Goal: Task Accomplishment & Management: Manage account settings

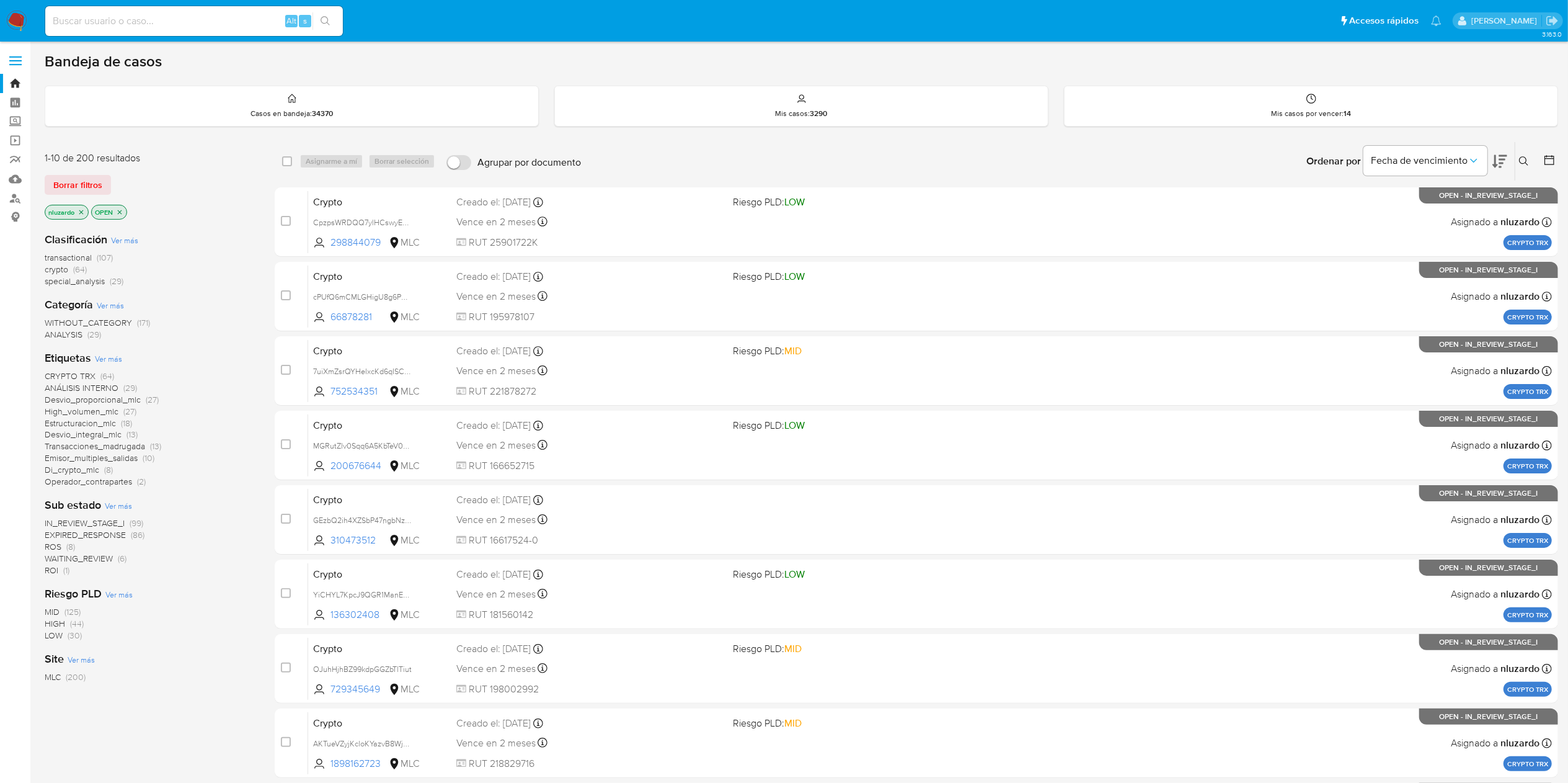
click at [1508, 166] on div "Ordenar por Fecha de vencimiento" at bounding box center [1405, 161] width 218 height 39
click at [1501, 166] on icon at bounding box center [1499, 162] width 15 height 13
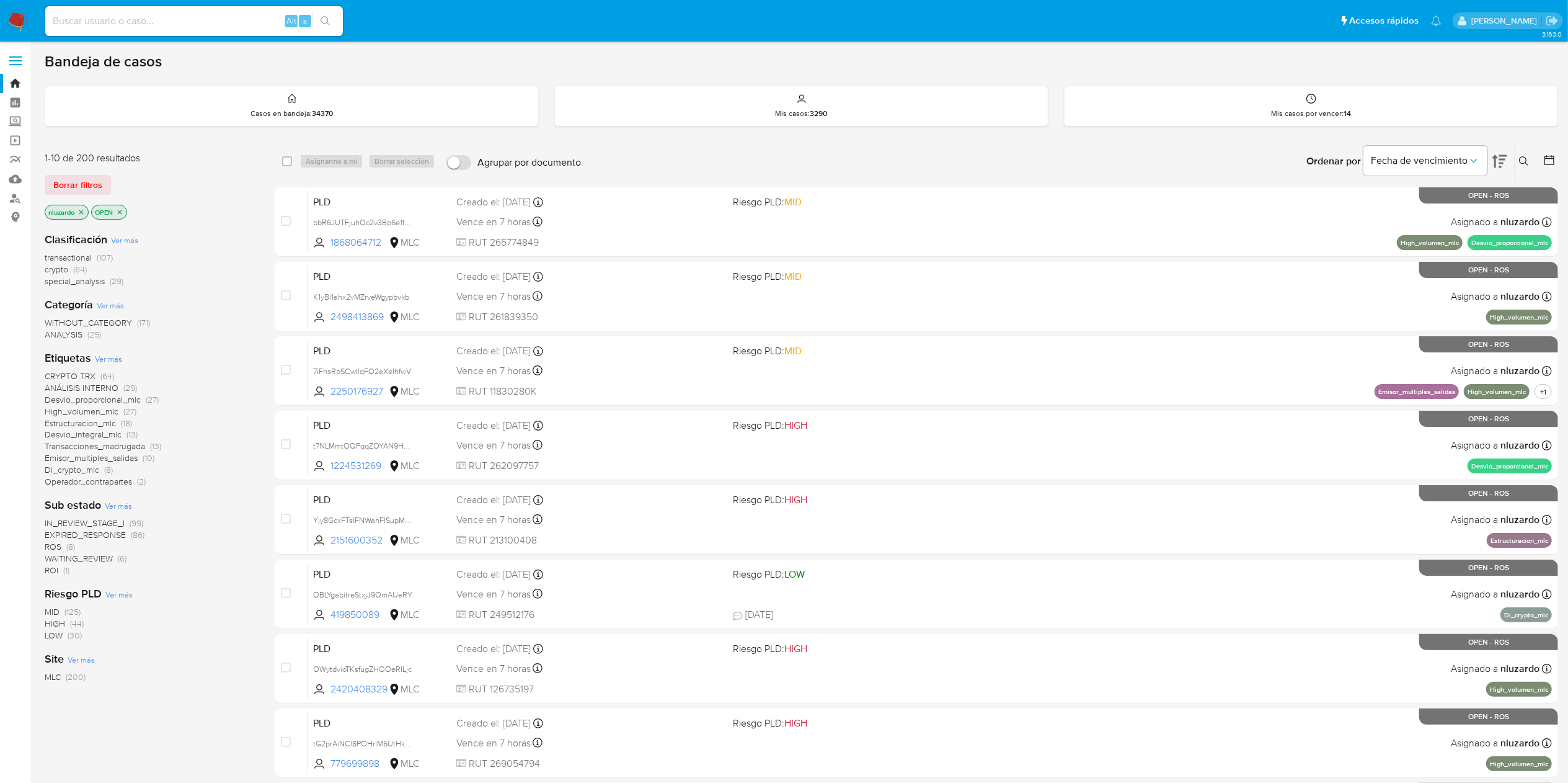
click at [55, 571] on span "ROI" at bounding box center [51, 570] width 13 height 13
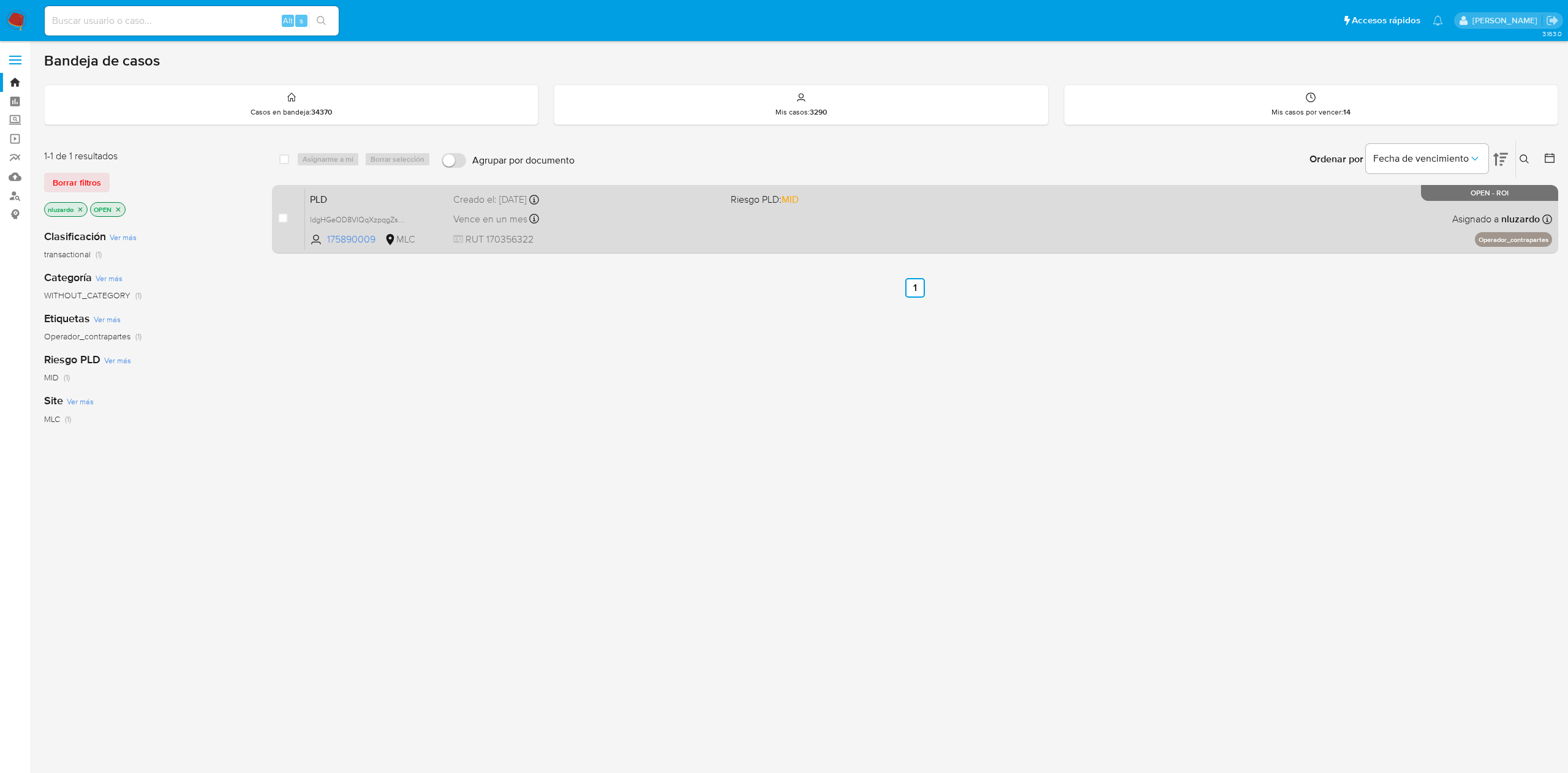
click at [651, 239] on span "RUT 170356322" at bounding box center [586, 239] width 267 height 13
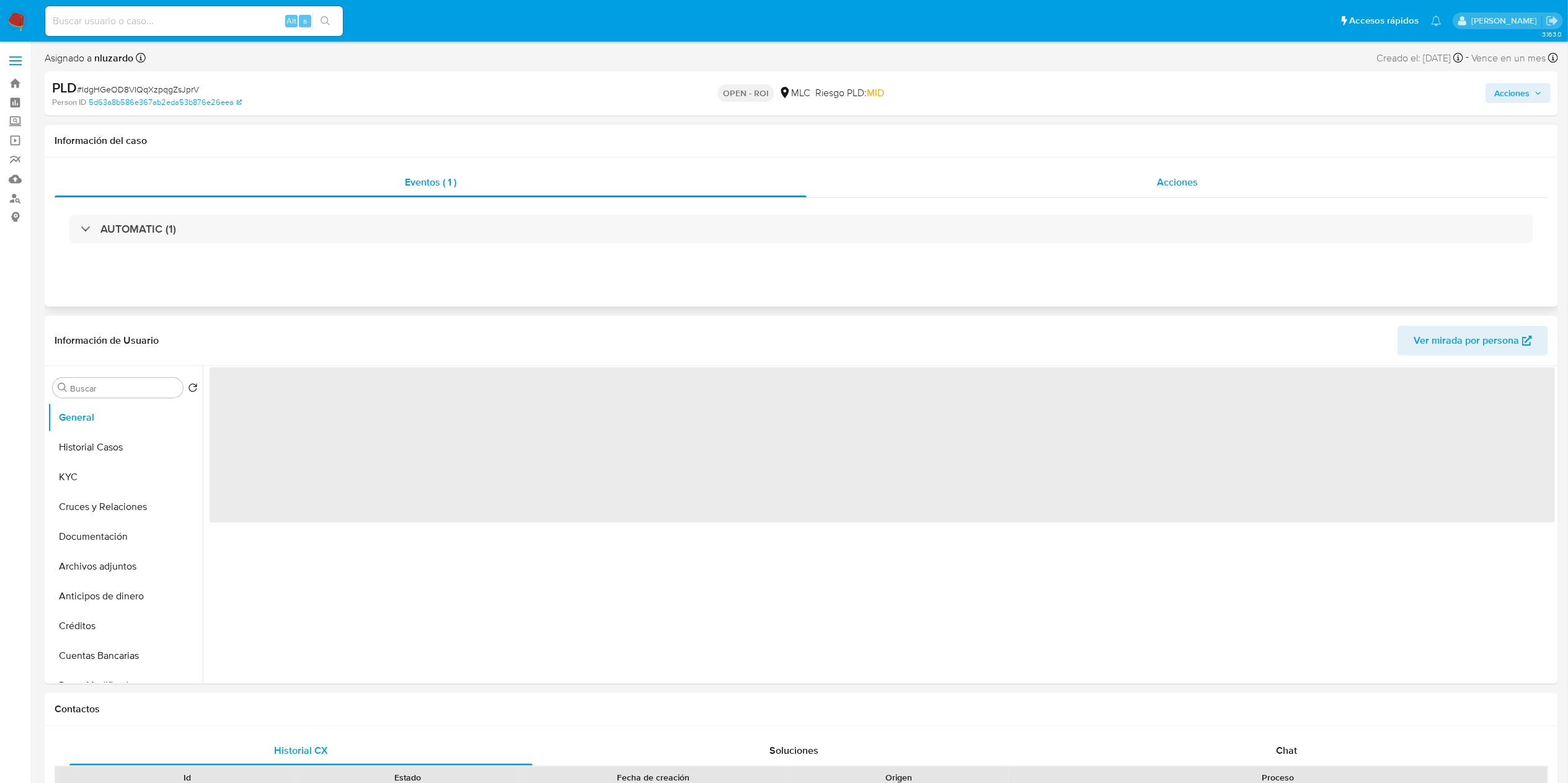
click at [1136, 170] on div "Acciones" at bounding box center [1177, 182] width 742 height 30
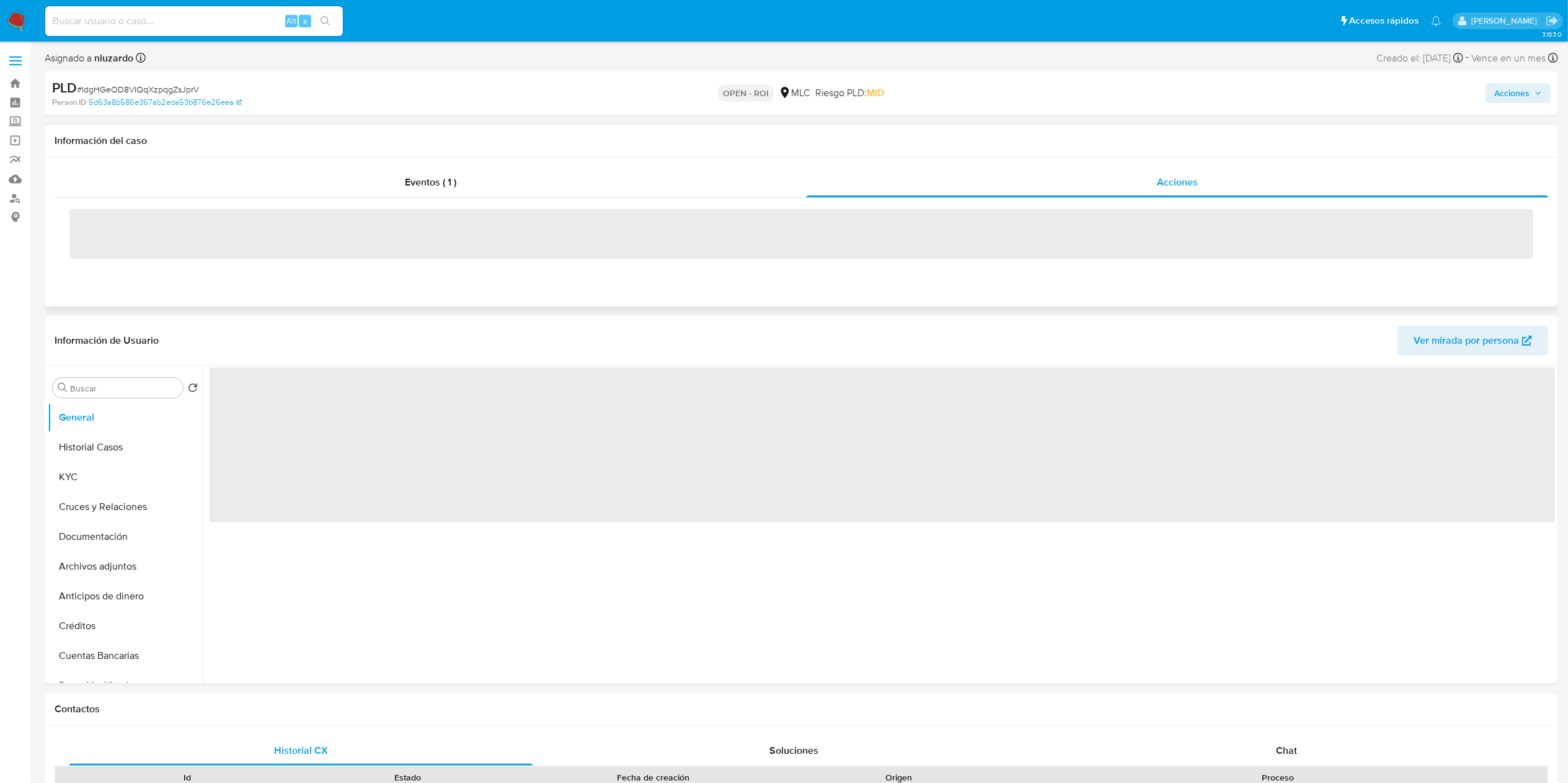
select select "10"
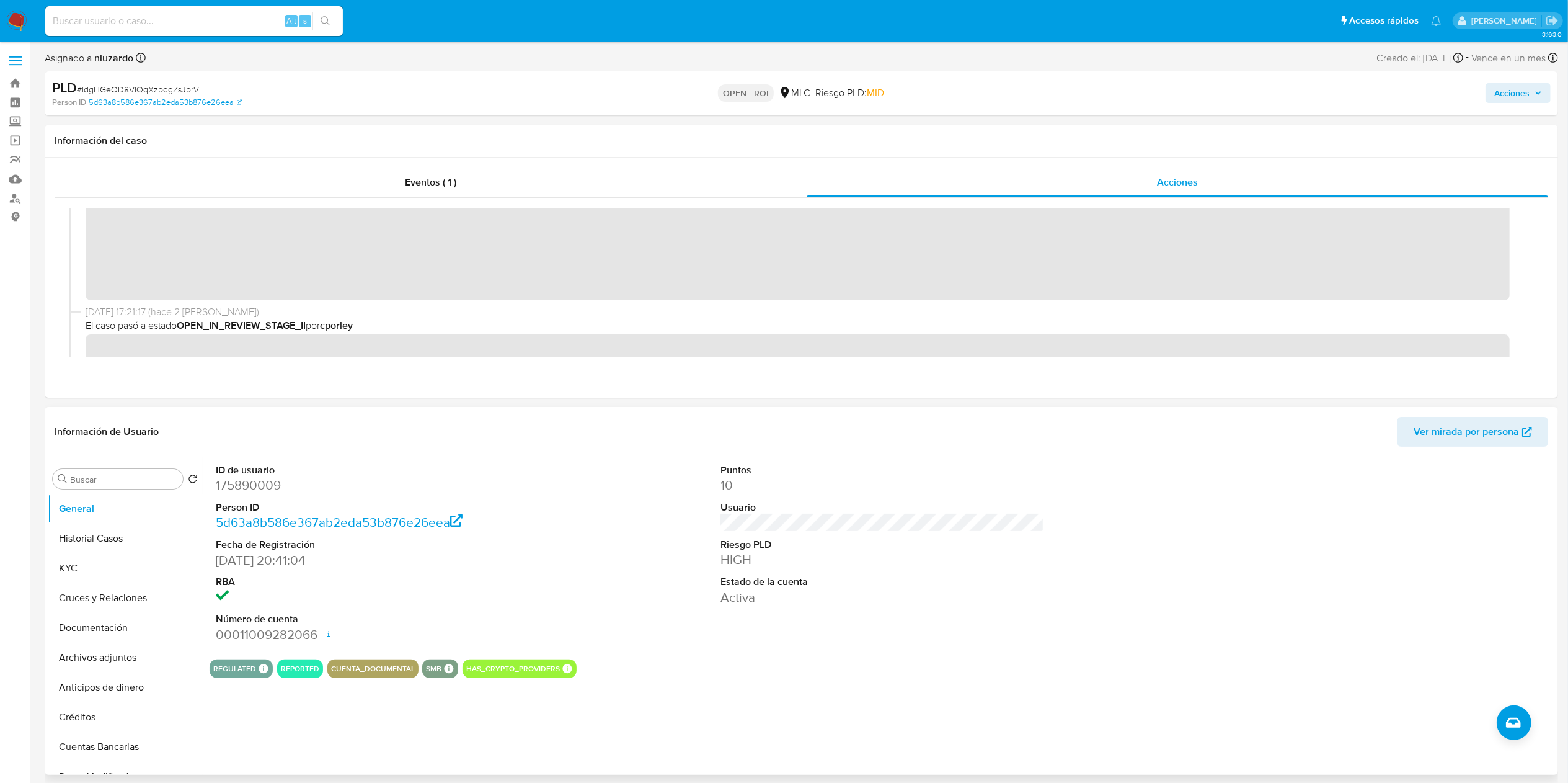
scroll to position [55, 0]
click at [1520, 82] on div "Acciones" at bounding box center [1303, 93] width 496 height 29
click at [1495, 98] on span "Acciones" at bounding box center [1512, 93] width 36 height 20
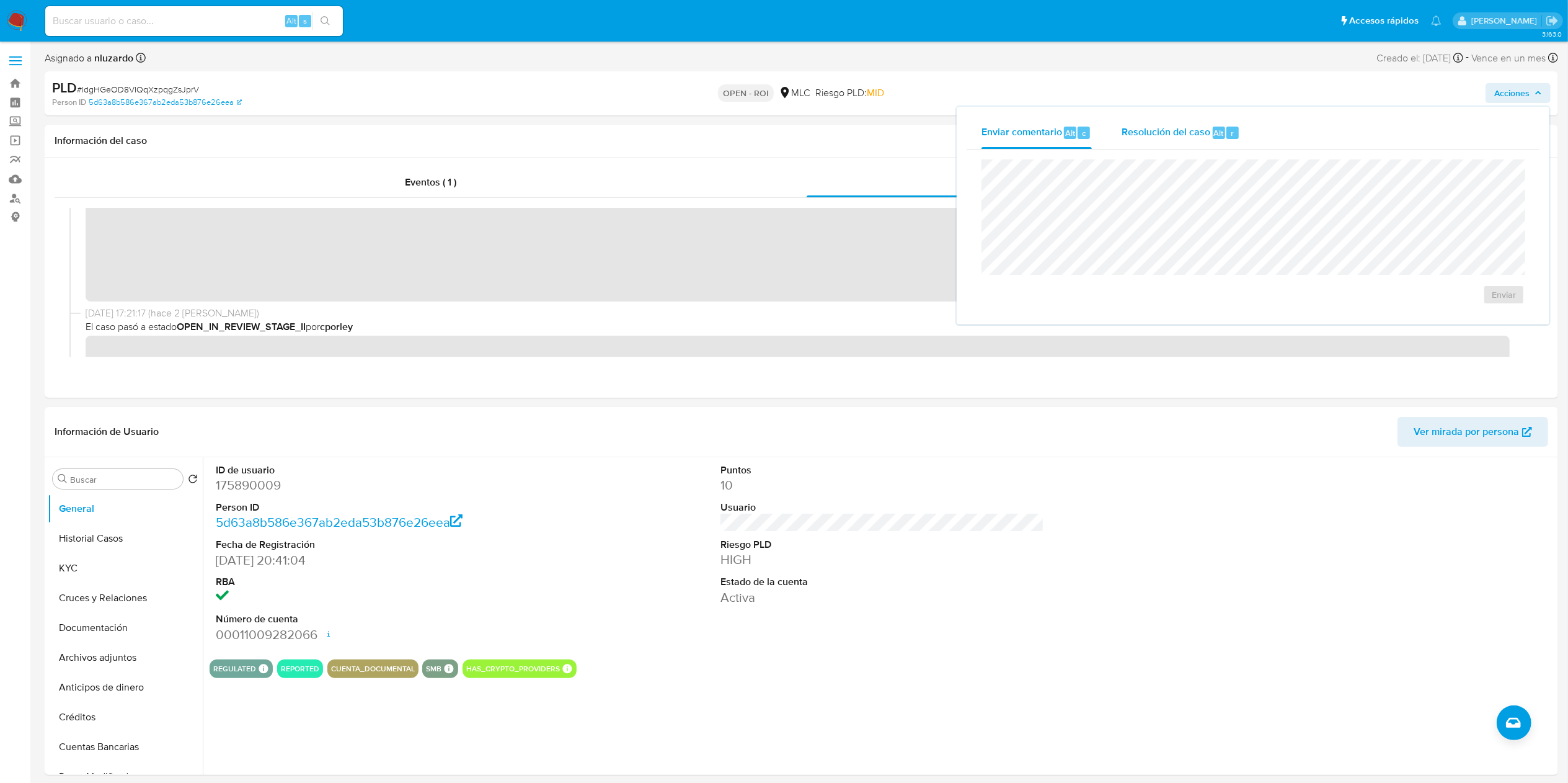
click at [1190, 120] on div "Resolución del caso Alt r" at bounding box center [1181, 132] width 118 height 32
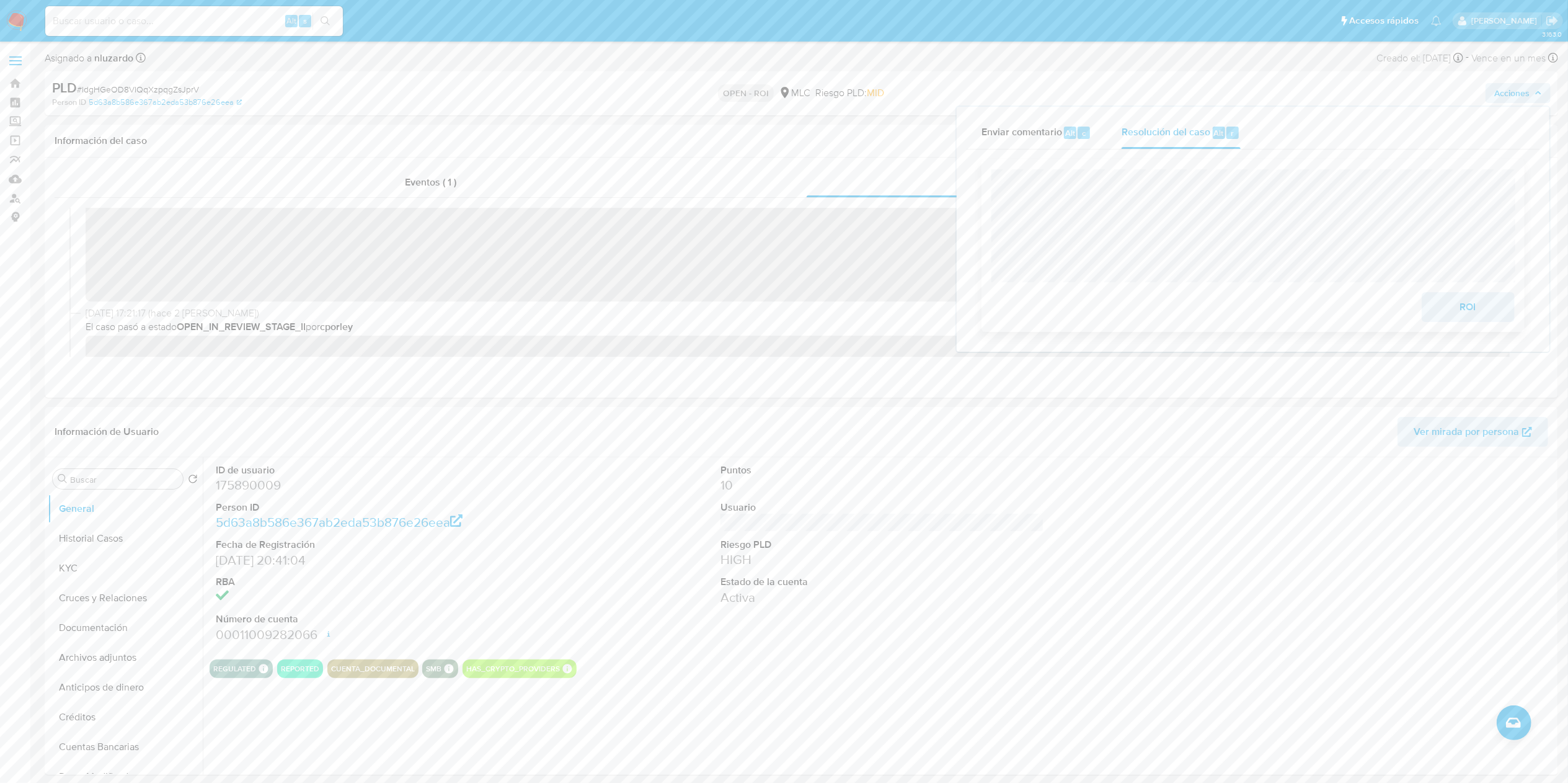
click at [1486, 304] on span "ROI" at bounding box center [1468, 307] width 61 height 27
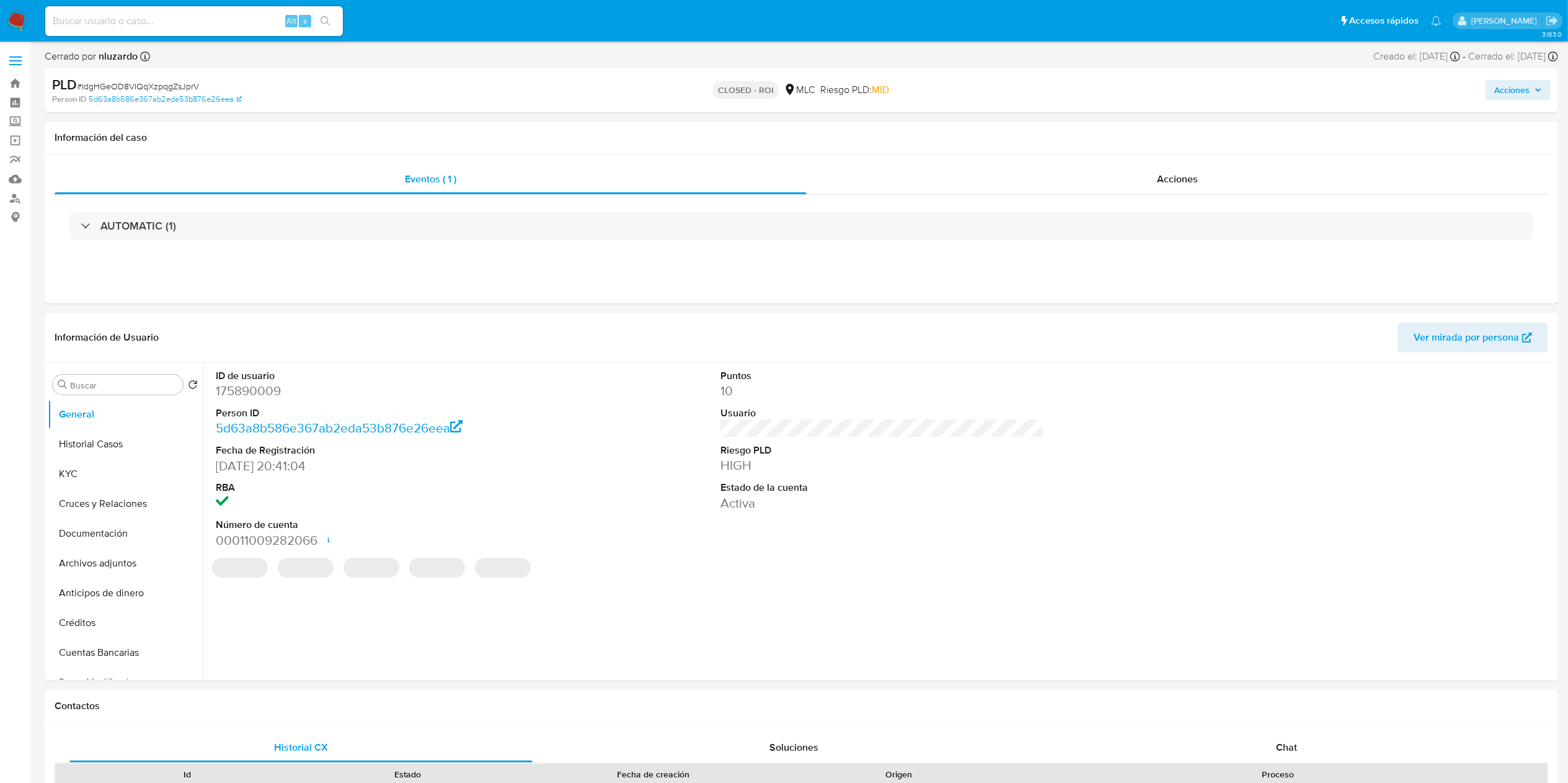
select select "10"
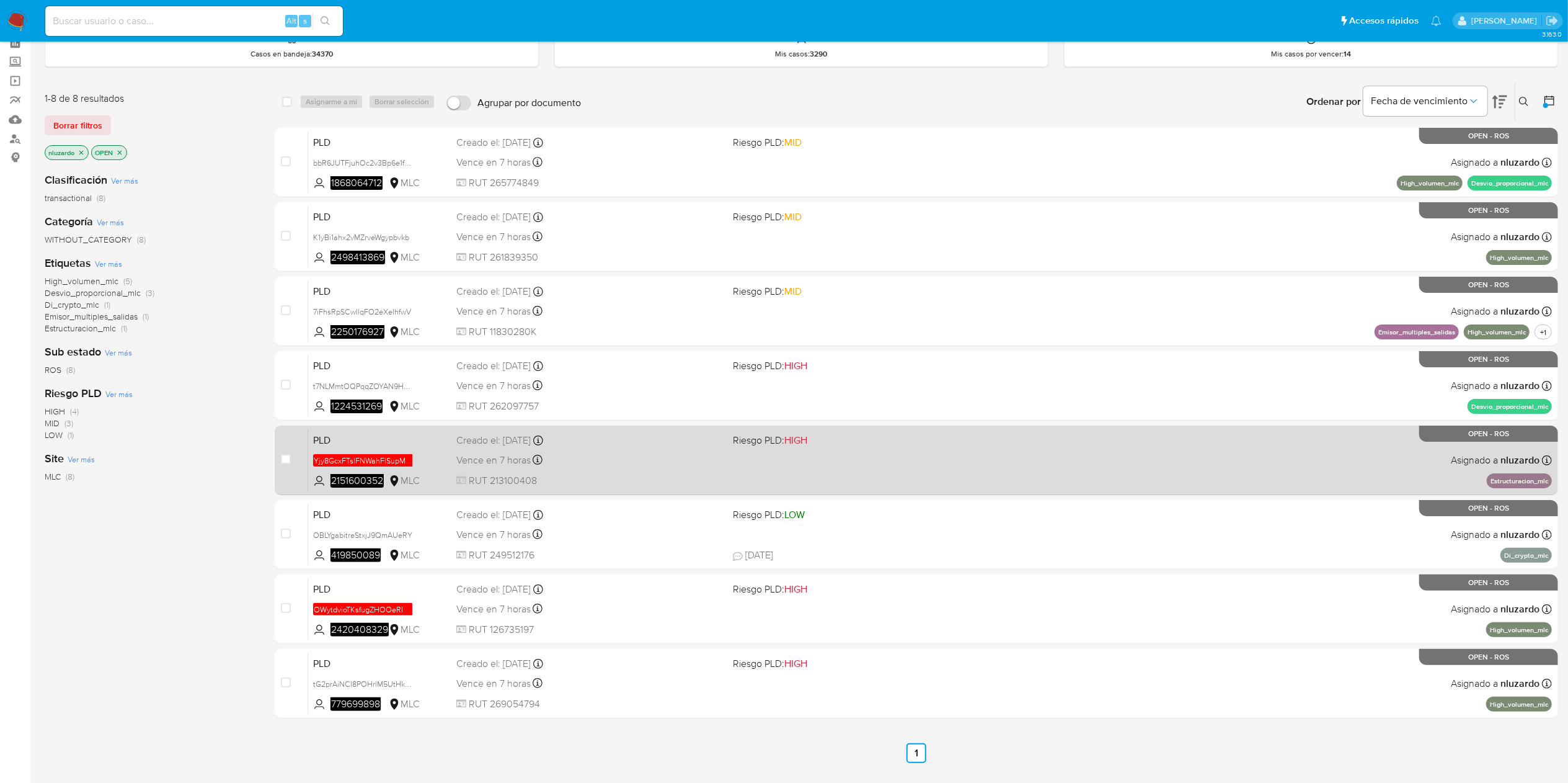
scroll to position [92, 0]
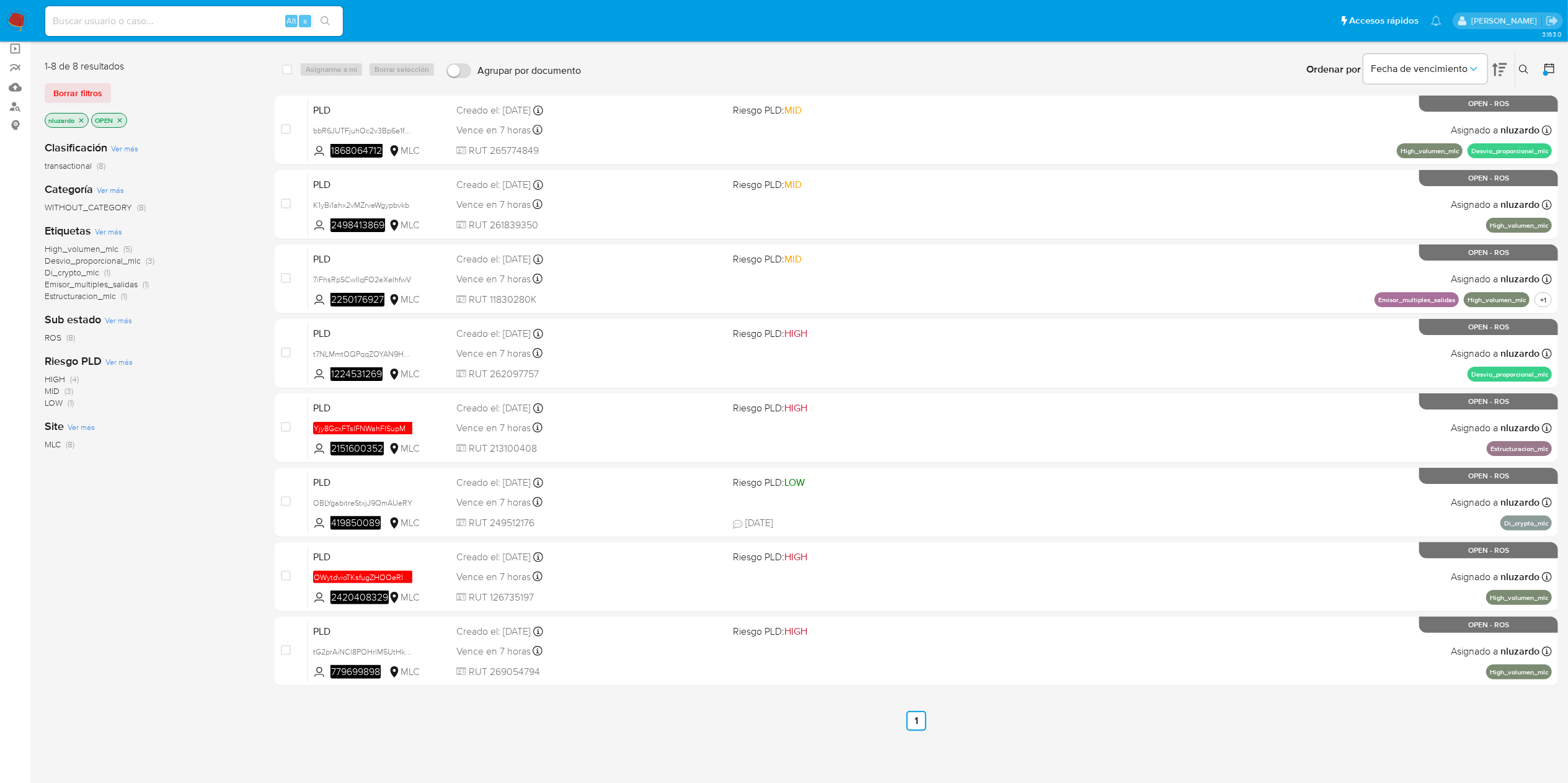
drag, startPoint x: 167, startPoint y: 606, endPoint x: 189, endPoint y: 598, distance: 23.4
click at [167, 606] on div "1-8 de 8 resultados Borrar filtros nluzardo OPEN Clasificación Ver más transact…" at bounding box center [149, 390] width 210 height 681
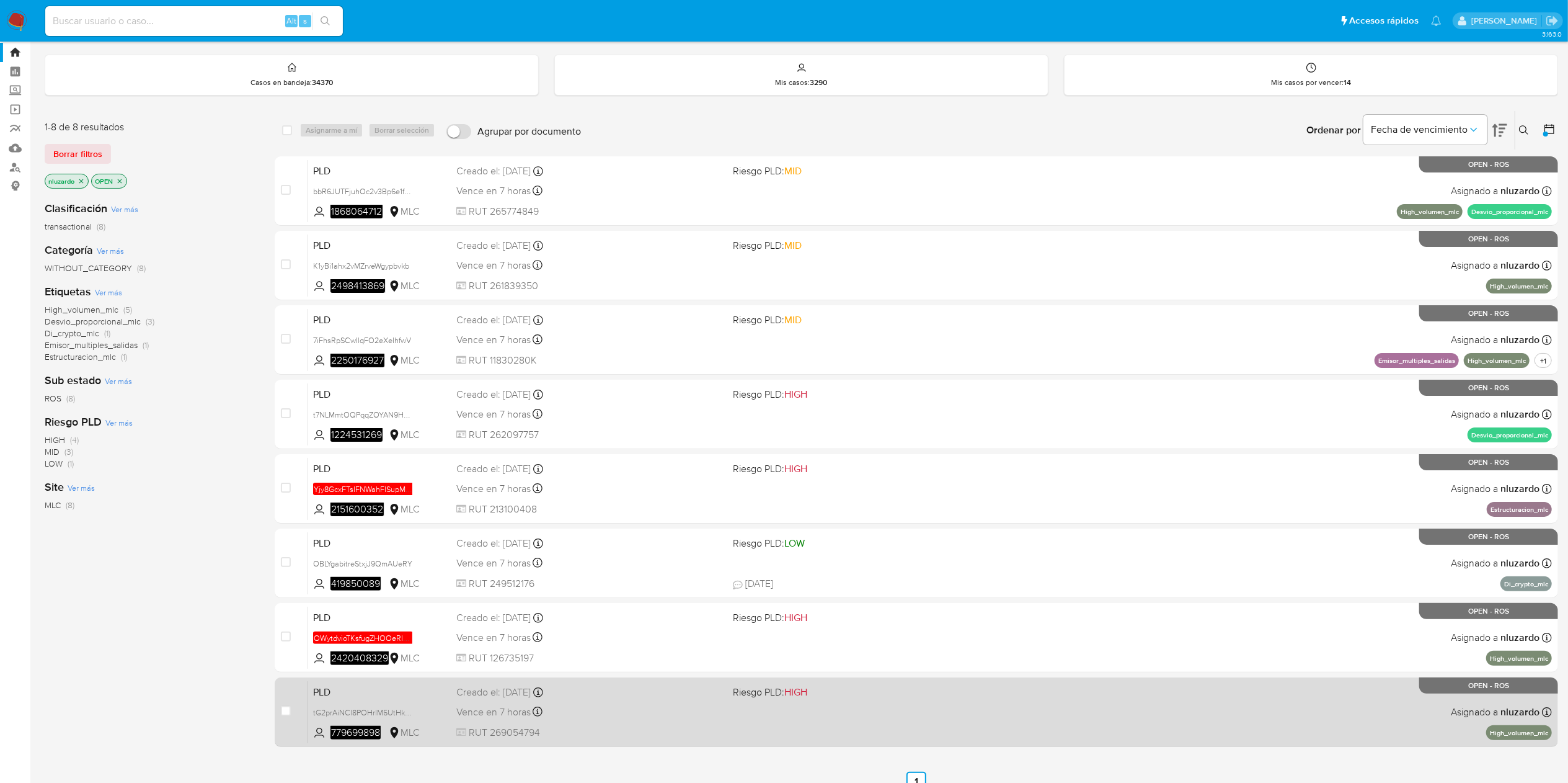
scroll to position [0, 0]
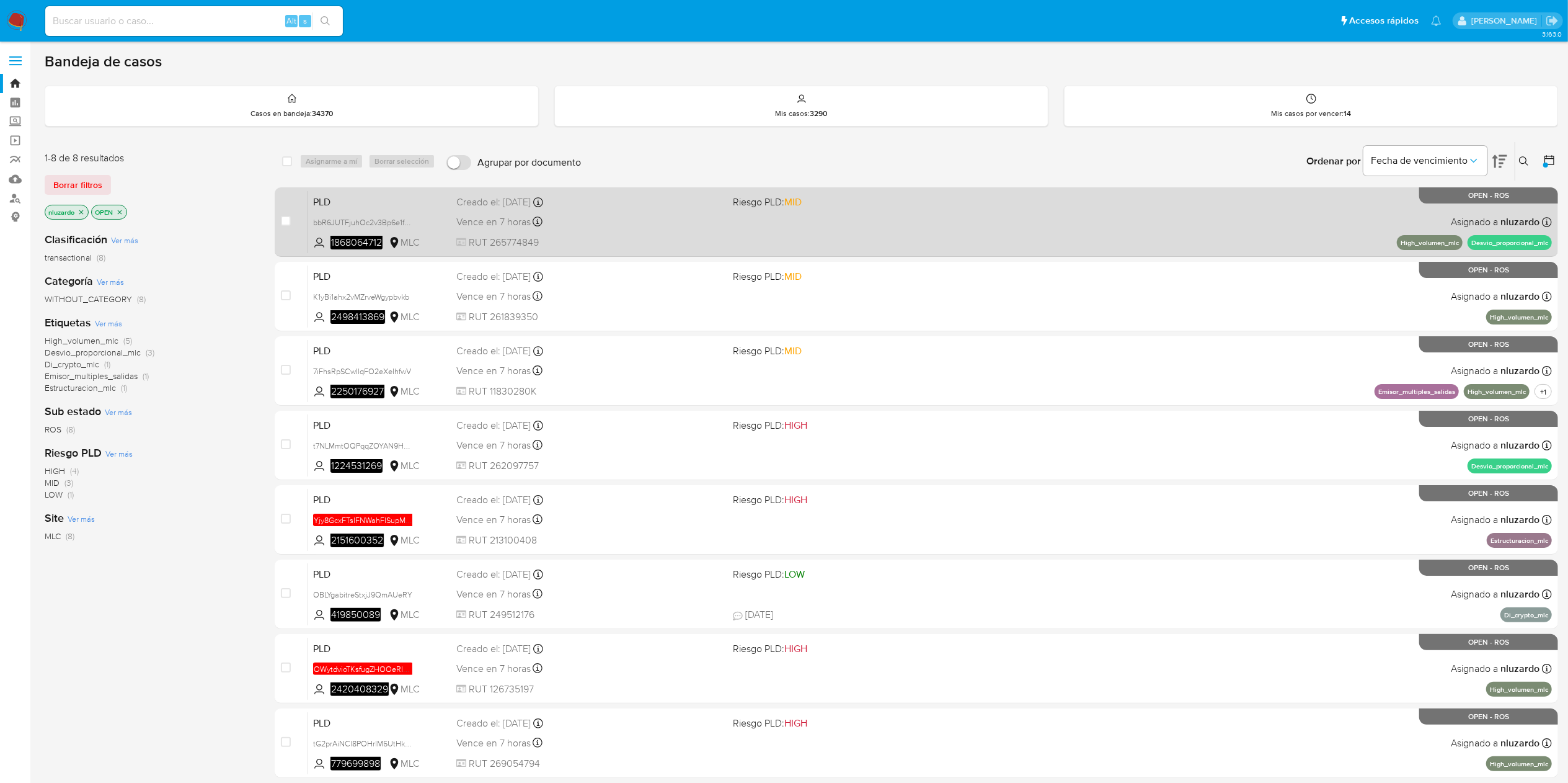
click at [933, 215] on div "PLD bbR6JUTFjuhOc2v3Bp6e1fa5 1868064712 MLC Riesgo PLD: MID Creado el: 12/07/20…" at bounding box center [930, 221] width 1244 height 63
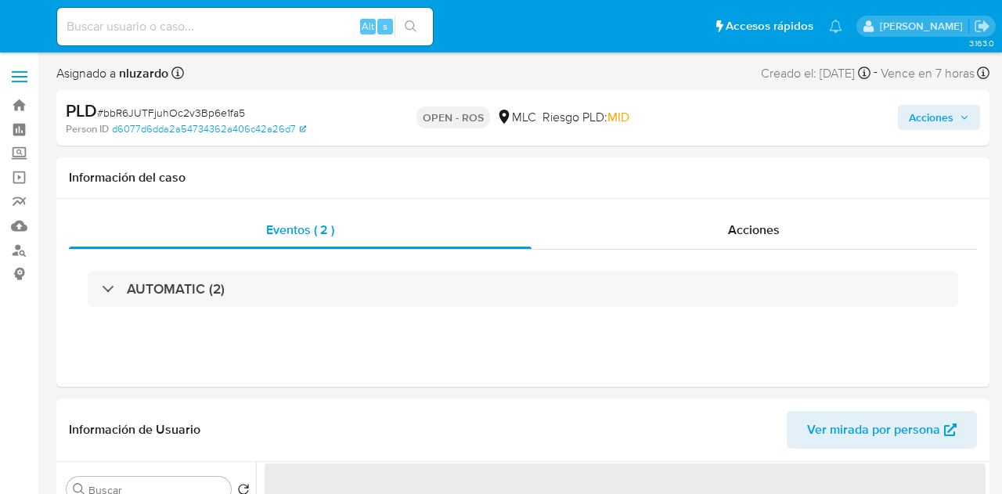
select select "10"
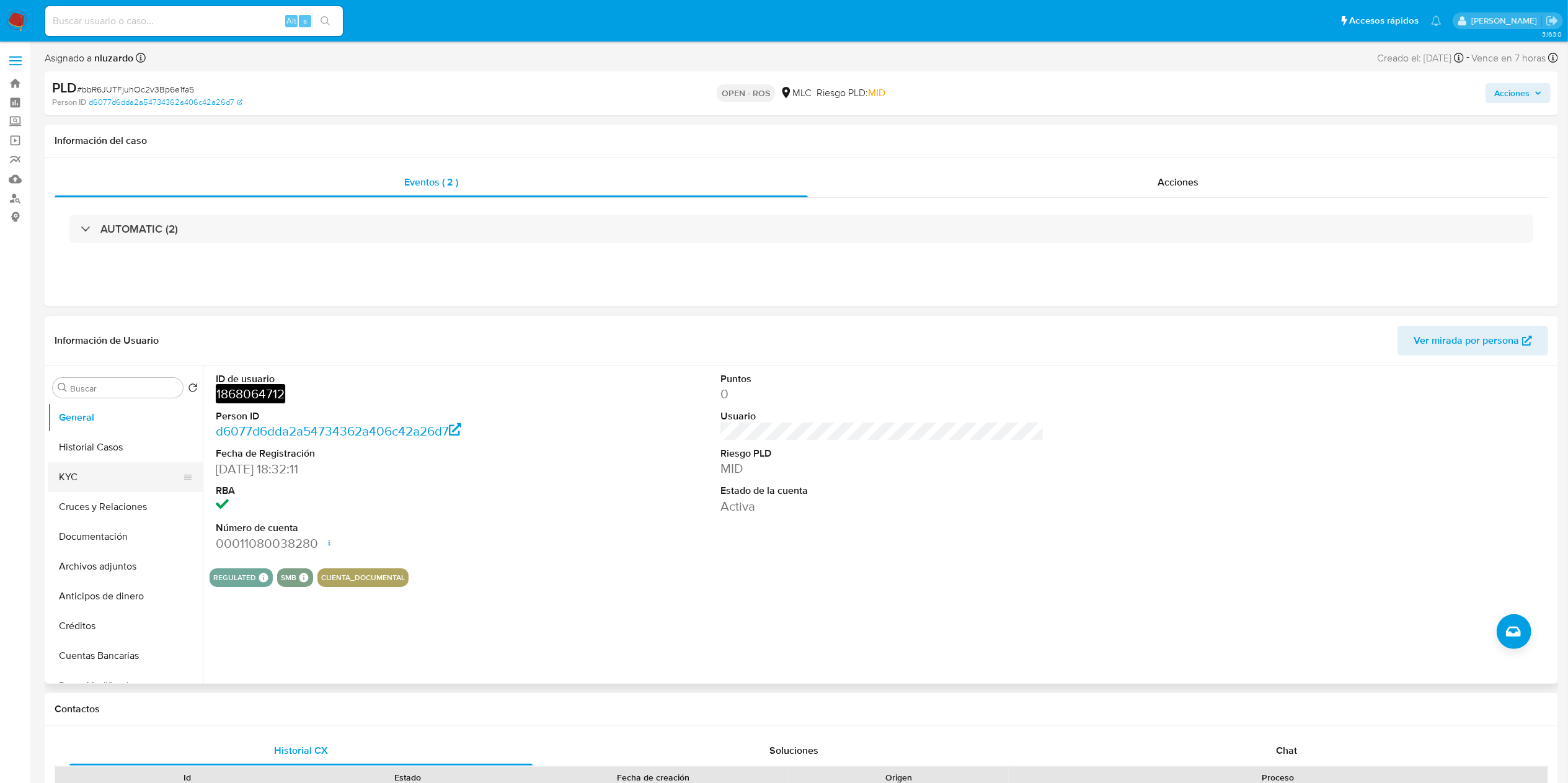
click at [95, 391] on button "KYC" at bounding box center [120, 477] width 145 height 30
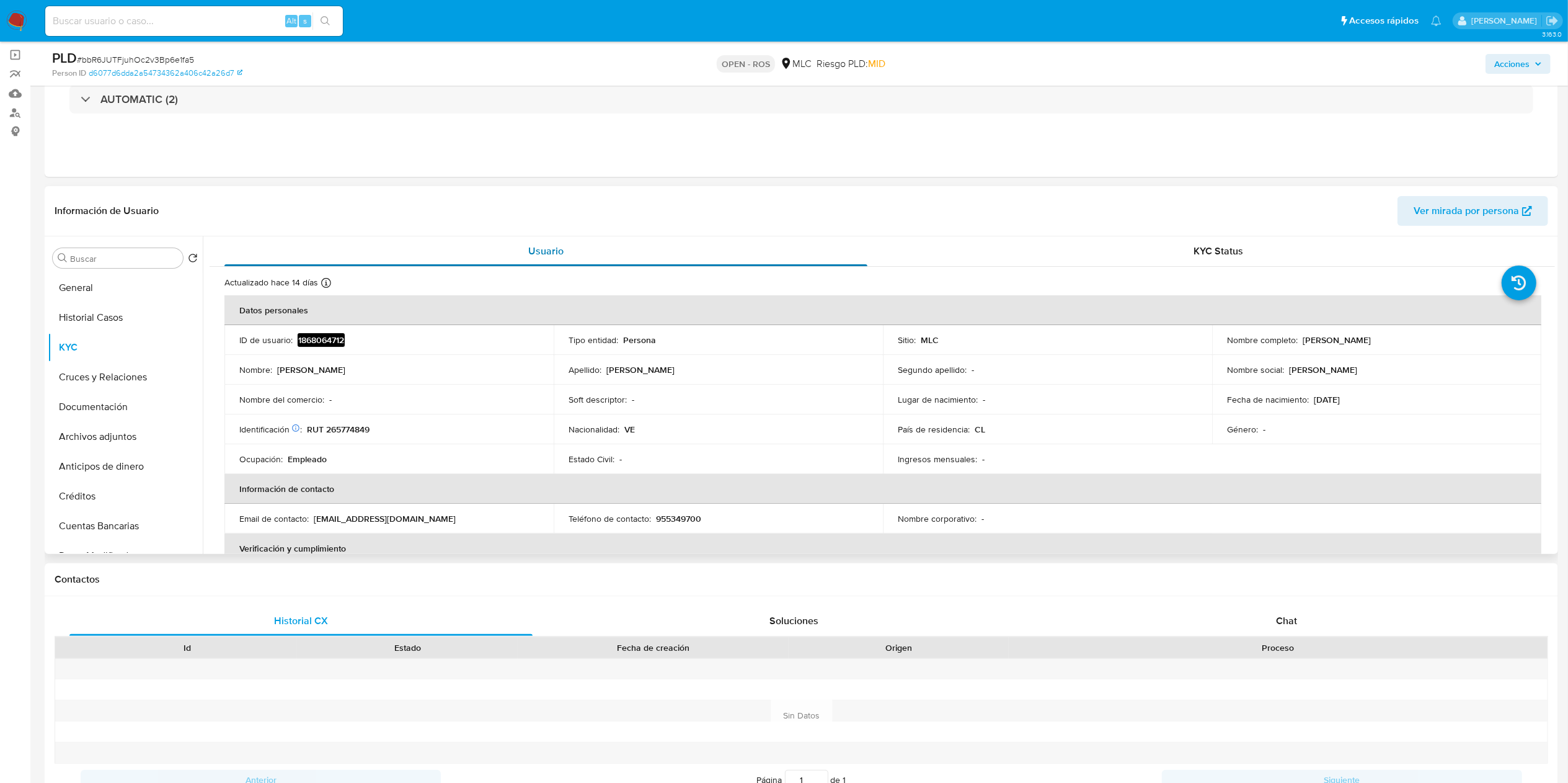
scroll to position [124, 0]
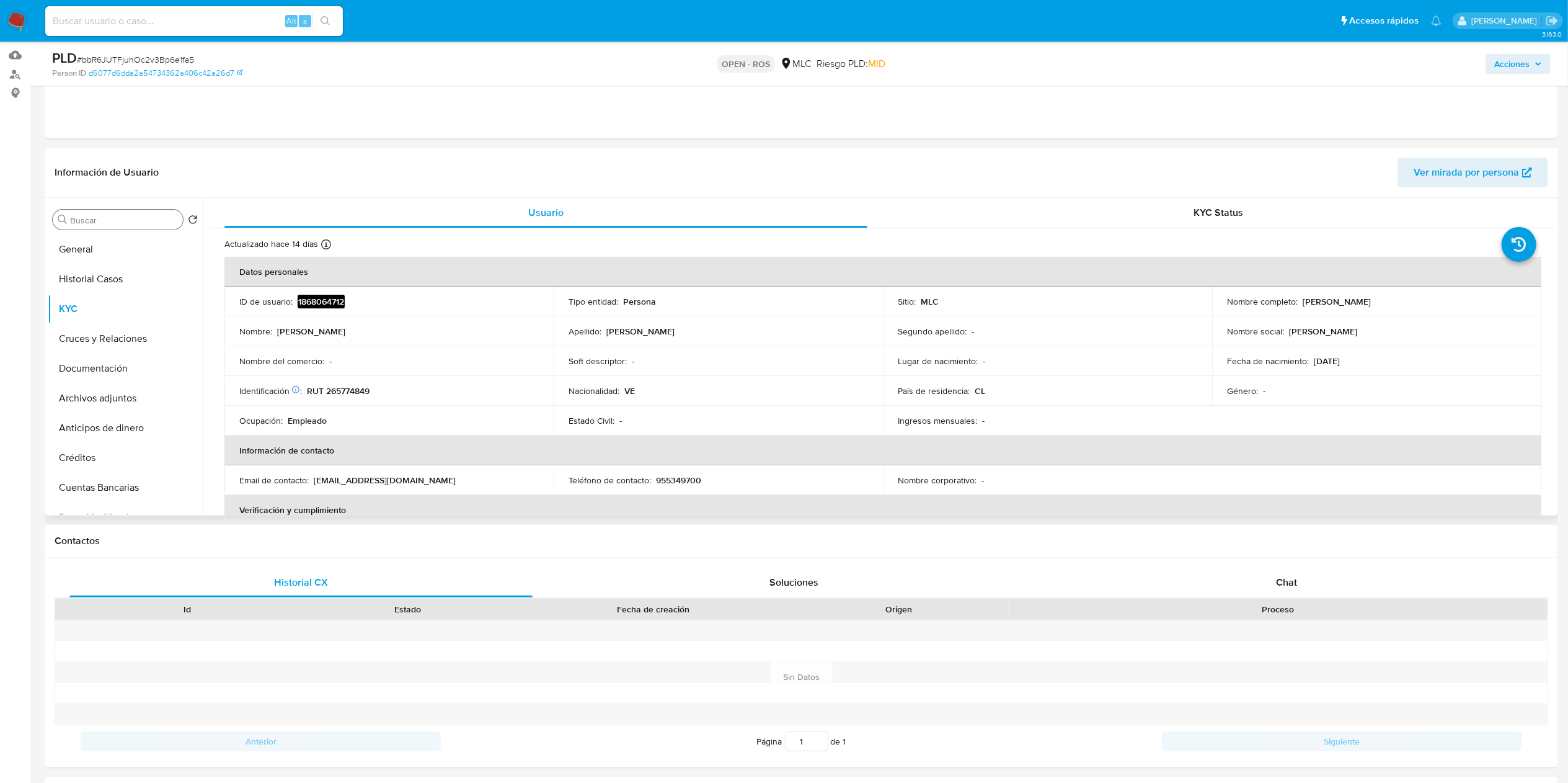
click at [110, 218] on input "Buscar" at bounding box center [124, 220] width 108 height 11
type input "ad"
click at [107, 281] on button "Archivos adjuntos" at bounding box center [120, 279] width 145 height 30
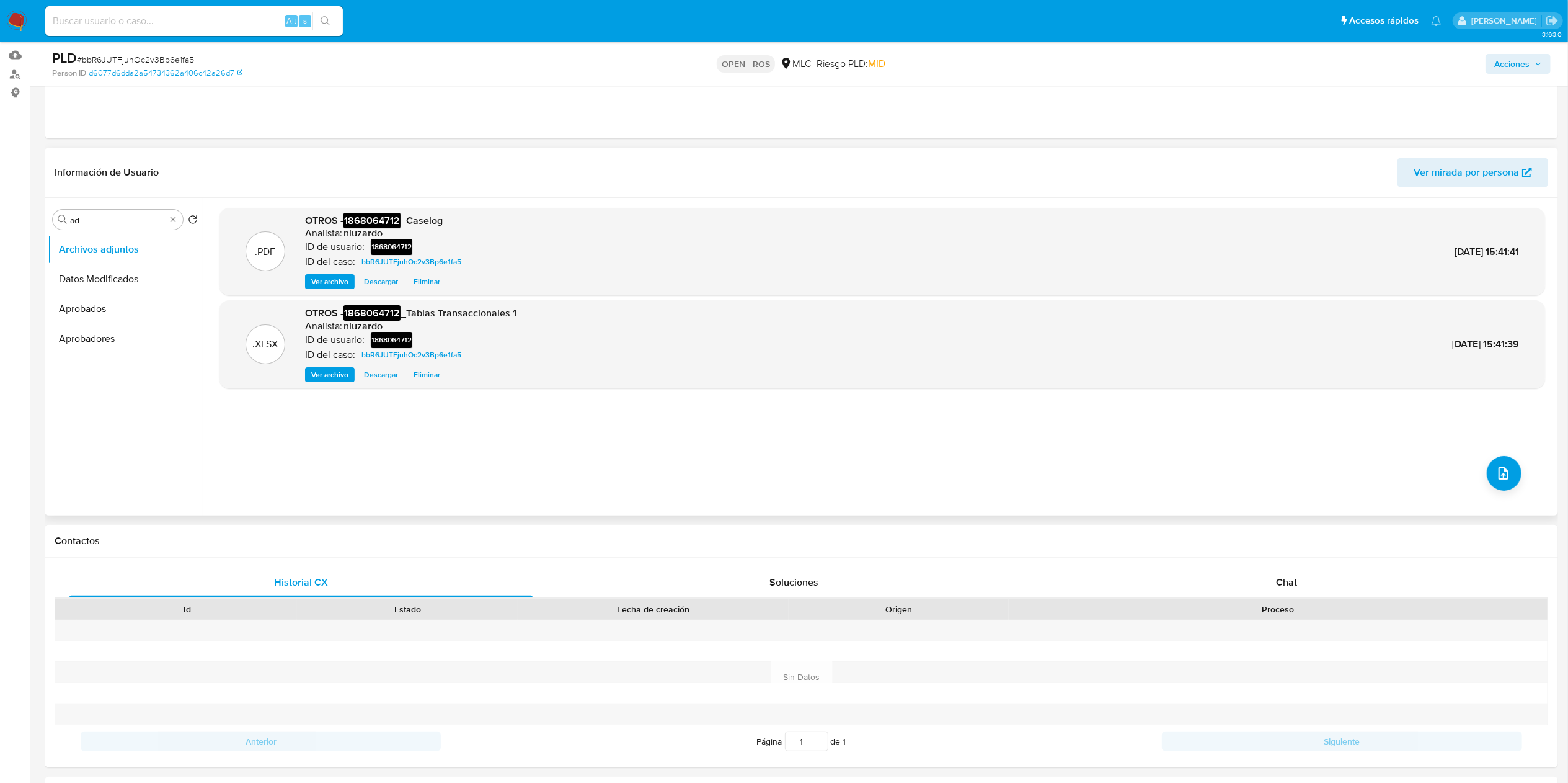
click at [349, 218] on em "1868064712" at bounding box center [372, 220] width 57 height 16
copy span "1868064712 _Caselog"
drag, startPoint x: 884, startPoint y: 124, endPoint x: 940, endPoint y: 136, distance: 57.3
click at [793, 124] on div "Eventos ( 2 ) Acciones AUTOMATIC (2)" at bounding box center [801, 64] width 1513 height 149
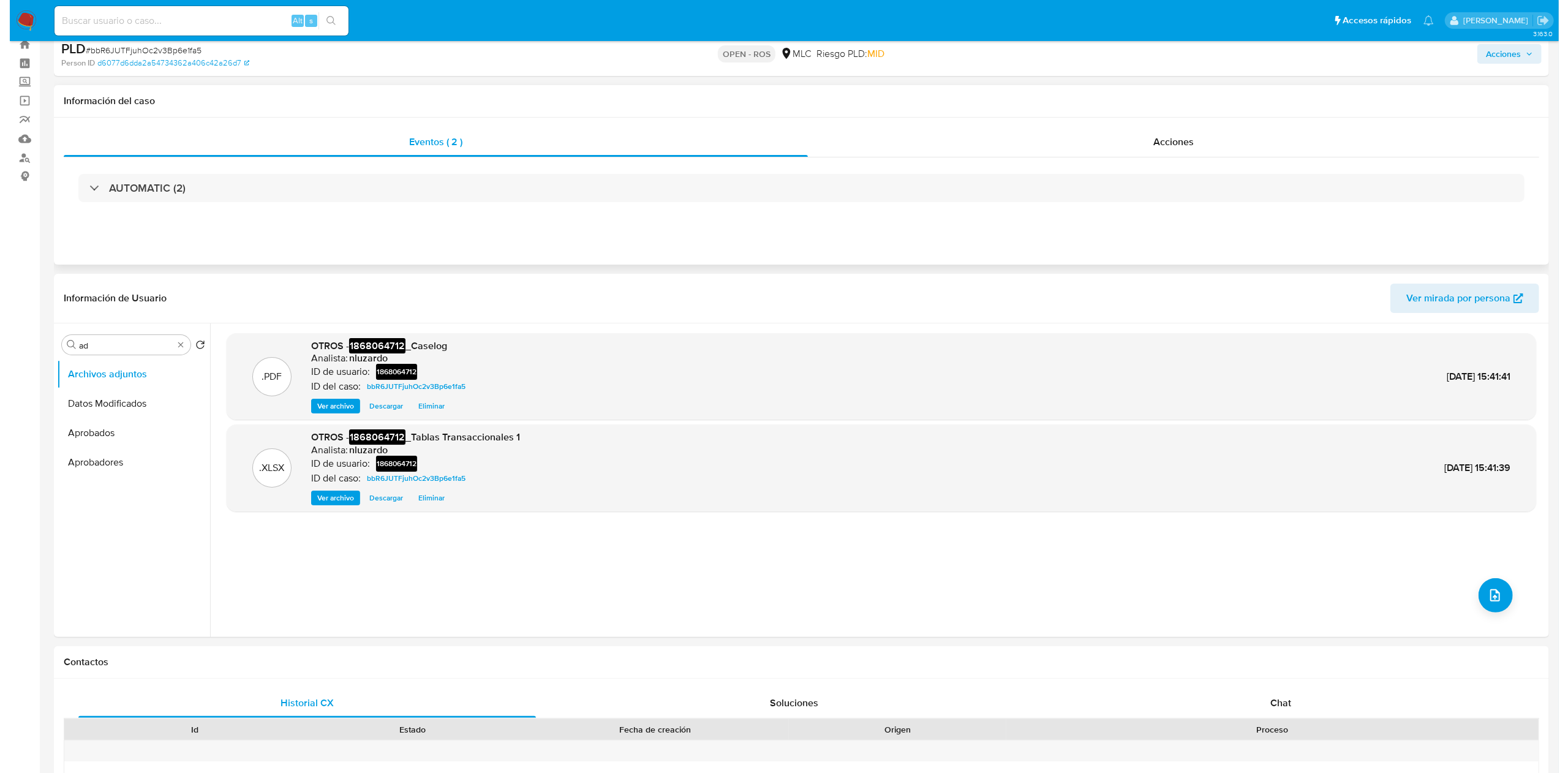
scroll to position [0, 0]
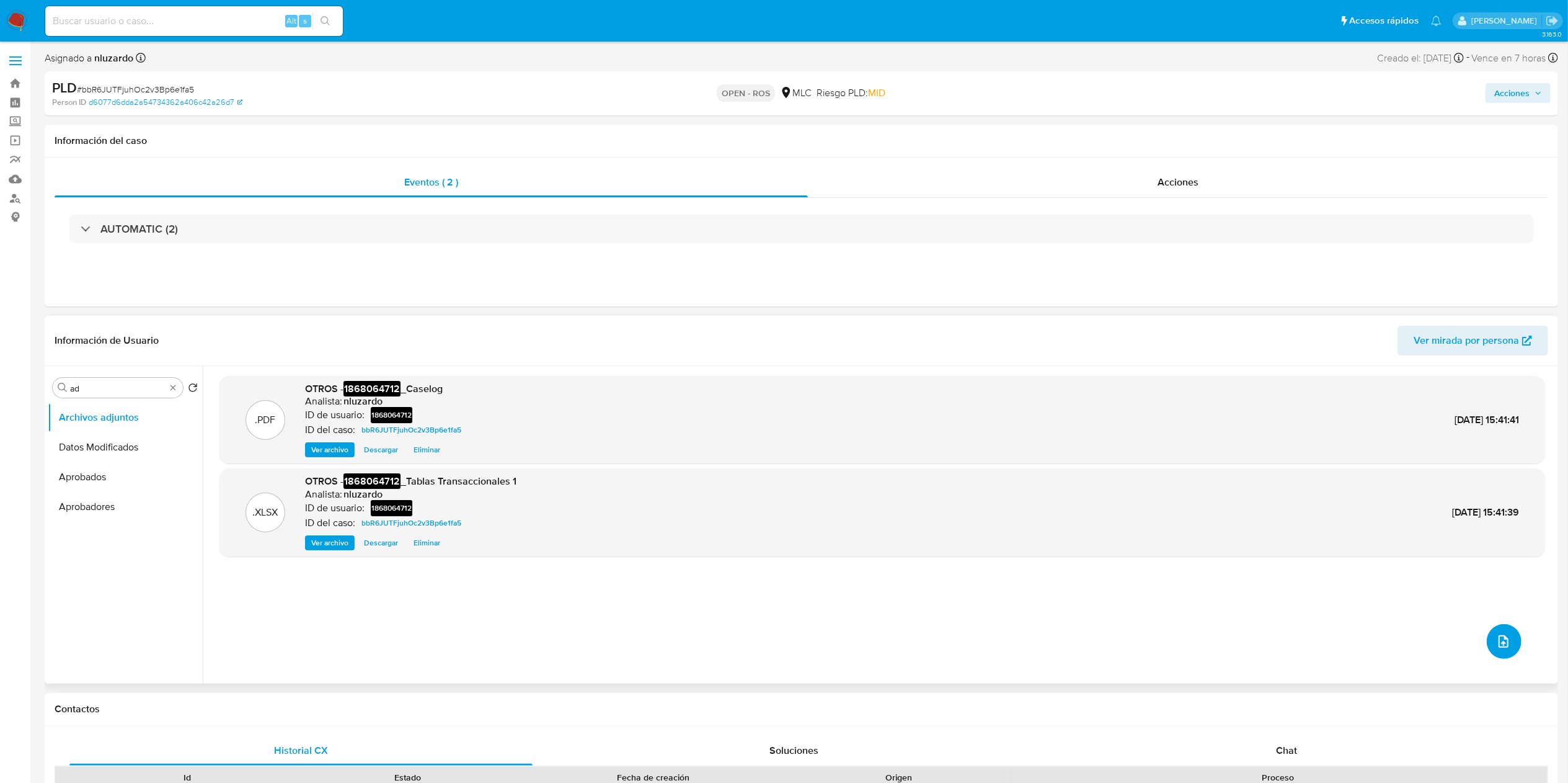
click at [793, 391] on button "upload-file" at bounding box center [1504, 641] width 35 height 35
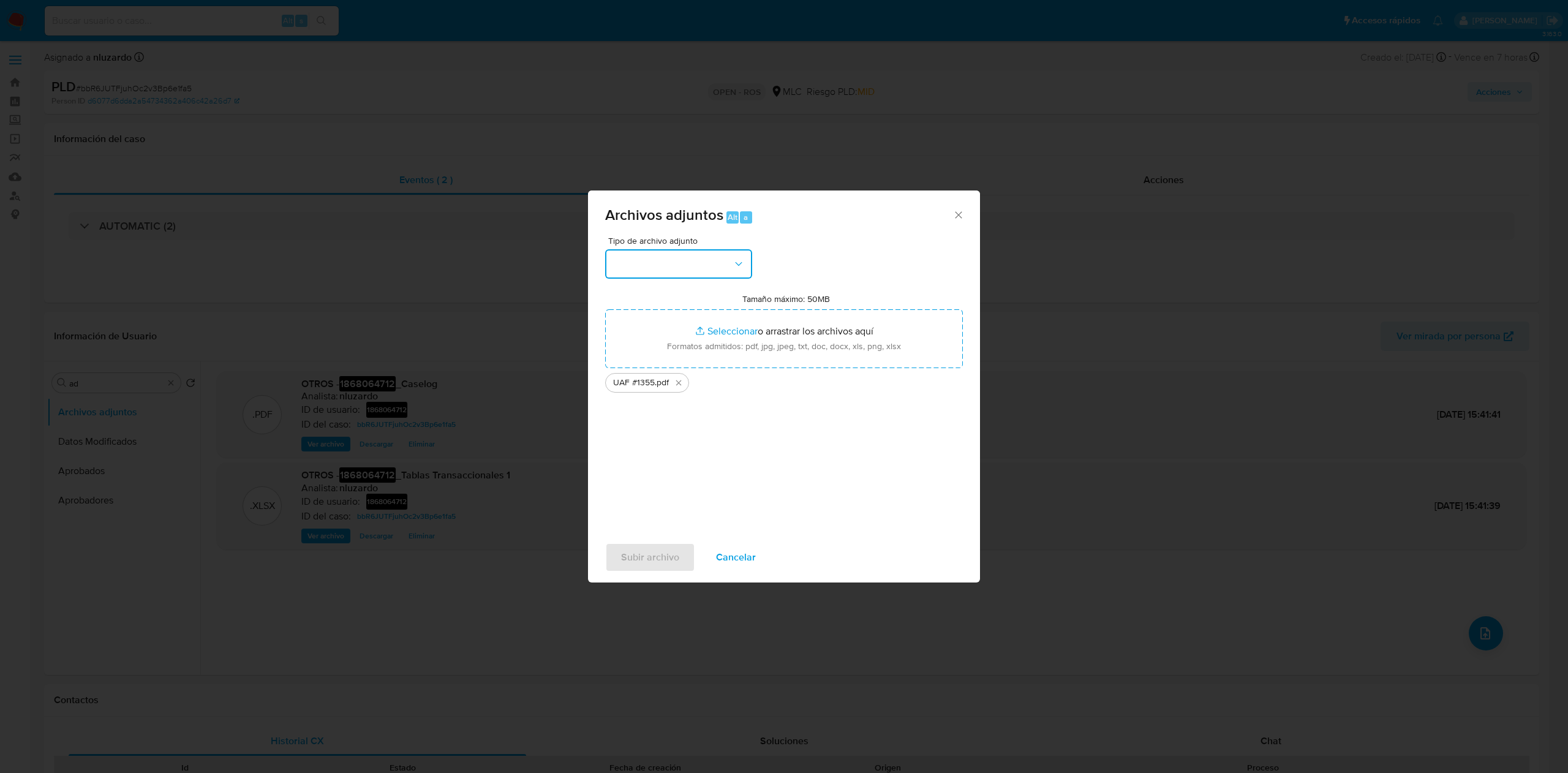
click at [726, 264] on button "button" at bounding box center [679, 264] width 147 height 30
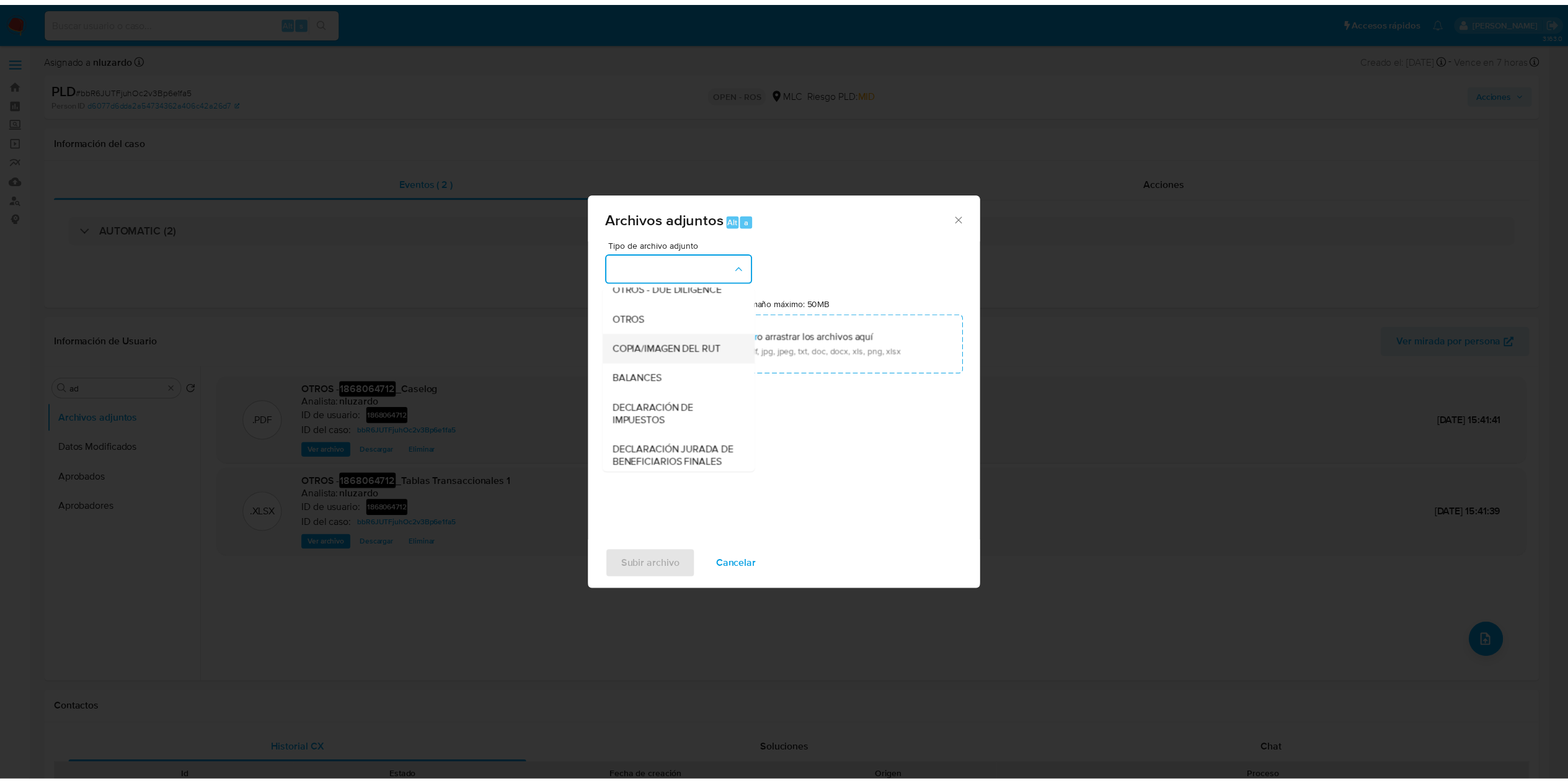
scroll to position [169, 0]
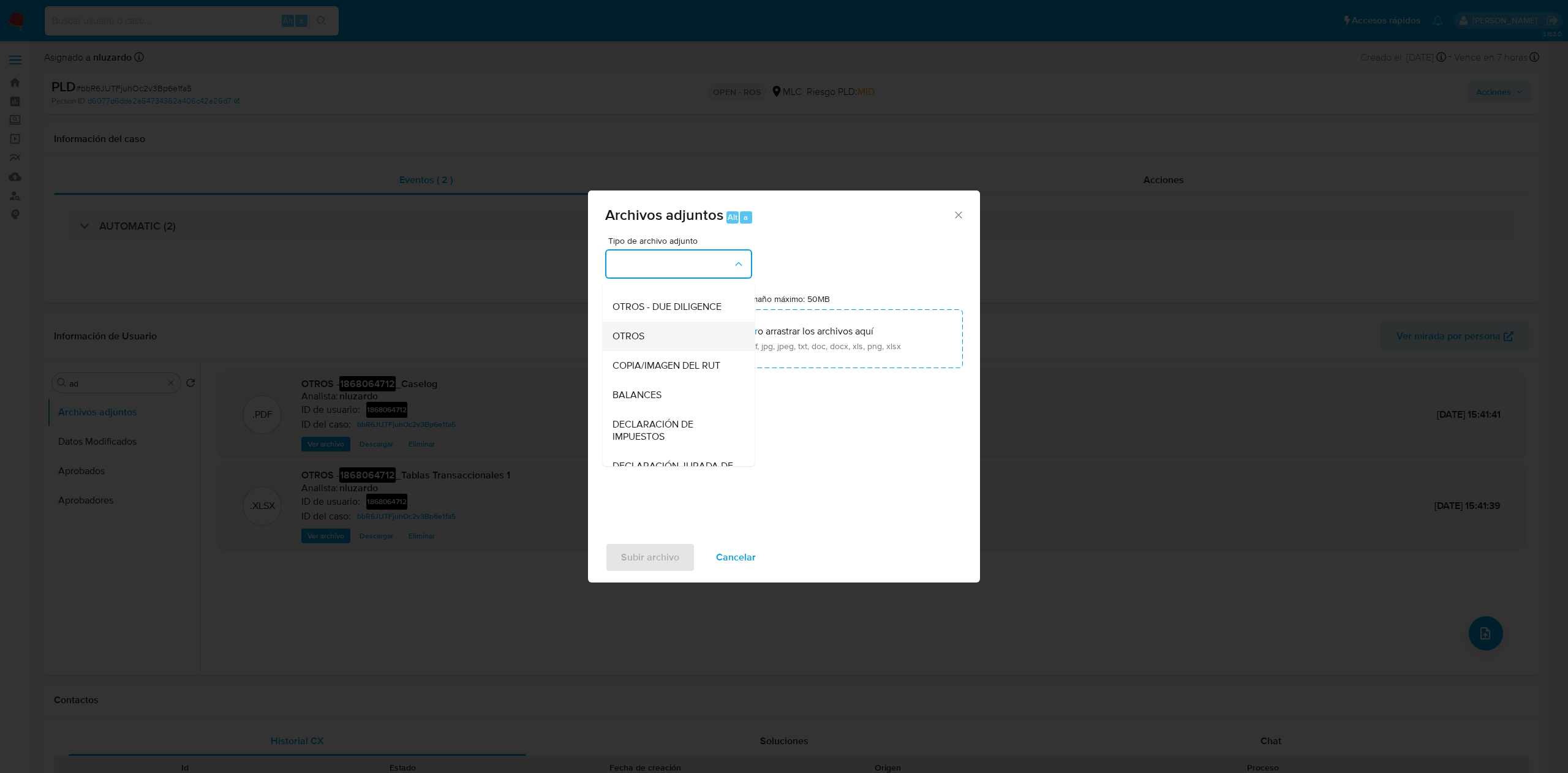
click at [649, 351] on div "OTROS" at bounding box center [676, 336] width 125 height 30
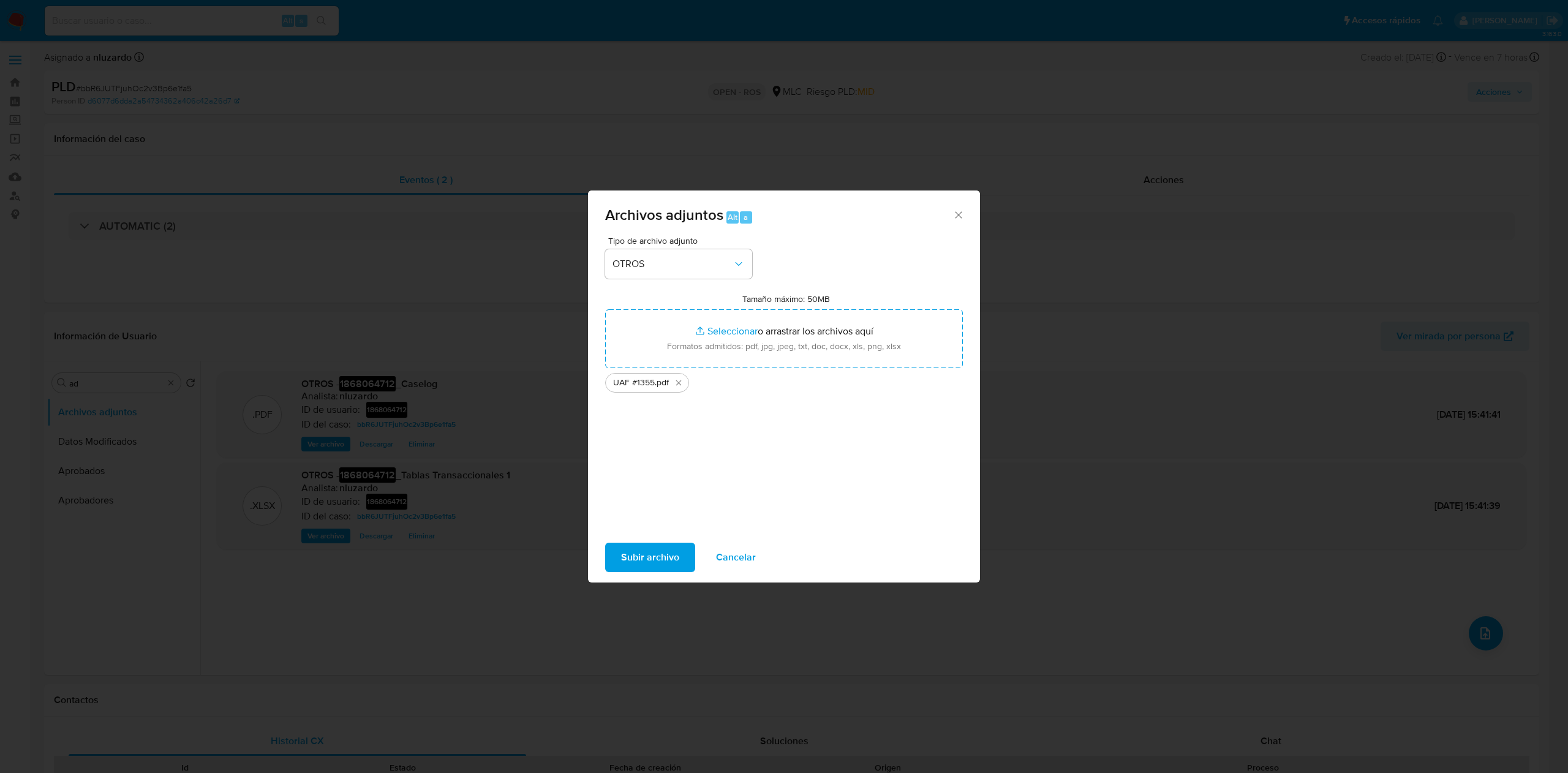
click at [636, 386] on div "Subir archivo Cancelar" at bounding box center [784, 556] width 392 height 46
click at [658, 386] on span "Subir archivo" at bounding box center [650, 557] width 58 height 27
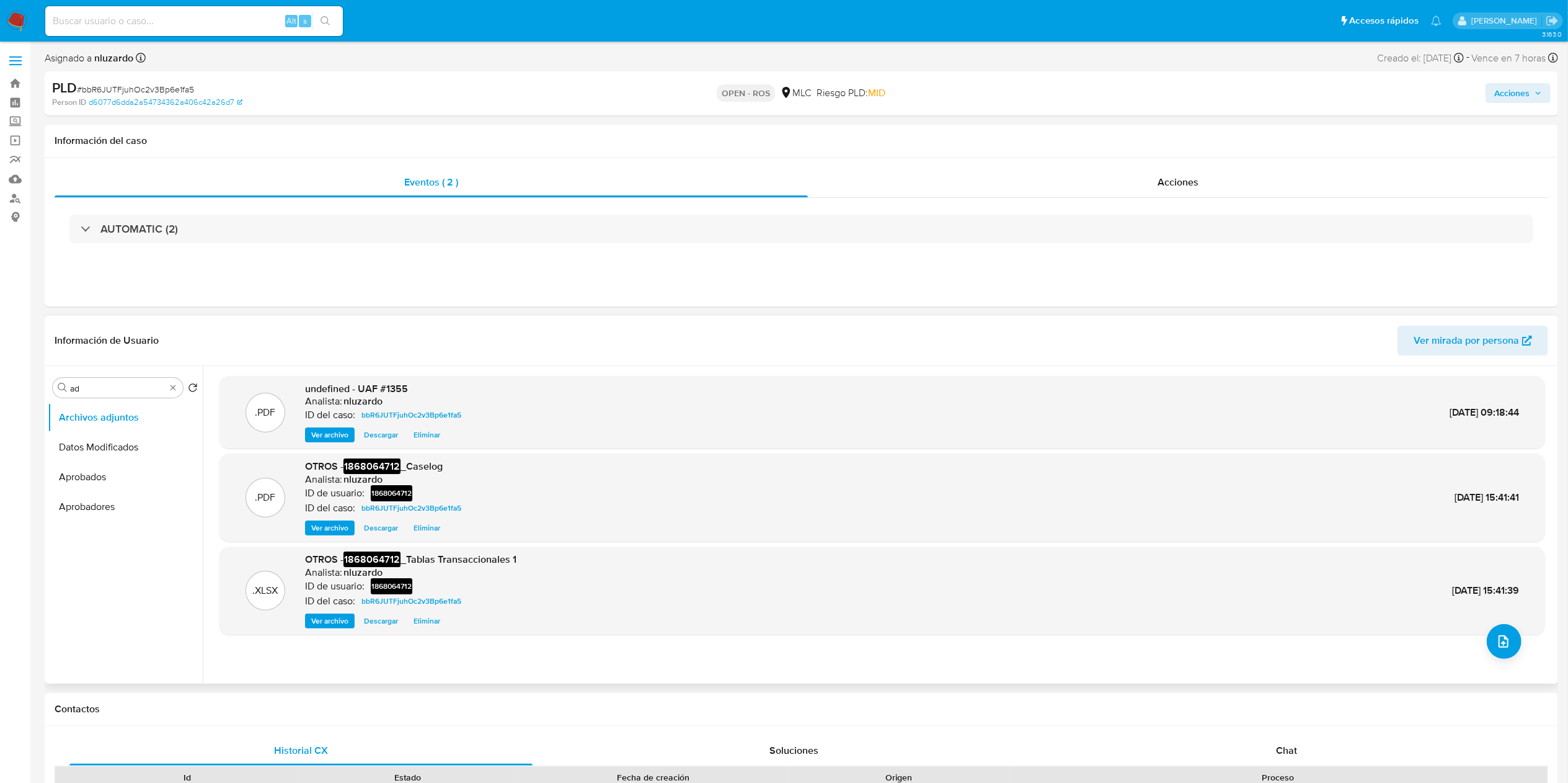
click at [378, 391] on h6 "nluzardo" at bounding box center [363, 401] width 39 height 13
click at [383, 391] on span "undefined - UAF #1355" at bounding box center [357, 388] width 103 height 14
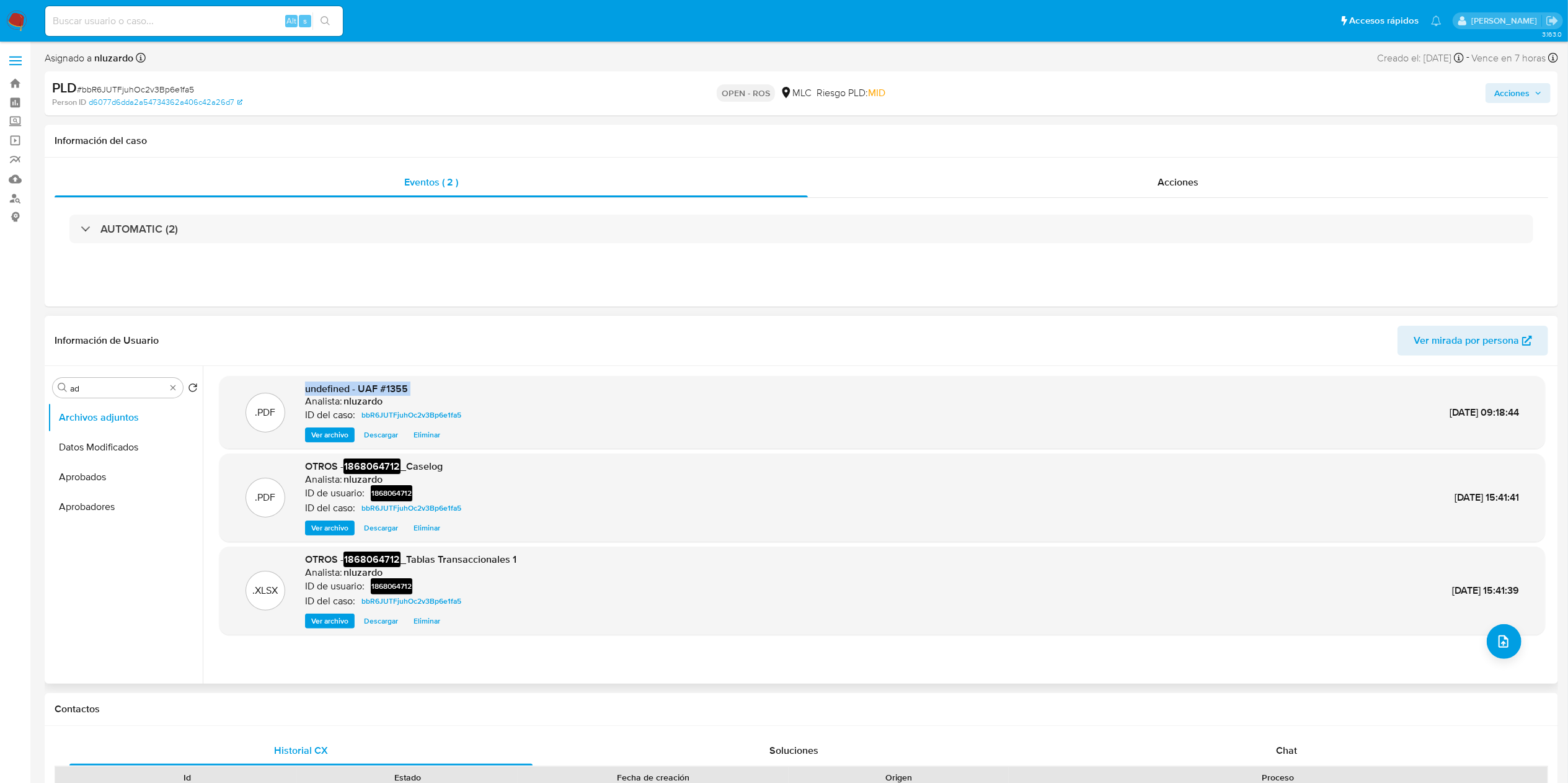
drag, startPoint x: 383, startPoint y: 392, endPoint x: 697, endPoint y: 401, distance: 314.1
click at [383, 391] on span "undefined - UAF #1355" at bounding box center [357, 388] width 103 height 14
click at [793, 181] on div "Acciones" at bounding box center [1178, 182] width 740 height 30
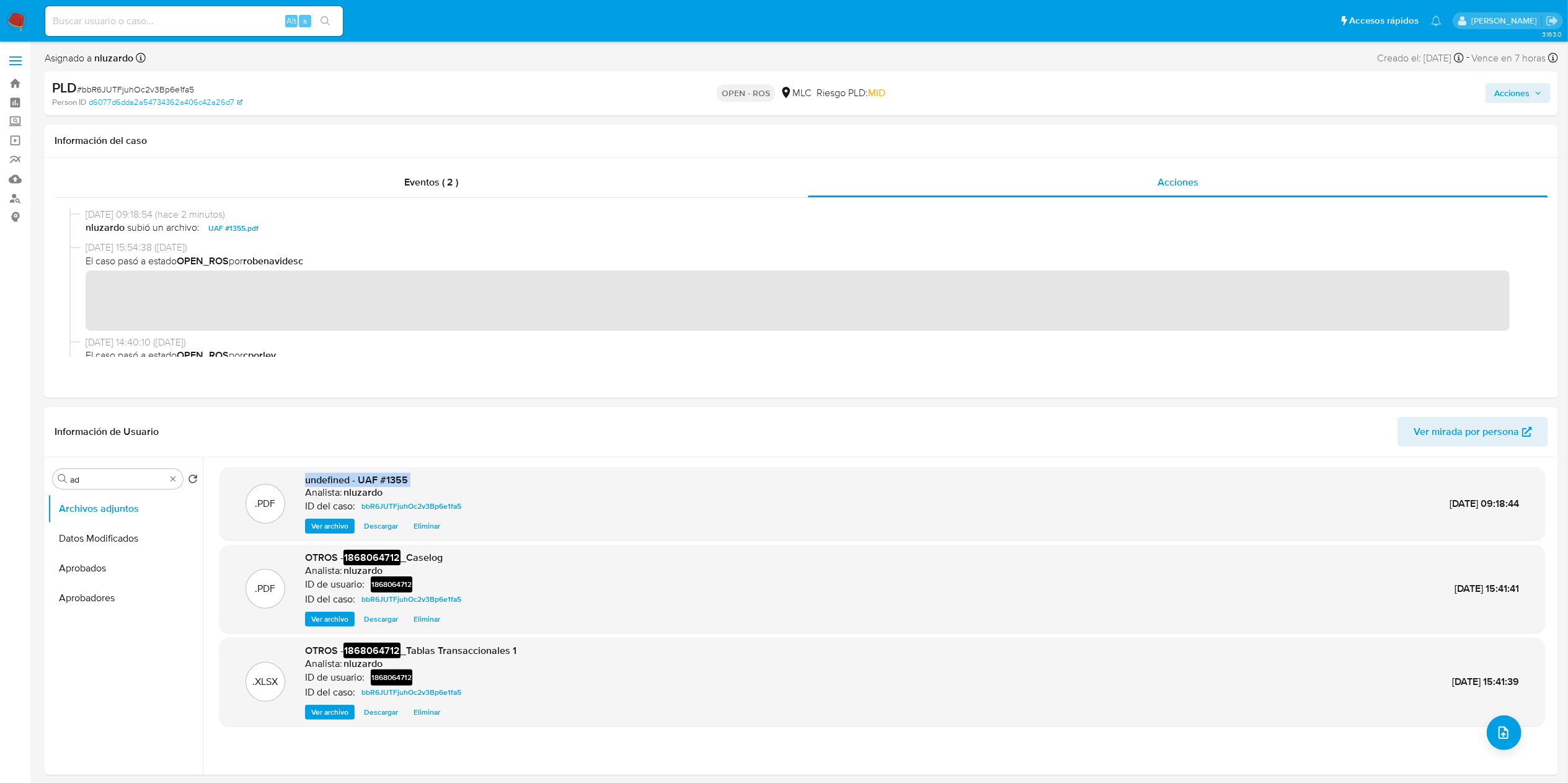
click at [793, 91] on span "Acciones" at bounding box center [1512, 93] width 36 height 20
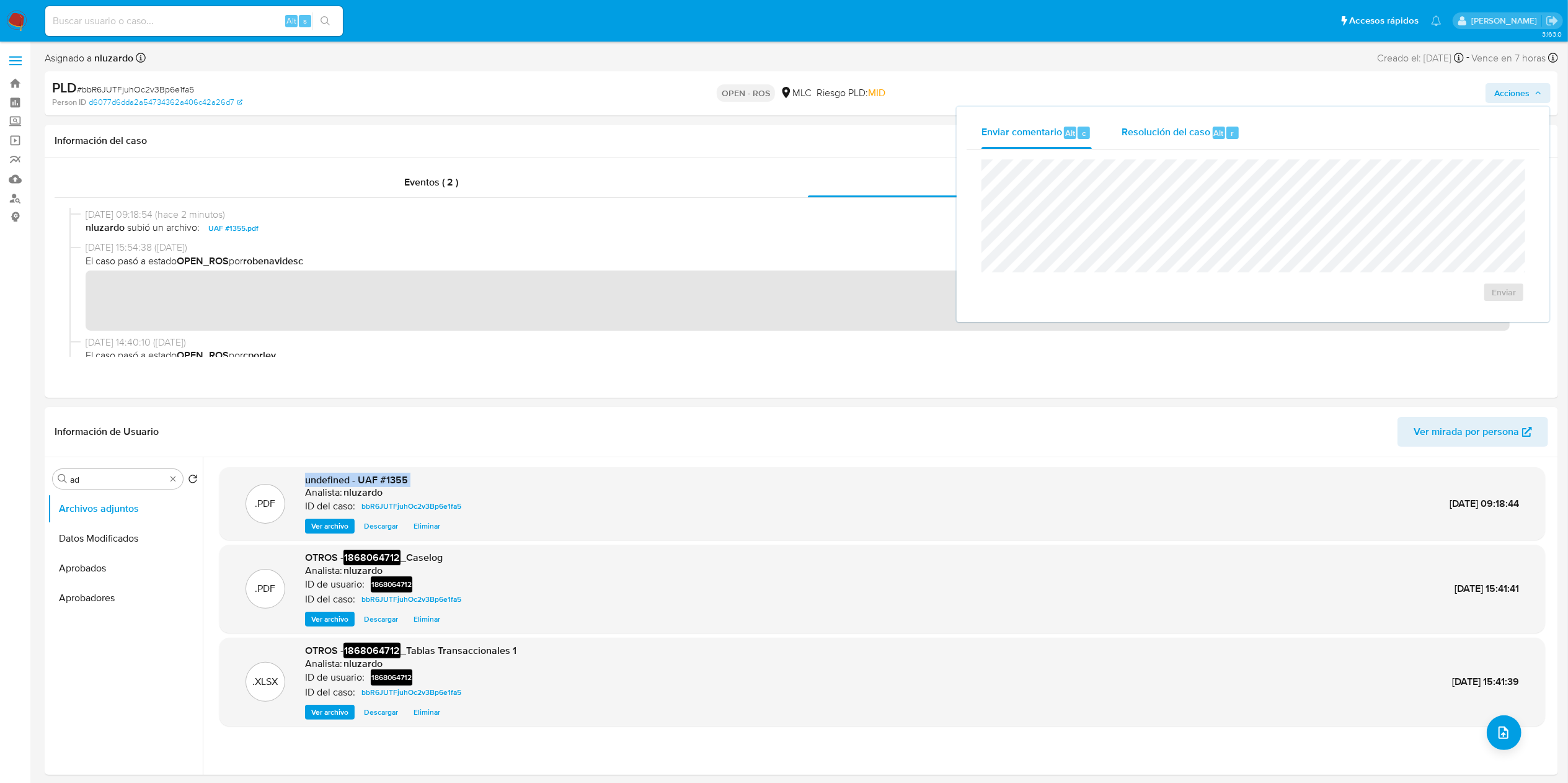
click at [793, 136] on span "Resolución del caso" at bounding box center [1166, 132] width 89 height 14
click at [793, 318] on span "ROS" at bounding box center [1468, 304] width 61 height 27
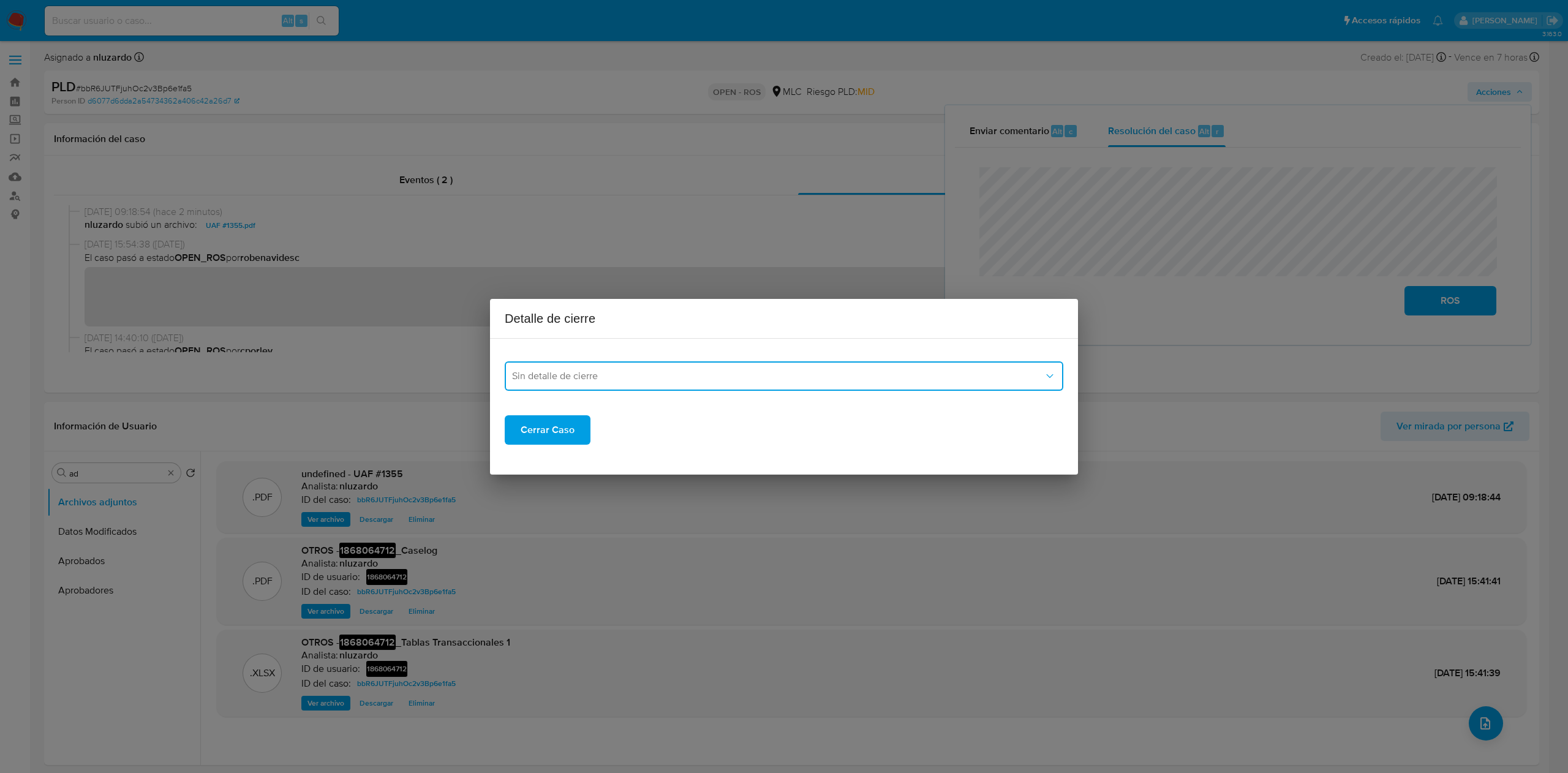
click at [686, 382] on button "Sin detalle de cierre" at bounding box center [784, 376] width 559 height 30
click at [583, 386] on div "ROS_EMISOR" at bounding box center [780, 438] width 536 height 30
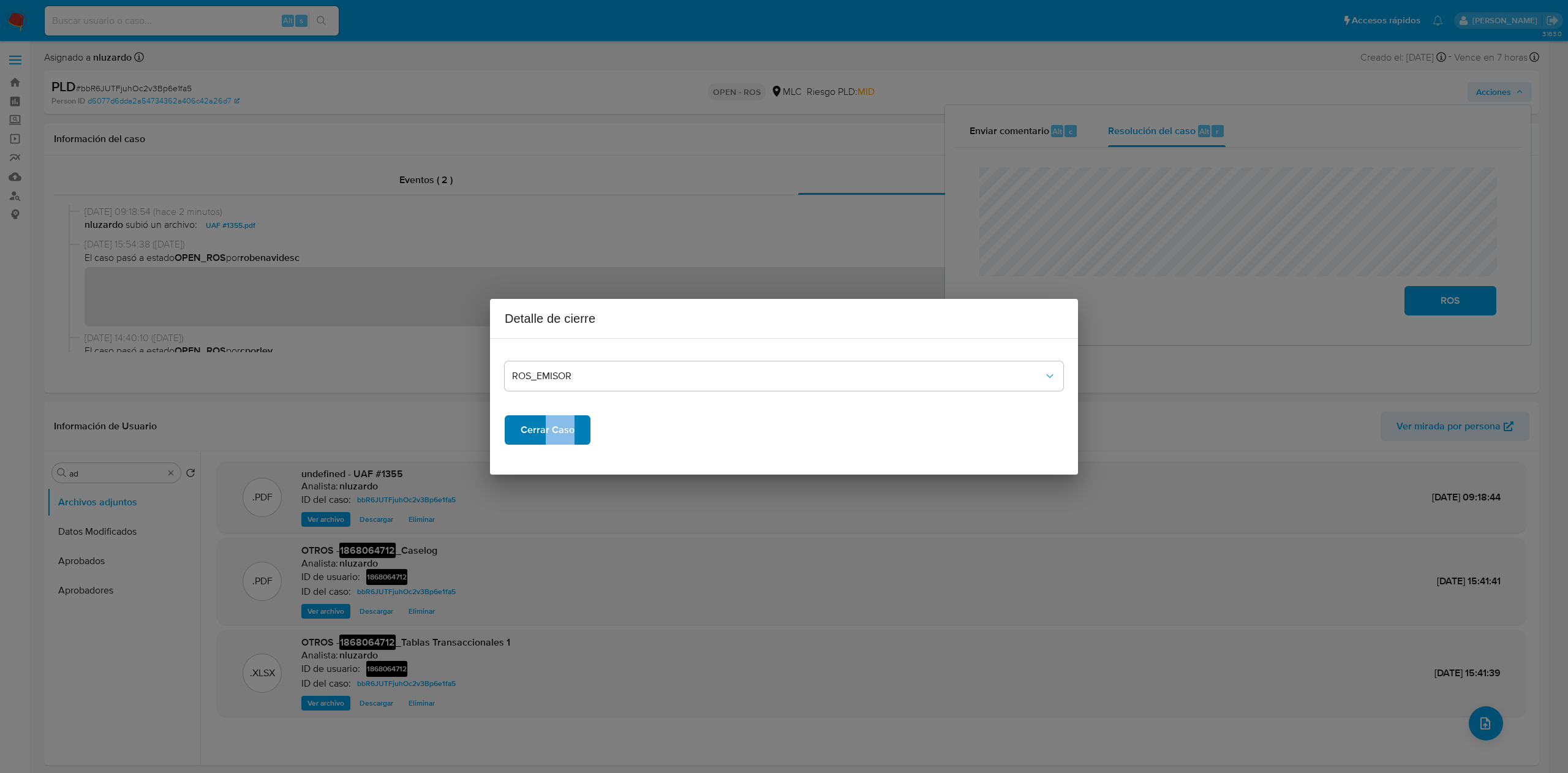
drag, startPoint x: 553, startPoint y: 446, endPoint x: 545, endPoint y: 426, distance: 21.5
click at [545, 386] on div "ROS_EMISOR Cerrar Caso" at bounding box center [784, 406] width 559 height 116
click at [547, 386] on div "ROS_EMISOR Cerrar Caso" at bounding box center [784, 406] width 559 height 116
click at [547, 386] on span "Cerrar Caso" at bounding box center [547, 430] width 54 height 27
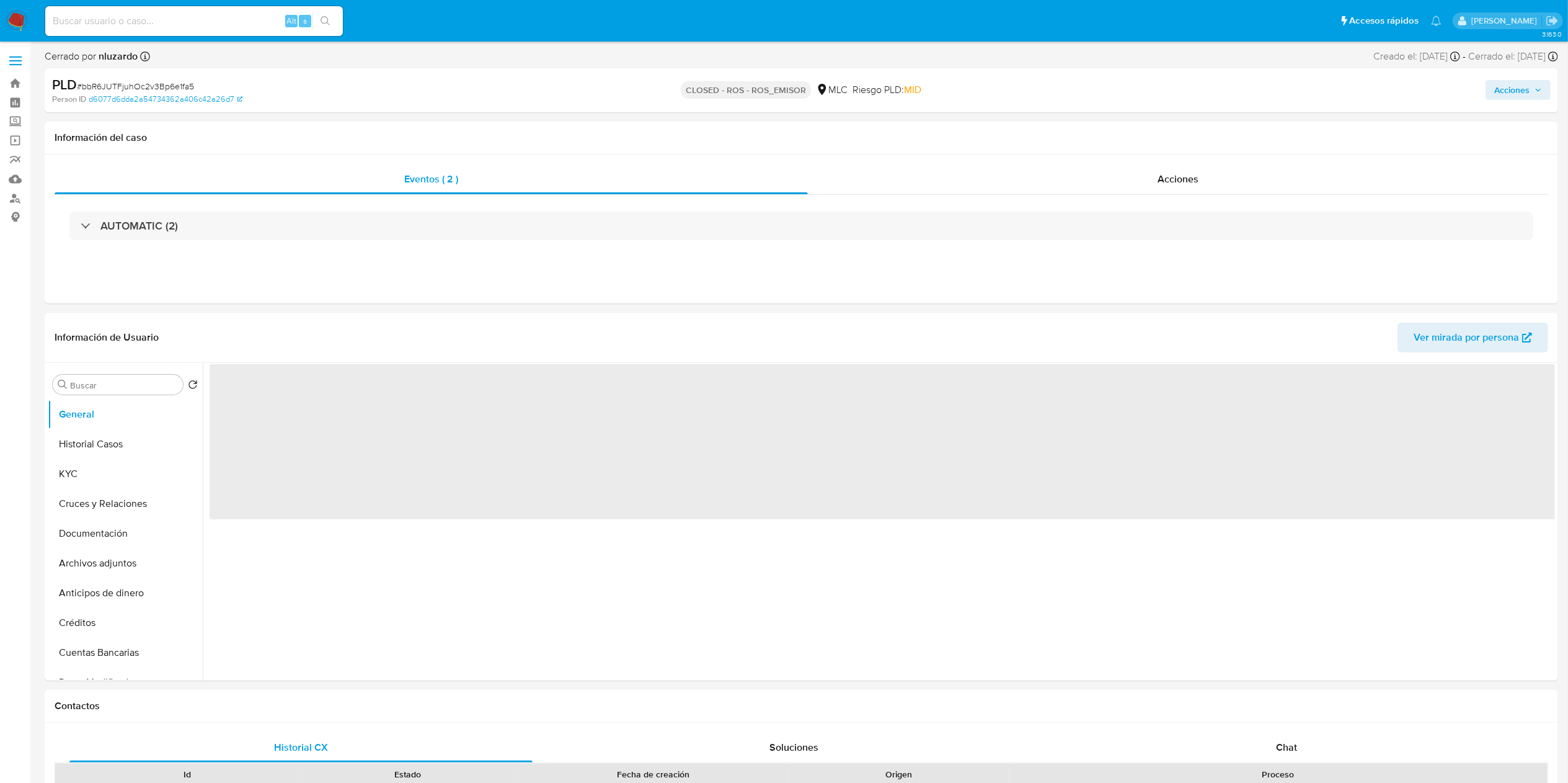
select select "10"
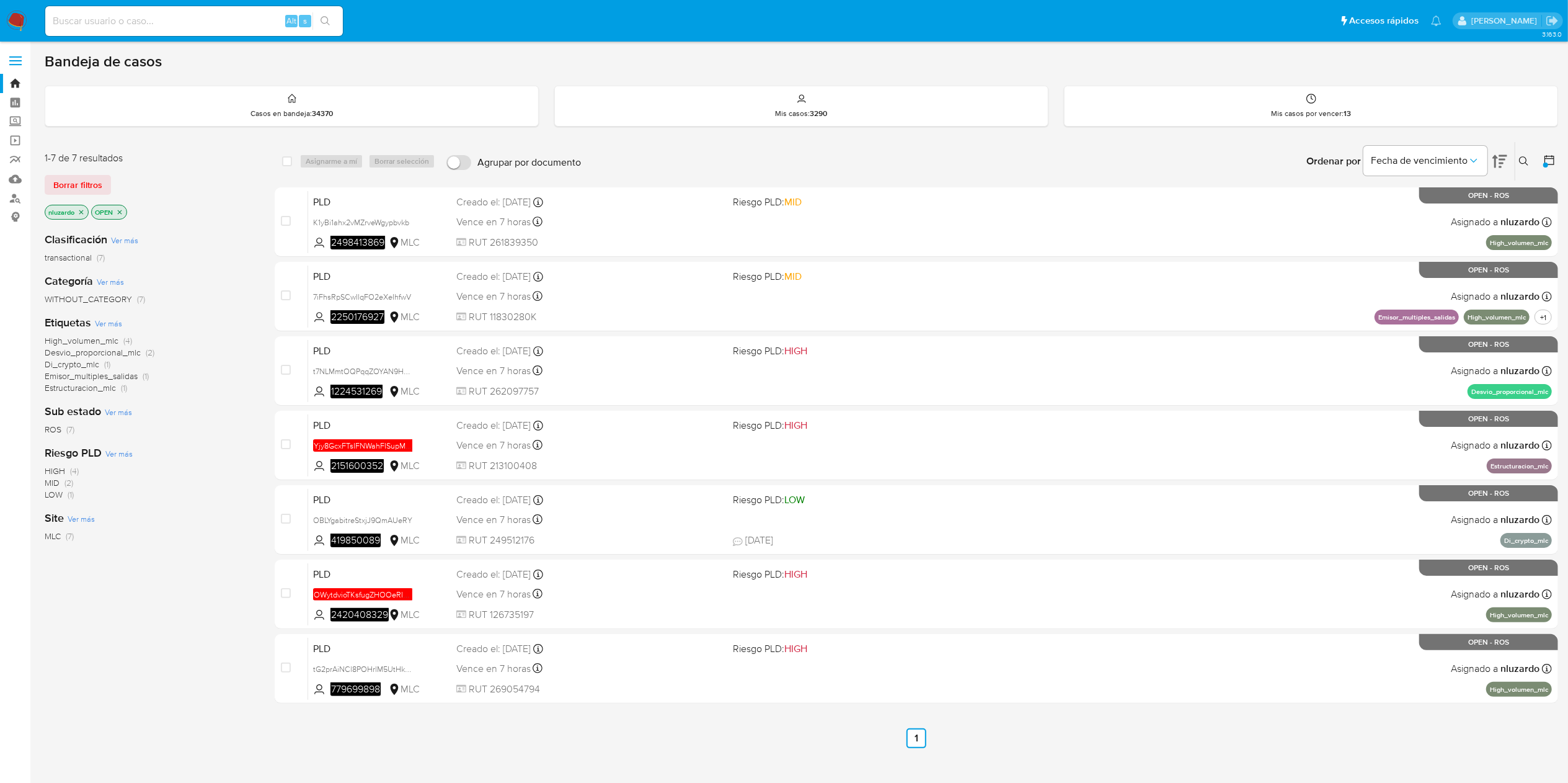
click at [667, 41] on main "3.163.0" at bounding box center [784, 400] width 1568 height 800
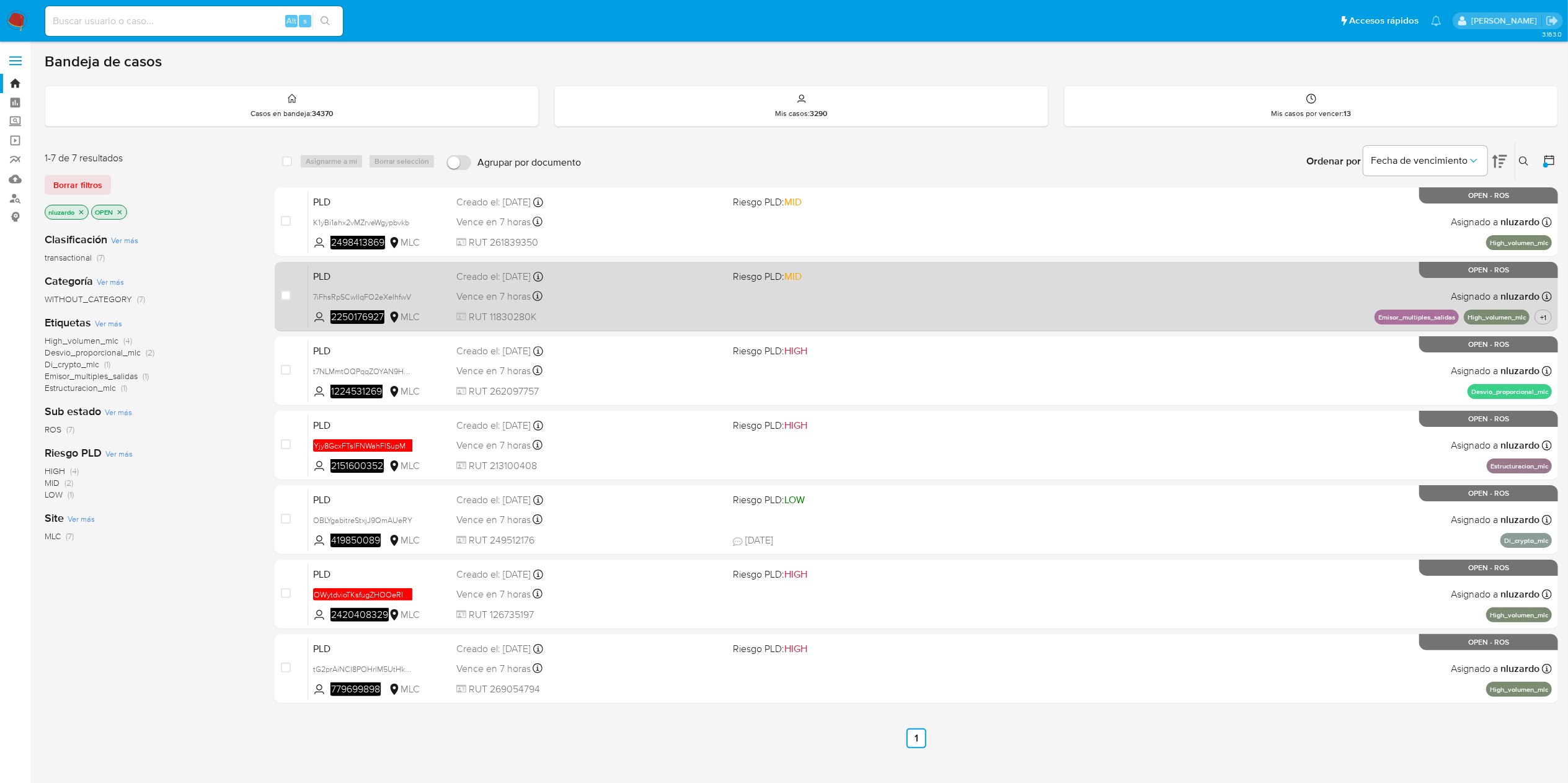
click at [652, 279] on div "Creado el: 12/07/2025 Creado el: 12/07/2025 16:06:06" at bounding box center [589, 276] width 266 height 13
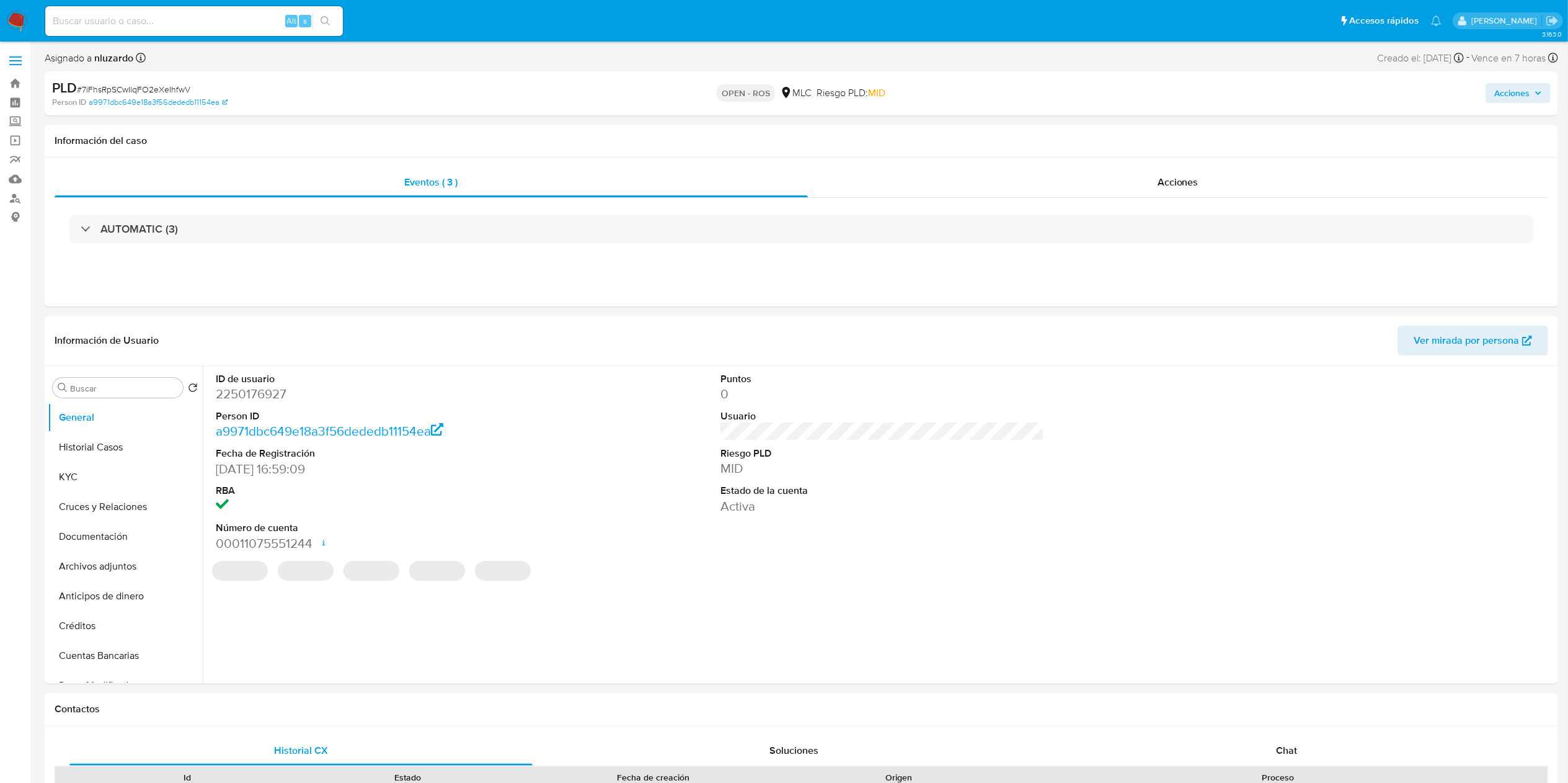
select select "10"
click at [1143, 193] on div "Acciones" at bounding box center [1178, 182] width 741 height 30
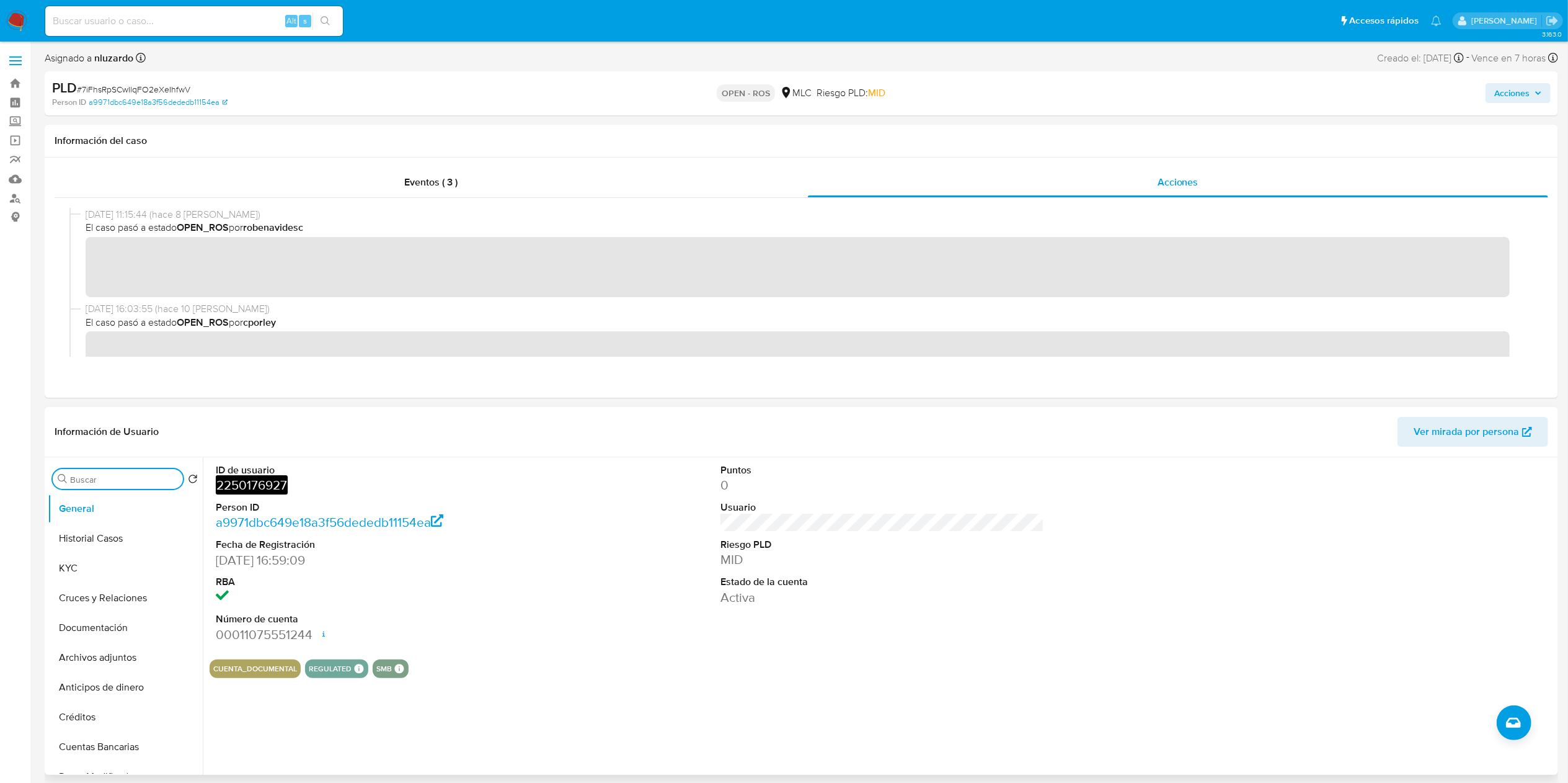
click at [88, 483] on input "Buscar" at bounding box center [124, 479] width 108 height 11
type input "AD"
click at [109, 540] on button "Archivos adjuntos" at bounding box center [120, 538] width 145 height 30
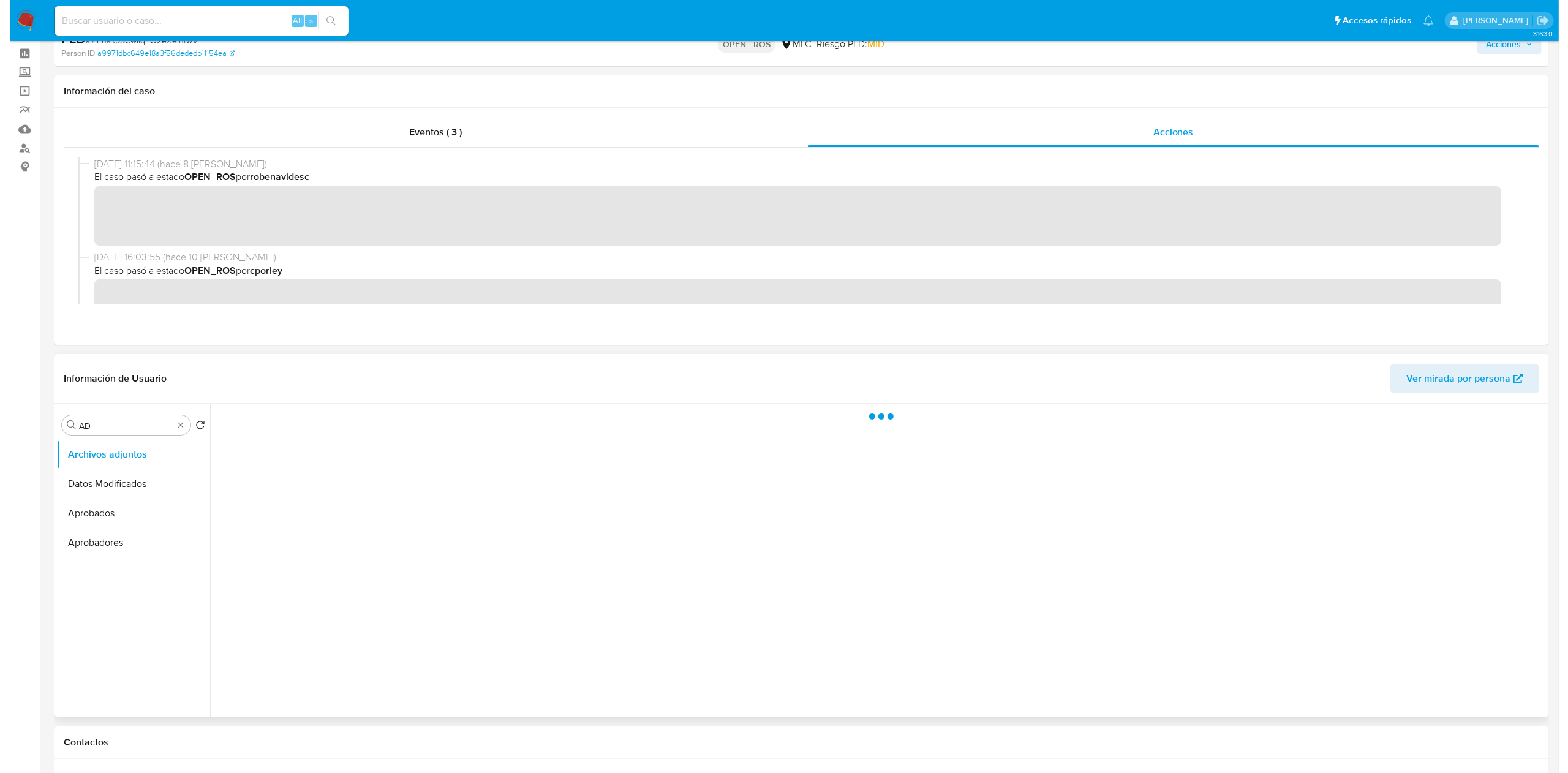
scroll to position [123, 0]
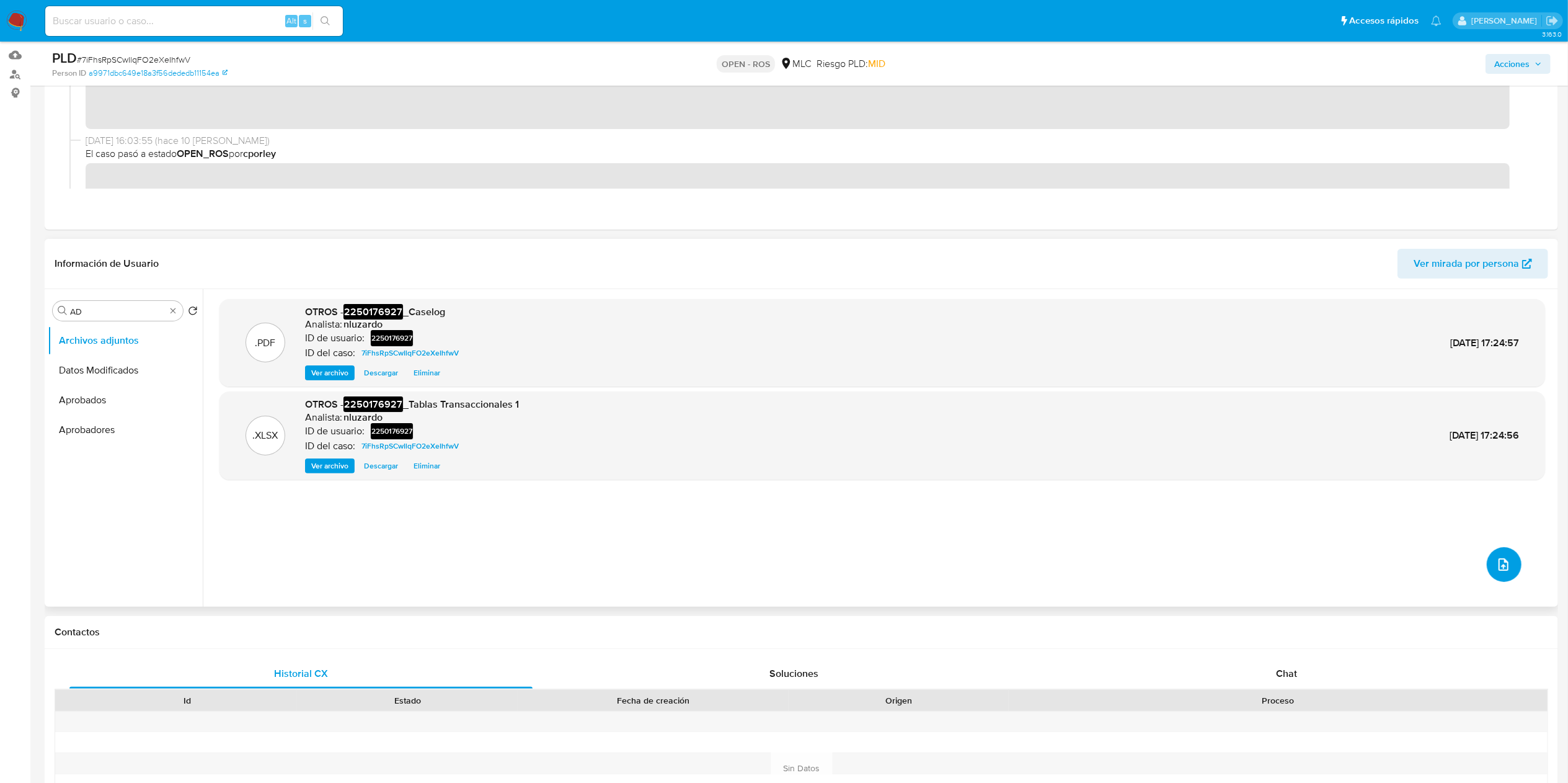
click at [1498, 560] on icon "upload-file" at bounding box center [1503, 564] width 15 height 15
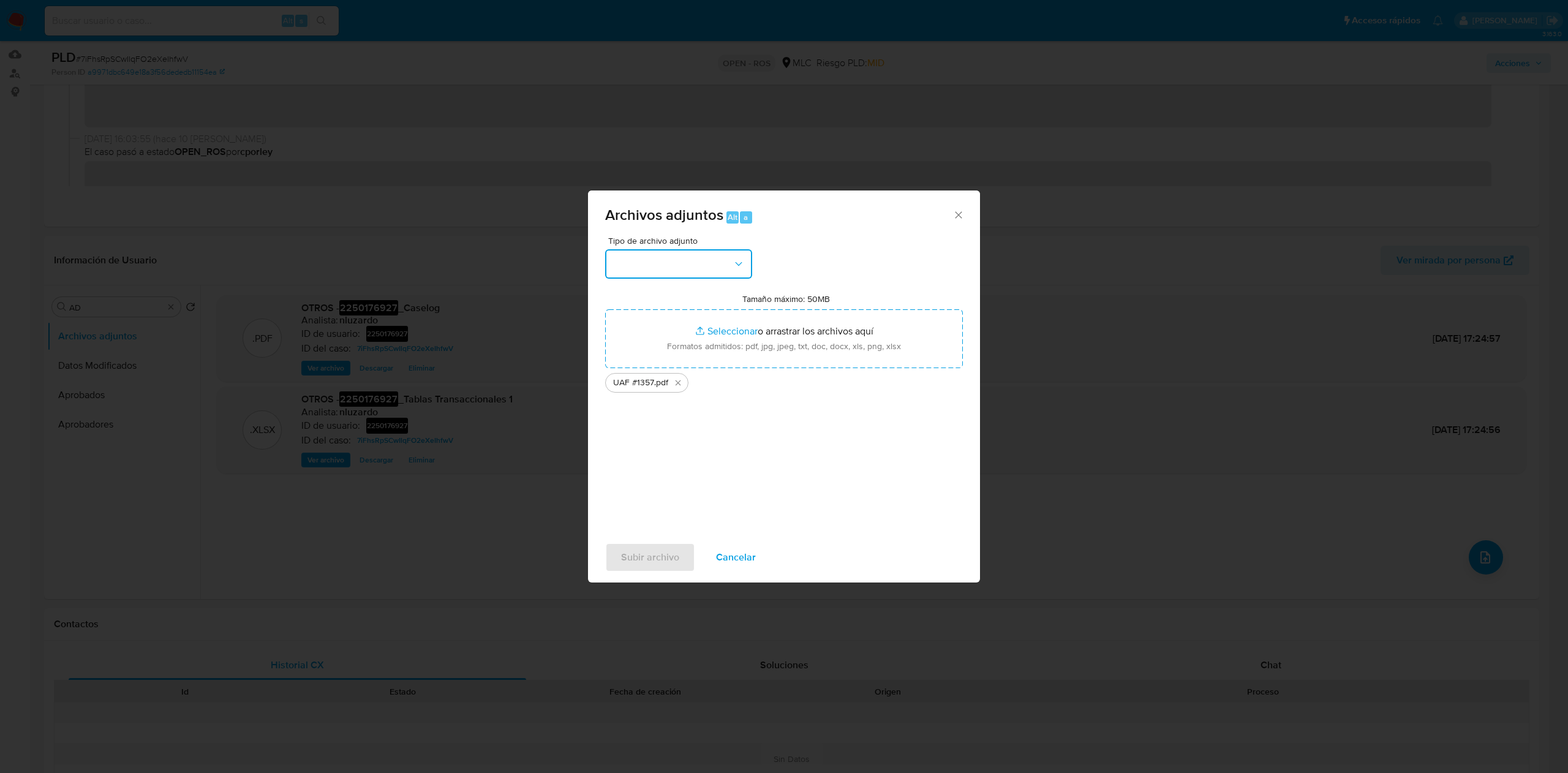
click at [741, 266] on icon "button" at bounding box center [739, 264] width 13 height 13
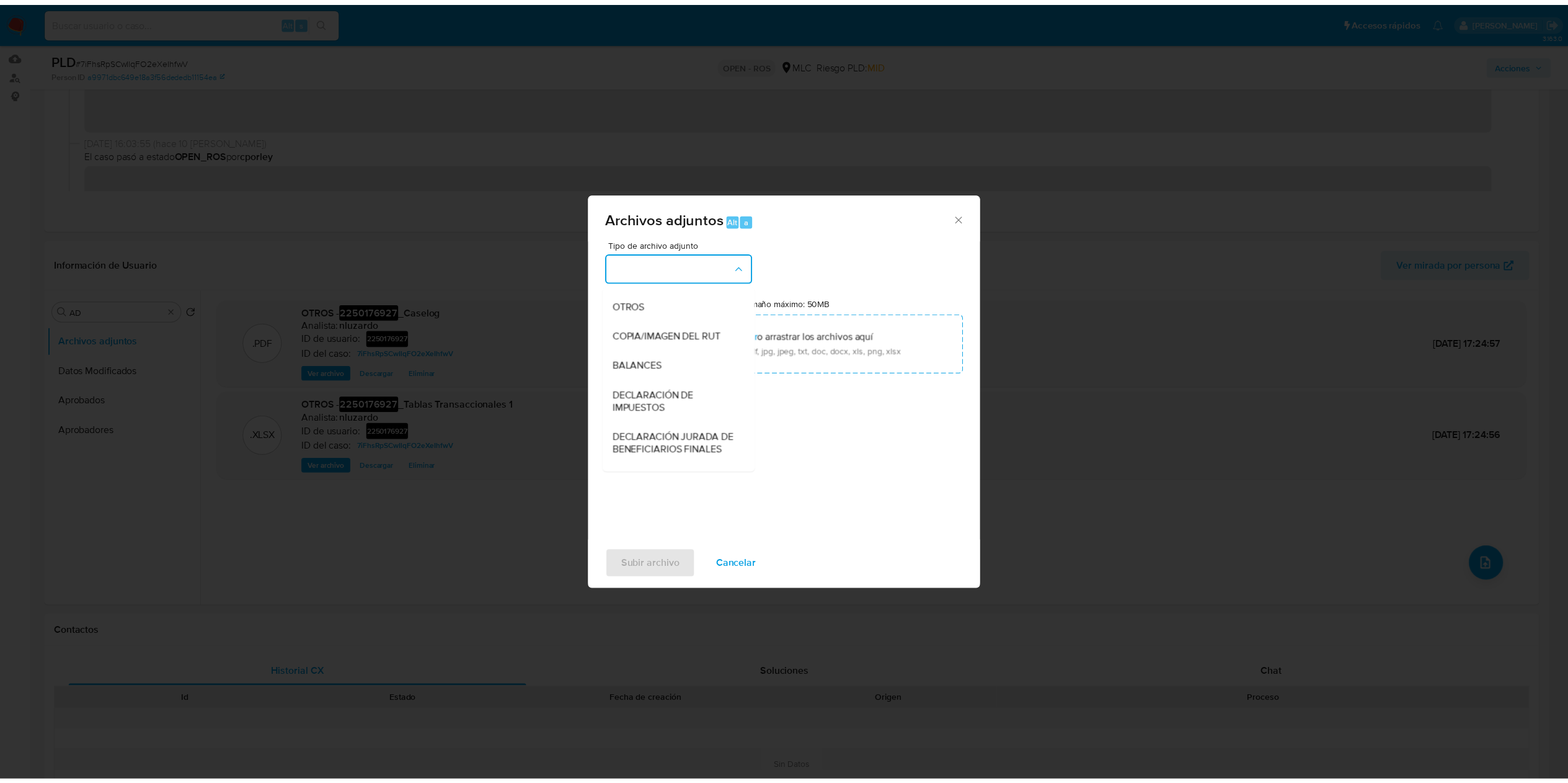
scroll to position [169, 0]
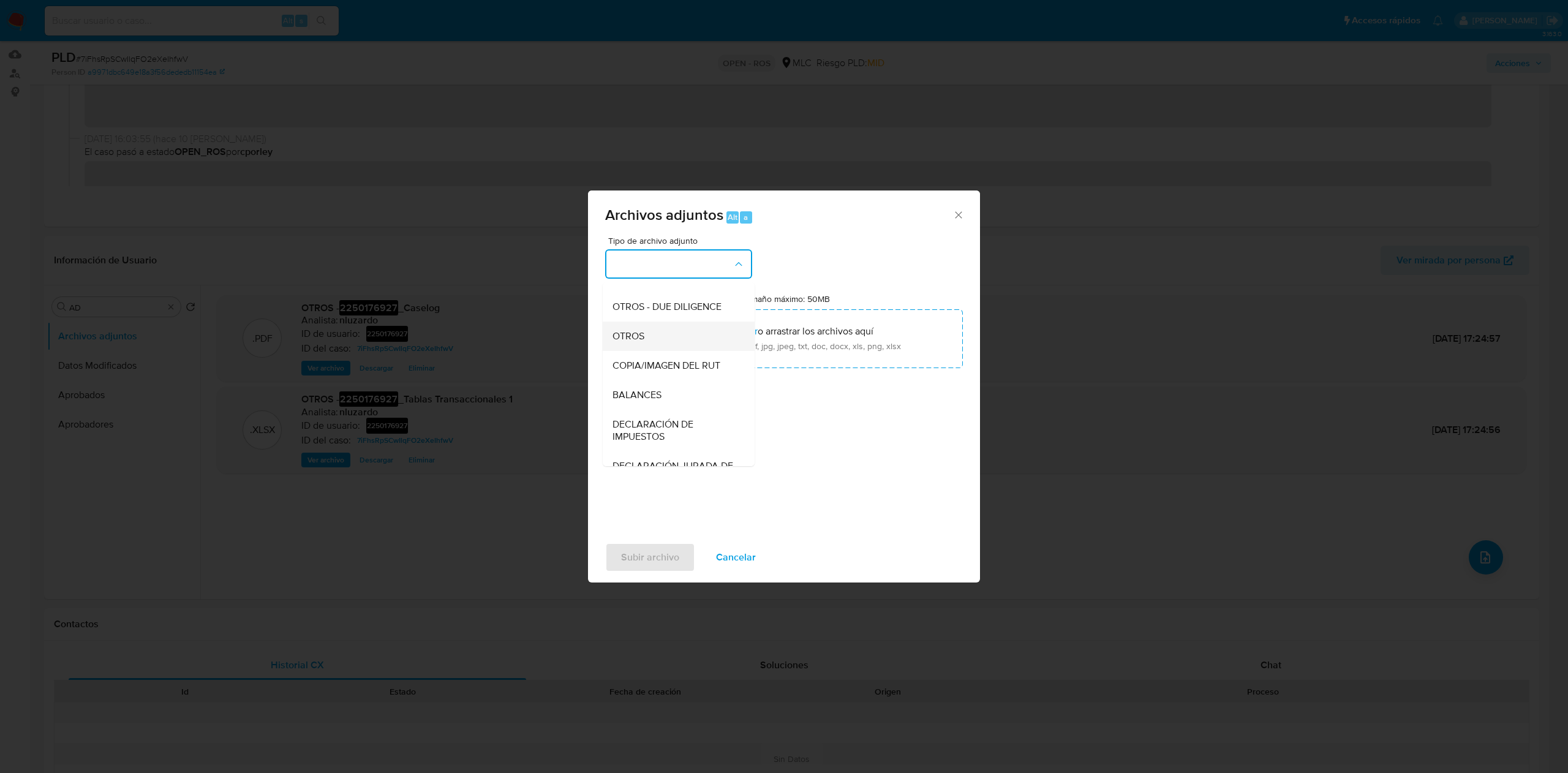
click at [654, 351] on div "OTROS" at bounding box center [676, 336] width 125 height 30
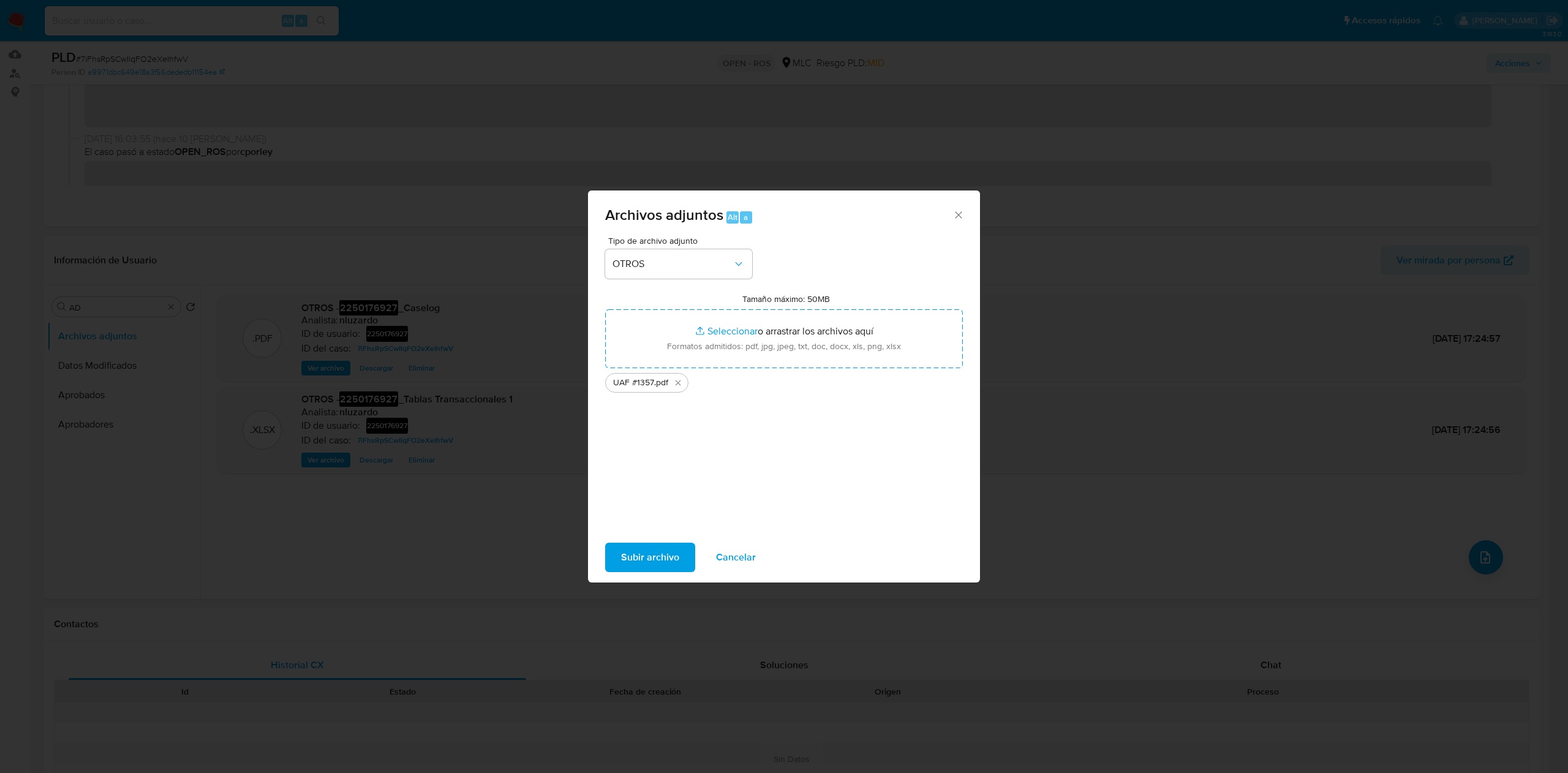
click at [643, 558] on span "Subir archivo" at bounding box center [650, 557] width 58 height 27
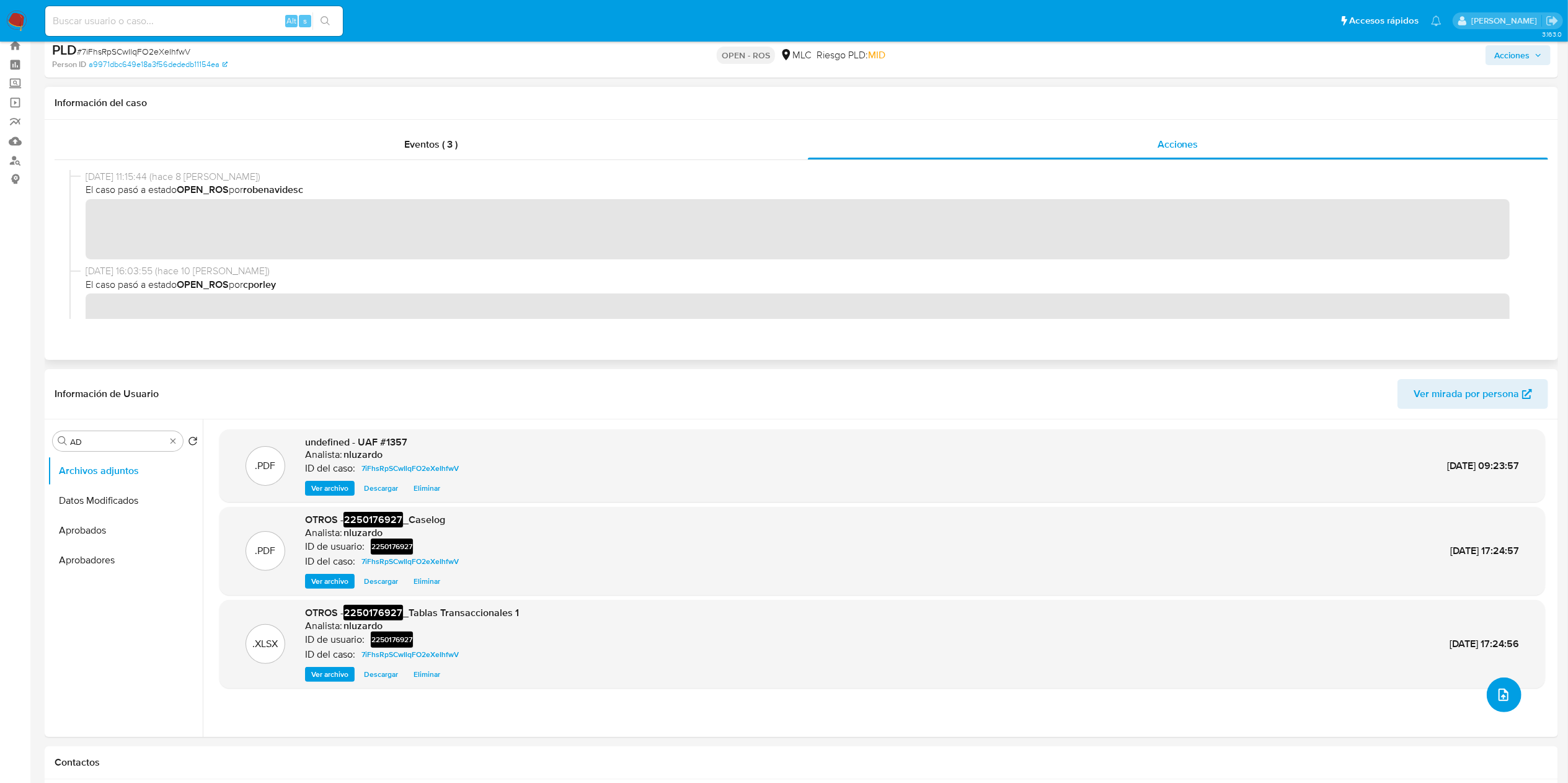
scroll to position [0, 0]
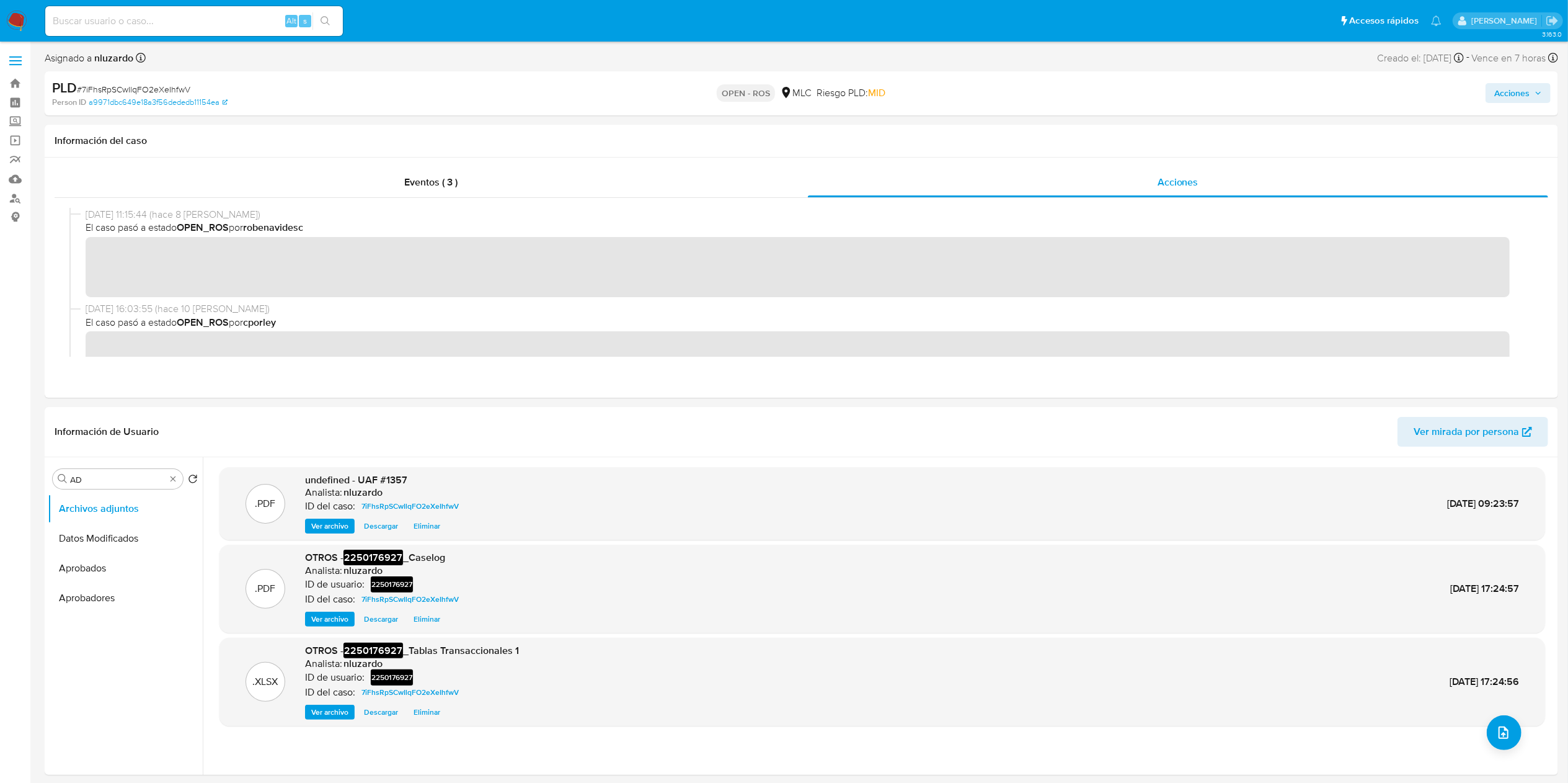
click at [1523, 96] on span "Acciones" at bounding box center [1512, 93] width 36 height 20
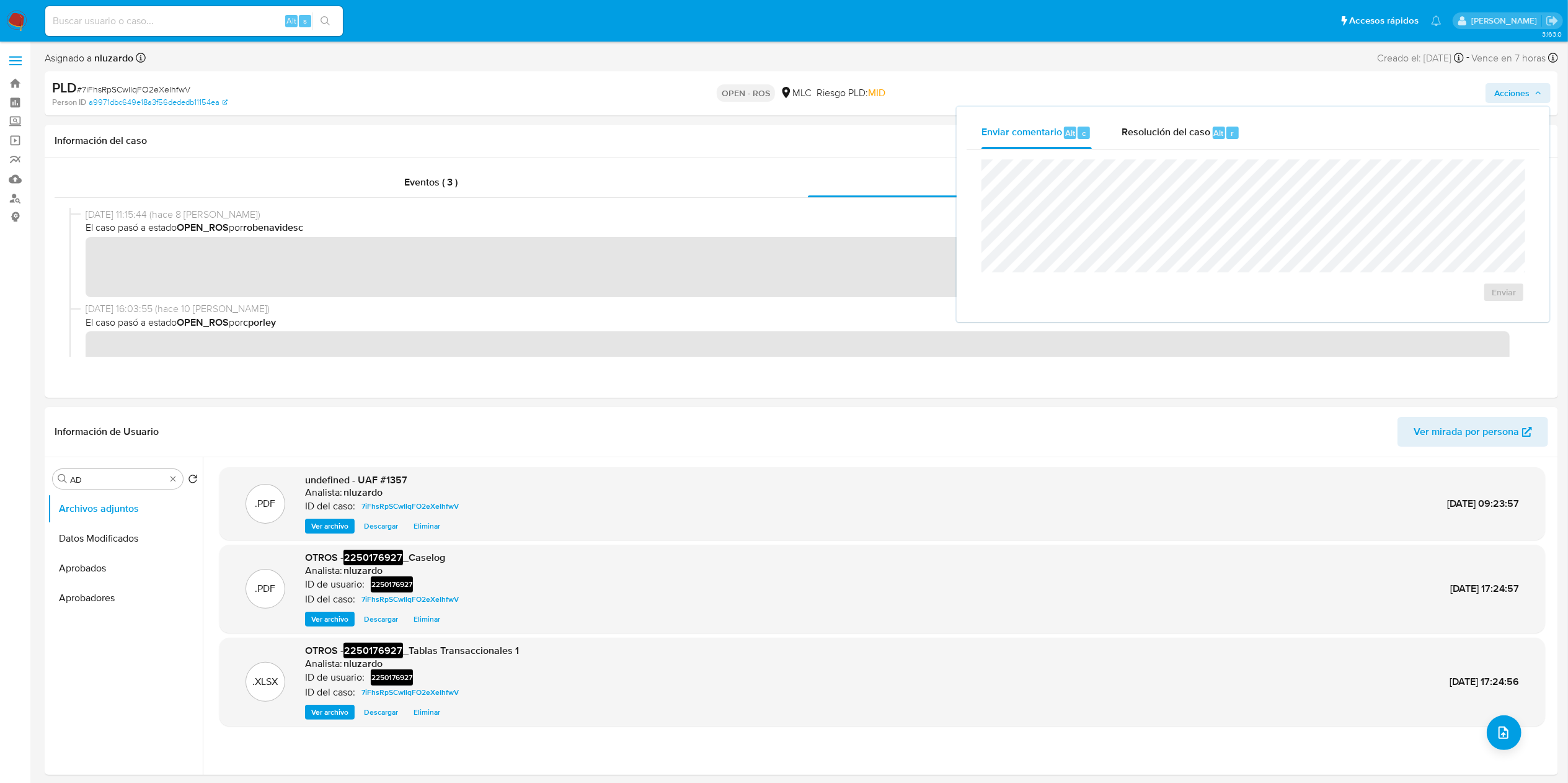
click at [1201, 110] on div "Enviar comentario Alt c Resolución del caso Alt r Enviar" at bounding box center [1253, 215] width 593 height 216
click at [1223, 116] on div "Resolución del caso Alt r" at bounding box center [1181, 132] width 118 height 32
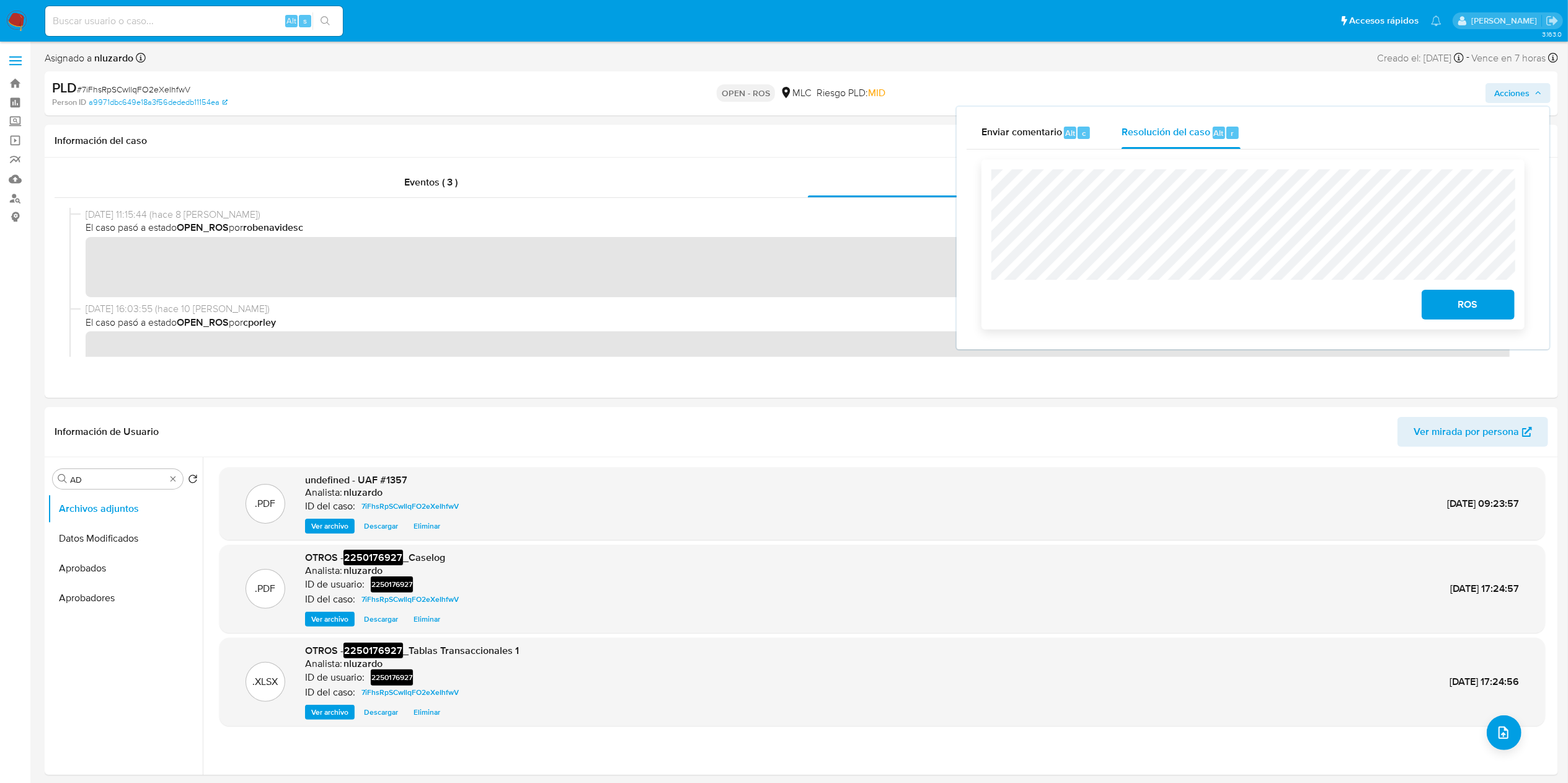
click at [1461, 310] on span "ROS" at bounding box center [1468, 304] width 61 height 27
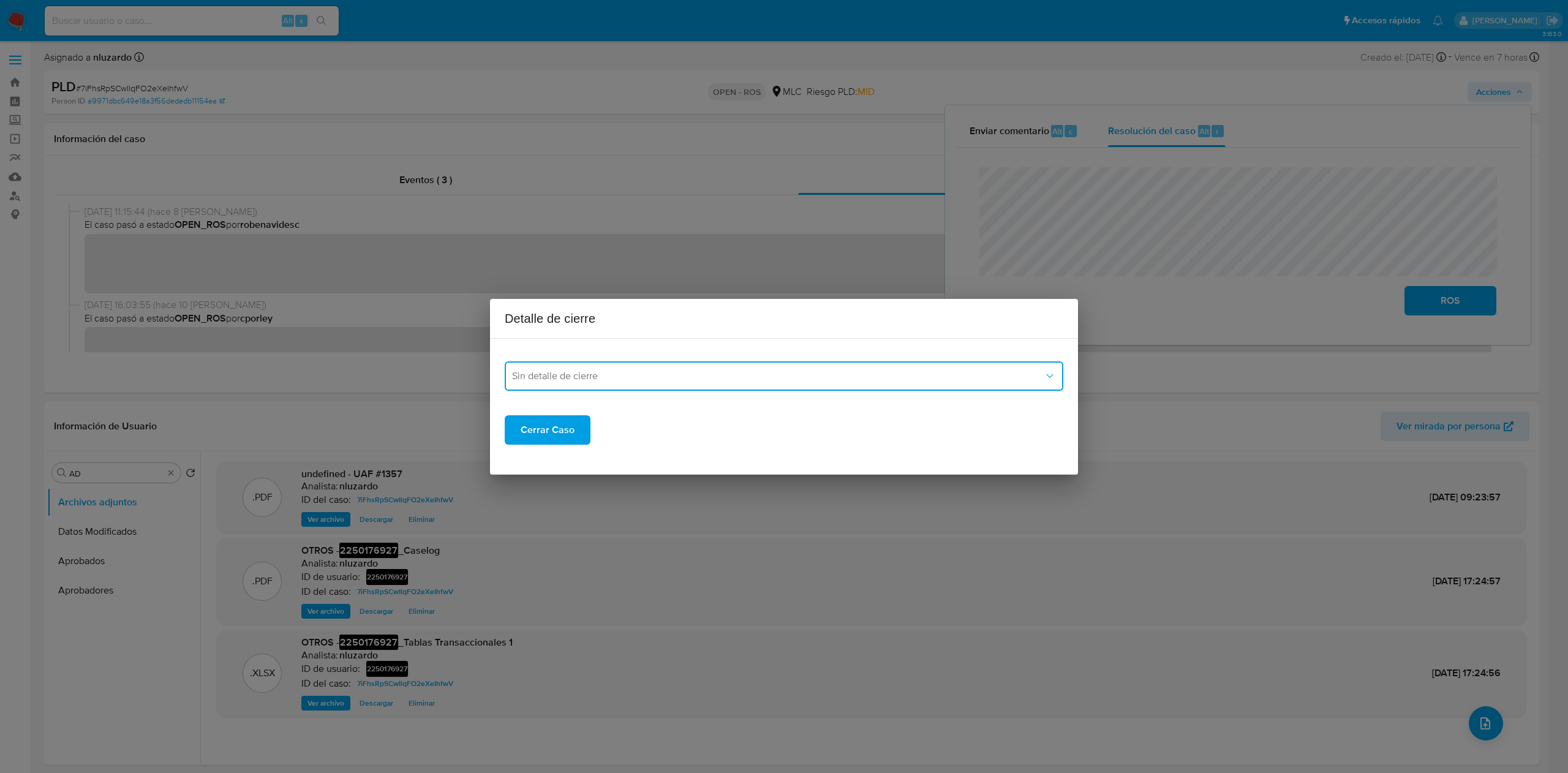
click at [694, 379] on span "Sin detalle de cierre" at bounding box center [777, 376] width 532 height 13
click at [597, 429] on div "ROS_EMISOR" at bounding box center [780, 438] width 536 height 30
click at [562, 433] on span "Cerrar Caso" at bounding box center [547, 430] width 54 height 27
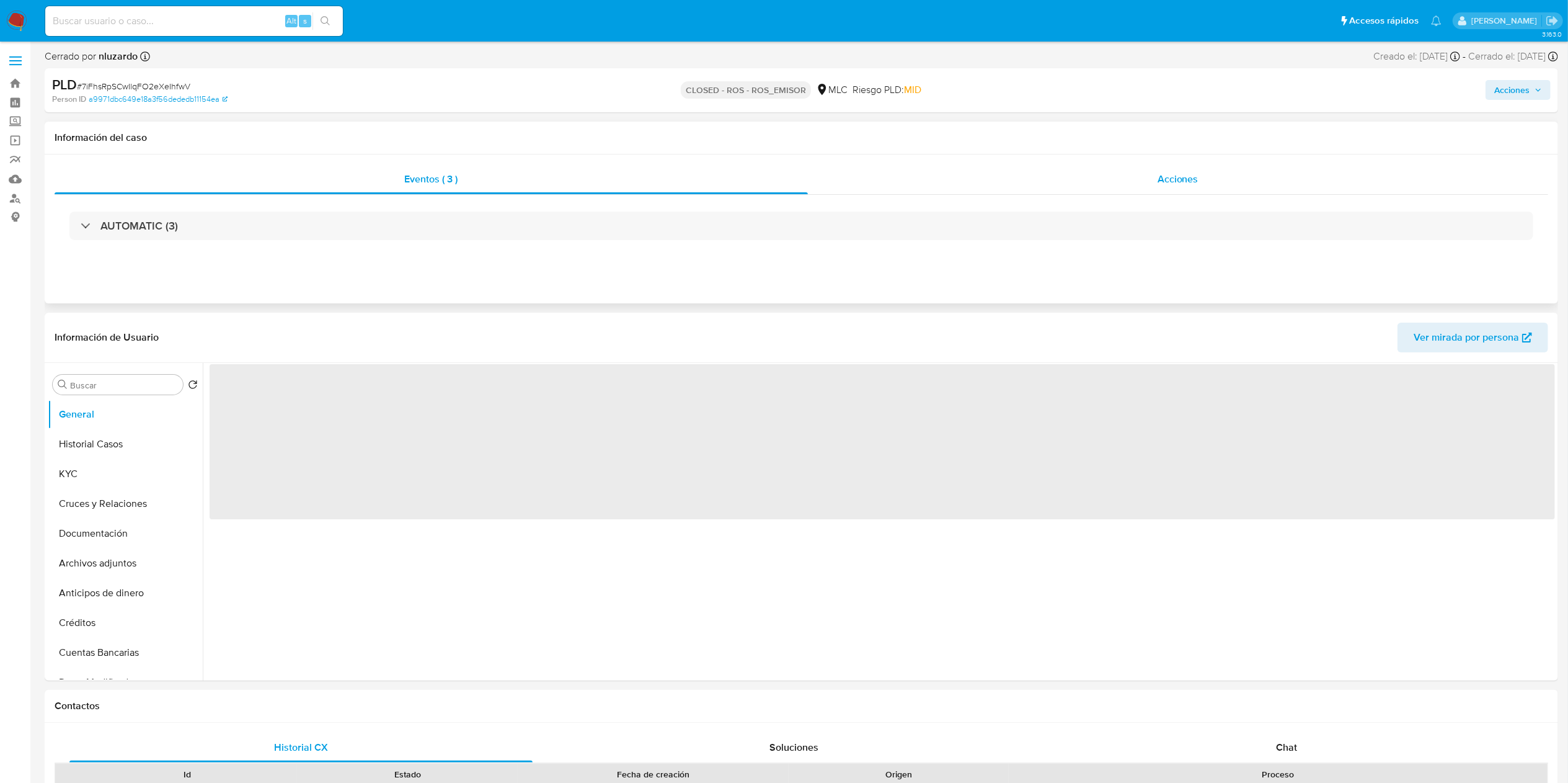
click at [1124, 178] on div "Acciones" at bounding box center [1178, 179] width 741 height 30
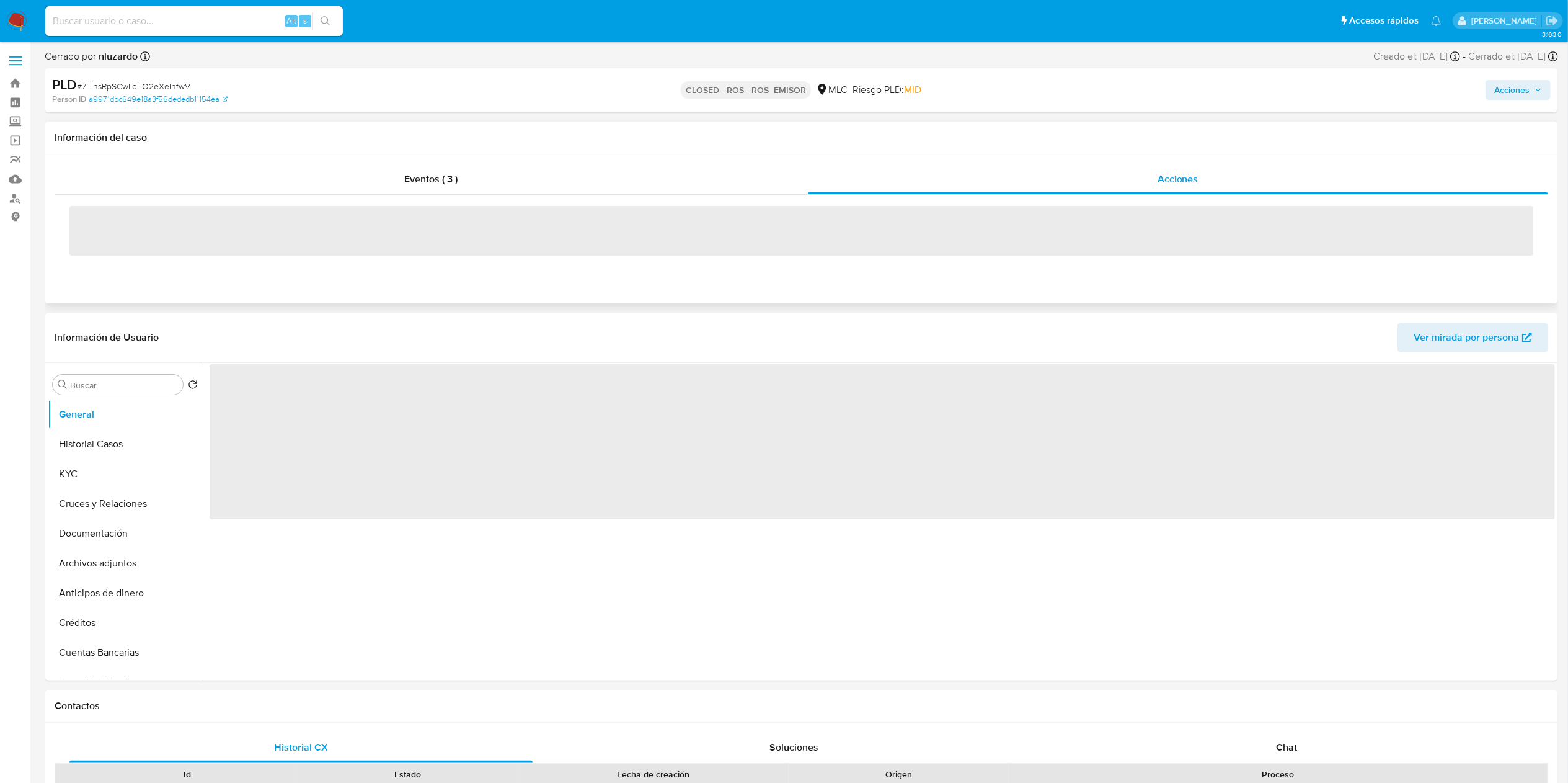
select select "10"
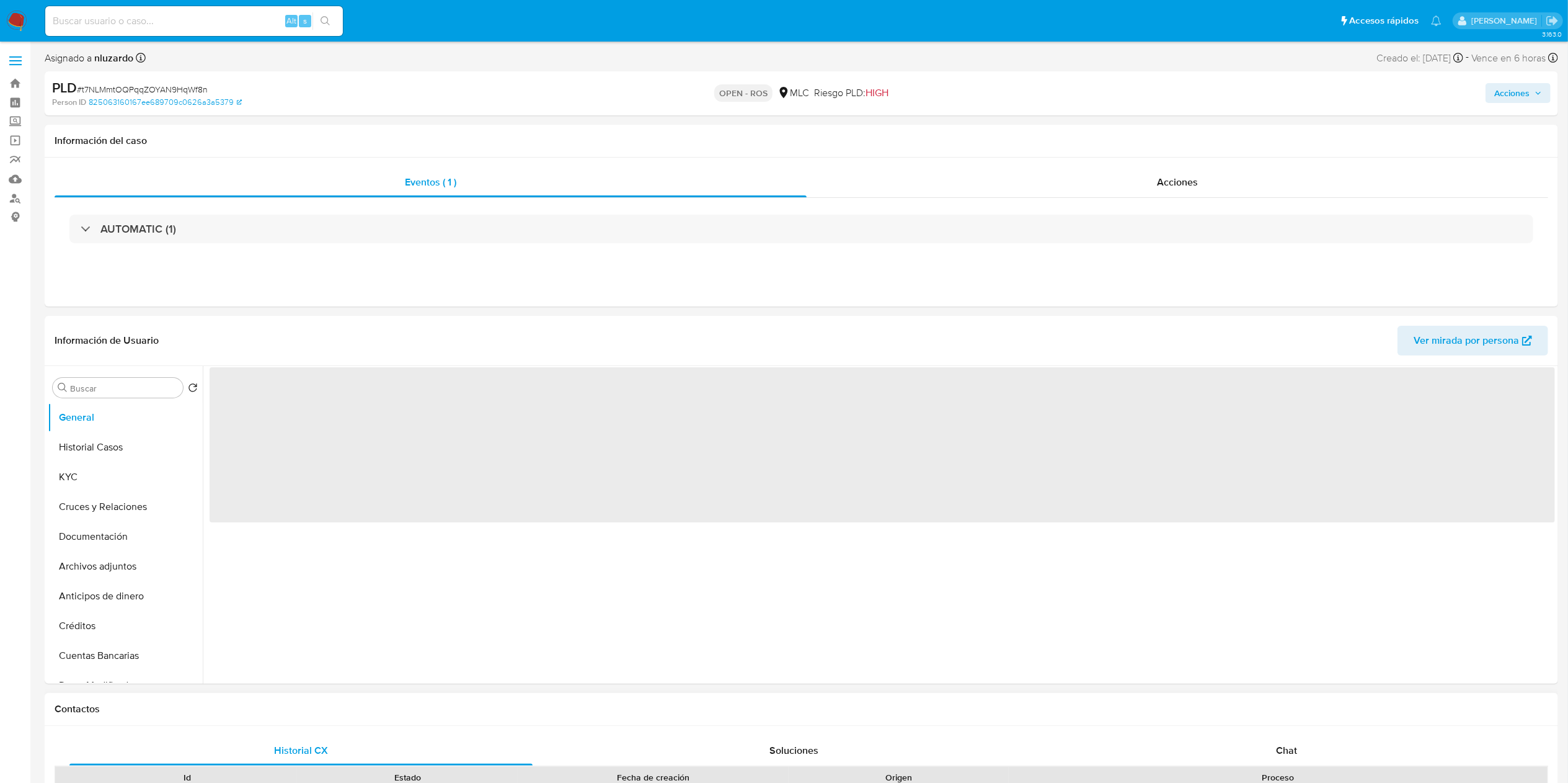
select select "10"
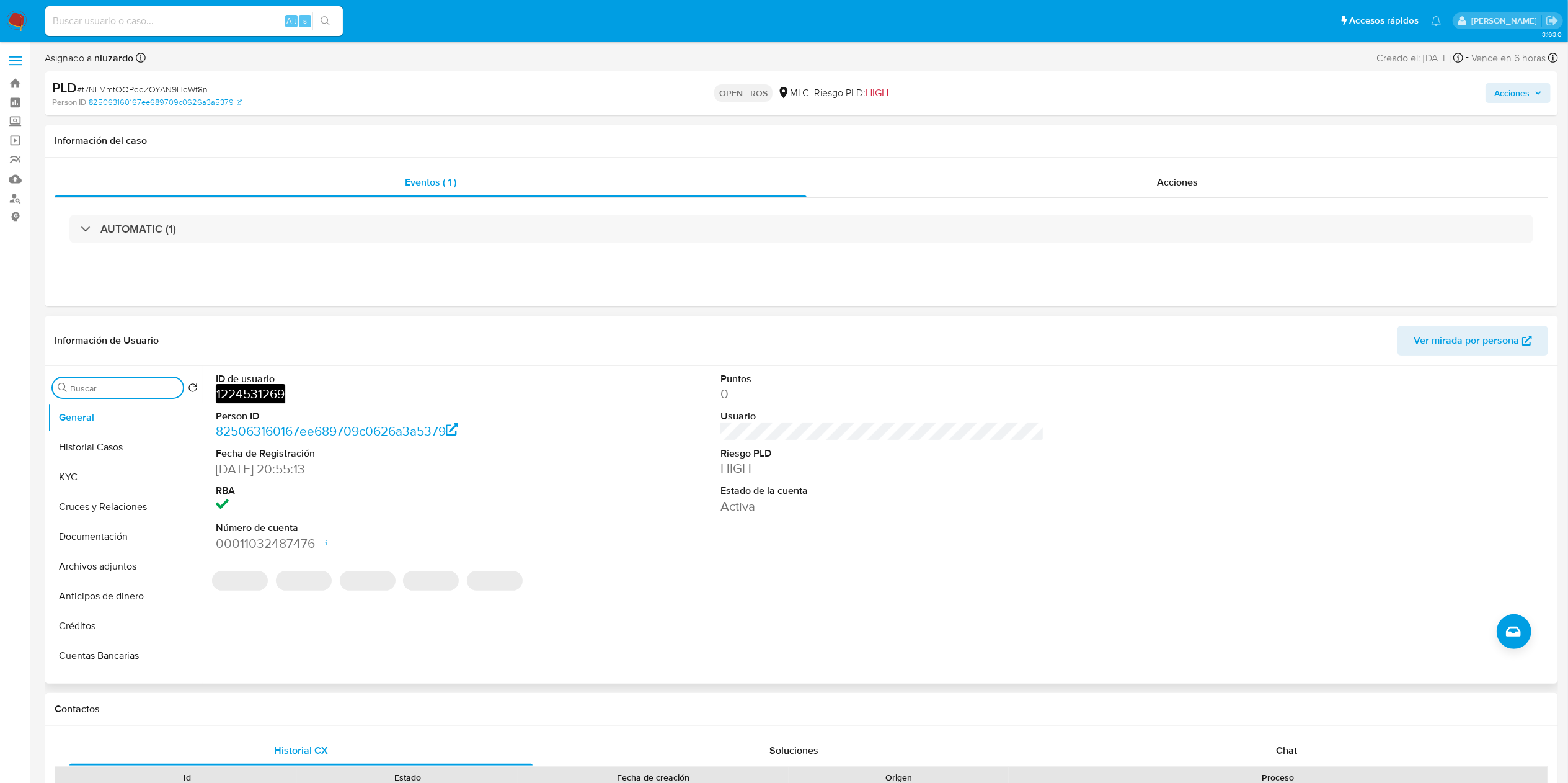
click at [118, 388] on input "Buscar" at bounding box center [124, 388] width 108 height 11
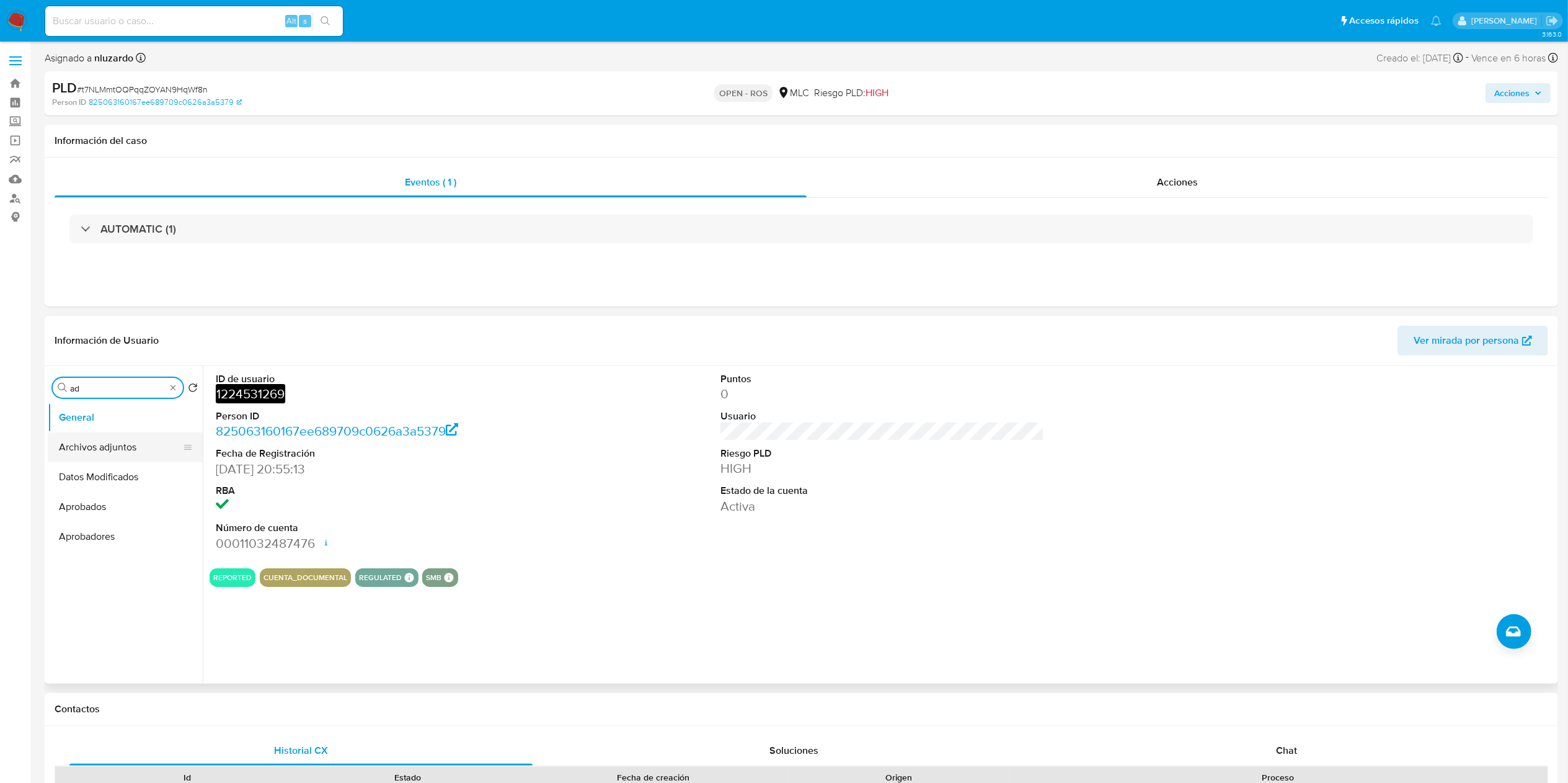
type input "ad"
click at [120, 445] on button "Archivos adjuntos" at bounding box center [120, 447] width 145 height 30
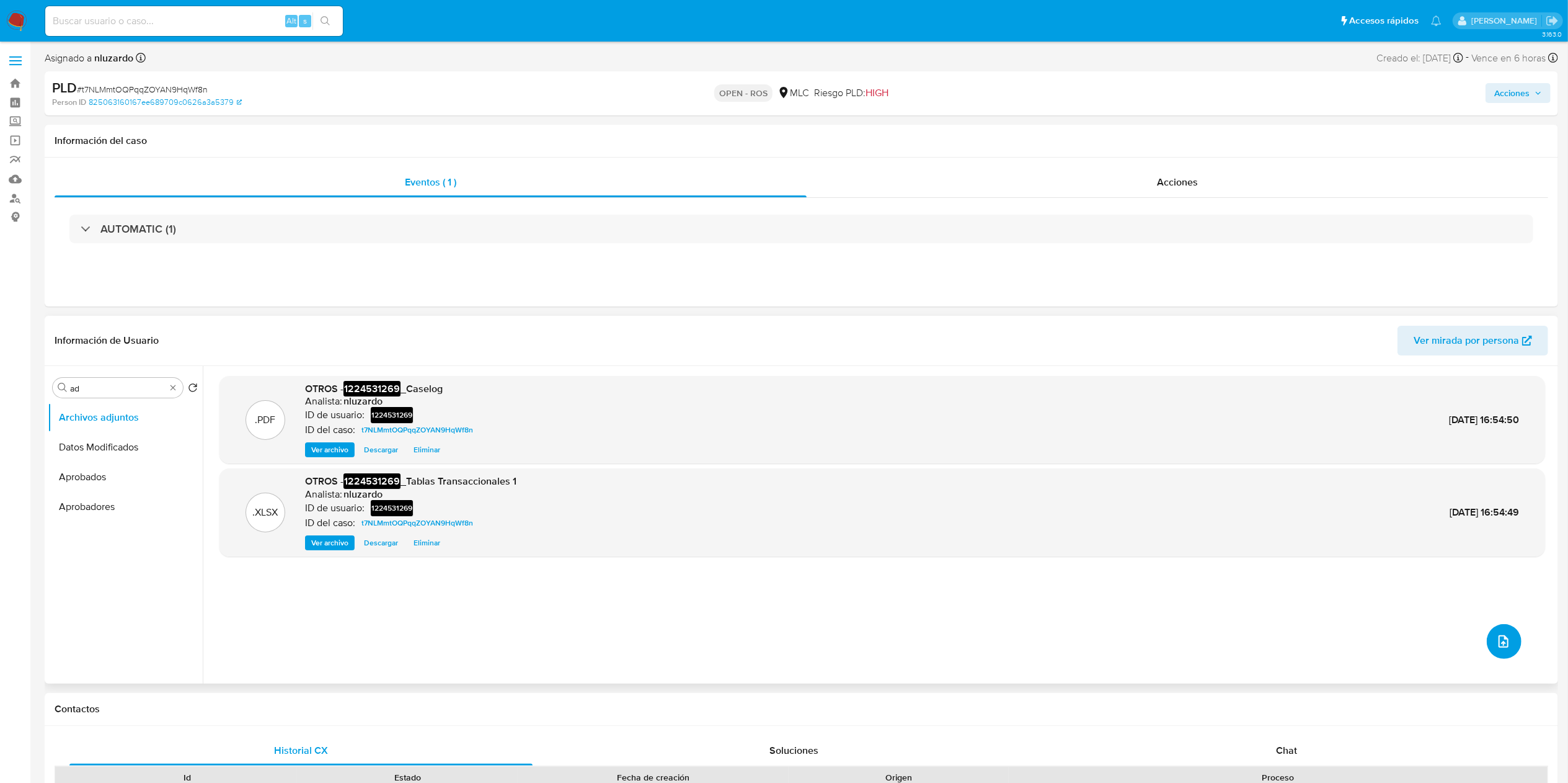
click at [1509, 642] on button "upload-file" at bounding box center [1504, 641] width 35 height 35
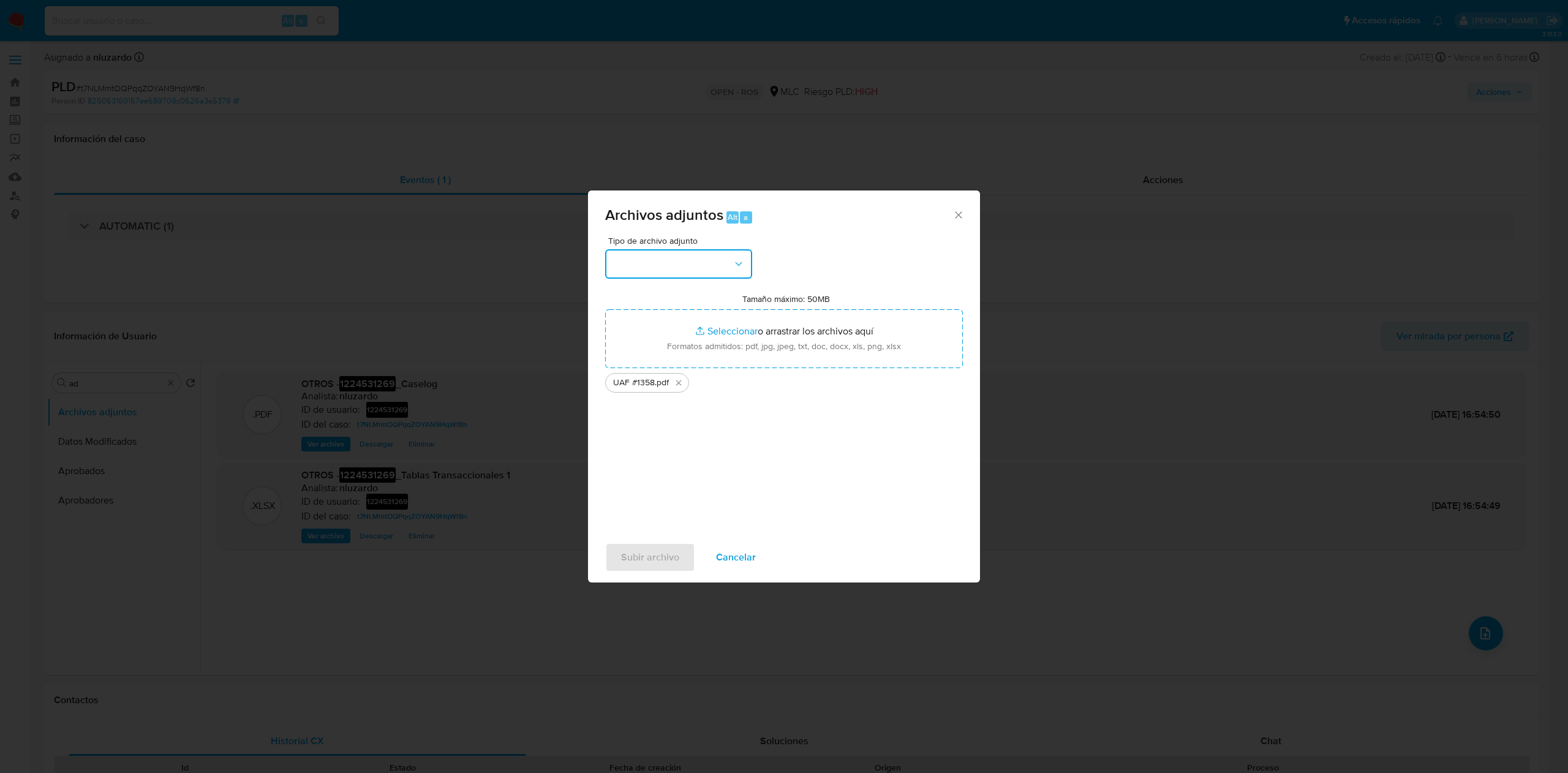
click at [723, 264] on button "button" at bounding box center [679, 264] width 147 height 30
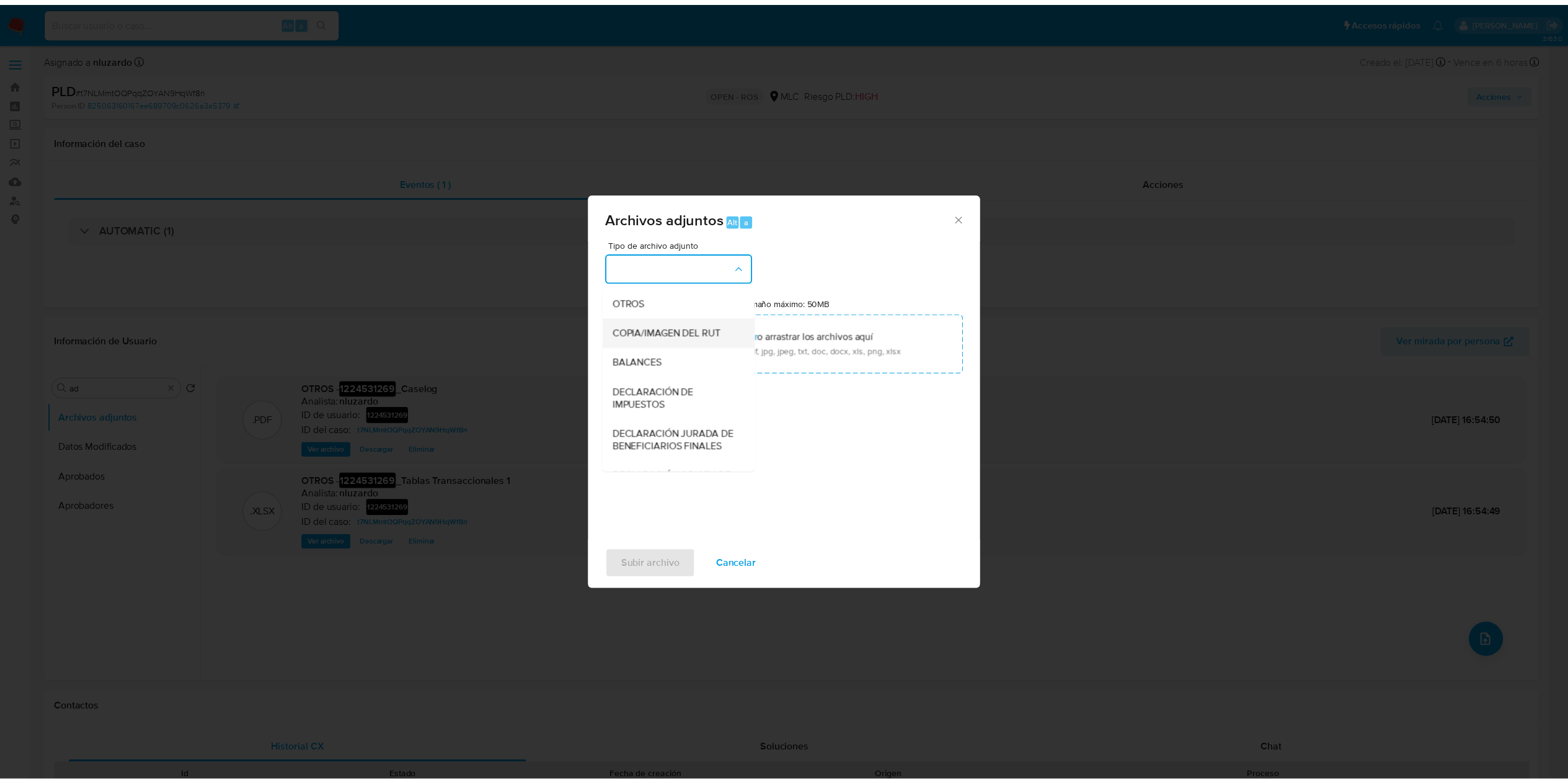
scroll to position [169, 0]
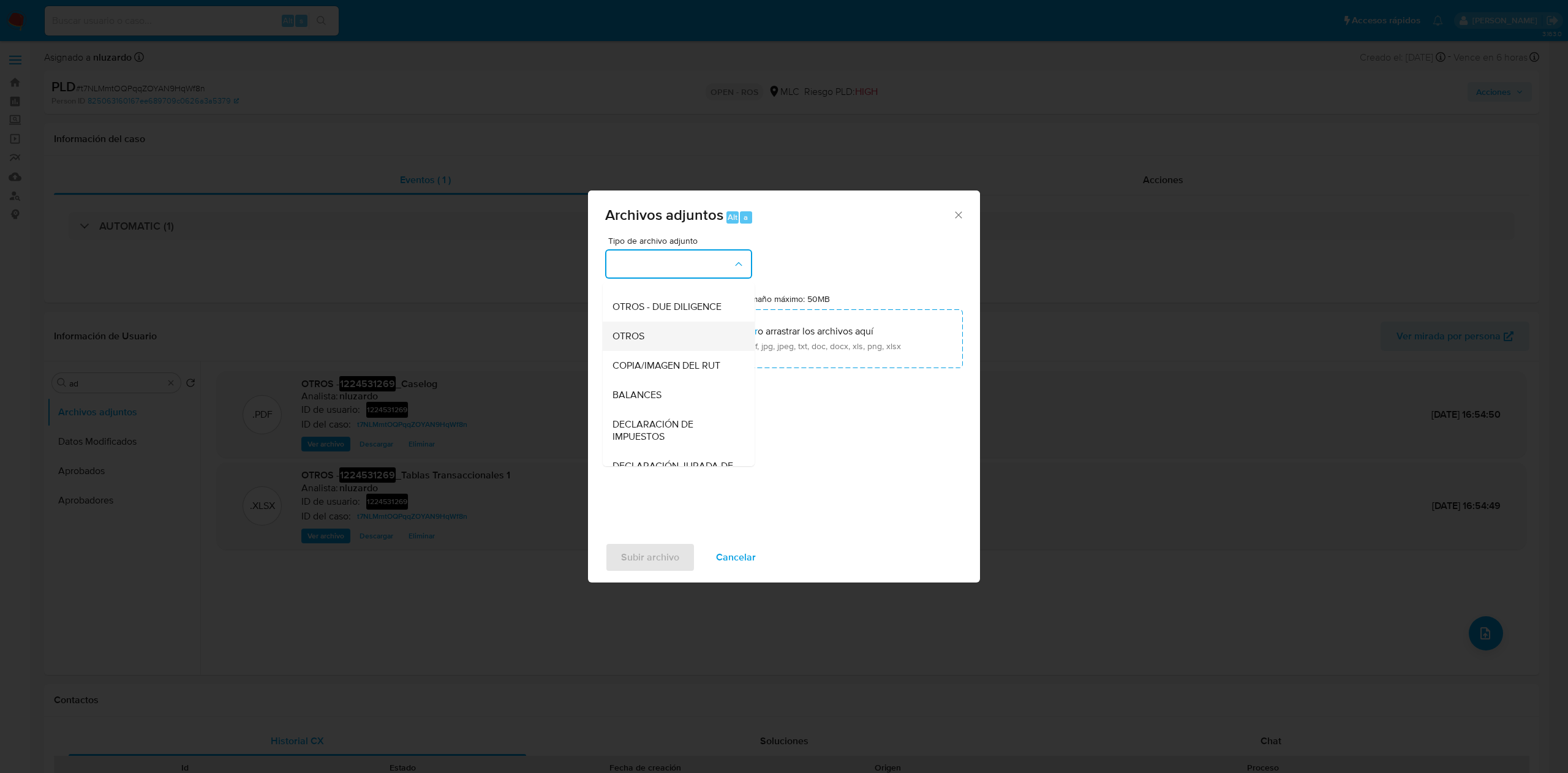
click at [654, 351] on div "OTROS" at bounding box center [676, 336] width 125 height 30
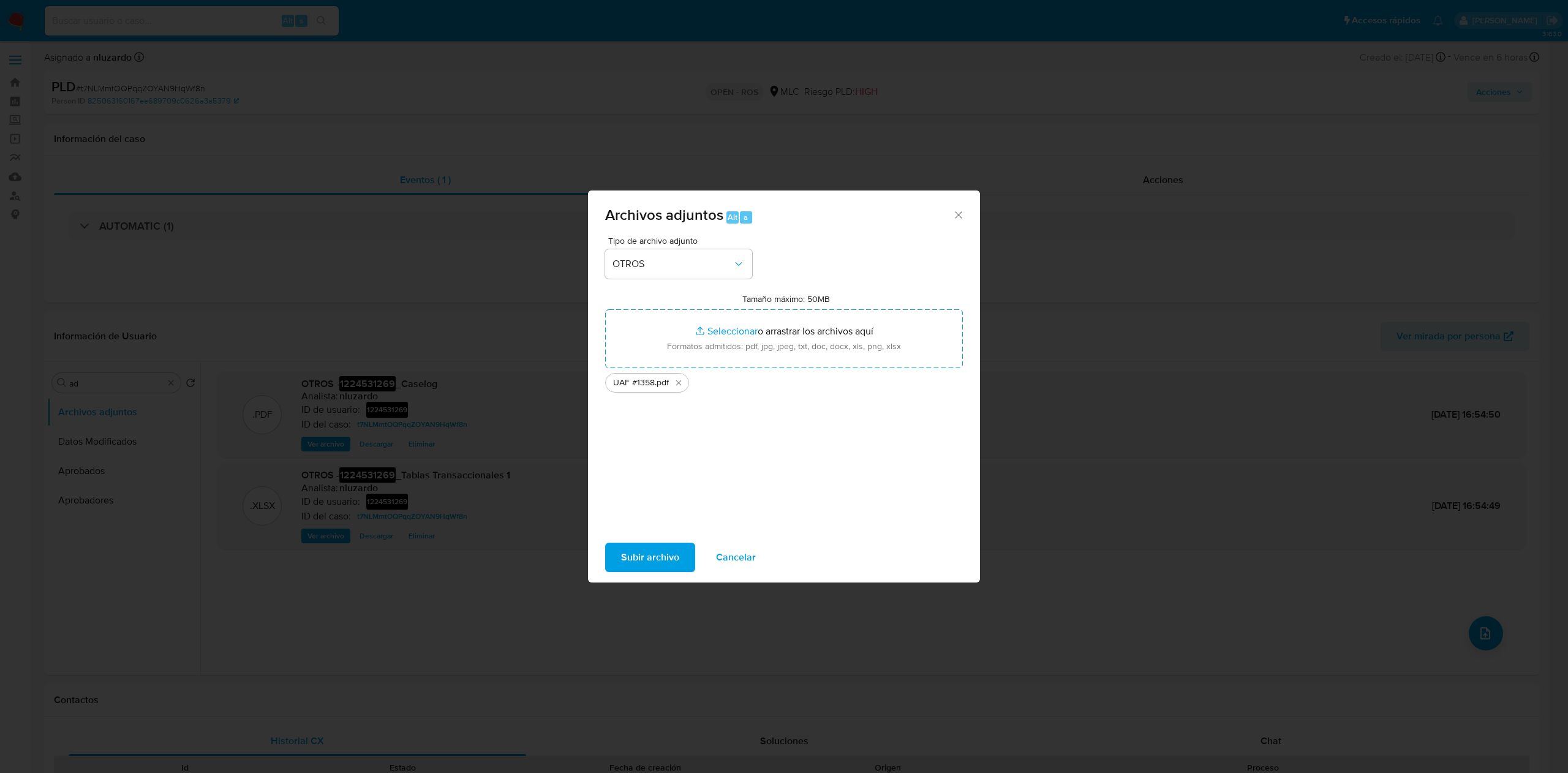
click at [647, 553] on span "Subir archivo" at bounding box center [650, 557] width 58 height 27
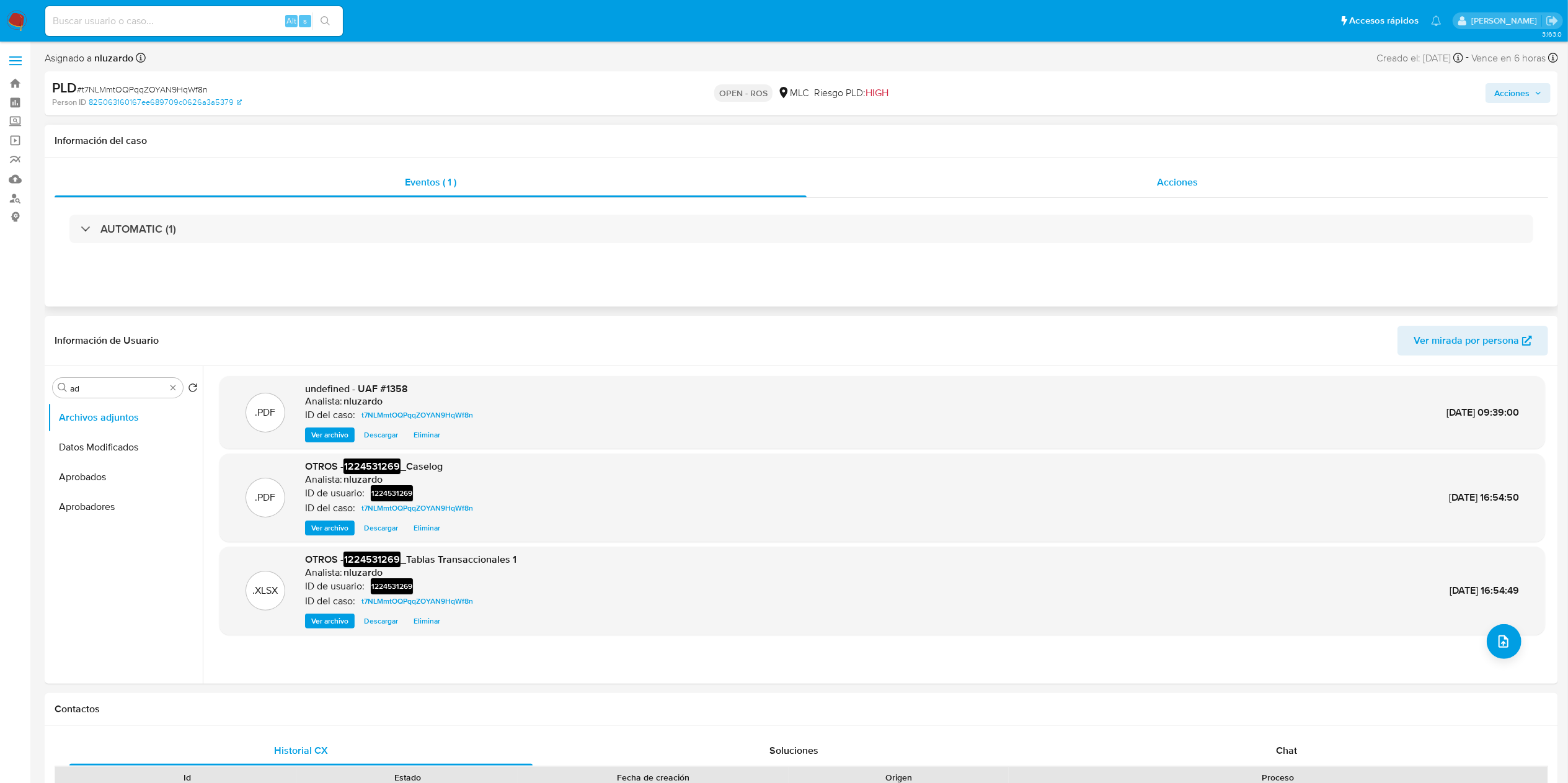
click at [1222, 176] on div "Acciones" at bounding box center [1177, 182] width 742 height 30
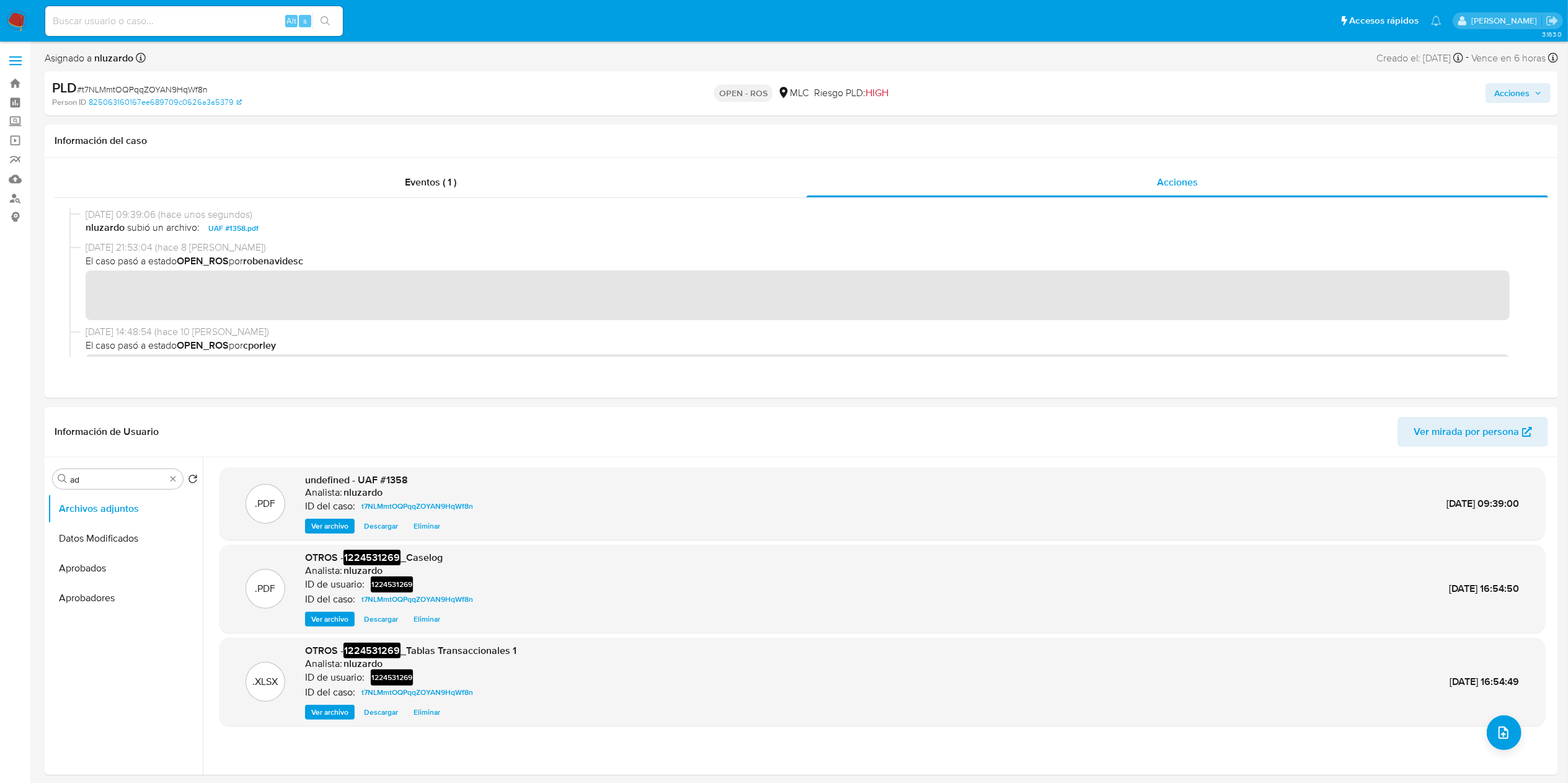
click at [1509, 96] on span "Acciones" at bounding box center [1512, 93] width 36 height 20
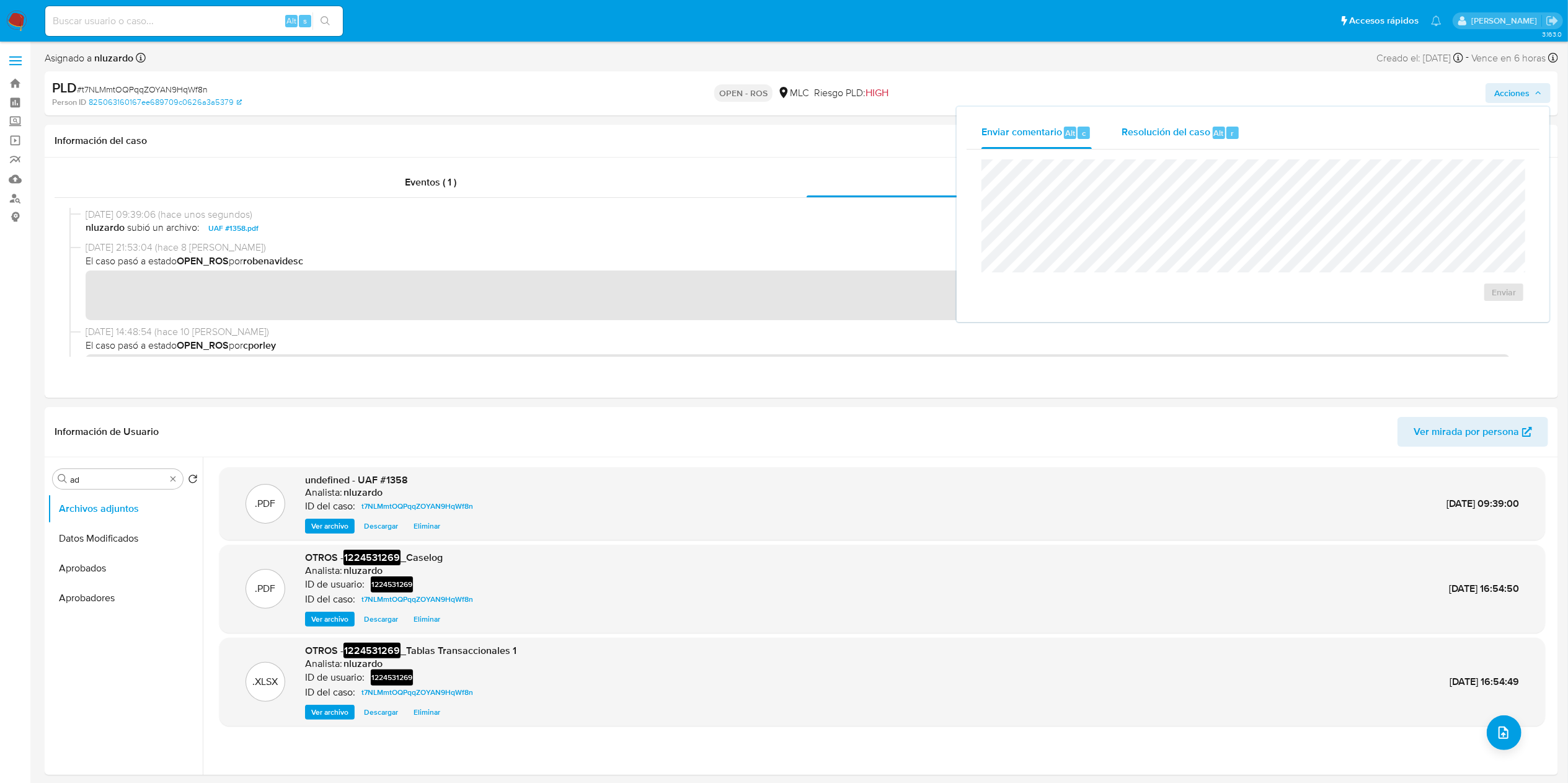
click at [1207, 132] on span "Resolución del caso" at bounding box center [1166, 132] width 89 height 14
click at [1526, 304] on div "Cierre de caso ROS" at bounding box center [1253, 244] width 573 height 189
click at [1496, 299] on span "ROS" at bounding box center [1468, 304] width 61 height 27
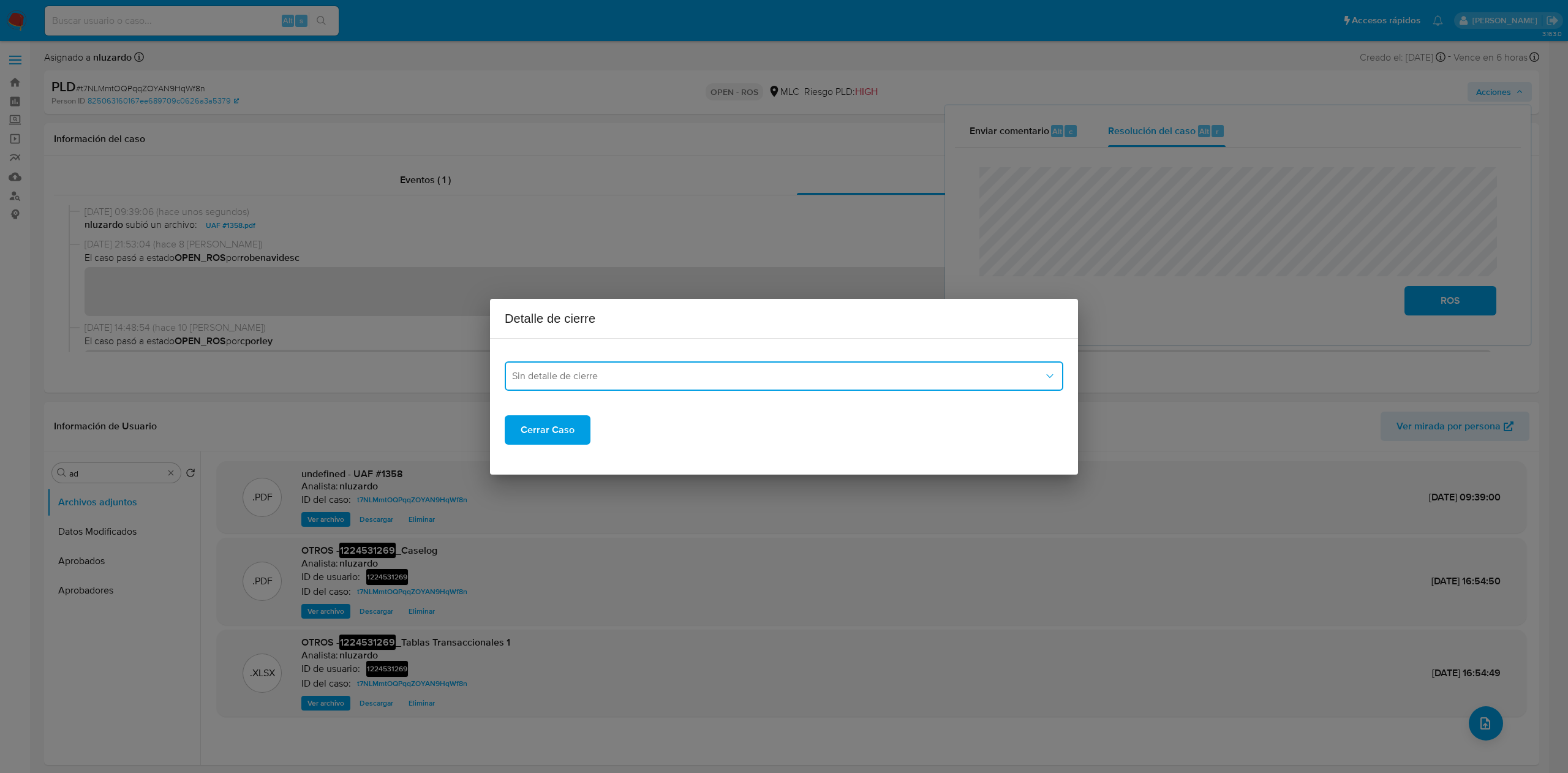
click at [571, 377] on span "Sin detalle de cierre" at bounding box center [777, 376] width 532 height 13
click at [583, 433] on div "ROS_EMISOR" at bounding box center [780, 438] width 536 height 30
click at [566, 428] on span "Cerrar Caso" at bounding box center [547, 430] width 54 height 27
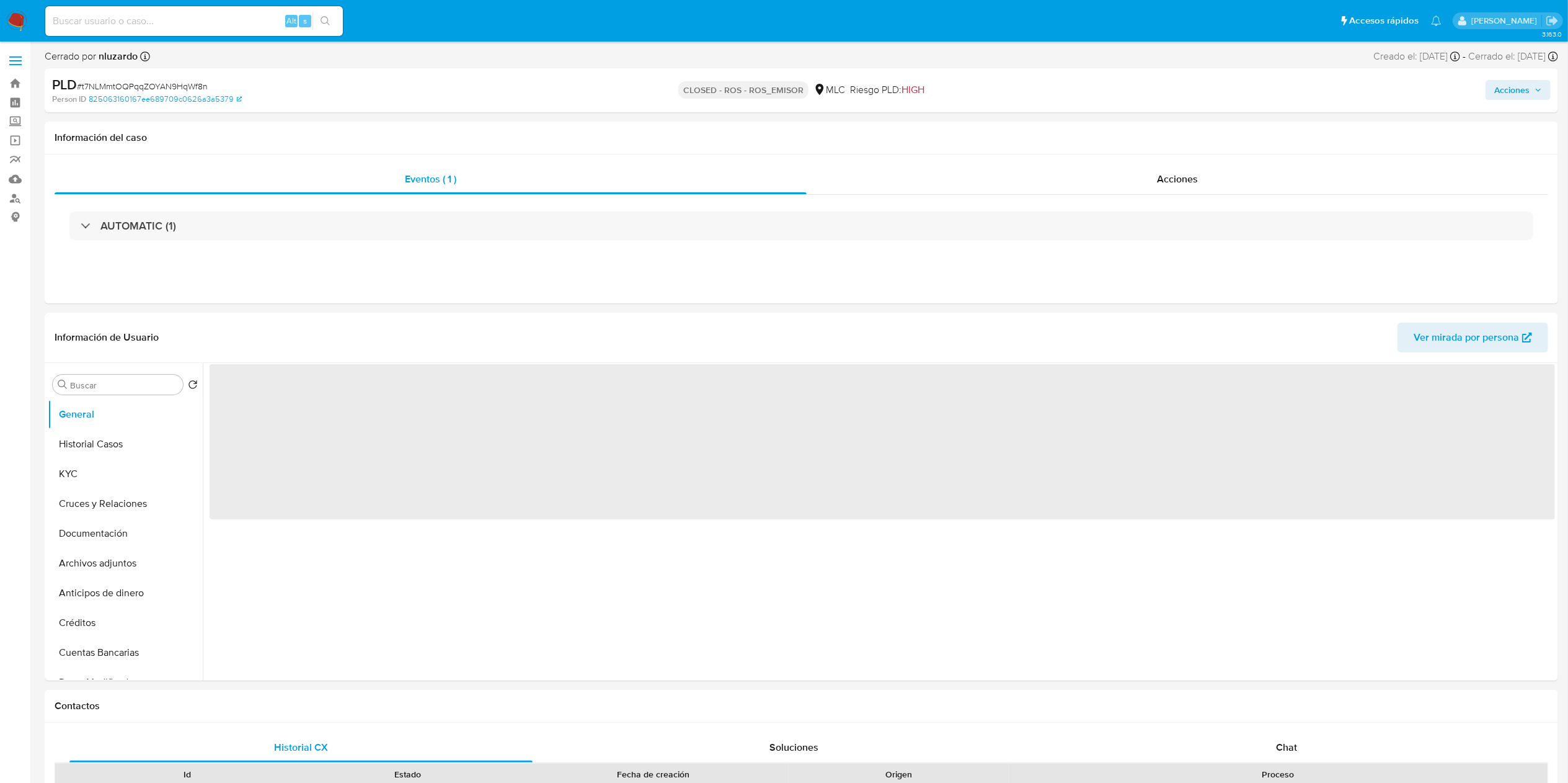
select select "10"
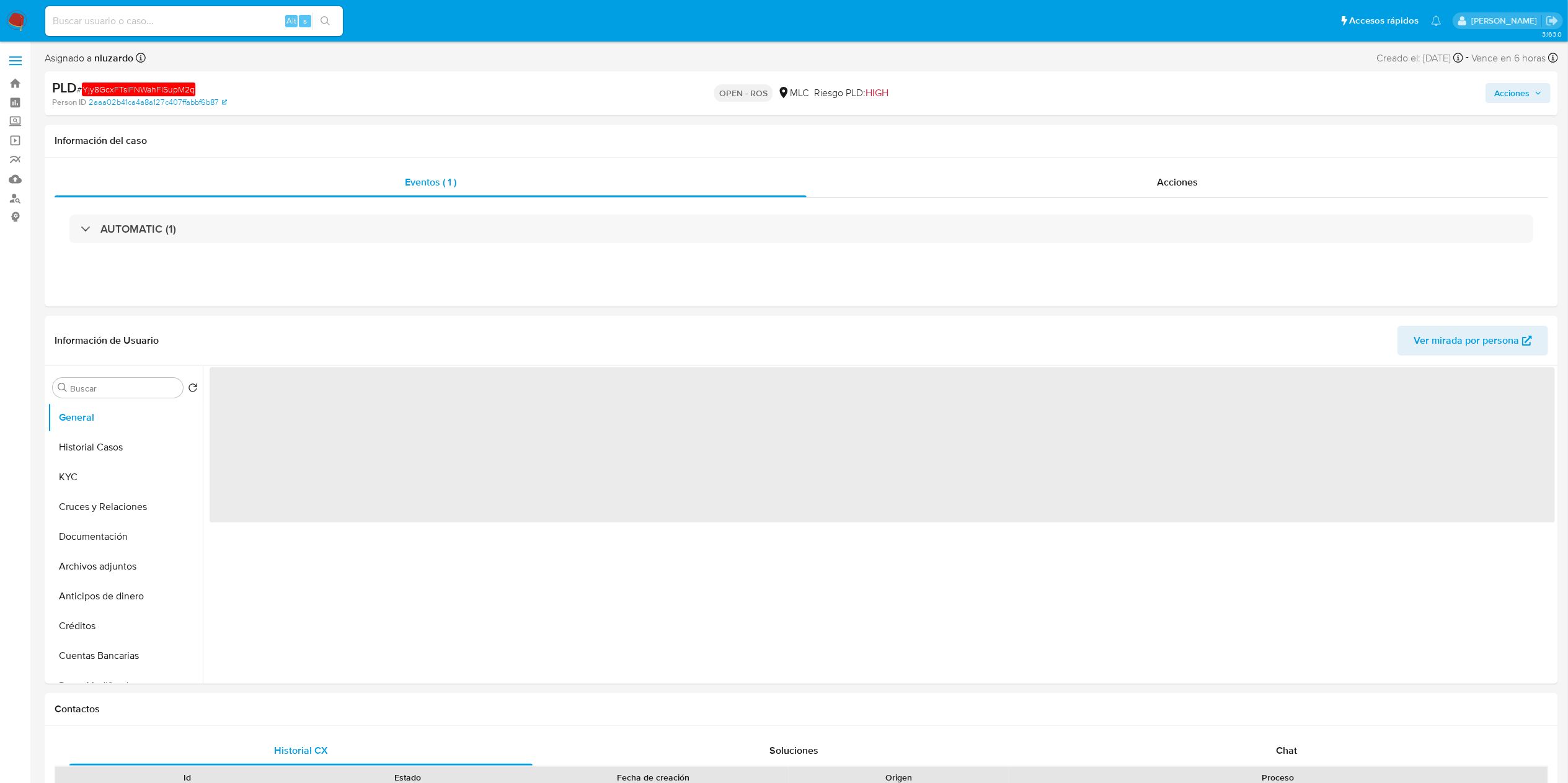
select select "10"
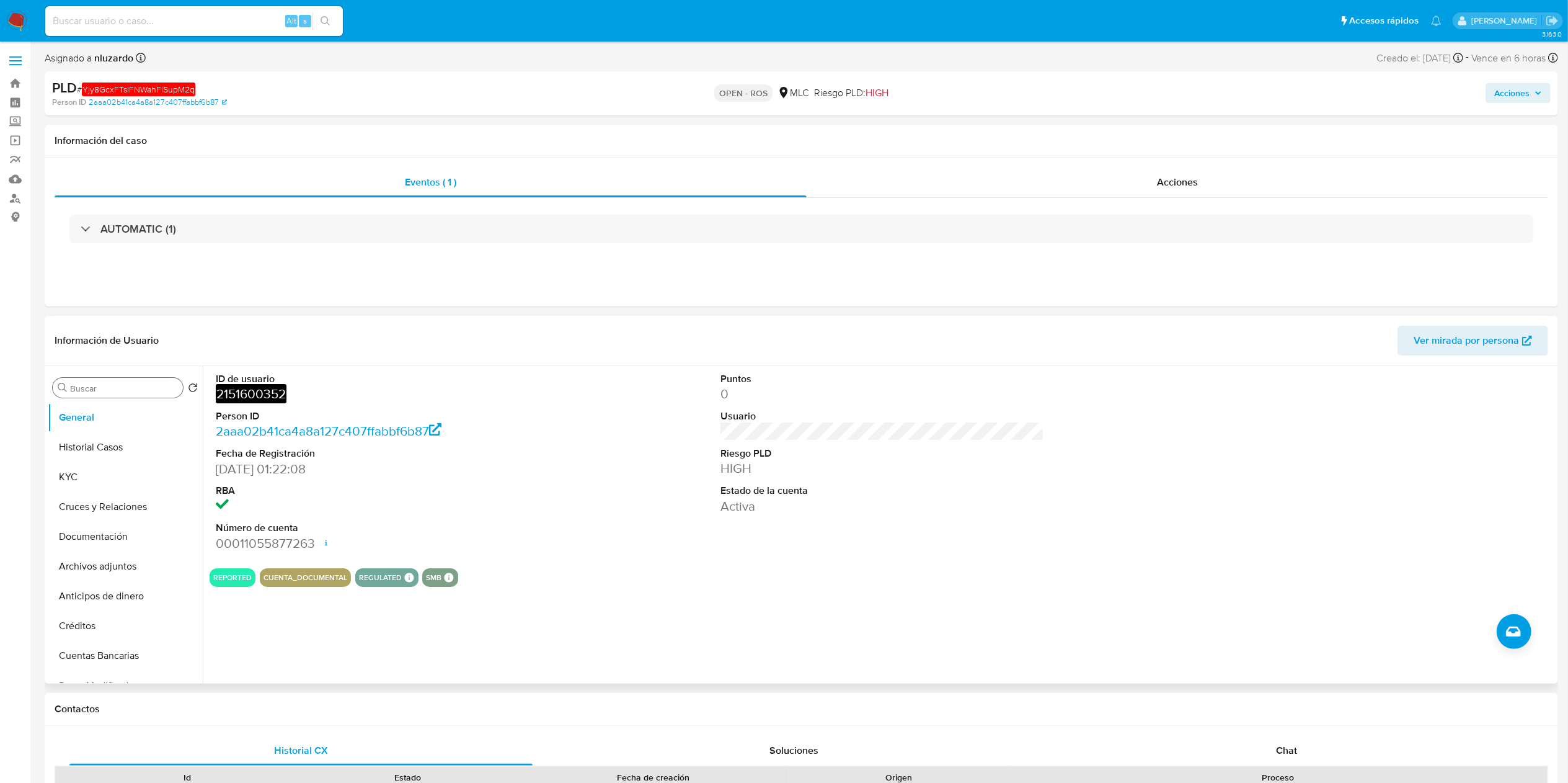
click at [105, 384] on input "Buscar" at bounding box center [124, 388] width 108 height 11
type input "ad"
click at [145, 450] on button "Archivos adjuntos" at bounding box center [120, 447] width 145 height 30
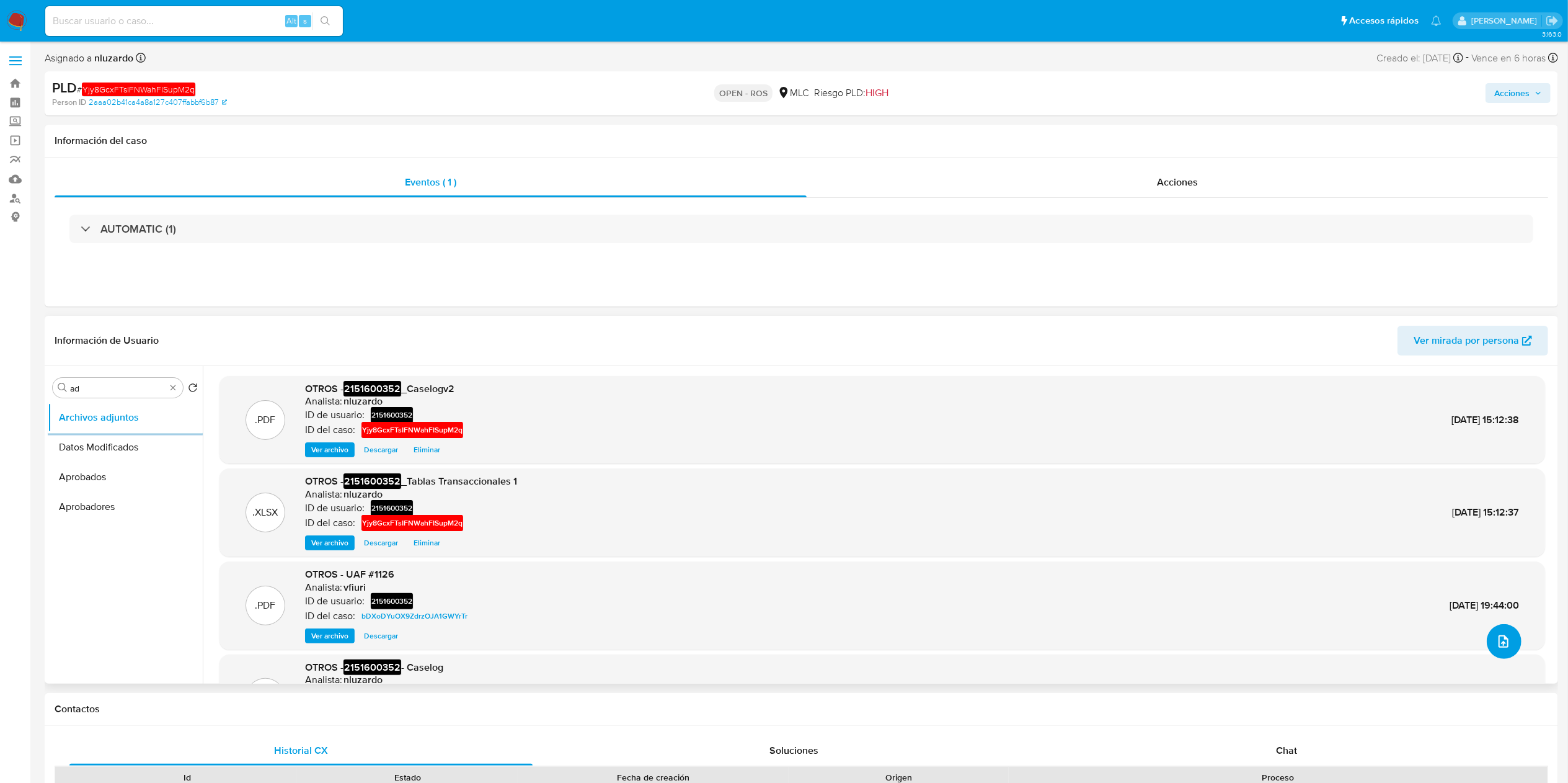
click at [1496, 642] on icon "upload-file" at bounding box center [1503, 641] width 15 height 15
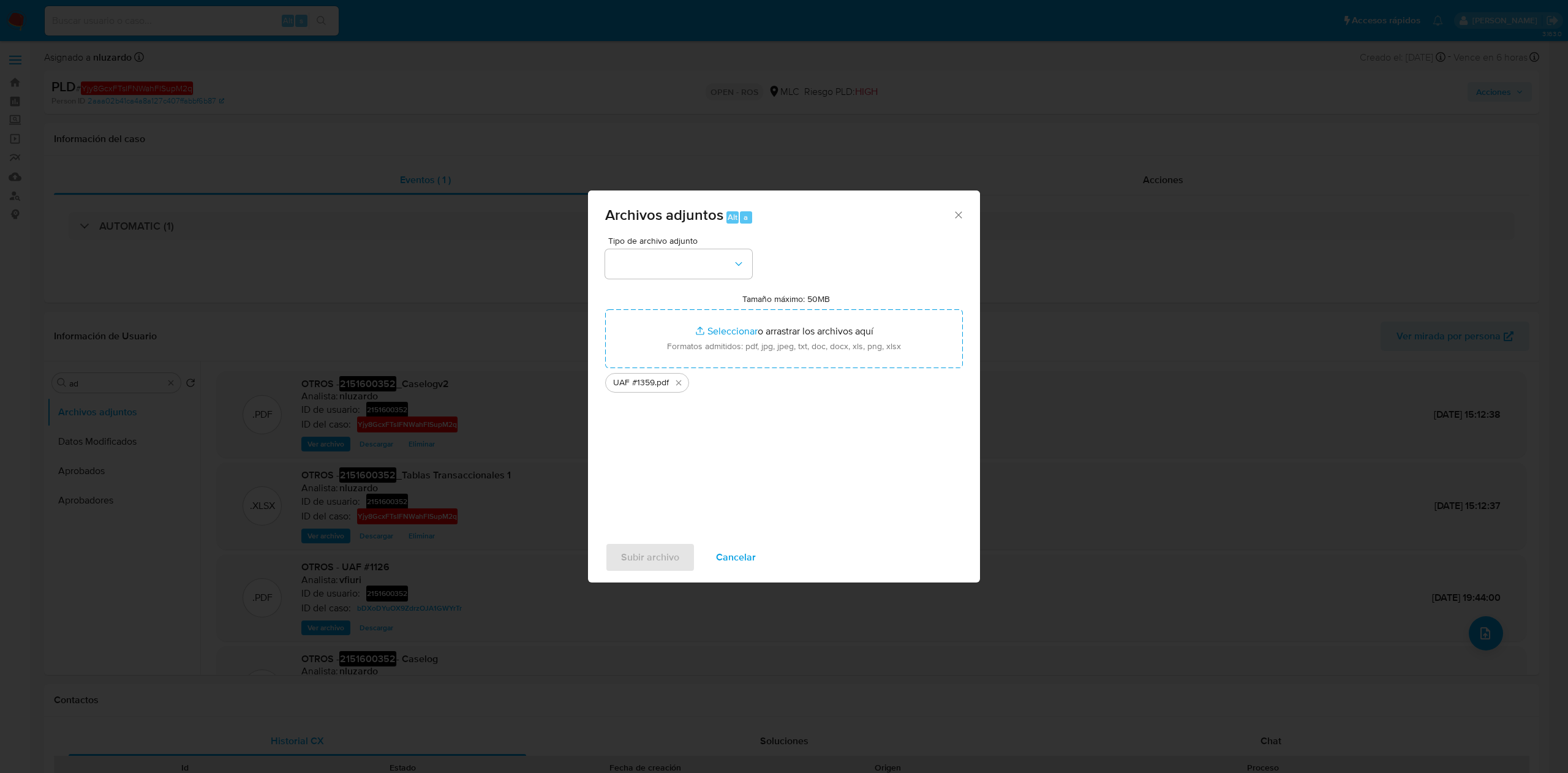
click at [853, 249] on div "Tipo de archivo adjunto Tamaño máximo: 50MB Seleccionar archivos Seleccionar o …" at bounding box center [784, 380] width 358 height 289
click at [696, 266] on button "button" at bounding box center [679, 264] width 147 height 30
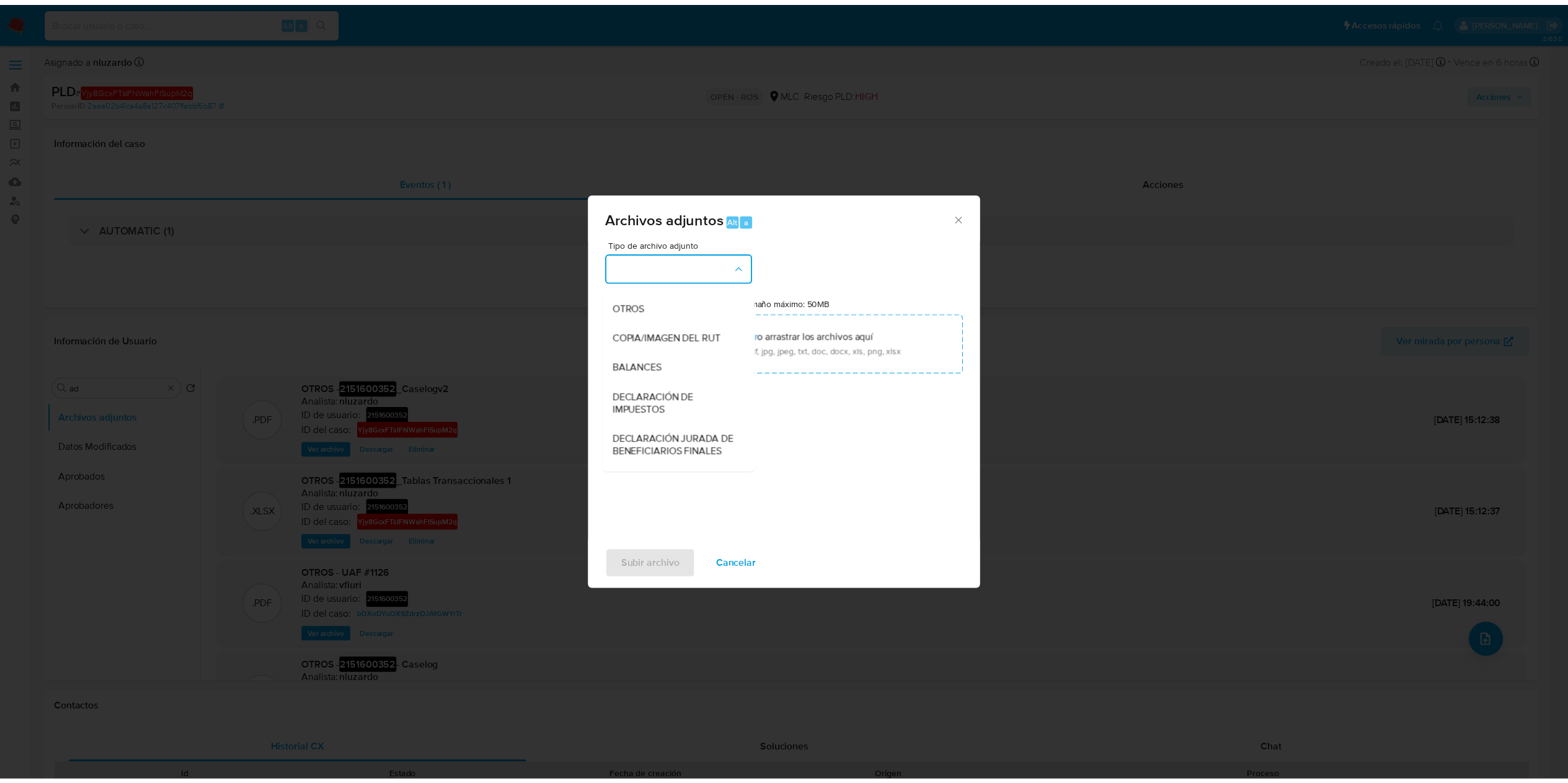
scroll to position [169, 0]
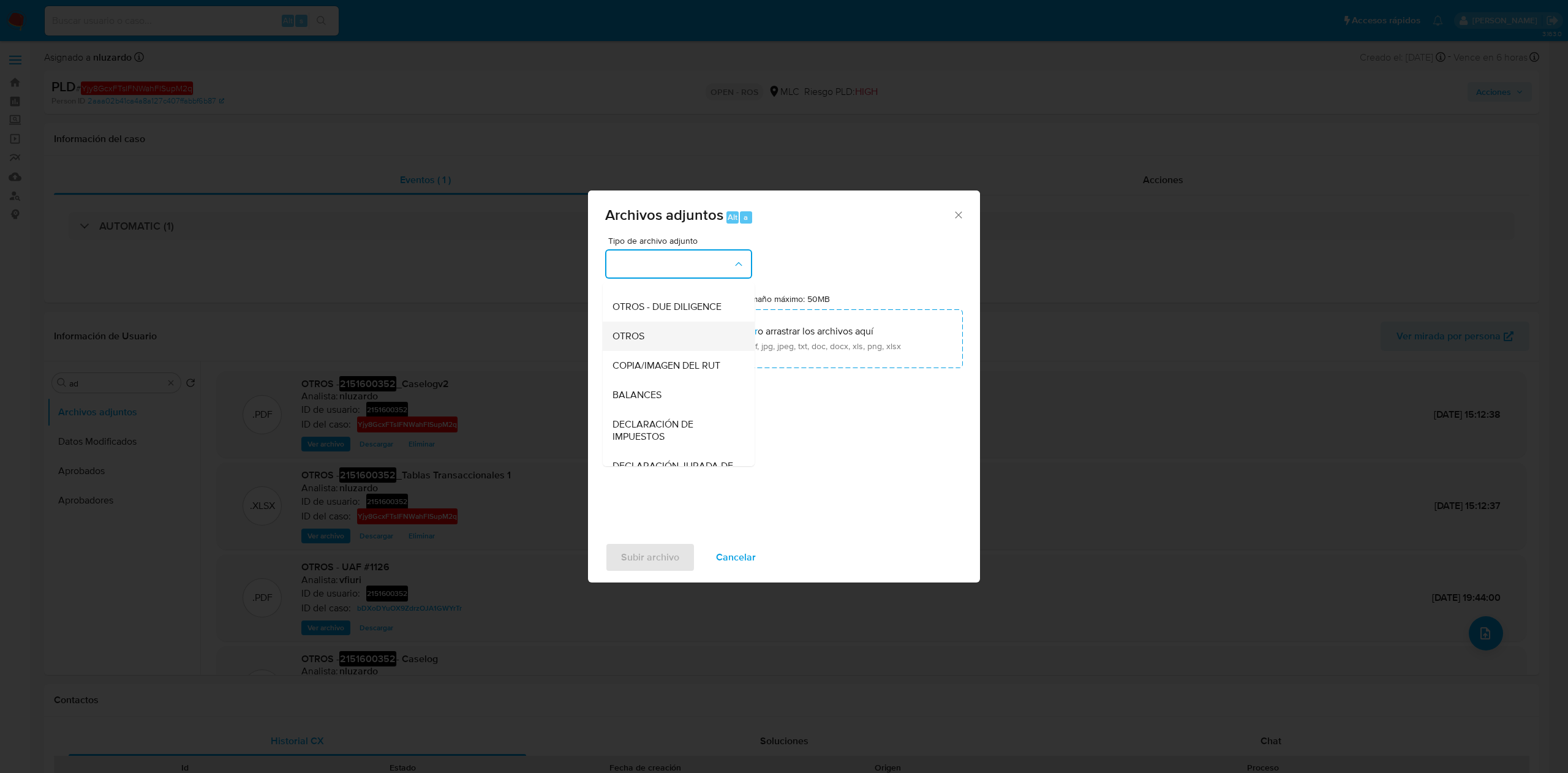
click at [648, 351] on div "OTROS" at bounding box center [676, 336] width 125 height 30
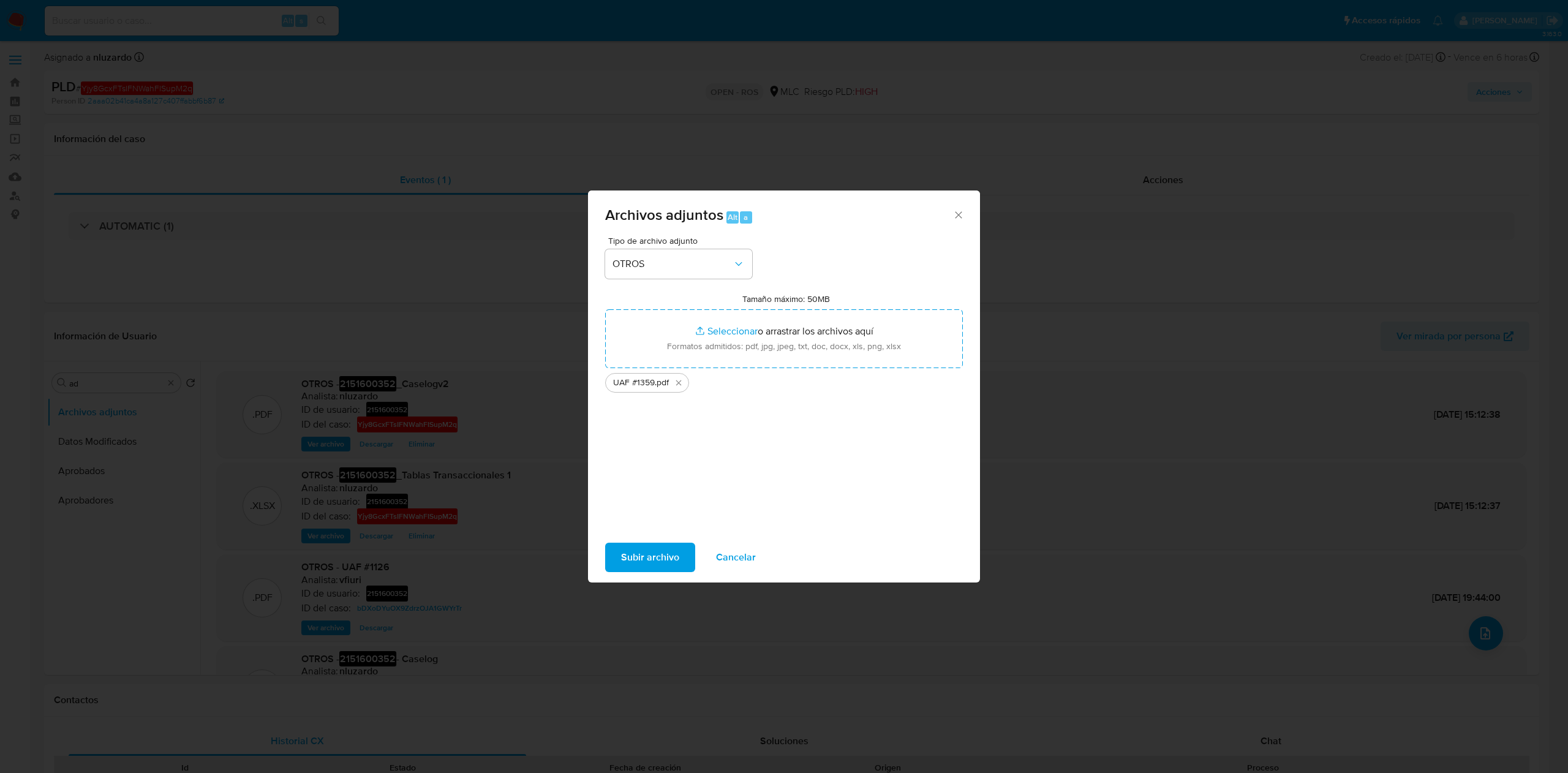
click at [633, 548] on span "Subir archivo" at bounding box center [650, 557] width 58 height 27
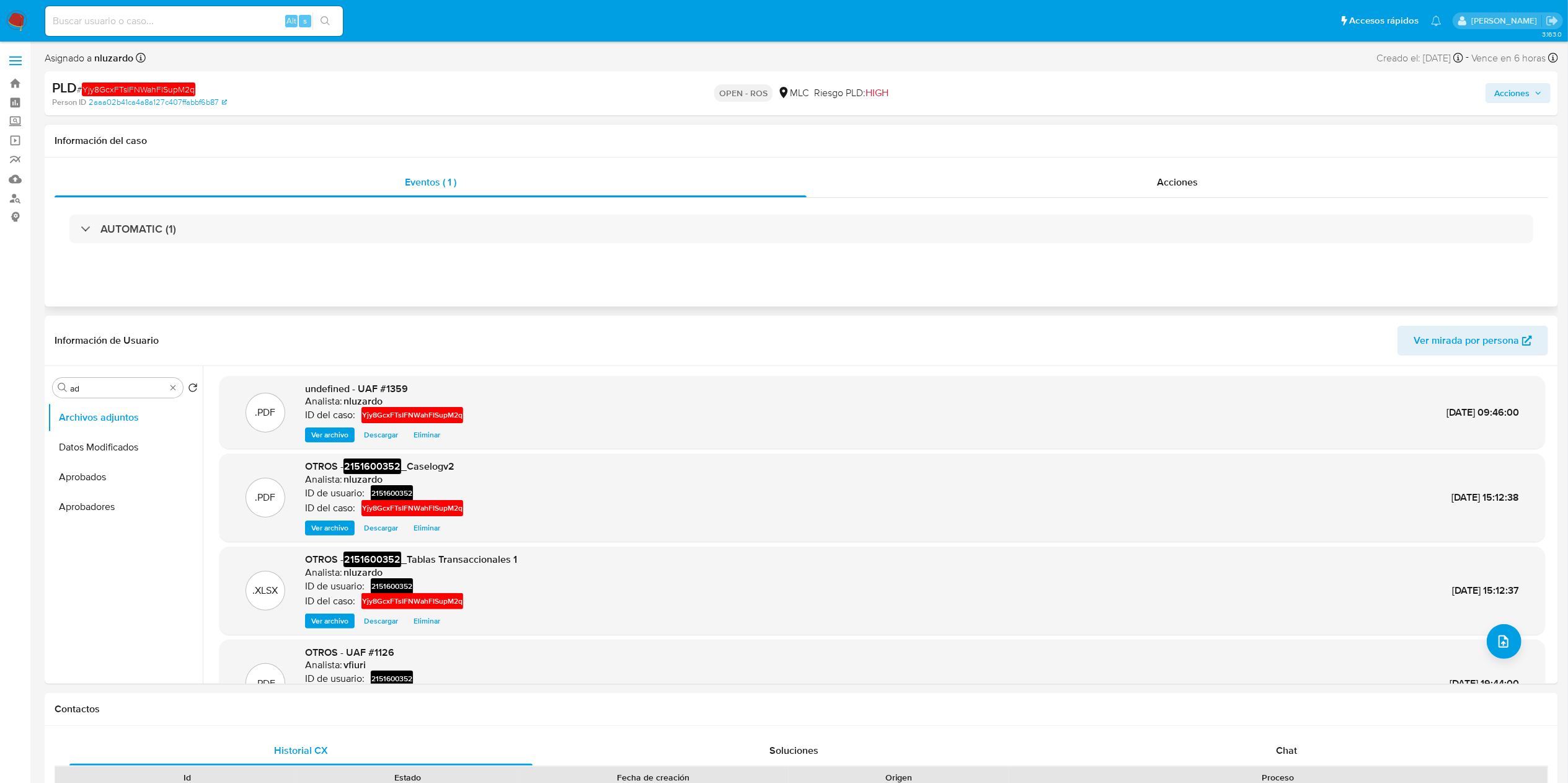
click at [807, 250] on div "AUTOMATIC (1)" at bounding box center [801, 229] width 1494 height 62
click at [1181, 183] on span "Acciones" at bounding box center [1177, 182] width 41 height 14
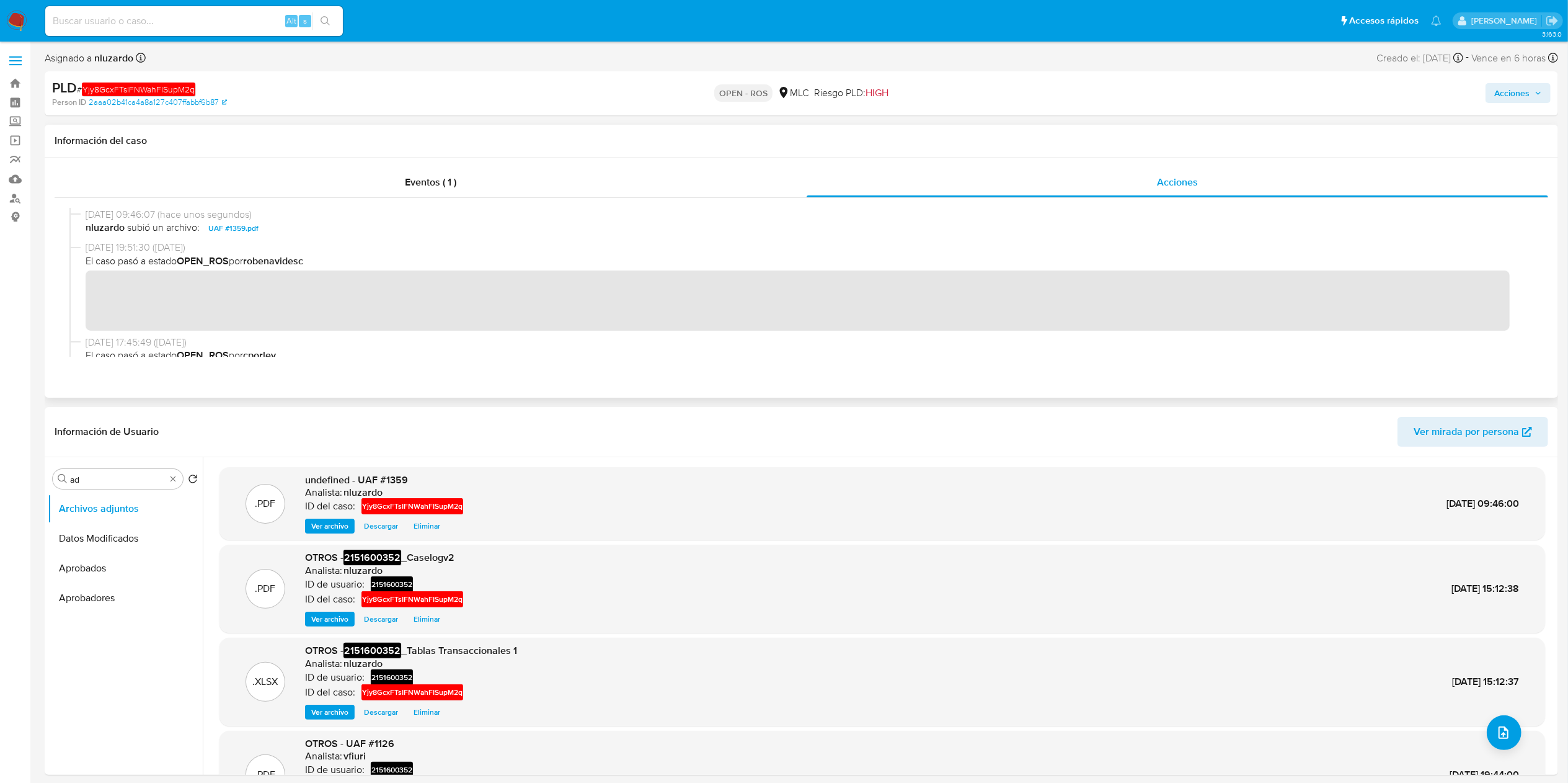
drag, startPoint x: 958, startPoint y: 247, endPoint x: 1024, endPoint y: 221, distance: 70.9
click at [958, 247] on span "07/10/2025 19:51:30 (hace 3 días)" at bounding box center [807, 247] width 1443 height 13
click at [1518, 92] on span "Acciones" at bounding box center [1512, 93] width 36 height 20
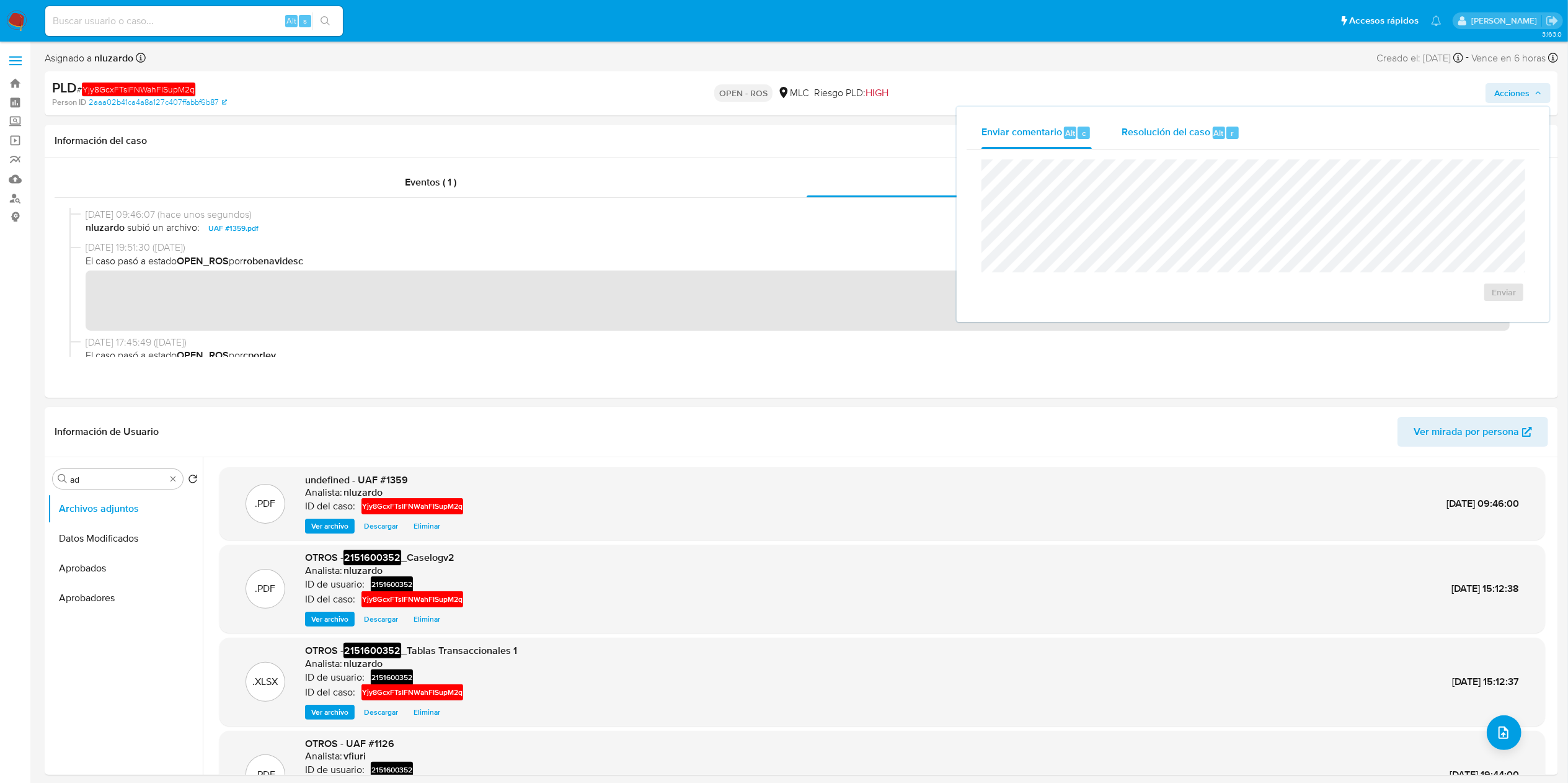
click at [1185, 128] on span "Resolución del caso" at bounding box center [1166, 132] width 89 height 14
click at [1453, 307] on span "ROS" at bounding box center [1468, 304] width 61 height 27
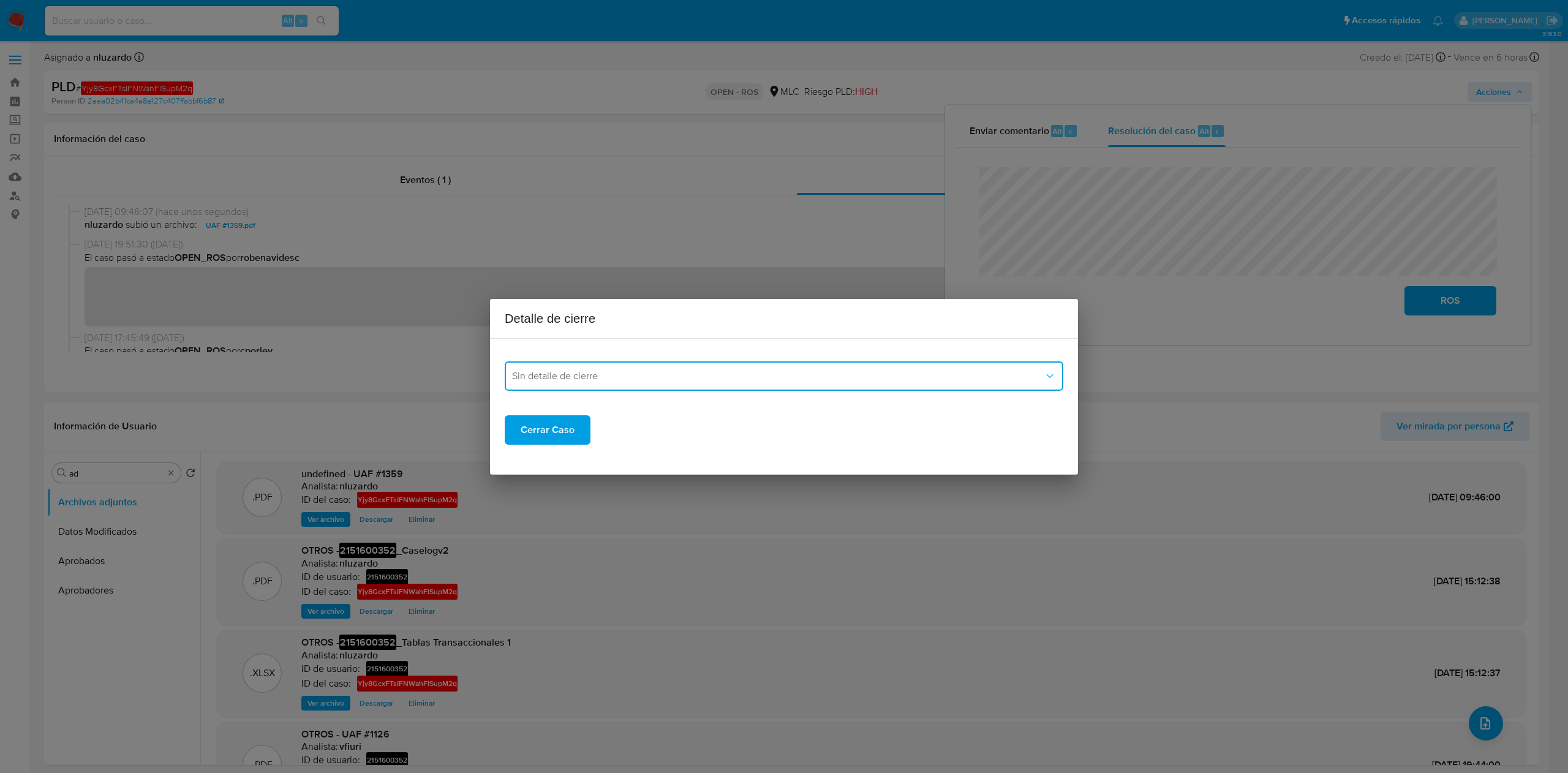
click at [783, 379] on span "Sin detalle de cierre" at bounding box center [777, 376] width 532 height 13
click at [651, 442] on div "ROS_EMISOR" at bounding box center [780, 438] width 536 height 30
click at [564, 435] on span "Cerrar Caso" at bounding box center [547, 430] width 54 height 27
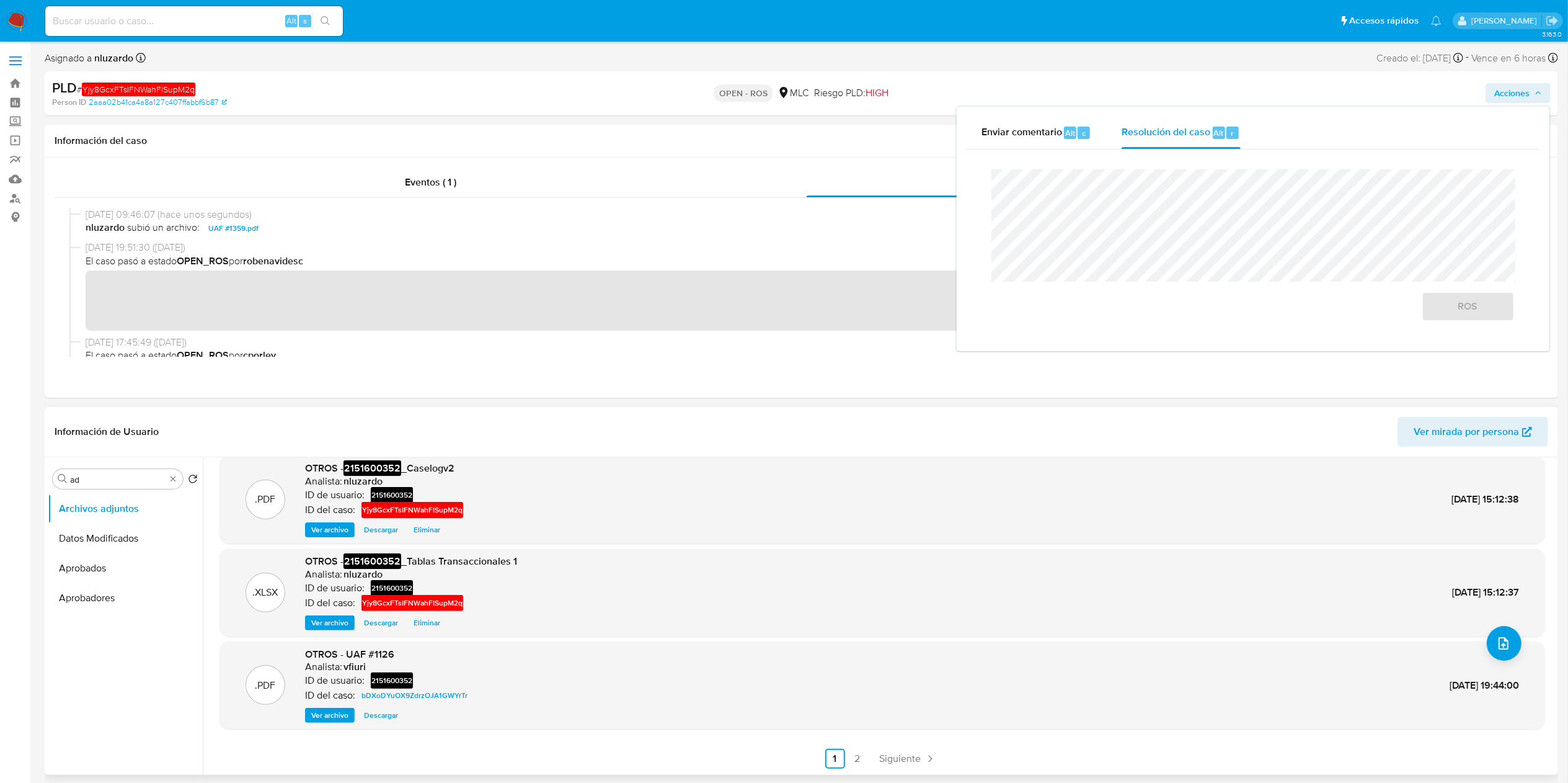
scroll to position [0, 0]
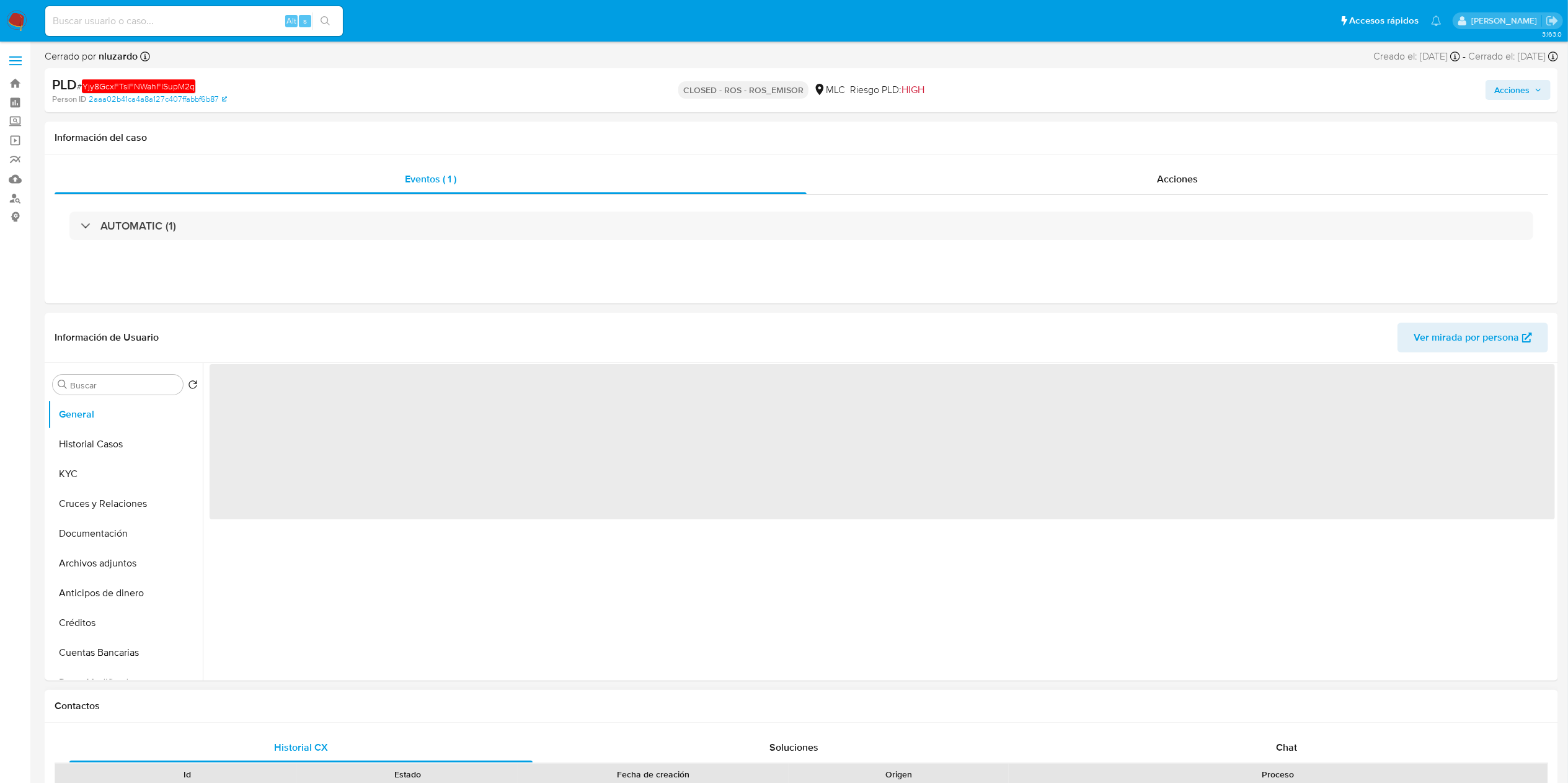
select select "10"
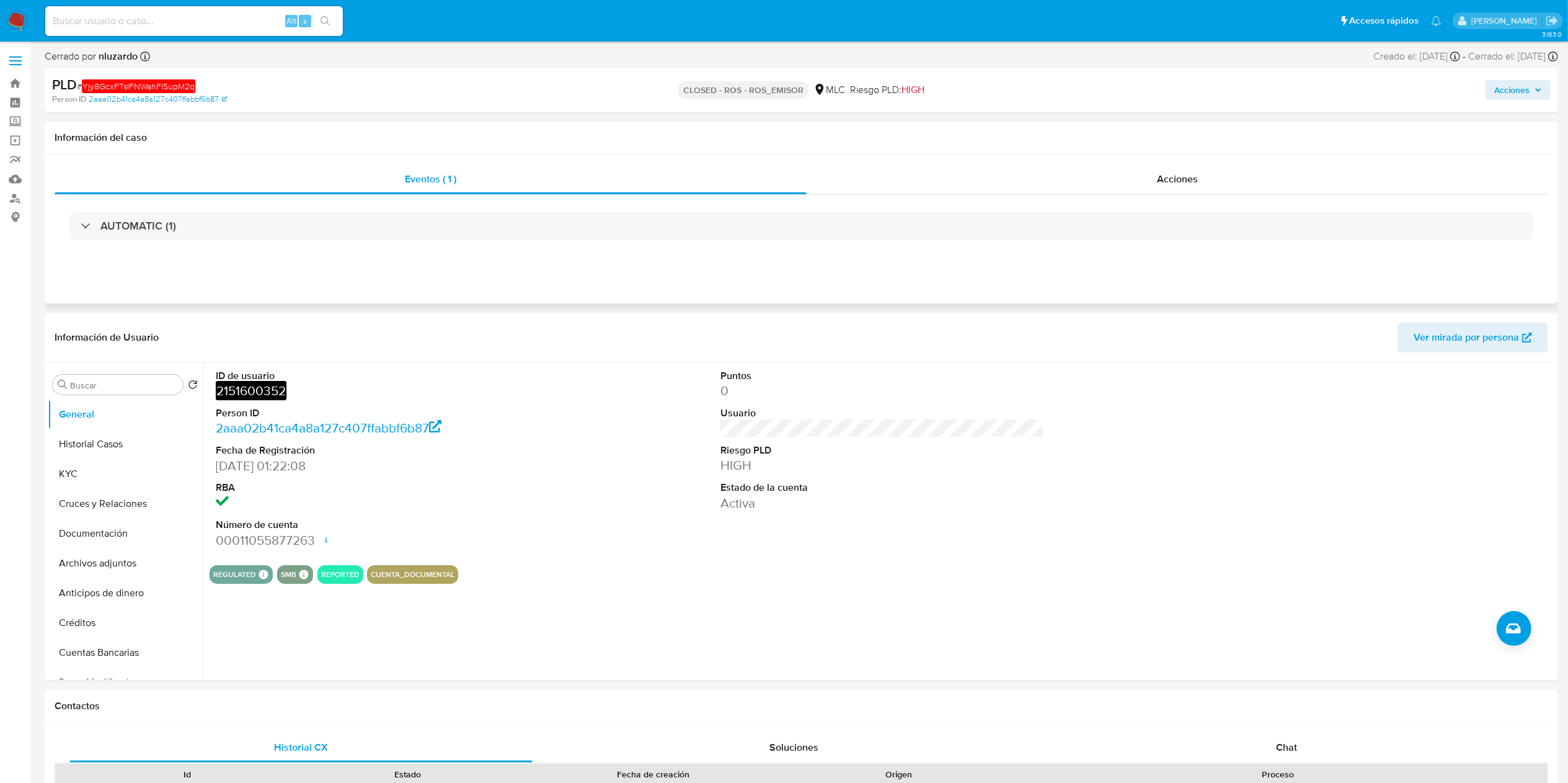
click at [834, 270] on div "Eventos ( 1 ) Acciones AUTOMATIC (1)" at bounding box center [801, 229] width 1513 height 149
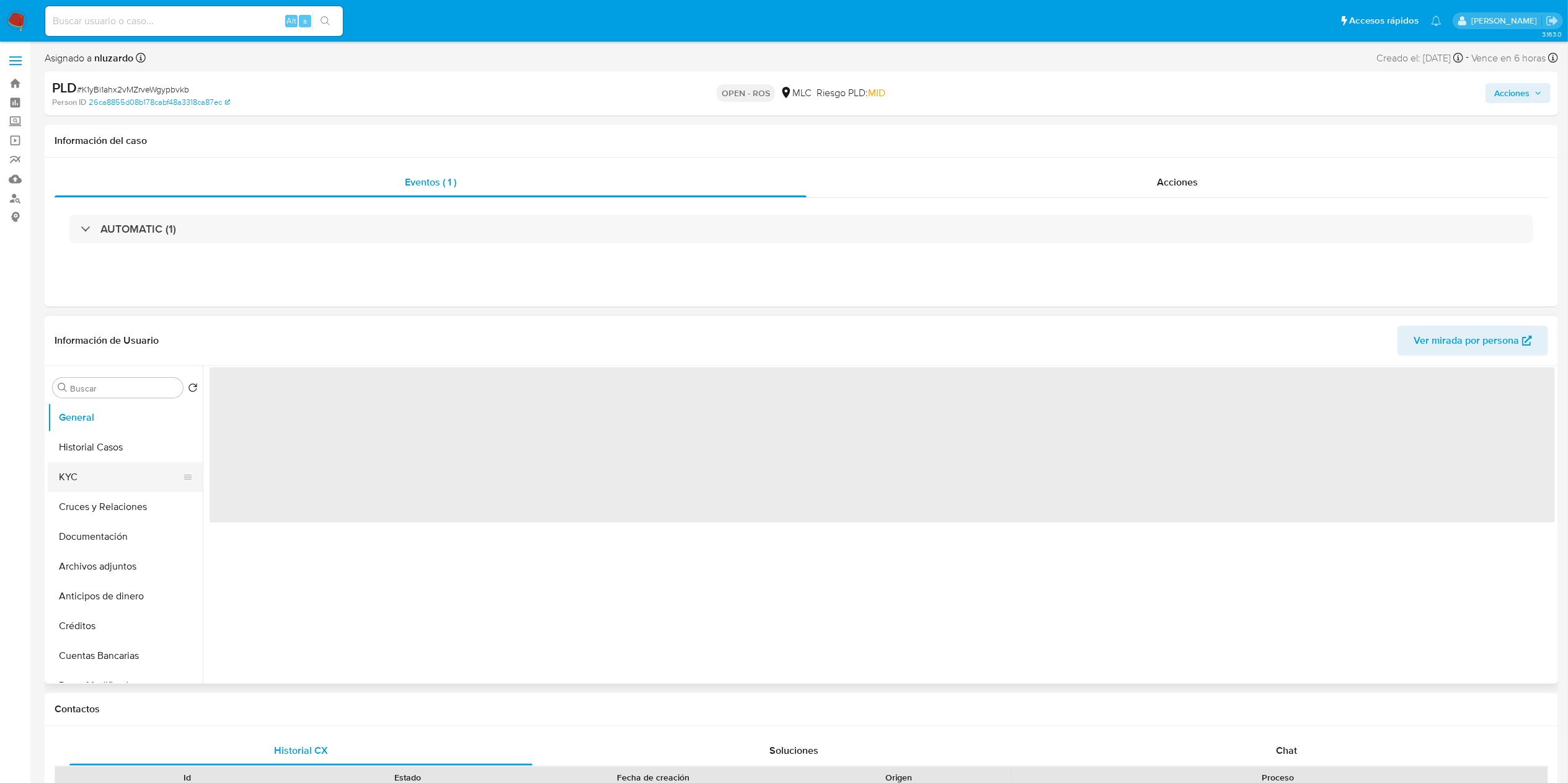
click at [96, 481] on button "KYC" at bounding box center [120, 477] width 145 height 30
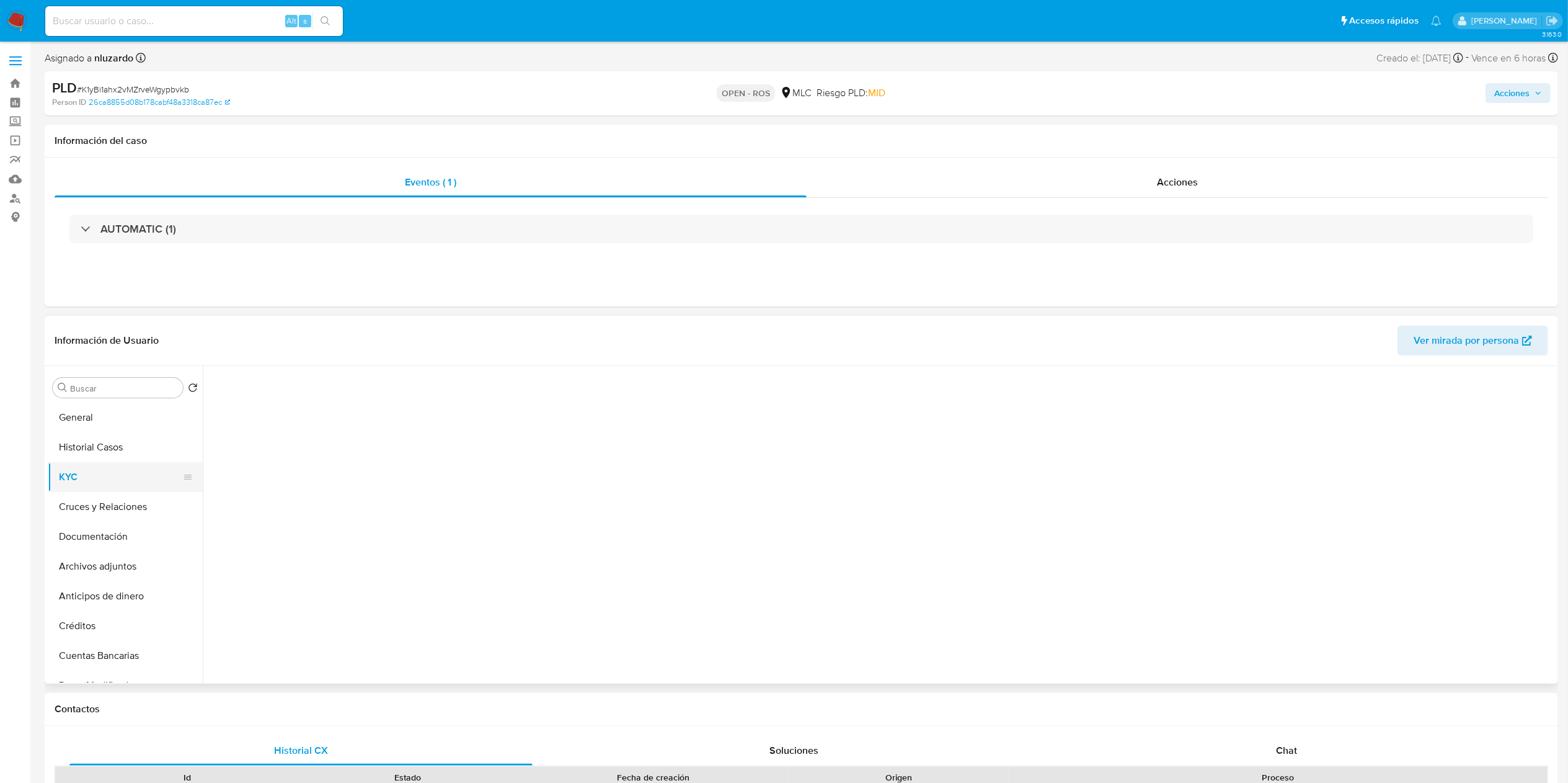
select select "10"
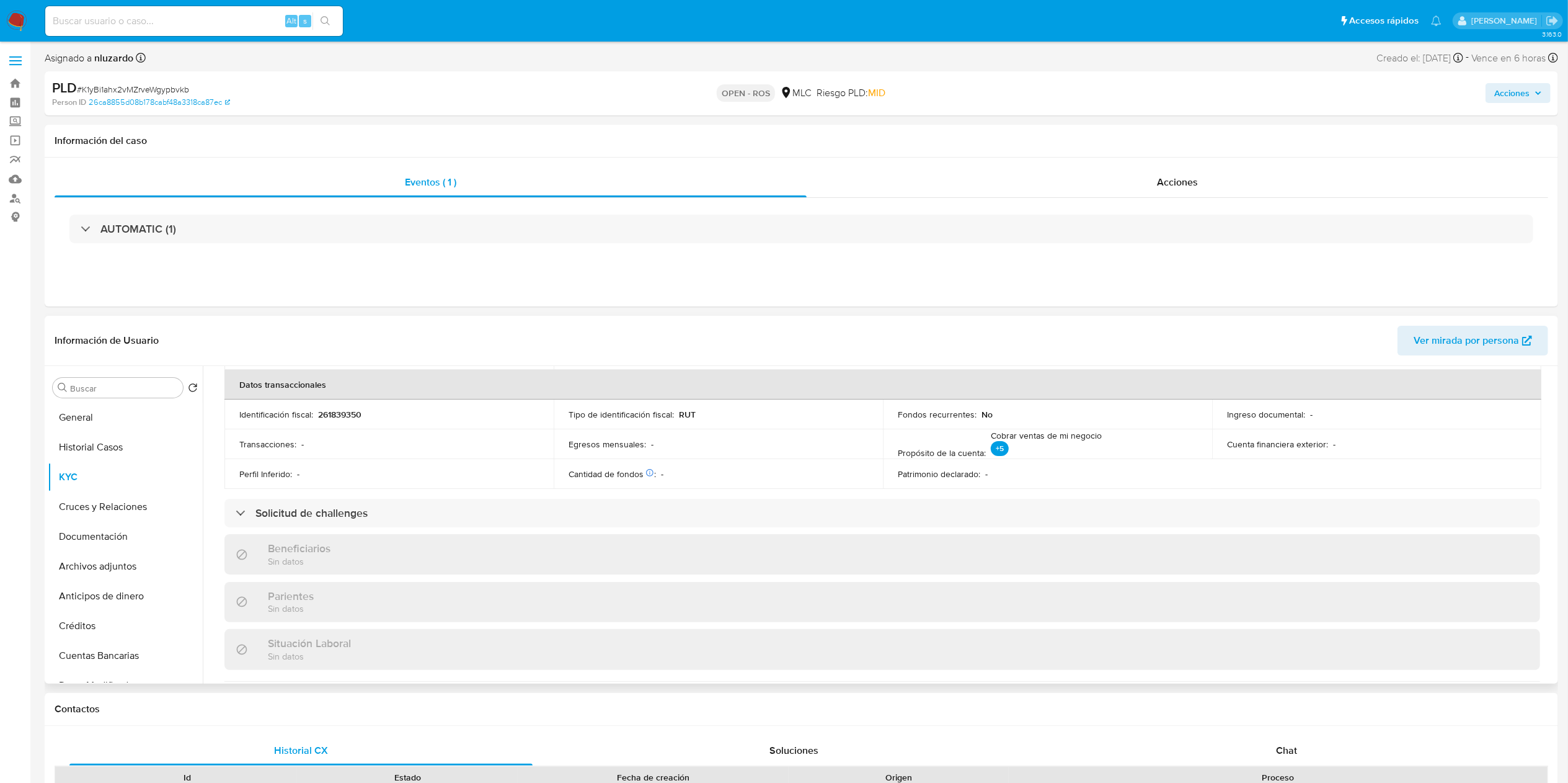
scroll to position [672, 0]
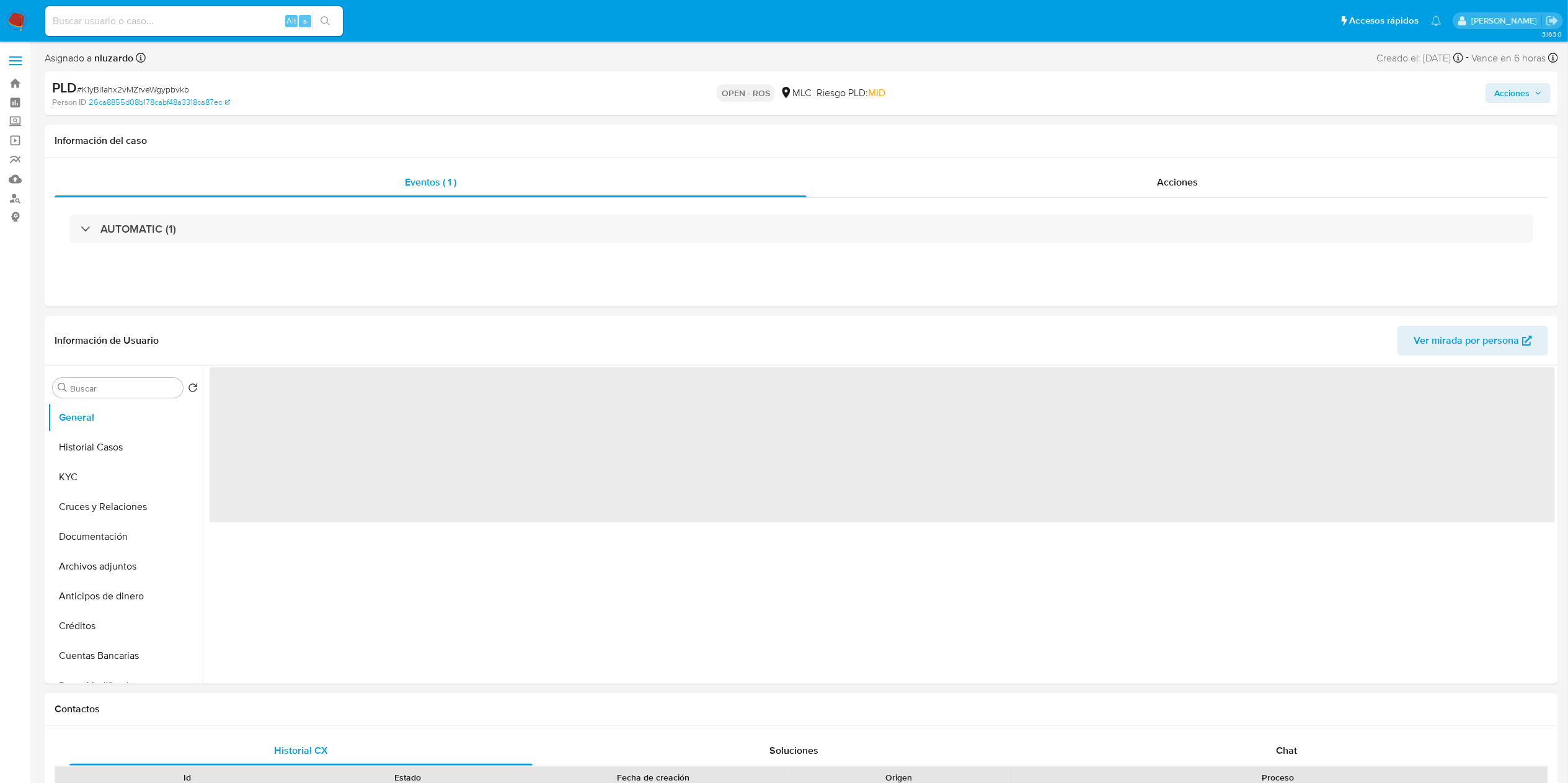
select select "10"
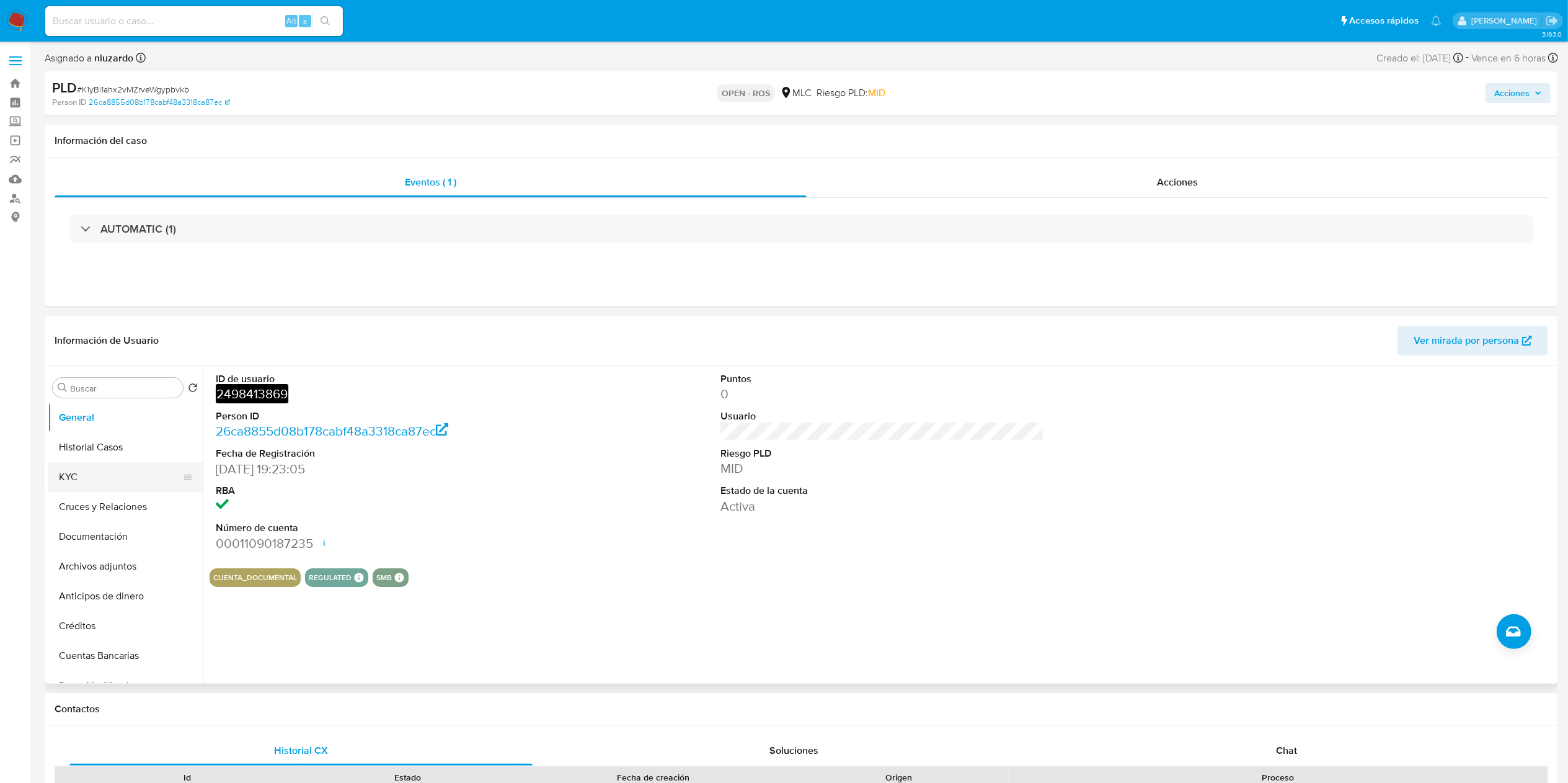
click at [116, 472] on button "KYC" at bounding box center [120, 477] width 145 height 30
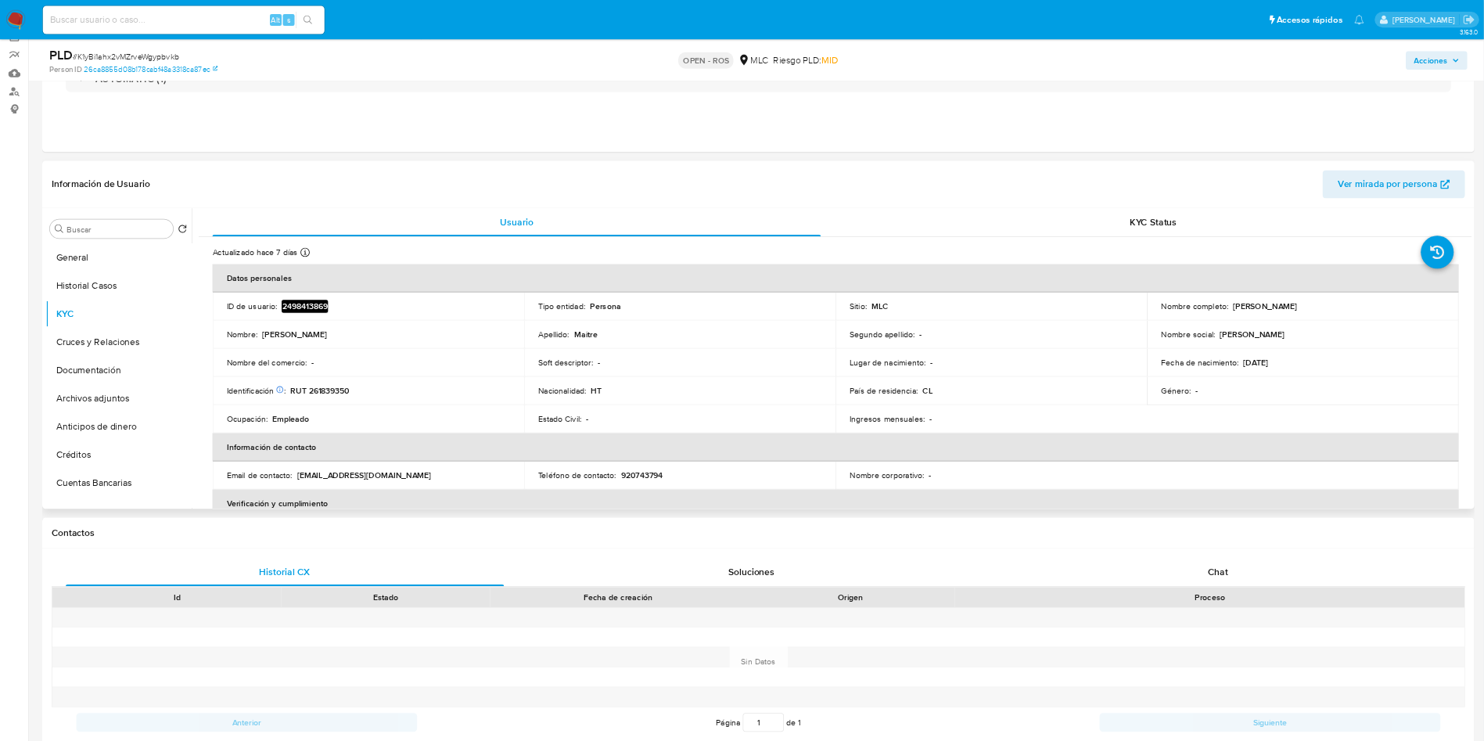
scroll to position [157, 0]
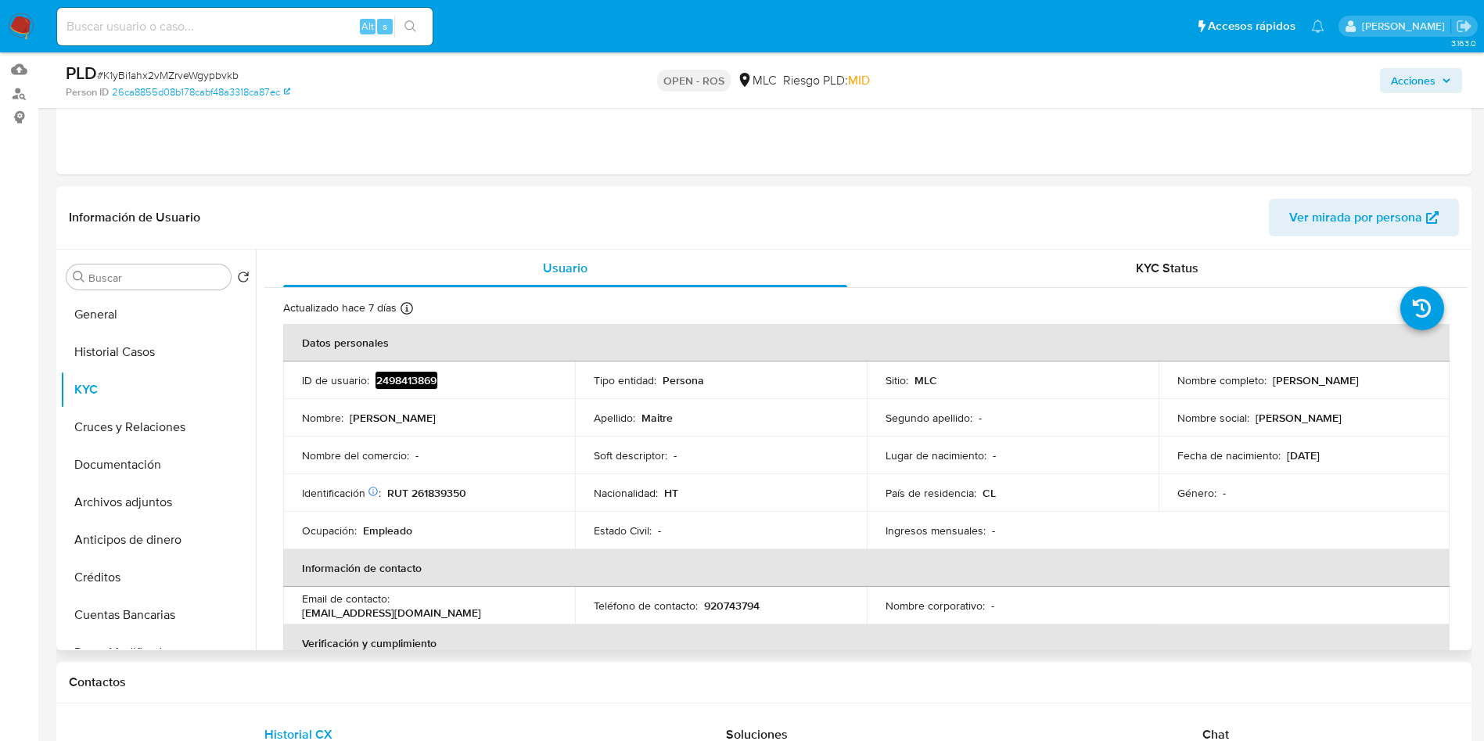
click at [1282, 378] on p "[PERSON_NAME]" at bounding box center [1316, 380] width 86 height 14
click at [1345, 380] on div "Nombre completo : [PERSON_NAME]" at bounding box center [1305, 380] width 254 height 14
copy p "[PERSON_NAME]"
click at [452, 492] on p "RUT 261839350" at bounding box center [426, 493] width 79 height 14
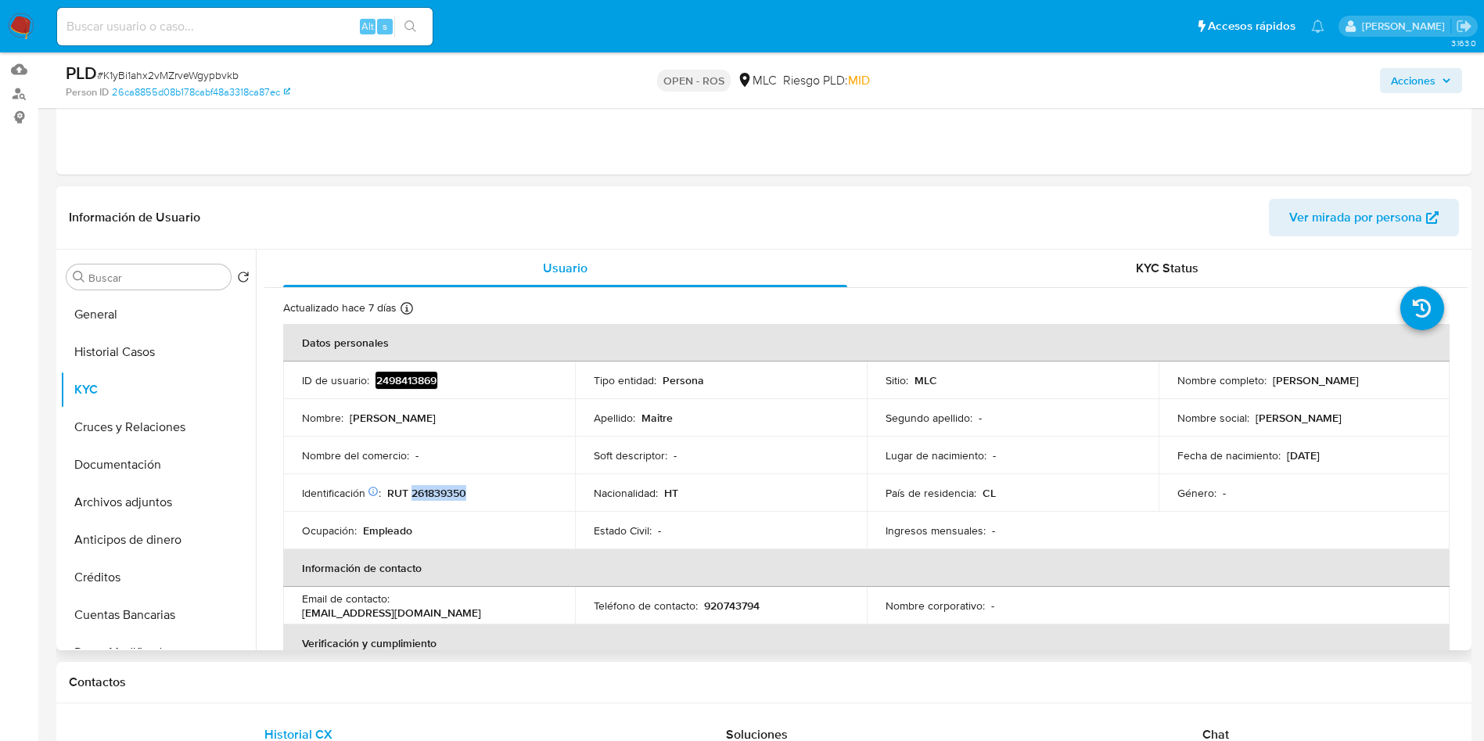
copy p "261839350"
click at [452, 492] on p "RUT 261839350" at bounding box center [426, 493] width 79 height 14
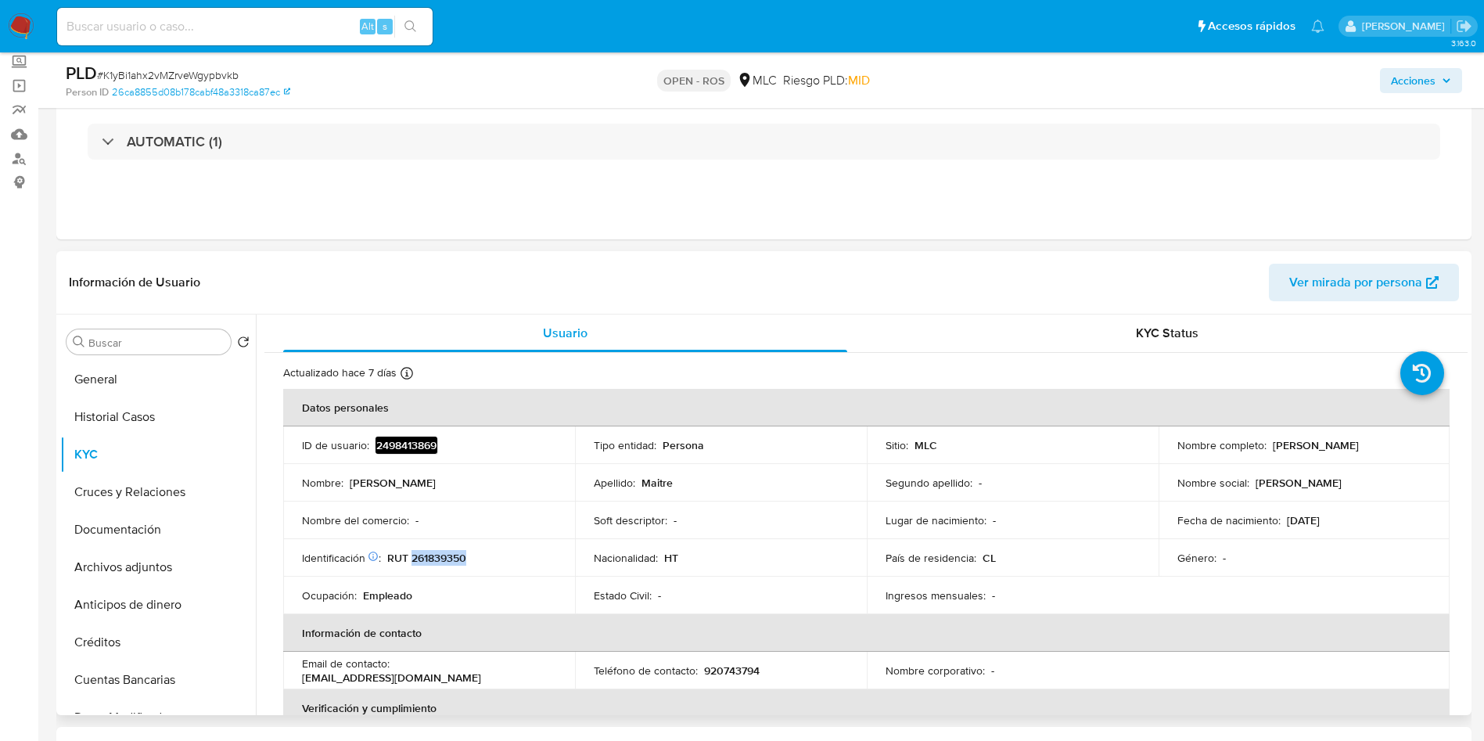
scroll to position [0, 0]
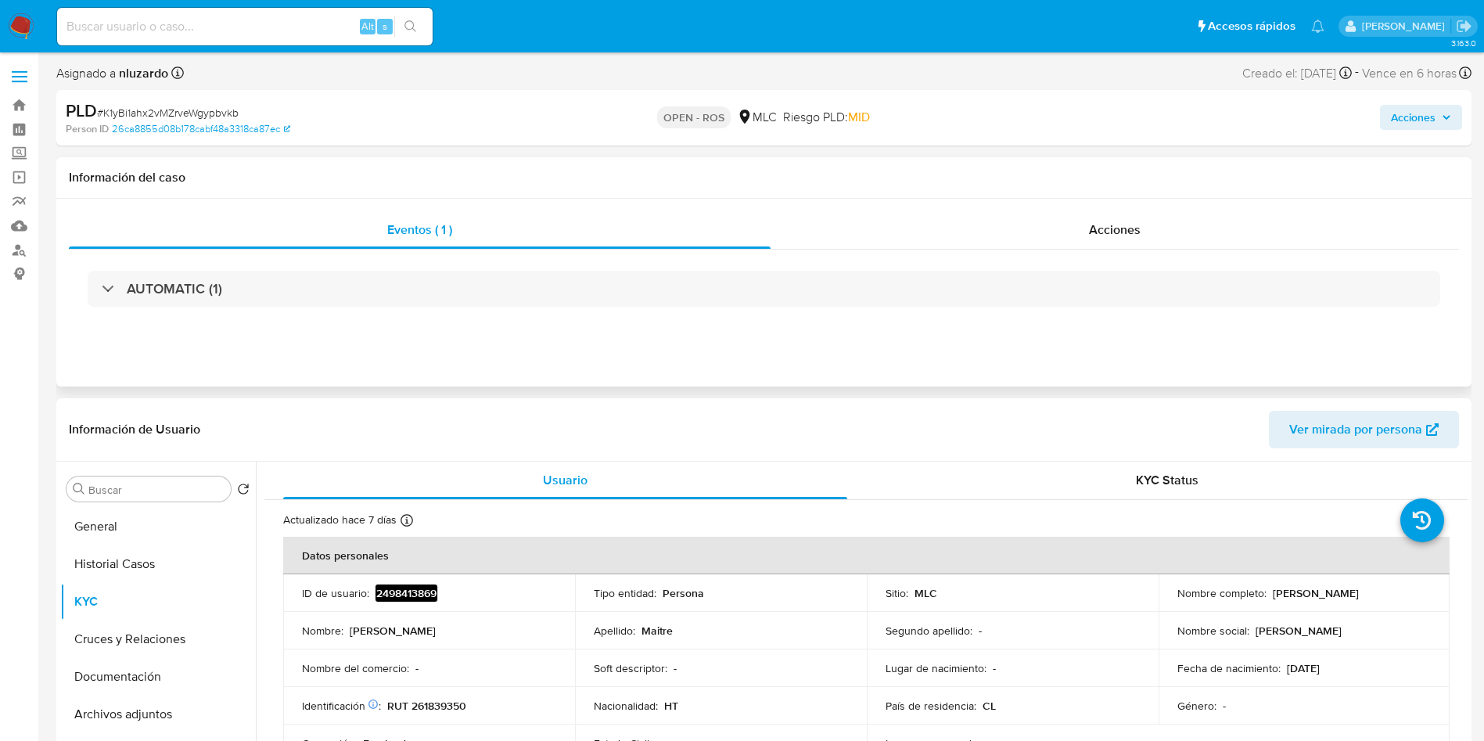
click at [242, 264] on div "AUTOMATIC (1)" at bounding box center [764, 289] width 1391 height 78
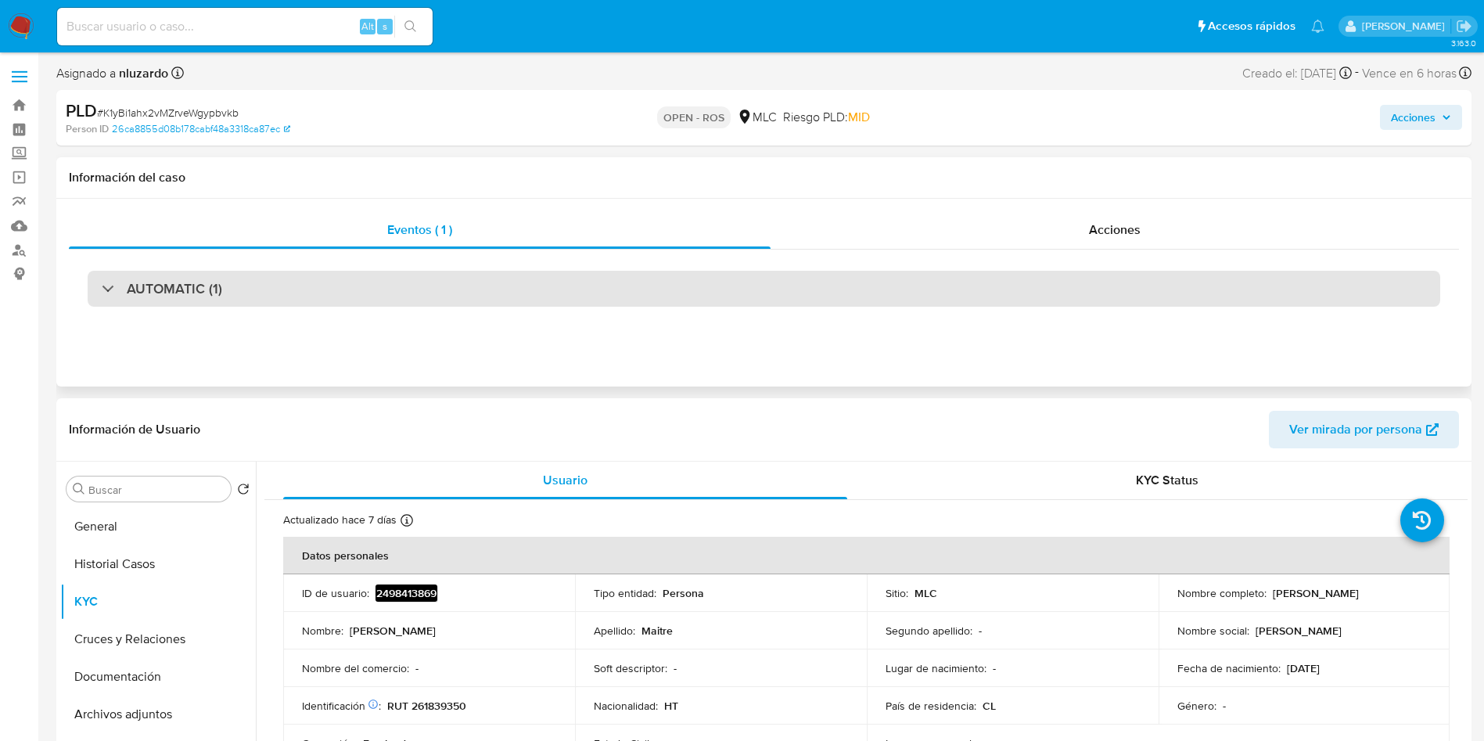
click at [232, 286] on div "AUTOMATIC (1)" at bounding box center [764, 289] width 1353 height 36
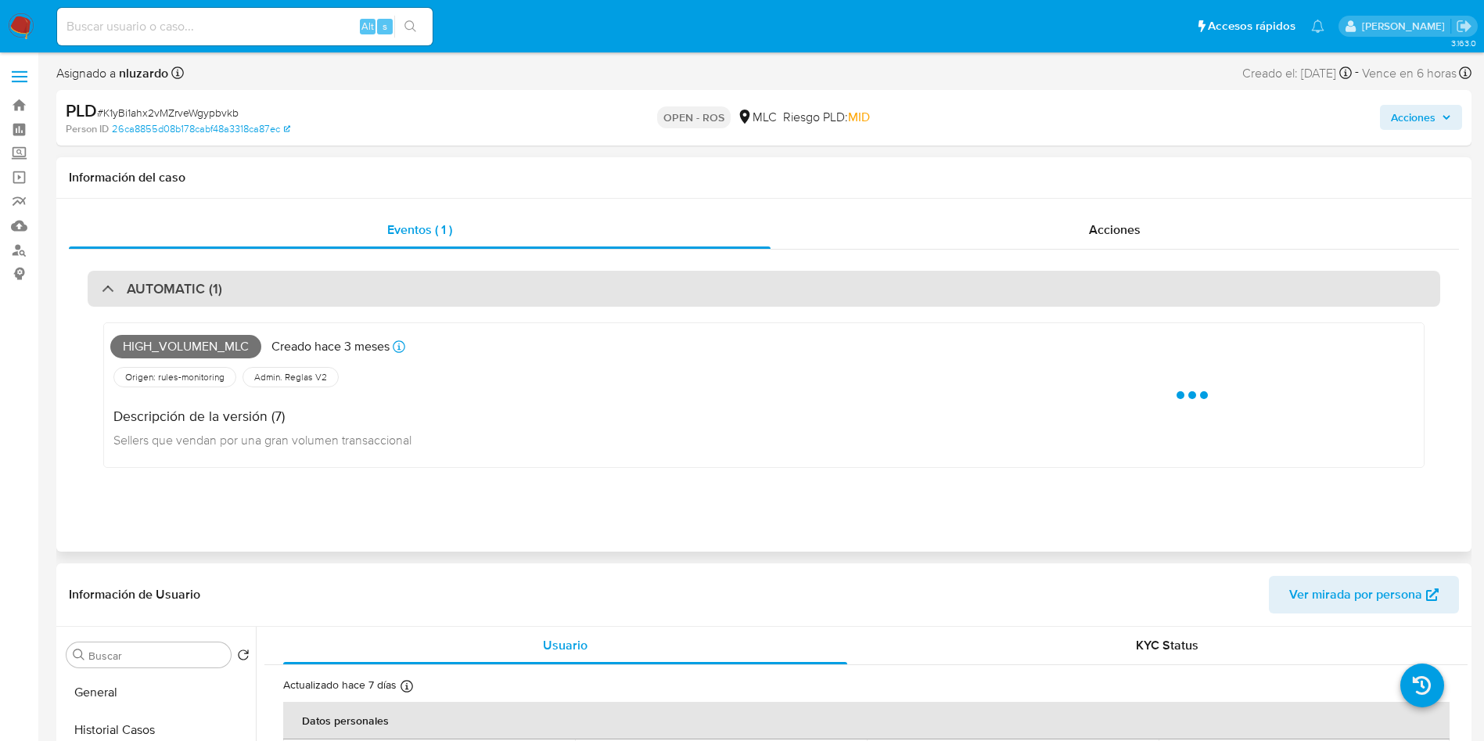
click at [232, 286] on div "AUTOMATIC (1)" at bounding box center [764, 289] width 1353 height 36
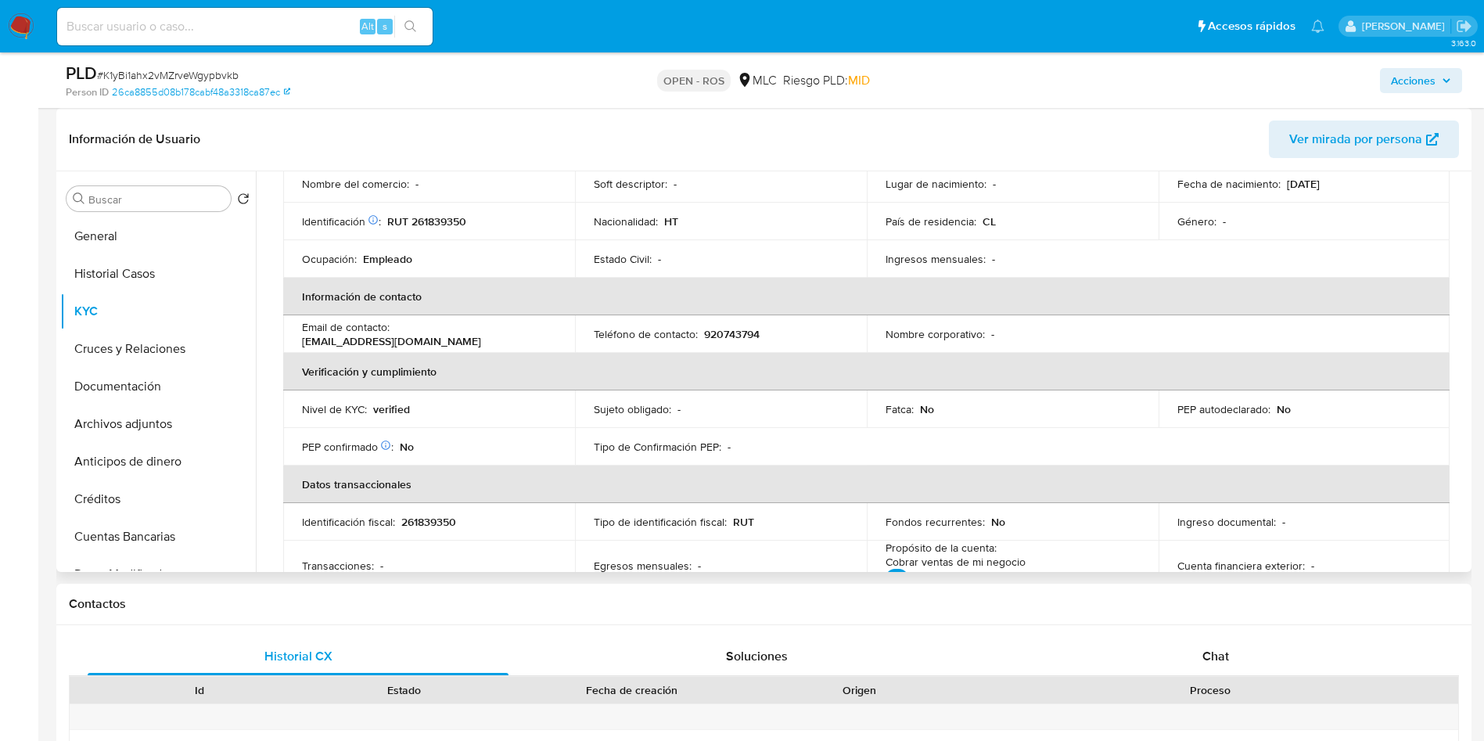
scroll to position [157, 0]
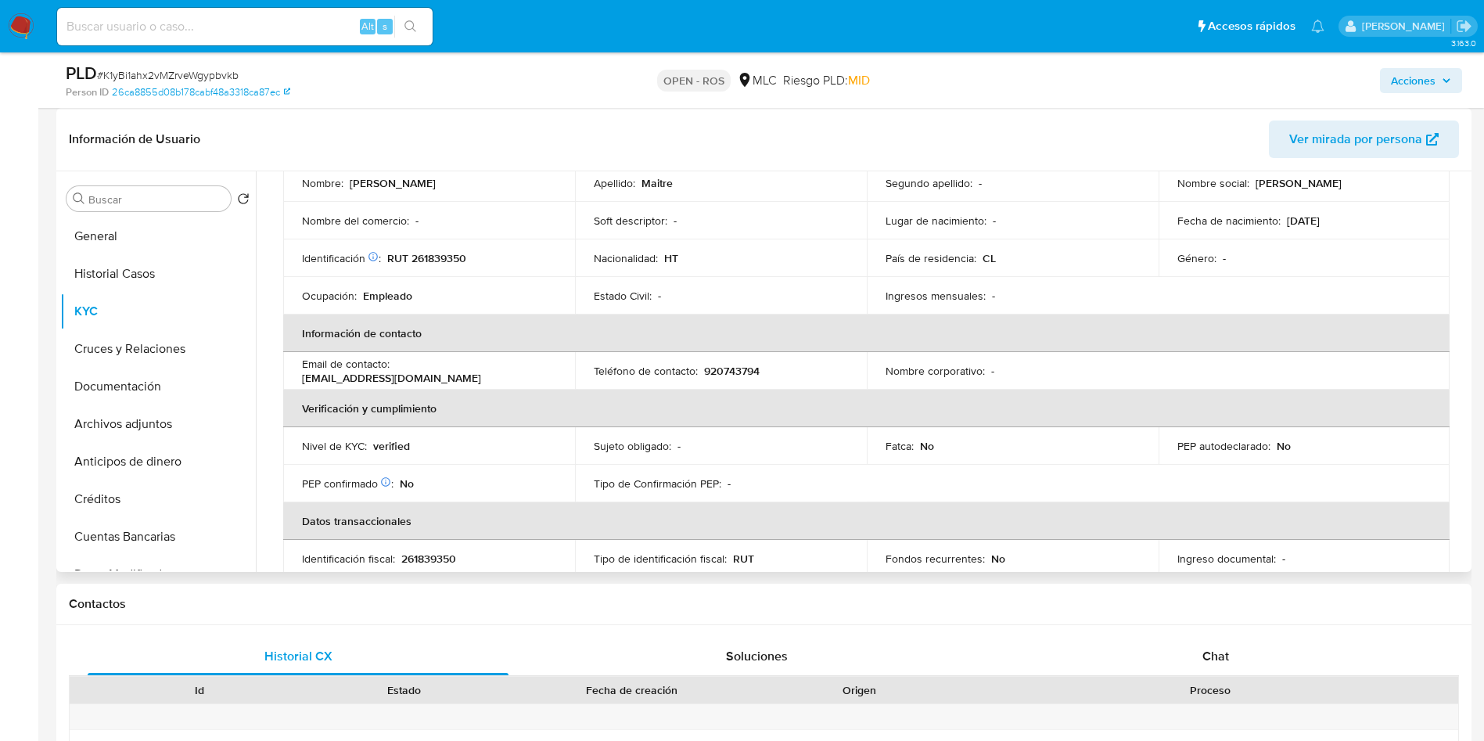
click at [749, 374] on p "920743794" at bounding box center [732, 371] width 56 height 14
copy p "920743794"
drag, startPoint x: 534, startPoint y: 371, endPoint x: 395, endPoint y: 376, distance: 138.6
click at [395, 376] on div "Email de contacto : johnnymaitre27@gmail.com" at bounding box center [429, 371] width 254 height 28
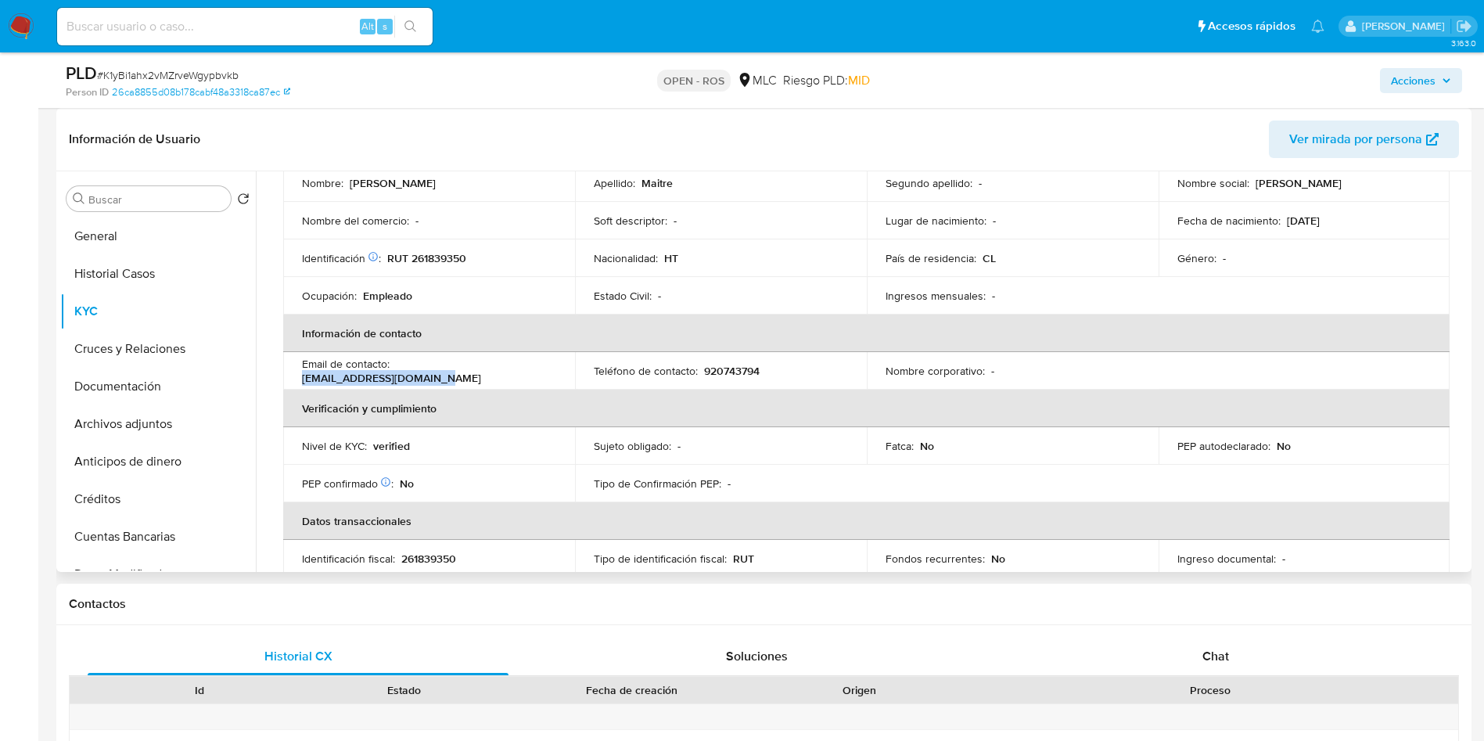
copy p "johnnymaitre27@gmail.com"
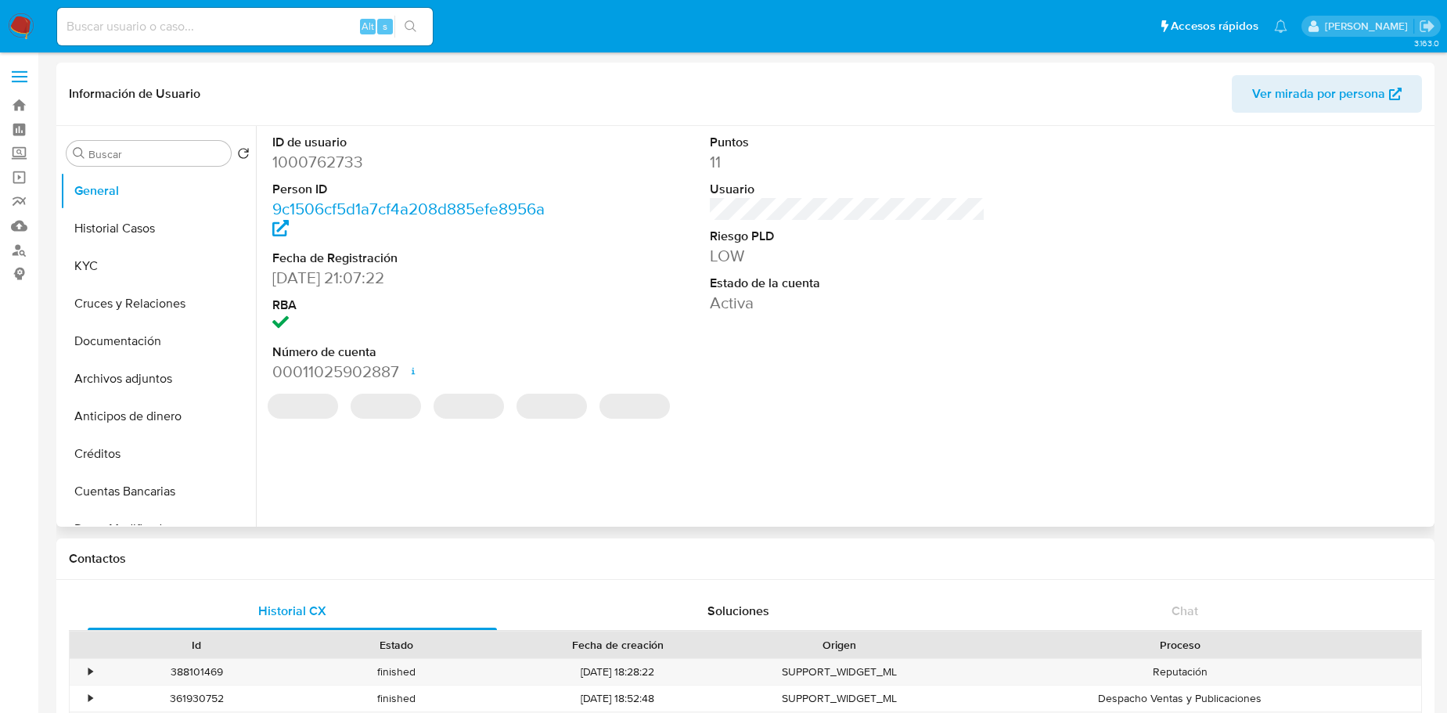
select select "10"
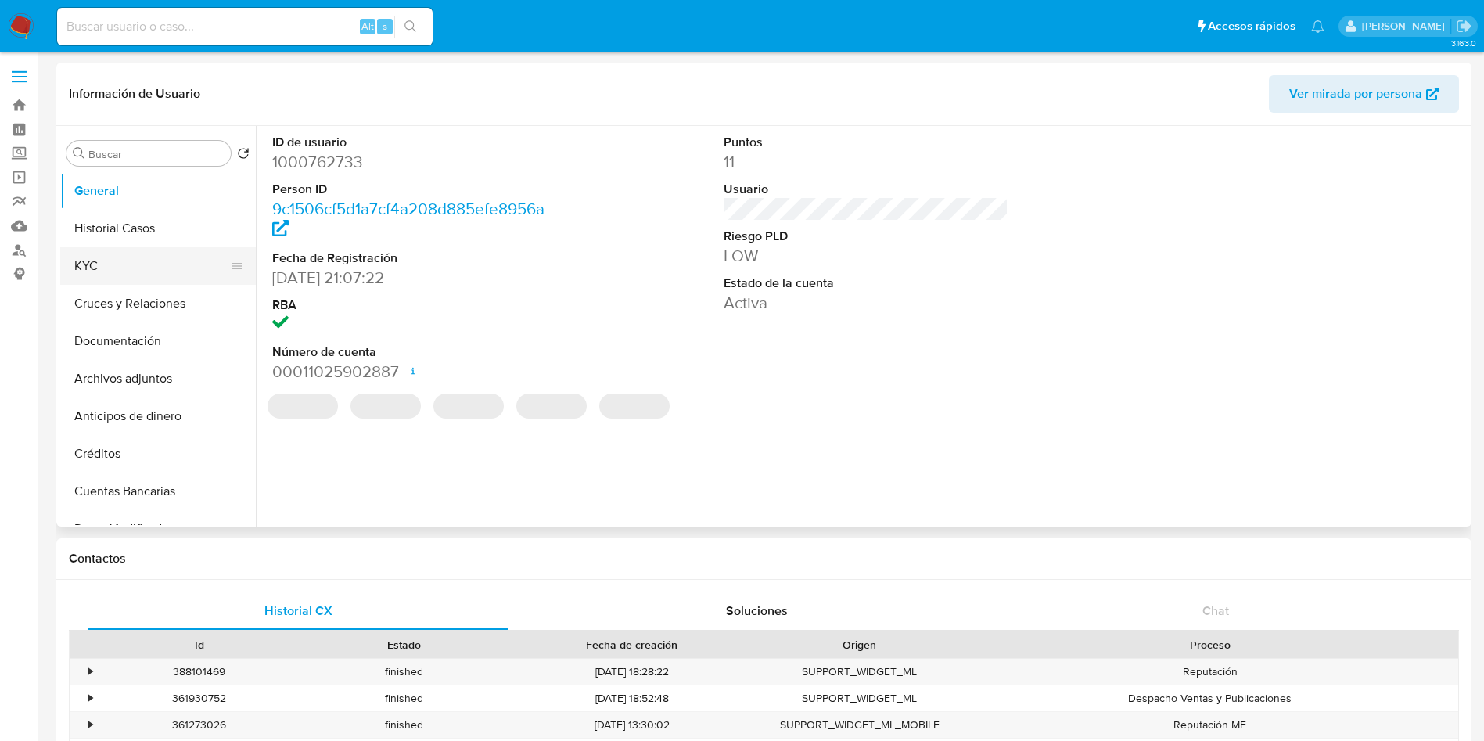
select select "10"
click at [139, 272] on button "KYC" at bounding box center [151, 266] width 183 height 38
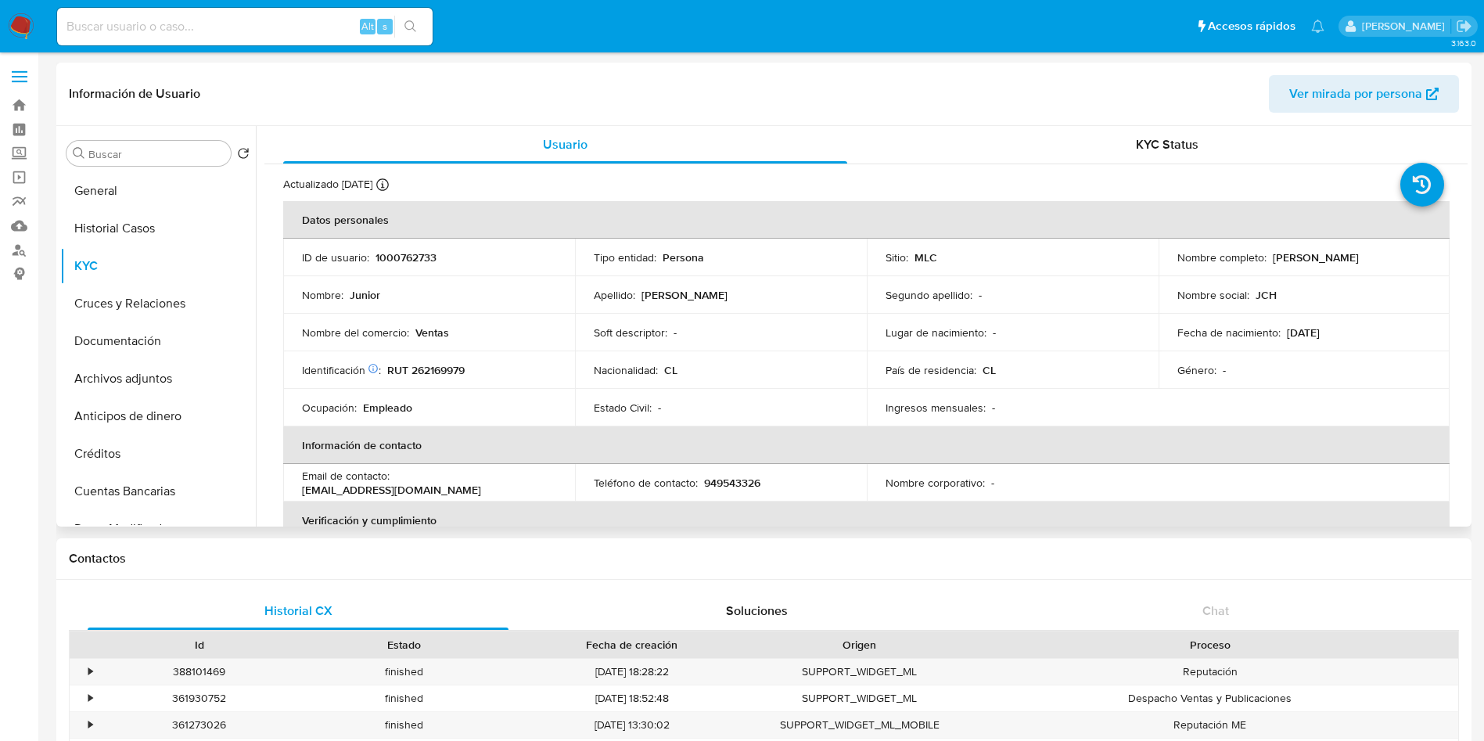
click at [1275, 257] on p "[PERSON_NAME]" at bounding box center [1316, 257] width 86 height 14
drag, startPoint x: 1328, startPoint y: 264, endPoint x: 1367, endPoint y: 262, distance: 39.2
click at [1366, 264] on div "Nombre completo : Junior Cherenfant" at bounding box center [1305, 257] width 254 height 14
copy p "Junior Cherenfant"
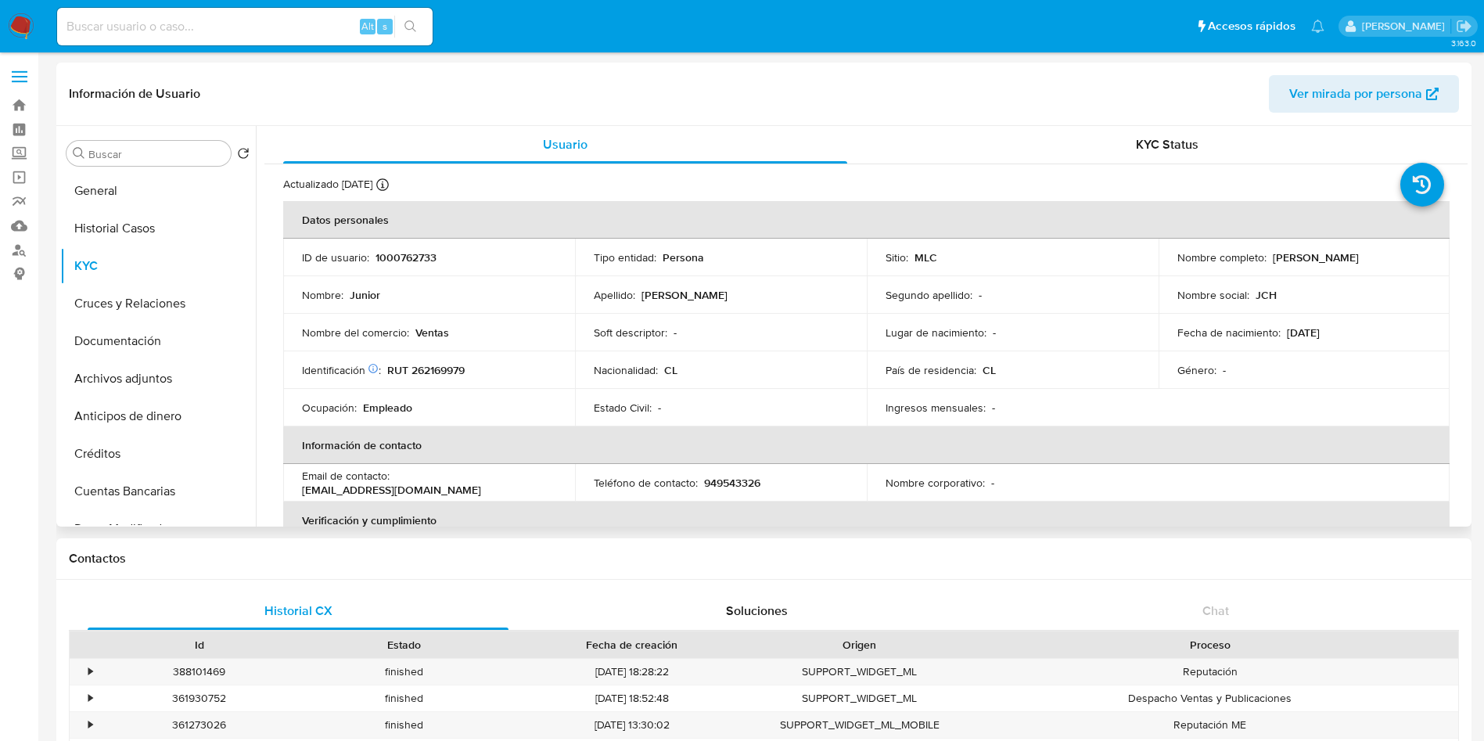
click at [448, 365] on p "RUT 262169979" at bounding box center [425, 370] width 77 height 14
copy p "262169979"
click at [103, 157] on input "Buscar" at bounding box center [156, 154] width 136 height 14
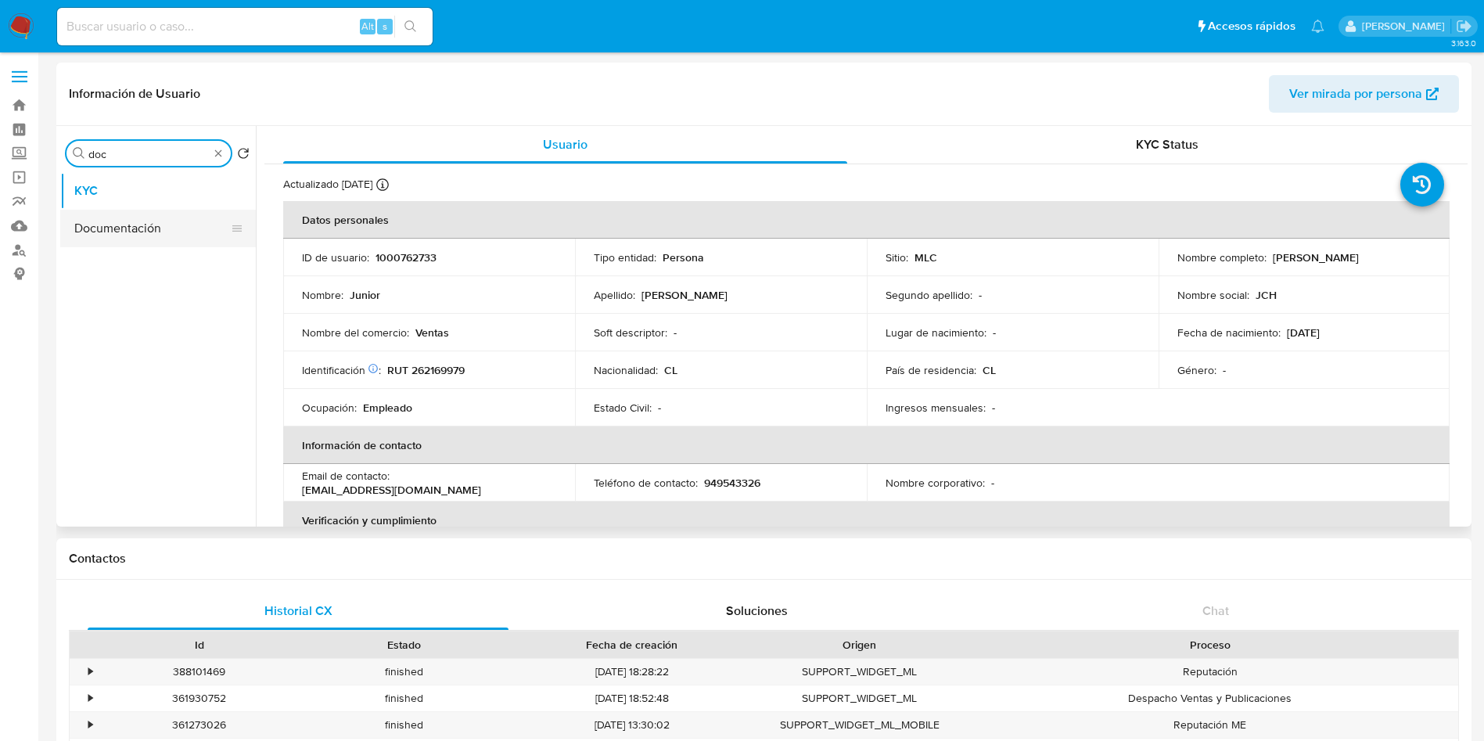
type input "doc"
click at [111, 234] on button "Documentación" at bounding box center [151, 229] width 183 height 38
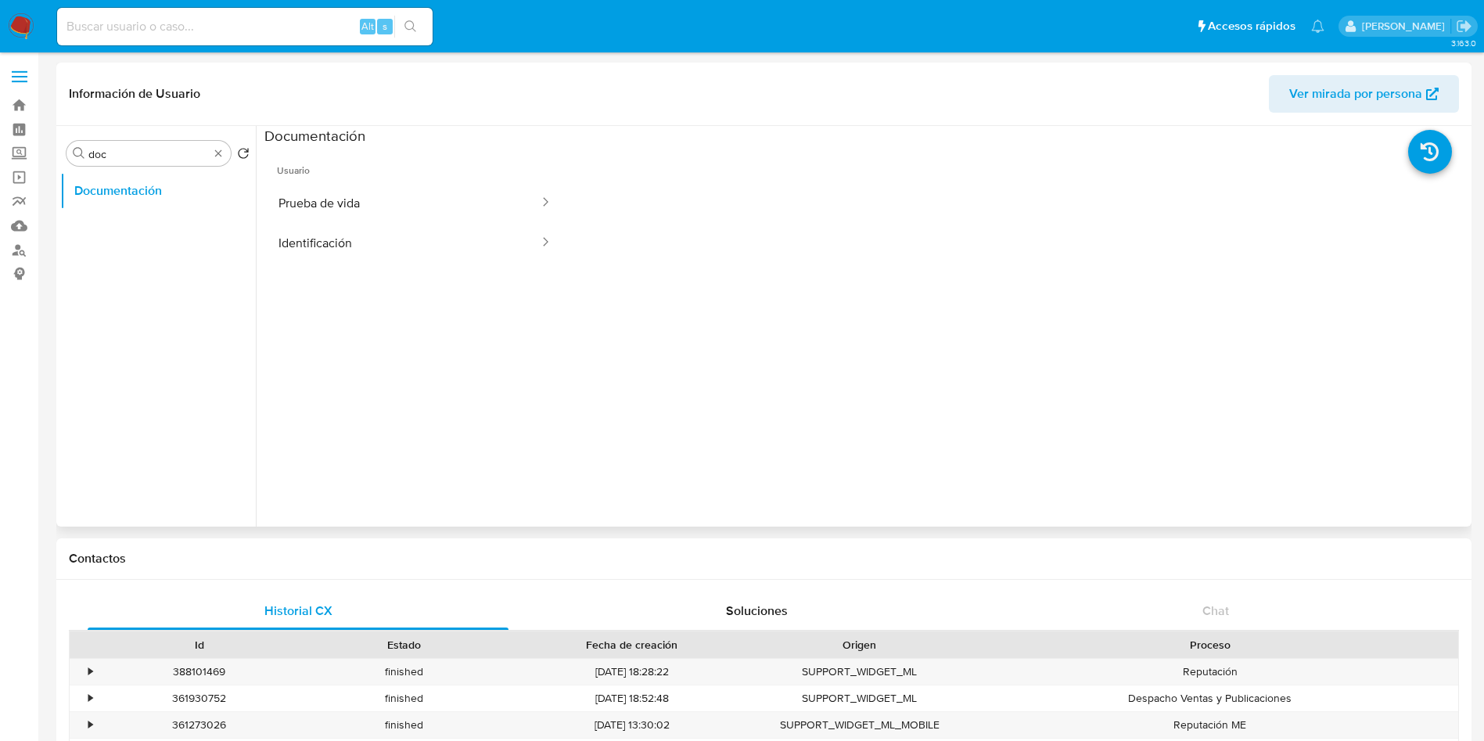
click at [385, 265] on ul "Usuario Prueba de vida Identificación" at bounding box center [414, 371] width 301 height 451
click at [372, 260] on button "Identificación" at bounding box center [402, 243] width 276 height 40
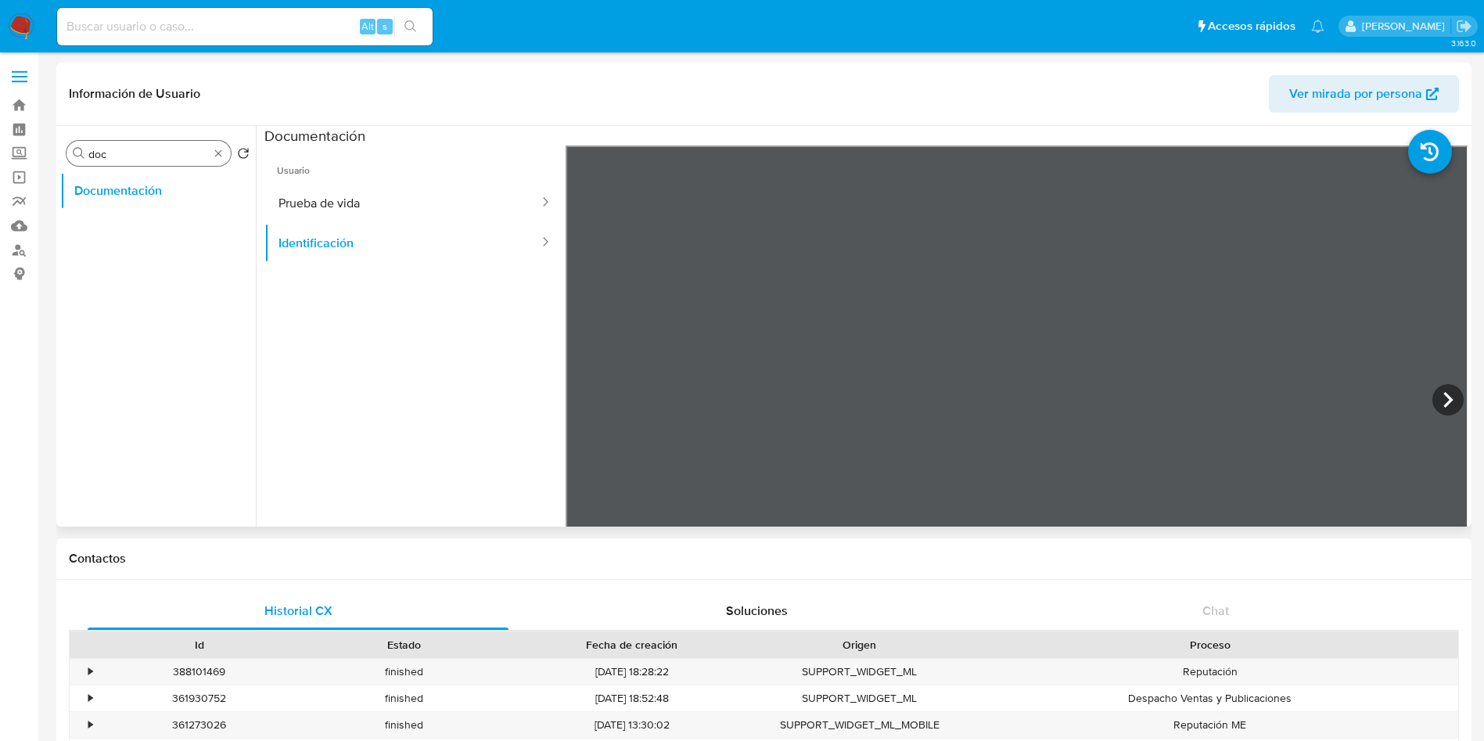
click at [225, 152] on div "Buscar doc" at bounding box center [149, 153] width 164 height 25
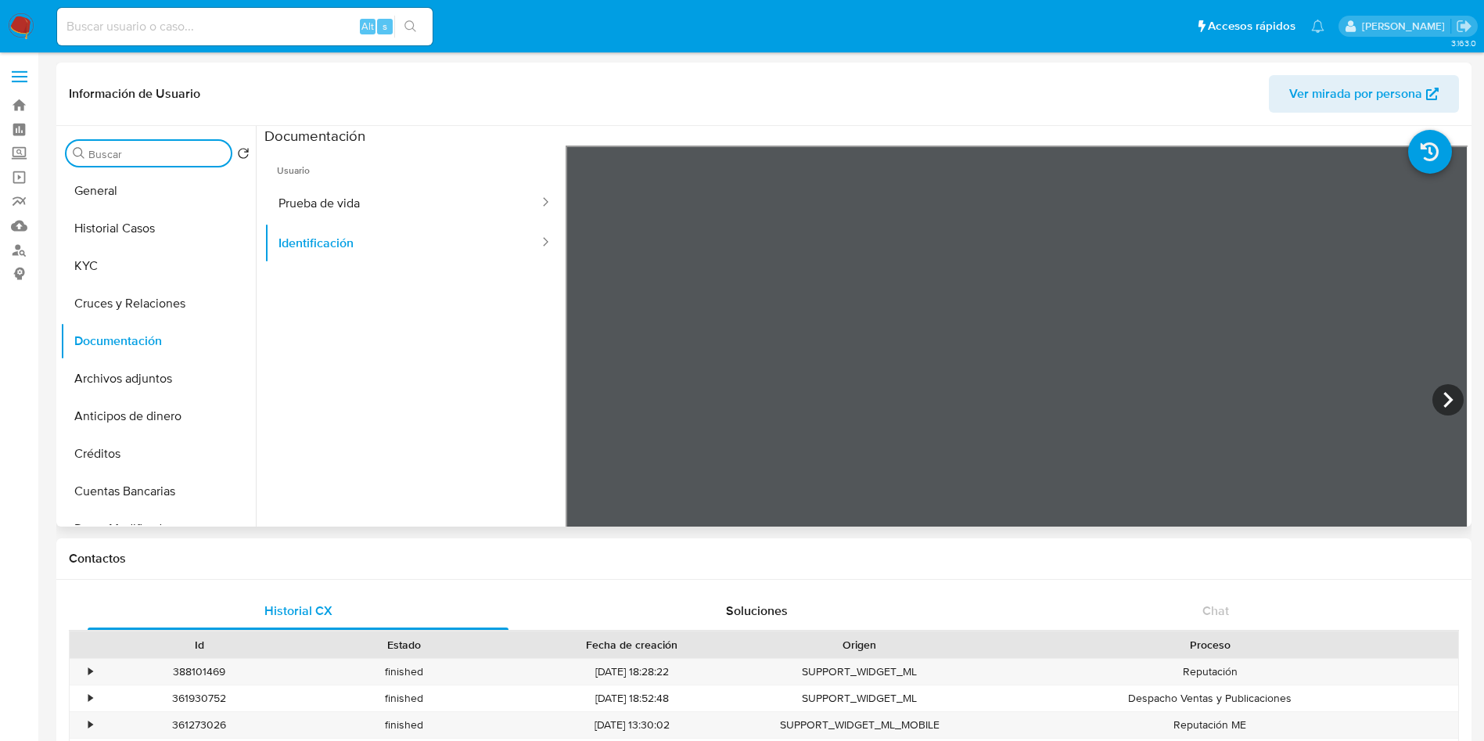
click at [224, 152] on input "Buscar" at bounding box center [156, 154] width 136 height 14
click at [127, 265] on button "KYC" at bounding box center [151, 266] width 183 height 38
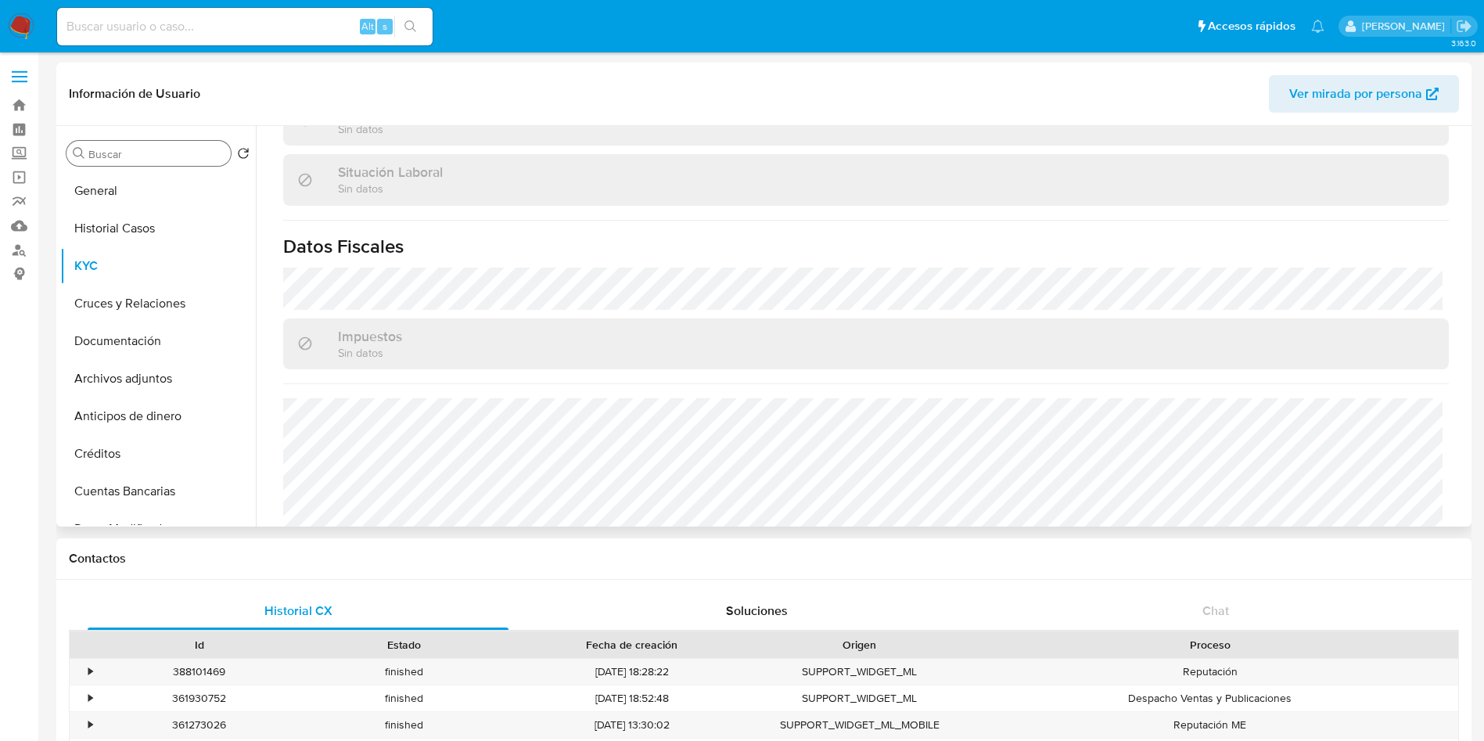
scroll to position [848, 0]
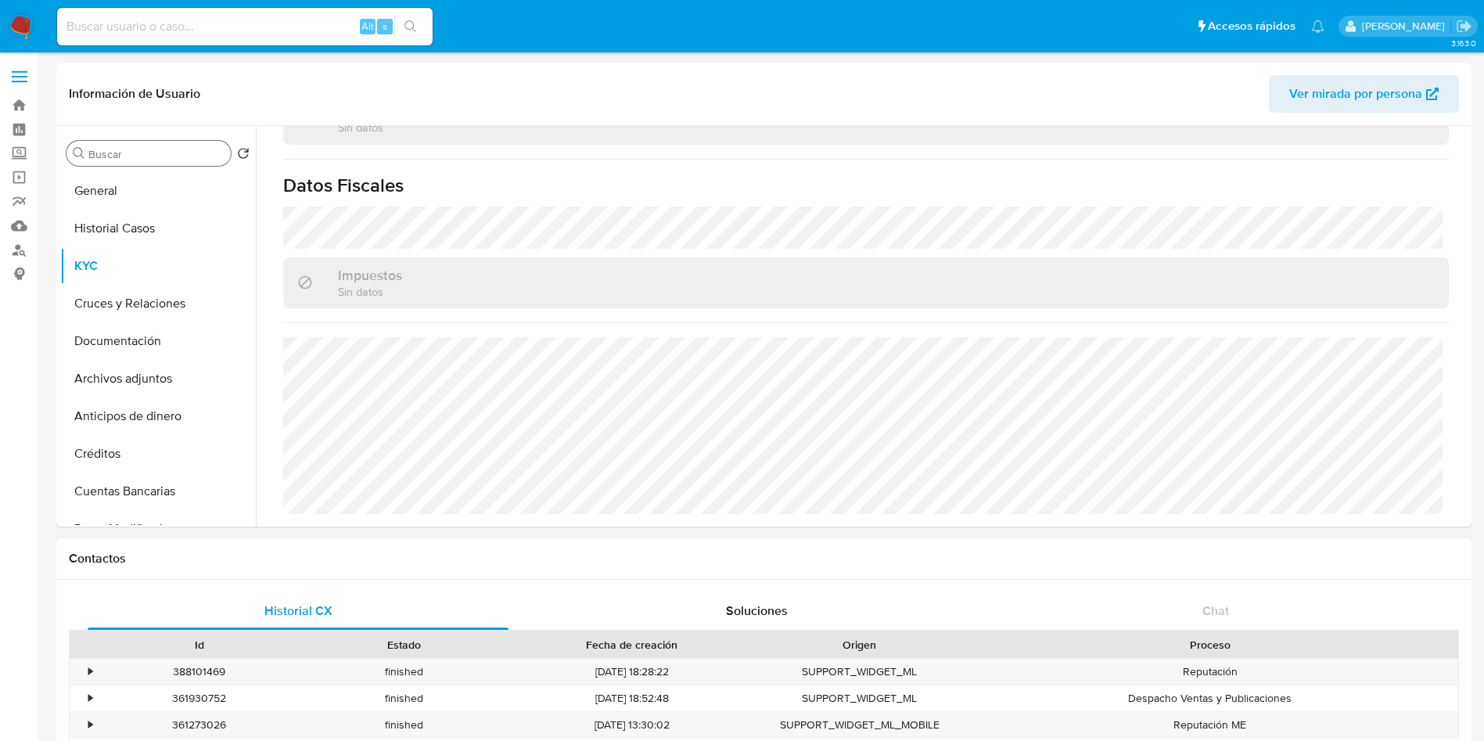
click at [403, 543] on div "Contactos" at bounding box center [764, 558] width 1416 height 41
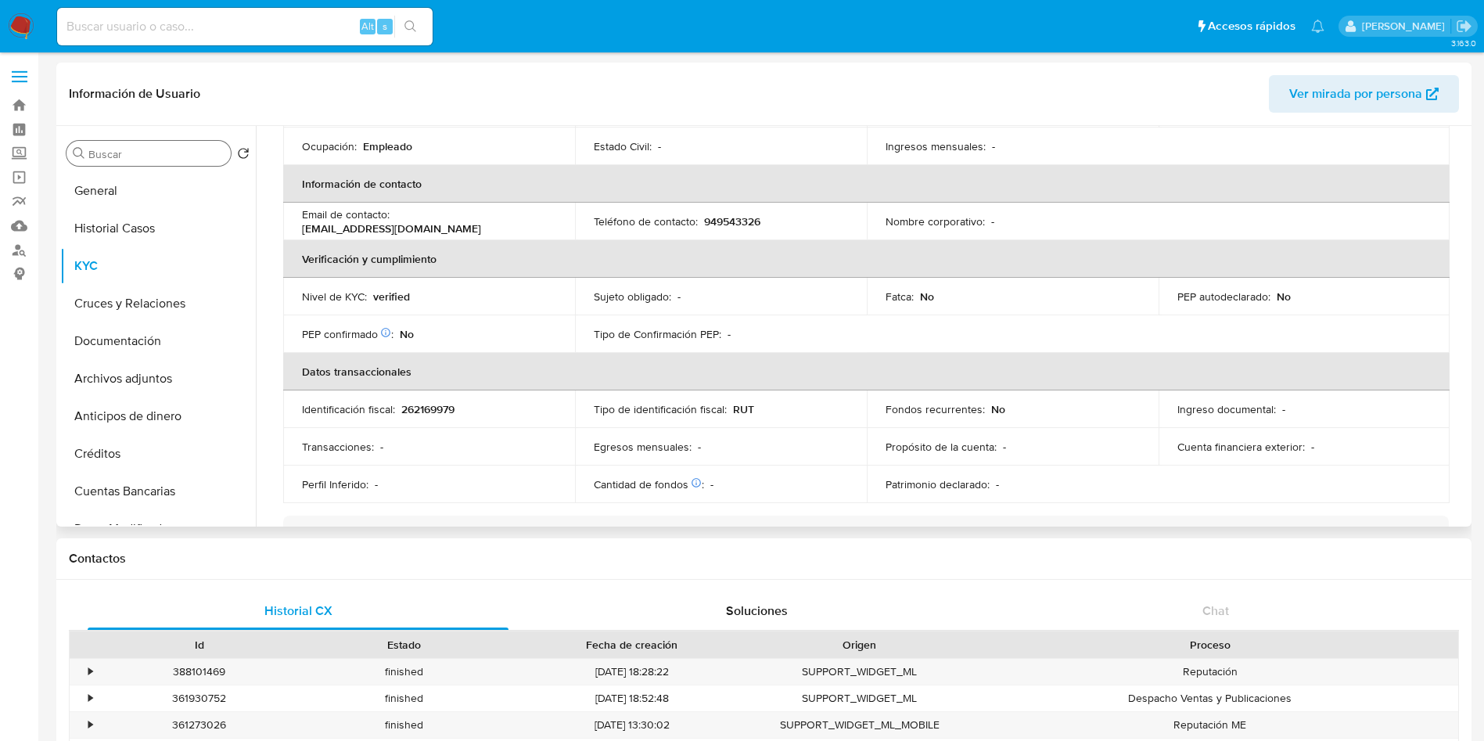
scroll to position [144, 0]
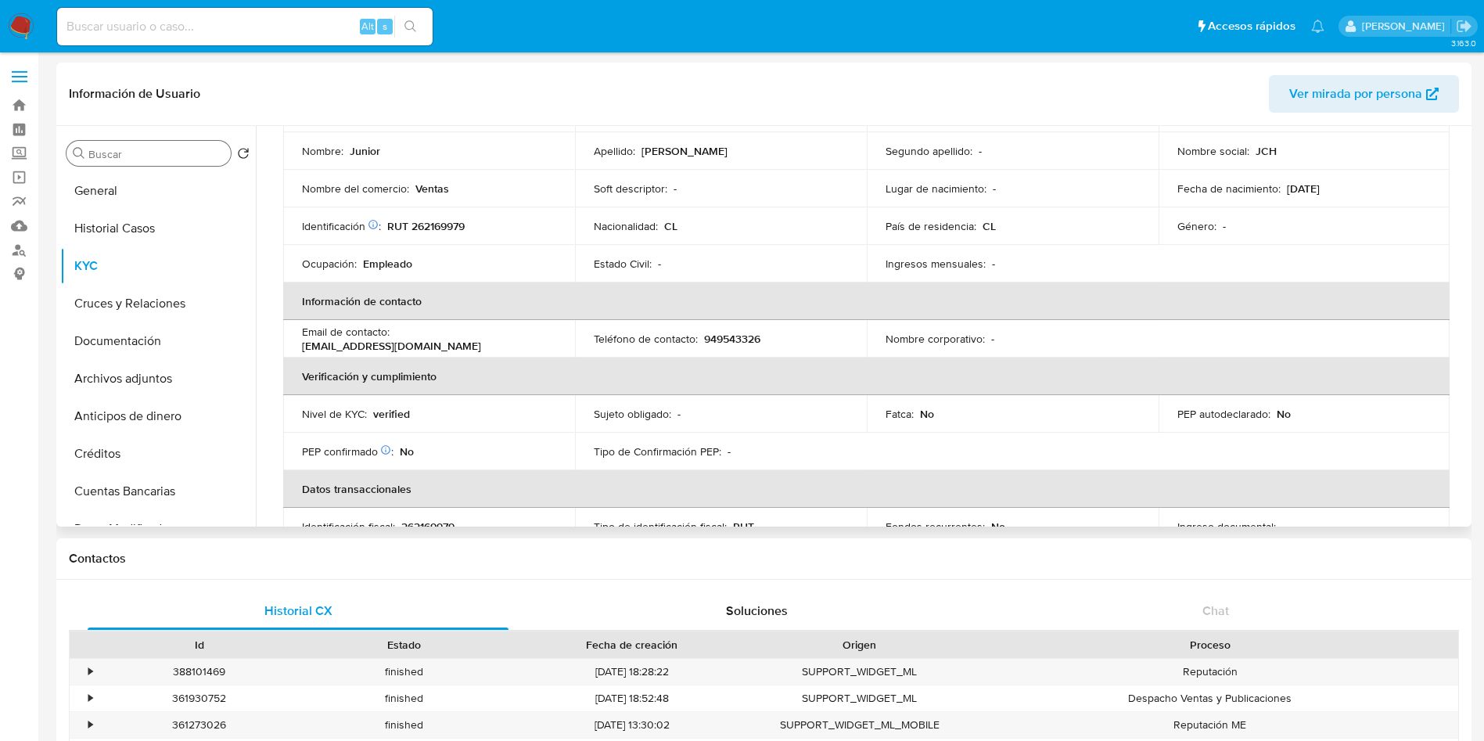
click at [729, 334] on p "949543326" at bounding box center [732, 339] width 56 height 14
copy p "949543326"
drag, startPoint x: 398, startPoint y: 338, endPoint x: 509, endPoint y: 342, distance: 112.0
click at [481, 342] on p "shopsjcman@gmail.com" at bounding box center [391, 346] width 179 height 14
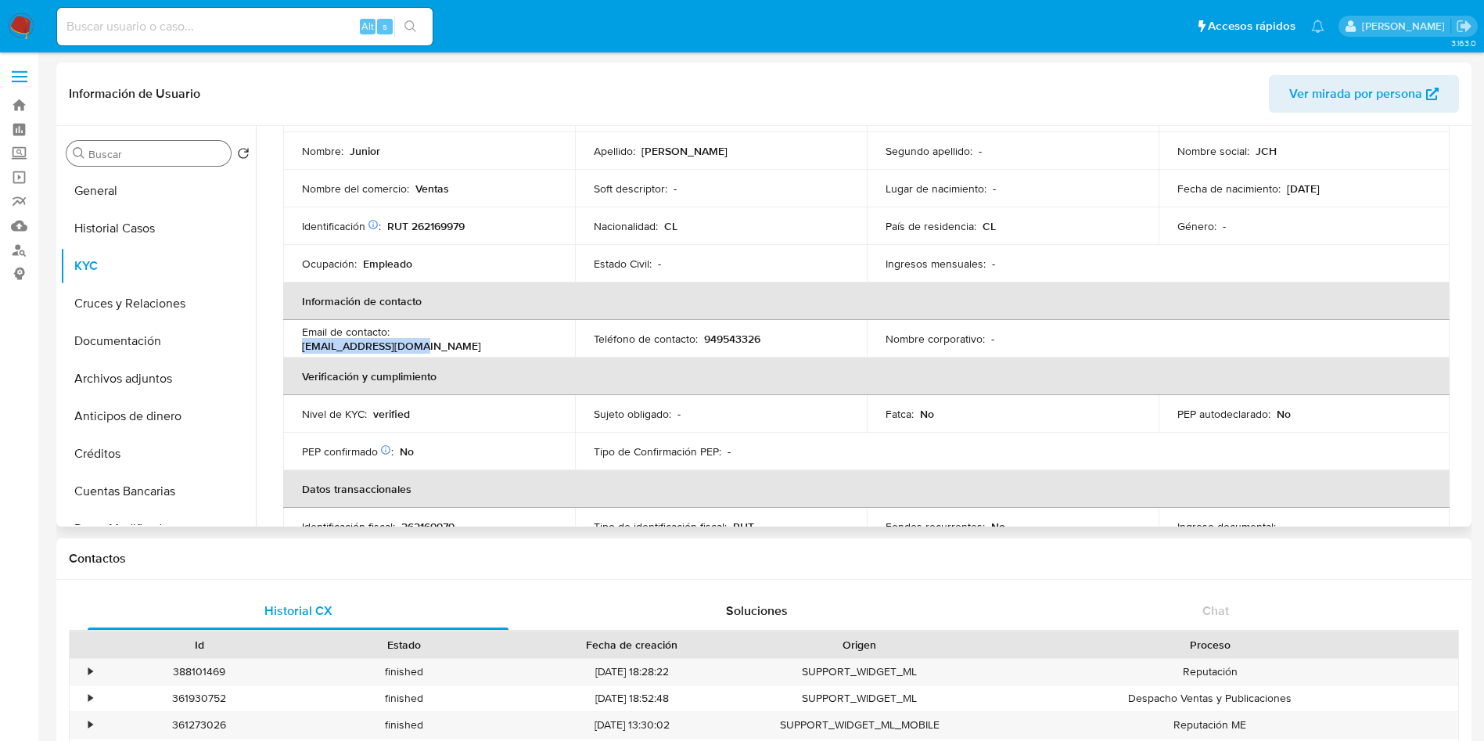
copy p "shopsjcman@gmail.com"
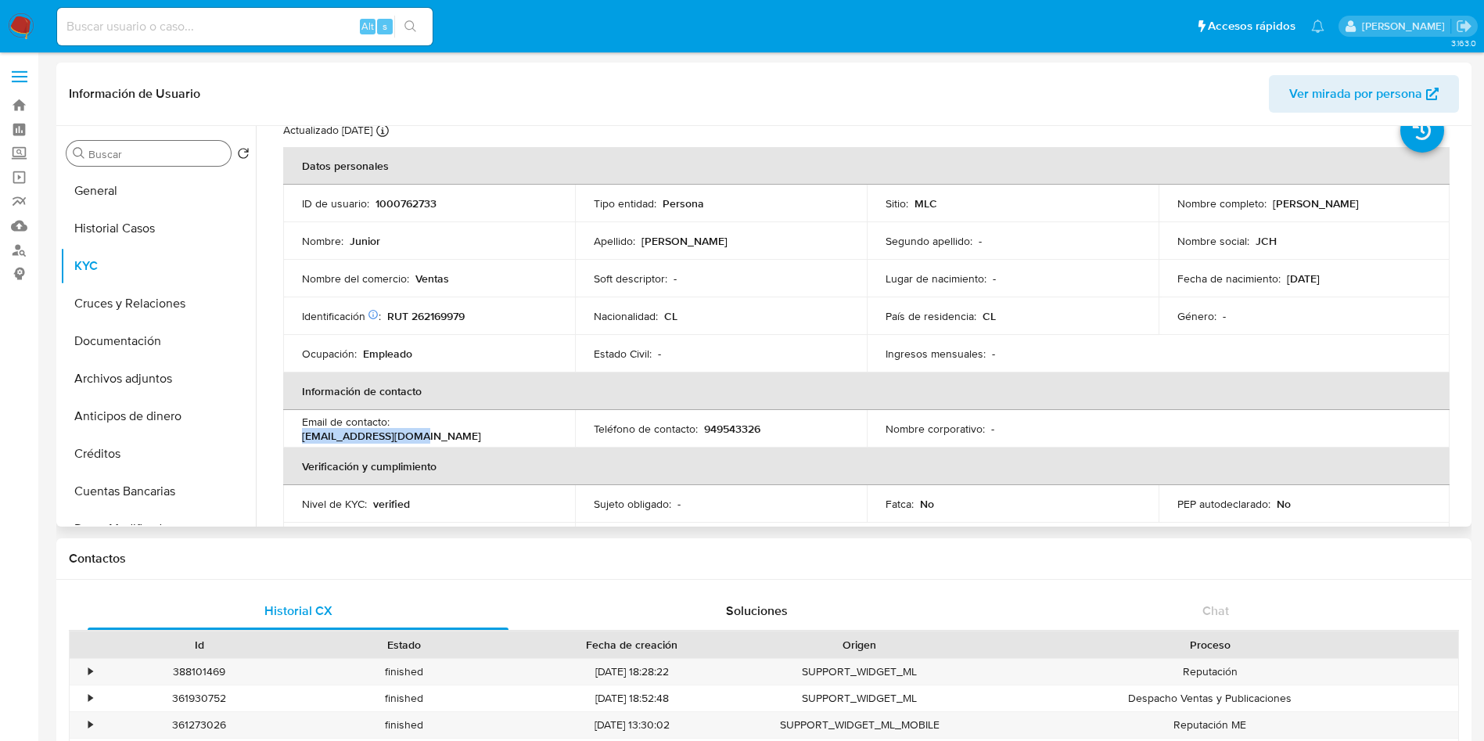
scroll to position [0, 0]
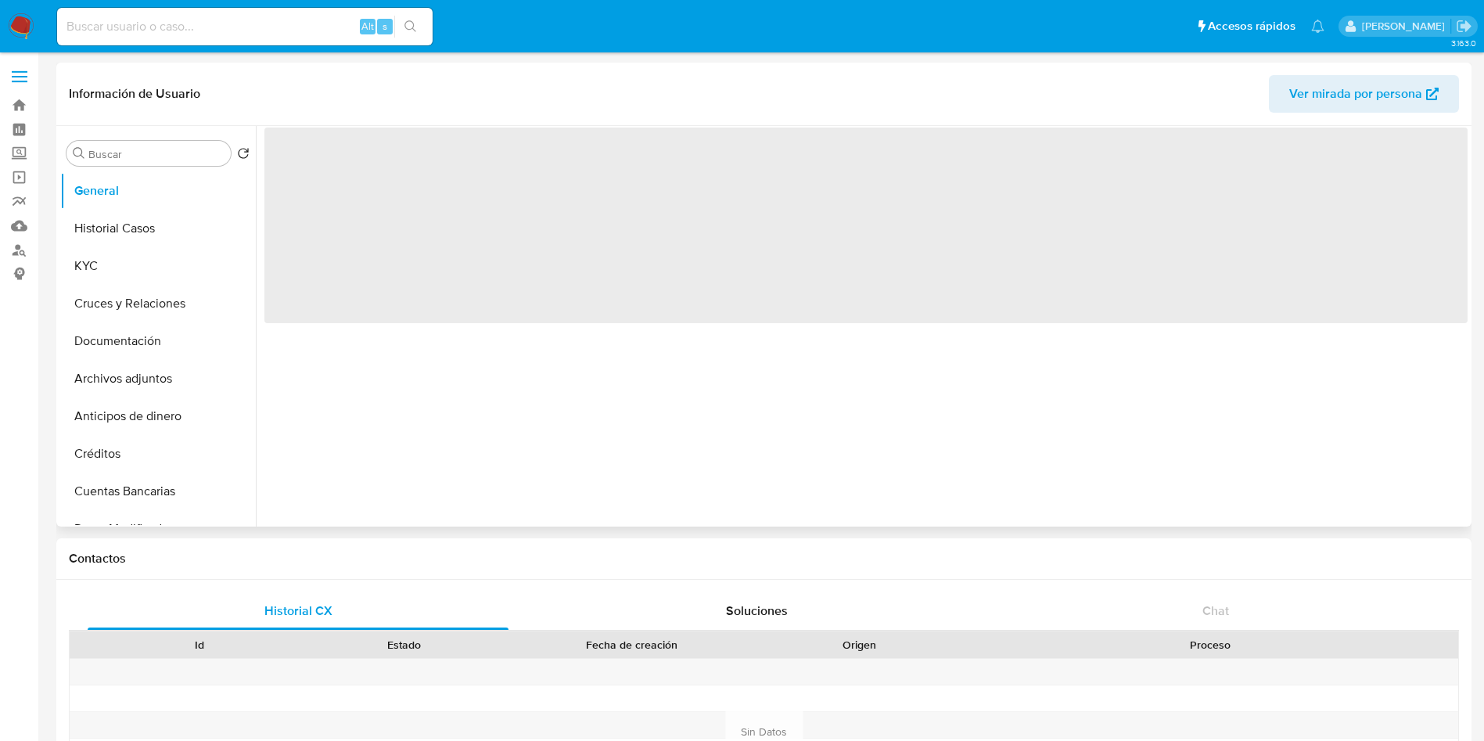
select select "10"
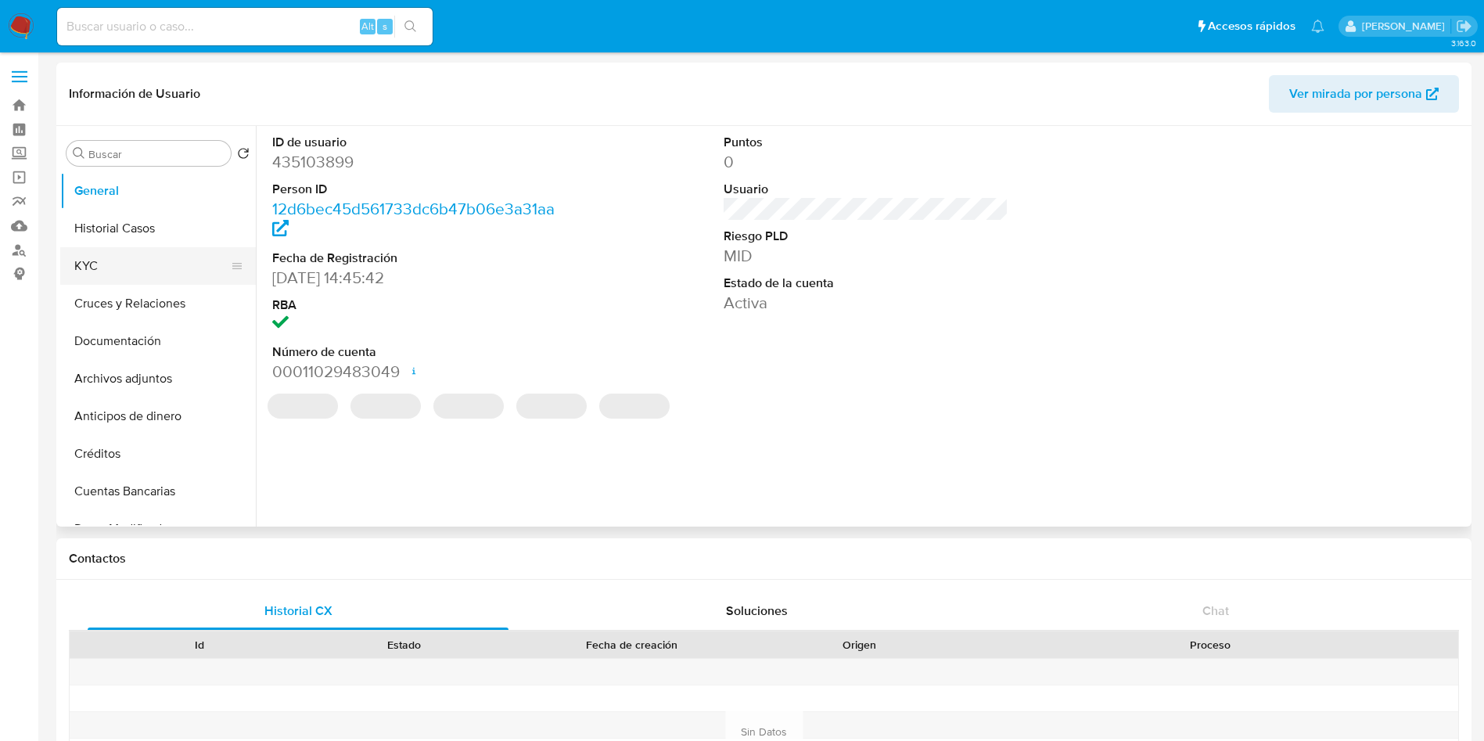
click at [111, 253] on button "KYC" at bounding box center [151, 266] width 183 height 38
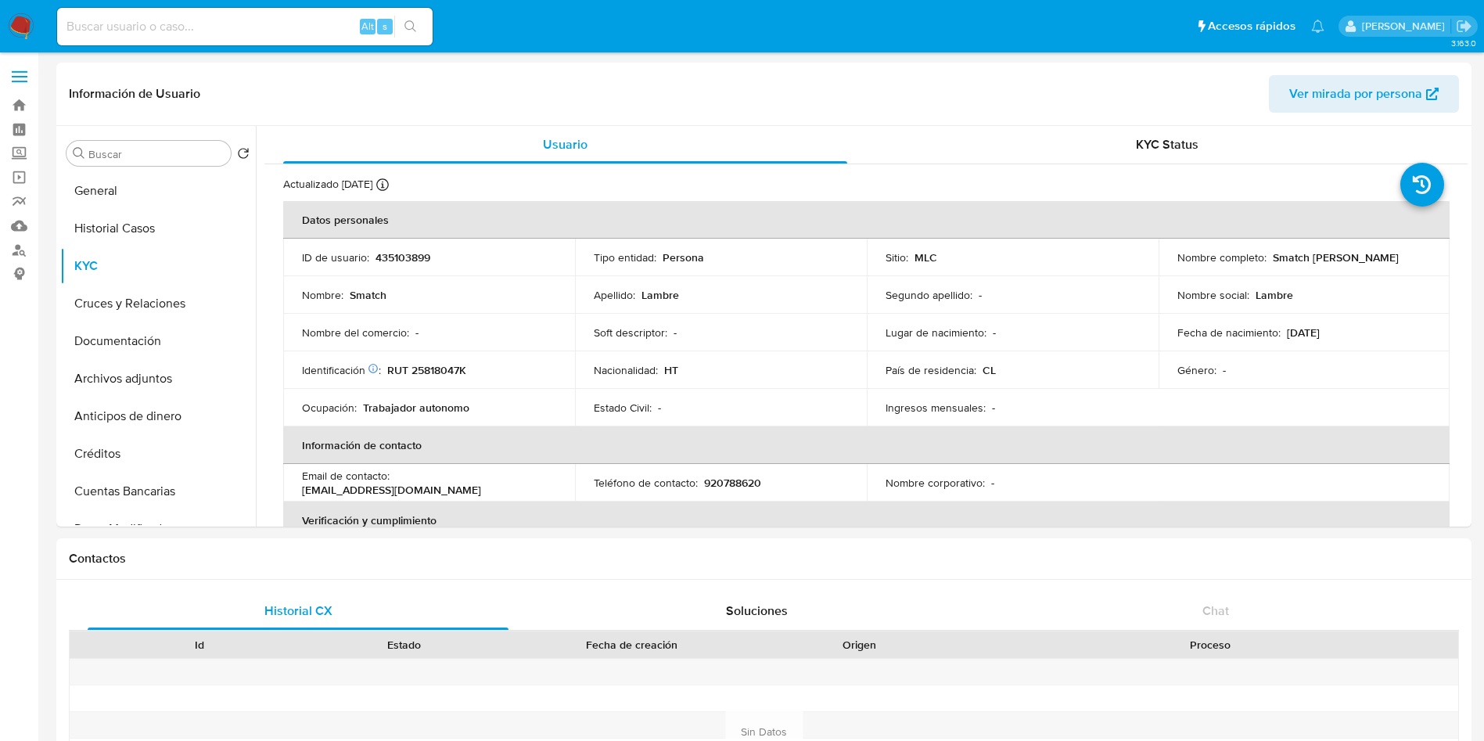
click at [1278, 251] on p "Smatch Lambre" at bounding box center [1336, 257] width 126 height 14
drag, startPoint x: 1363, startPoint y: 258, endPoint x: 1349, endPoint y: 254, distance: 14.6
click at [1349, 254] on div "Nombre completo : Smatch Lambre" at bounding box center [1305, 257] width 254 height 14
copy p "Smatch Lambre"
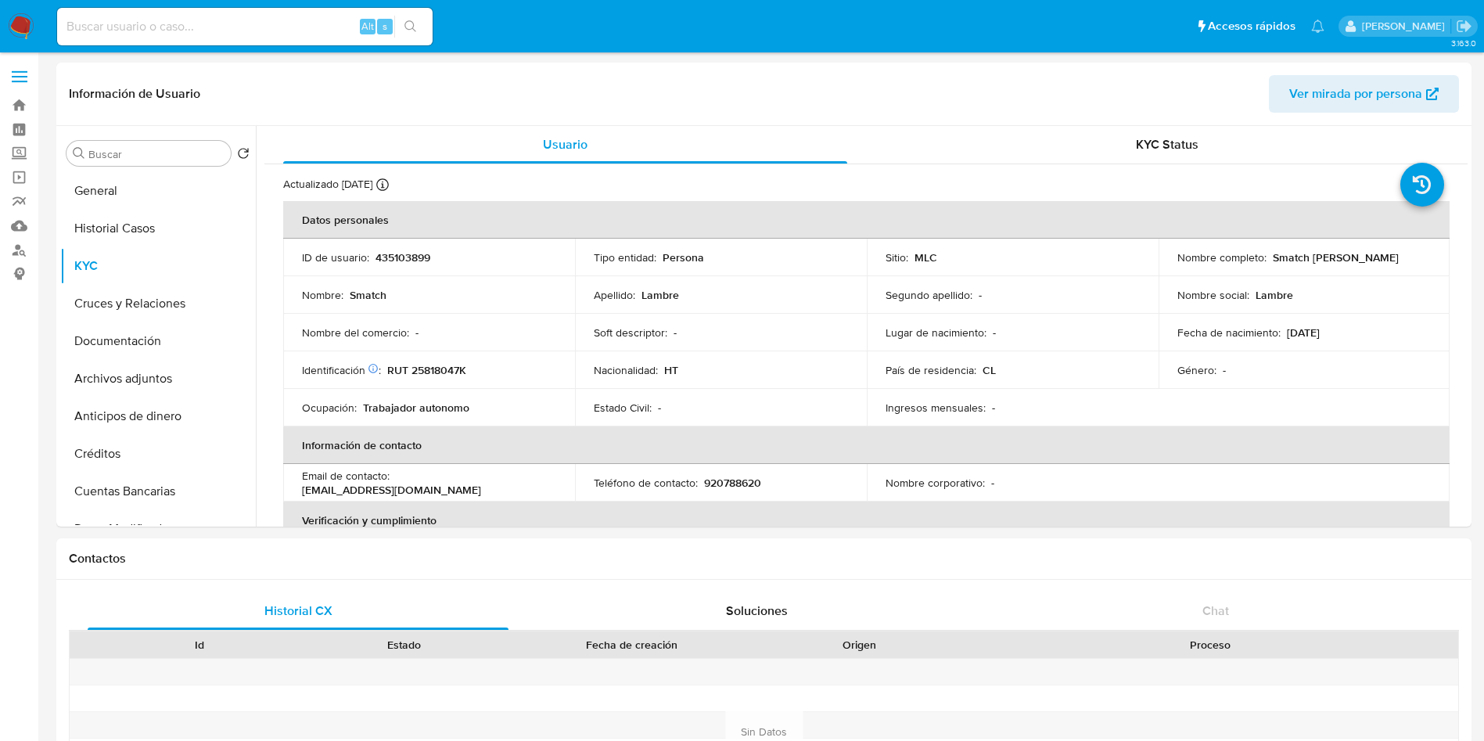
click at [444, 366] on p "RUT 25818047K" at bounding box center [426, 370] width 79 height 14
copy p "25818047K"
click at [444, 366] on p "RUT 25818047K" at bounding box center [426, 370] width 79 height 14
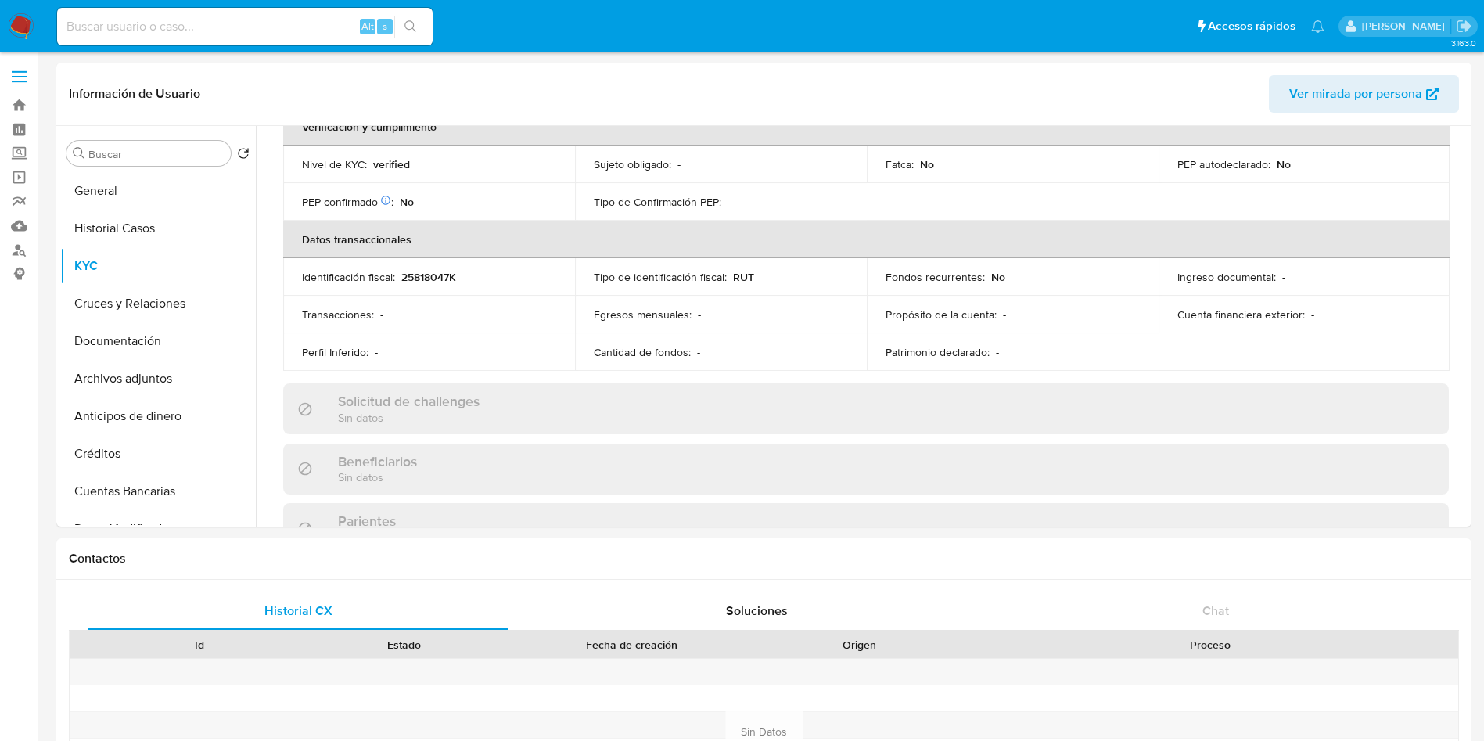
scroll to position [276, 0]
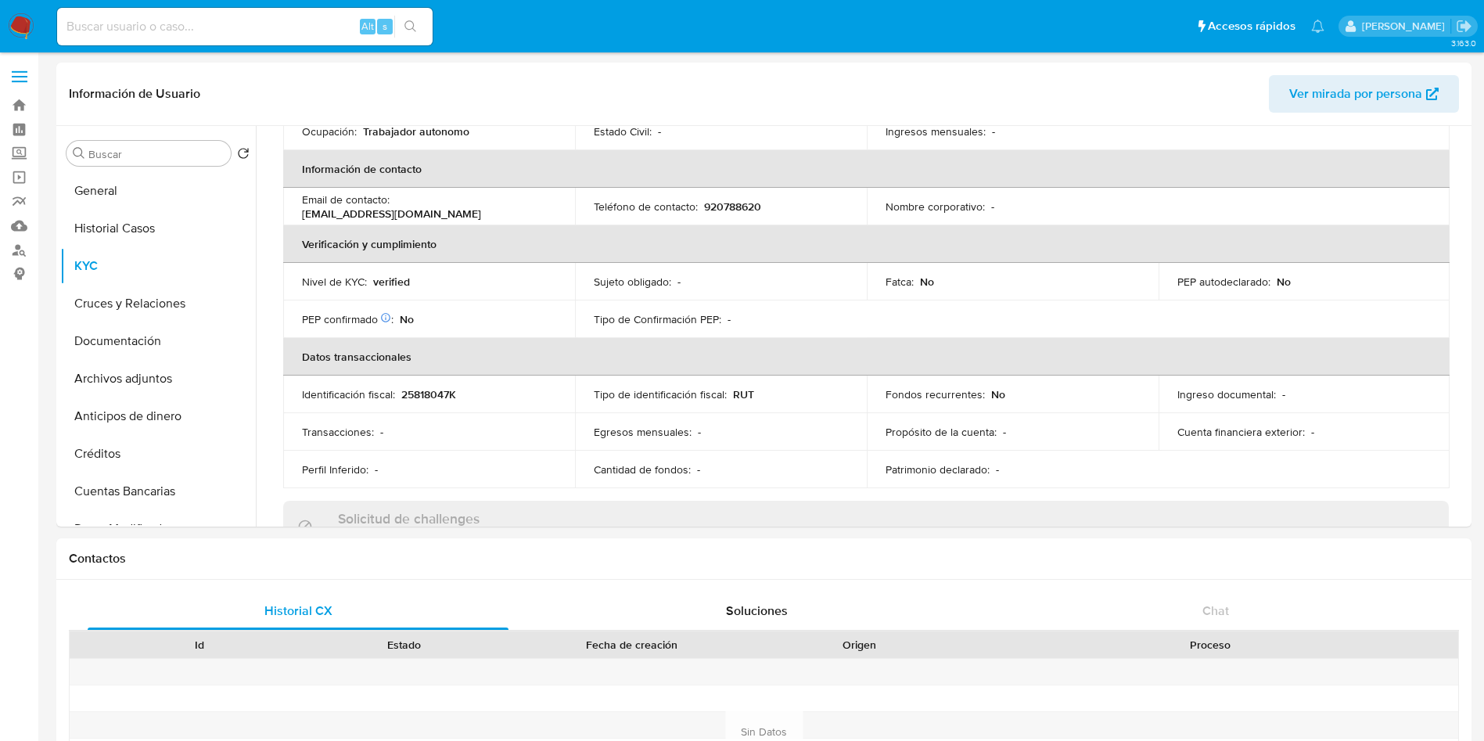
click at [743, 206] on p "920788620" at bounding box center [732, 207] width 57 height 14
copy p "920788620"
copy p "smatchlambre009@gmail.com"
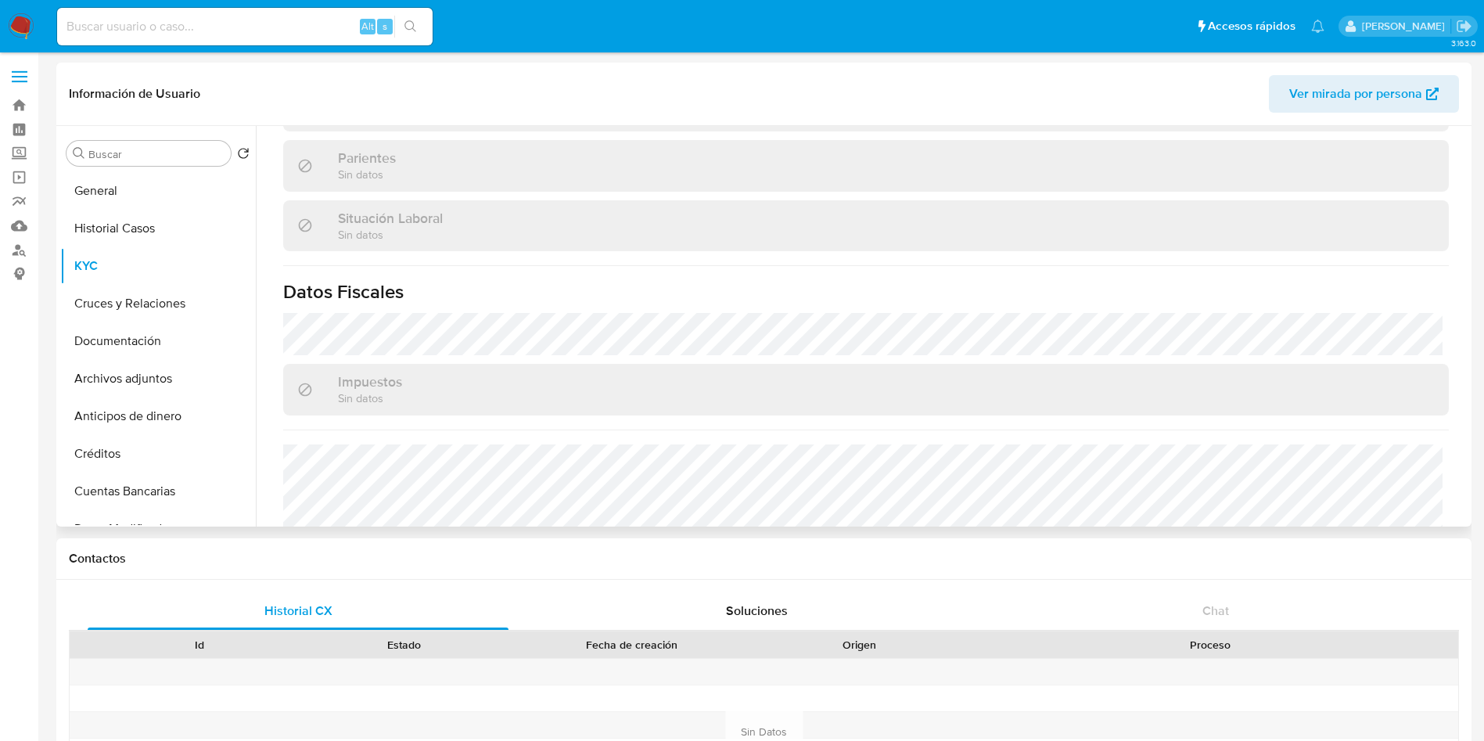
scroll to position [863, 0]
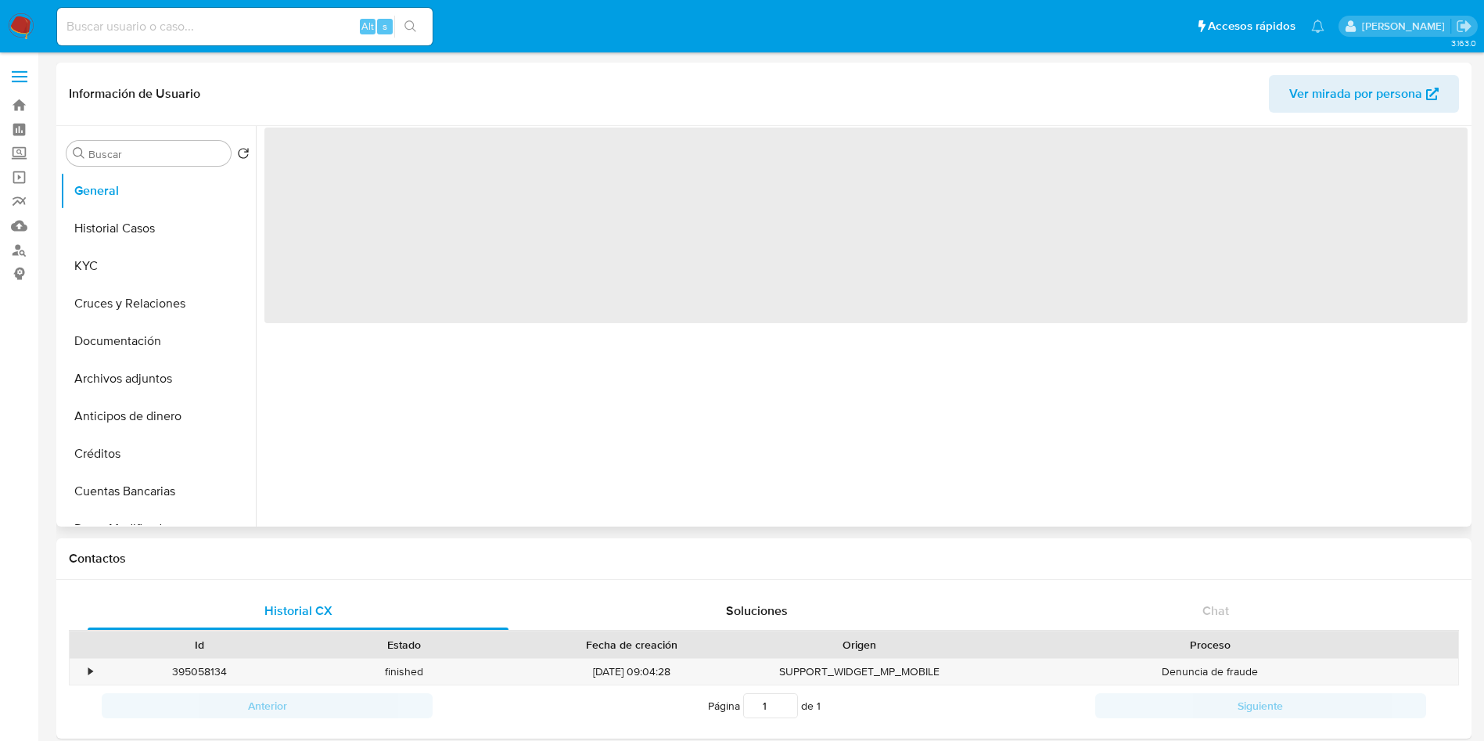
click at [651, 491] on div "‌" at bounding box center [862, 326] width 1212 height 401
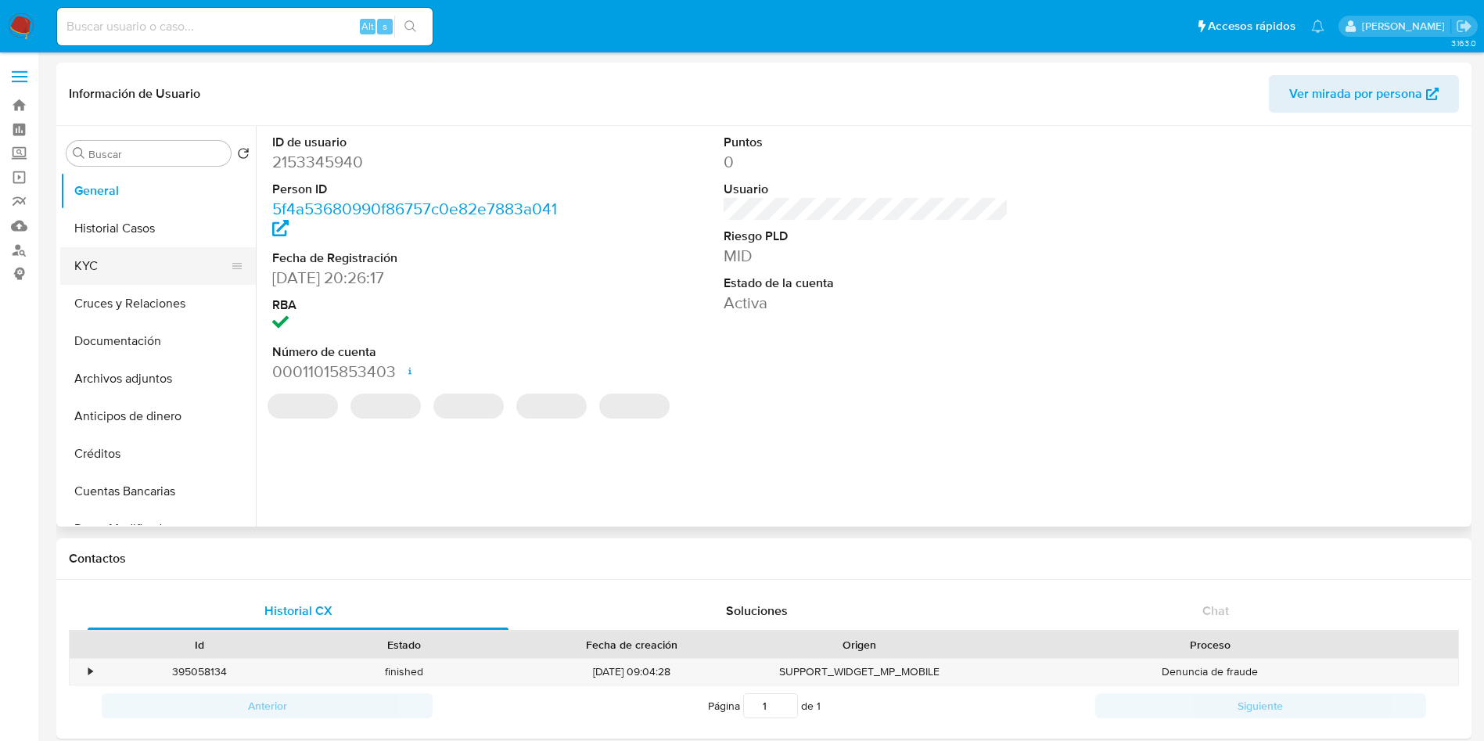
select select "10"
click at [78, 261] on button "KYC" at bounding box center [151, 266] width 183 height 38
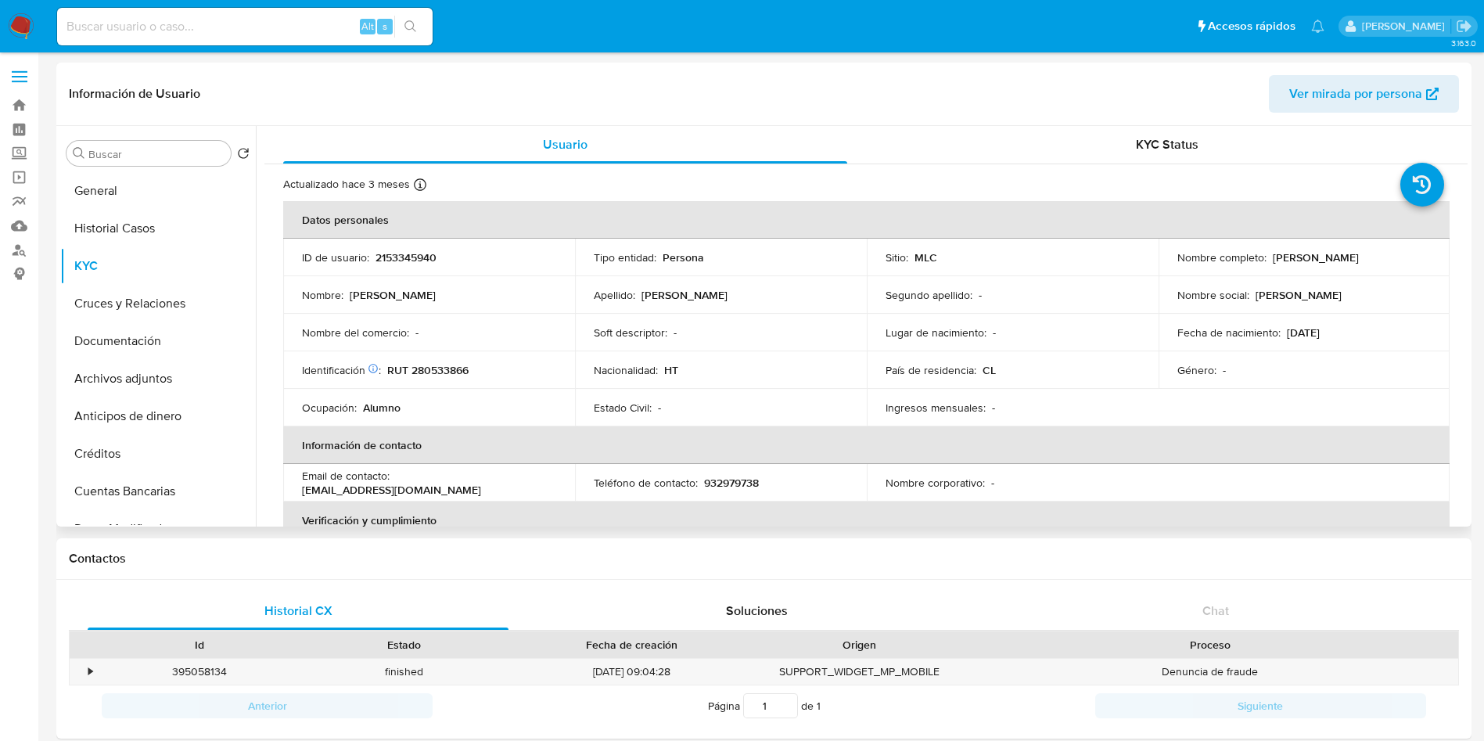
click at [1277, 255] on p "Kimberly Laguerre" at bounding box center [1316, 257] width 86 height 14
drag, startPoint x: 1372, startPoint y: 251, endPoint x: 1383, endPoint y: 250, distance: 11.8
click at [1383, 250] on div "Nombre completo : Kimberly Laguerre" at bounding box center [1305, 257] width 254 height 14
copy p "Kimberly Laguerre"
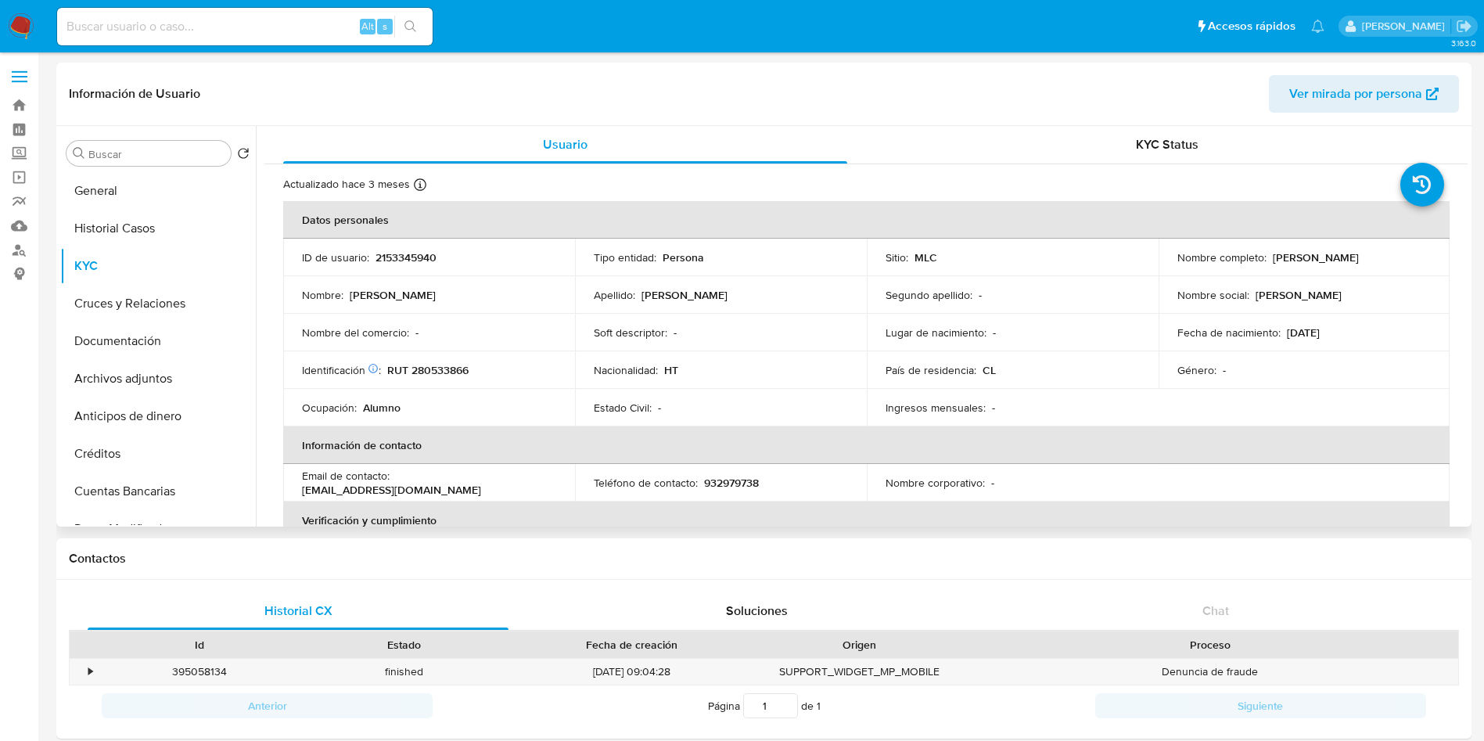
click at [452, 370] on p "RUT 280533866" at bounding box center [427, 370] width 81 height 14
copy p "280533866"
click at [452, 370] on p "RUT 280533866" at bounding box center [427, 370] width 81 height 14
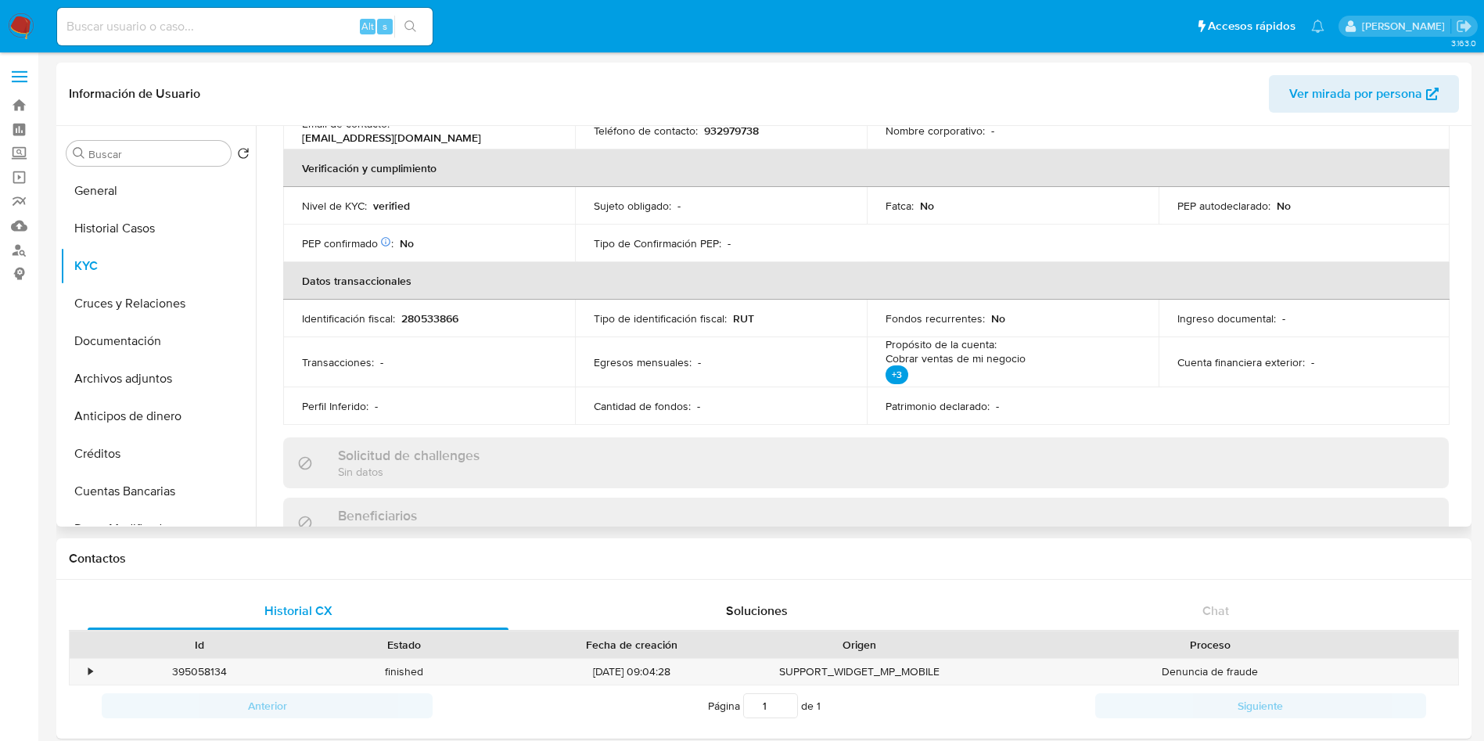
scroll to position [235, 0]
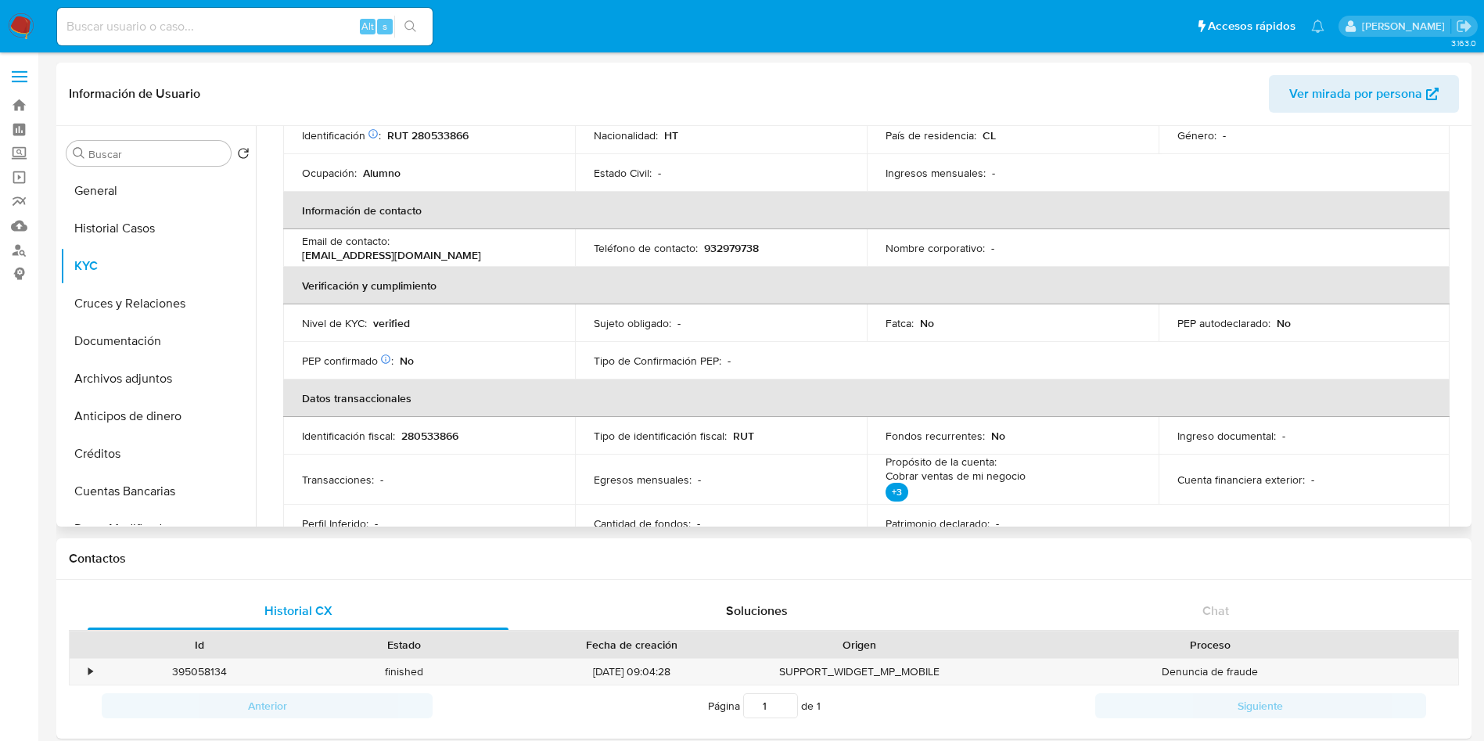
click at [737, 241] on p "932979738" at bounding box center [731, 248] width 55 height 14
copy p "932979738"
copy p "kimberlylaguerre95@gmail.com"
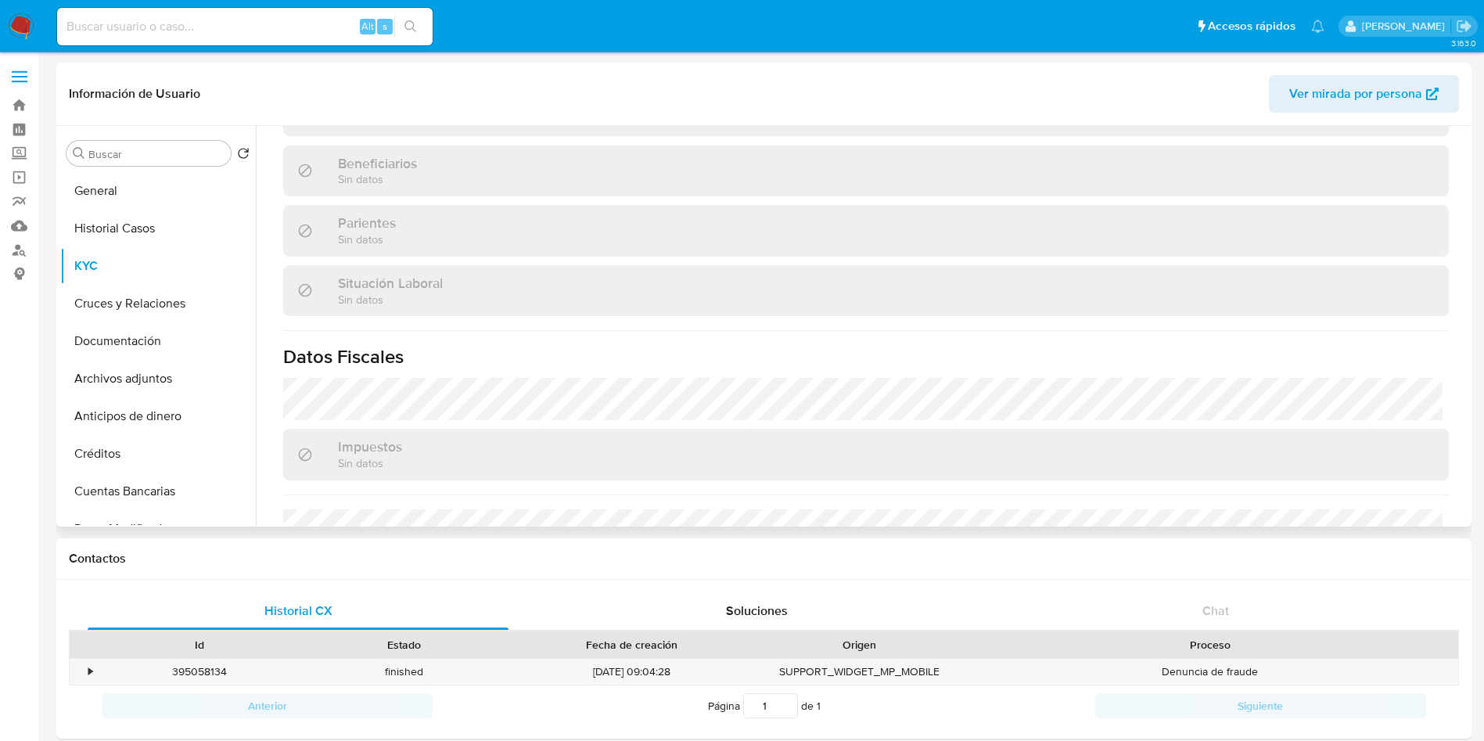
scroll to position [876, 0]
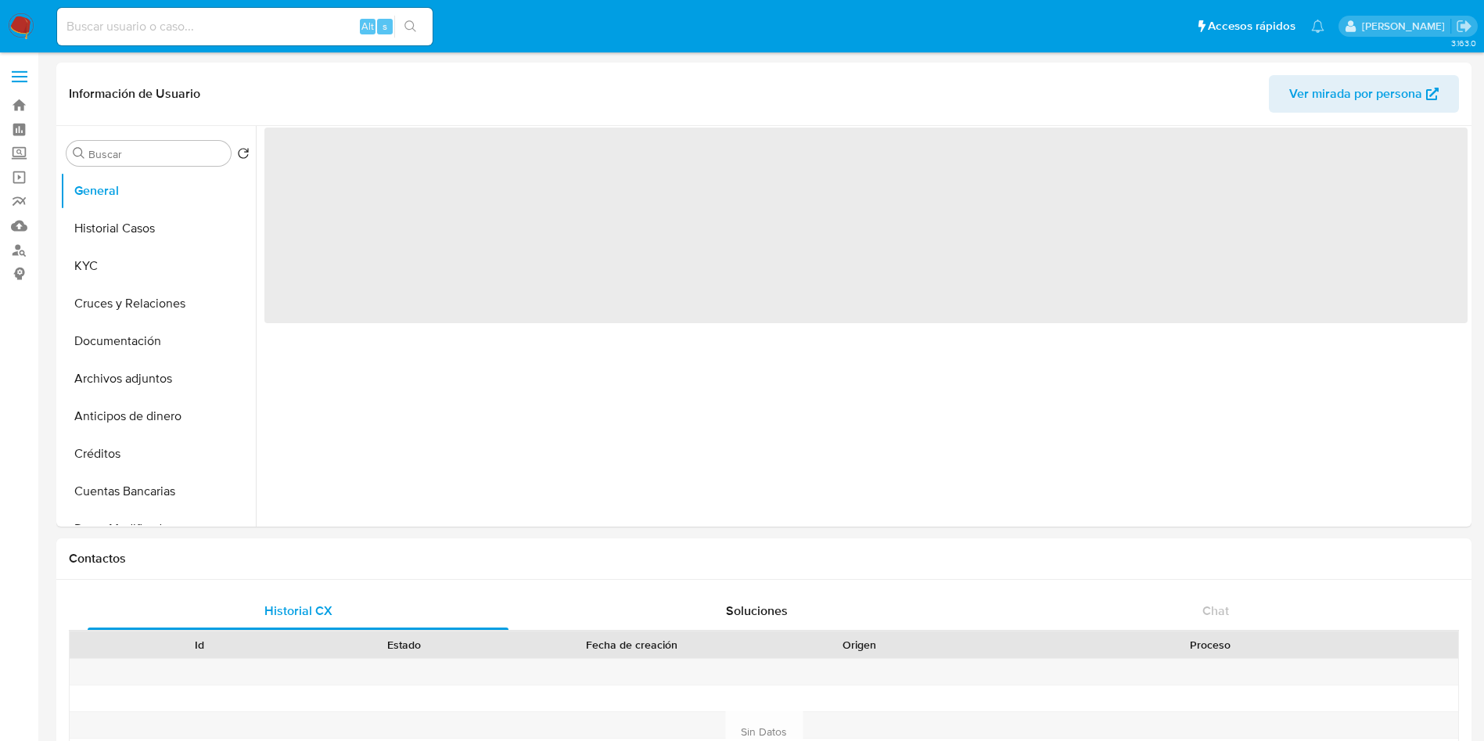
select select "10"
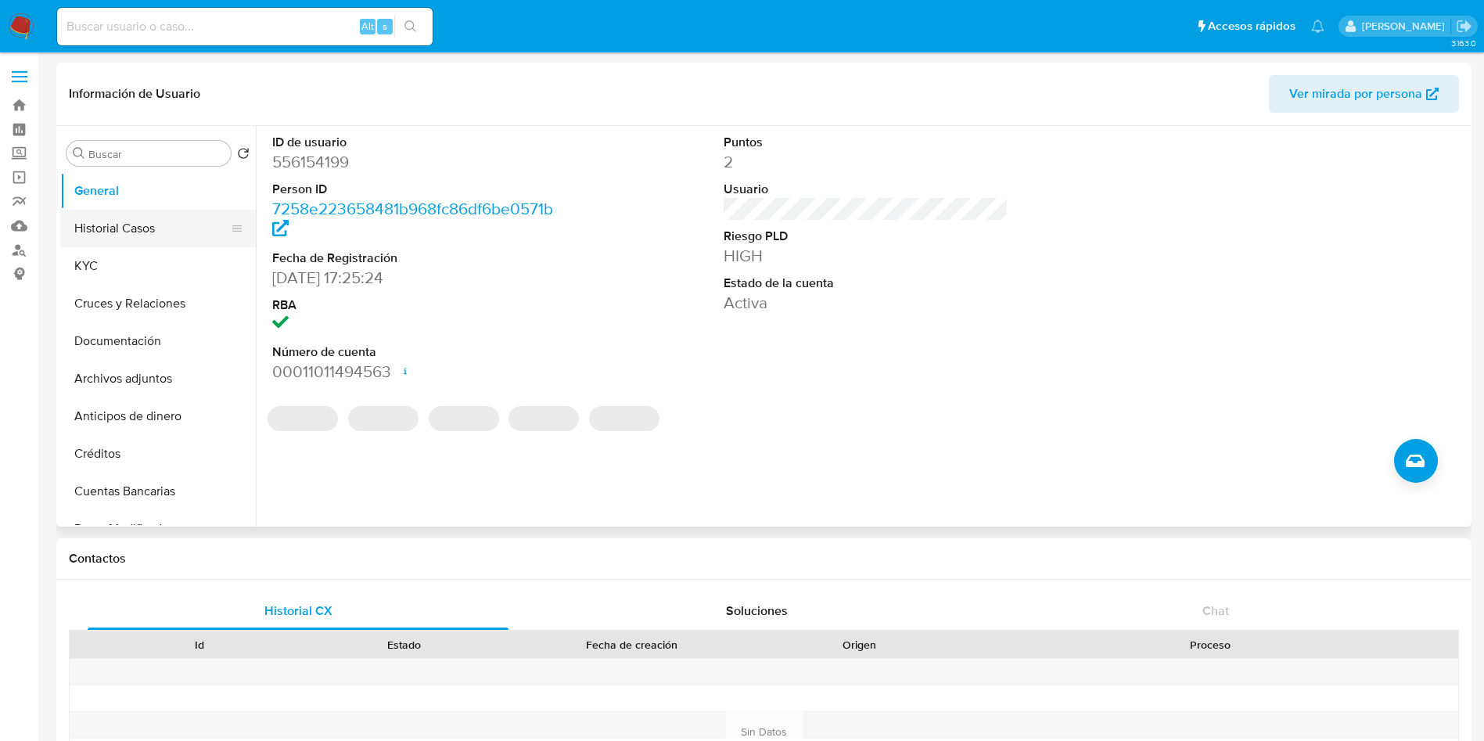
click at [125, 246] on button "Historial Casos" at bounding box center [151, 229] width 183 height 38
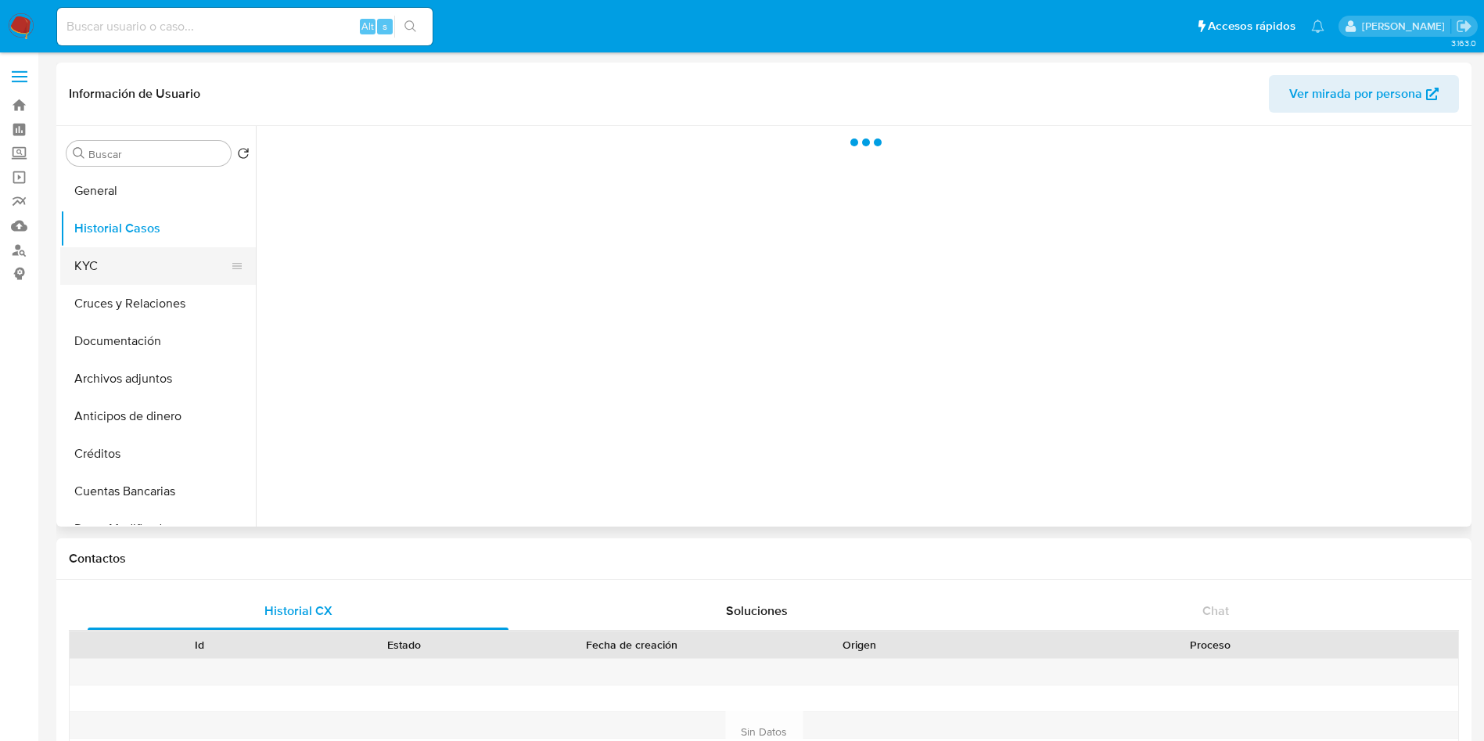
click at [125, 259] on button "KYC" at bounding box center [151, 266] width 183 height 38
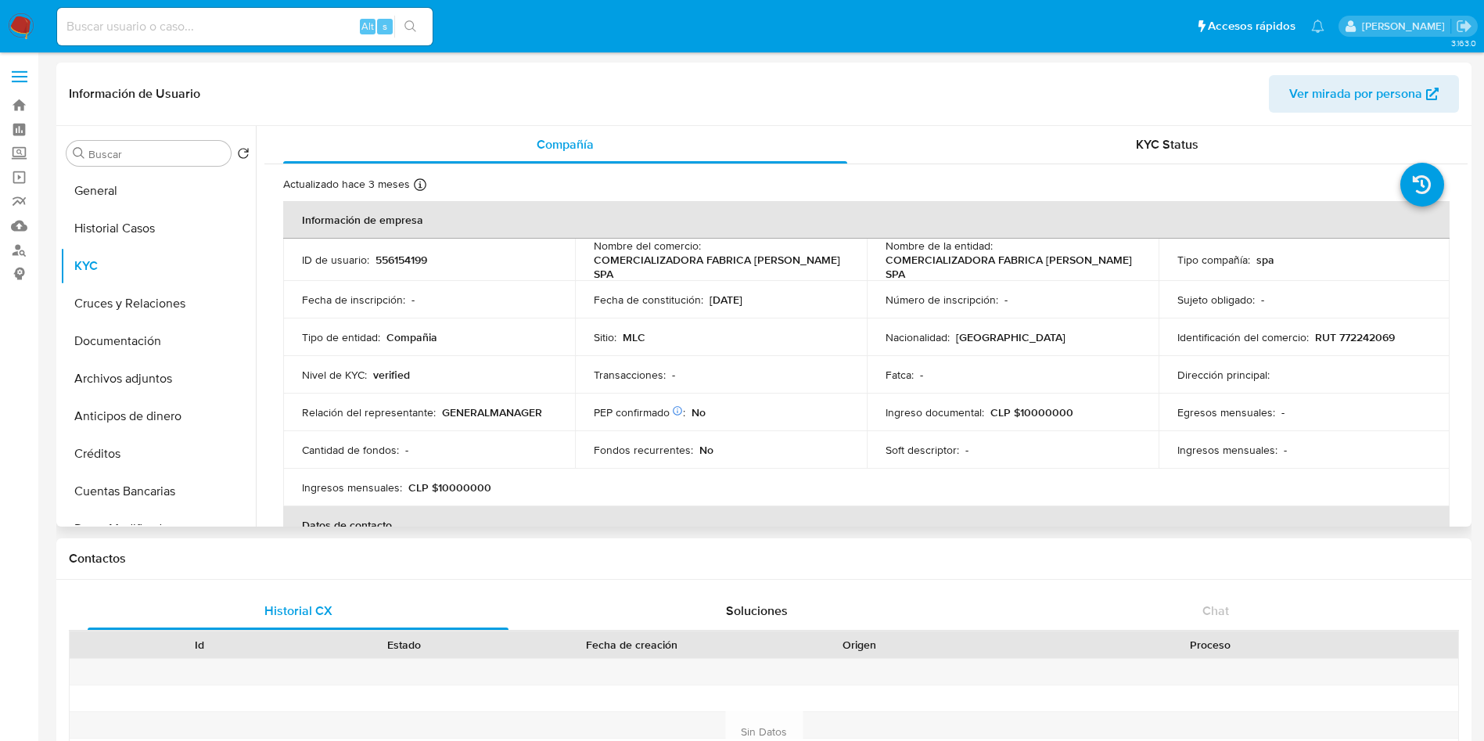
click at [819, 324] on td "Sitio : MLC" at bounding box center [721, 337] width 292 height 38
click at [1351, 332] on p "RUT 772242069" at bounding box center [1355, 337] width 80 height 14
copy p "772242069"
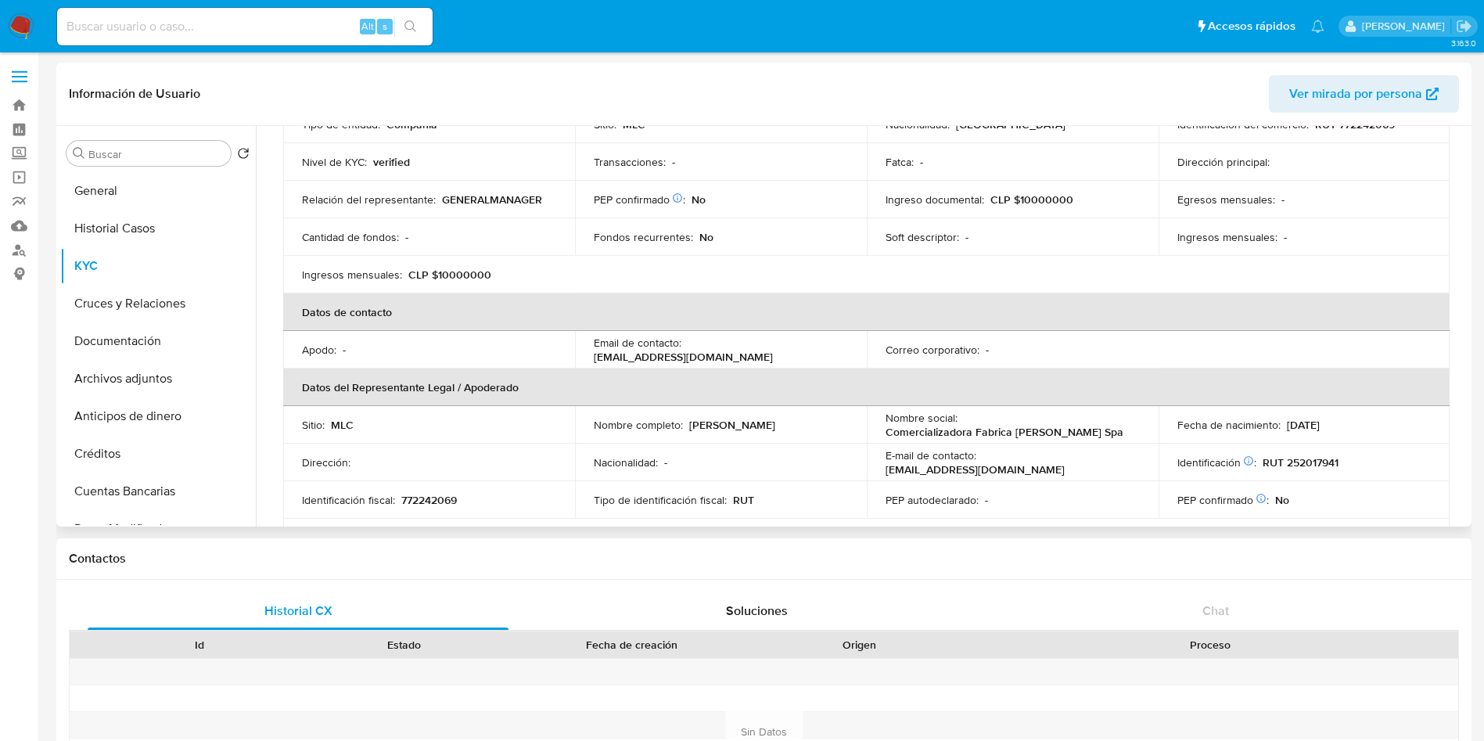
scroll to position [176, 0]
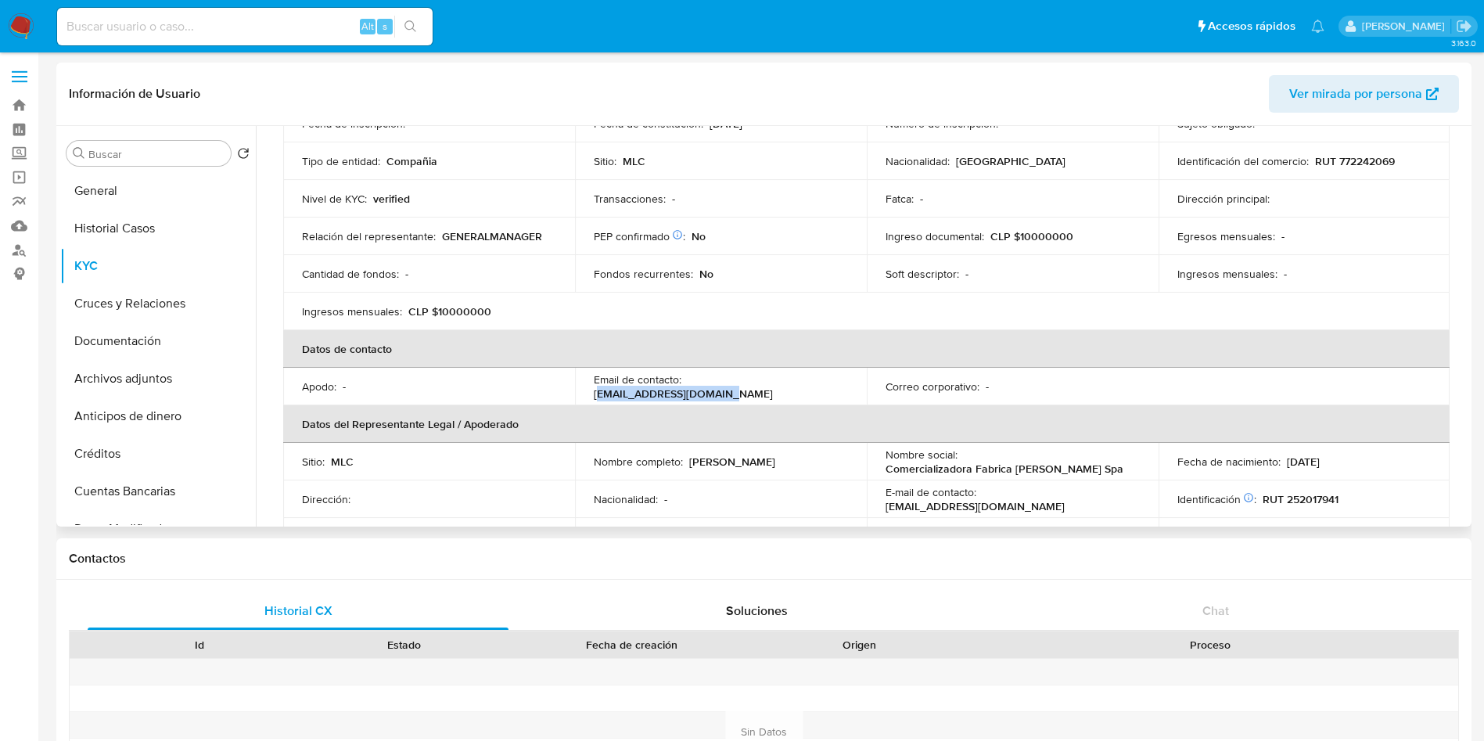
drag, startPoint x: 690, startPoint y: 377, endPoint x: 810, endPoint y: 388, distance: 120.2
click at [773, 388] on p "contacto@fabricarosa.com" at bounding box center [683, 394] width 179 height 14
click at [819, 387] on div "Email de contacto : contacto@fabricarosa.com" at bounding box center [721, 386] width 254 height 28
drag, startPoint x: 826, startPoint y: 385, endPoint x: 688, endPoint y: 387, distance: 137.7
click at [688, 387] on div "Email de contacto : contacto@fabricarosa.com" at bounding box center [721, 386] width 254 height 28
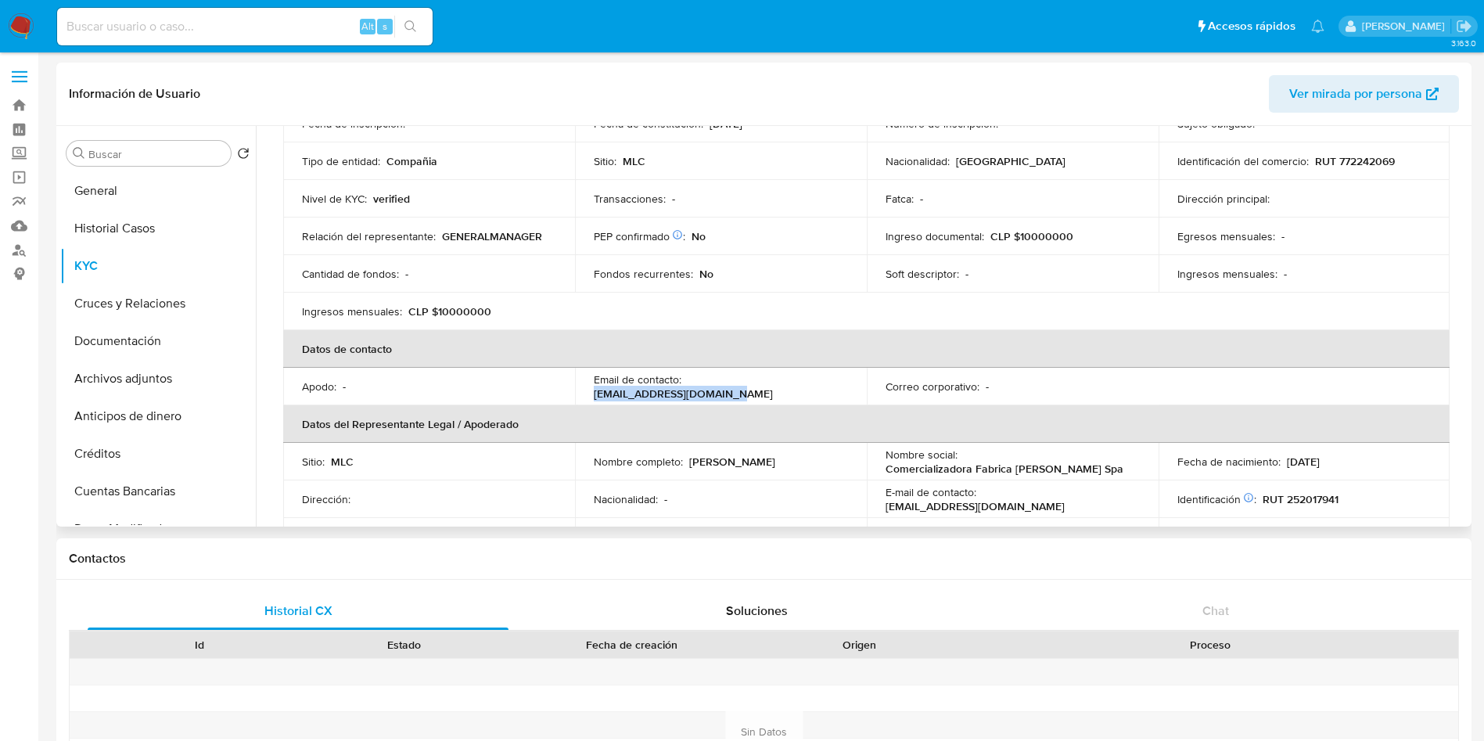
copy p "contacto@fabricarosa.com"
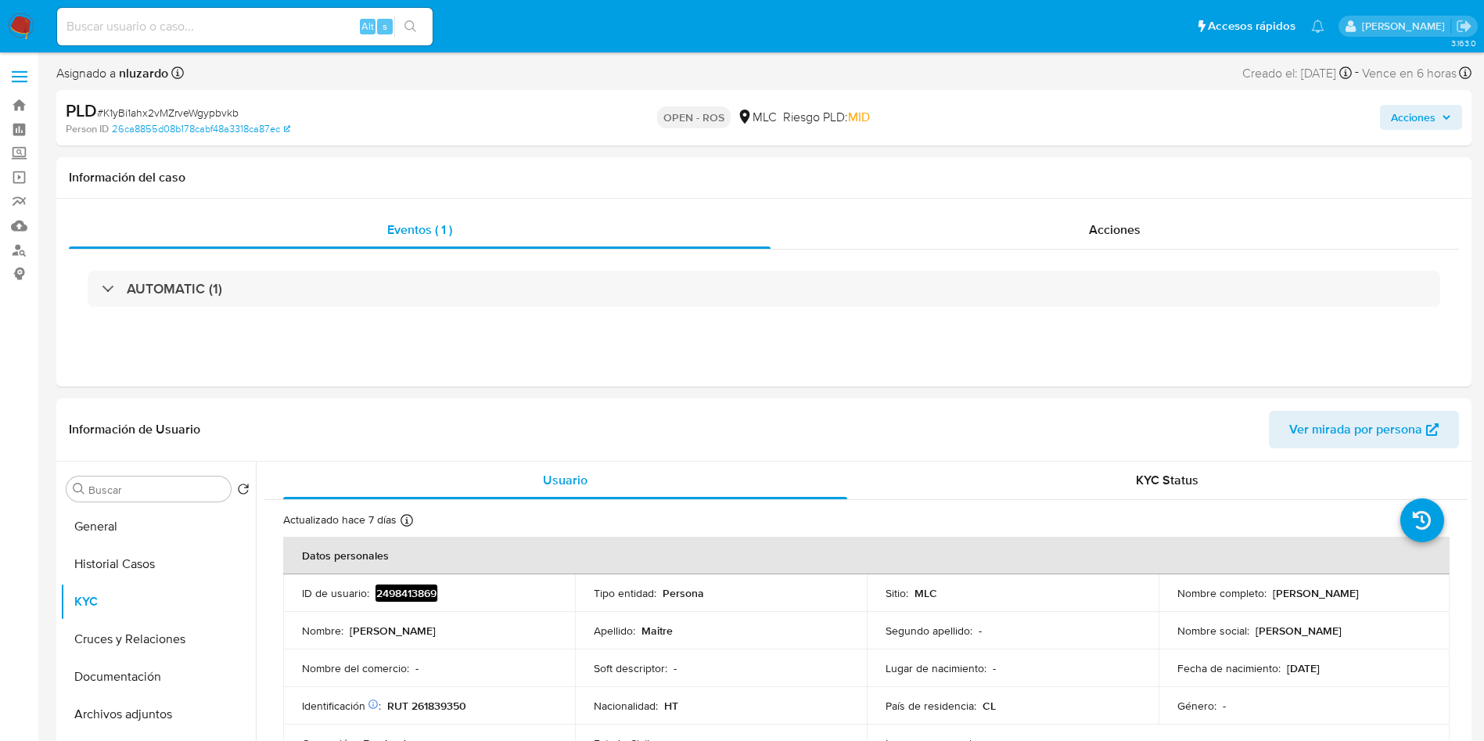
select select "10"
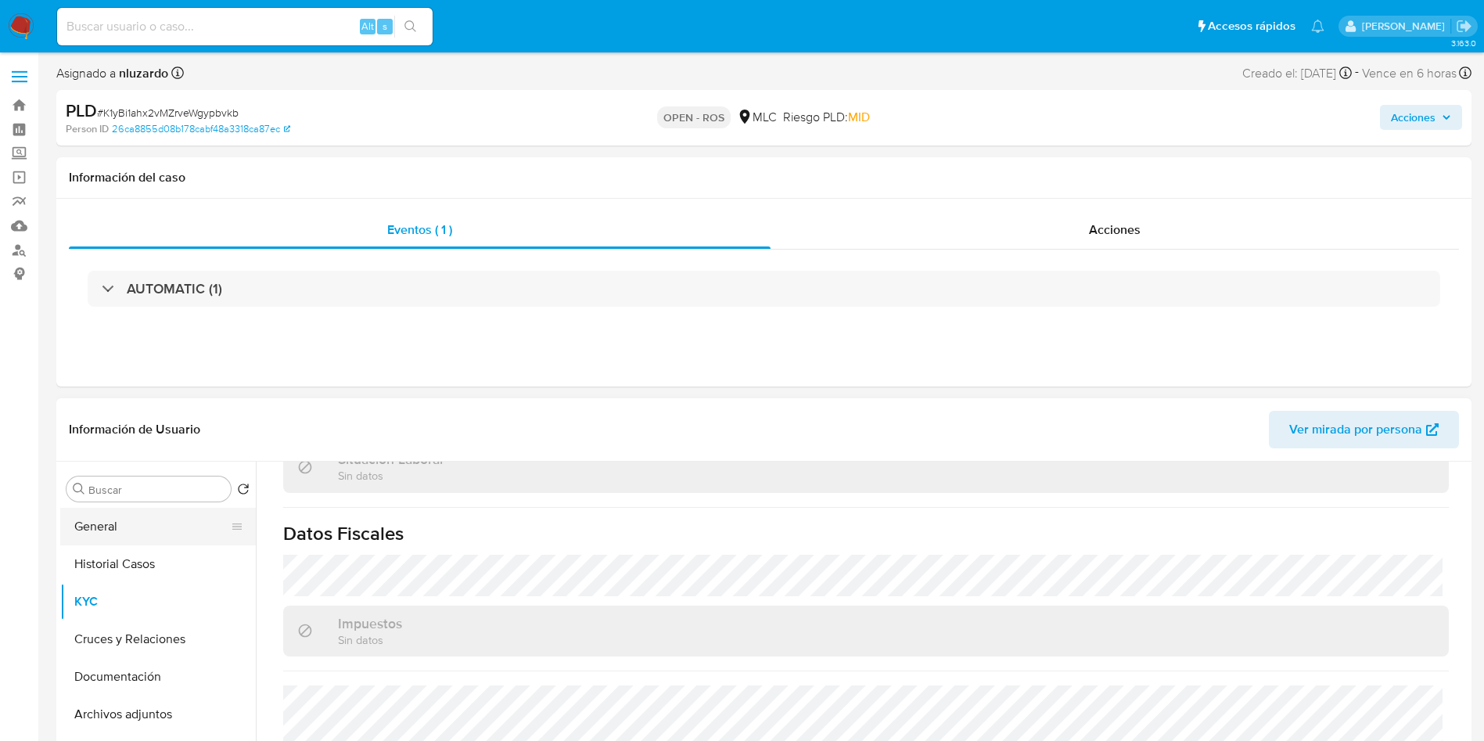
click at [144, 538] on button "General" at bounding box center [151, 527] width 183 height 38
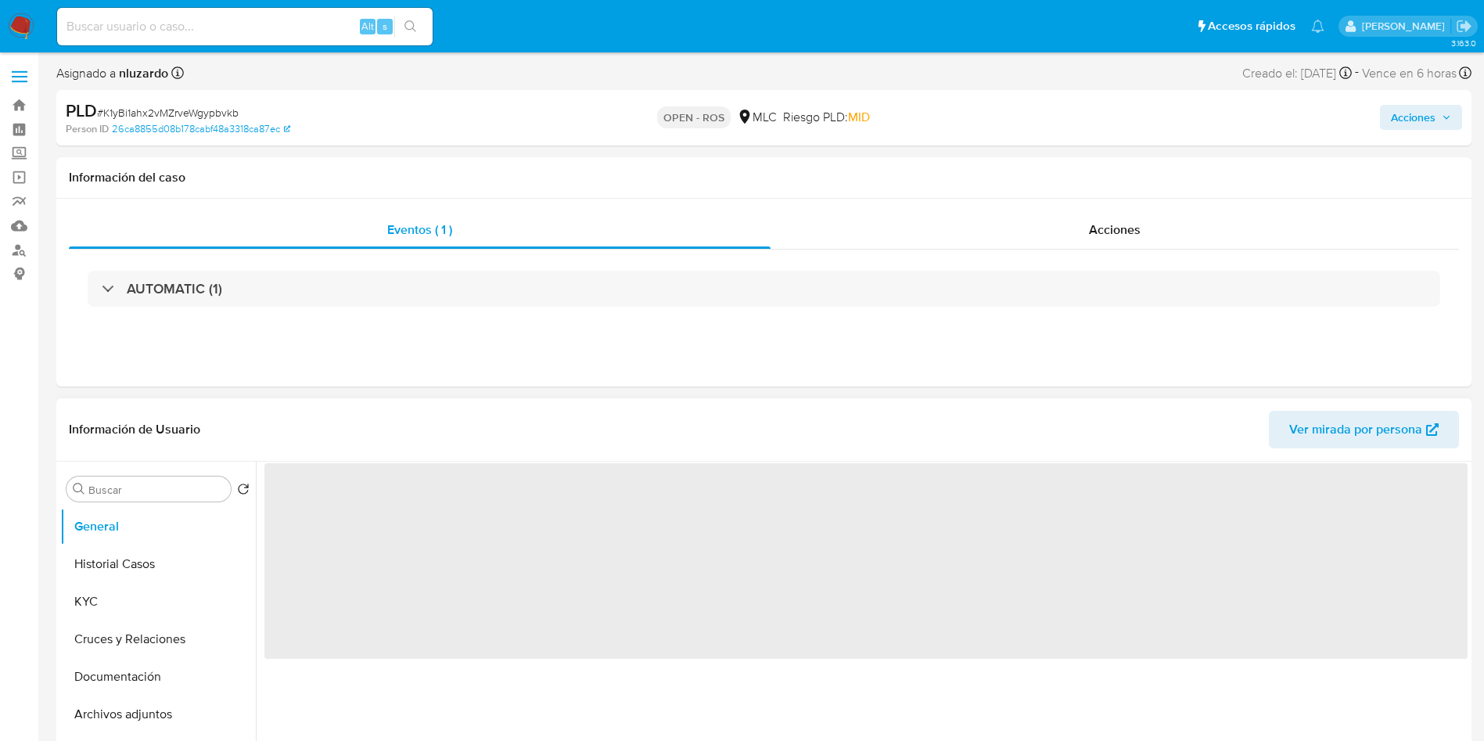
scroll to position [0, 0]
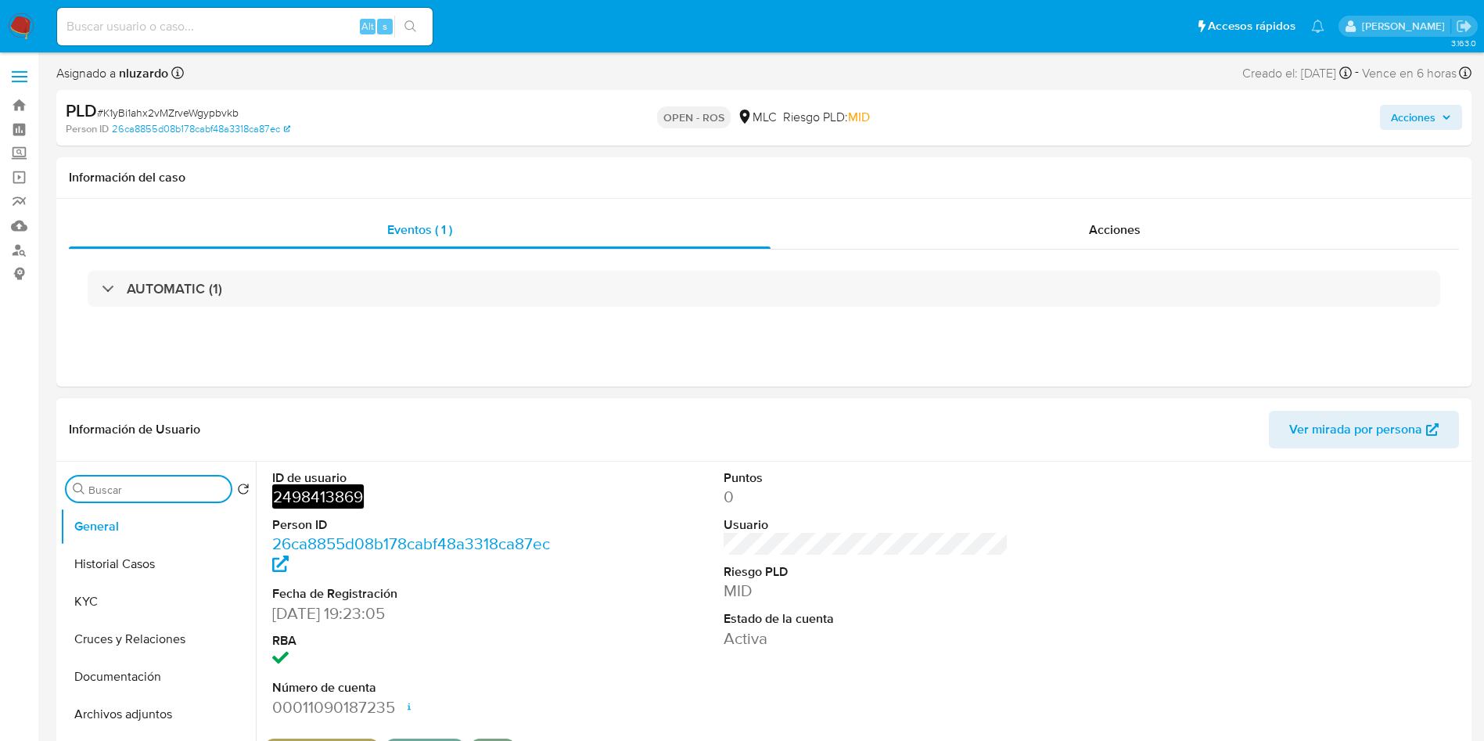
click at [116, 484] on input "Buscar" at bounding box center [156, 490] width 136 height 14
type input "AD"
click at [123, 560] on button "Archivos adjuntos" at bounding box center [151, 564] width 183 height 38
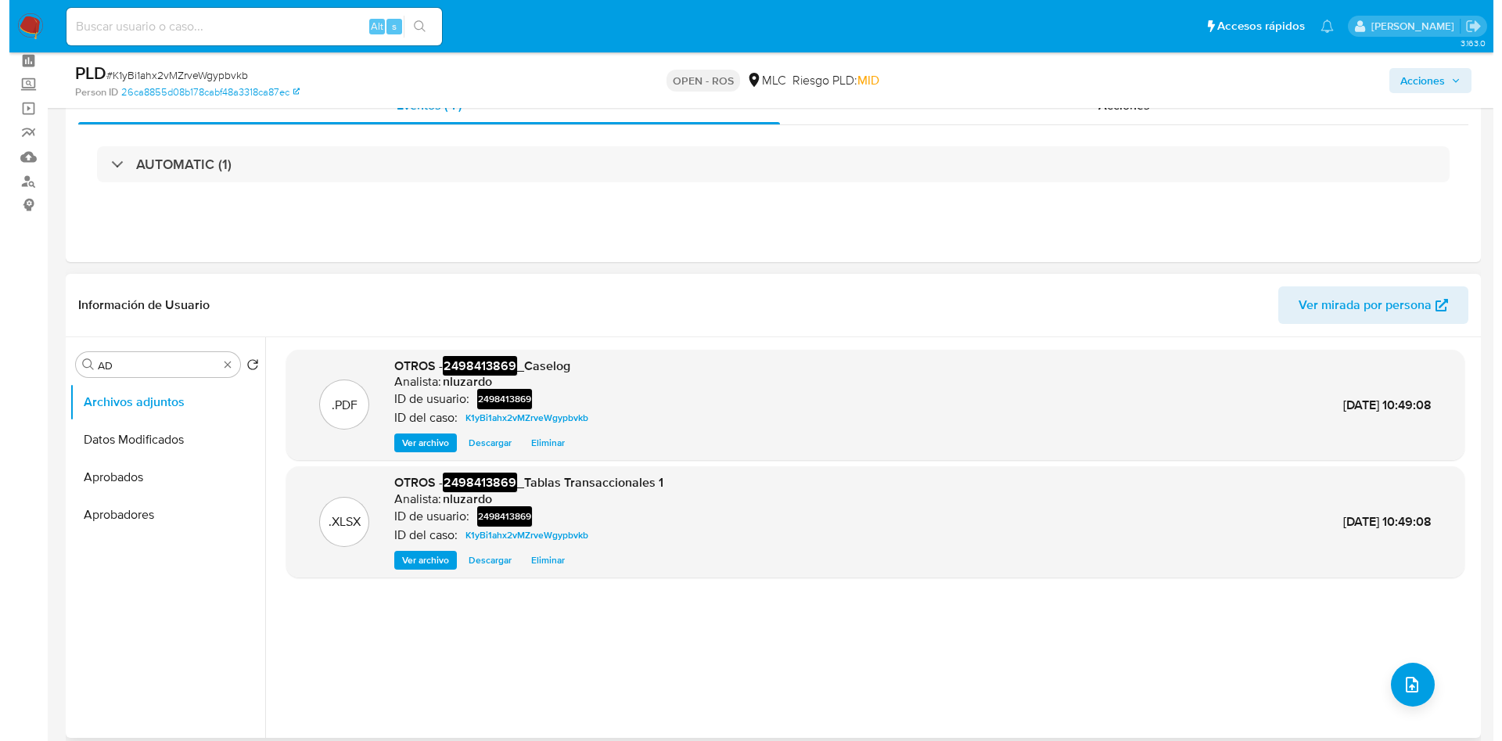
scroll to position [117, 0]
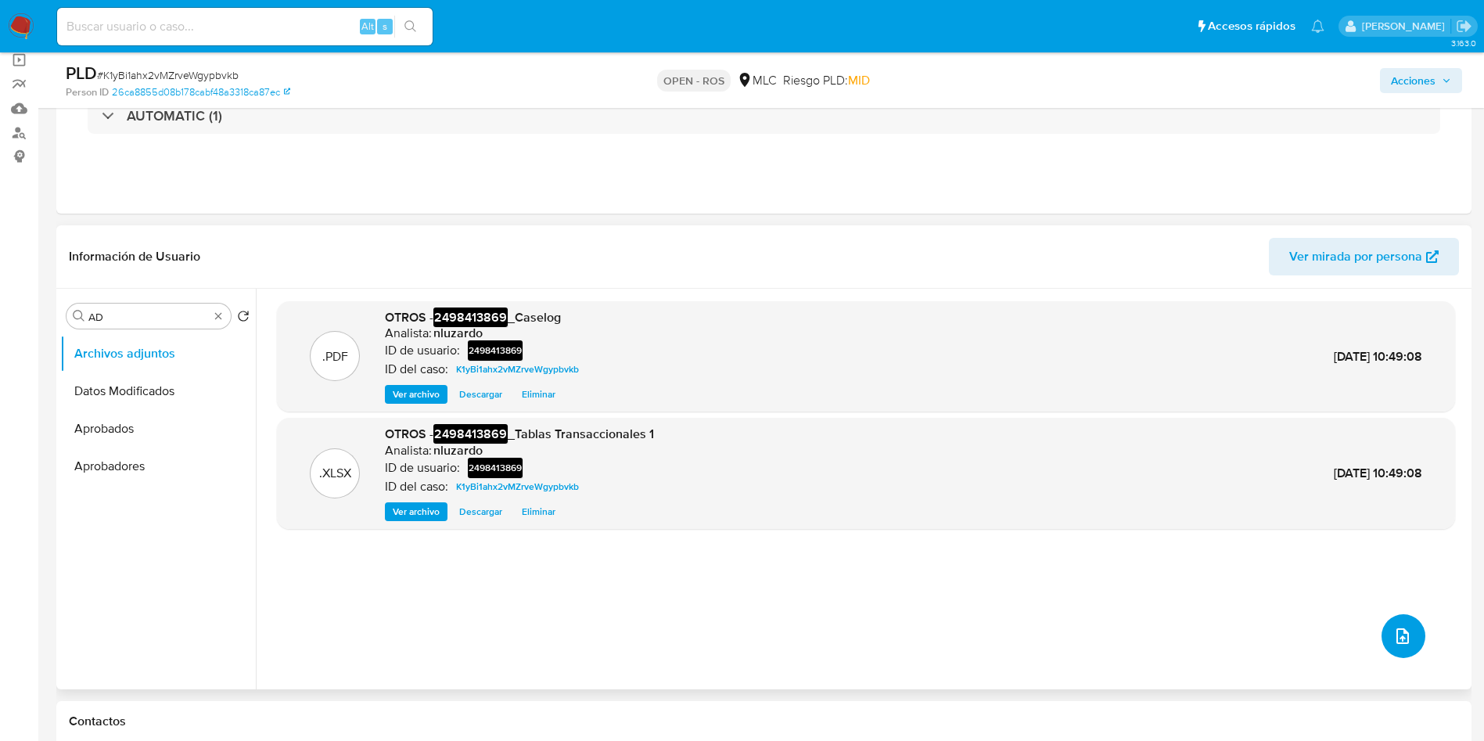
click at [1401, 639] on icon "upload-file" at bounding box center [1403, 636] width 19 height 19
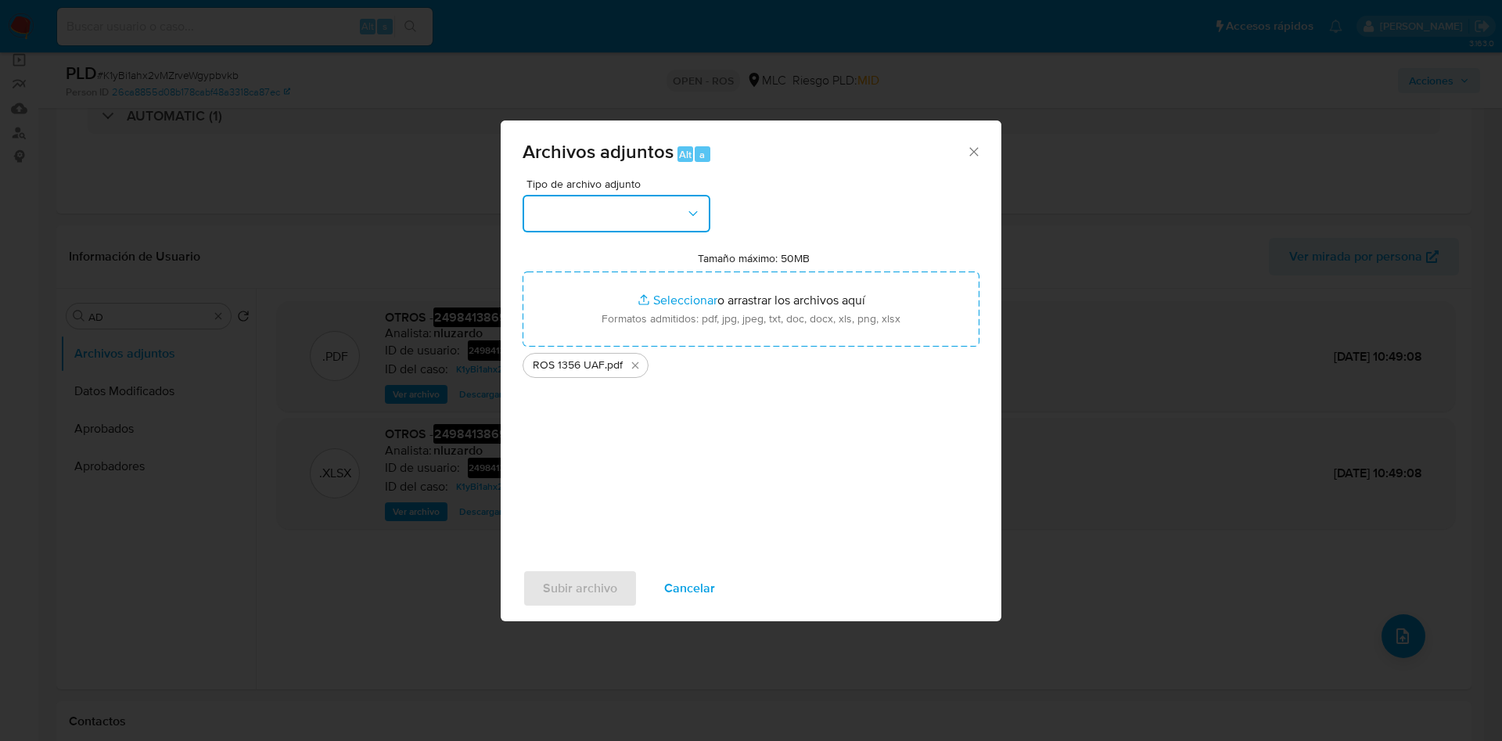
click at [695, 210] on icon "button" at bounding box center [693, 214] width 16 height 16
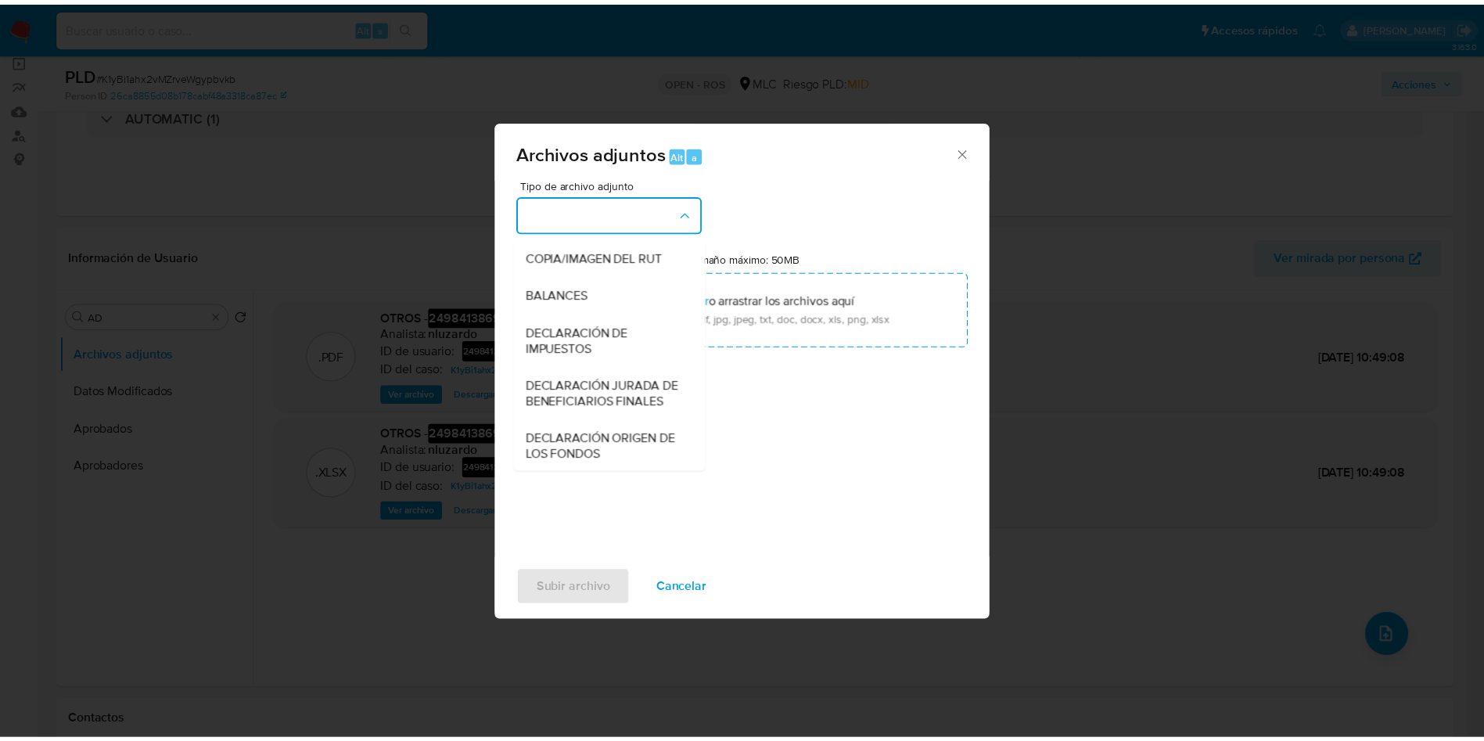
scroll to position [182, 0]
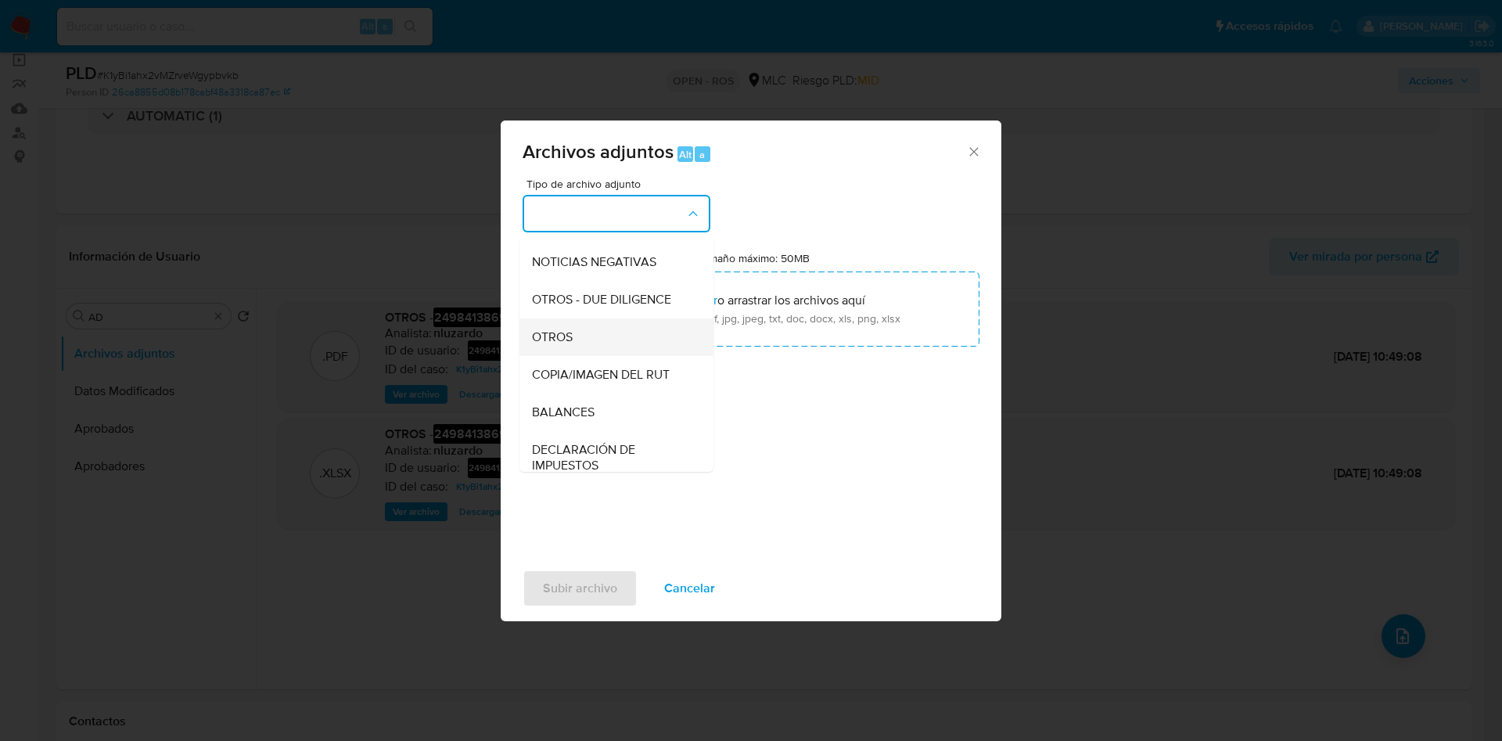
click at [603, 347] on div "OTROS" at bounding box center [612, 337] width 160 height 38
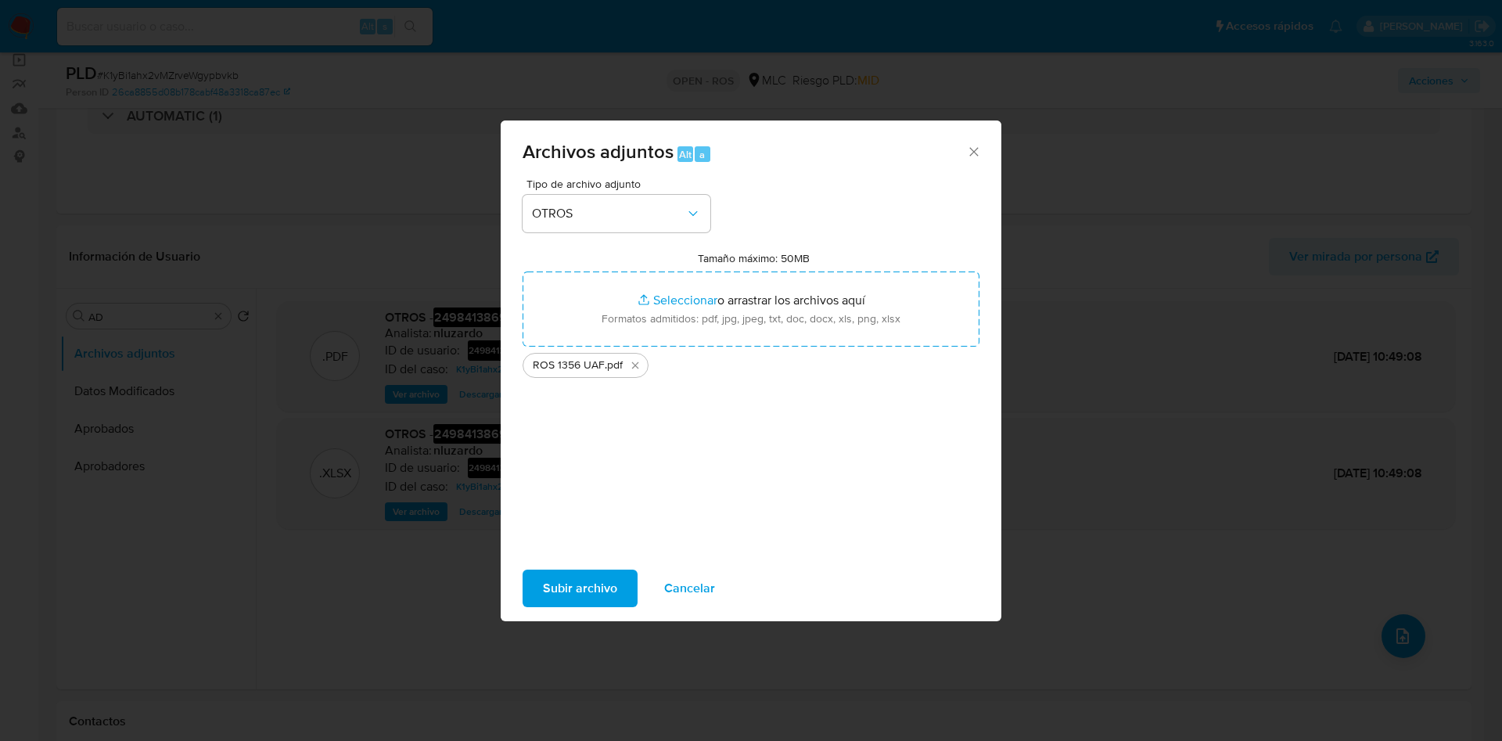
click at [564, 590] on span "Subir archivo" at bounding box center [580, 588] width 74 height 34
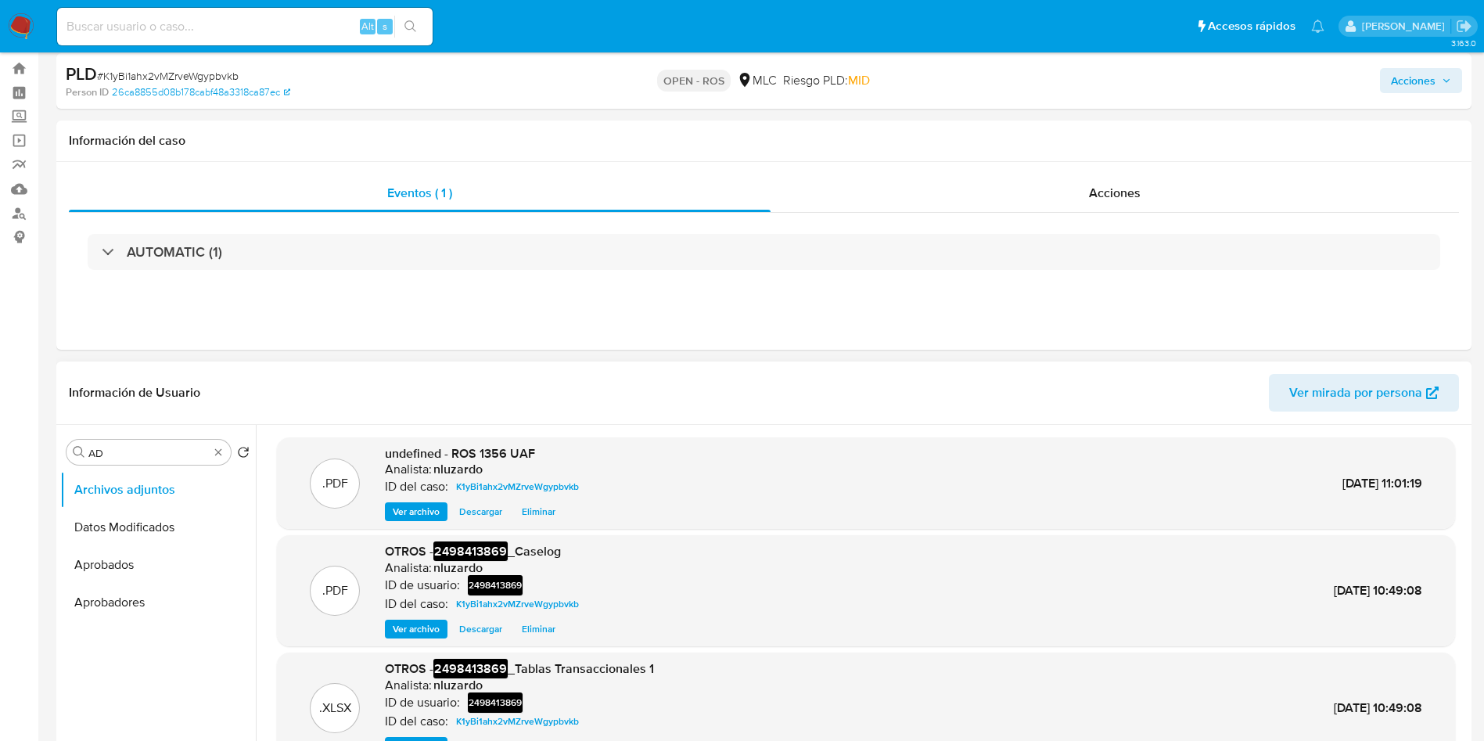
scroll to position [0, 0]
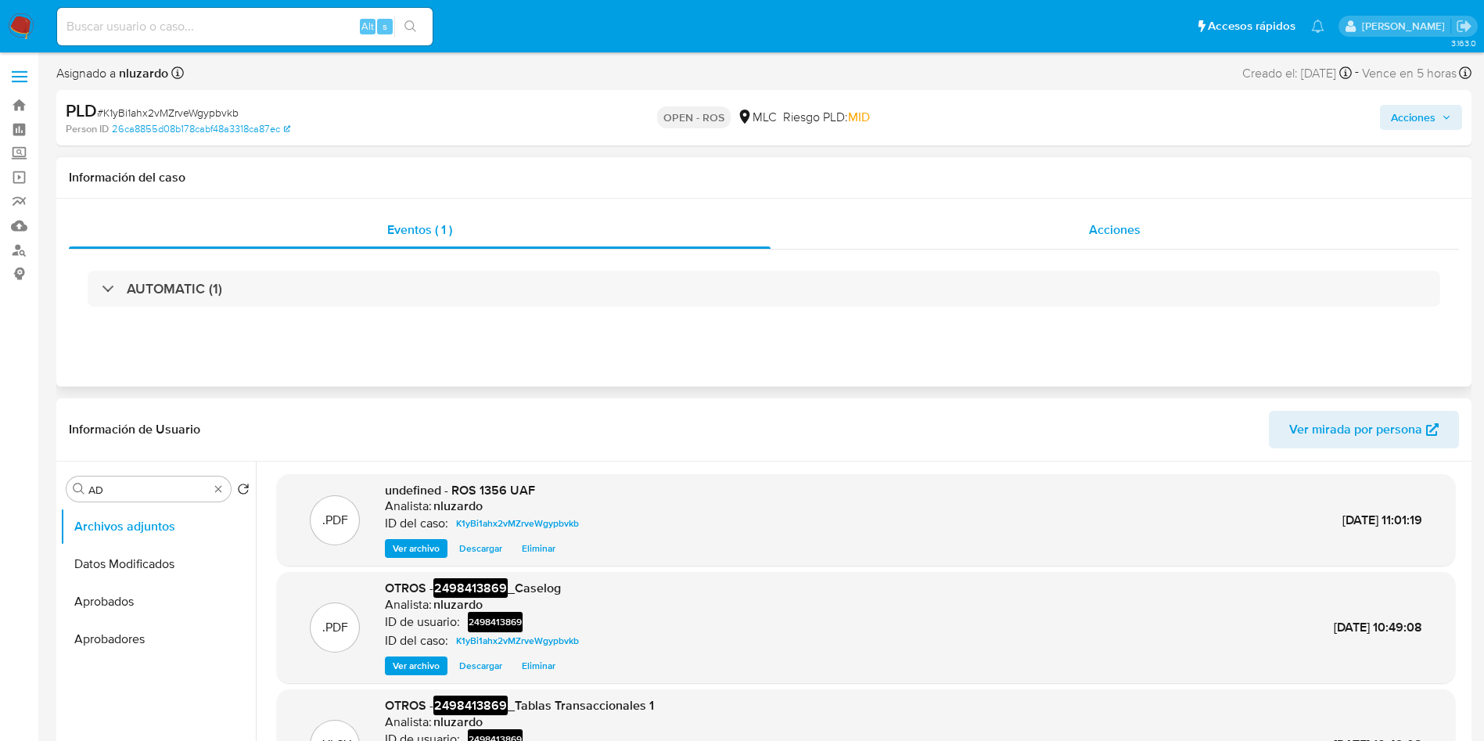
click at [1069, 241] on div "Acciones" at bounding box center [1115, 230] width 689 height 38
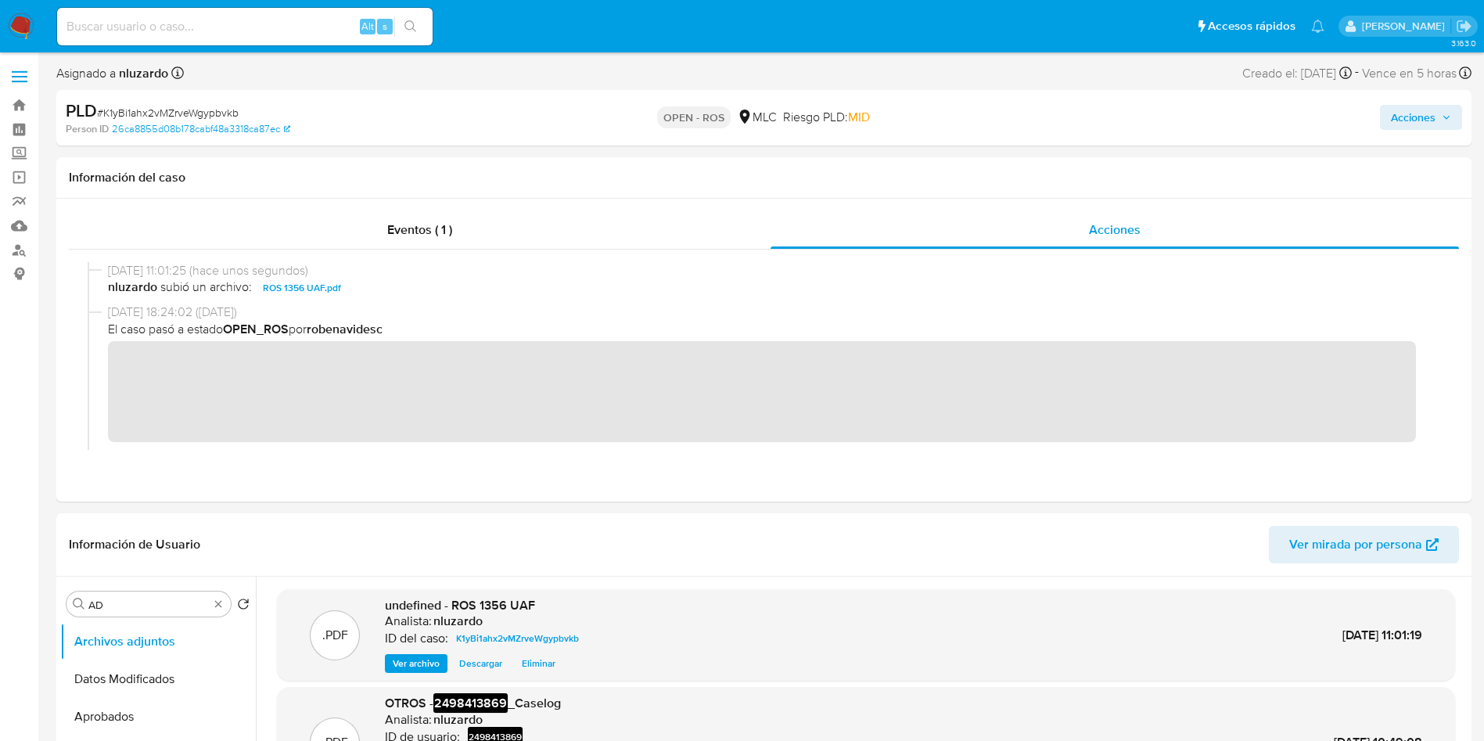
click at [1435, 113] on span "Acciones" at bounding box center [1413, 117] width 45 height 25
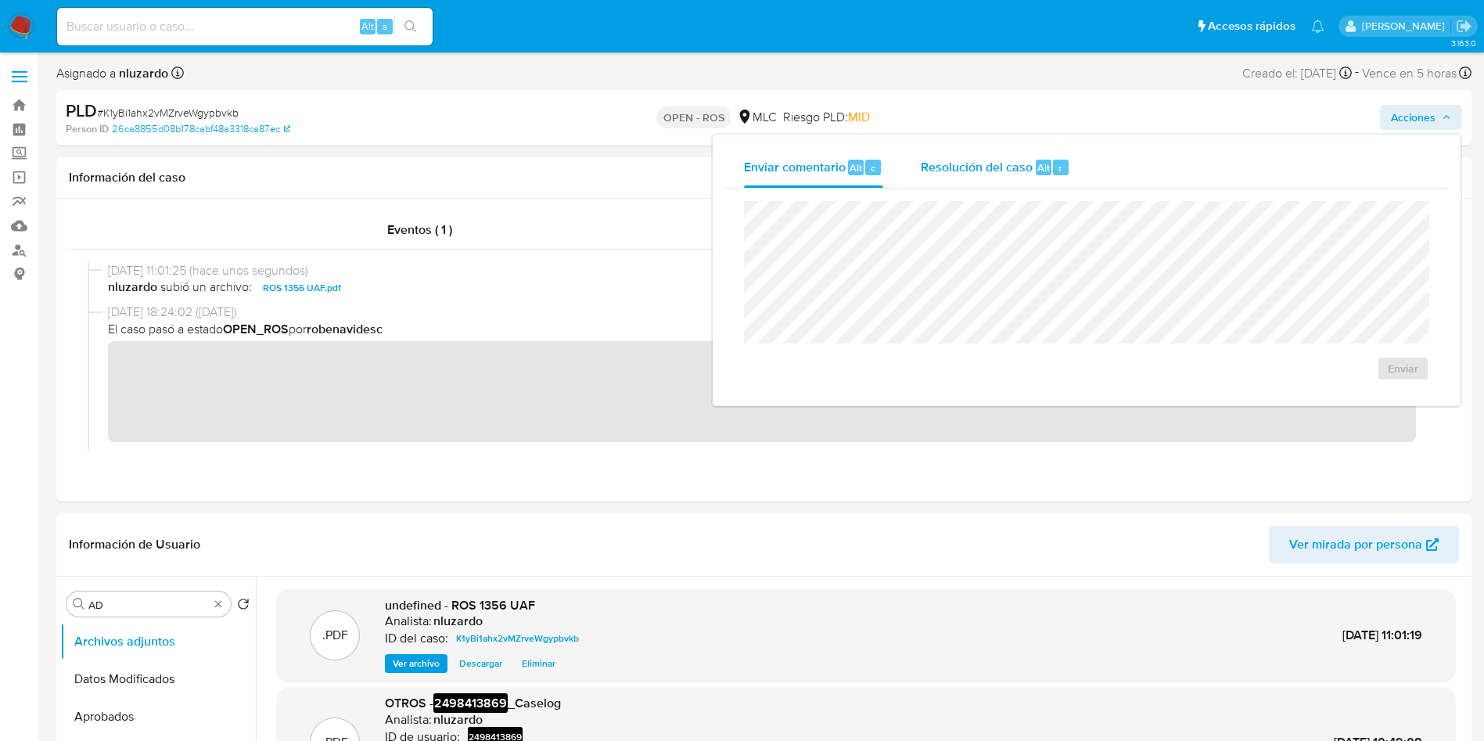
click at [966, 164] on span "Resolución del caso" at bounding box center [977, 167] width 112 height 18
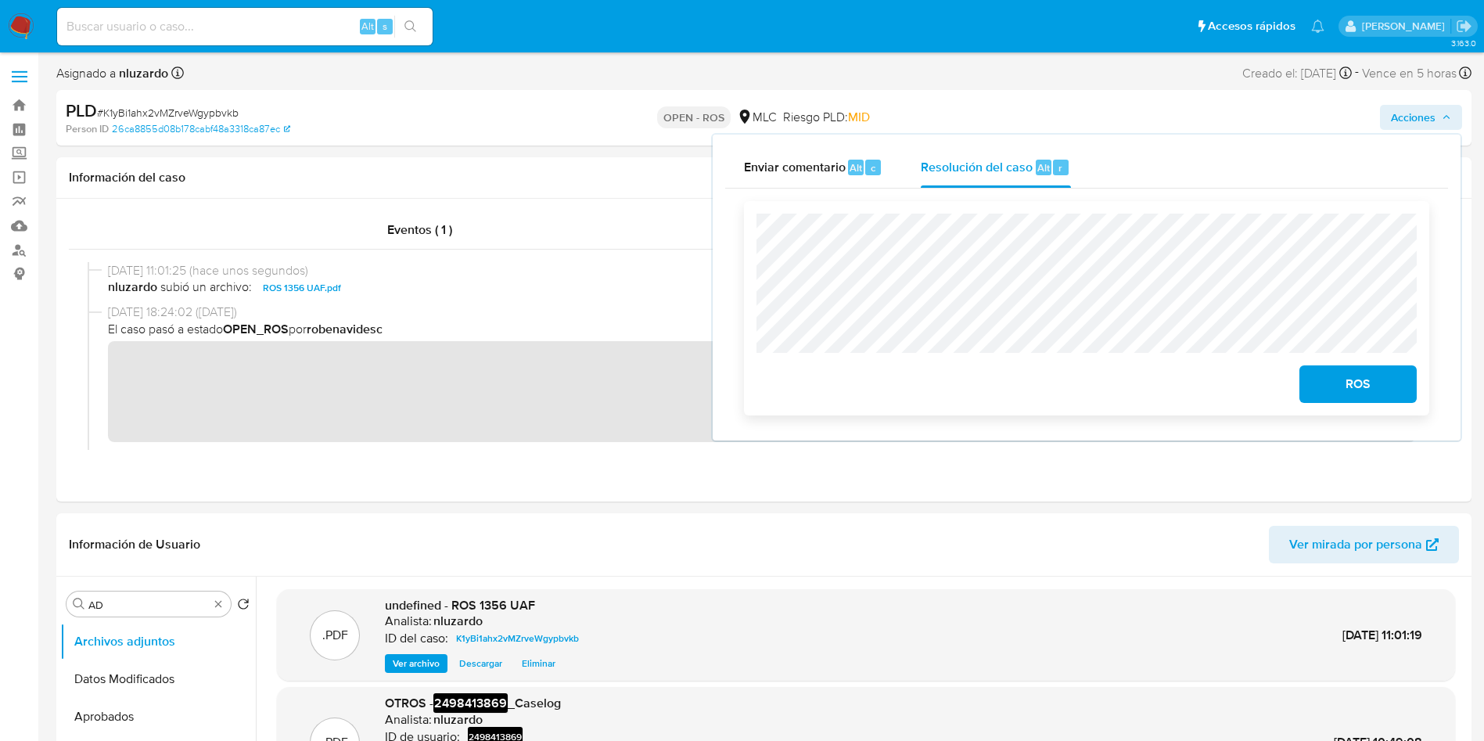
click at [1321, 378] on span "ROS" at bounding box center [1358, 384] width 77 height 34
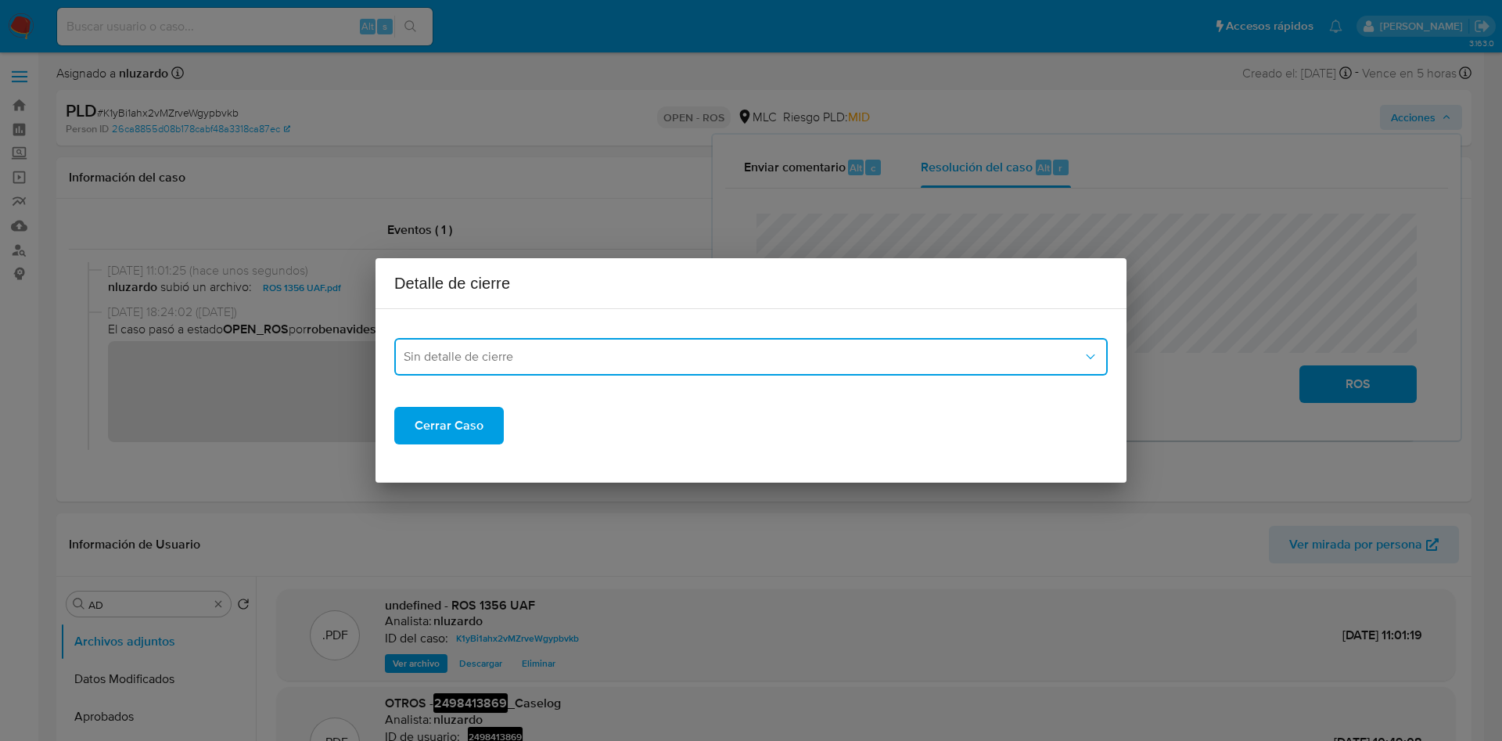
click at [739, 344] on button "Sin detalle de cierre" at bounding box center [751, 357] width 714 height 38
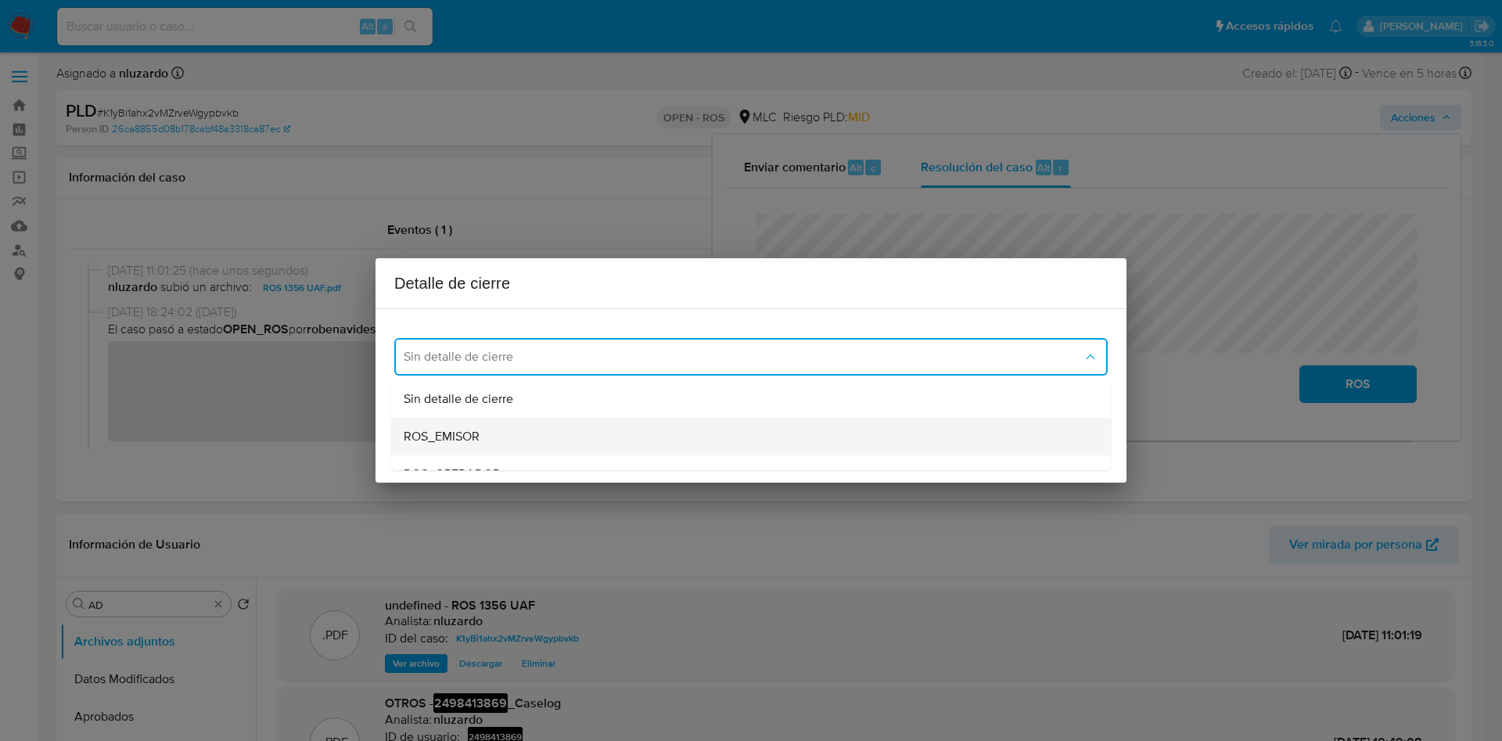
click at [495, 432] on div "ROS_EMISOR" at bounding box center [746, 437] width 685 height 38
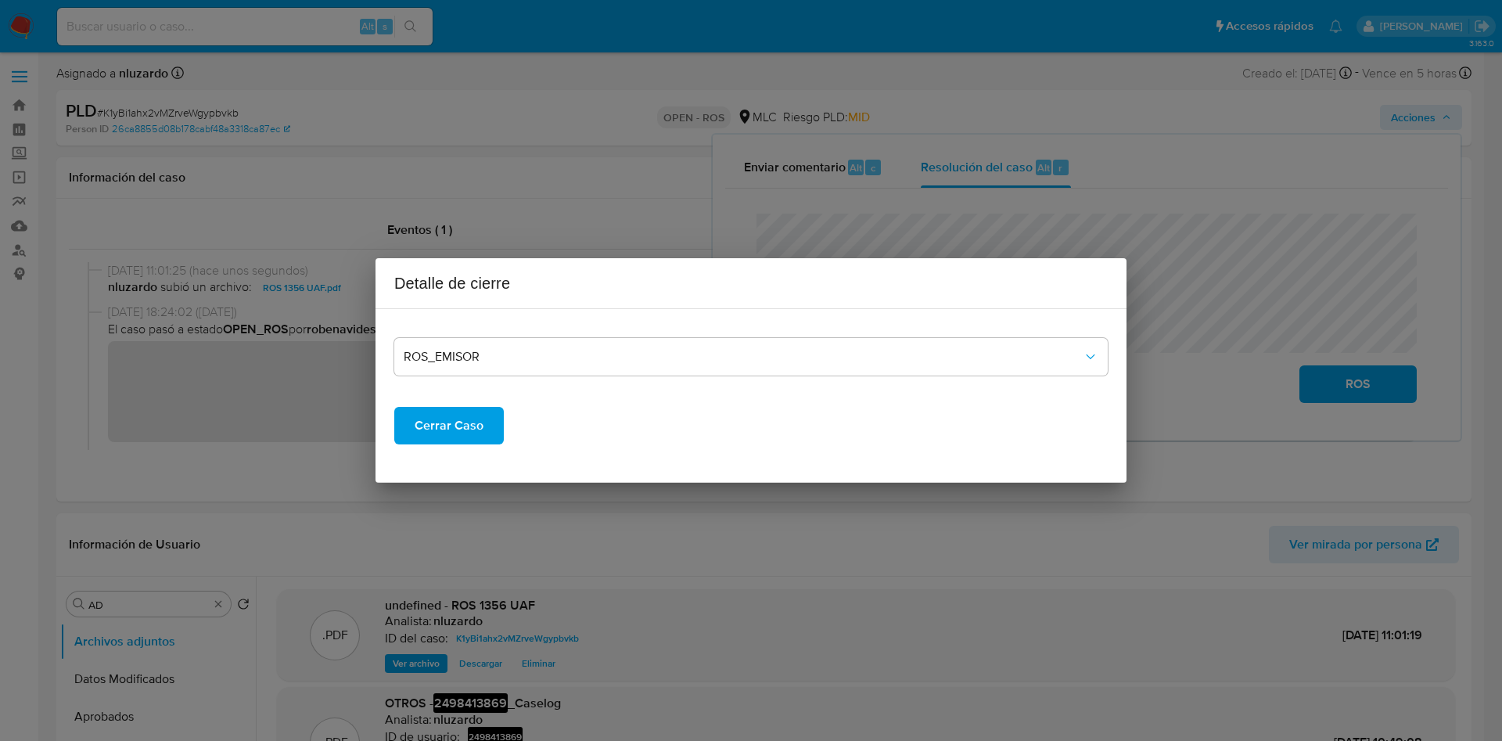
click at [445, 432] on span "Cerrar Caso" at bounding box center [449, 425] width 69 height 34
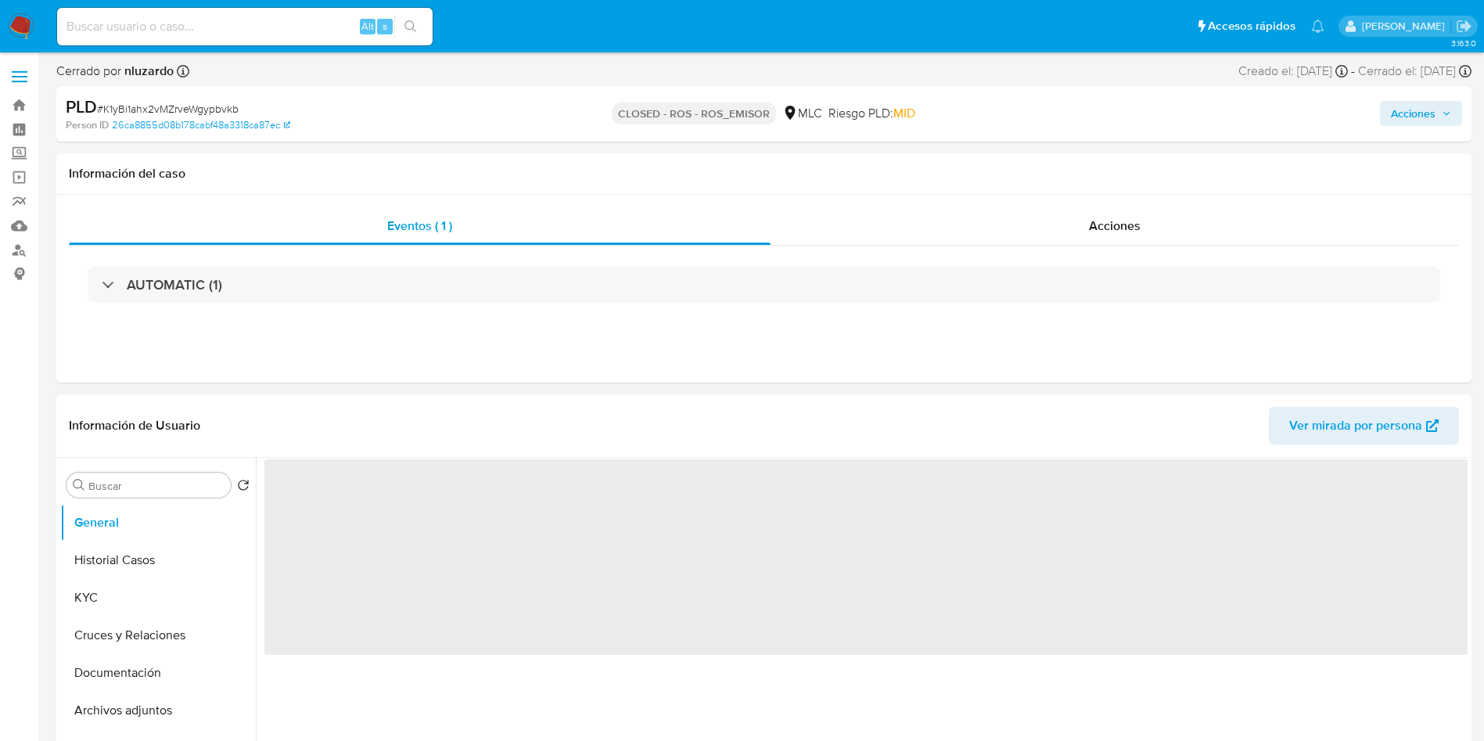
select select "10"
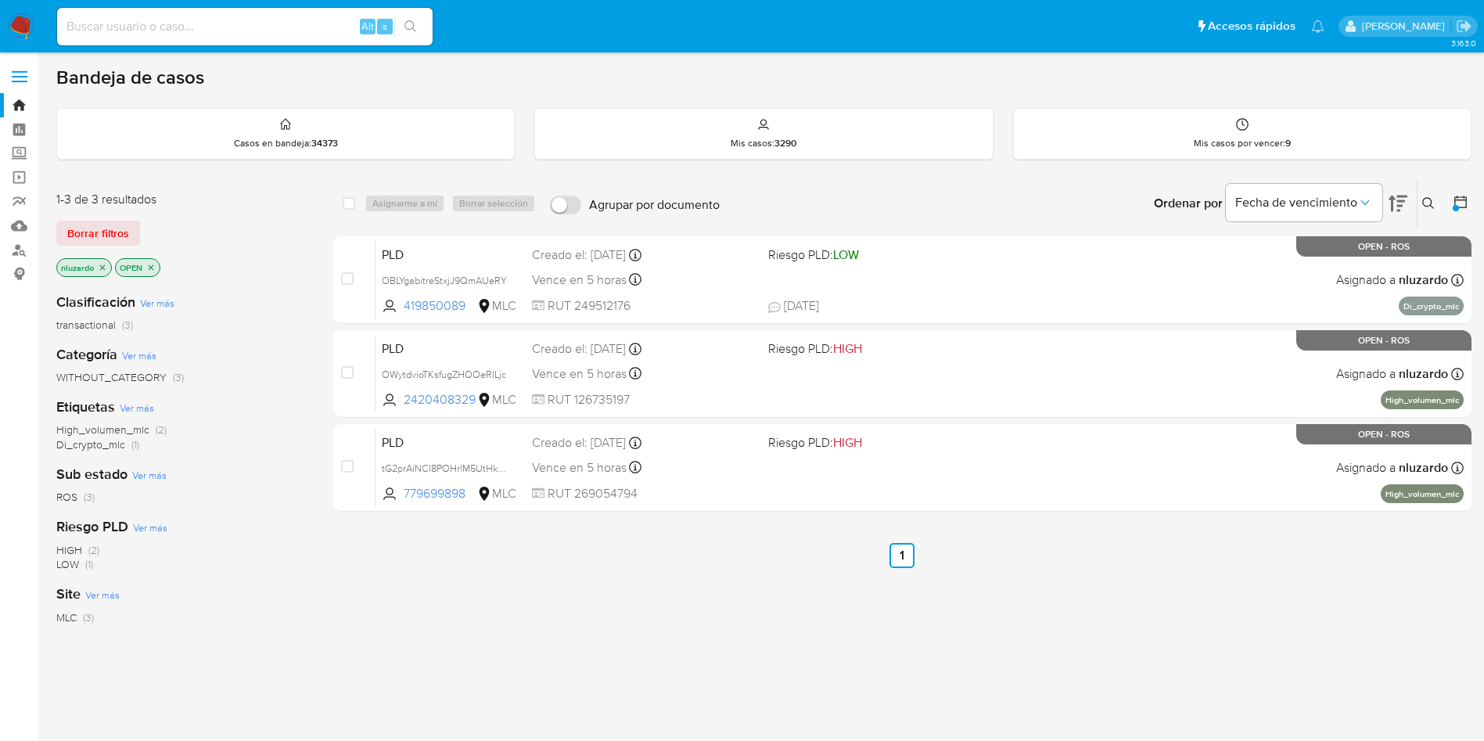
drag, startPoint x: 477, startPoint y: 499, endPoint x: 351, endPoint y: 595, distance: 157.4
click at [352, 595] on div "select-all-cases-checkbox Asignarme a mí Borrar selección Agrupar por documento…" at bounding box center [902, 532] width 1139 height 709
click at [351, 595] on div "select-all-cases-checkbox Asignarme a mí Borrar selección Agrupar por documento…" at bounding box center [902, 532] width 1139 height 709
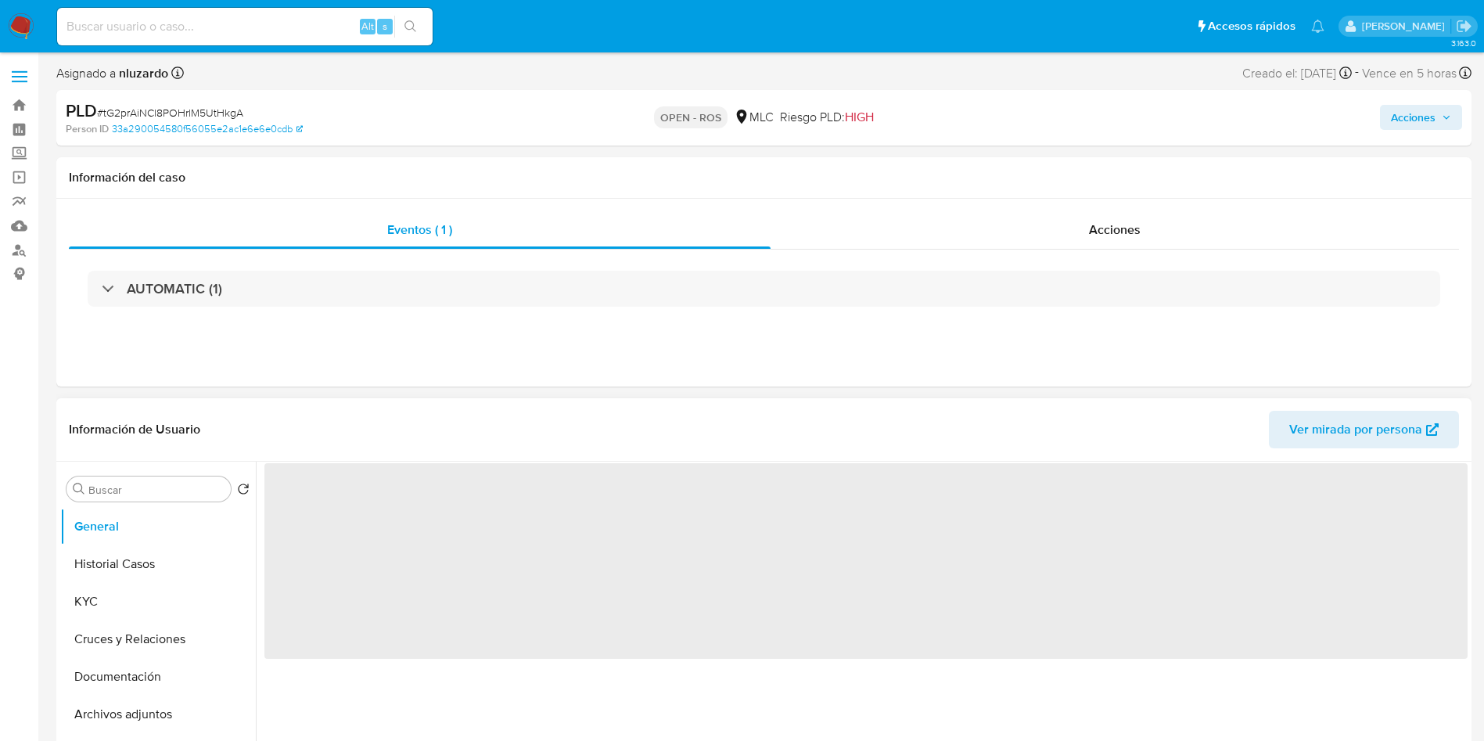
select select "10"
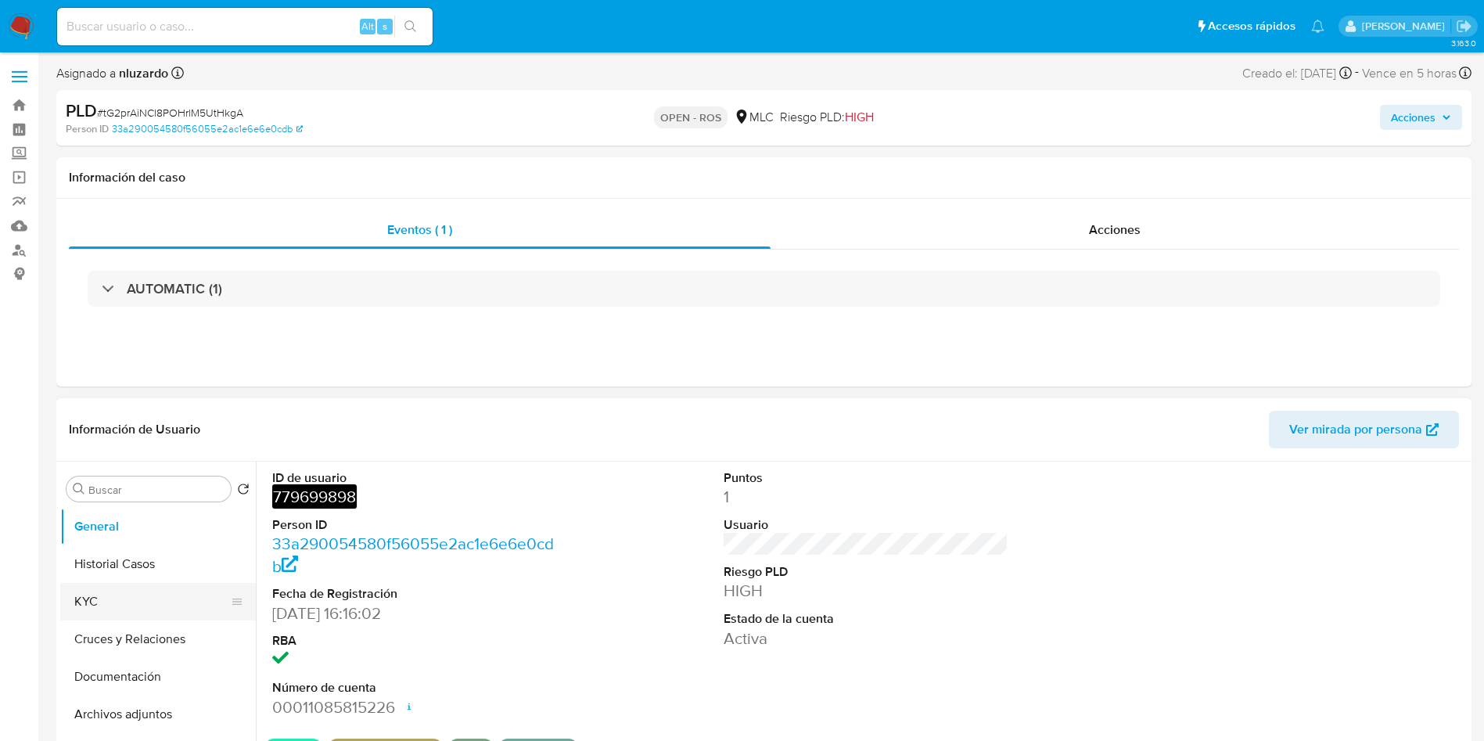
click at [142, 593] on button "KYC" at bounding box center [151, 602] width 183 height 38
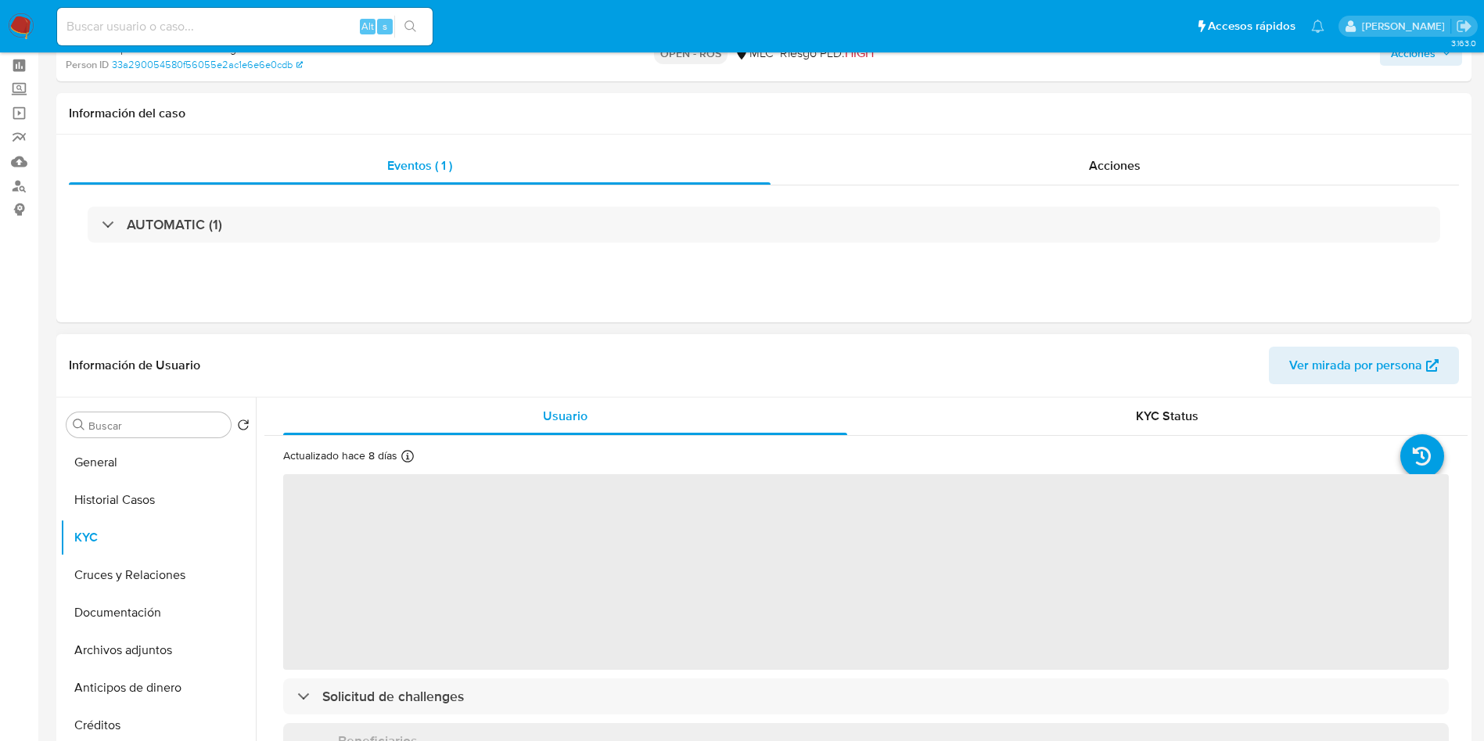
scroll to position [117, 0]
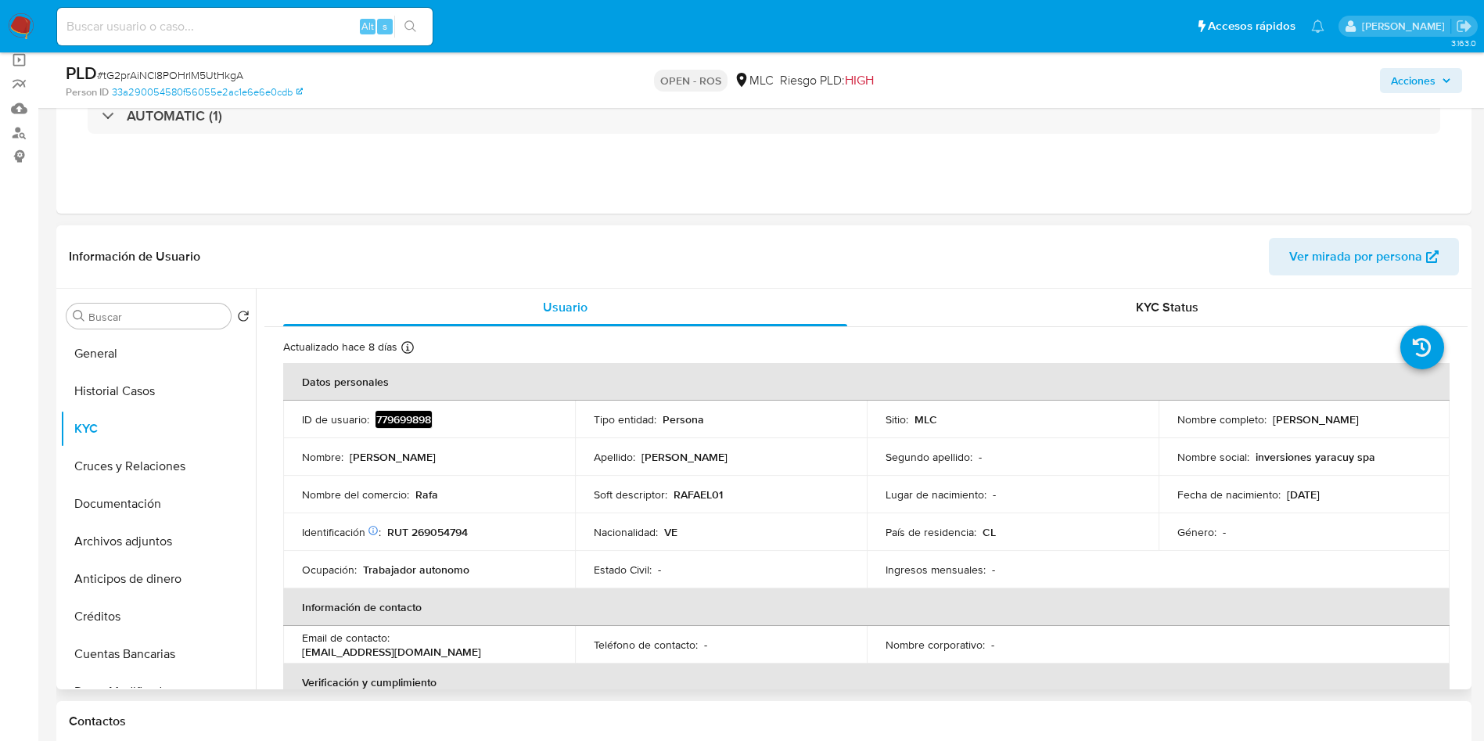
click at [1273, 424] on p "Hecxander Javier Gonzalez Nuñez" at bounding box center [1316, 419] width 86 height 14
drag, startPoint x: 1328, startPoint y: 423, endPoint x: 1344, endPoint y: 423, distance: 16.4
click at [1344, 423] on div "Nombre completo : Hecxander Javier Gonzalez Nuñez" at bounding box center [1305, 419] width 254 height 14
copy p "[PERSON_NAME]"
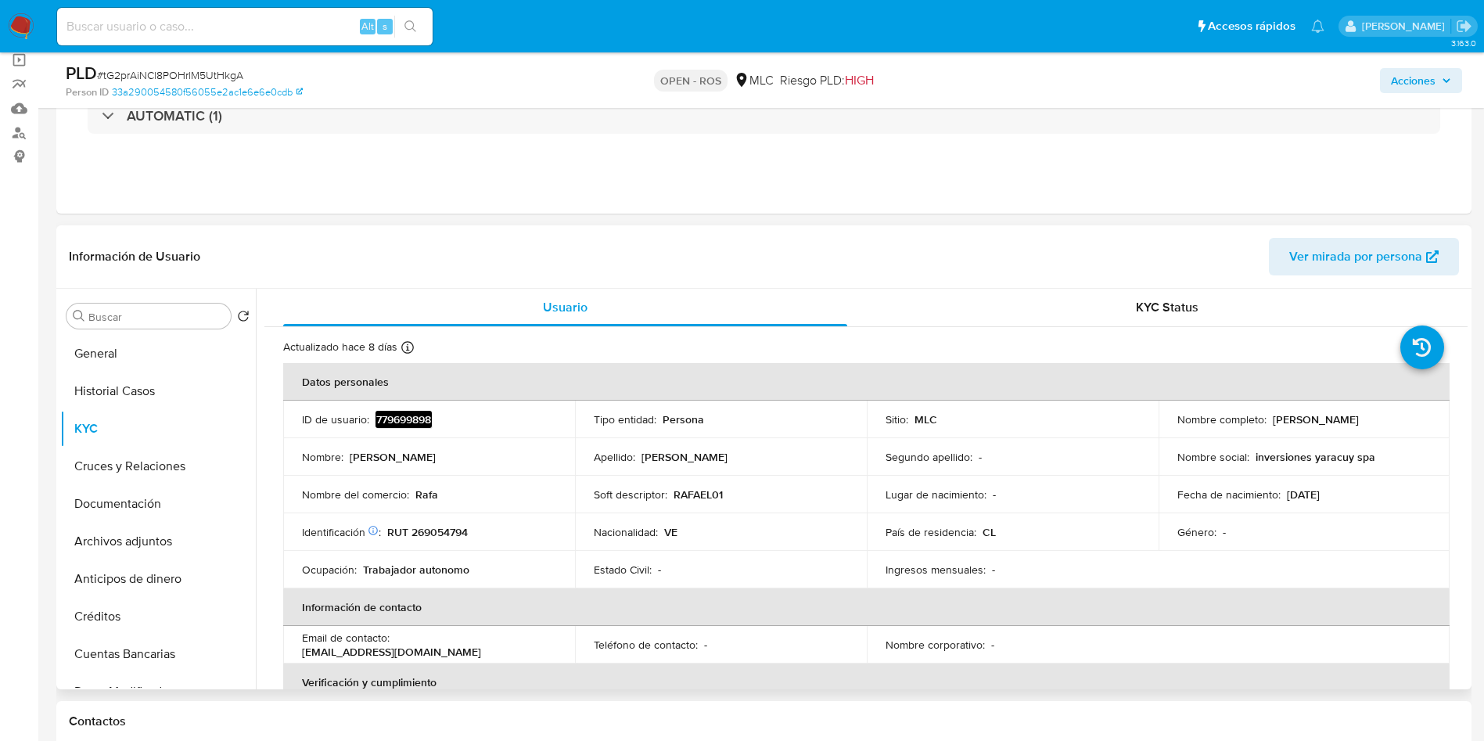
click at [440, 528] on p "RUT 269054794" at bounding box center [427, 532] width 81 height 14
copy p "269054794"
click at [440, 528] on p "RUT 269054794" at bounding box center [427, 532] width 81 height 14
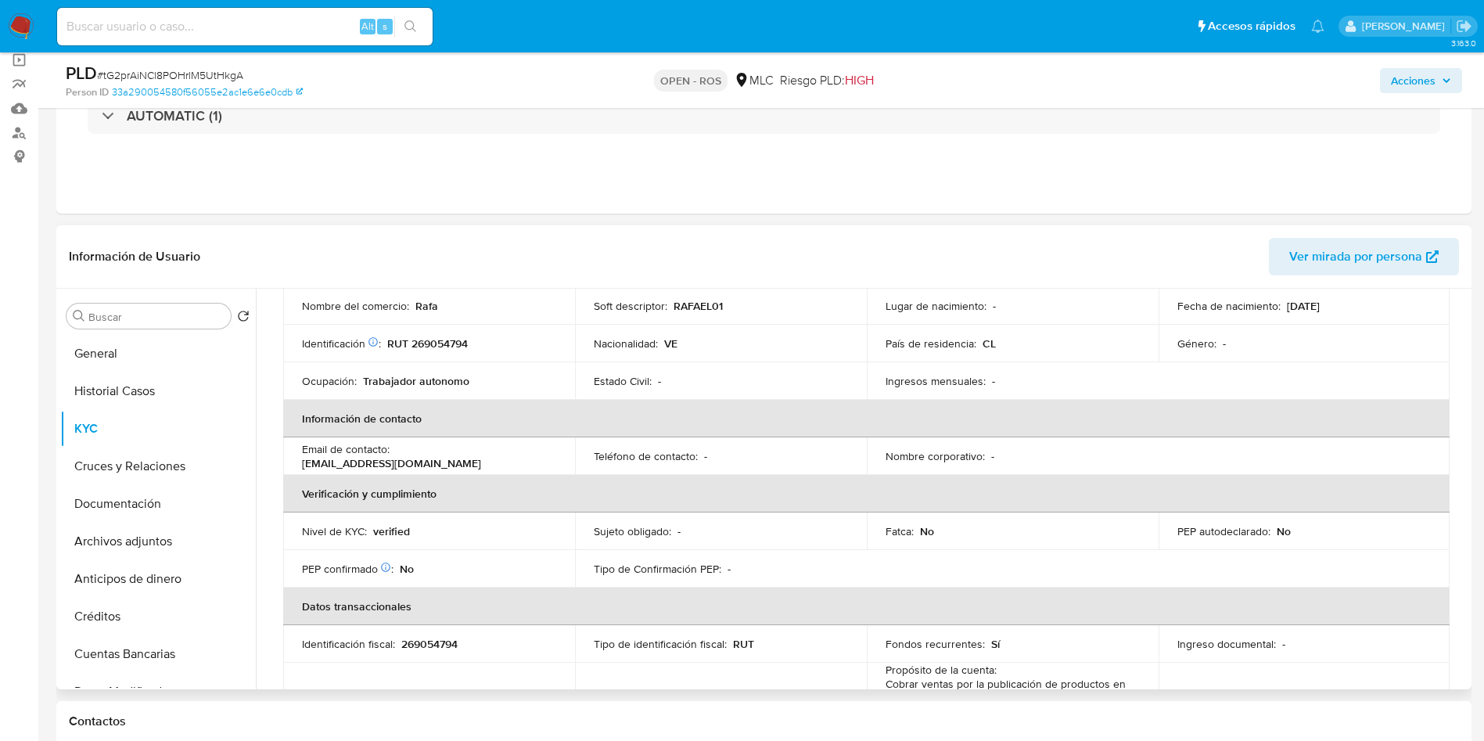
scroll to position [170, 0]
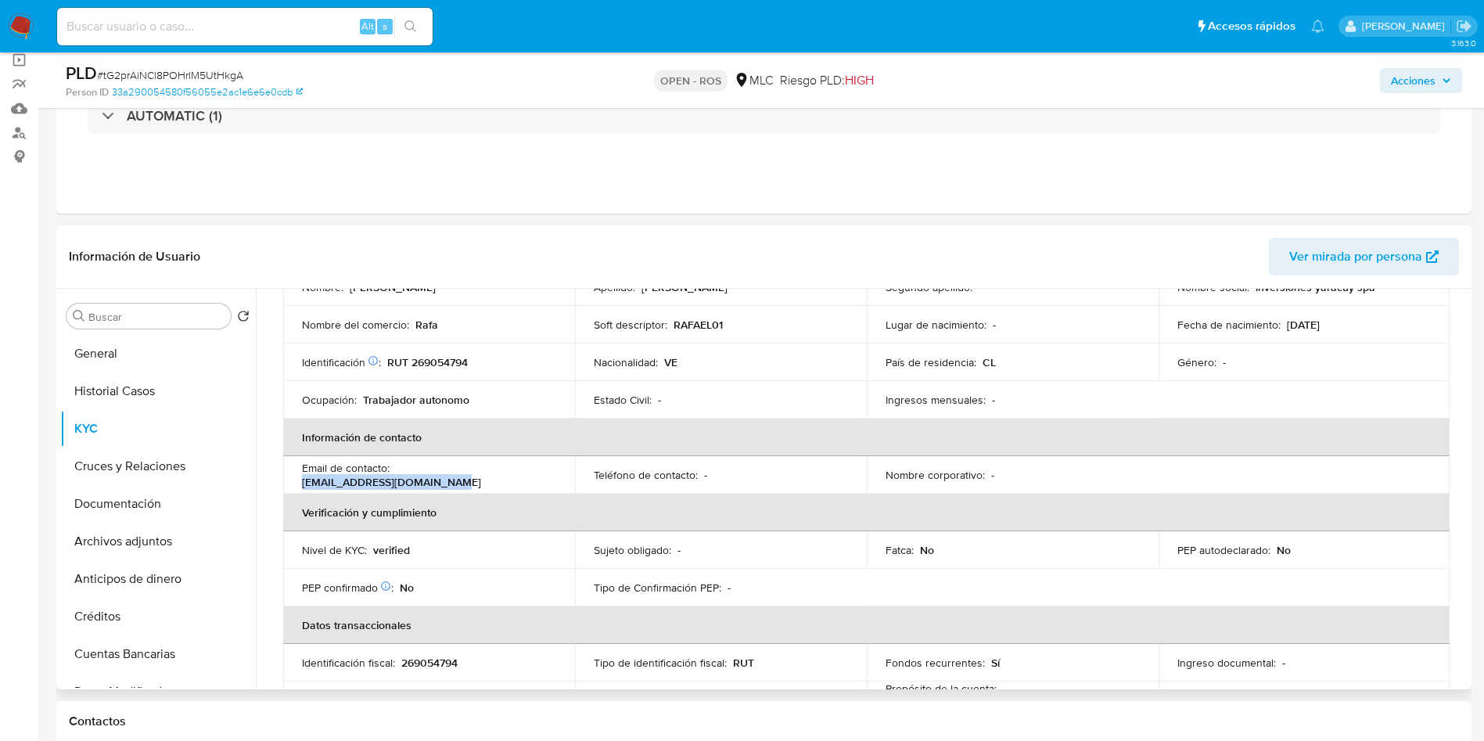
drag, startPoint x: 547, startPoint y: 480, endPoint x: 396, endPoint y: 479, distance: 151.0
click at [396, 479] on div "Email de contacto : rafaelgimenez470@gmail.com" at bounding box center [429, 475] width 254 height 28
copy p "rafaelgimenez470@gmail.com"
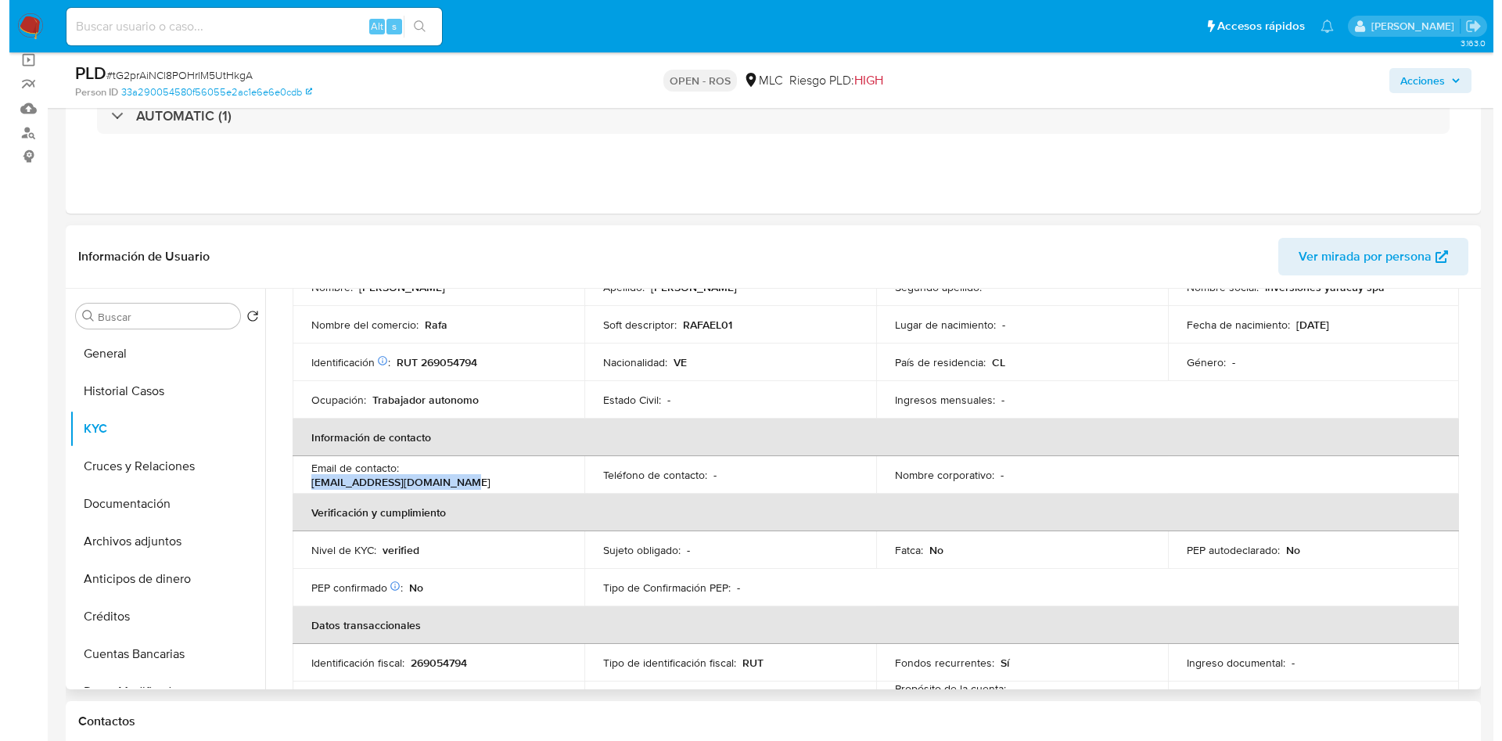
scroll to position [0, 0]
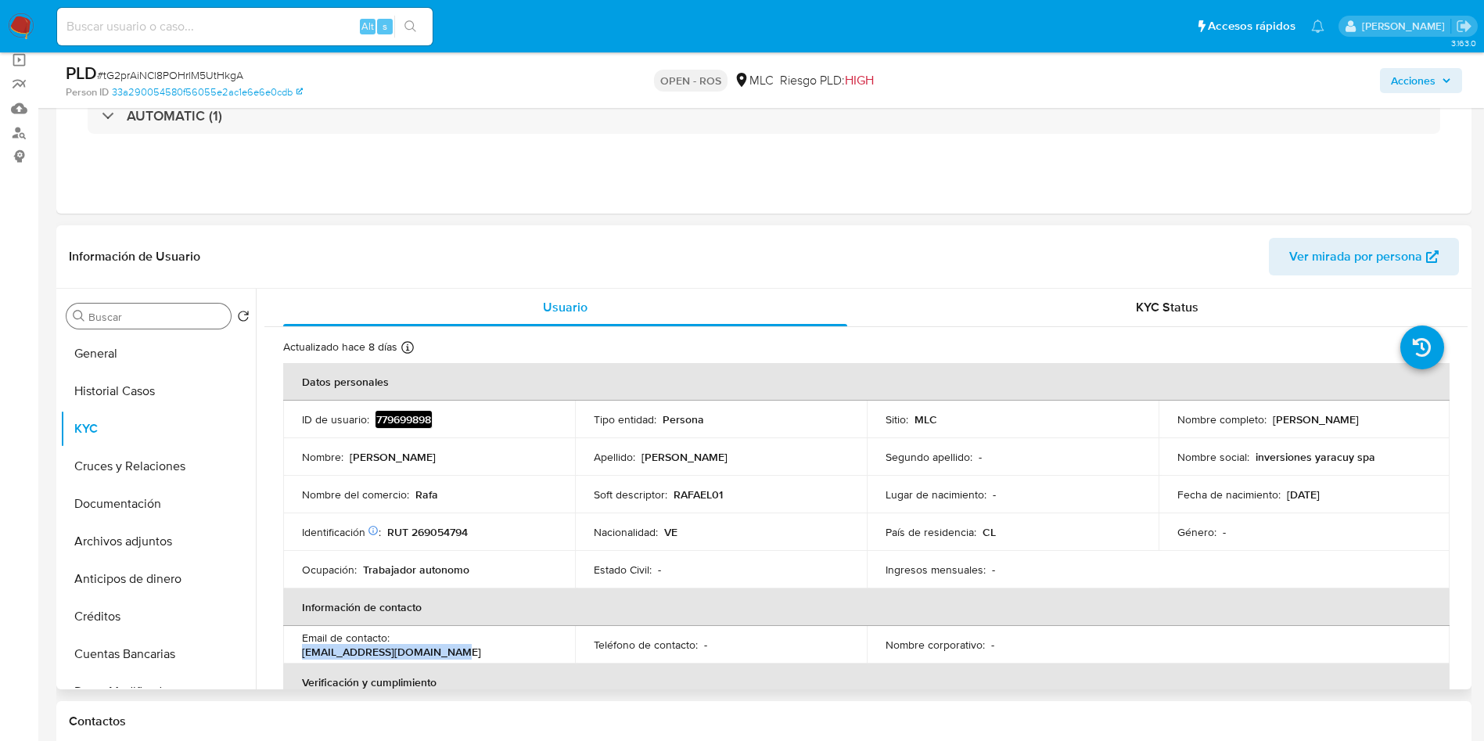
click at [131, 319] on input "Buscar" at bounding box center [156, 317] width 136 height 14
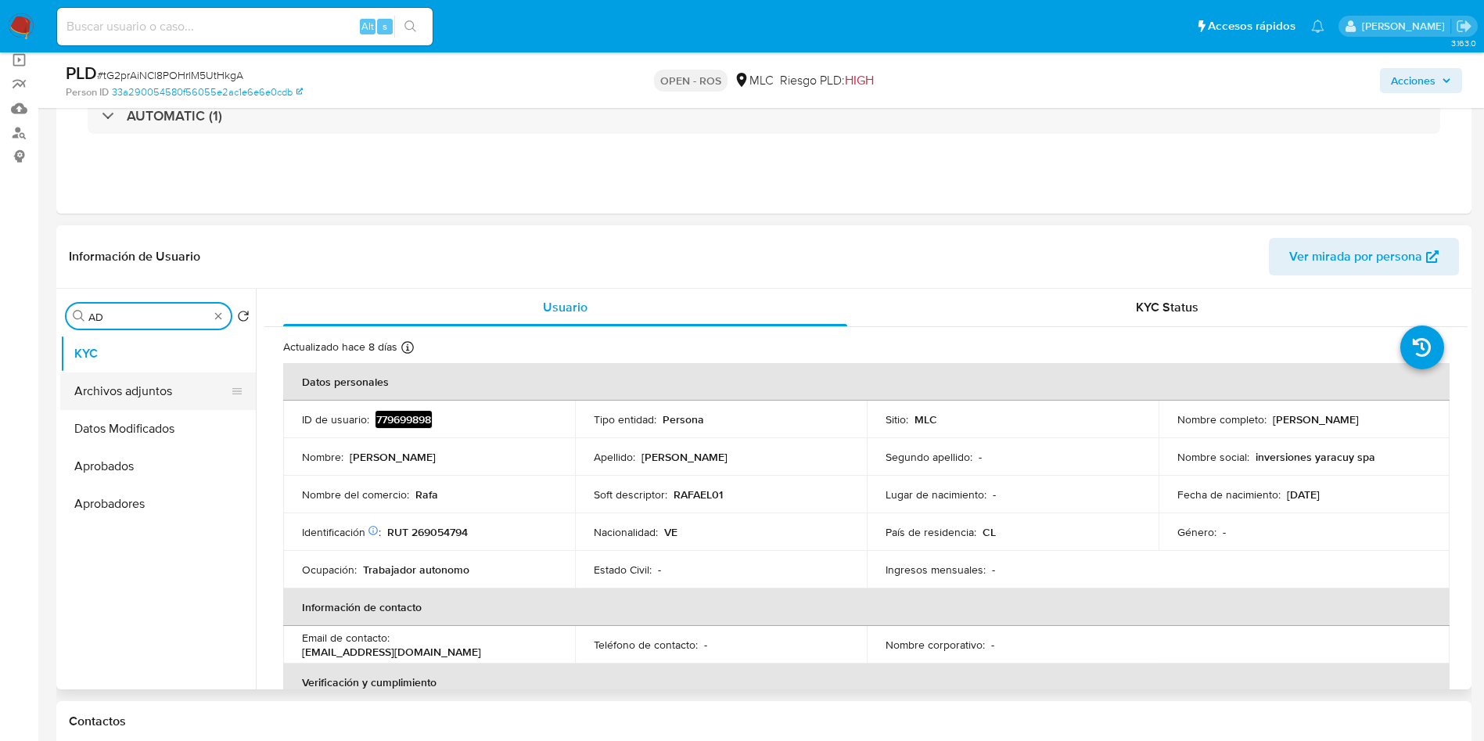
type input "AD"
click at [113, 388] on button "Archivos adjuntos" at bounding box center [151, 391] width 183 height 38
click at [126, 395] on button "Archivos adjuntos" at bounding box center [151, 391] width 183 height 38
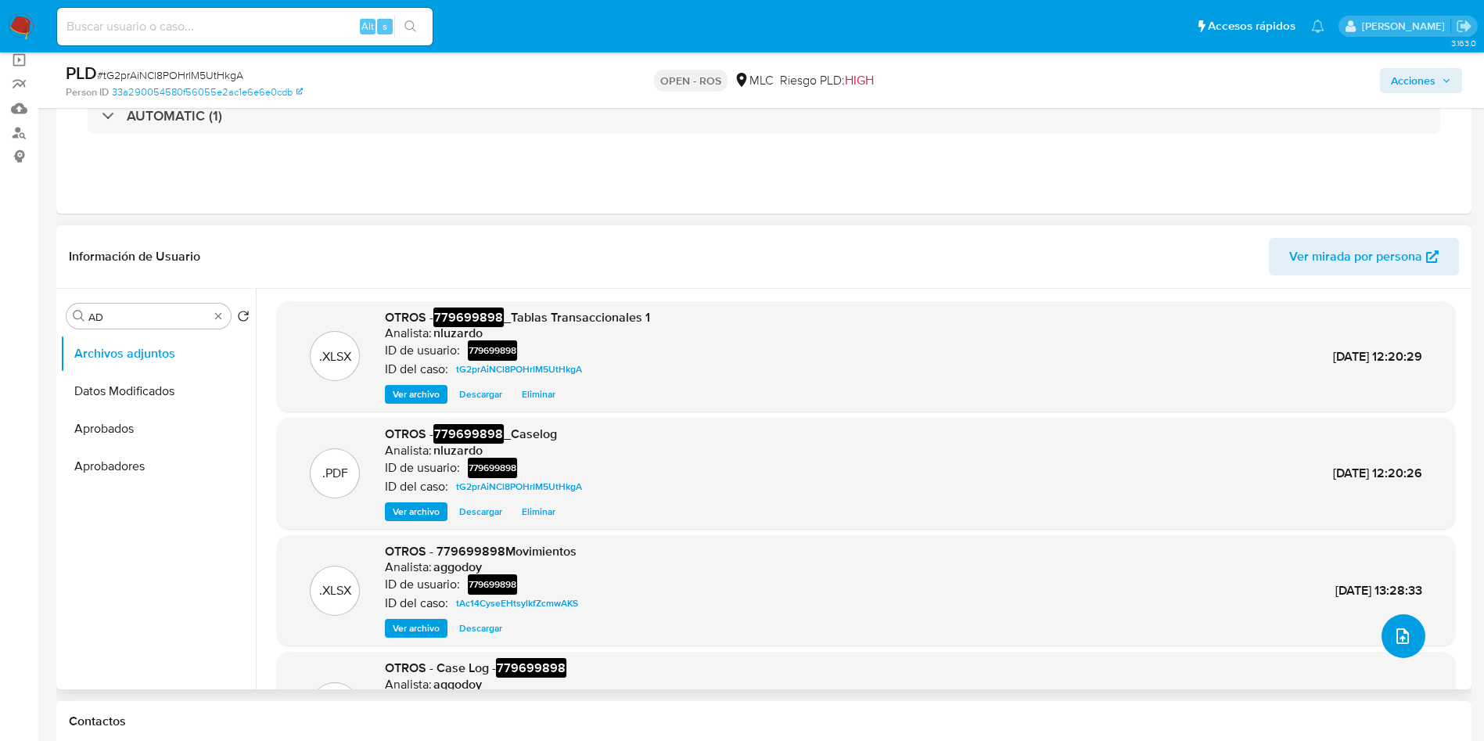
click at [1398, 650] on button "upload-file" at bounding box center [1404, 636] width 44 height 44
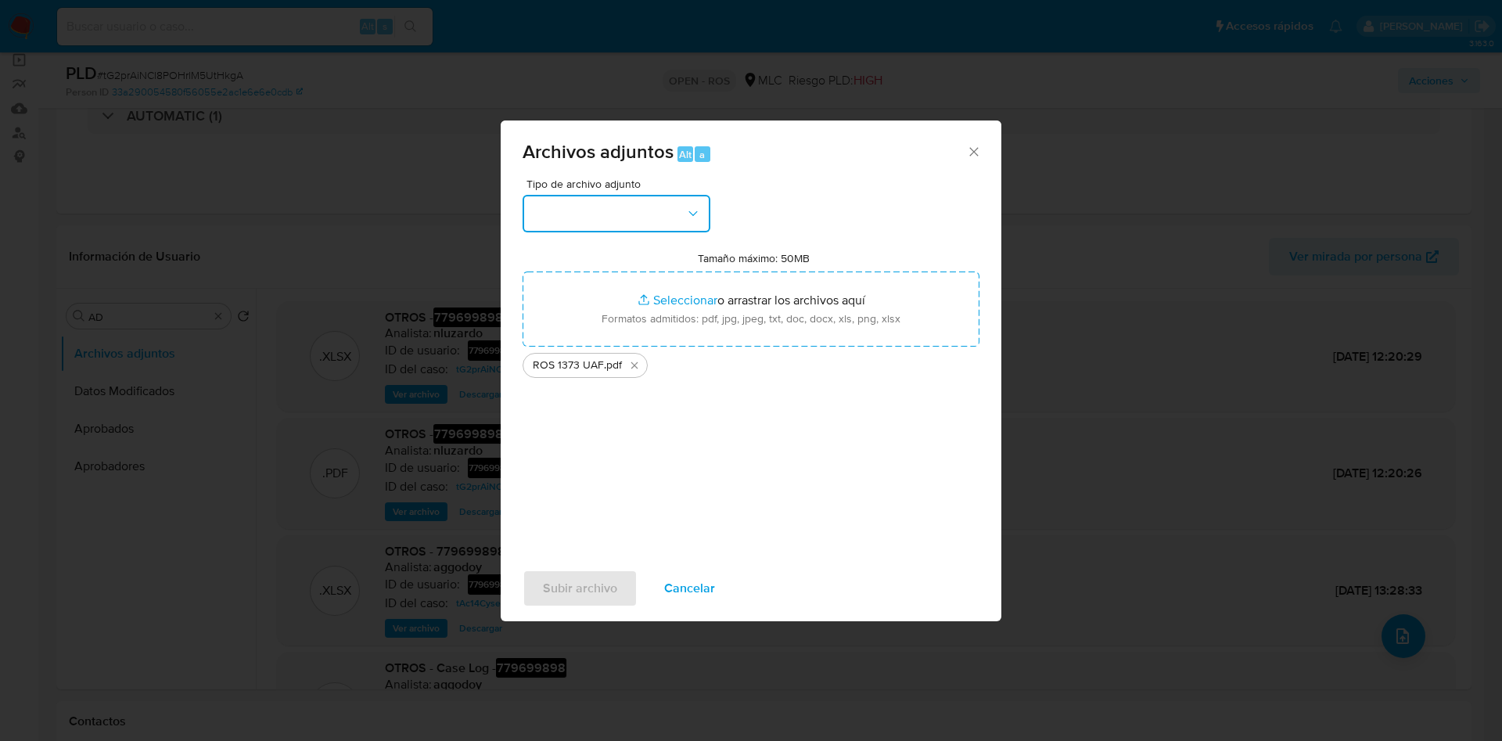
click at [671, 228] on button "button" at bounding box center [617, 214] width 188 height 38
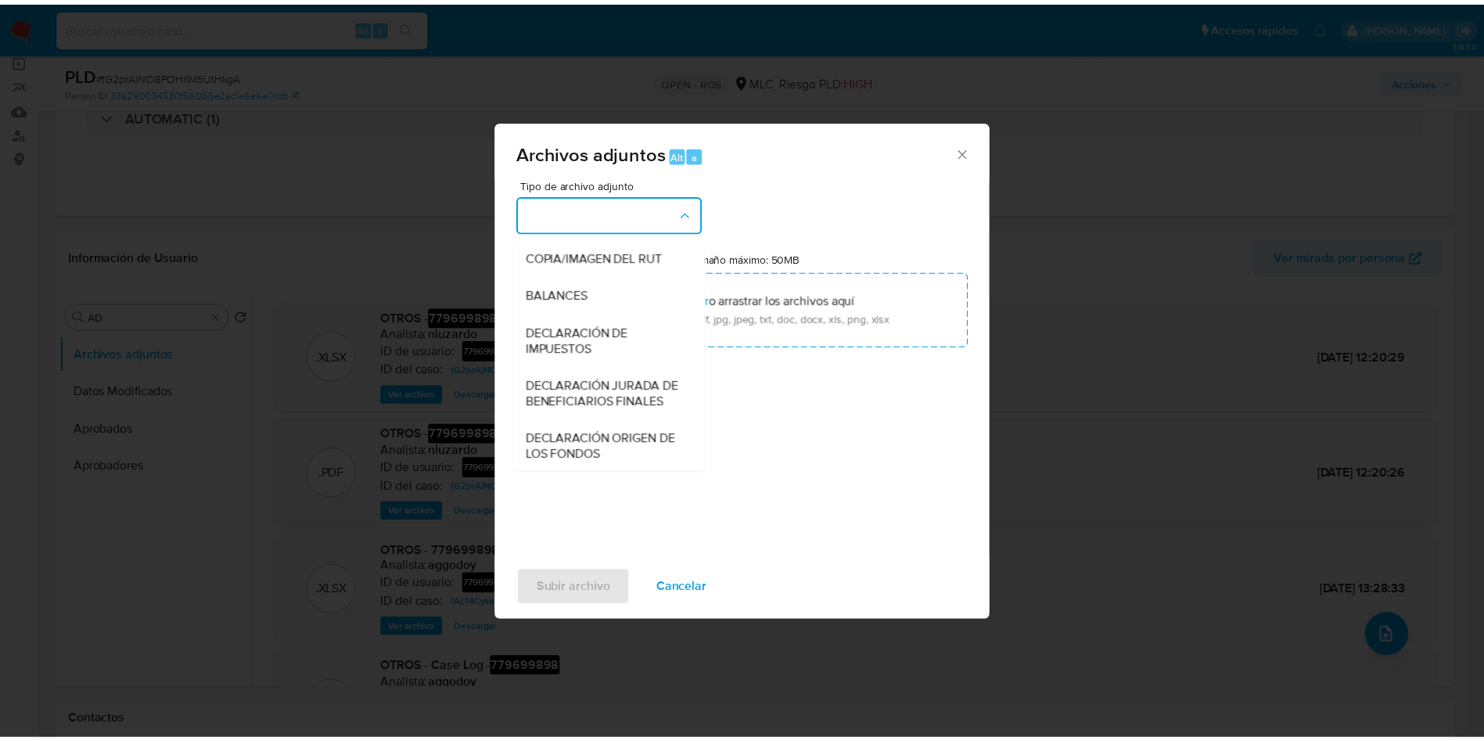
scroll to position [182, 0]
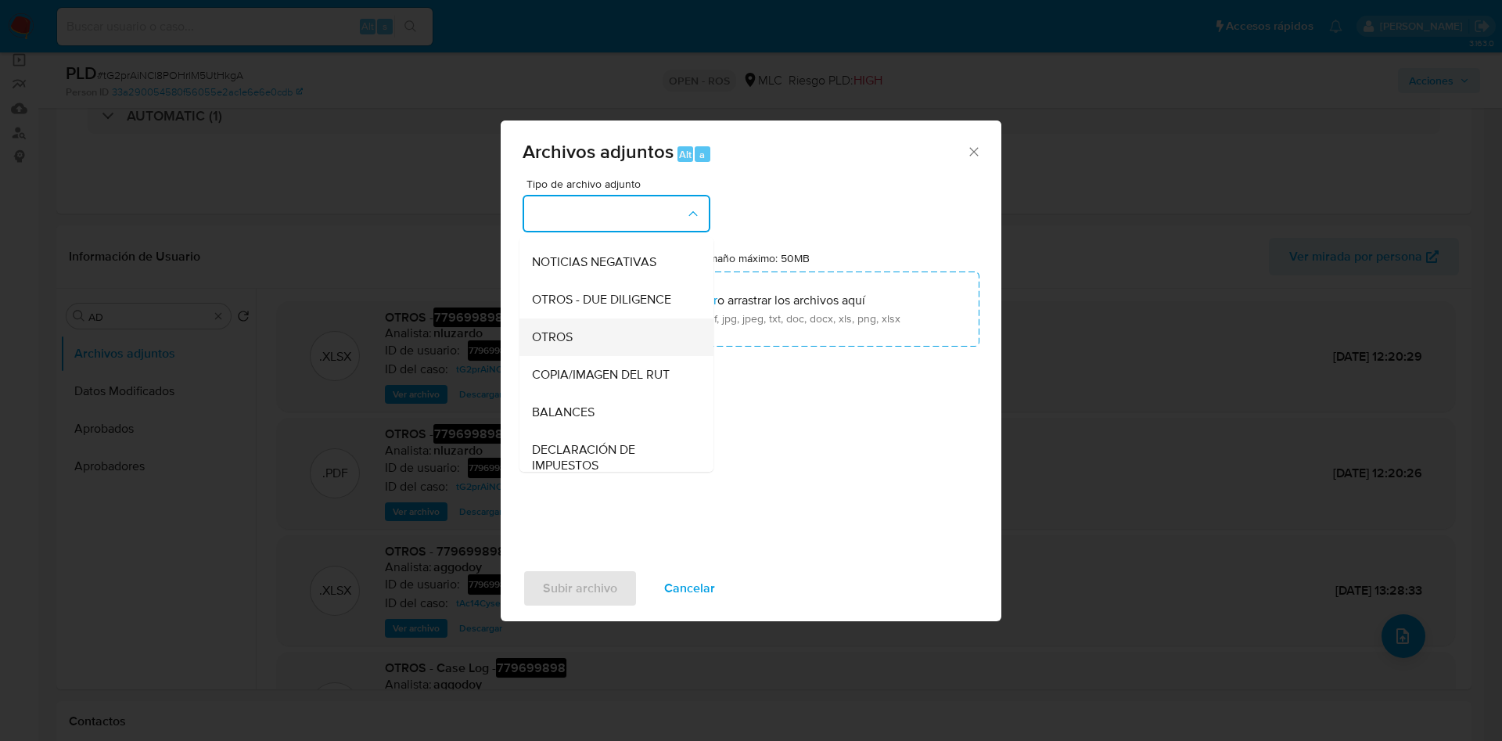
click at [575, 355] on div "OTROS" at bounding box center [612, 337] width 160 height 38
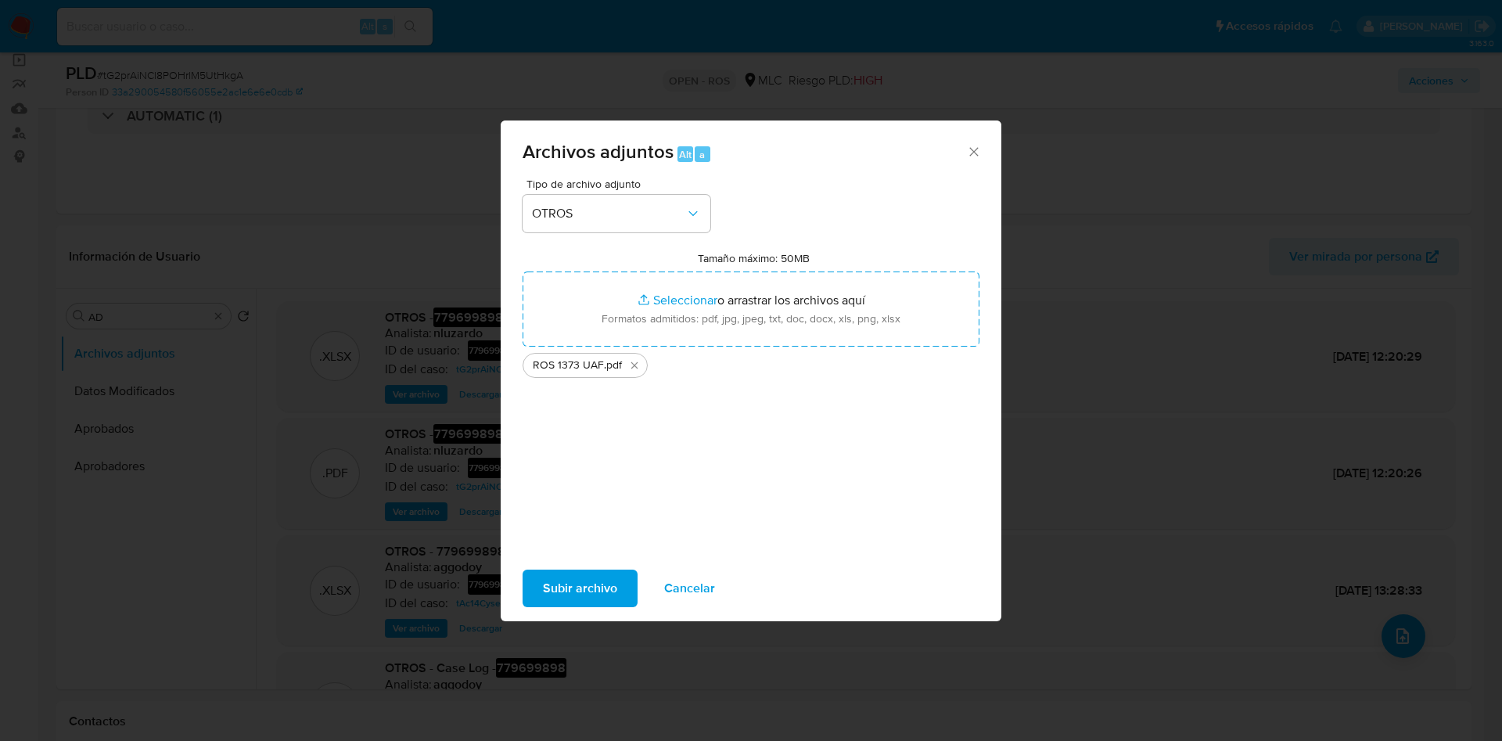
click at [604, 595] on span "Subir archivo" at bounding box center [580, 588] width 74 height 34
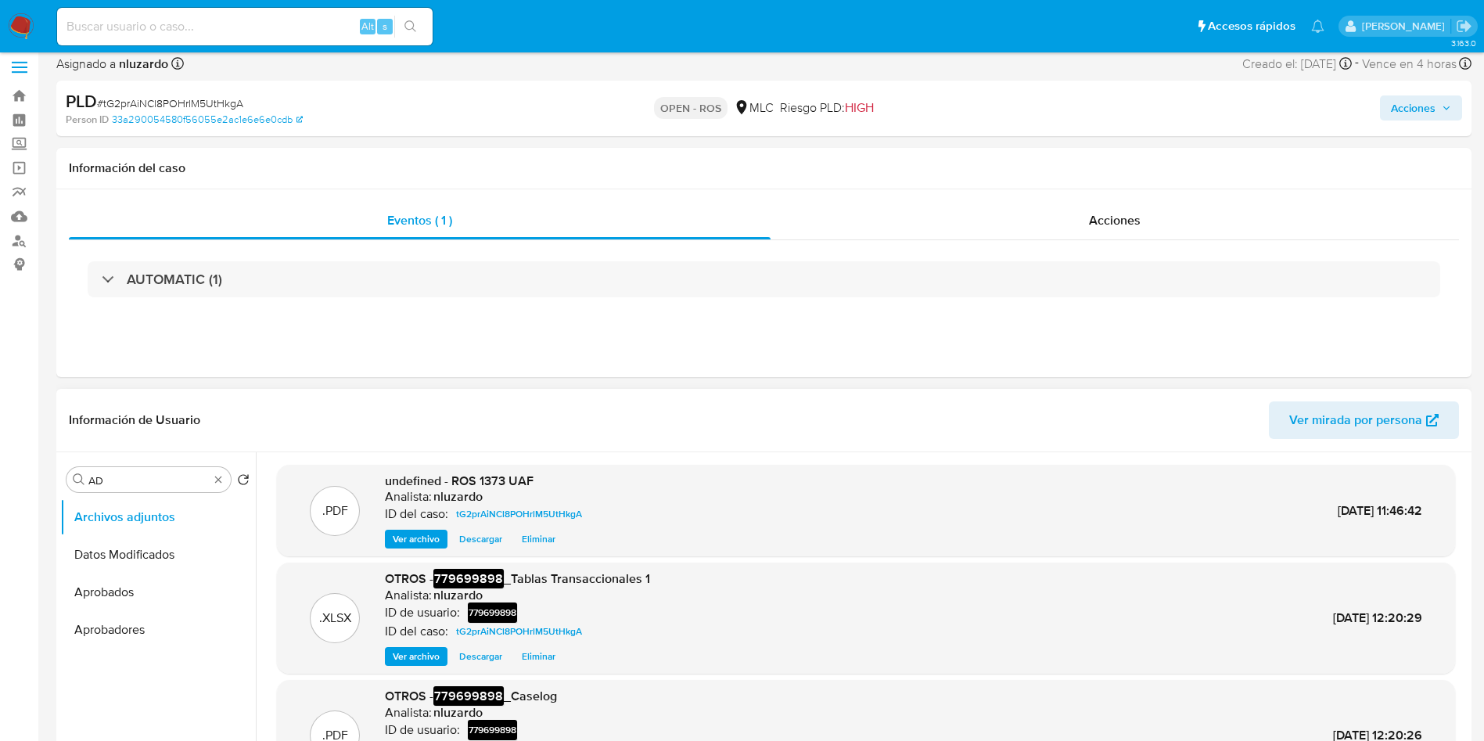
scroll to position [0, 0]
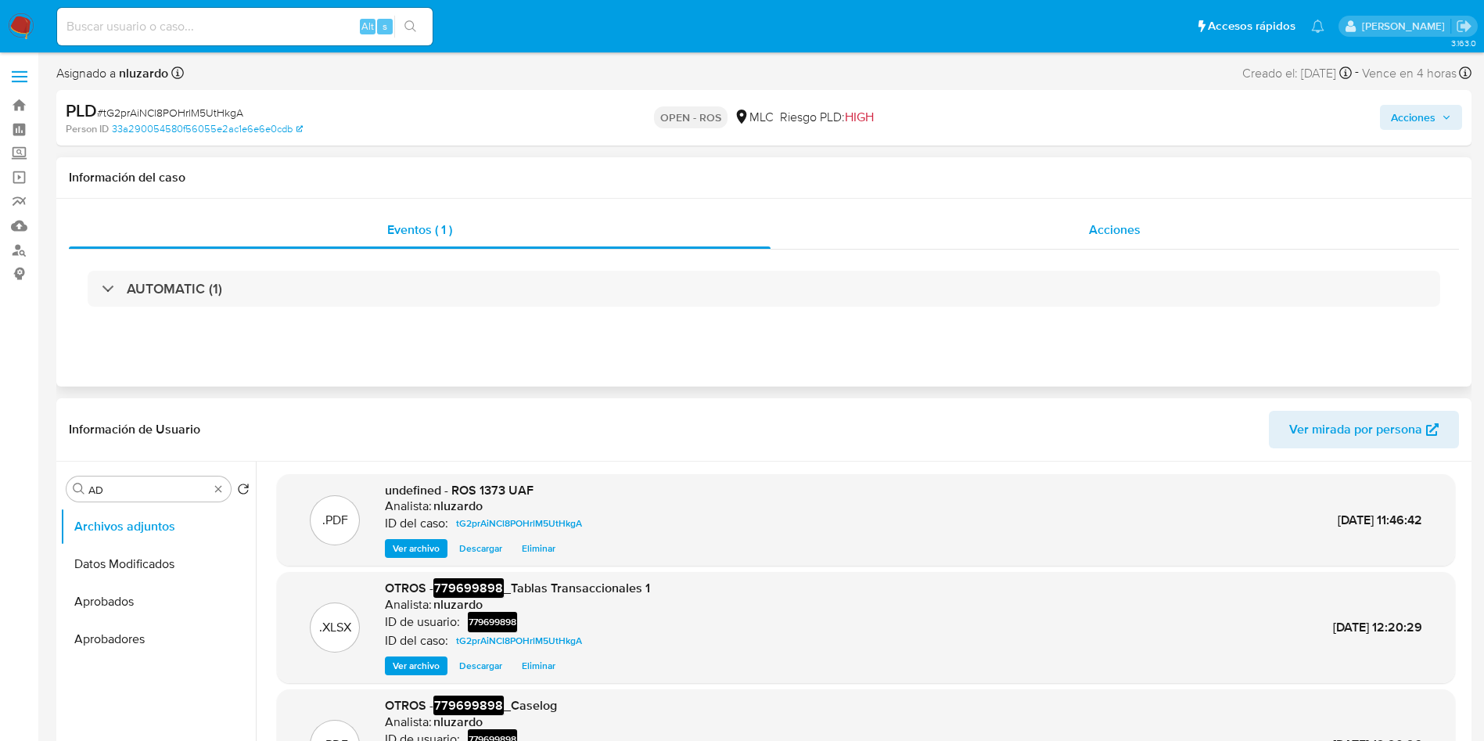
click at [1149, 243] on div "Acciones" at bounding box center [1115, 230] width 689 height 38
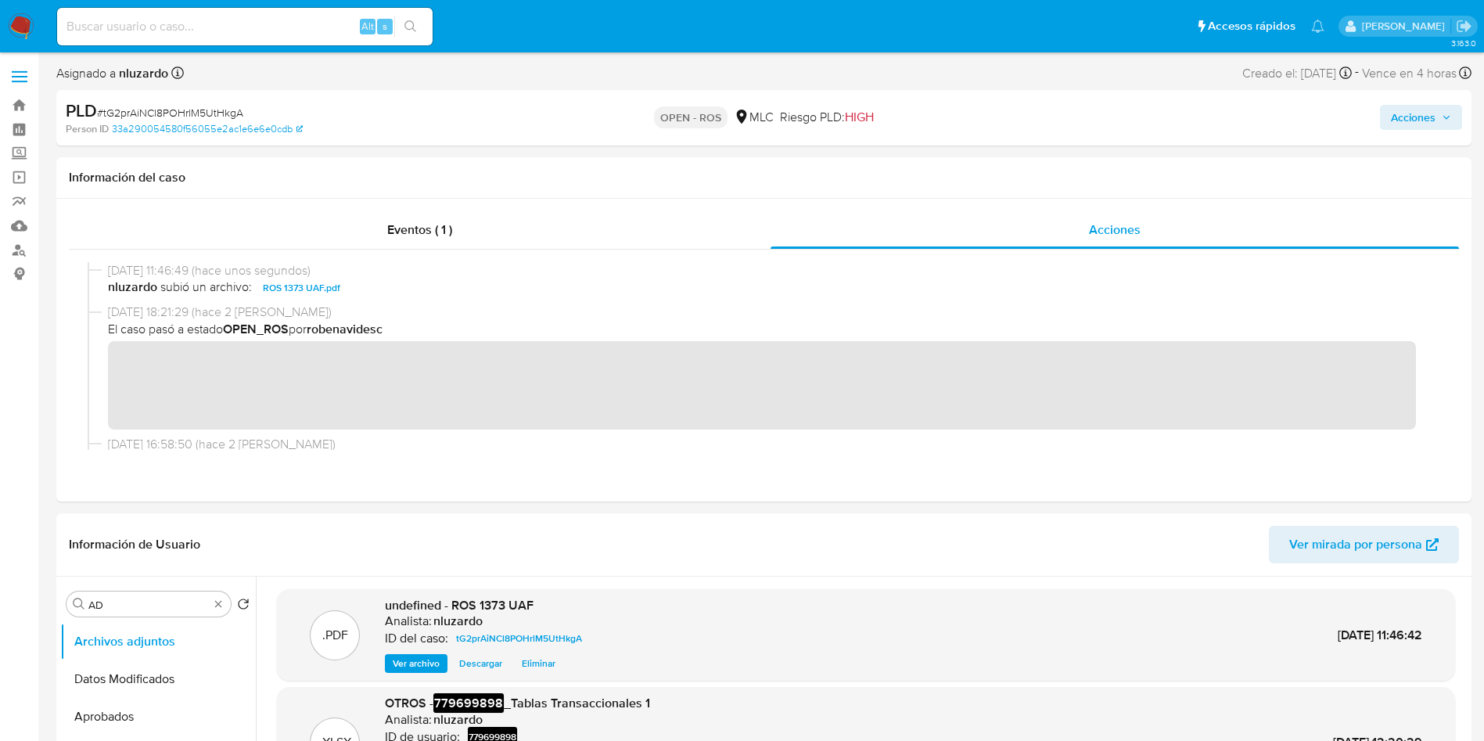
click at [1414, 119] on span "Acciones" at bounding box center [1413, 117] width 45 height 25
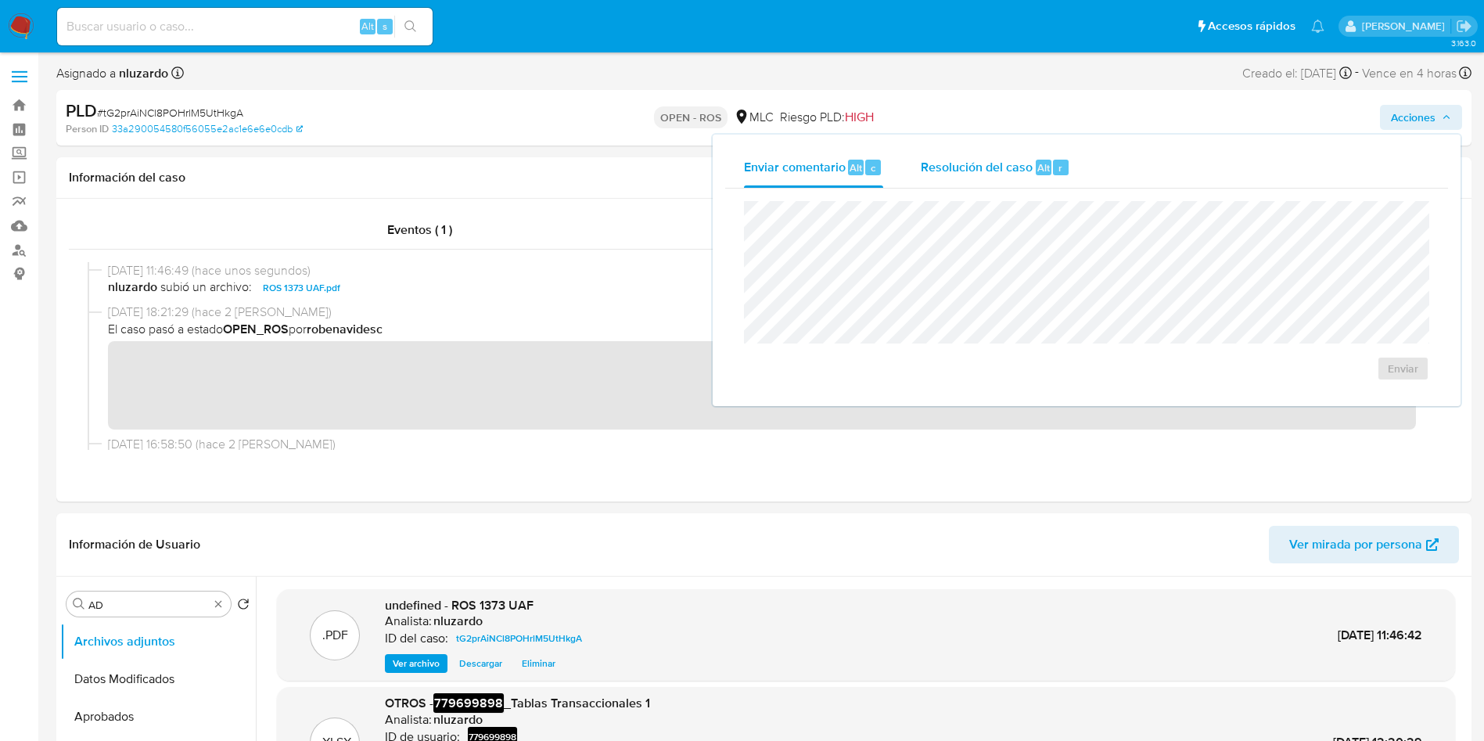
click at [1031, 154] on div "Resolución del caso Alt r" at bounding box center [995, 167] width 149 height 41
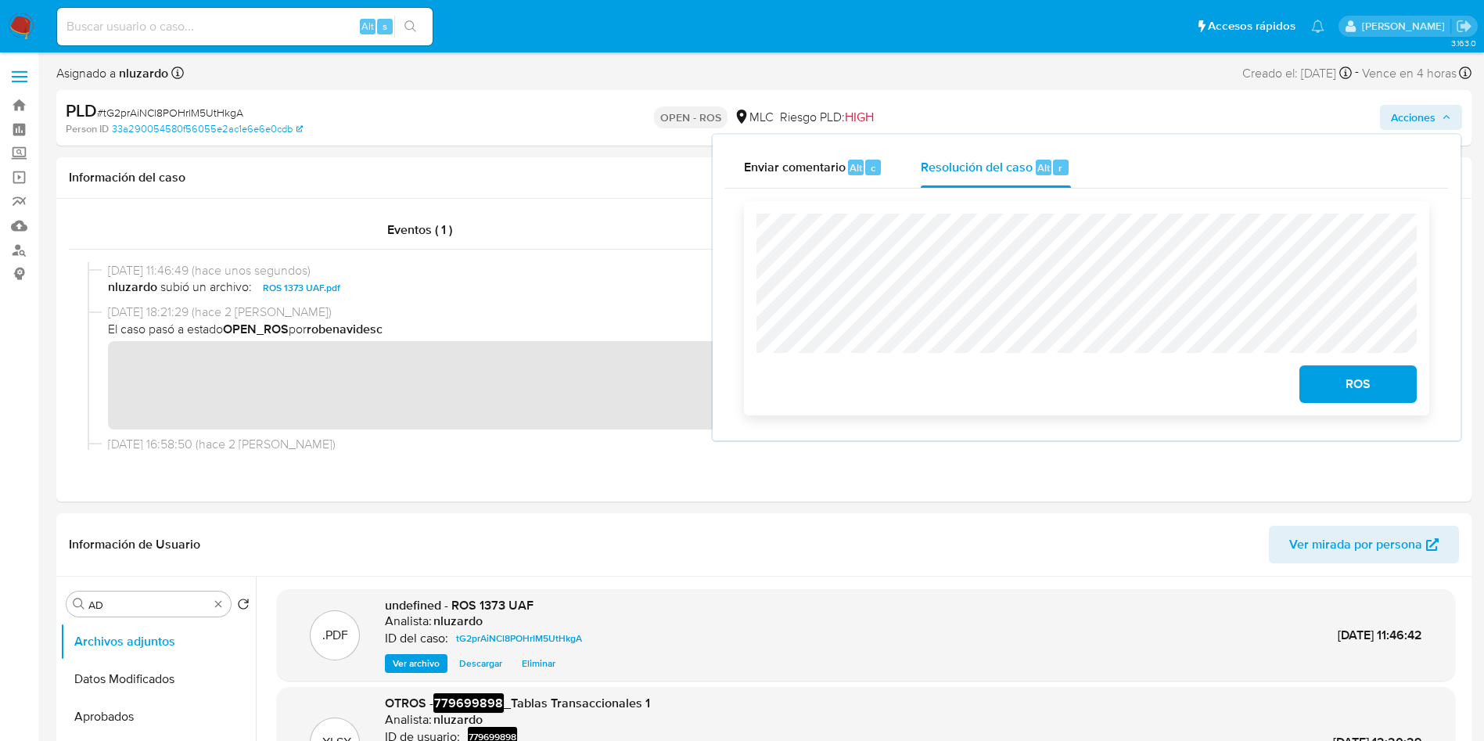
click at [1340, 381] on span "ROS" at bounding box center [1358, 384] width 77 height 34
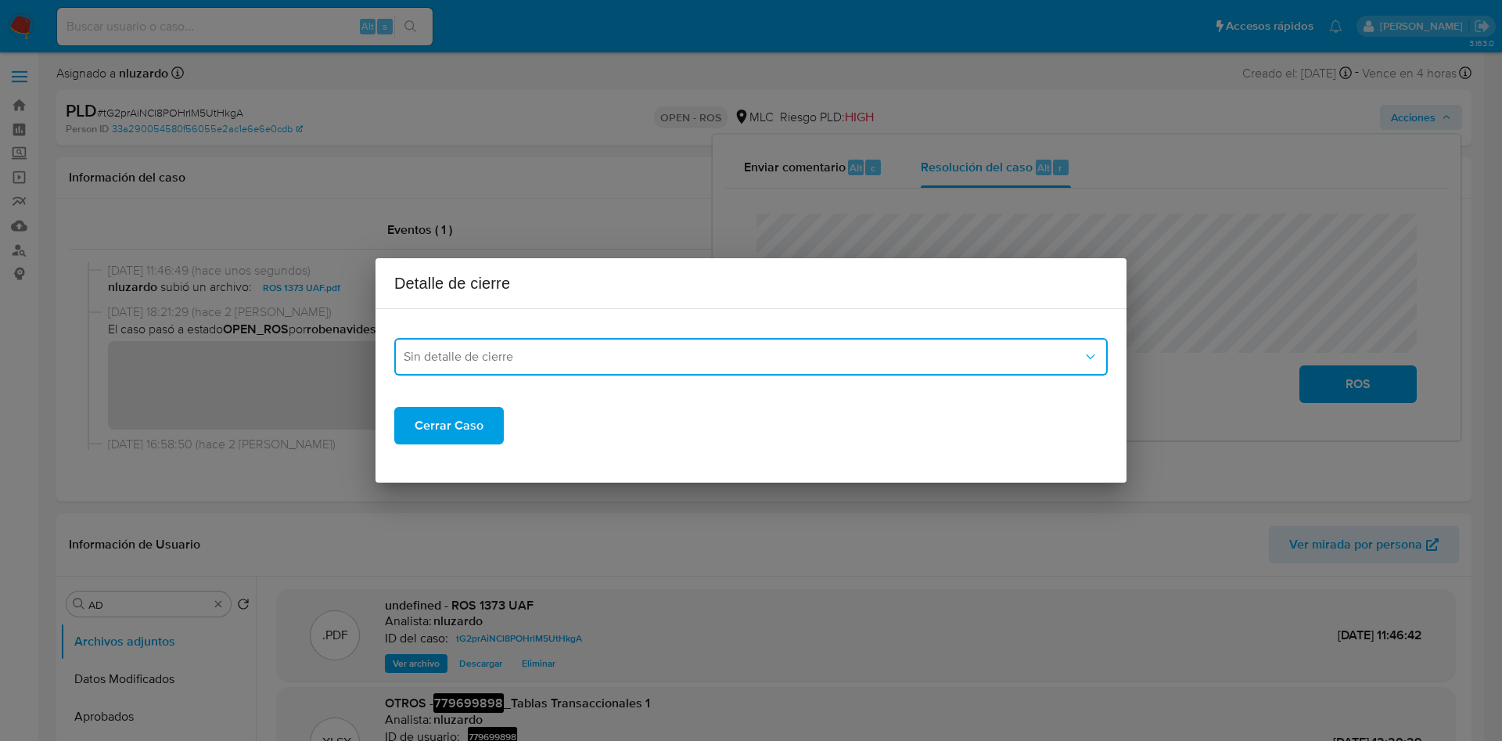
click at [655, 361] on span "Sin detalle de cierre" at bounding box center [743, 357] width 679 height 16
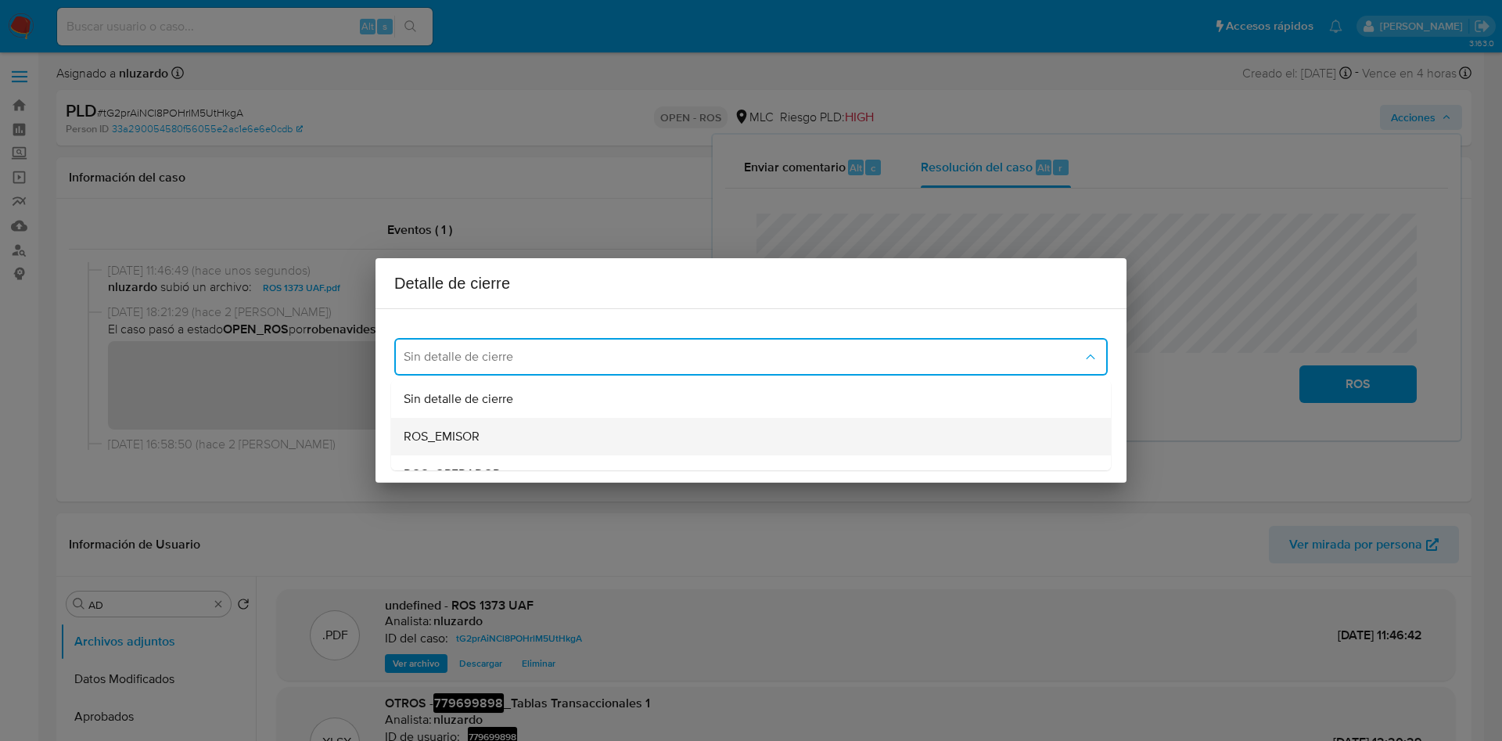
click at [456, 434] on span "ROS_EMISOR" at bounding box center [442, 437] width 76 height 16
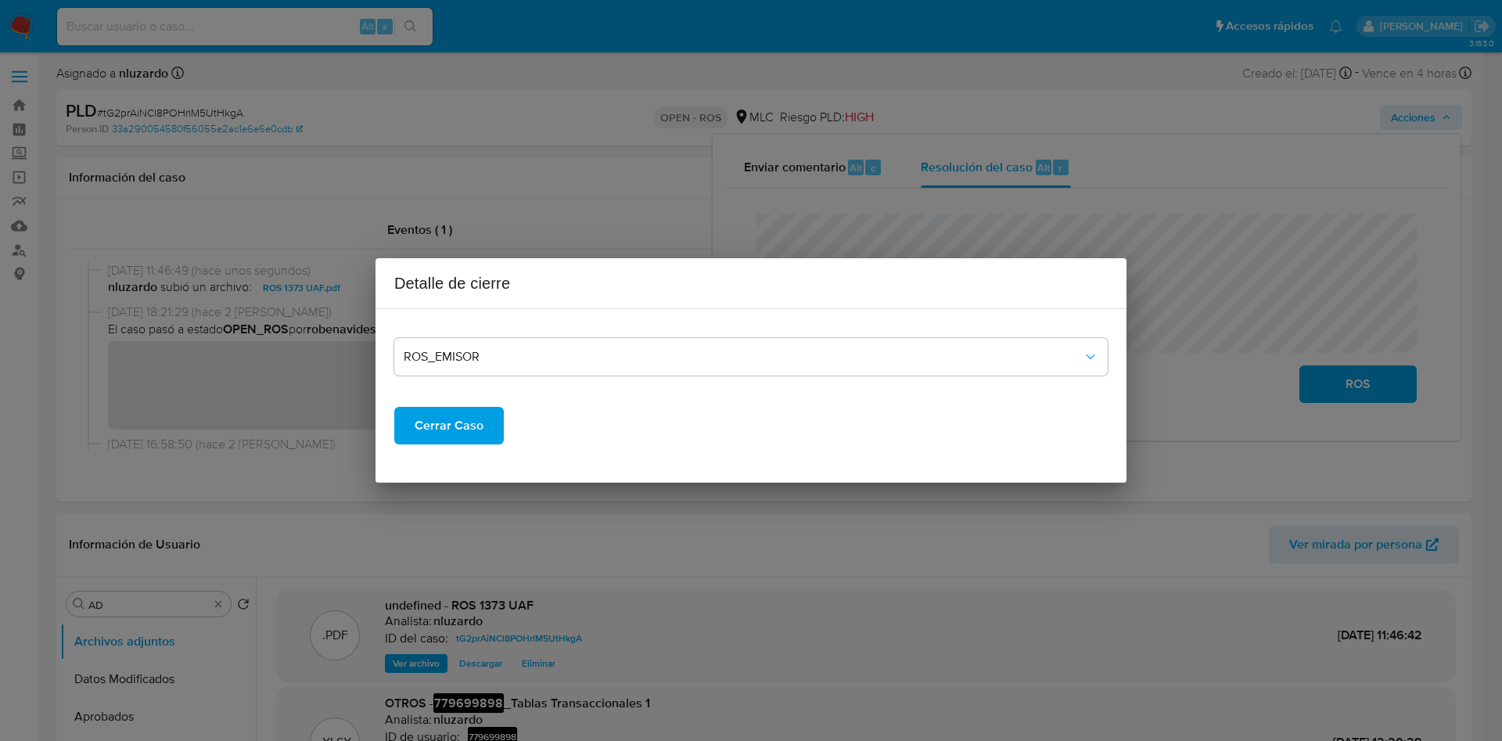
click at [457, 432] on span "Cerrar Caso" at bounding box center [449, 425] width 69 height 34
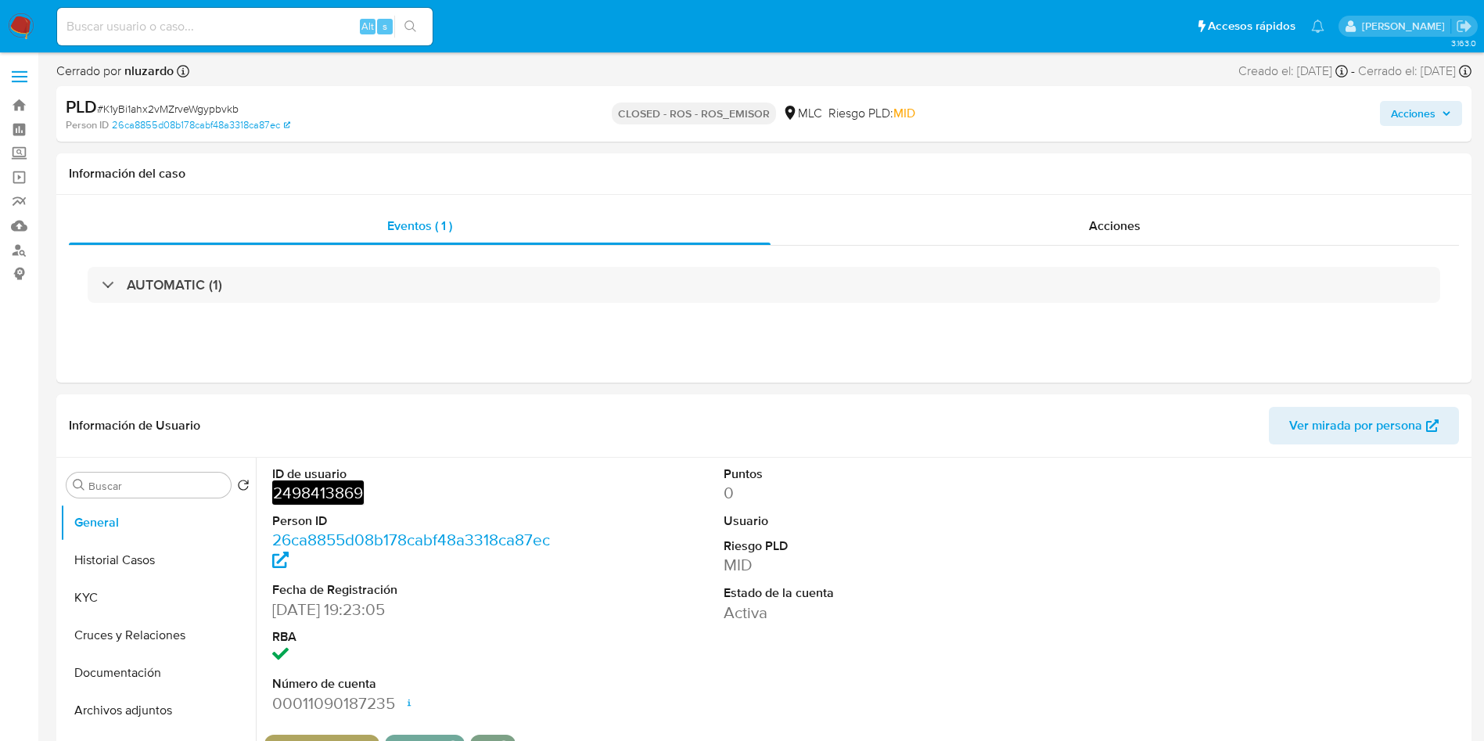
select select "10"
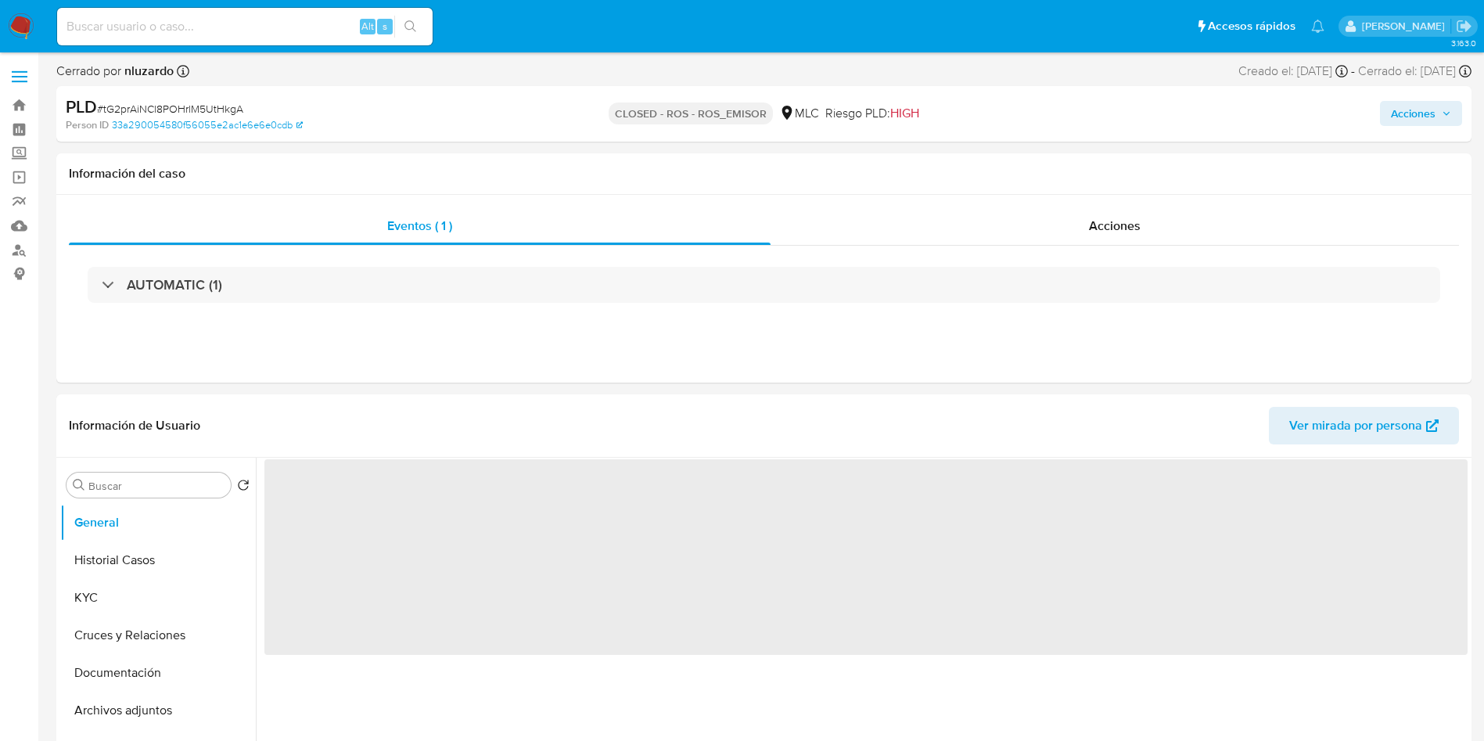
select select "10"
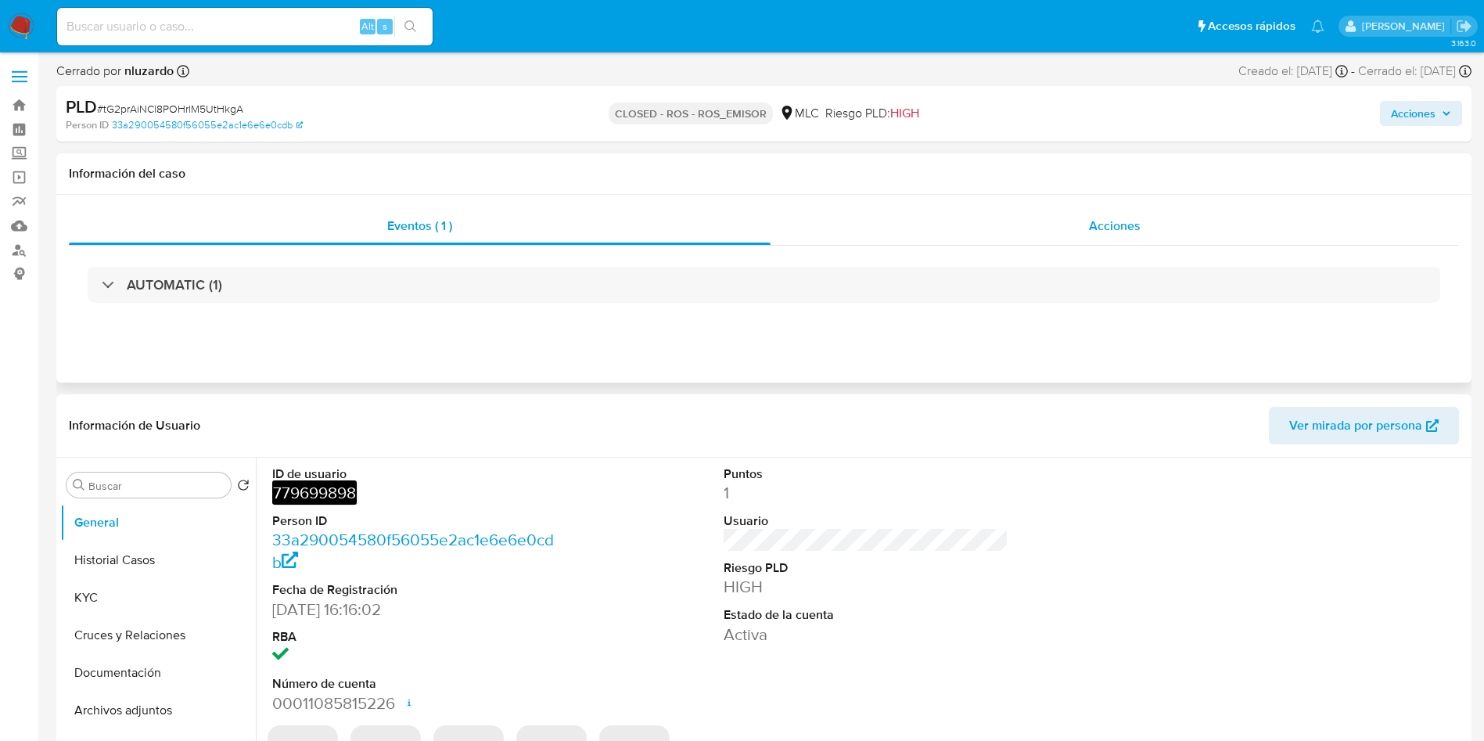
click at [1114, 232] on span "Acciones" at bounding box center [1115, 226] width 52 height 18
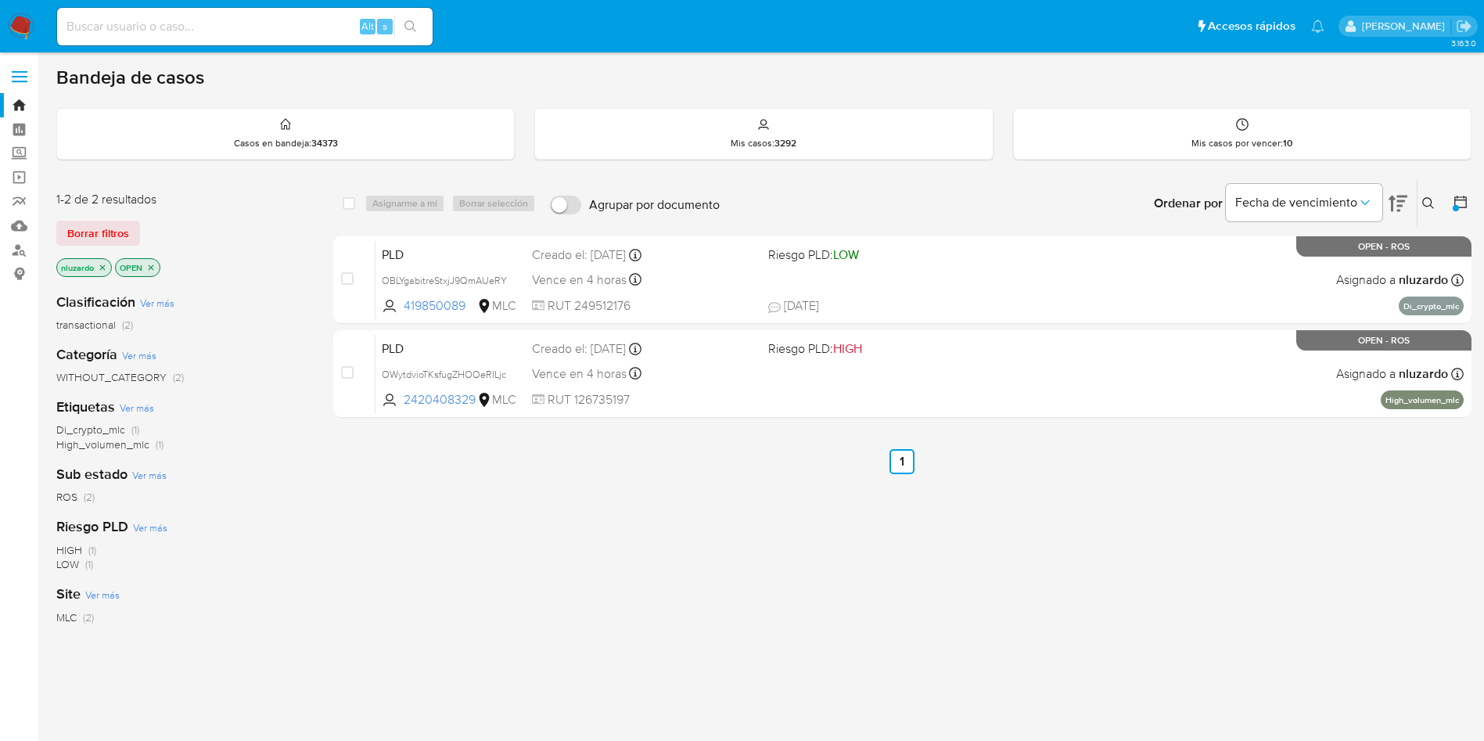
click at [716, 530] on div "select-all-cases-checkbox Asignarme a mí Borrar selección Agrupar por documento…" at bounding box center [902, 532] width 1139 height 709
click at [628, 509] on div "select-all-cases-checkbox Asignarme a mí Borrar selección Agrupar por documento…" at bounding box center [902, 532] width 1139 height 709
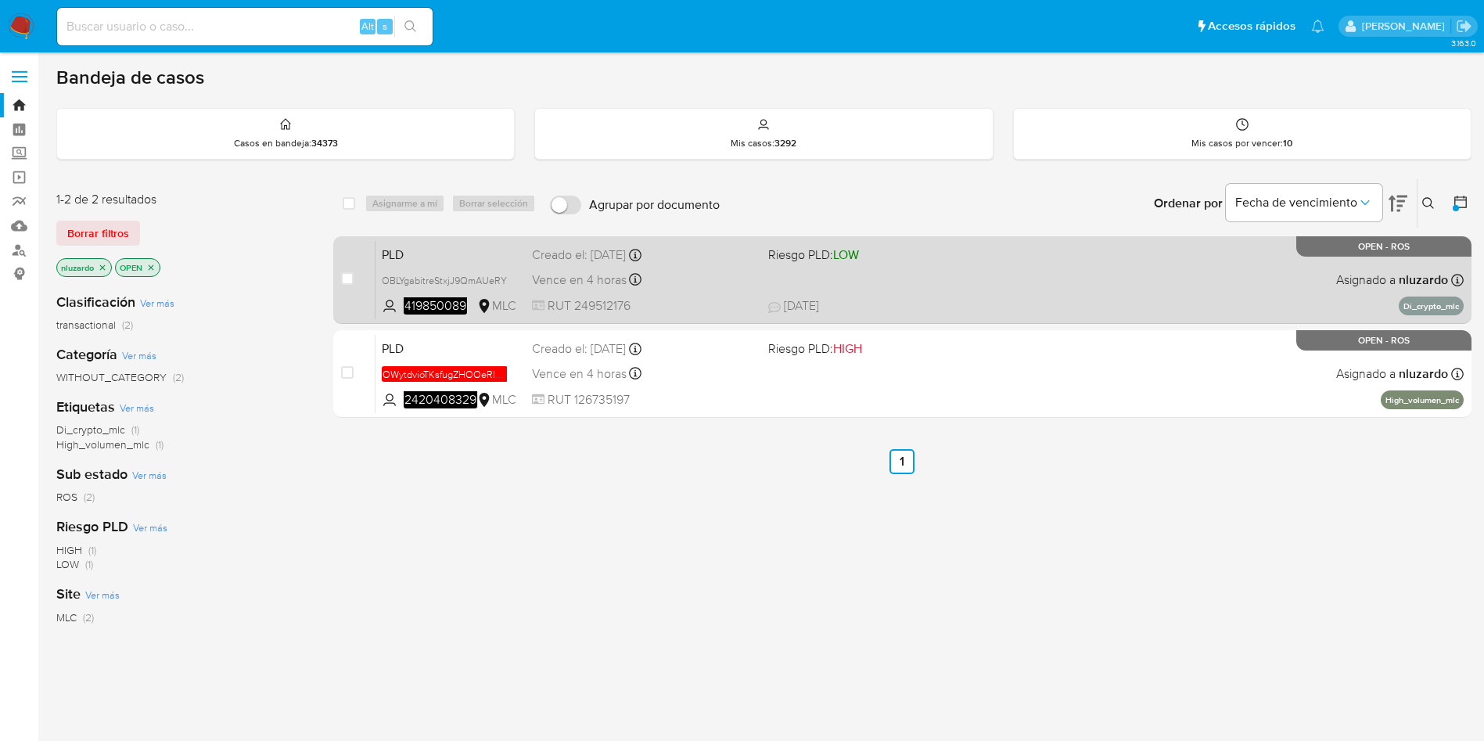
click at [692, 311] on span "RUT 249512176" at bounding box center [644, 305] width 224 height 17
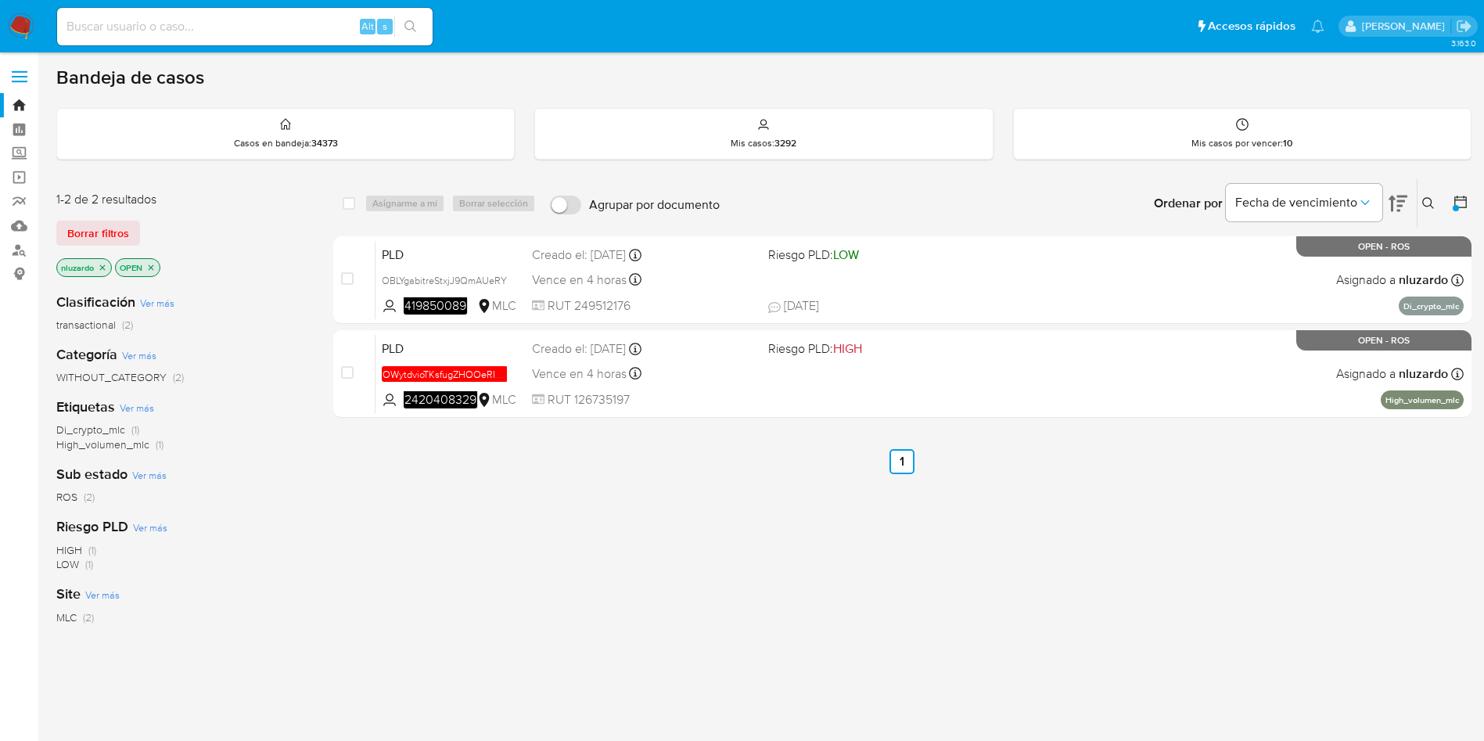
click at [603, 601] on div "select-all-cases-checkbox Asignarme a mí Borrar selección Agrupar por documento…" at bounding box center [902, 532] width 1139 height 709
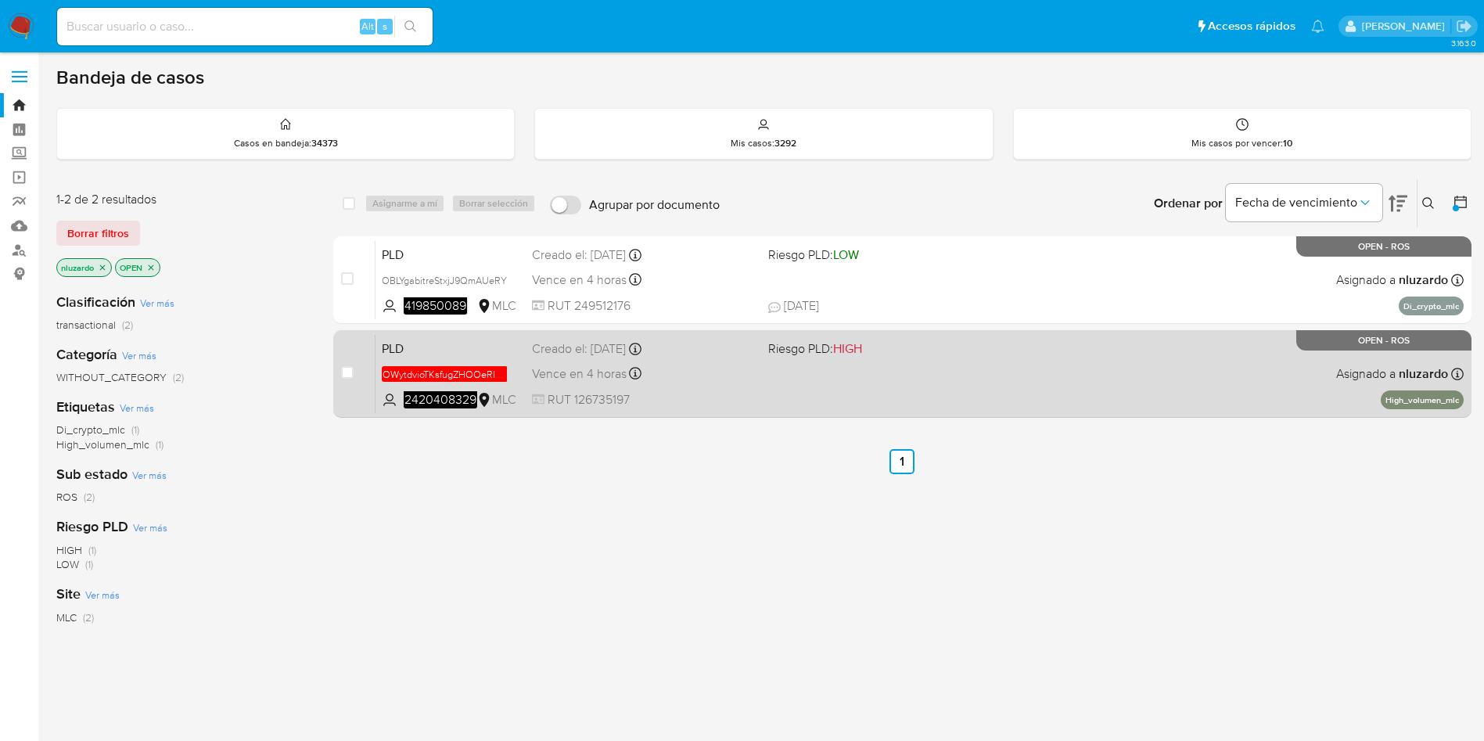
click at [761, 412] on div "PLD OWytdvioTKsfugZHOOeRILjc 2420408329 MLC Riesgo PLD: HIGH Creado el: [DATE] …" at bounding box center [920, 373] width 1088 height 79
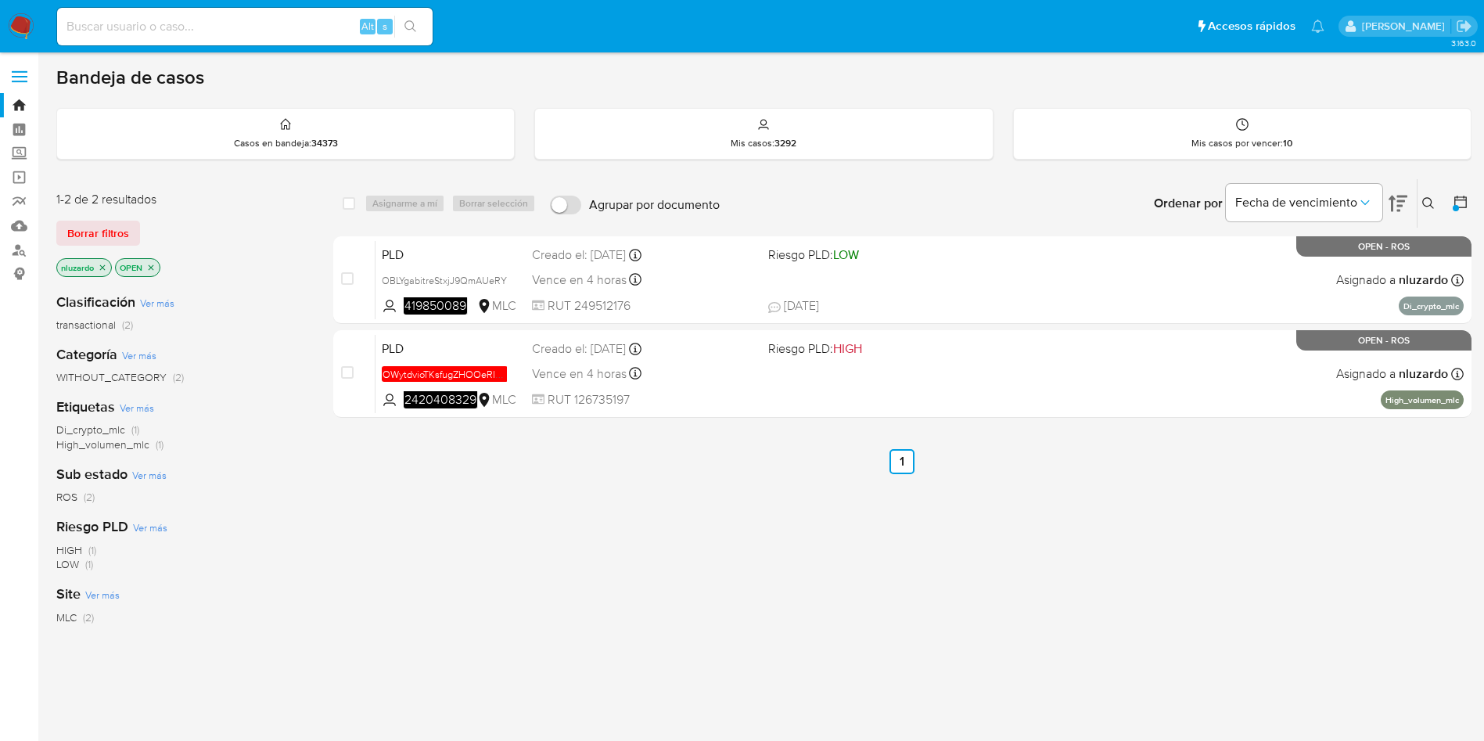
click at [657, 524] on div "select-all-cases-checkbox Asignarme a mí Borrar selección Agrupar por documento…" at bounding box center [902, 532] width 1139 height 709
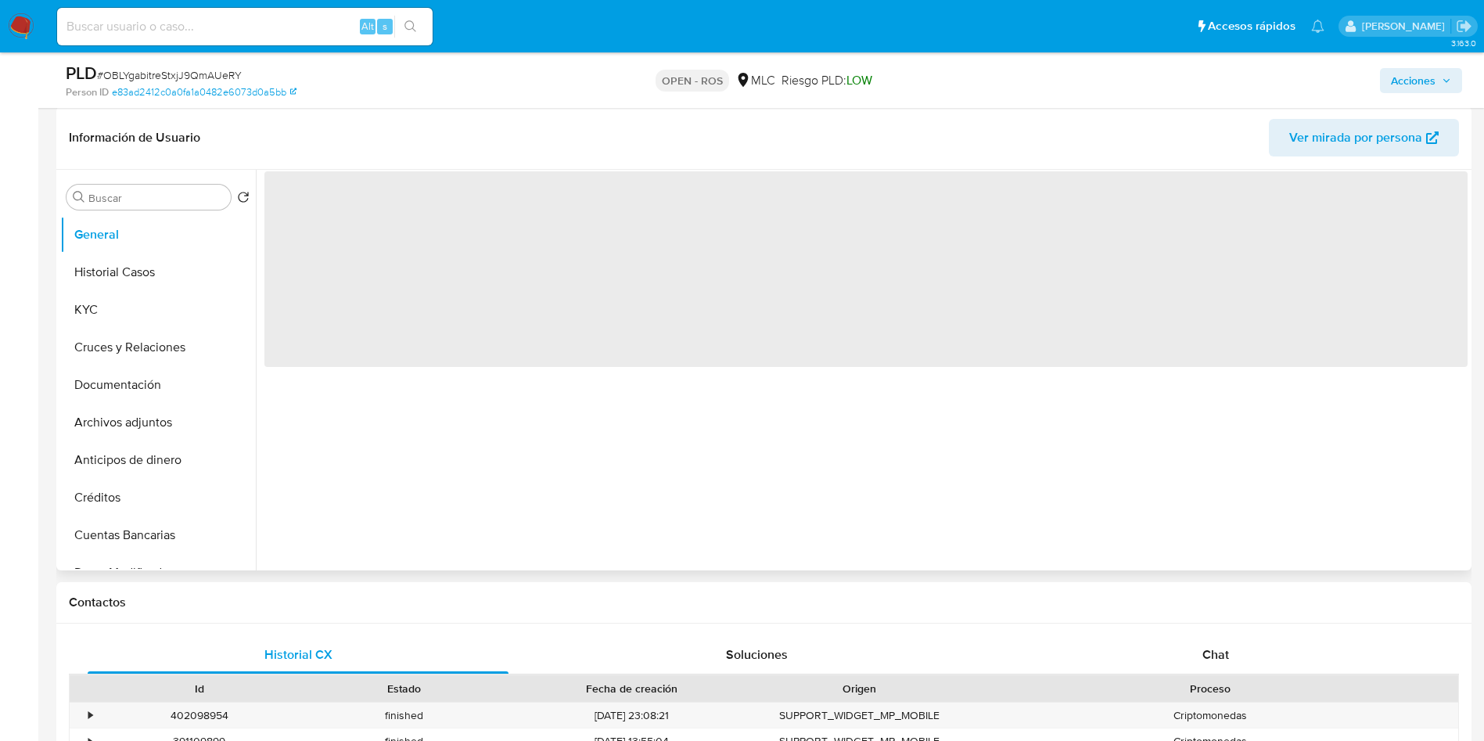
select select "10"
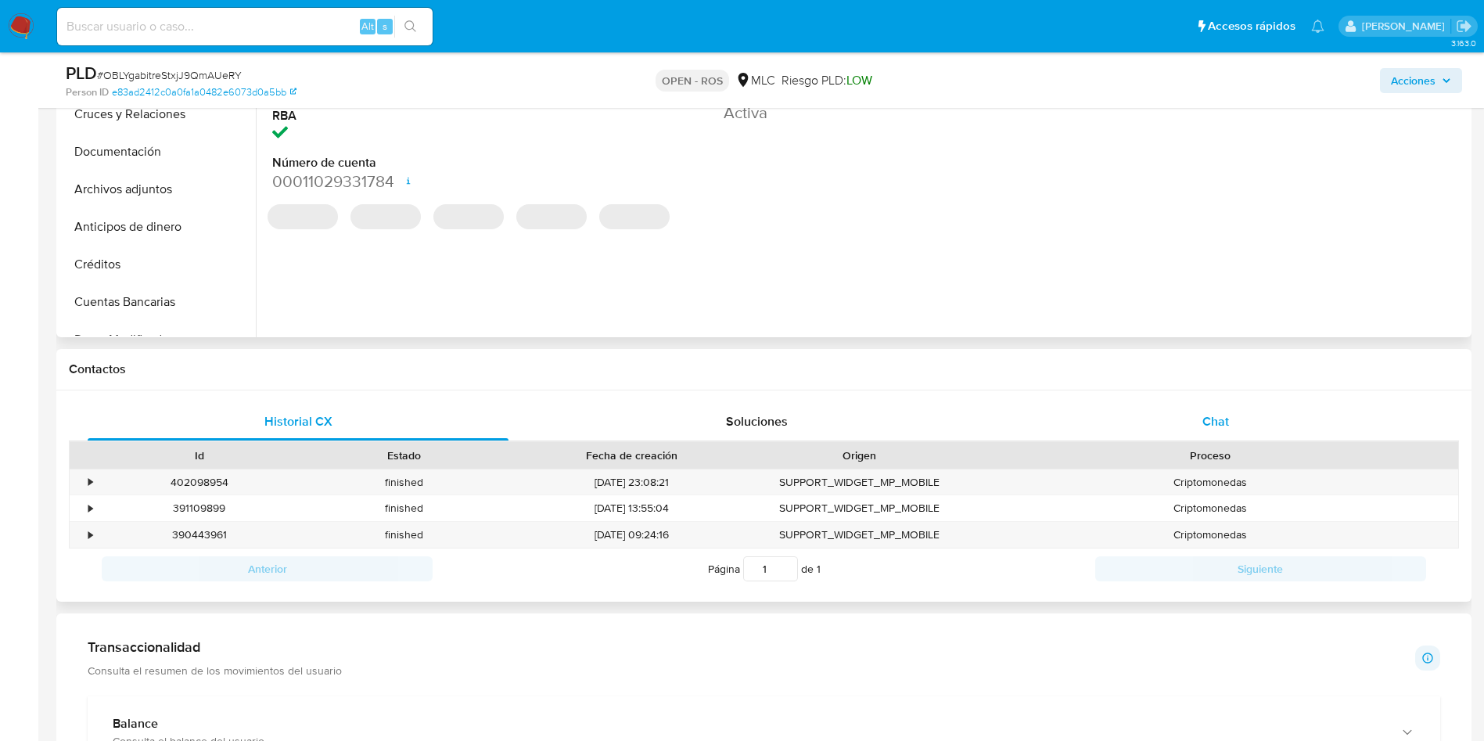
click at [1153, 431] on div "Chat" at bounding box center [1216, 422] width 421 height 38
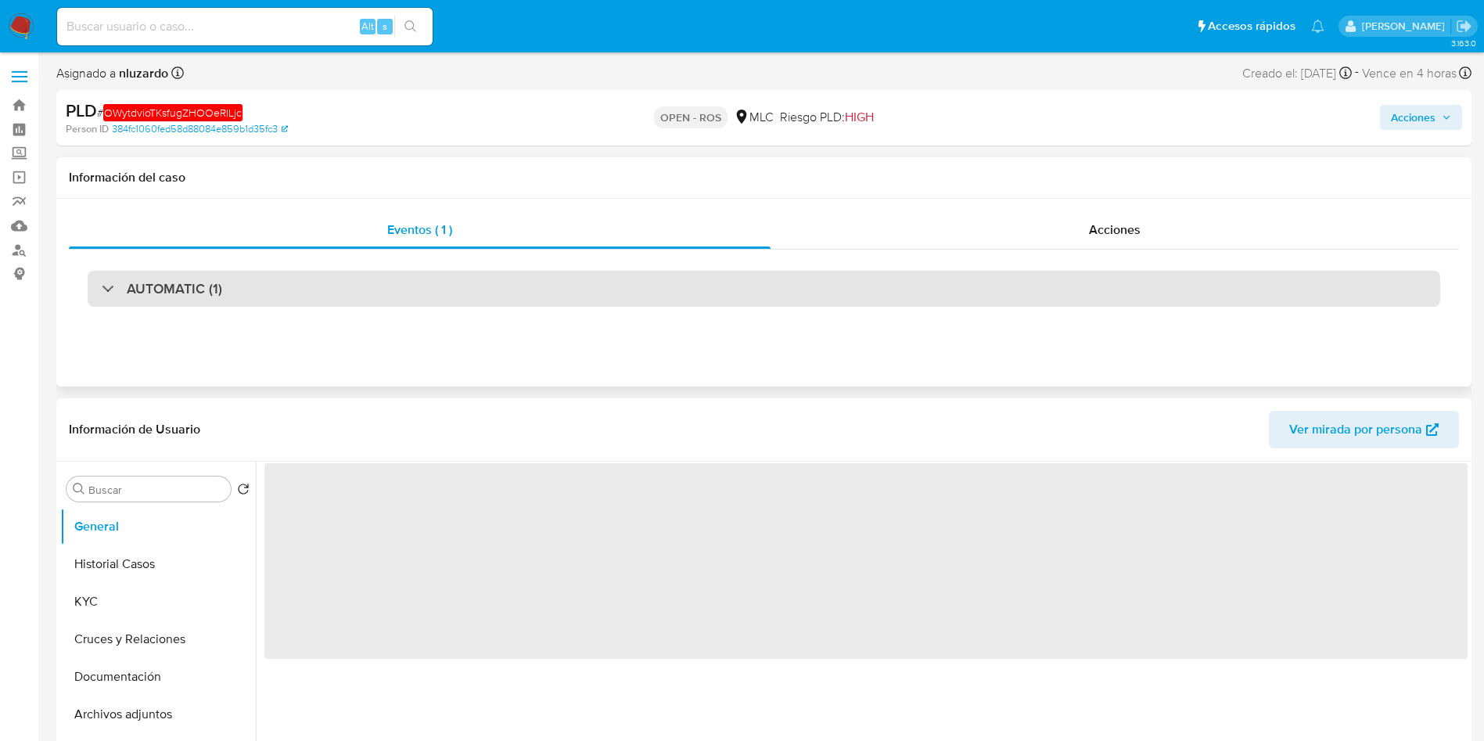
select select "10"
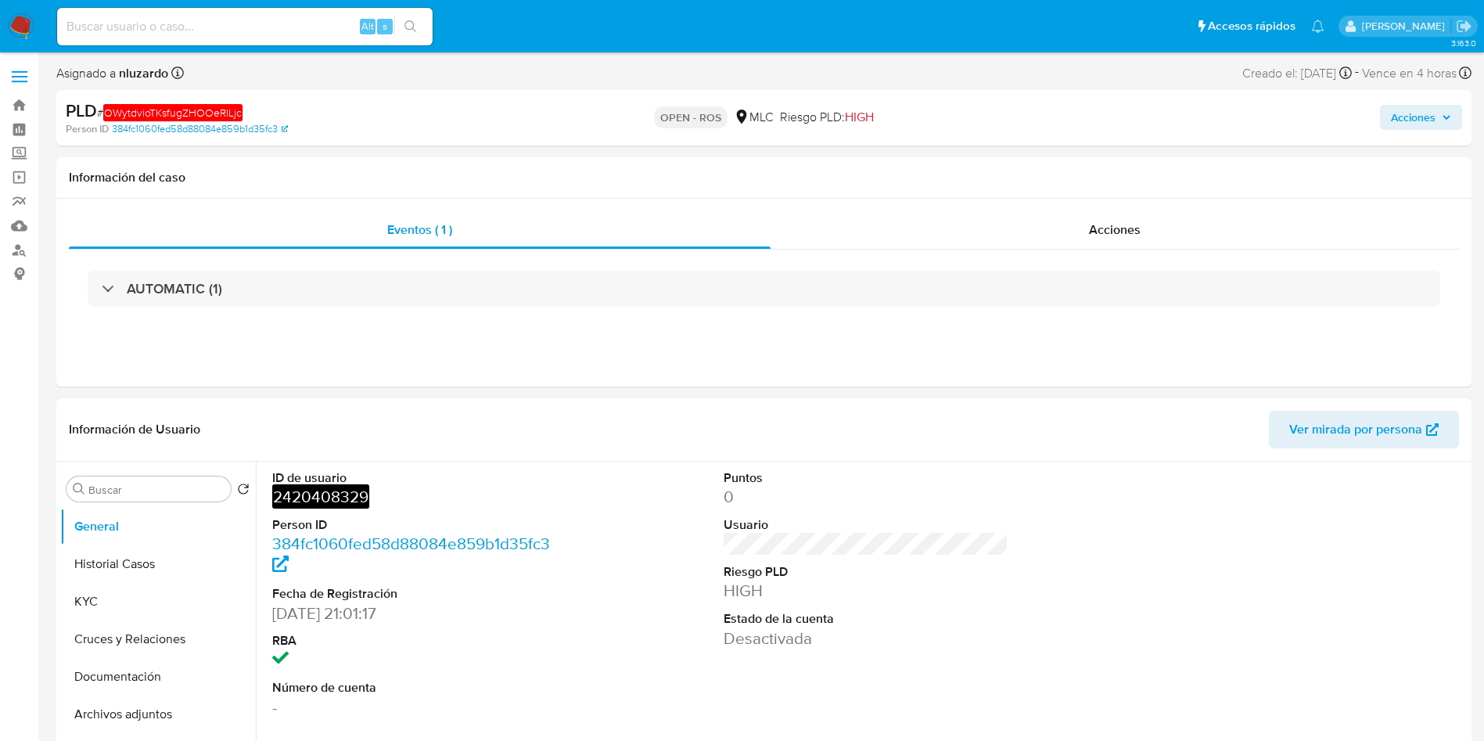
click at [330, 489] on em "2420408329" at bounding box center [320, 496] width 97 height 24
copy em "2420408329"
click at [341, 493] on em "2420408329" at bounding box center [320, 496] width 97 height 24
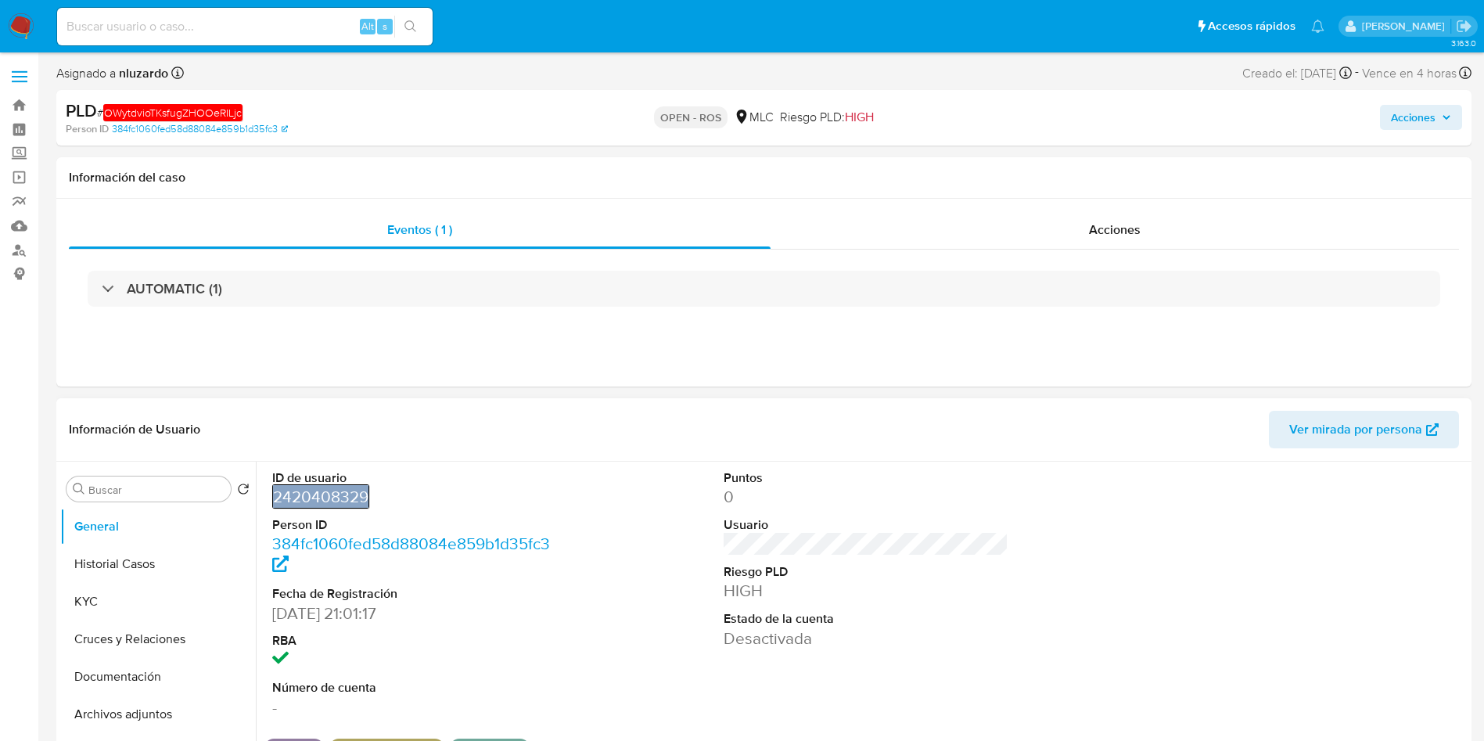
click at [330, 492] on em "2420408329" at bounding box center [320, 496] width 97 height 24
select select "10"
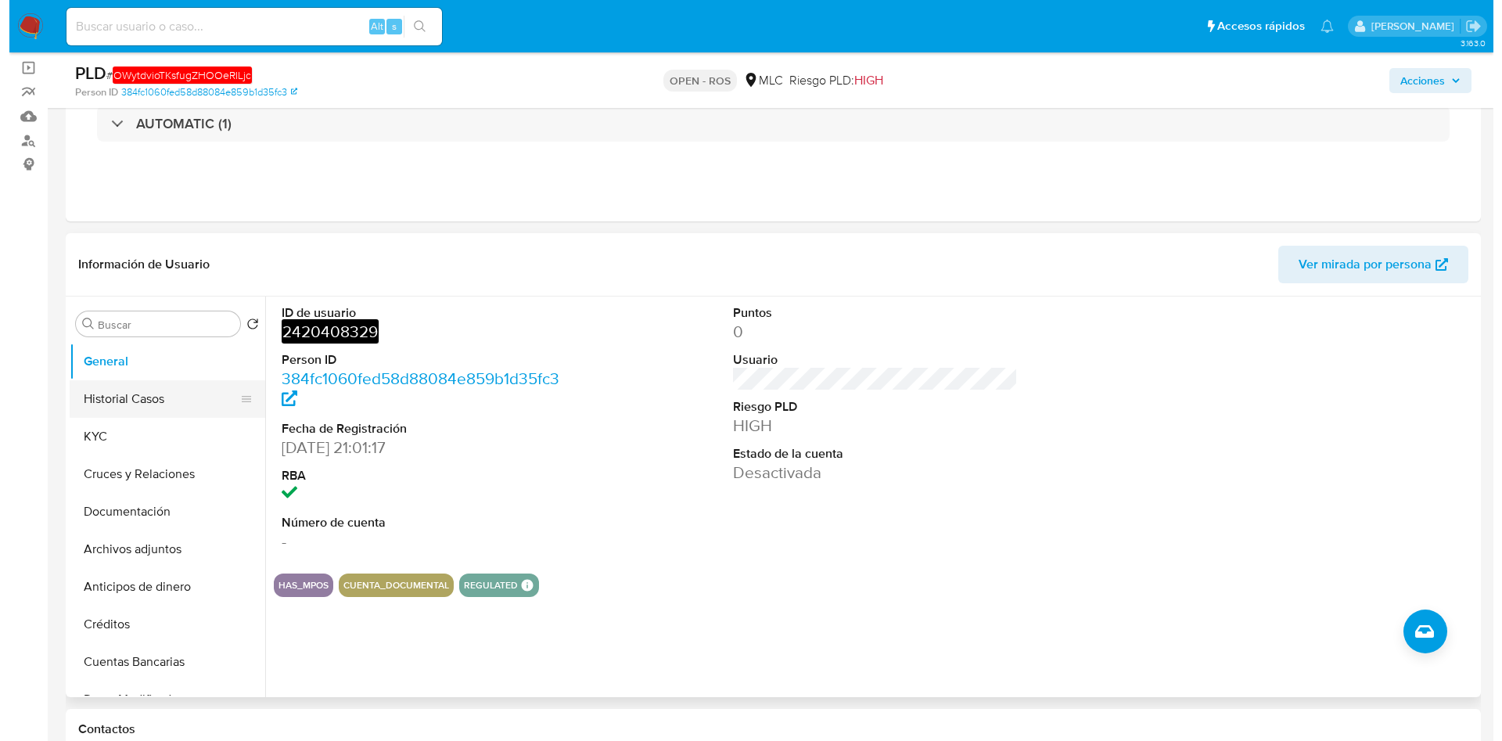
scroll to position [117, 0]
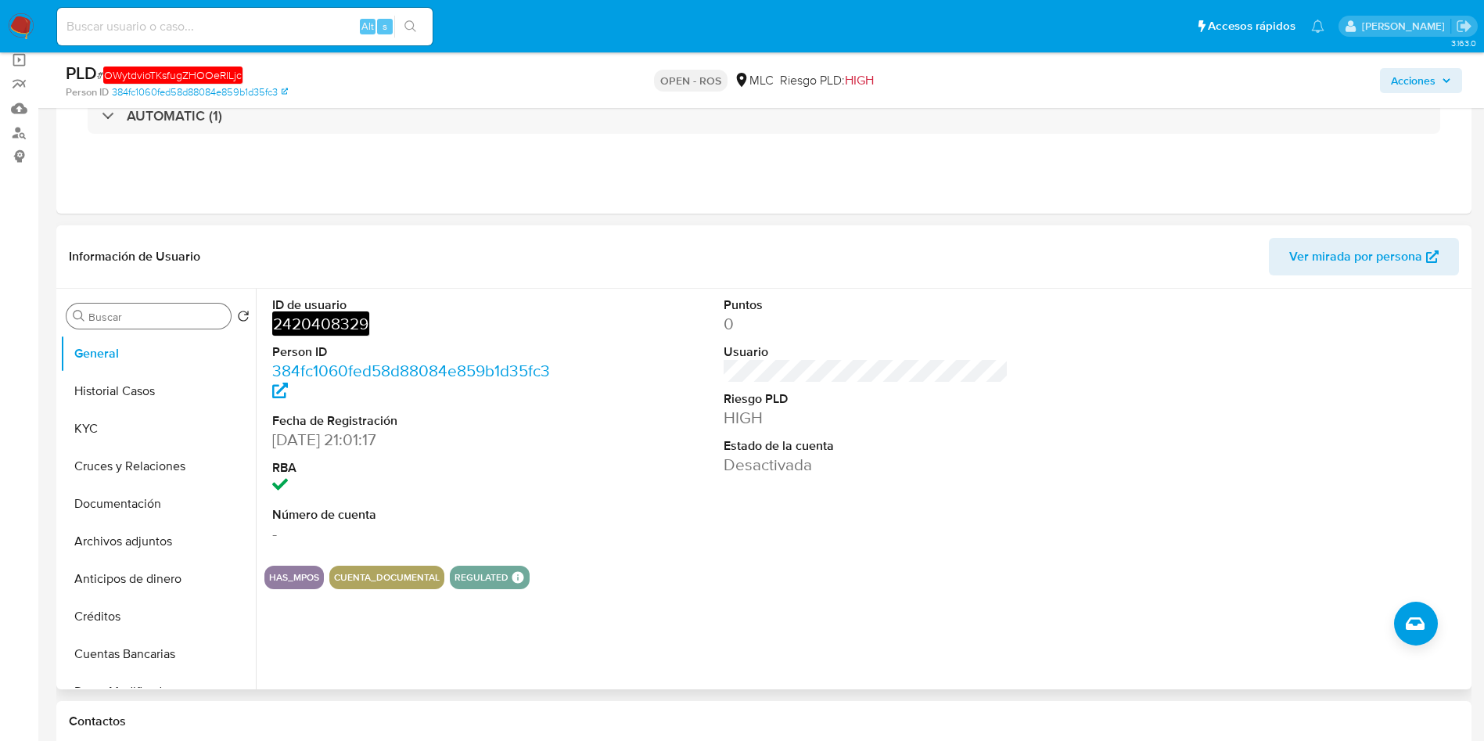
click at [132, 314] on input "Buscar" at bounding box center [156, 317] width 136 height 14
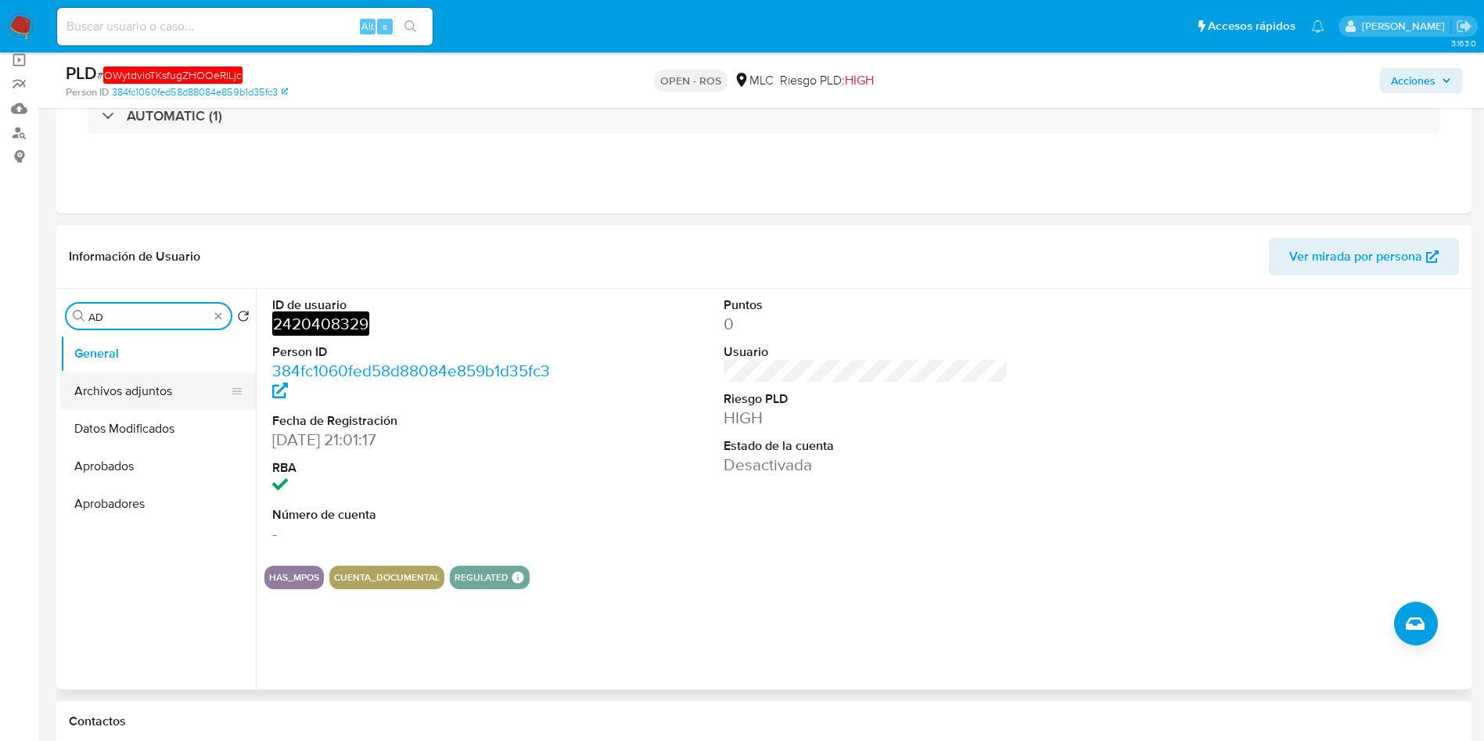
type input "AD"
click at [146, 387] on button "Archivos adjuntos" at bounding box center [151, 391] width 183 height 38
click at [134, 397] on button "Archivos adjuntos" at bounding box center [151, 391] width 183 height 38
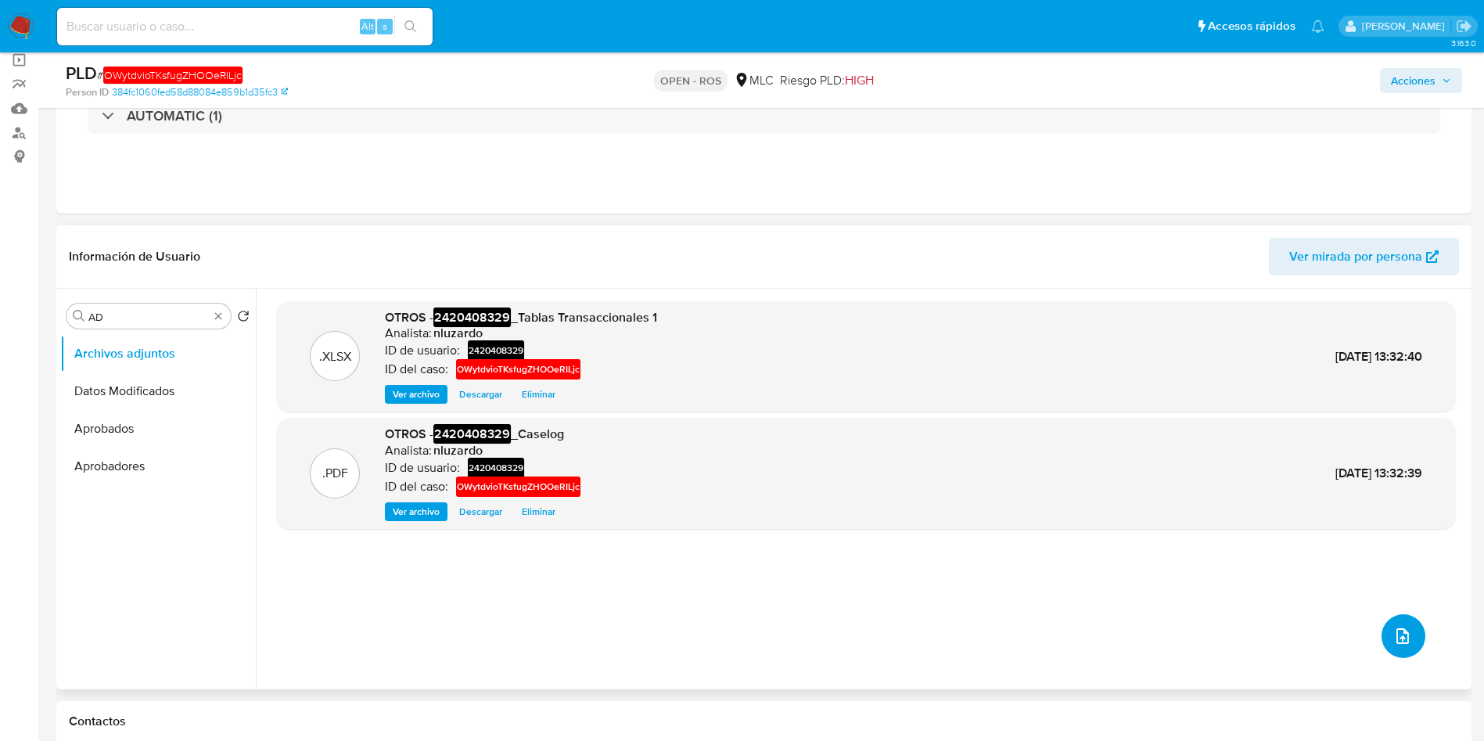
click at [1398, 634] on icon "upload-file" at bounding box center [1403, 636] width 19 height 19
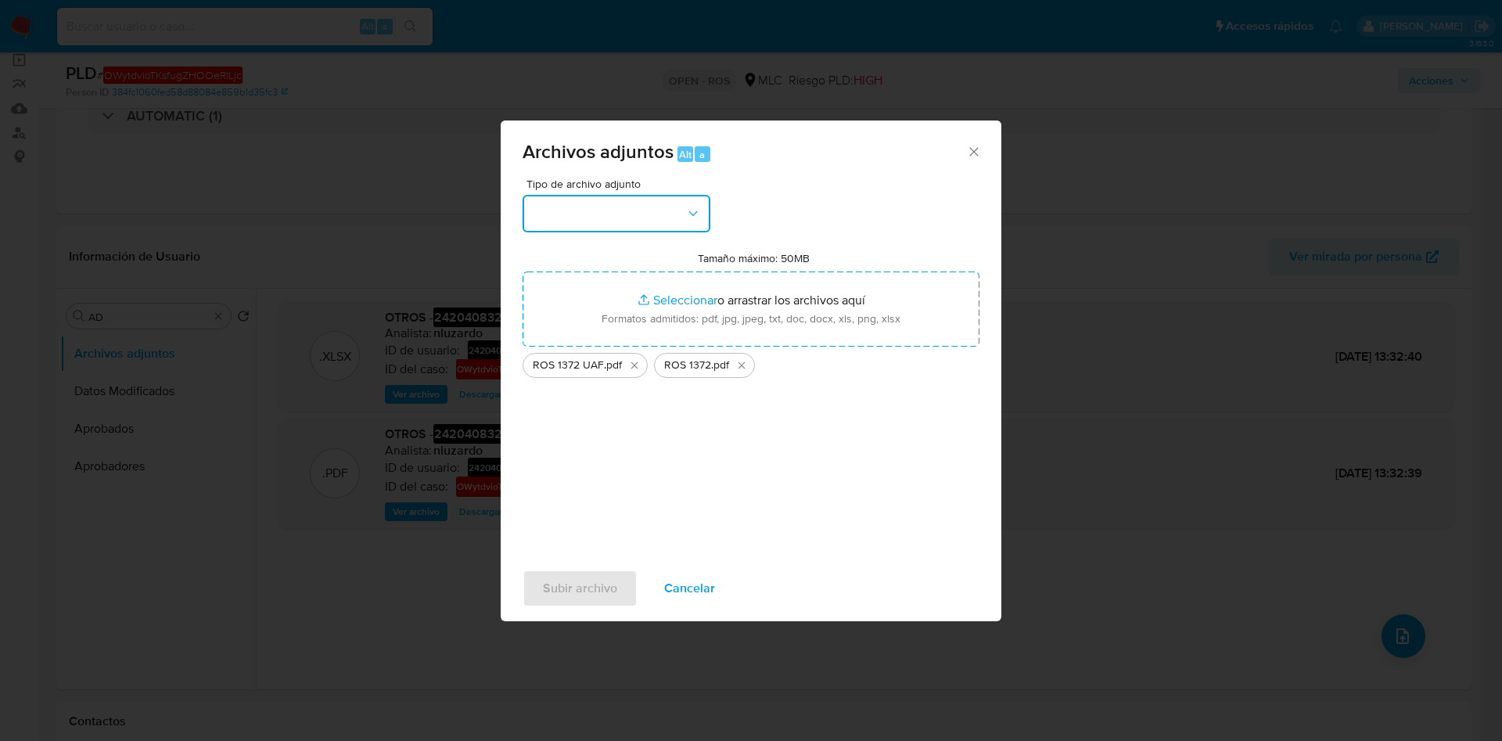
click at [691, 213] on icon "button" at bounding box center [693, 213] width 9 height 5
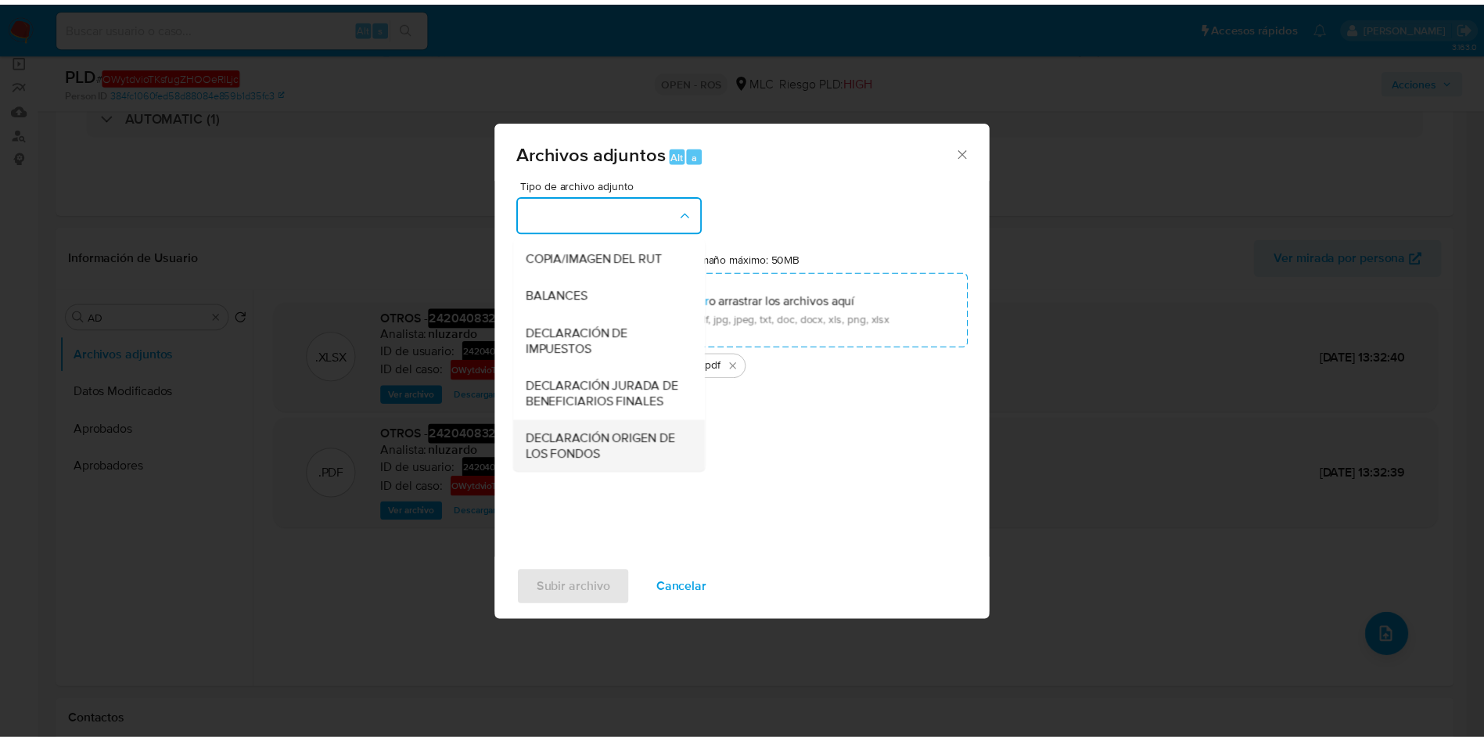
scroll to position [182, 0]
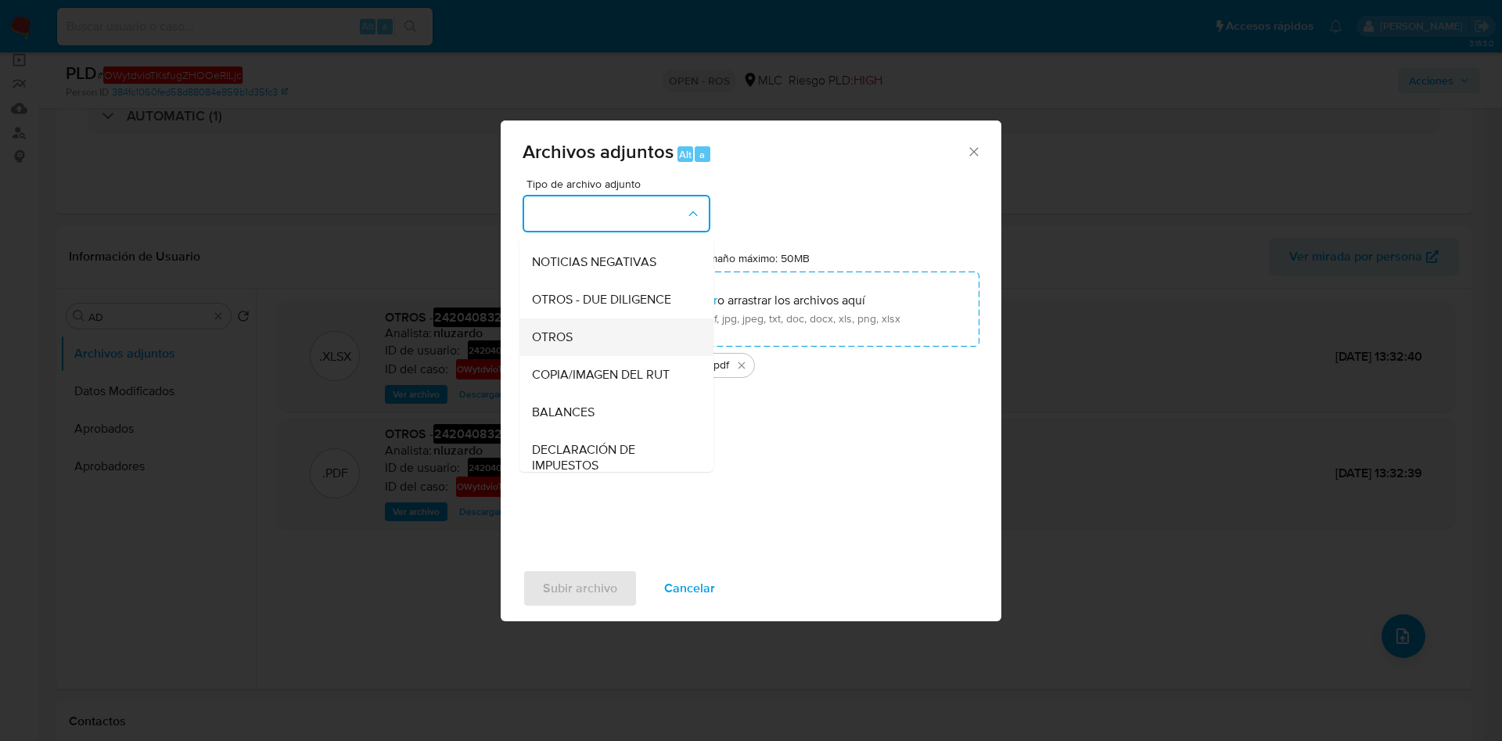
click at [603, 356] on div "OTROS" at bounding box center [612, 337] width 160 height 38
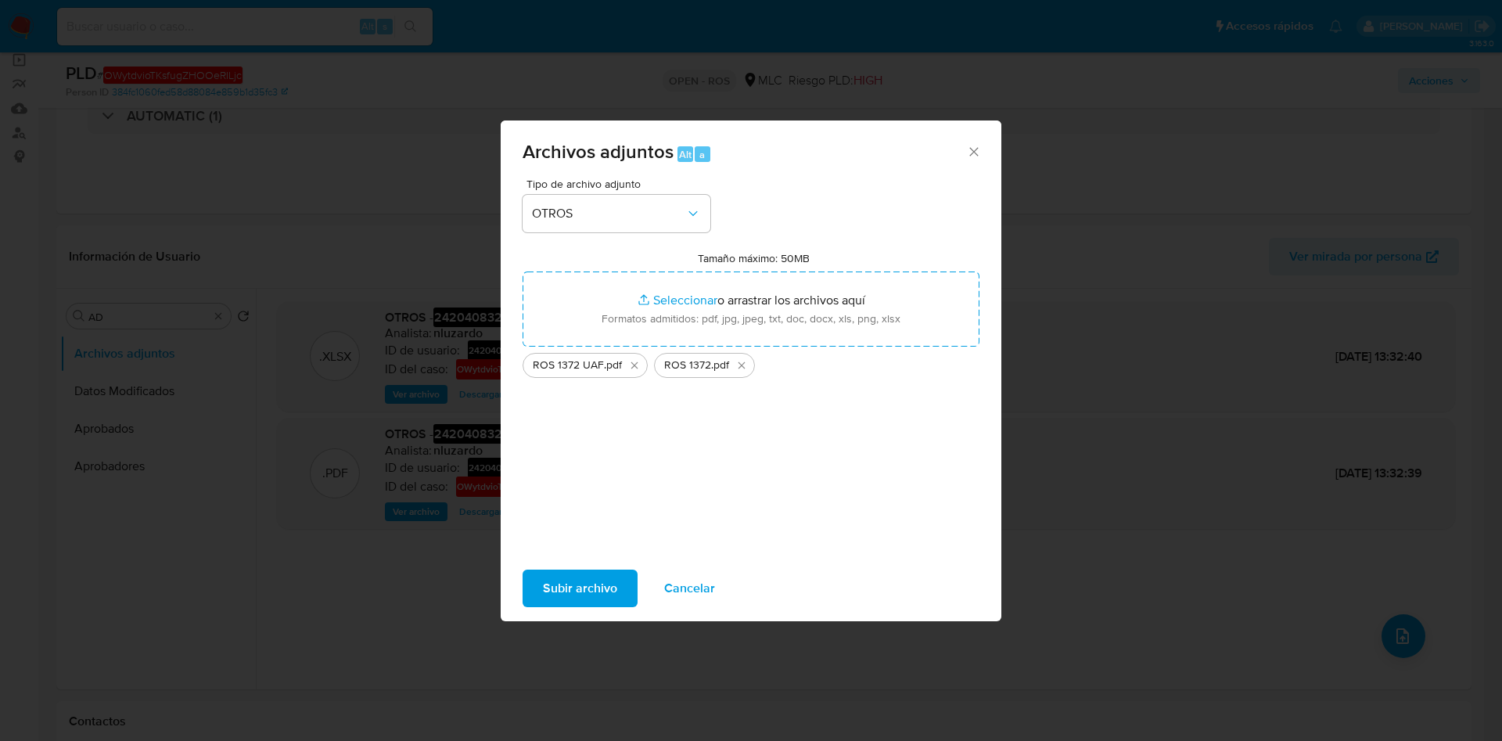
click at [592, 590] on span "Subir archivo" at bounding box center [580, 588] width 74 height 34
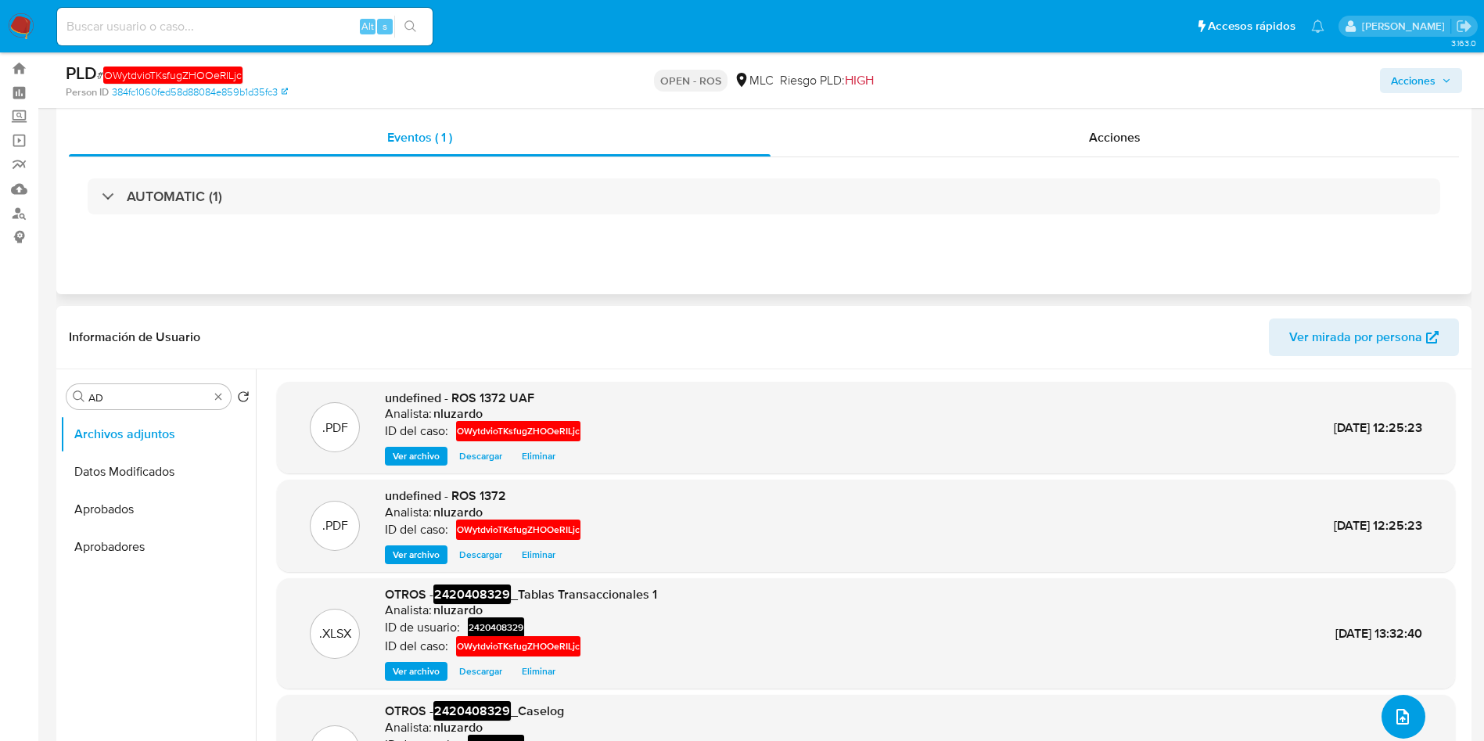
scroll to position [0, 0]
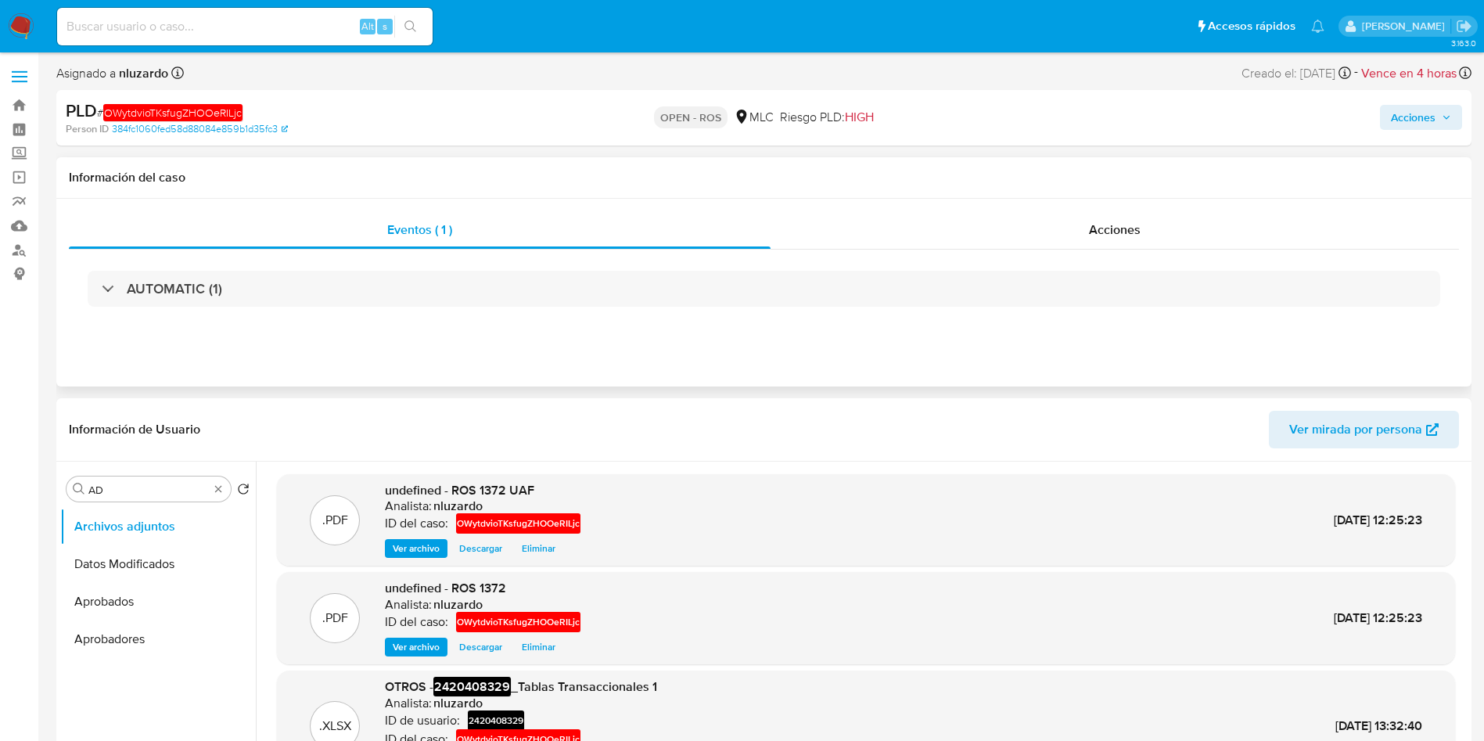
click at [1120, 208] on div "Eventos ( 1 ) Acciones AUTOMATIC (1)" at bounding box center [764, 293] width 1416 height 188
click at [1114, 221] on span "Acciones" at bounding box center [1115, 230] width 52 height 18
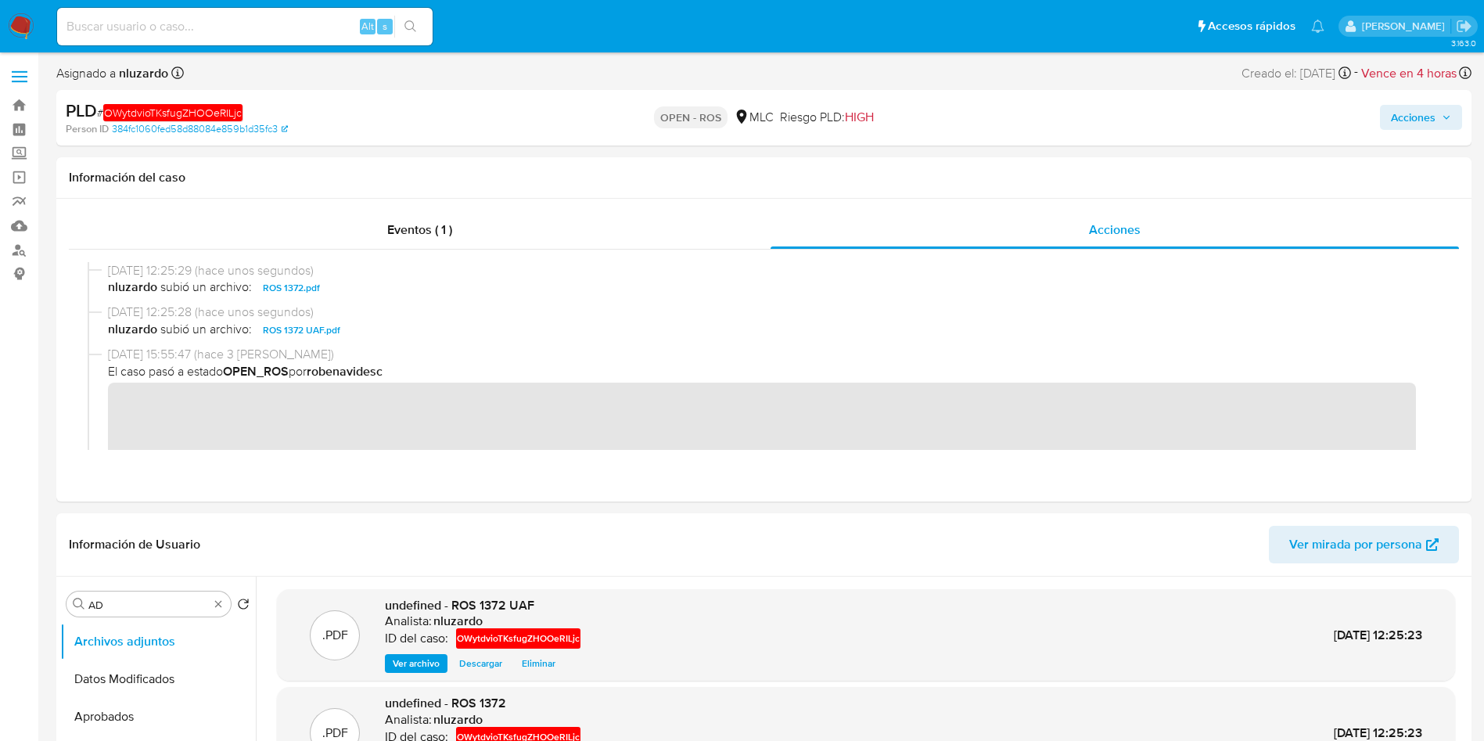
click at [1445, 118] on icon "button" at bounding box center [1446, 117] width 9 height 9
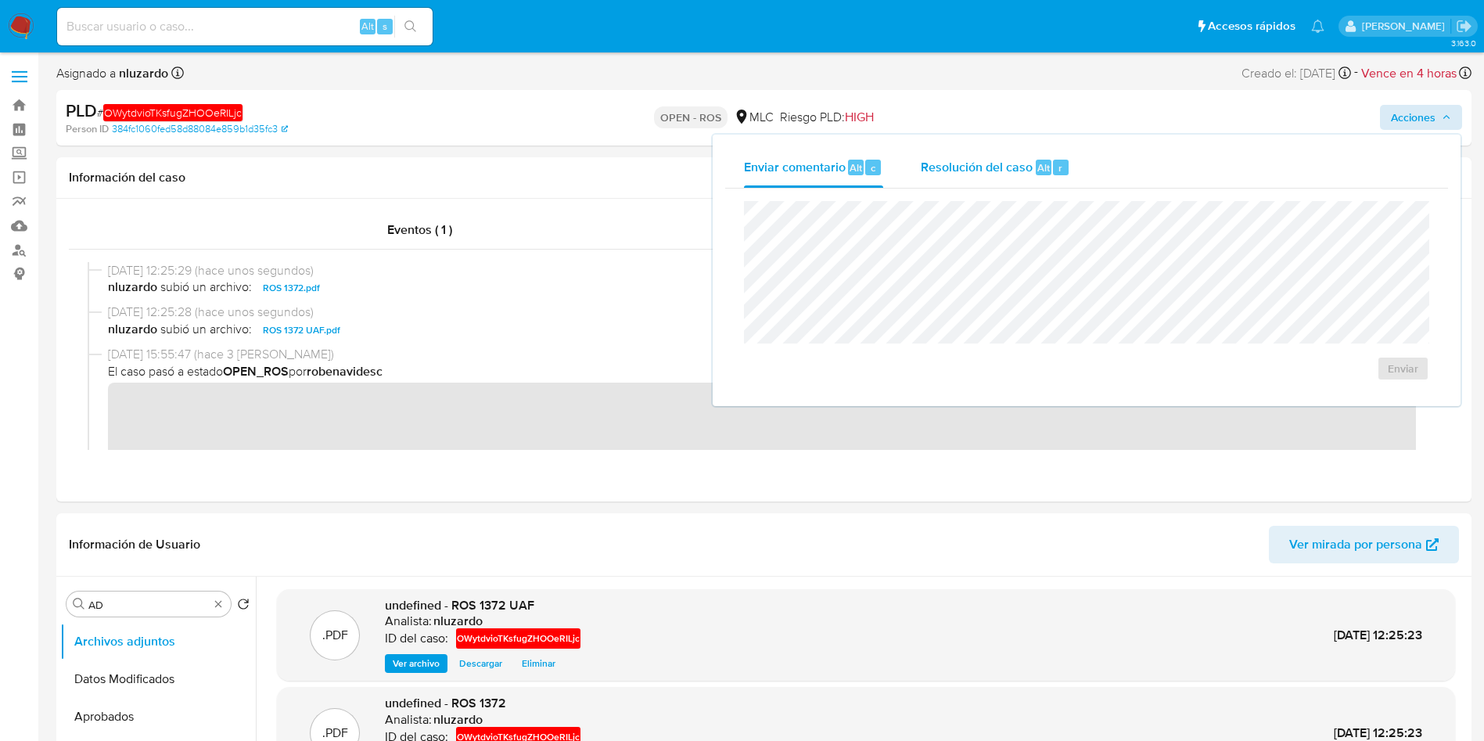
click at [962, 178] on div "Resolución del caso Alt r" at bounding box center [995, 167] width 149 height 41
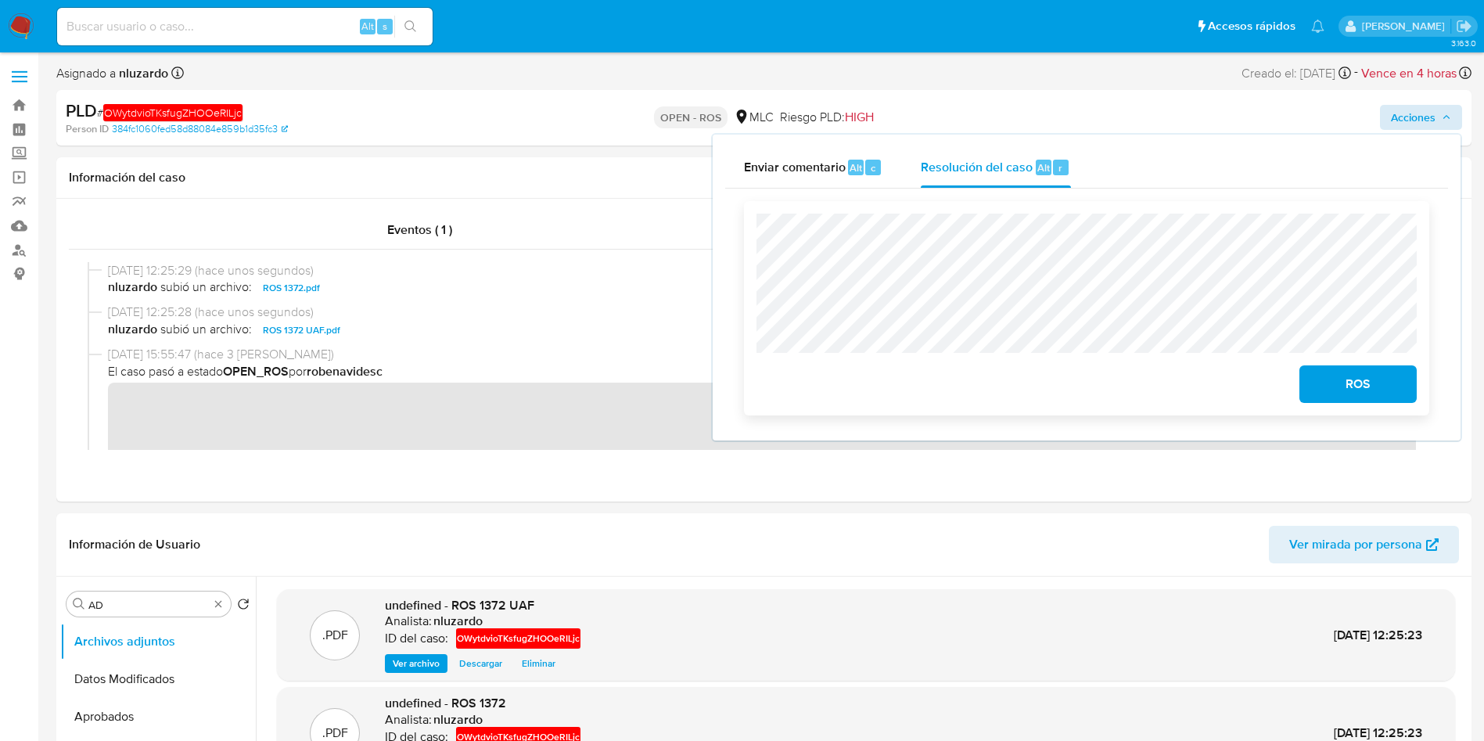
click at [1336, 387] on span "ROS" at bounding box center [1358, 384] width 77 height 34
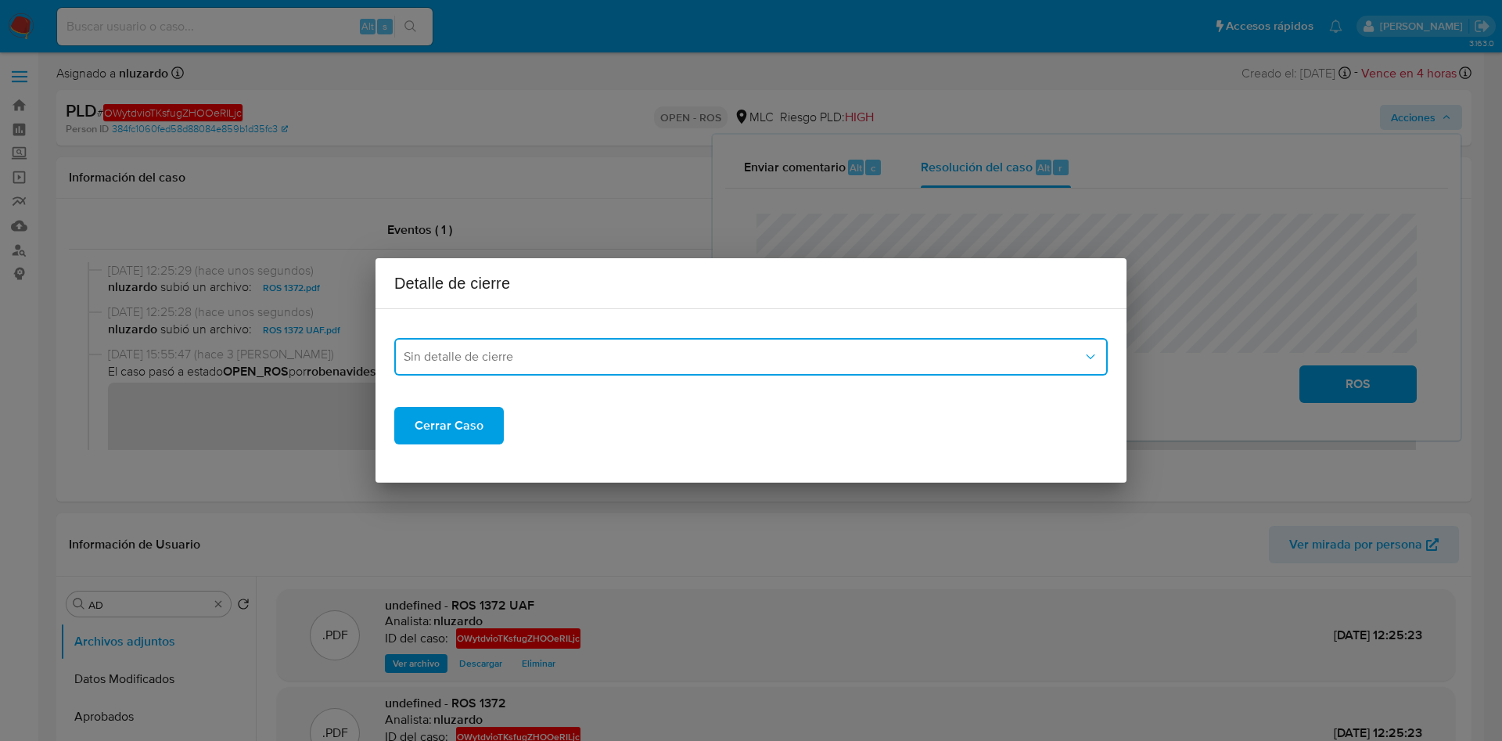
click at [699, 349] on span "Sin detalle de cierre" at bounding box center [743, 357] width 679 height 16
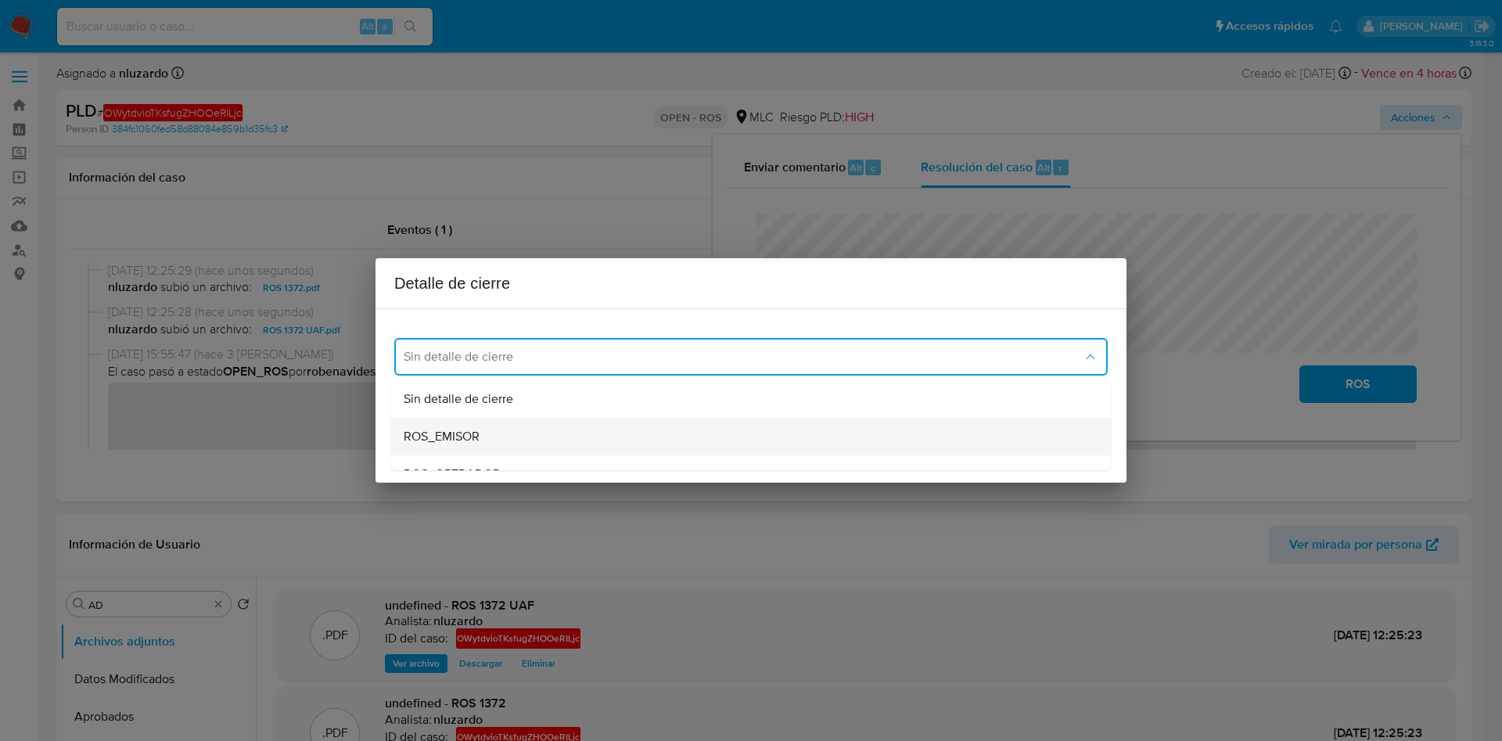
click at [526, 426] on div "ROS_EMISOR" at bounding box center [746, 437] width 685 height 38
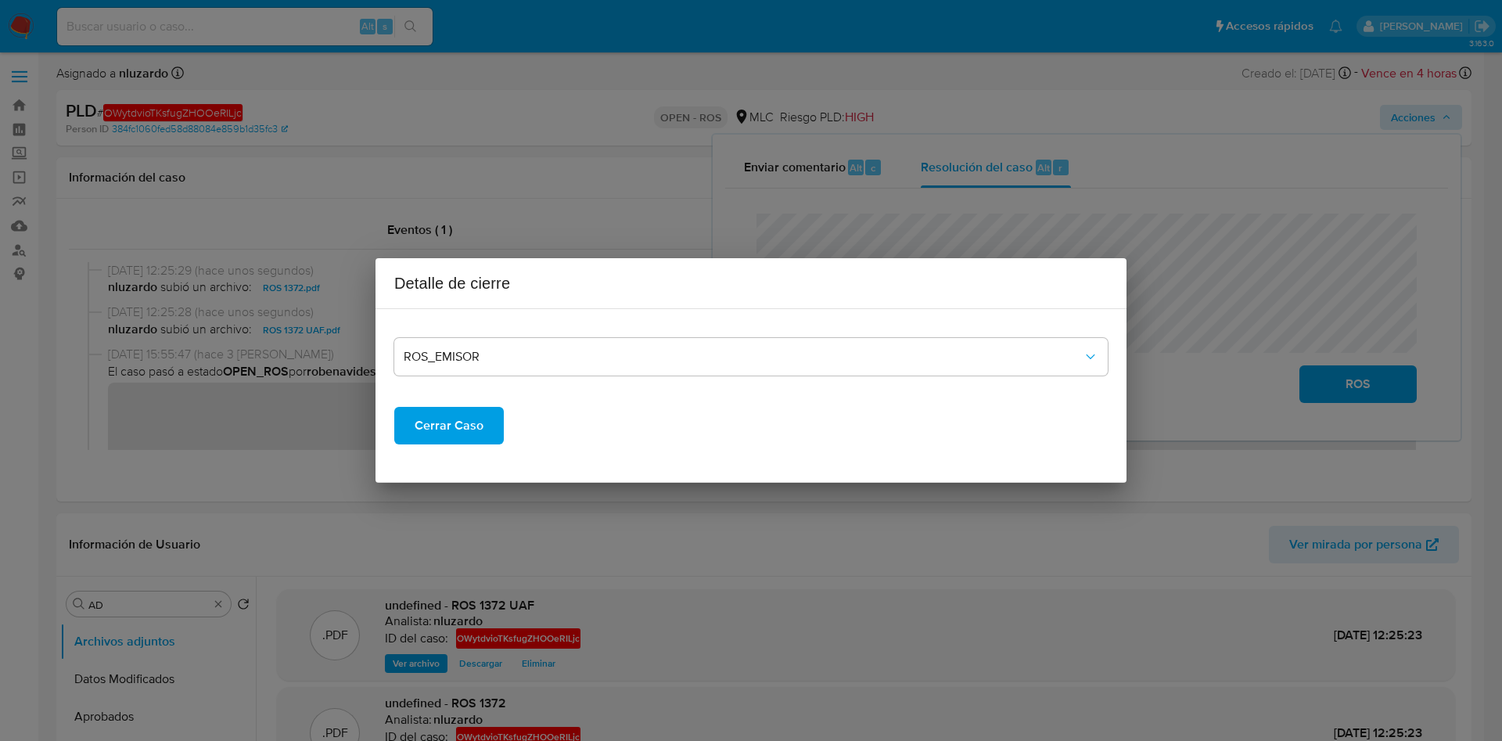
drag, startPoint x: 838, startPoint y: 428, endPoint x: 744, endPoint y: 430, distance: 93.9
click at [838, 428] on div "Cerrar Caso" at bounding box center [751, 413] width 714 height 63
click at [423, 434] on span "Cerrar Caso" at bounding box center [449, 425] width 69 height 34
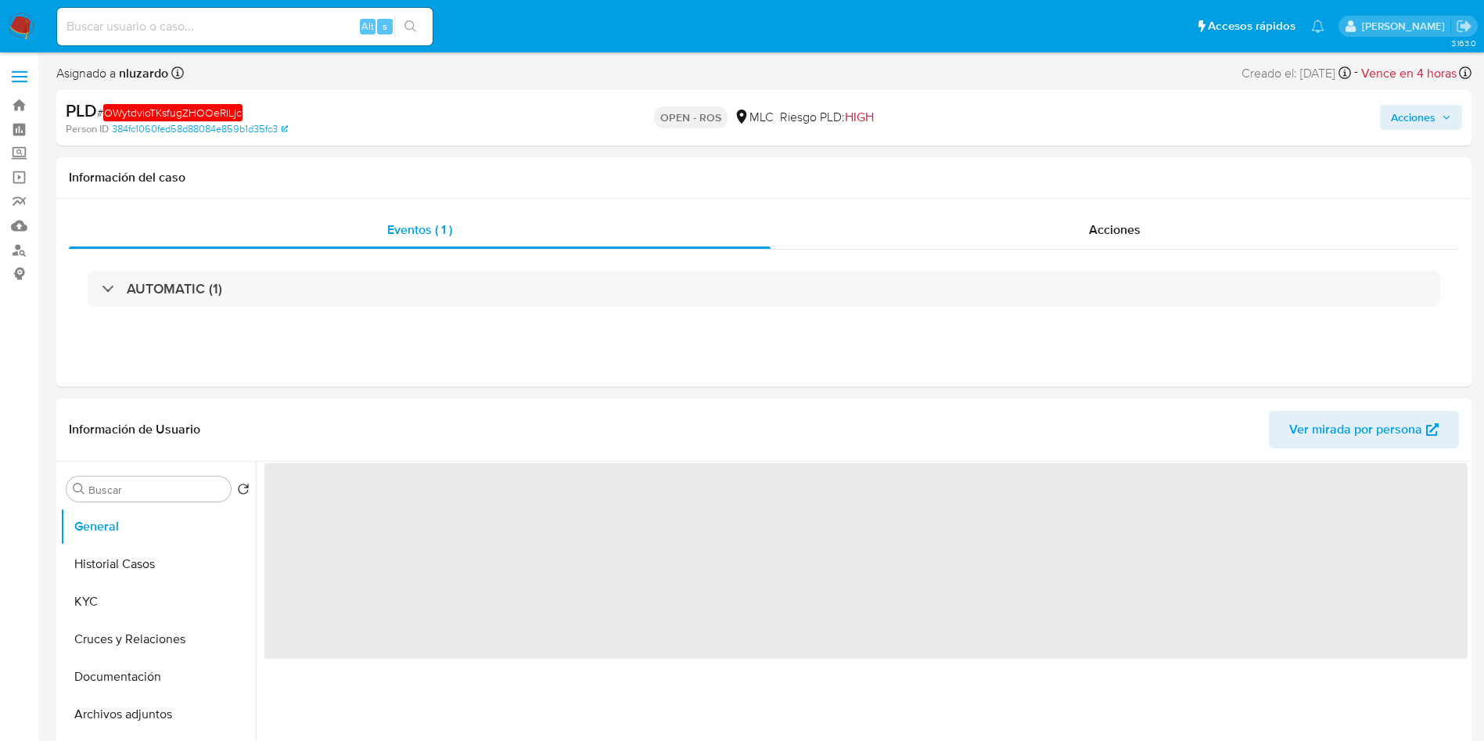
select select "10"
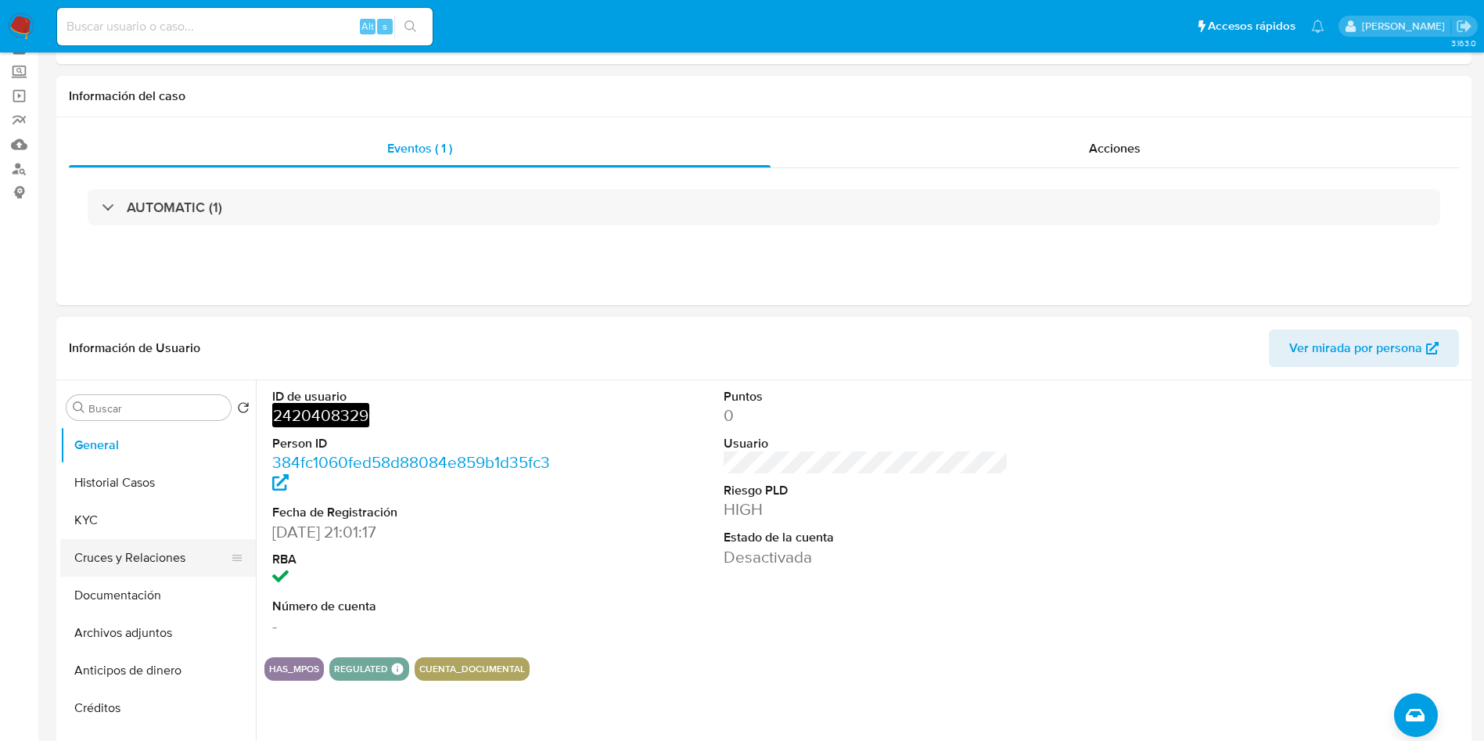
scroll to position [117, 0]
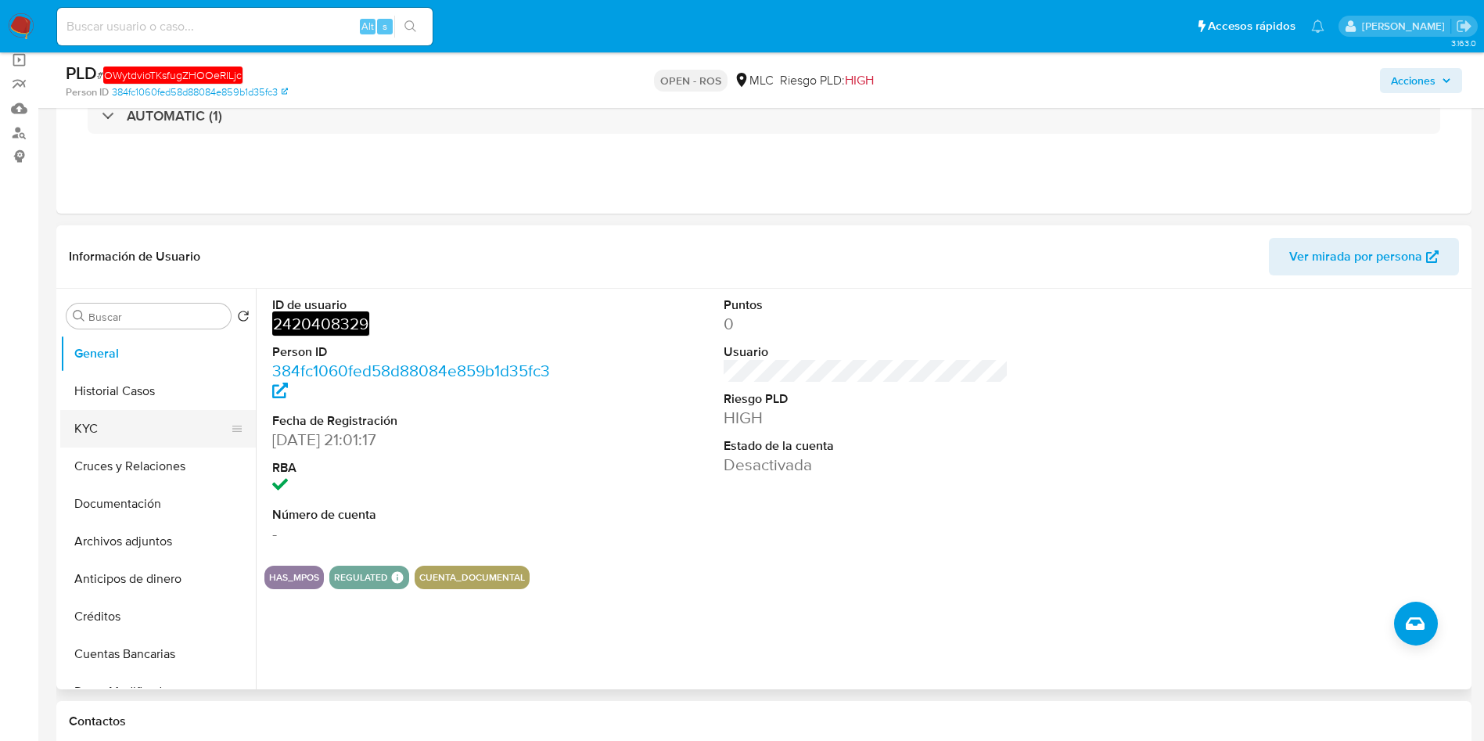
click at [135, 431] on button "KYC" at bounding box center [151, 429] width 183 height 38
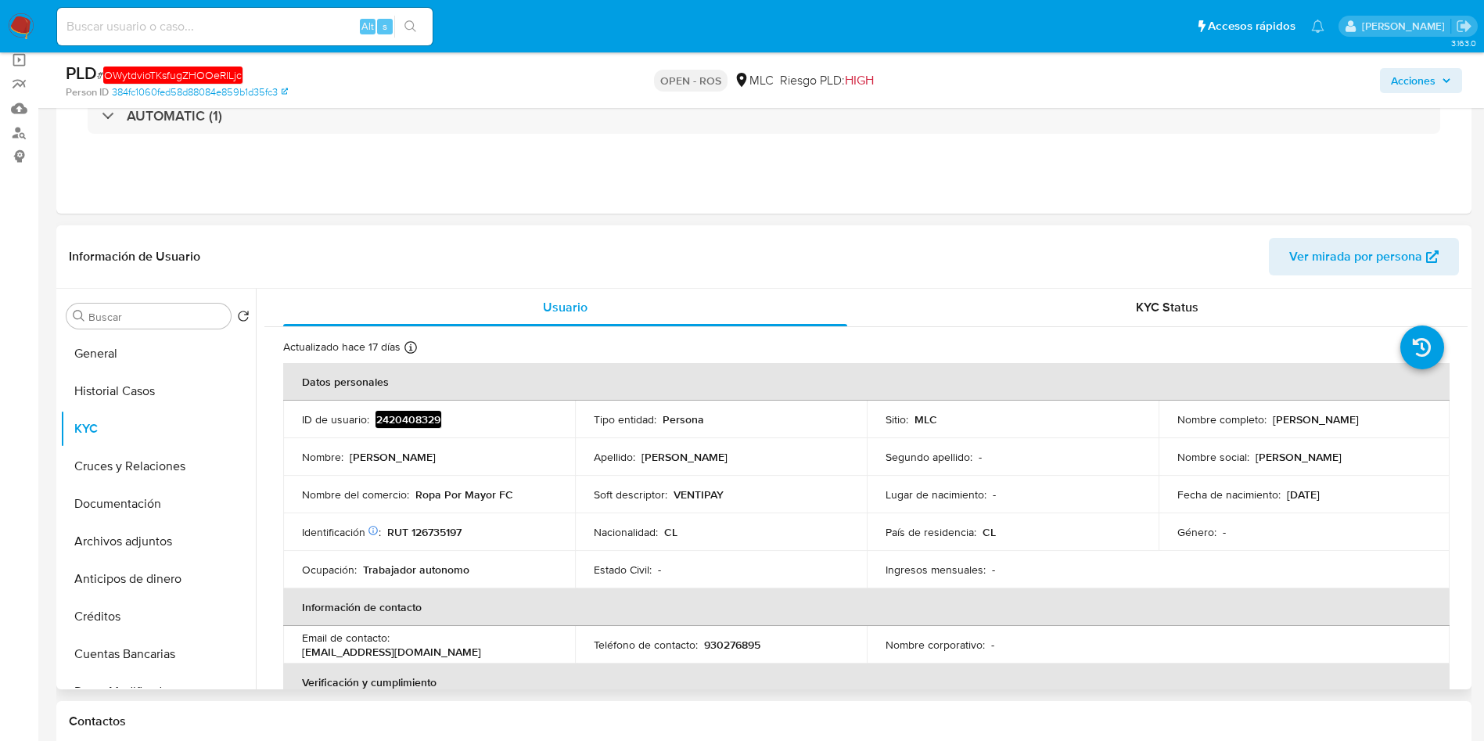
click at [1279, 416] on p "[PERSON_NAME]" at bounding box center [1316, 419] width 86 height 14
drag, startPoint x: 1361, startPoint y: 424, endPoint x: 1376, endPoint y: 424, distance: 15.7
click at [1376, 424] on div "Nombre completo : Aldo Elio Aravena Cid" at bounding box center [1305, 419] width 254 height 14
copy p "Aldo Elio Aravena Cid"
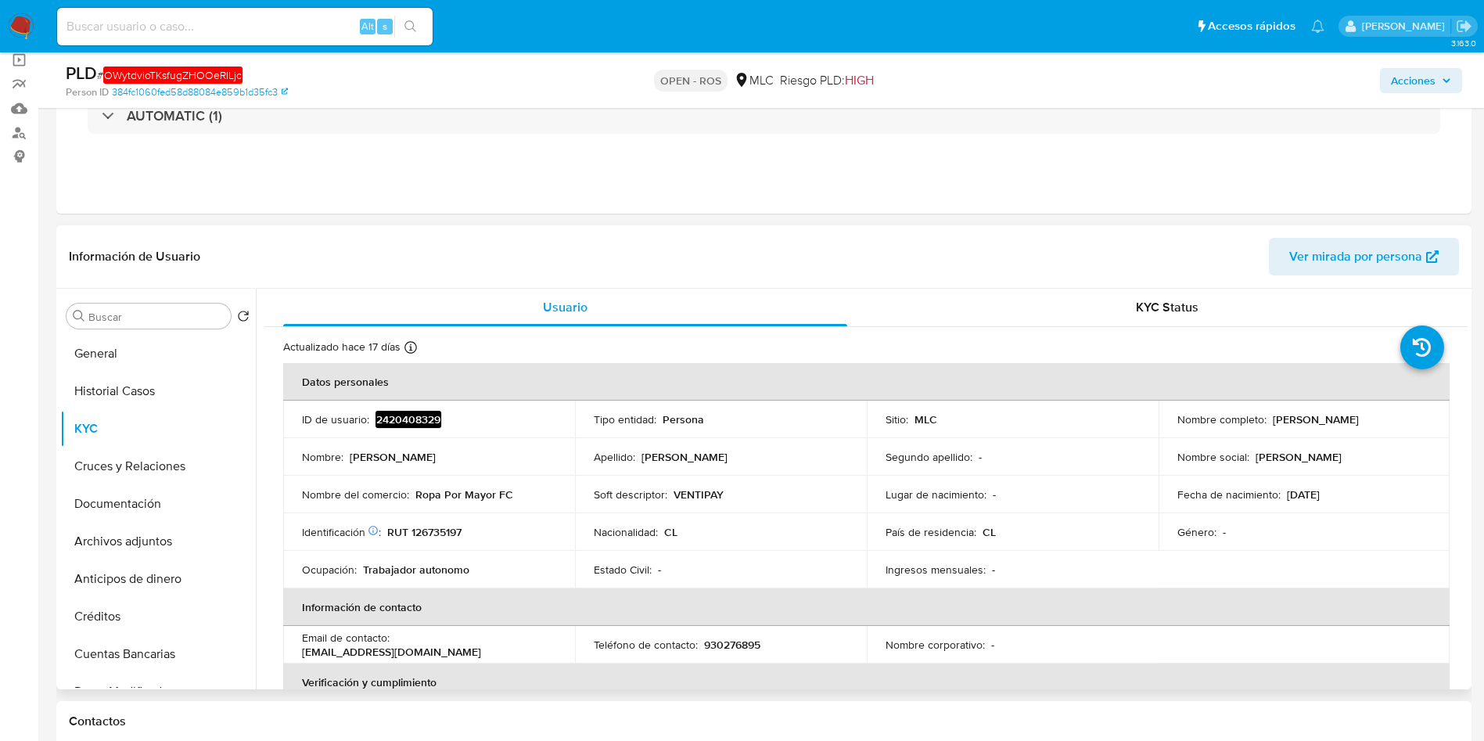
click at [452, 534] on p "RUT 126735197" at bounding box center [424, 532] width 74 height 14
copy p "126735197"
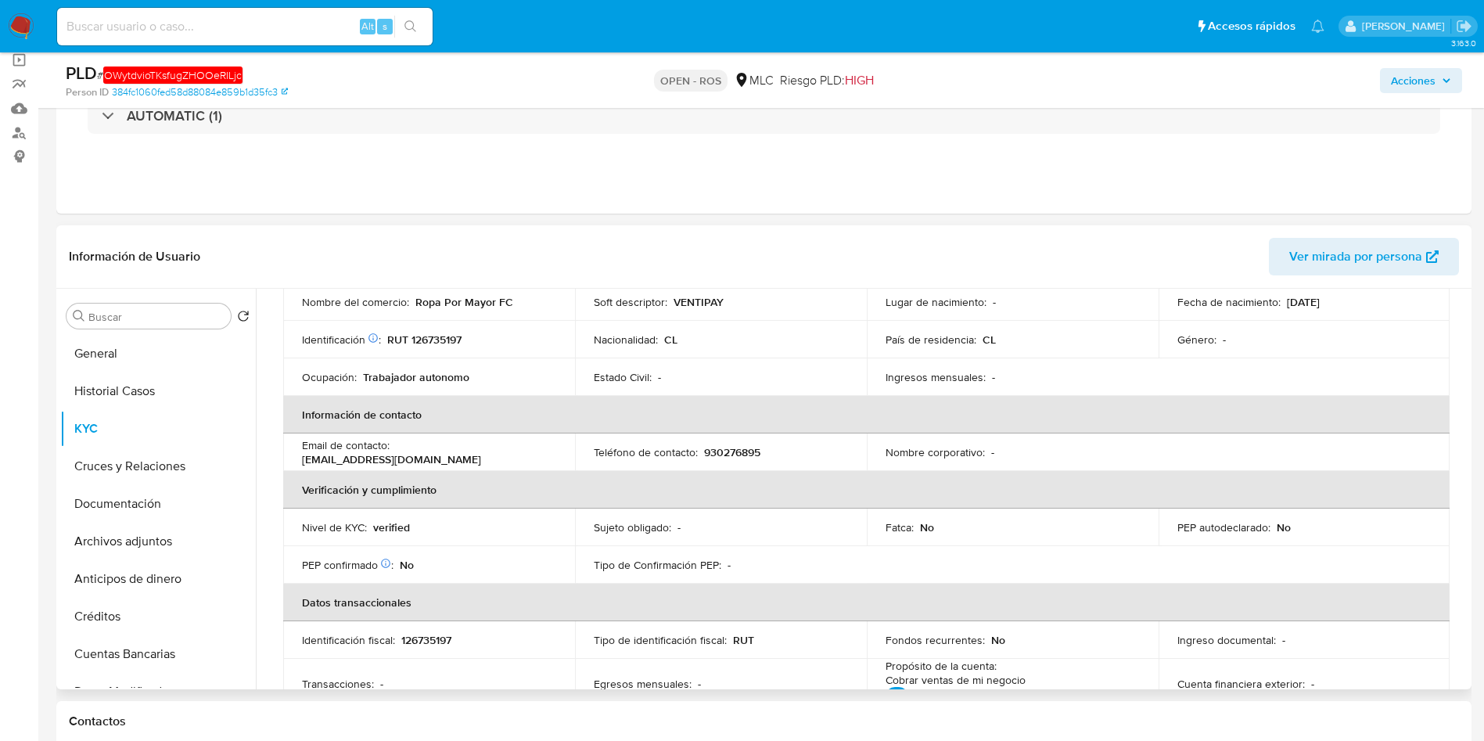
scroll to position [156, 0]
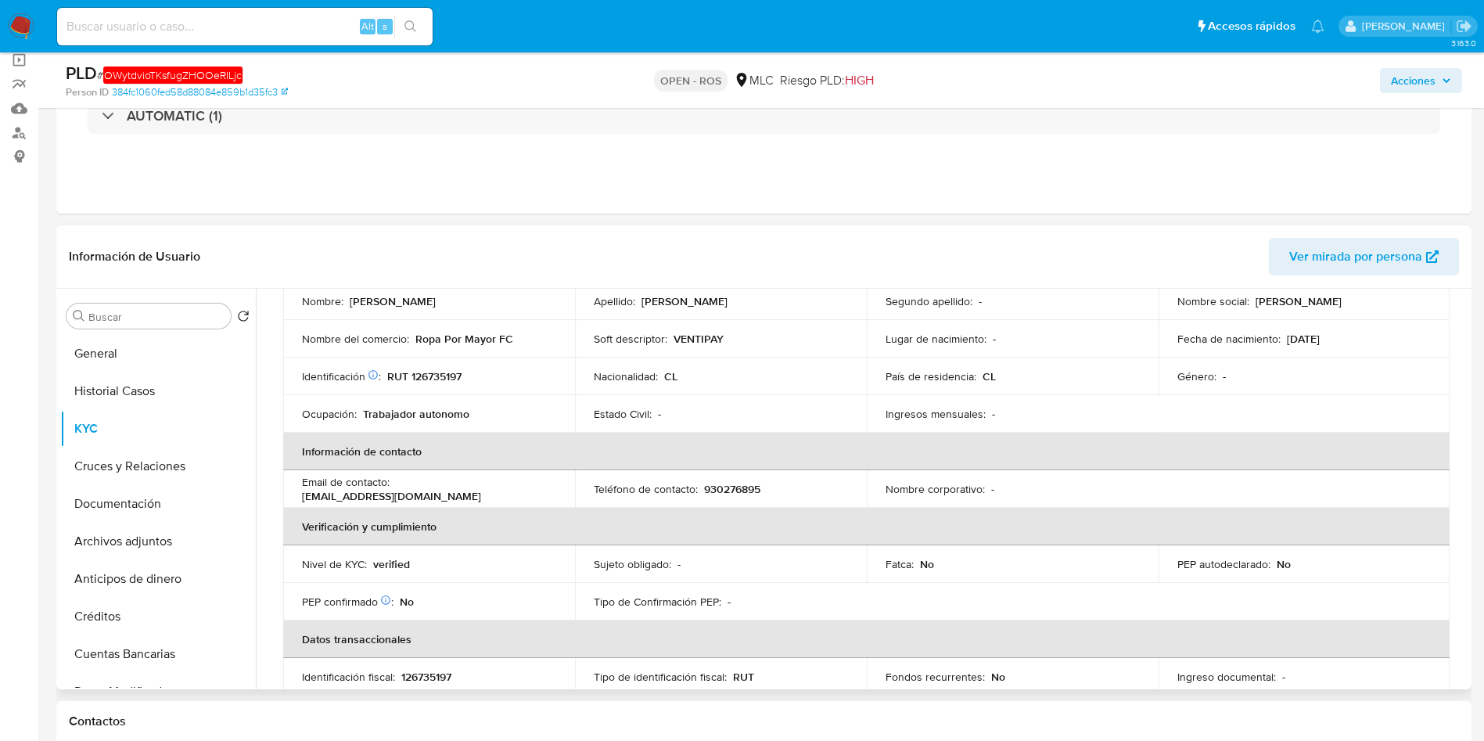
click at [751, 492] on p "930276895" at bounding box center [732, 489] width 56 height 14
copy p "930276895"
drag, startPoint x: 504, startPoint y: 499, endPoint x: 298, endPoint y: 502, distance: 205.8
click at [298, 502] on td "Email de contacto : finanzasyempresas2021@gmail.com" at bounding box center [429, 489] width 292 height 38
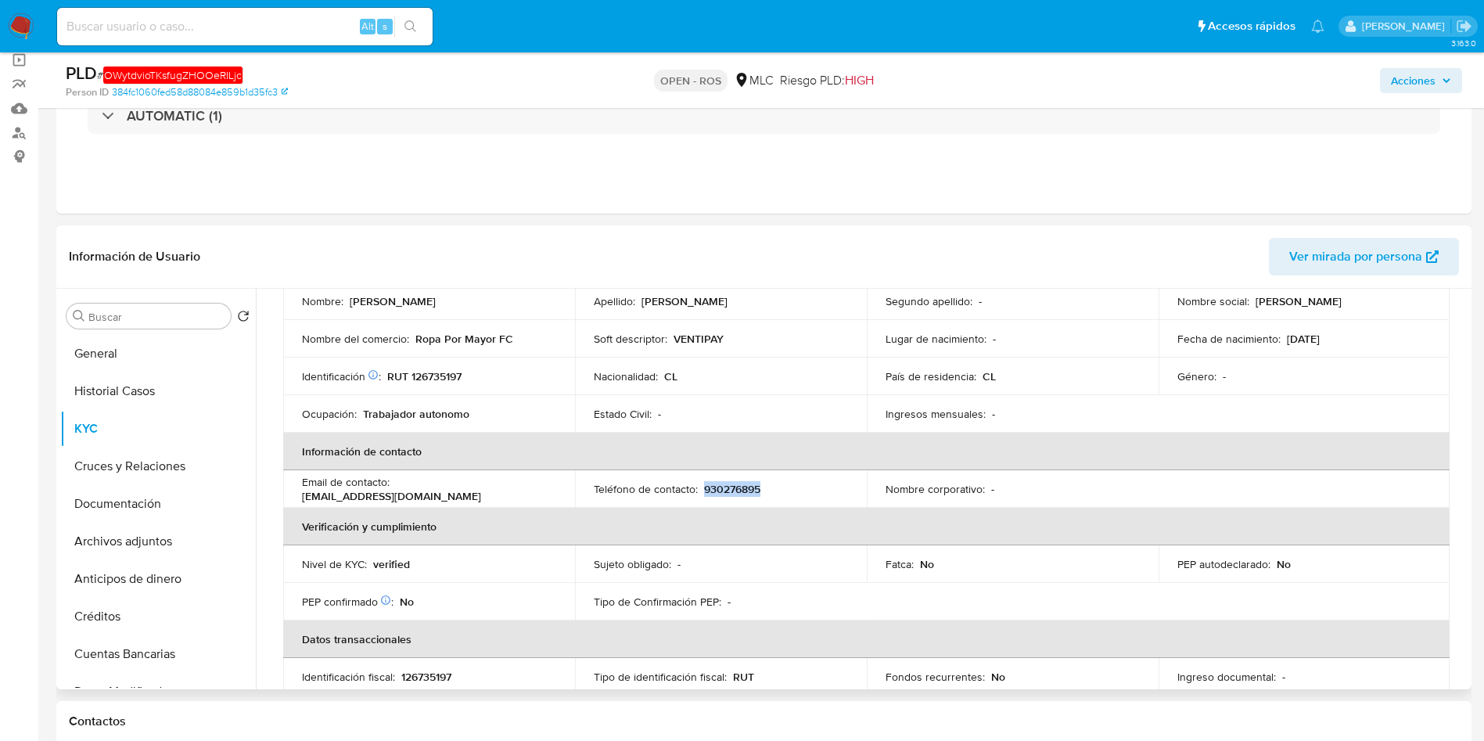
copy p "finanzasyempresas2021@gmail.com"
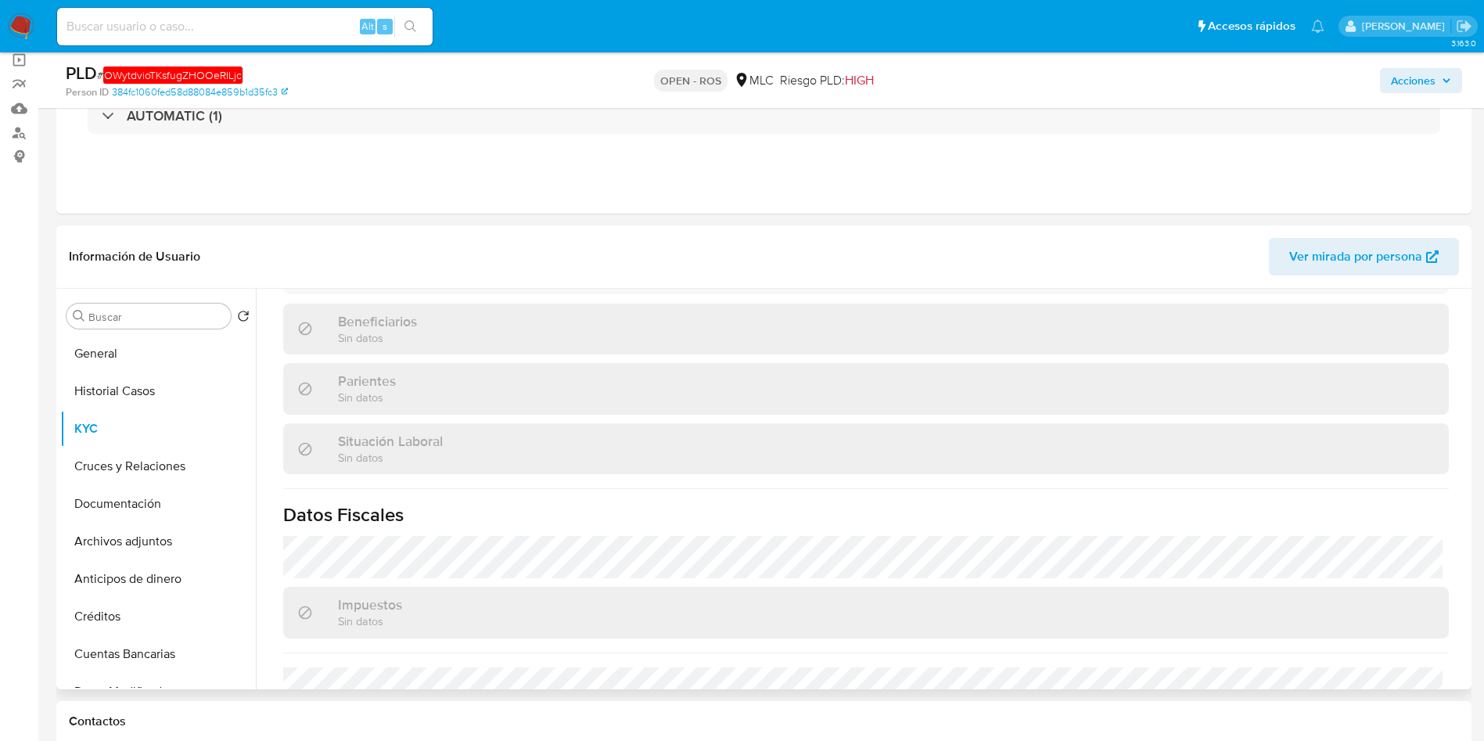
scroll to position [743, 0]
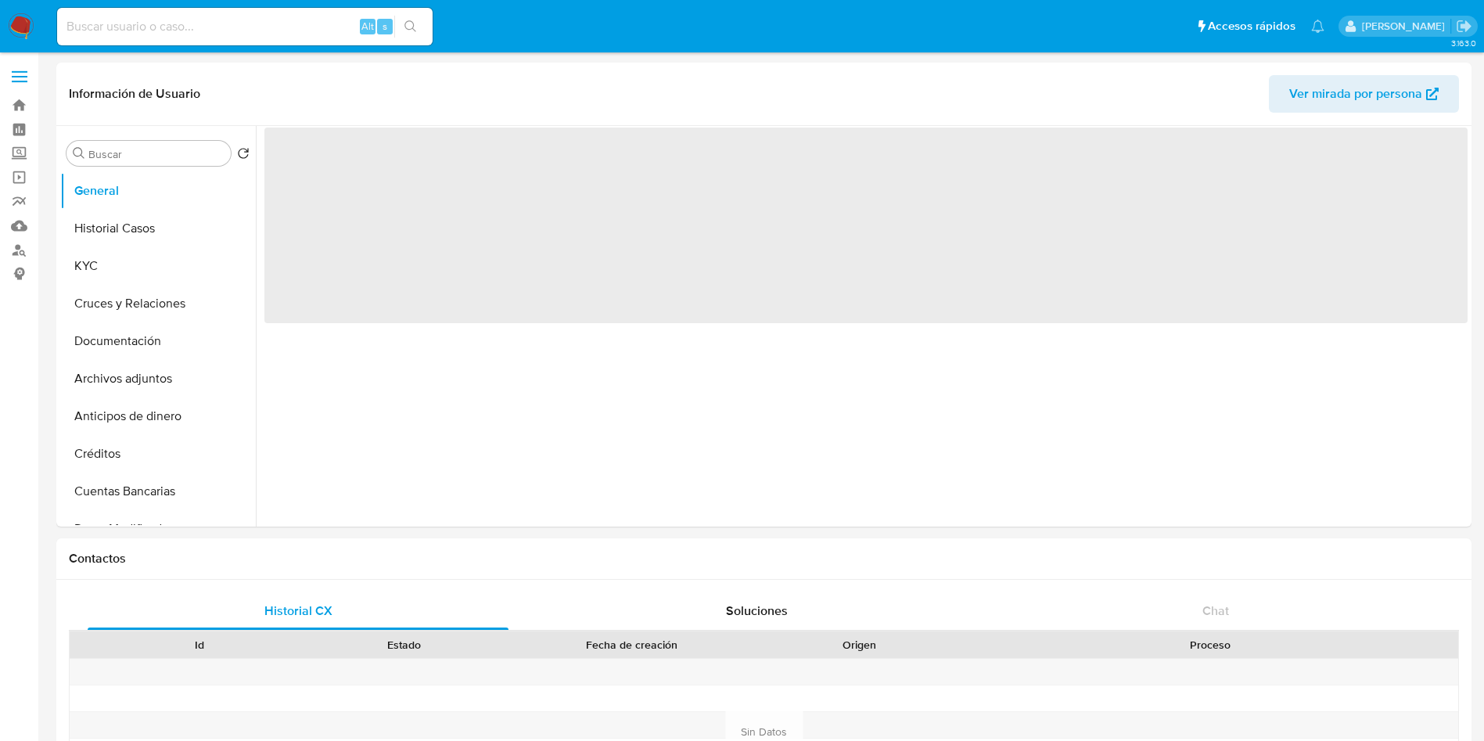
select select "10"
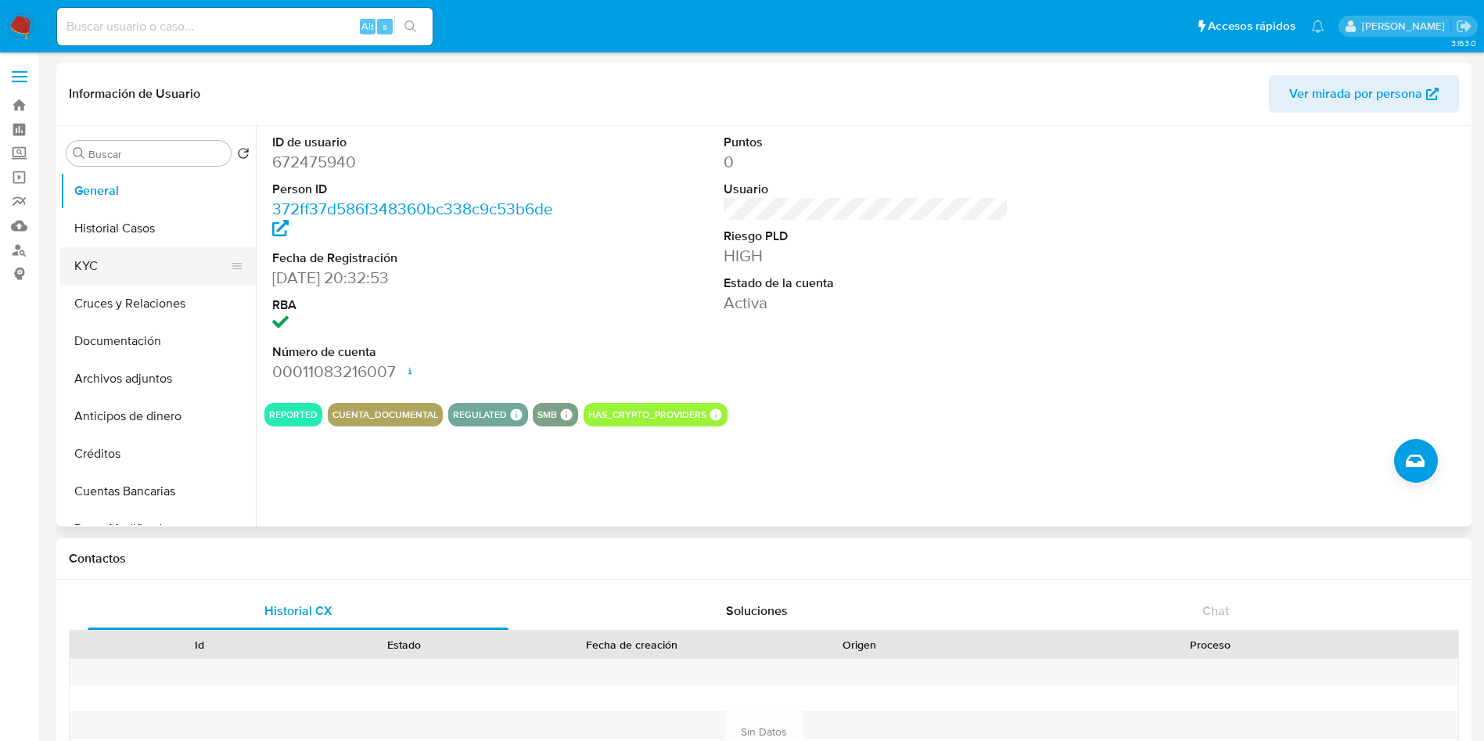
click at [128, 268] on button "KYC" at bounding box center [151, 266] width 183 height 38
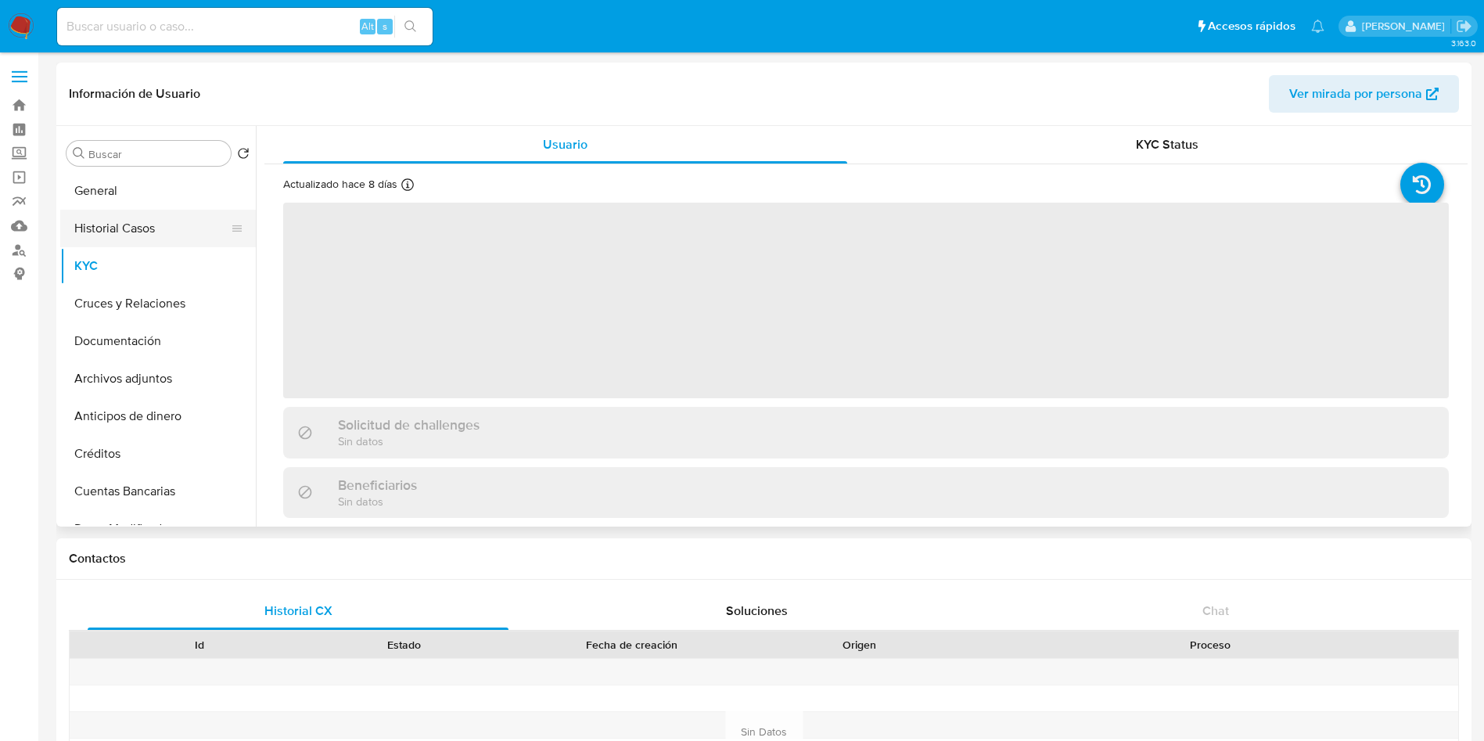
click at [123, 217] on button "Historial Casos" at bounding box center [151, 229] width 183 height 38
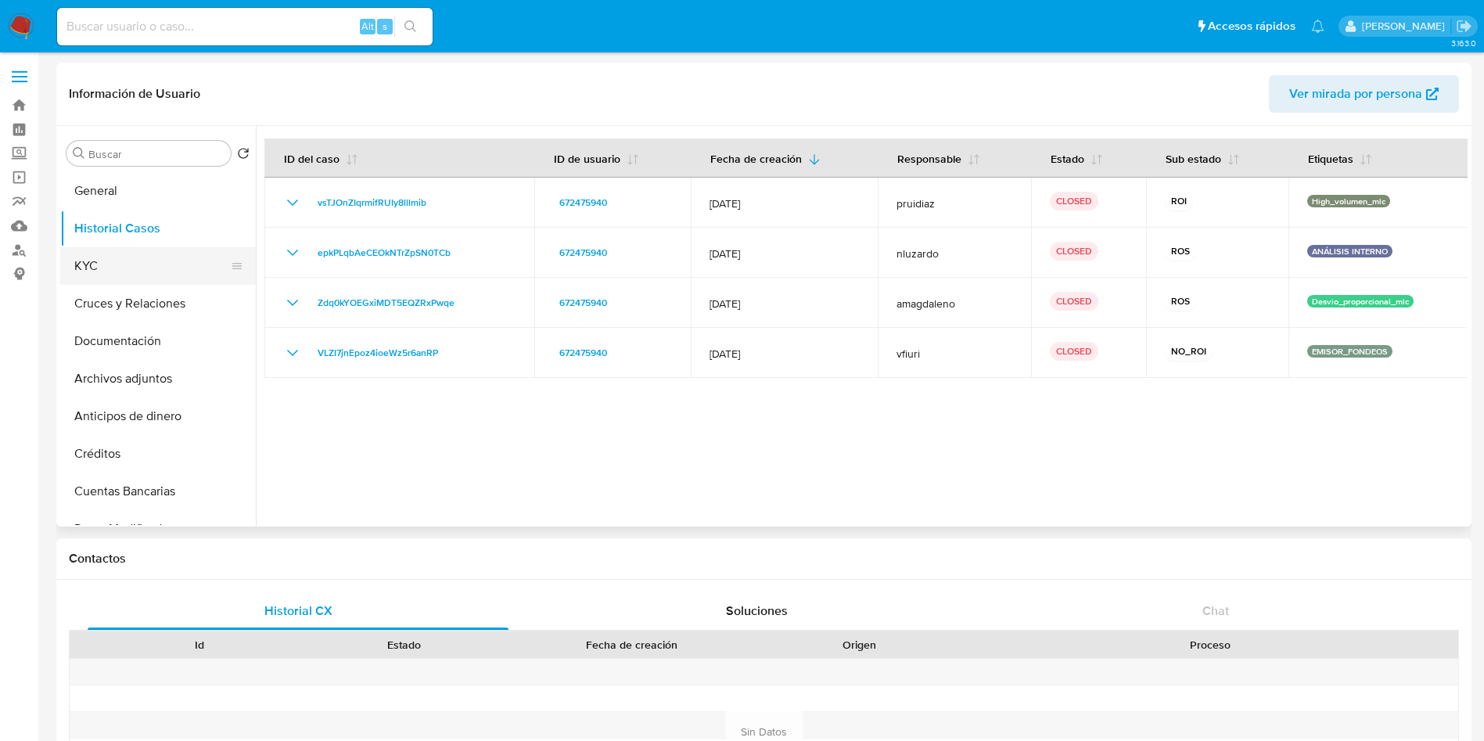
click at [131, 267] on button "KYC" at bounding box center [151, 266] width 183 height 38
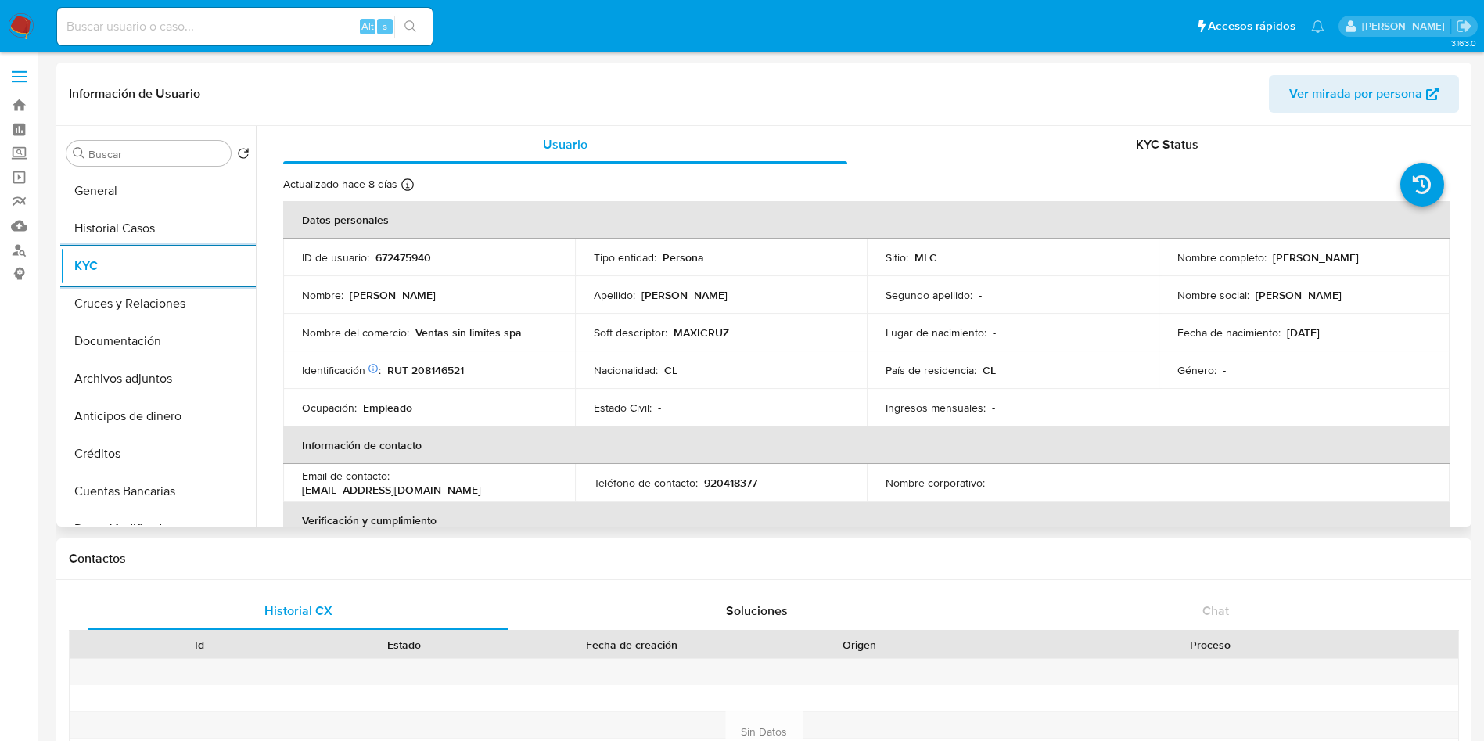
click at [1273, 258] on p "[PERSON_NAME]" at bounding box center [1316, 257] width 86 height 14
drag, startPoint x: 1378, startPoint y: 261, endPoint x: 1427, endPoint y: 255, distance: 49.7
click at [1427, 255] on td "Nombre completo : [PERSON_NAME]" at bounding box center [1305, 258] width 292 height 38
copy p "[PERSON_NAME]"
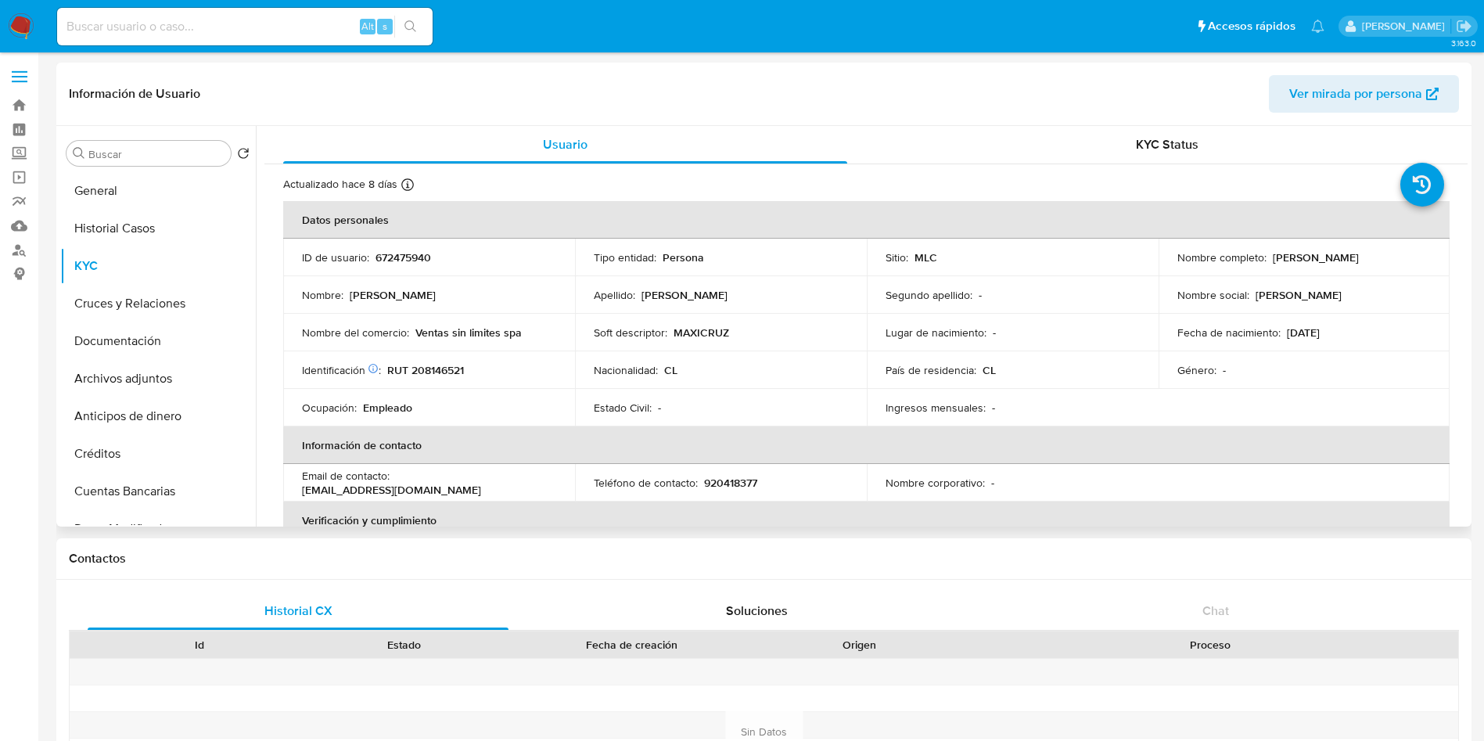
click at [429, 369] on p "RUT 208146521" at bounding box center [425, 370] width 77 height 14
copy p "208146521"
click at [429, 369] on p "RUT 208146521" at bounding box center [425, 370] width 77 height 14
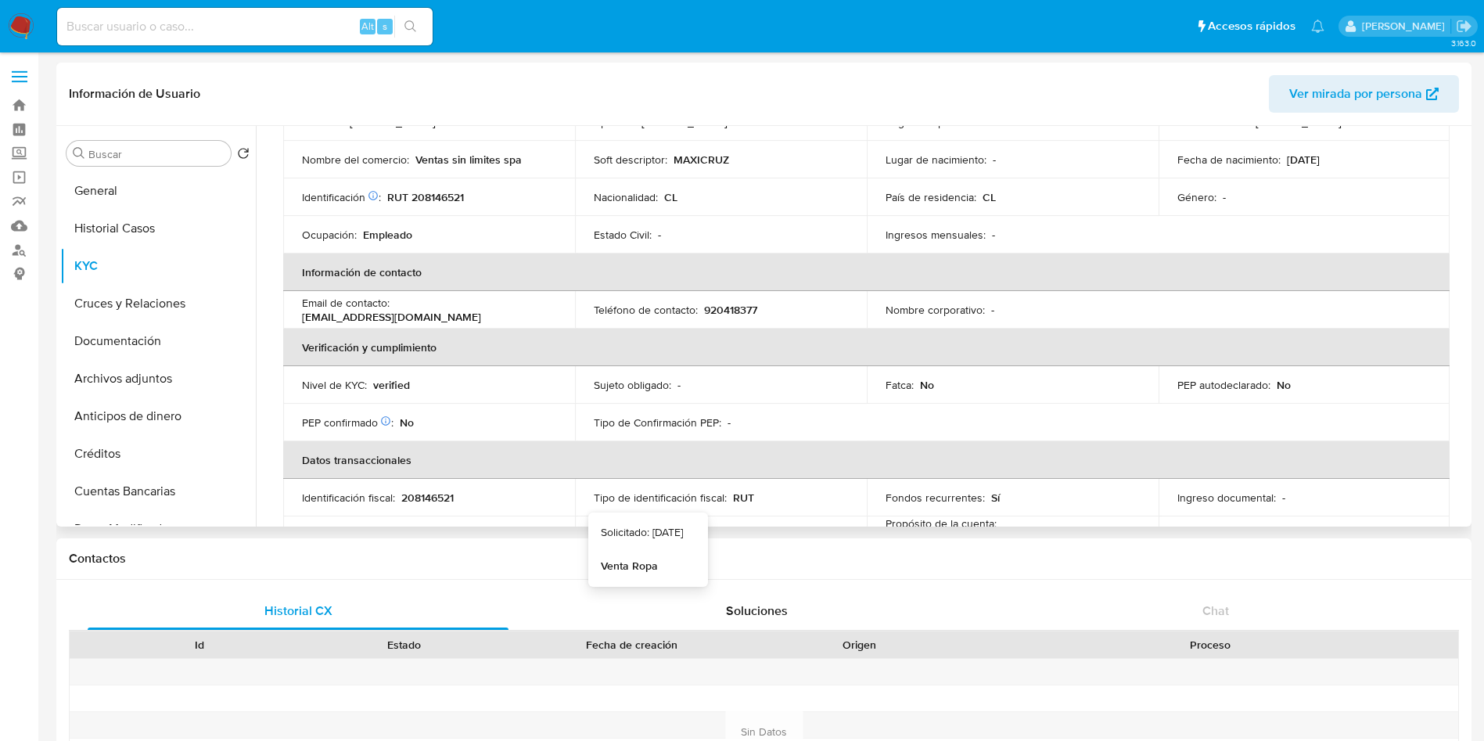
scroll to position [157, 0]
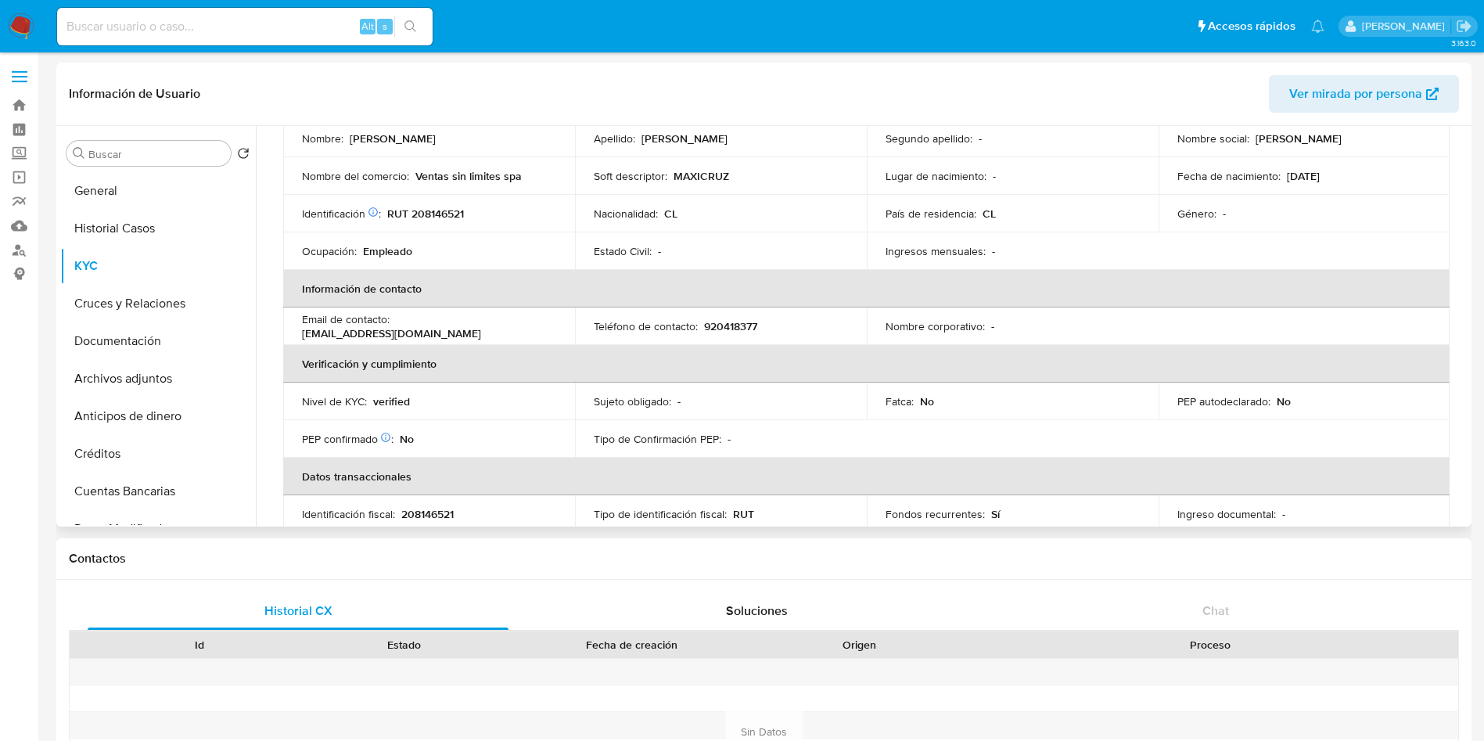
click at [748, 325] on p "920418377" at bounding box center [730, 326] width 53 height 14
copy p "920418377"
click at [748, 325] on p "920418377" at bounding box center [730, 326] width 53 height 14
drag, startPoint x: 510, startPoint y: 330, endPoint x: 391, endPoint y: 335, distance: 119.0
click at [391, 335] on td "Email de contacto : jc717474@gmail.com" at bounding box center [429, 327] width 292 height 38
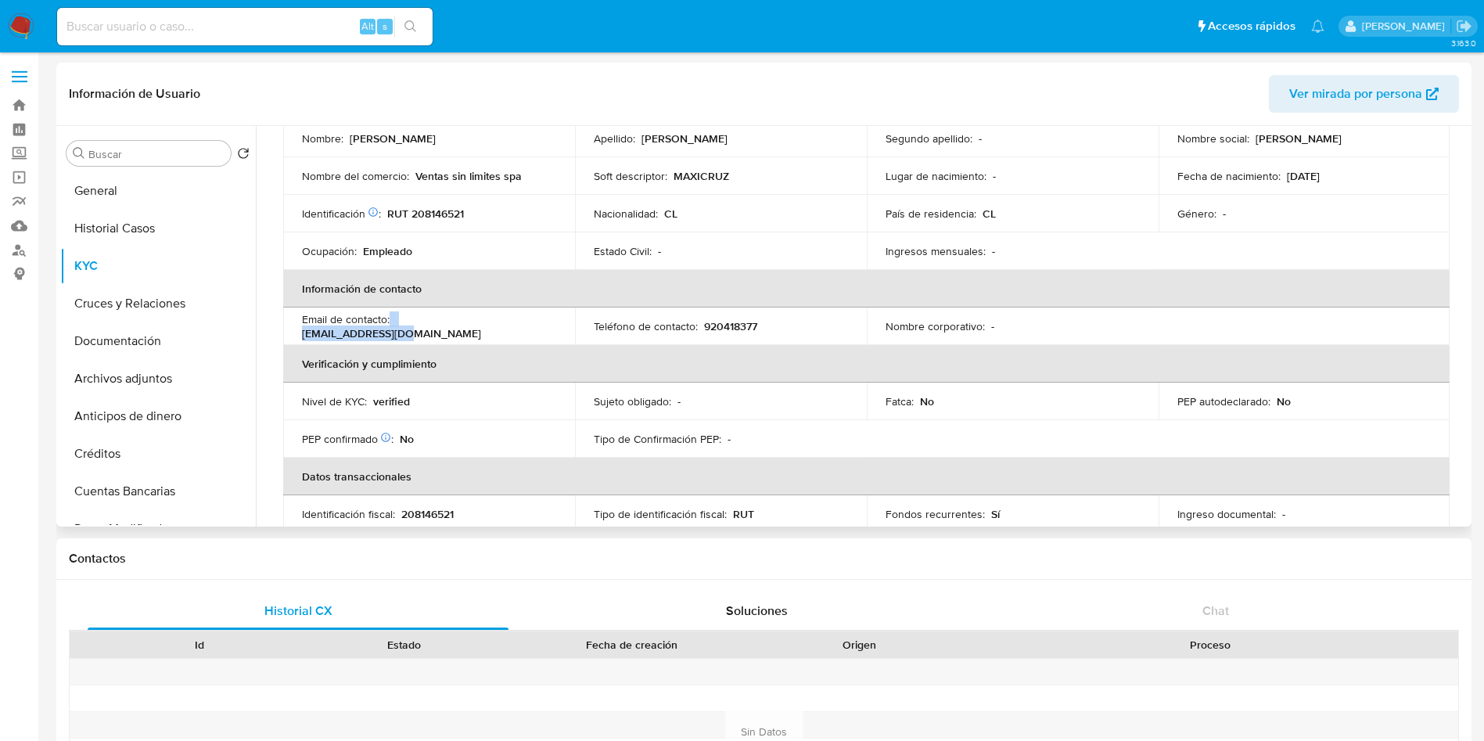
copy div "jc717474@gmail.com"
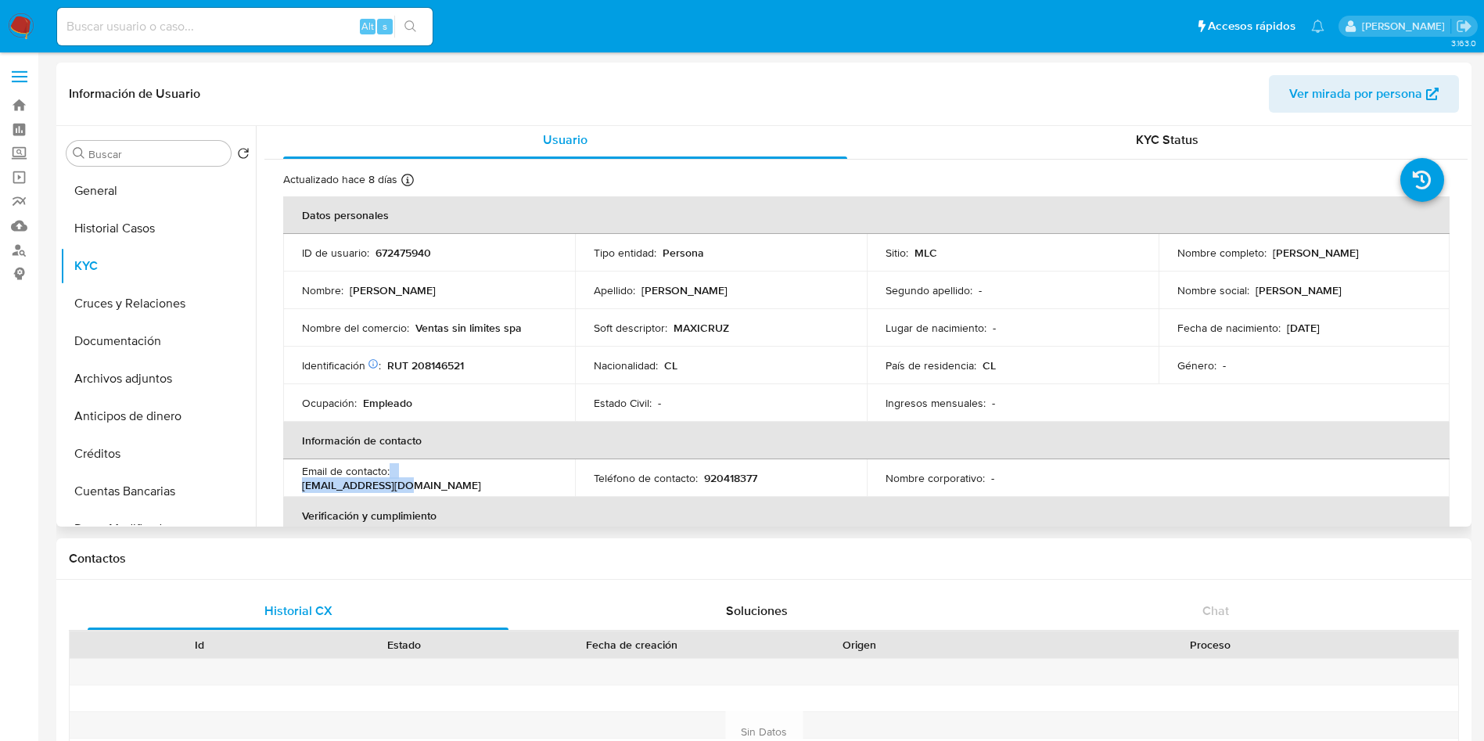
scroll to position [0, 0]
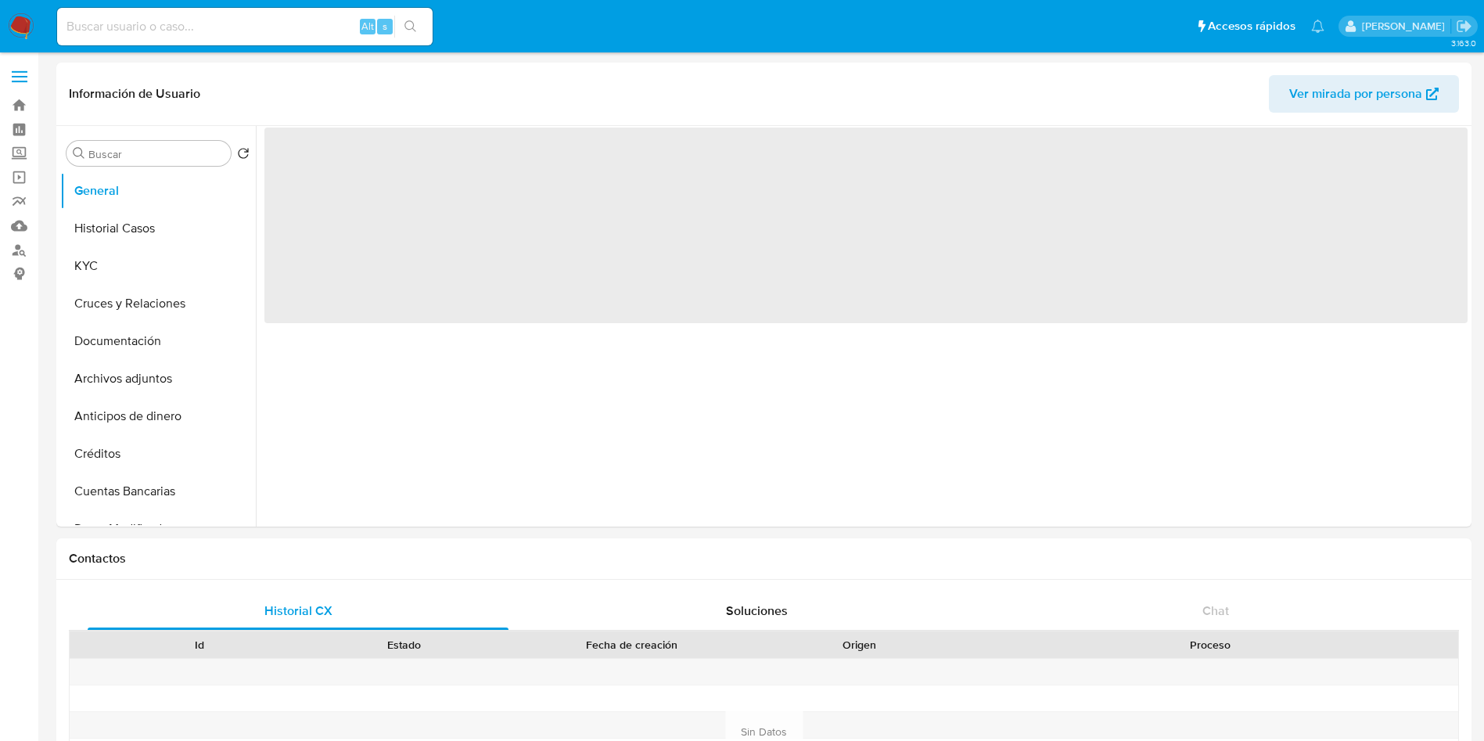
select select "10"
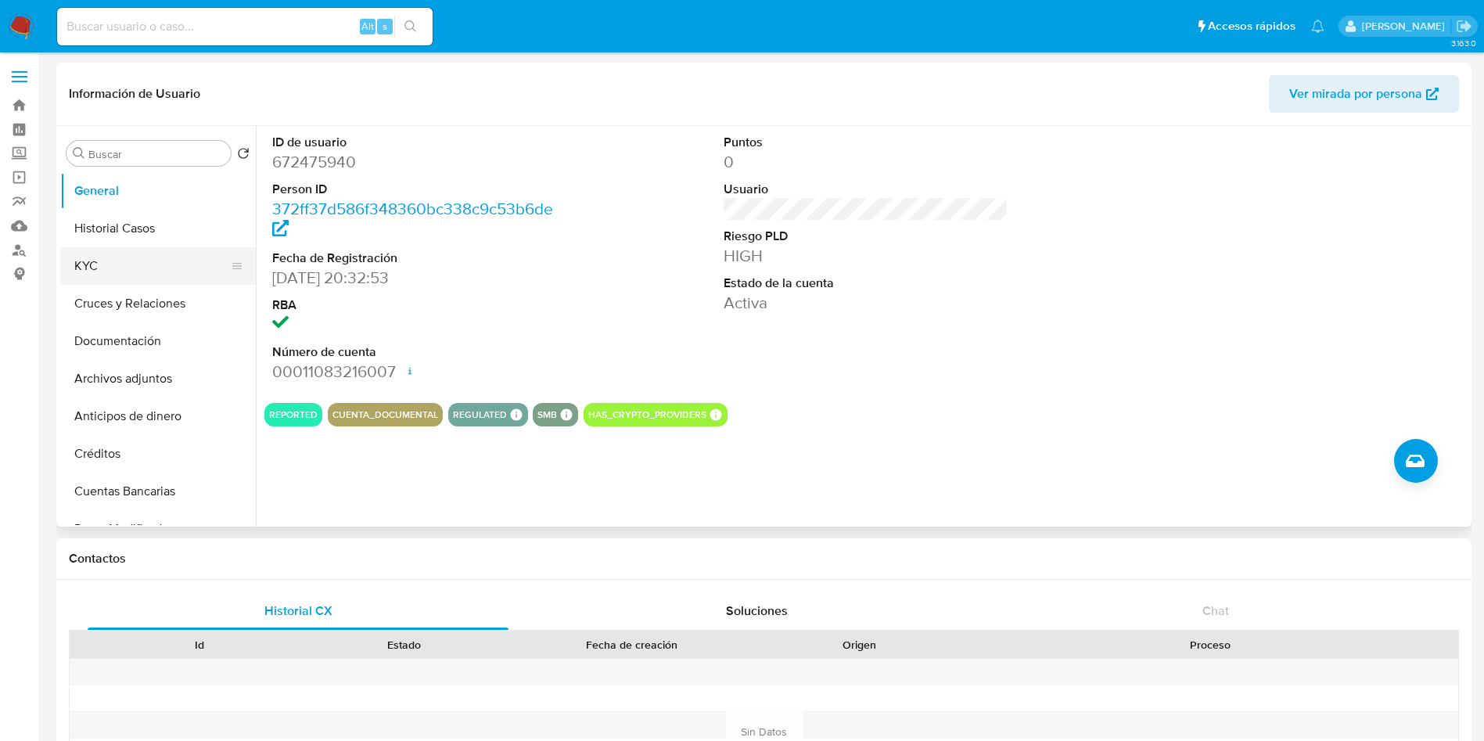
click at [92, 273] on button "KYC" at bounding box center [151, 266] width 183 height 38
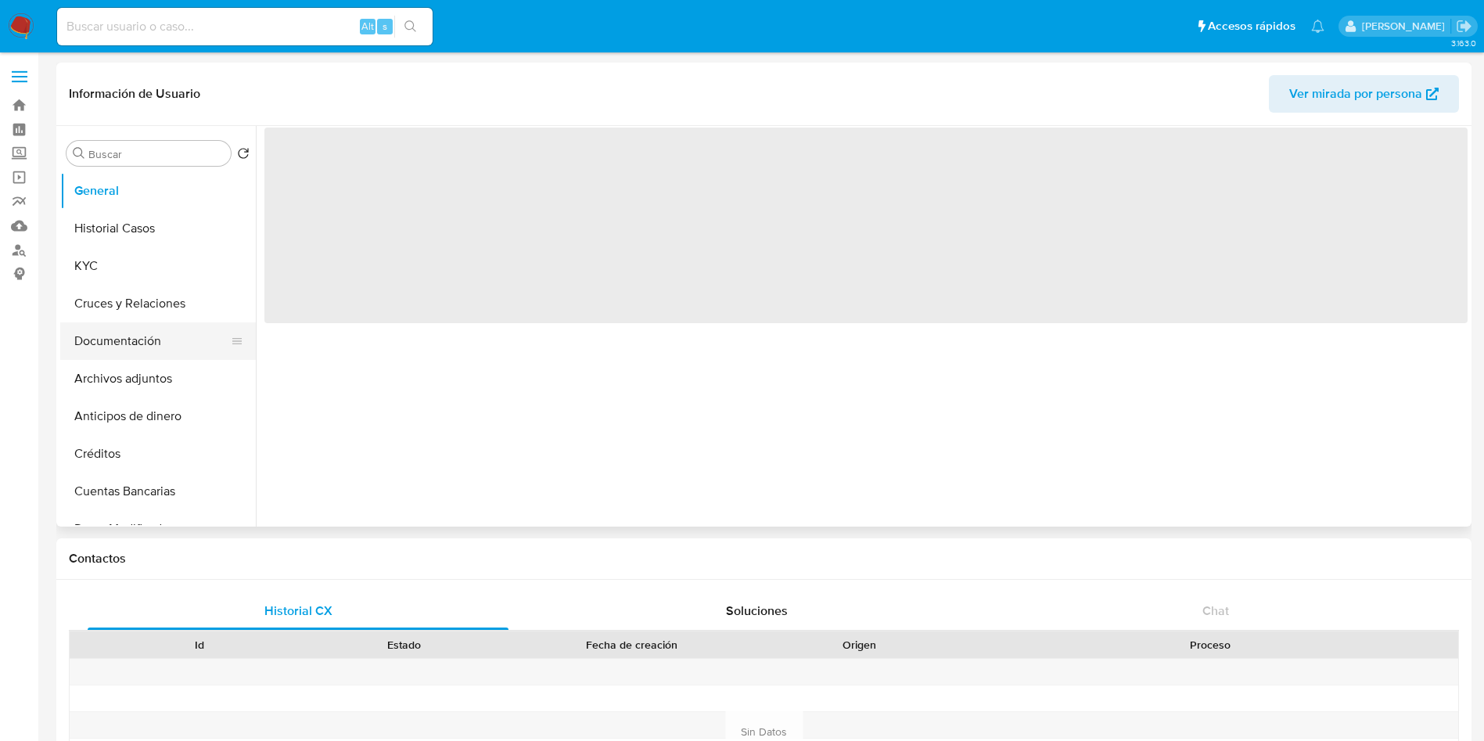
select select "10"
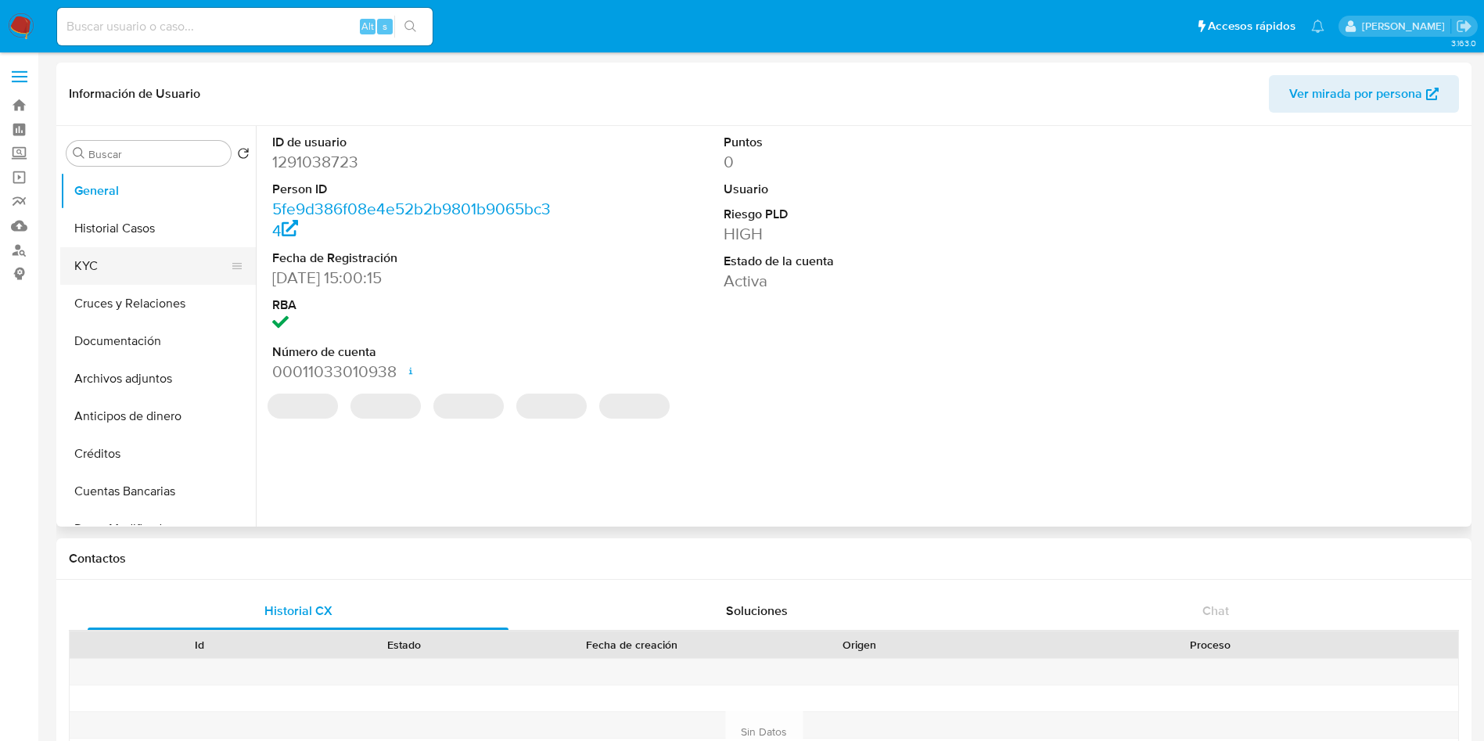
click at [90, 262] on button "KYC" at bounding box center [151, 266] width 183 height 38
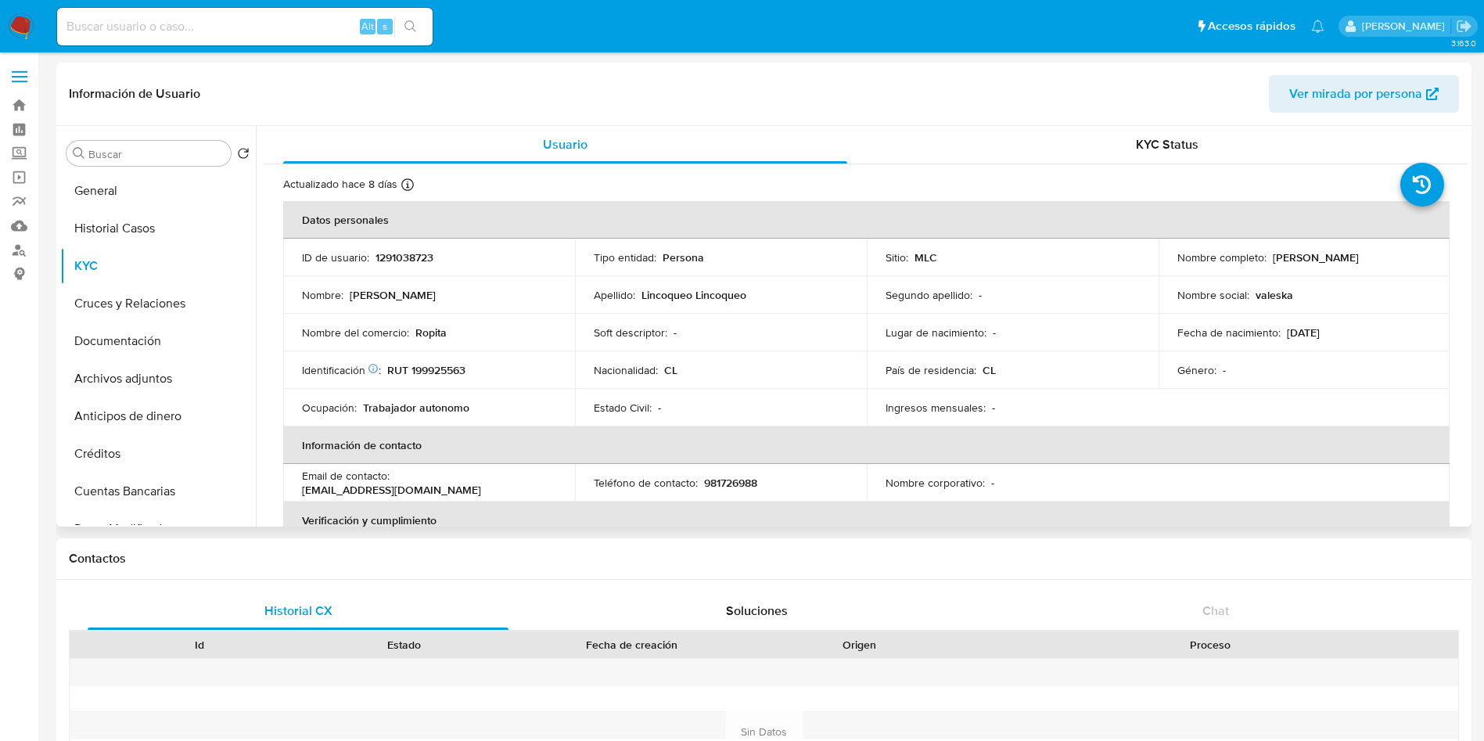
click at [1273, 264] on p "Valeska Andrea Lincoqueo Lincoqueo" at bounding box center [1316, 257] width 86 height 14
drag, startPoint x: 1287, startPoint y: 264, endPoint x: 1355, endPoint y: 261, distance: 67.3
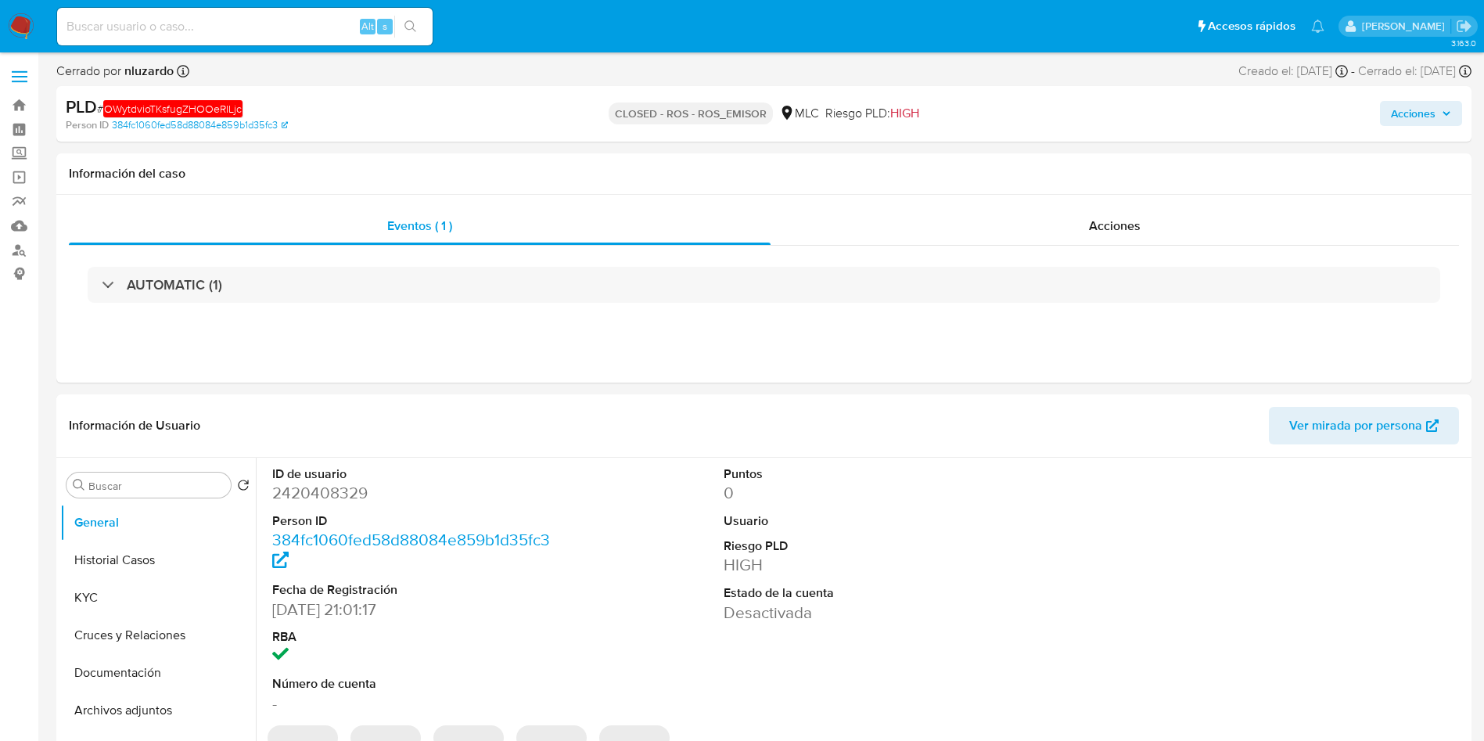
select select "10"
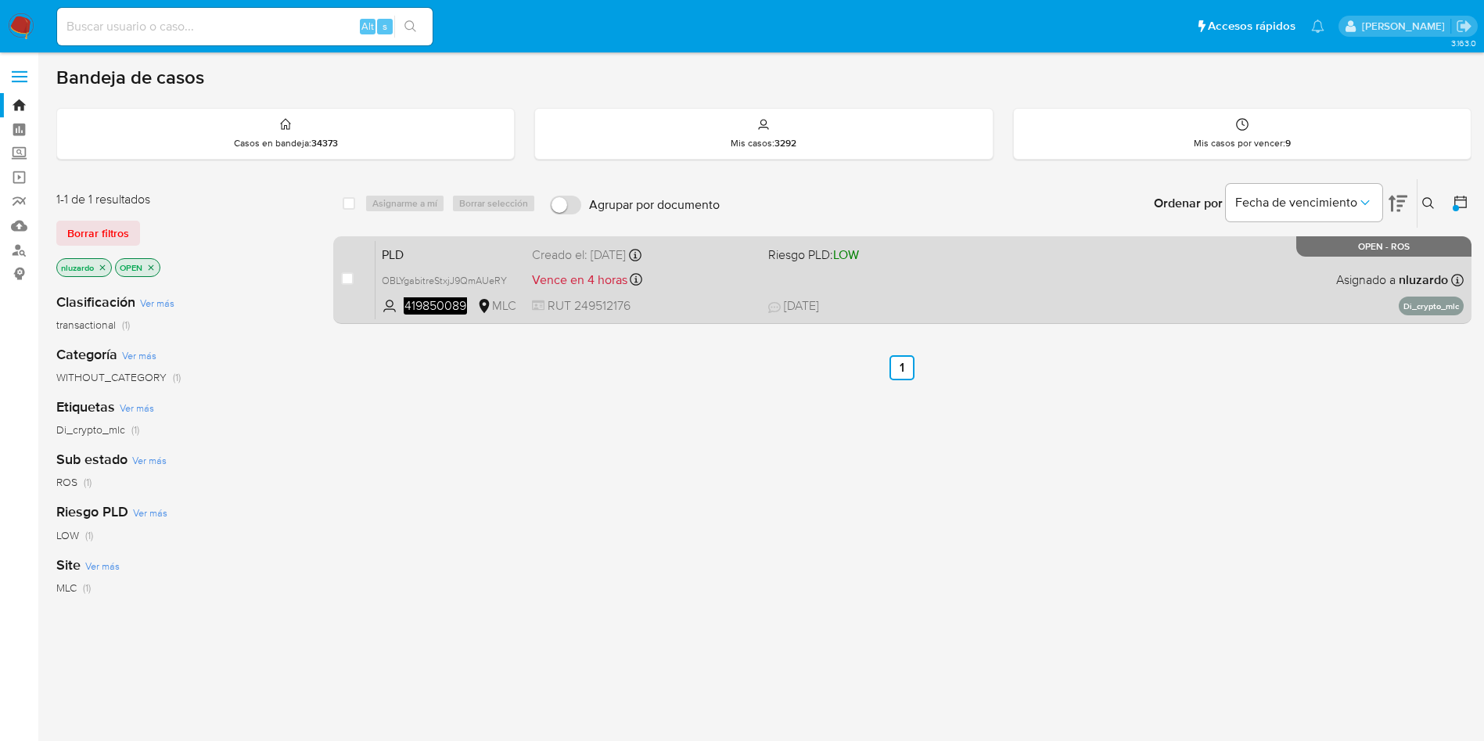
click at [994, 311] on span "12/09/2025 12/09/2025 14:06" at bounding box center [998, 305] width 460 height 17
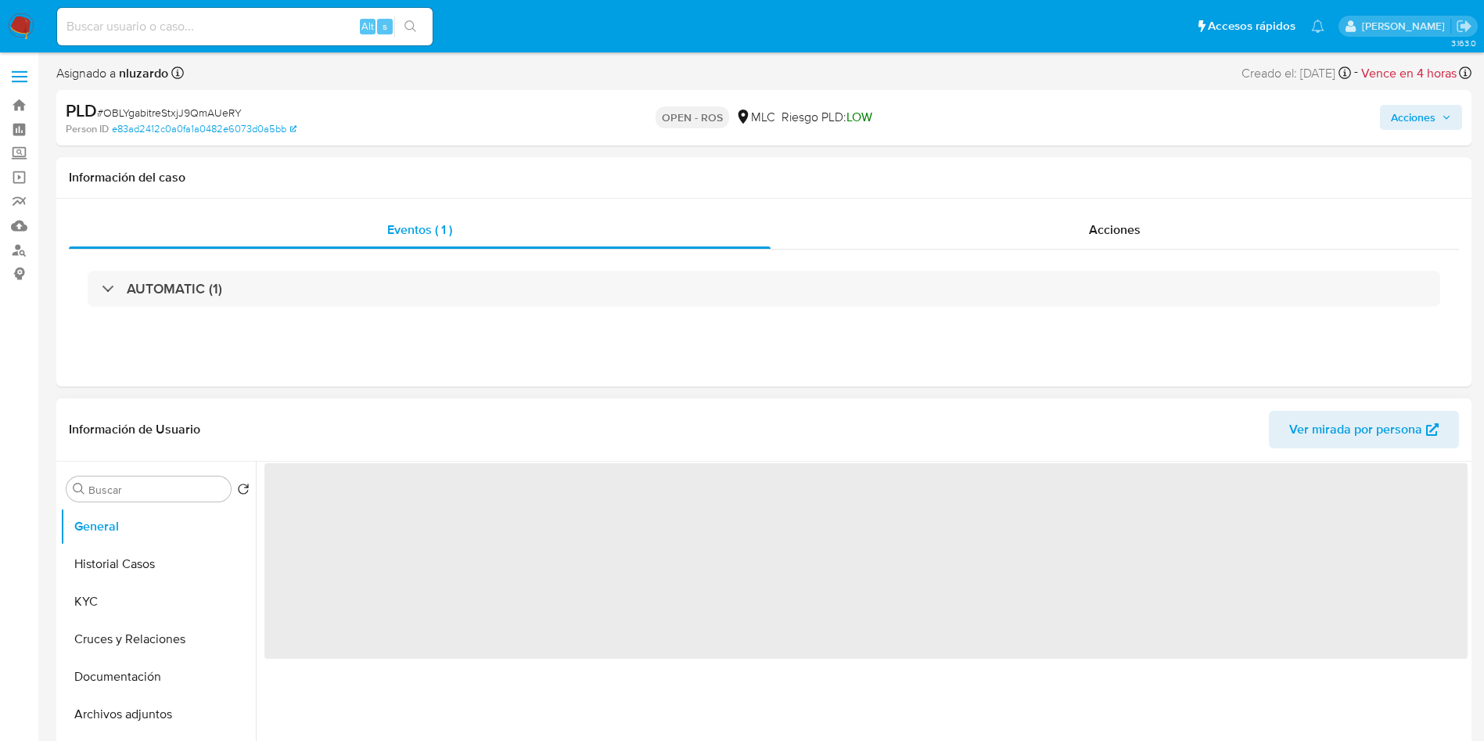
select select "10"
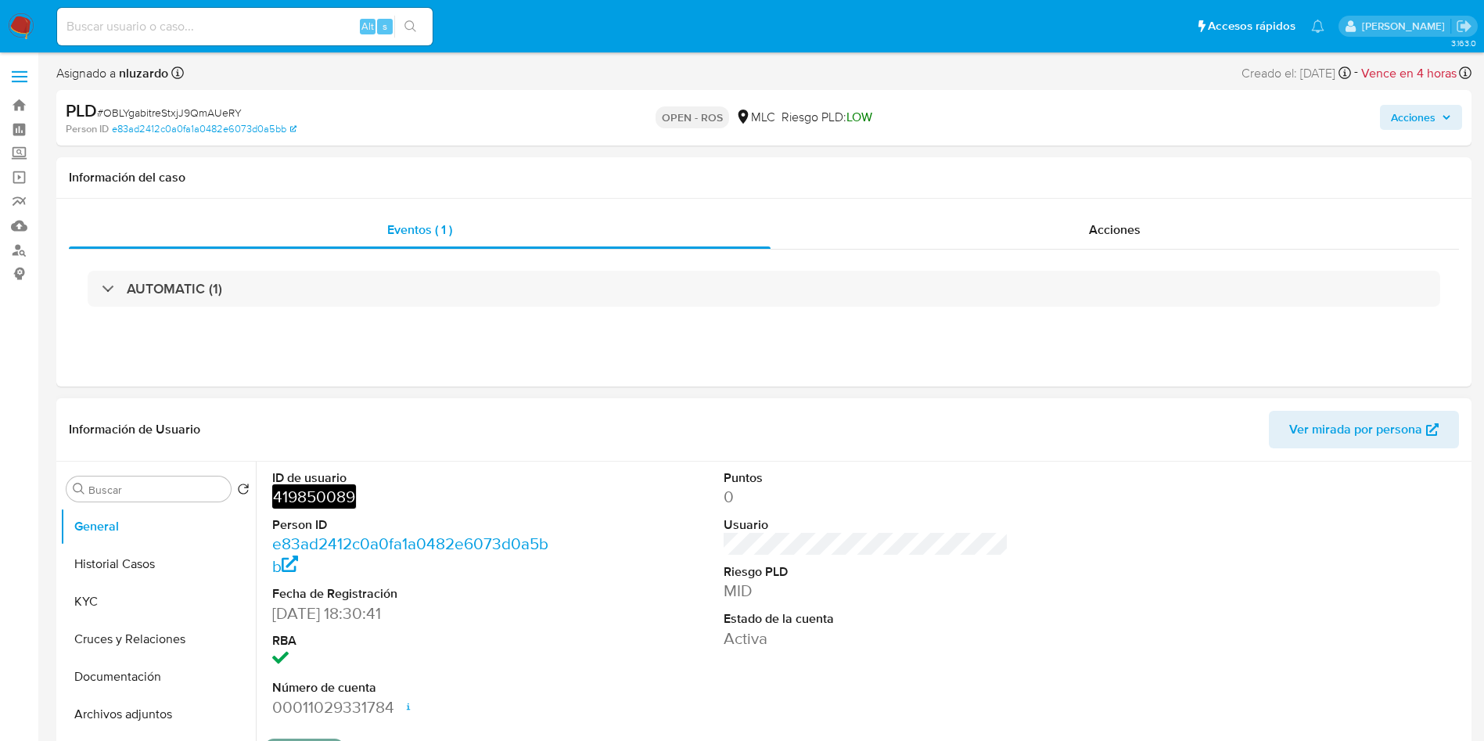
click at [298, 503] on em "419850089" at bounding box center [314, 496] width 84 height 24
copy em "419850089"
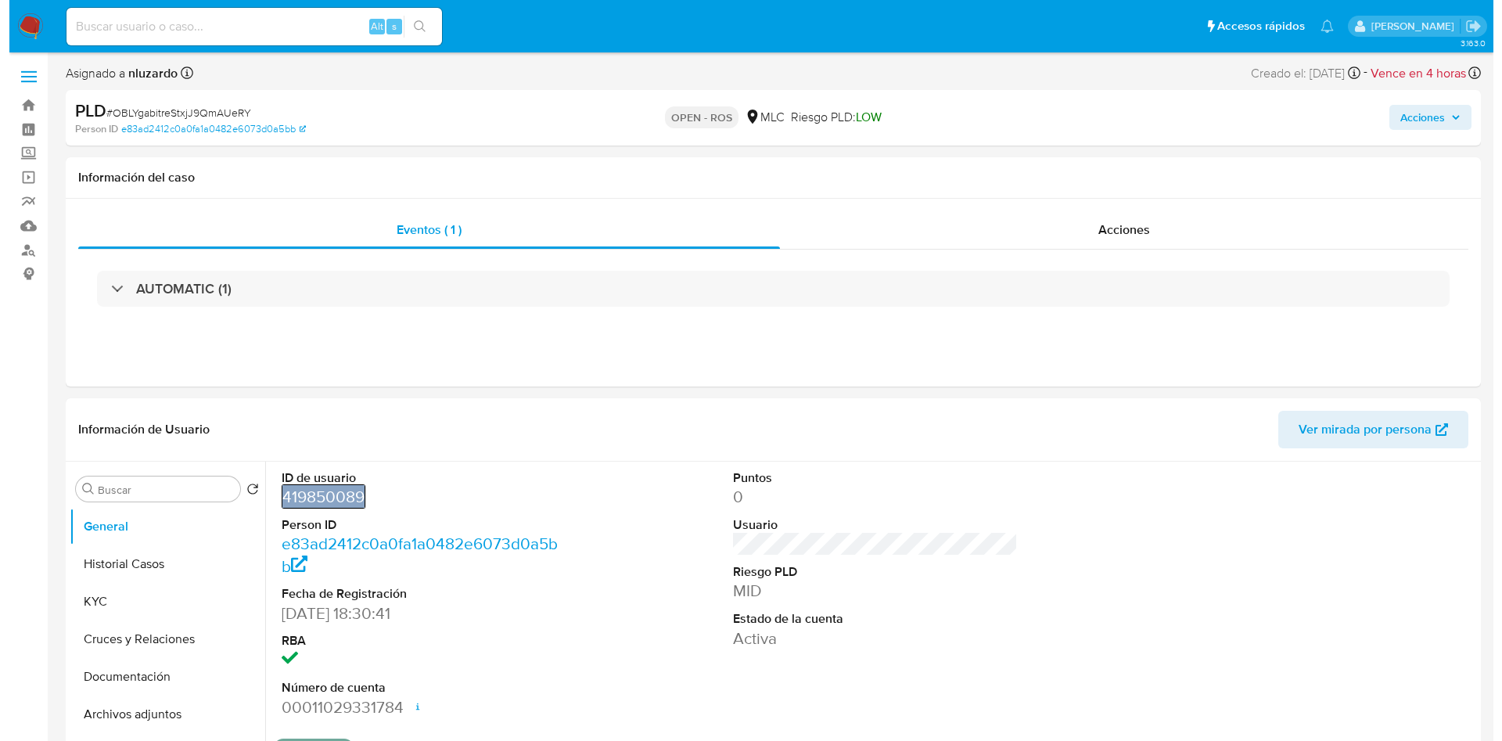
scroll to position [117, 0]
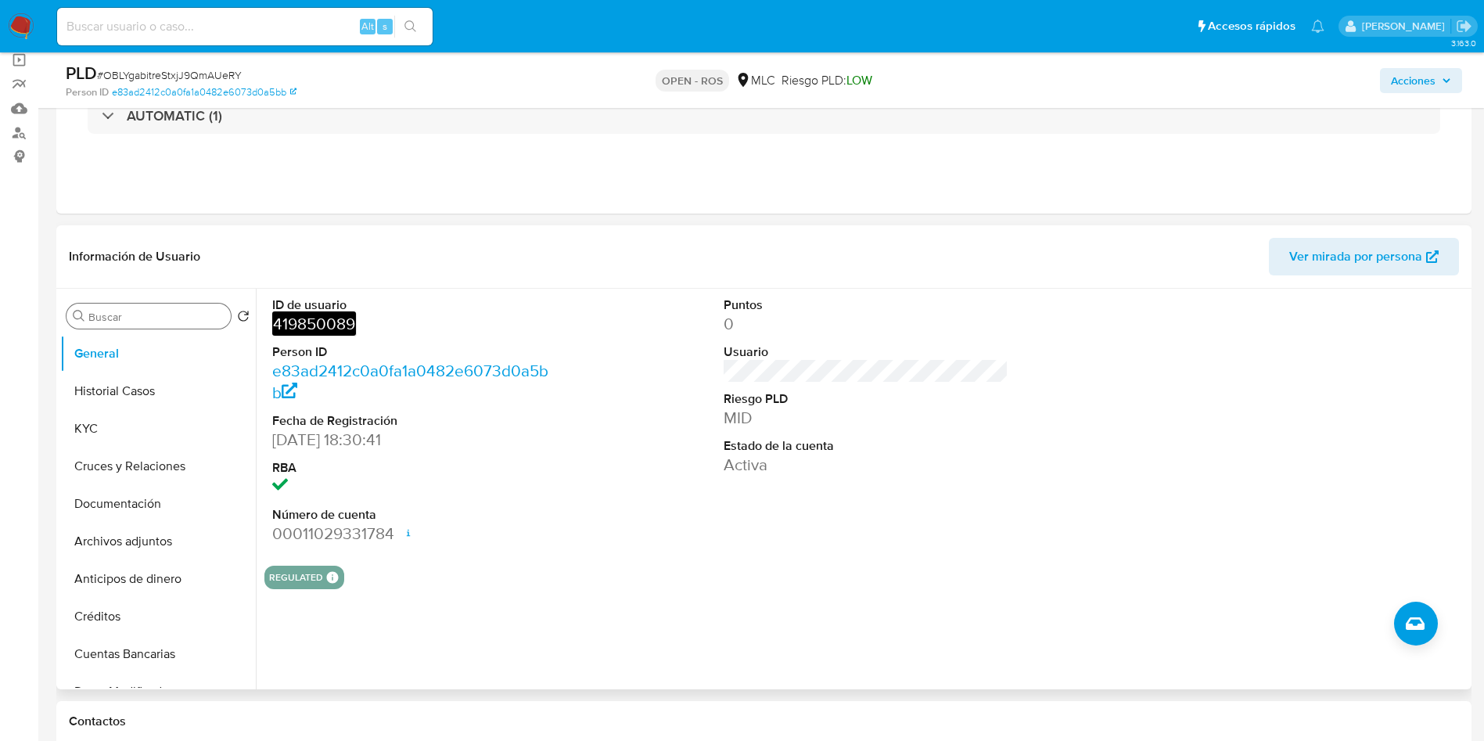
click at [178, 317] on input "Buscar" at bounding box center [156, 317] width 136 height 14
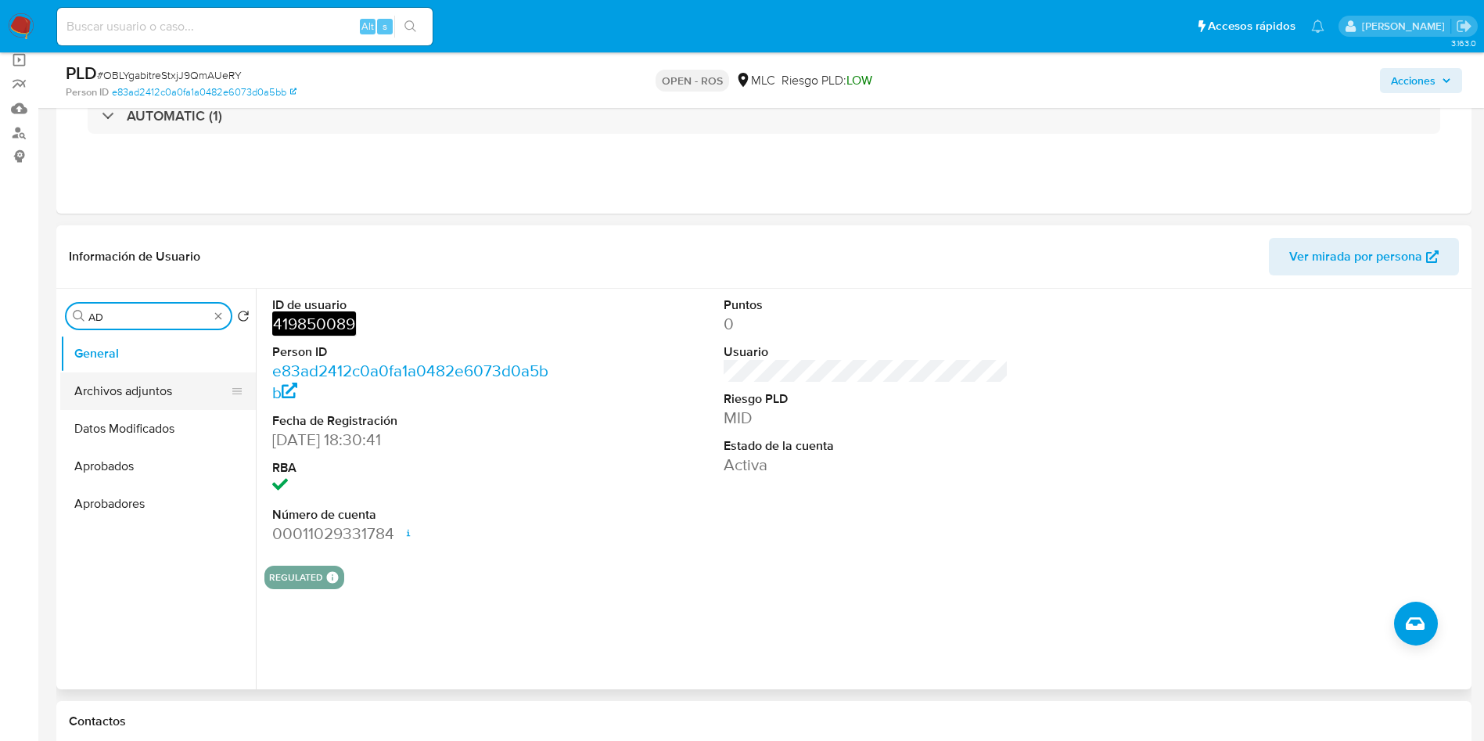
type input "AD"
click at [142, 389] on button "Archivos adjuntos" at bounding box center [151, 391] width 183 height 38
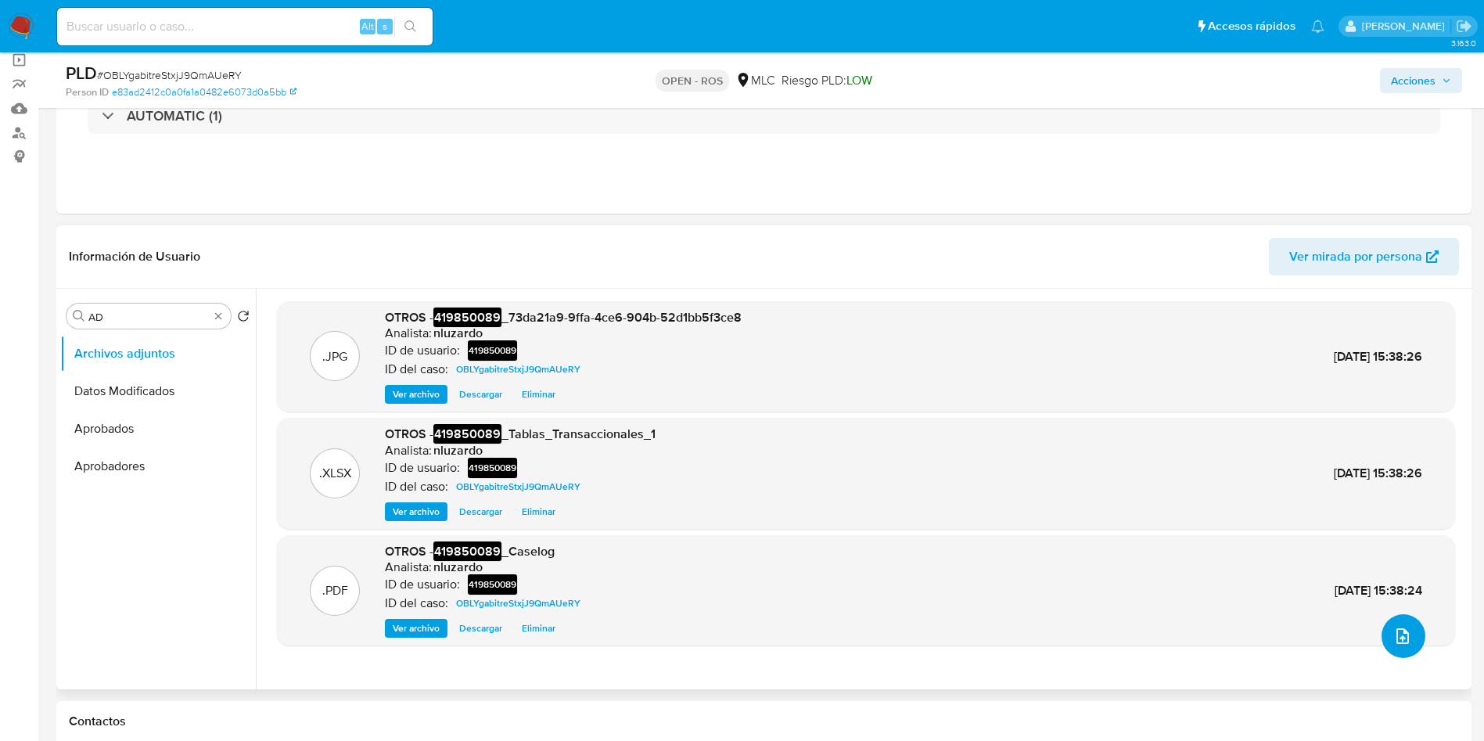
click at [1410, 633] on button "upload-file" at bounding box center [1404, 636] width 44 height 44
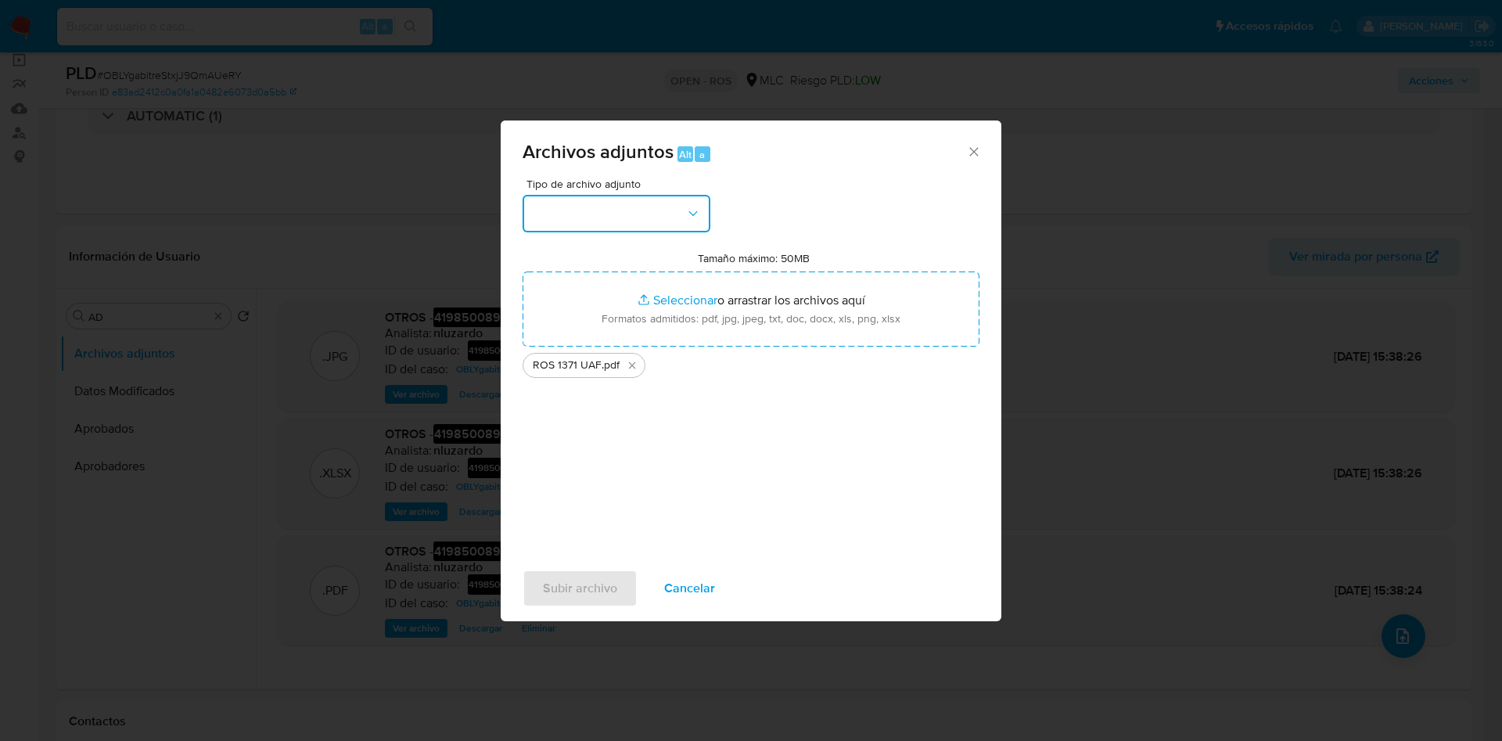
click at [693, 215] on icon "button" at bounding box center [693, 214] width 16 height 16
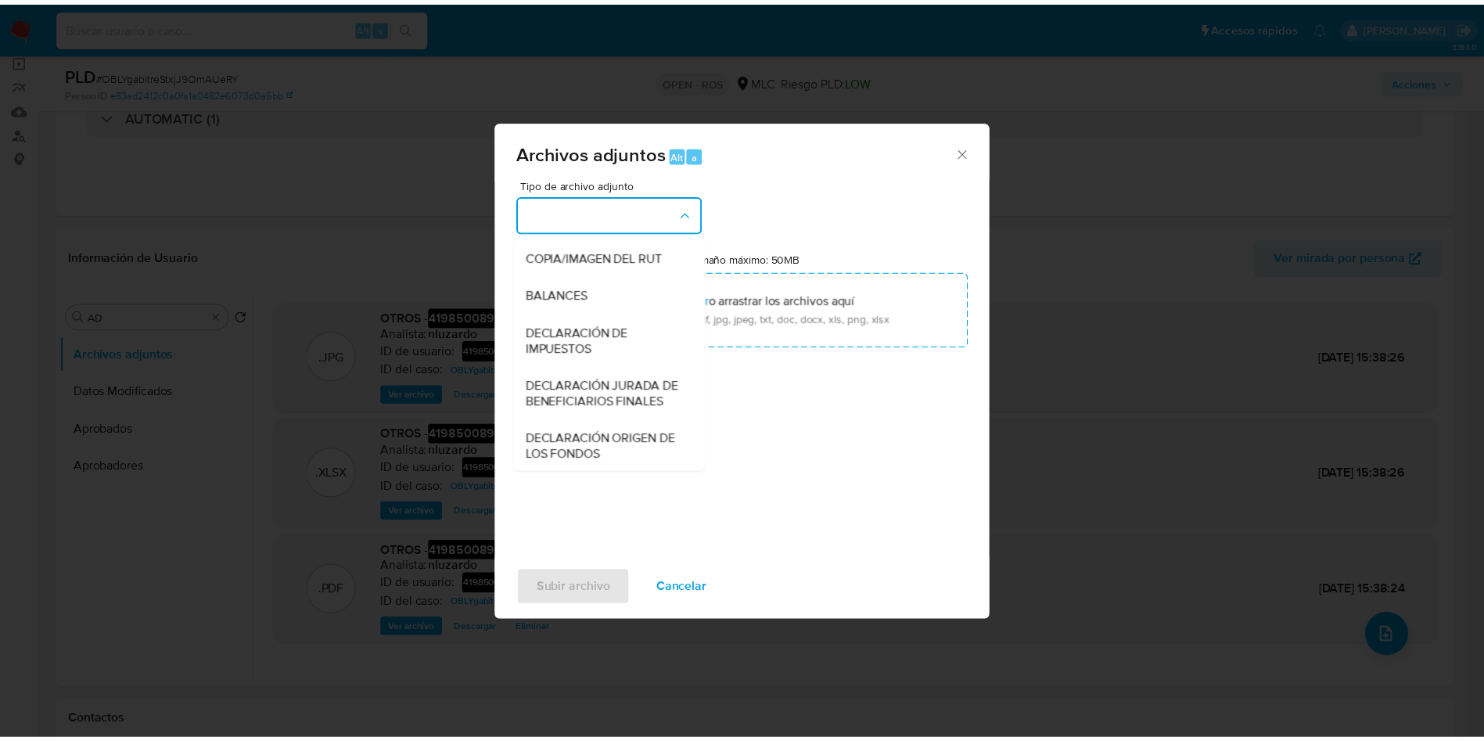
scroll to position [182, 0]
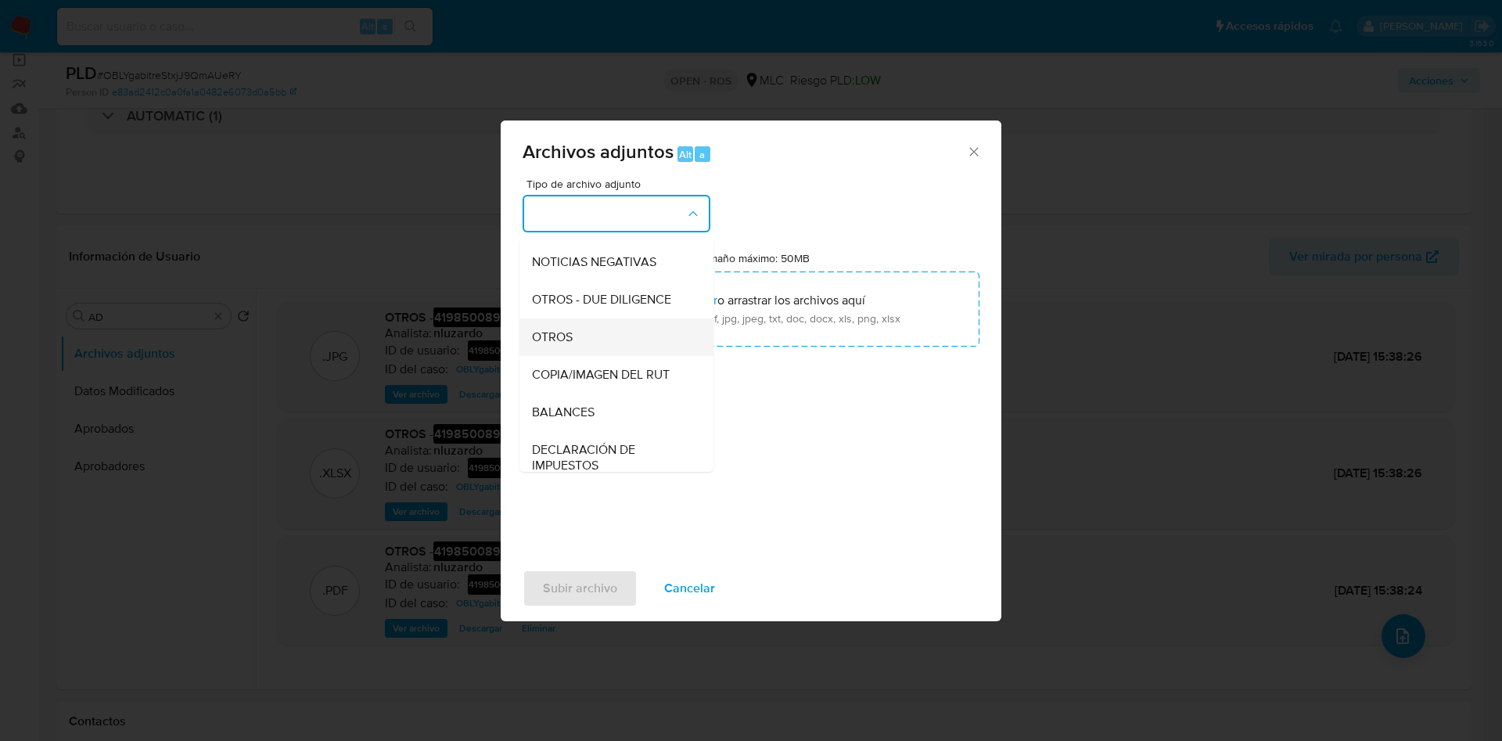
click at [599, 351] on div "OTROS" at bounding box center [612, 337] width 160 height 38
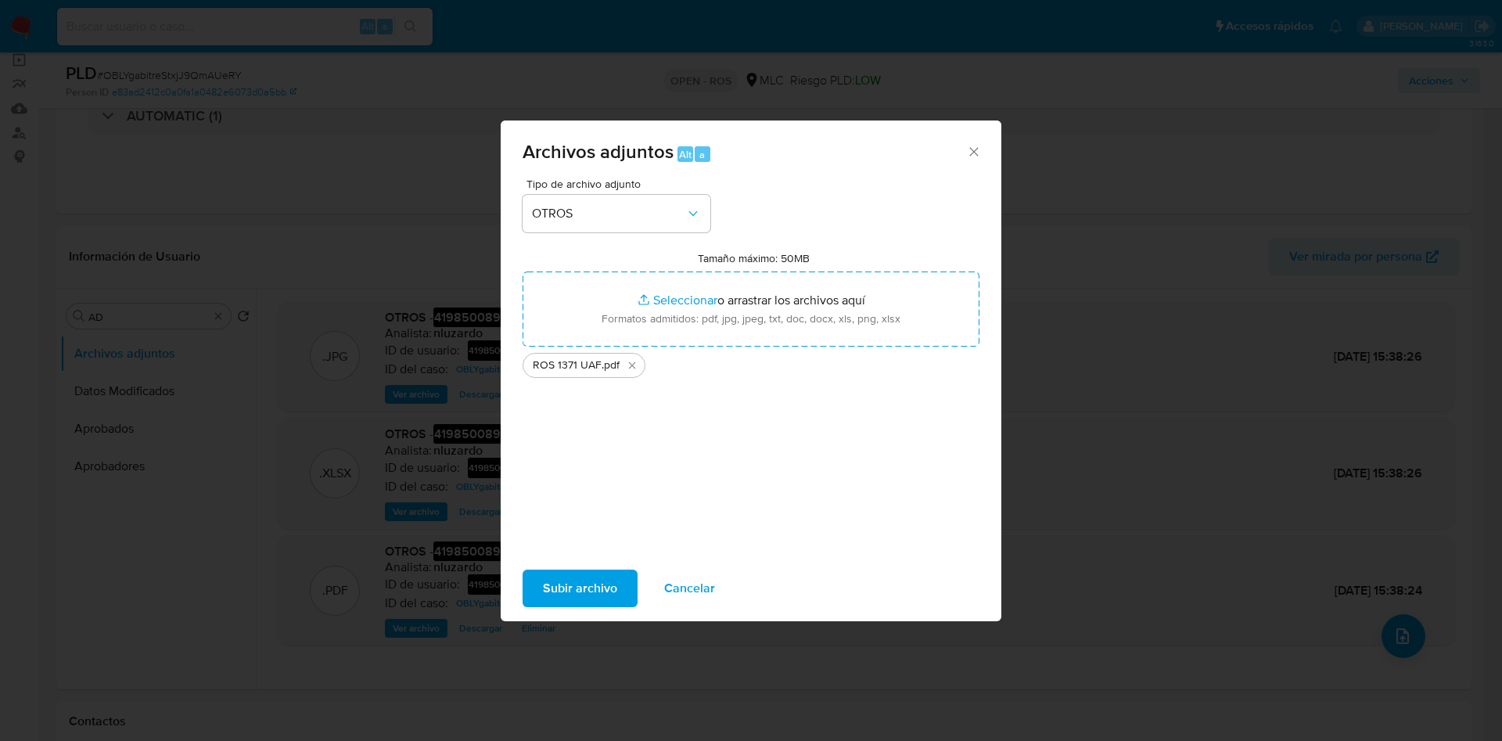
click at [593, 598] on span "Subir archivo" at bounding box center [580, 588] width 74 height 34
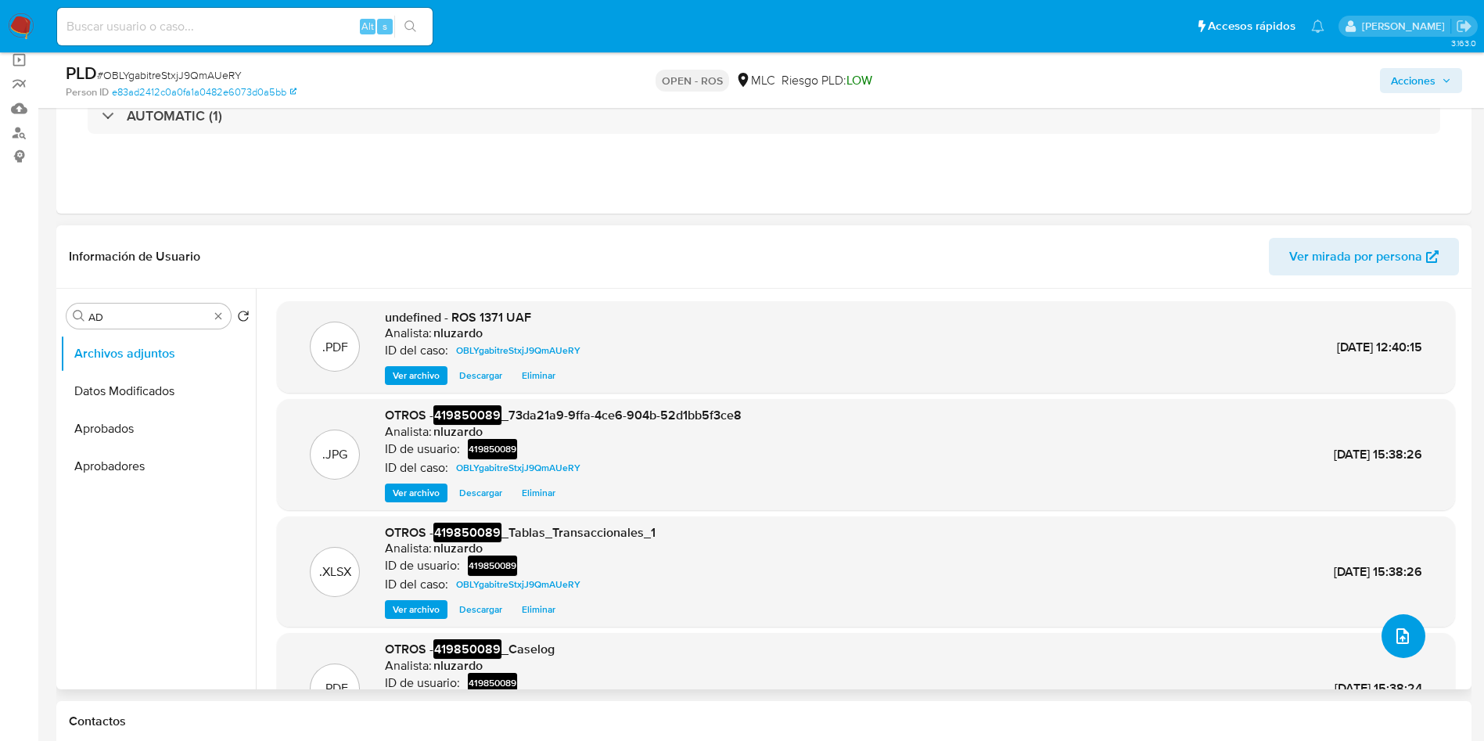
scroll to position [0, 0]
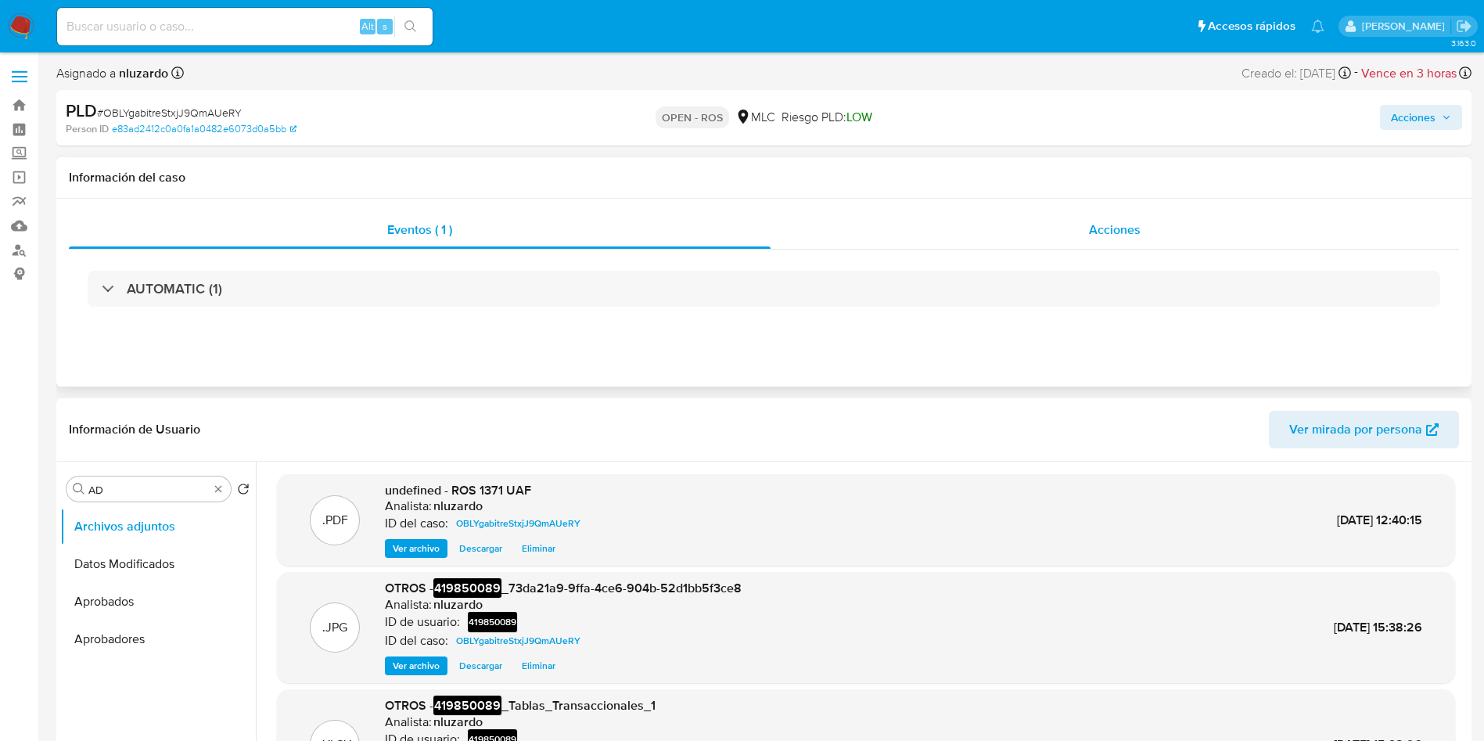
click at [1114, 232] on span "Acciones" at bounding box center [1115, 230] width 52 height 18
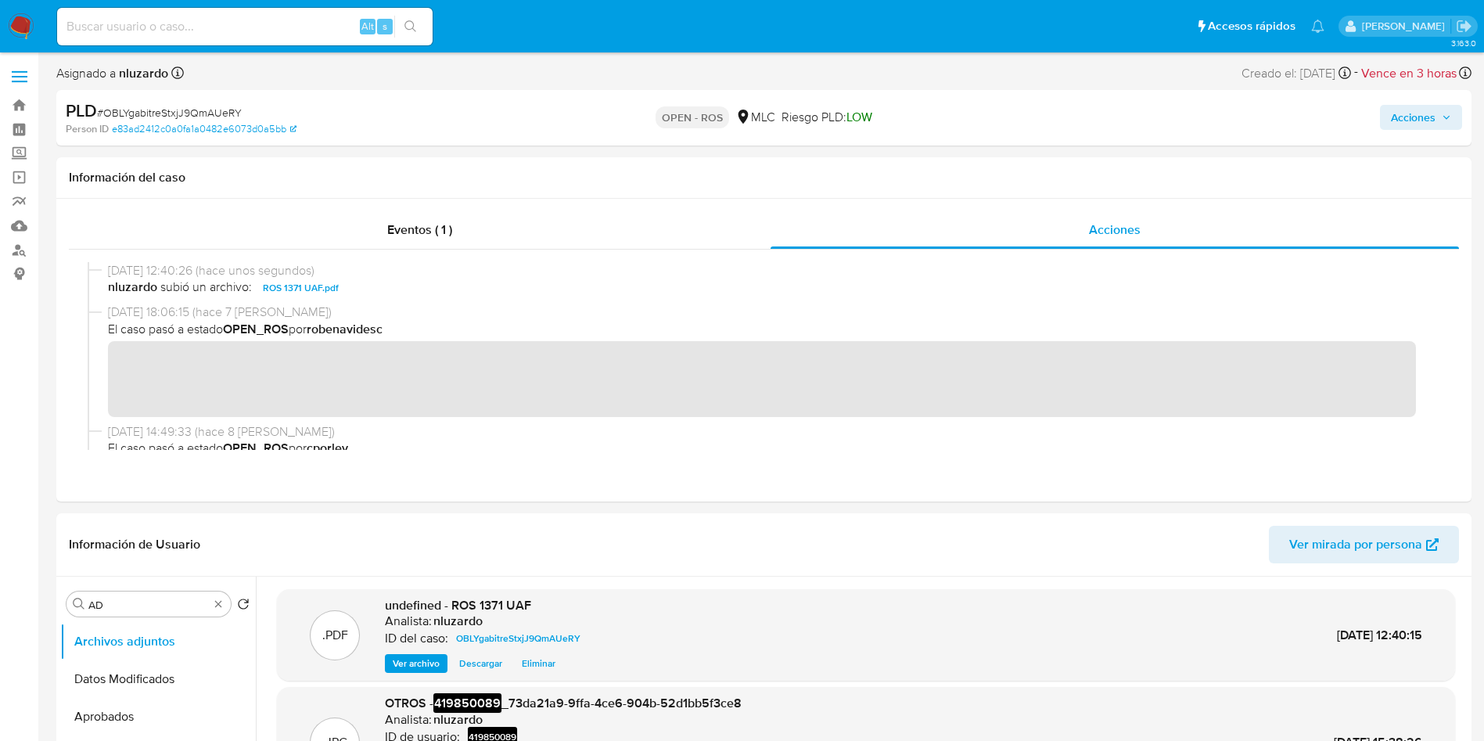
click at [1401, 110] on span "Acciones" at bounding box center [1413, 117] width 45 height 25
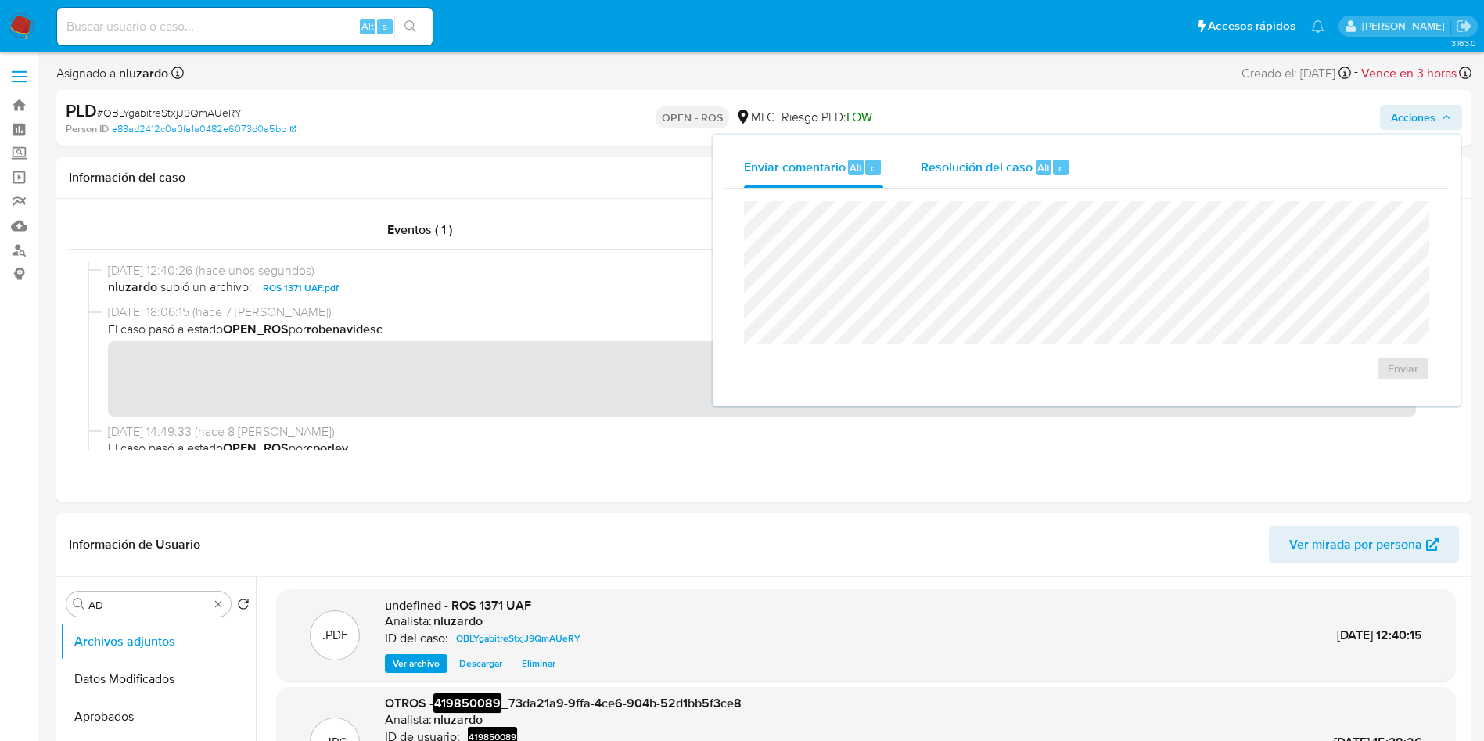
click at [1066, 181] on div "Resolución del caso Alt r" at bounding box center [995, 167] width 149 height 41
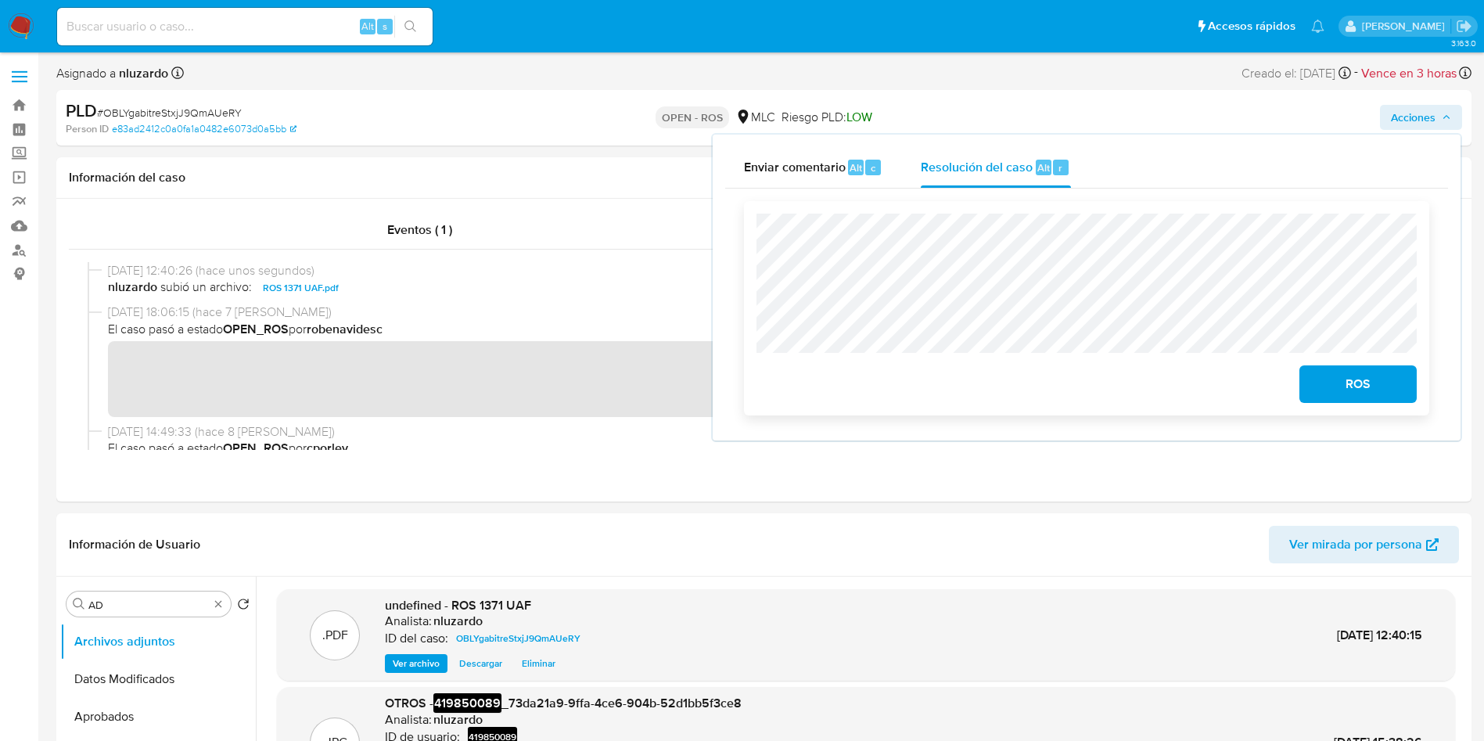
click at [1351, 390] on span "ROS" at bounding box center [1358, 384] width 77 height 34
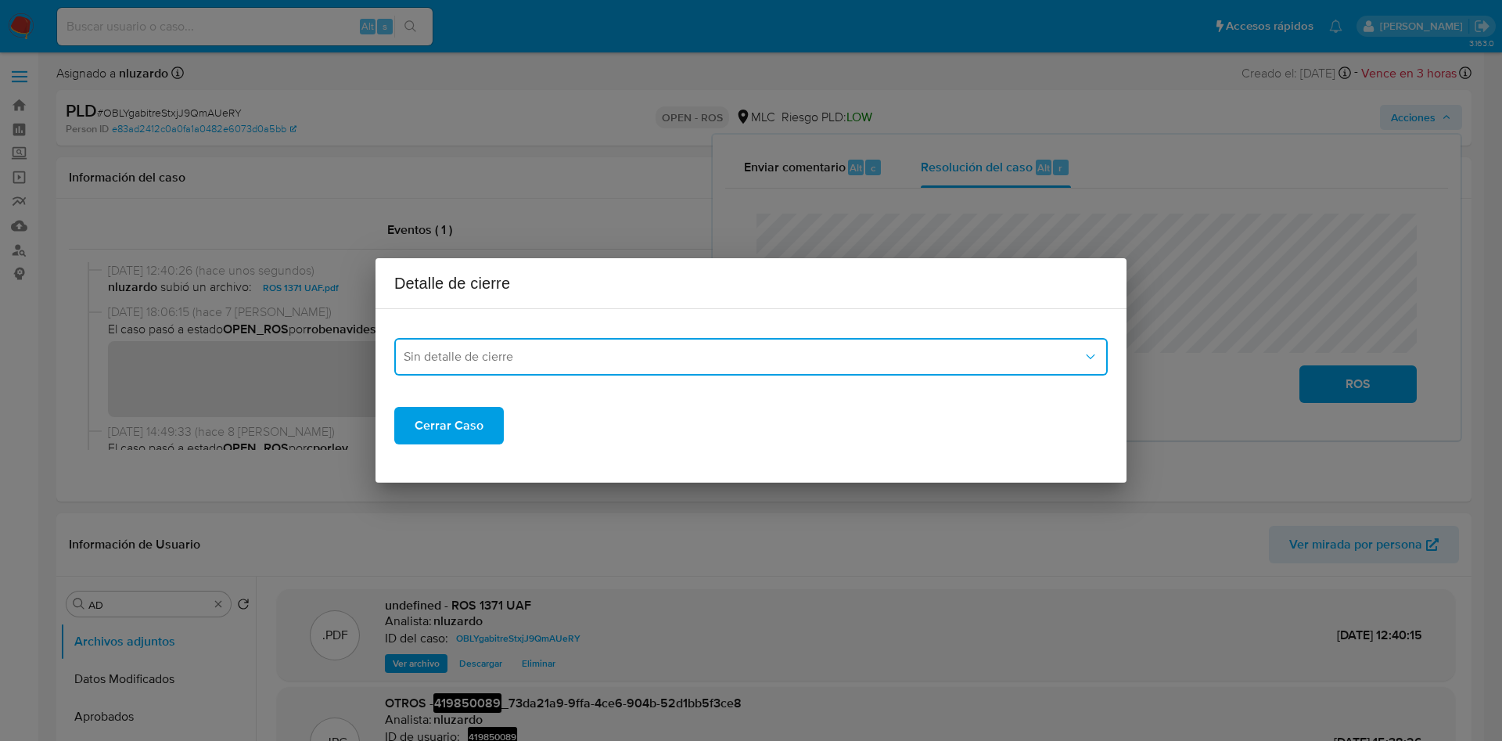
click at [610, 352] on span "Sin detalle de cierre" at bounding box center [743, 357] width 679 height 16
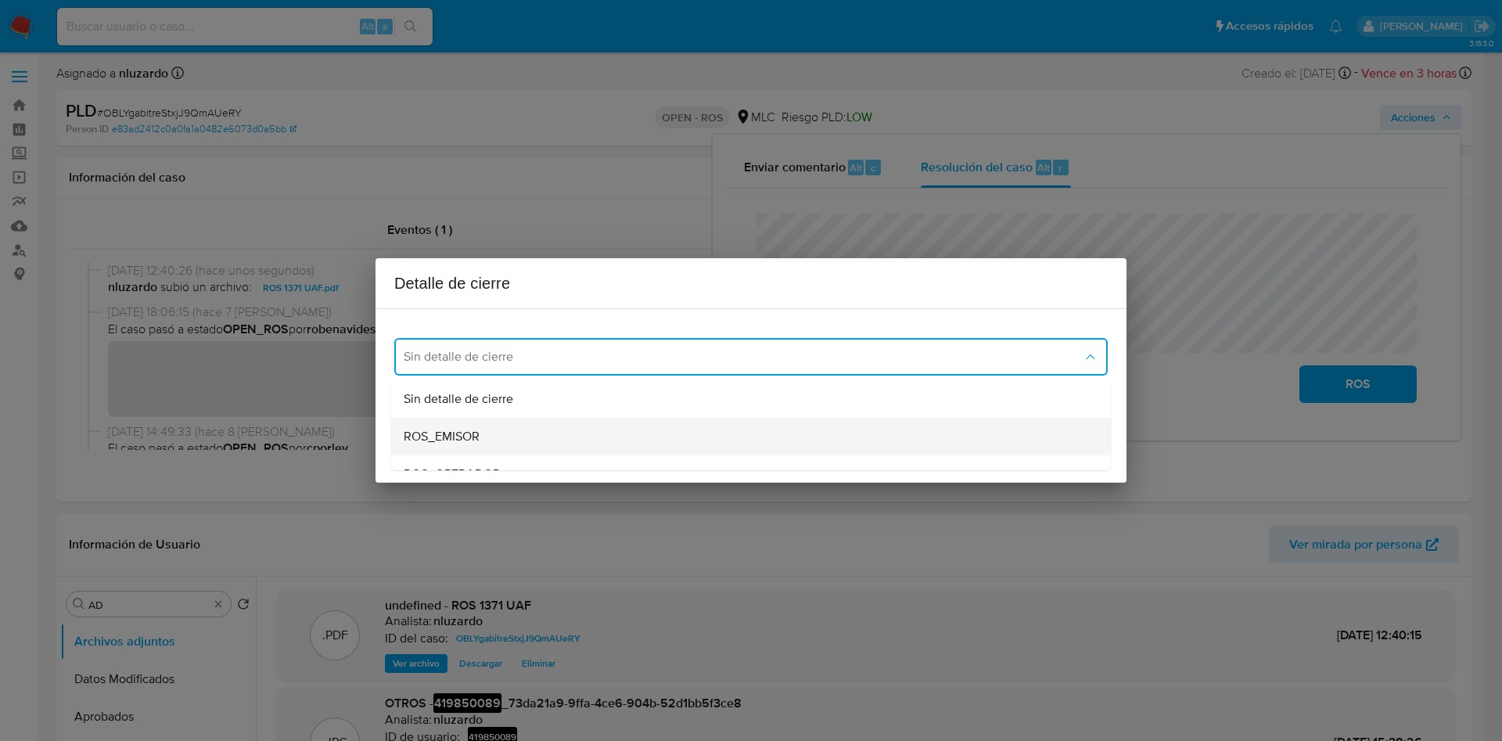
click at [527, 429] on div "ROS_EMISOR" at bounding box center [746, 437] width 685 height 38
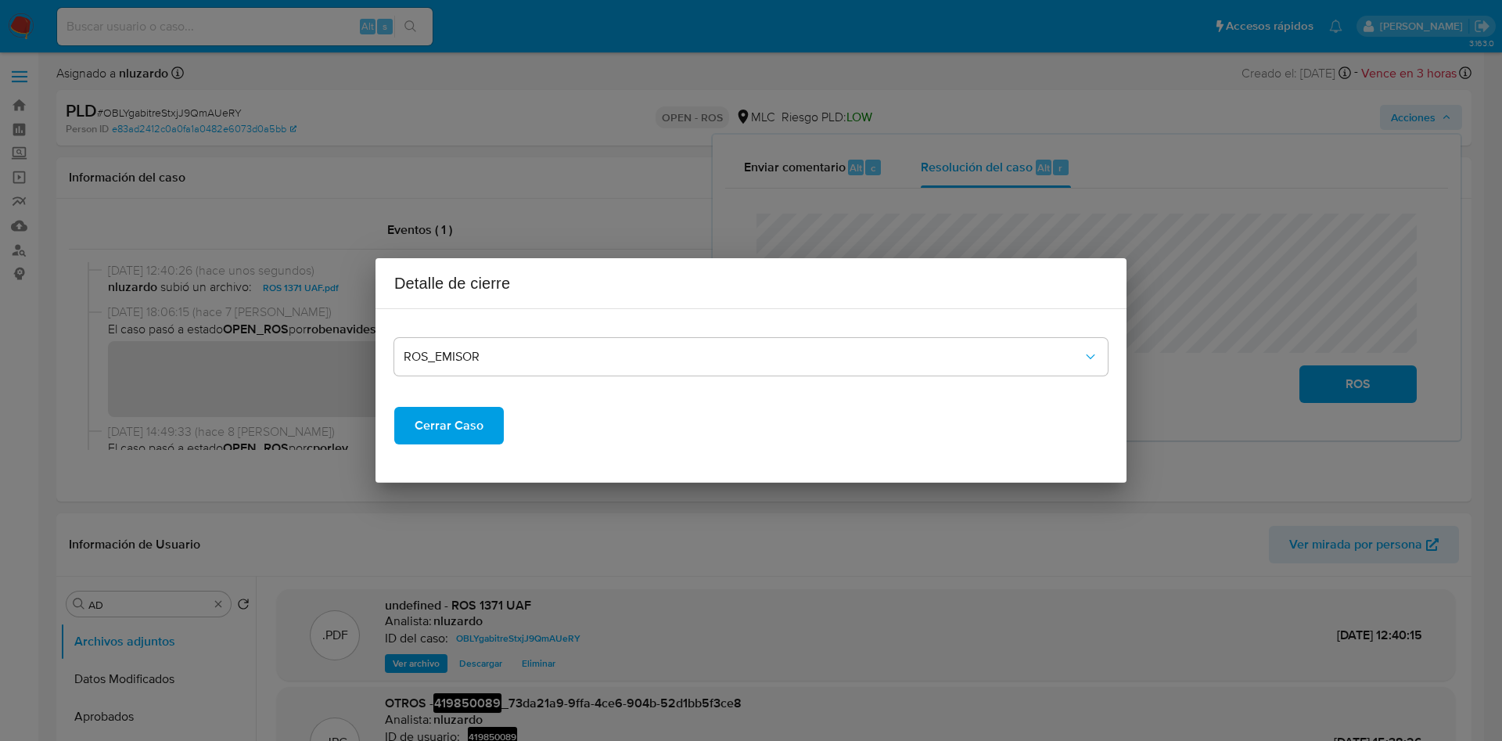
click at [458, 426] on span "Cerrar Caso" at bounding box center [449, 425] width 69 height 34
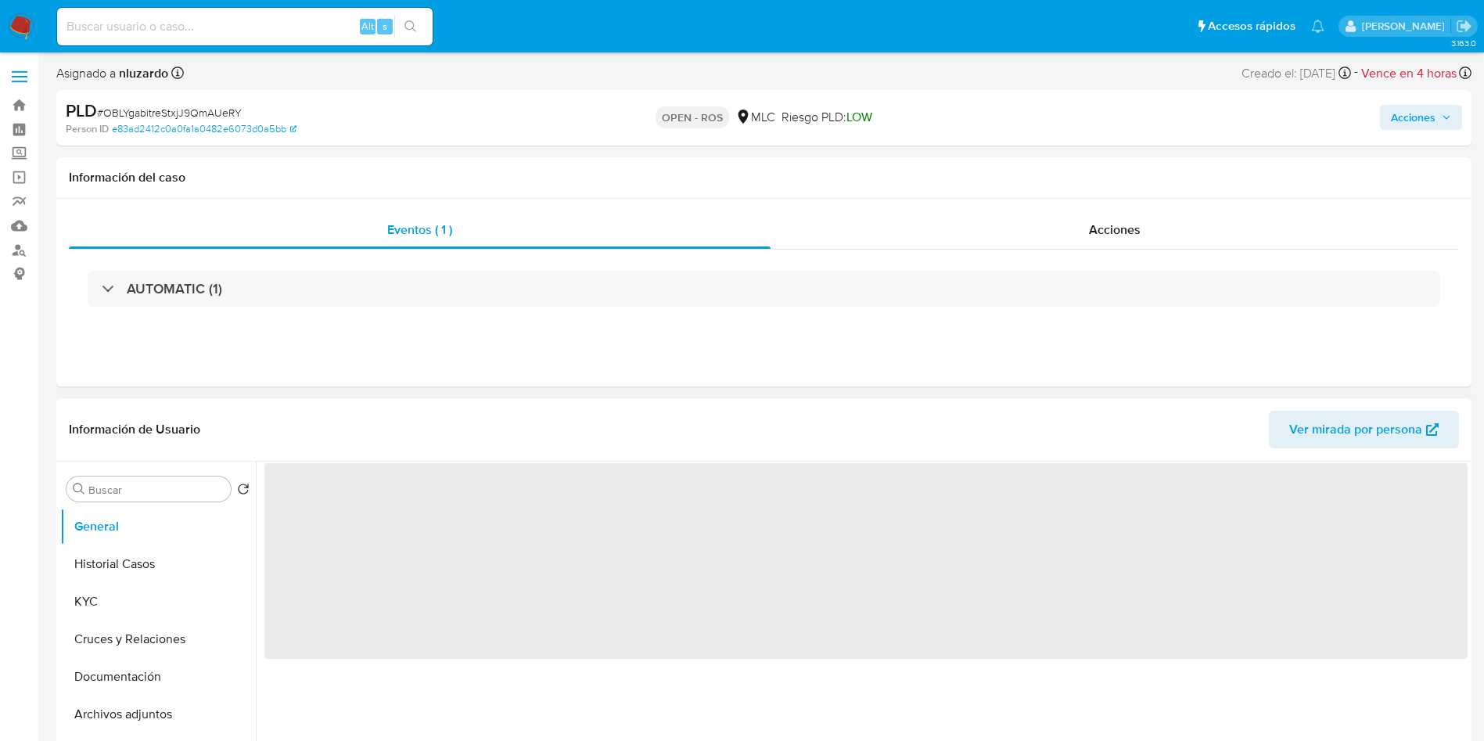
select select "10"
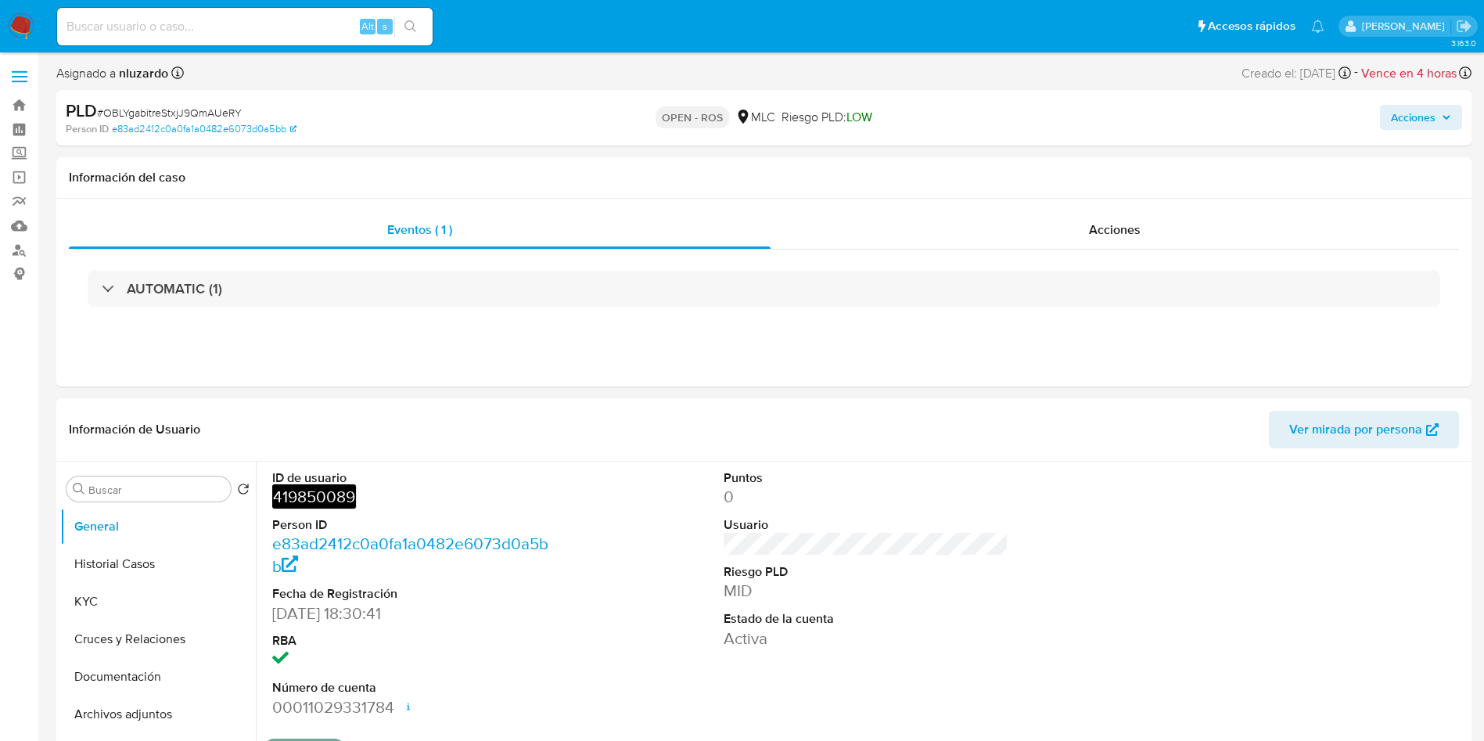
click at [935, 437] on header "Información de Usuario Ver mirada por persona" at bounding box center [764, 430] width 1391 height 38
click at [119, 602] on button "KYC" at bounding box center [151, 602] width 183 height 38
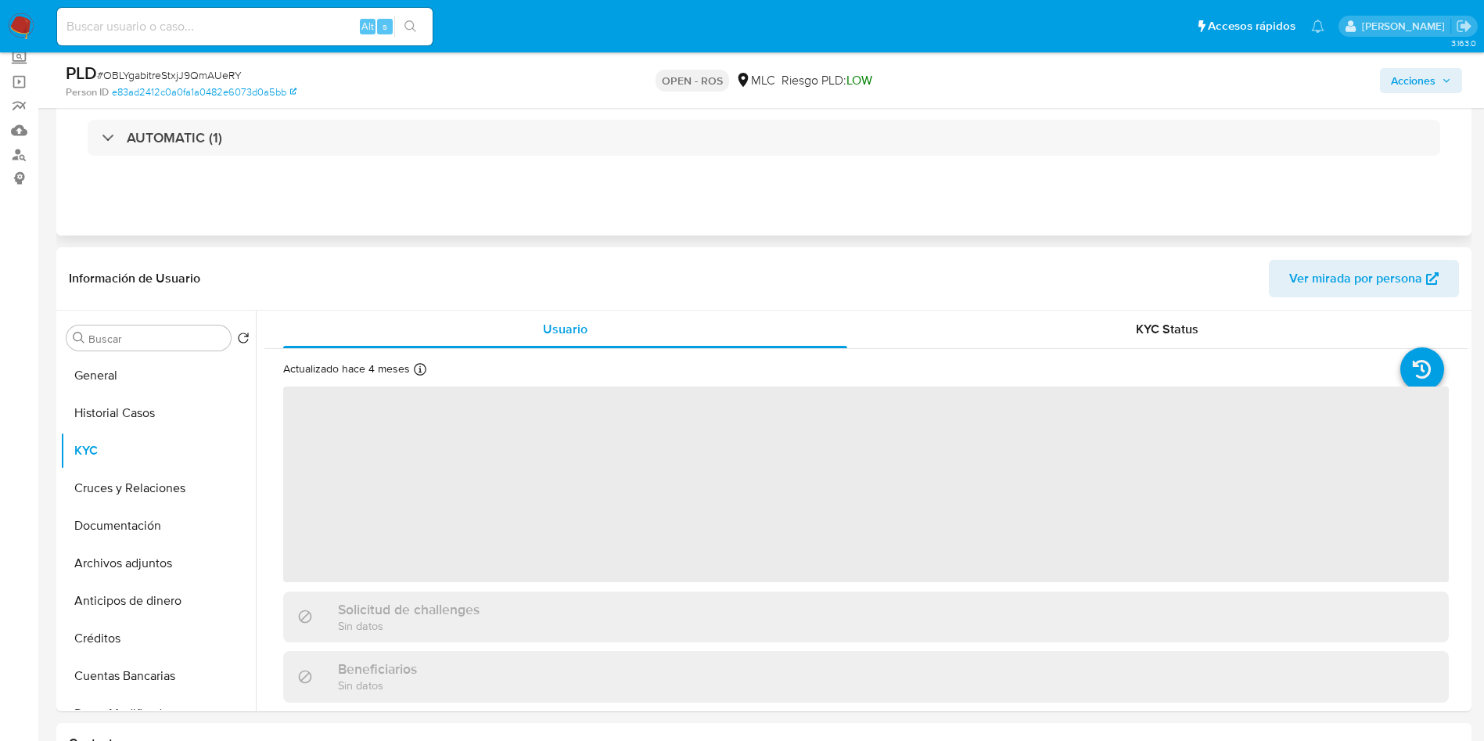
scroll to position [117, 0]
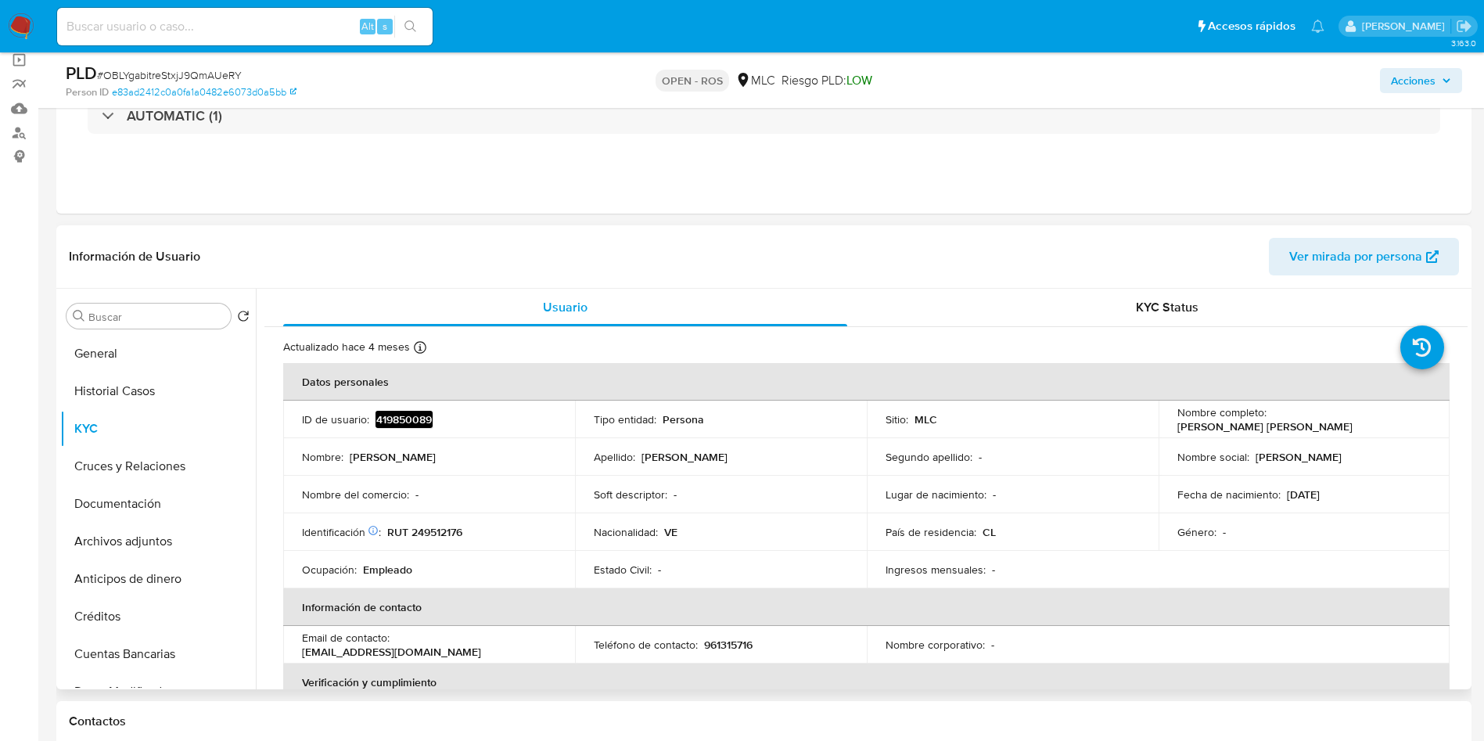
click at [1293, 419] on p "[PERSON_NAME] [PERSON_NAME]" at bounding box center [1265, 426] width 175 height 14
drag, startPoint x: 1398, startPoint y: 417, endPoint x: 1419, endPoint y: 417, distance: 20.3
click at [1419, 417] on div "Nombre completo : [PERSON_NAME] [PERSON_NAME]" at bounding box center [1305, 419] width 254 height 28
copy p "[PERSON_NAME] [PERSON_NAME]"
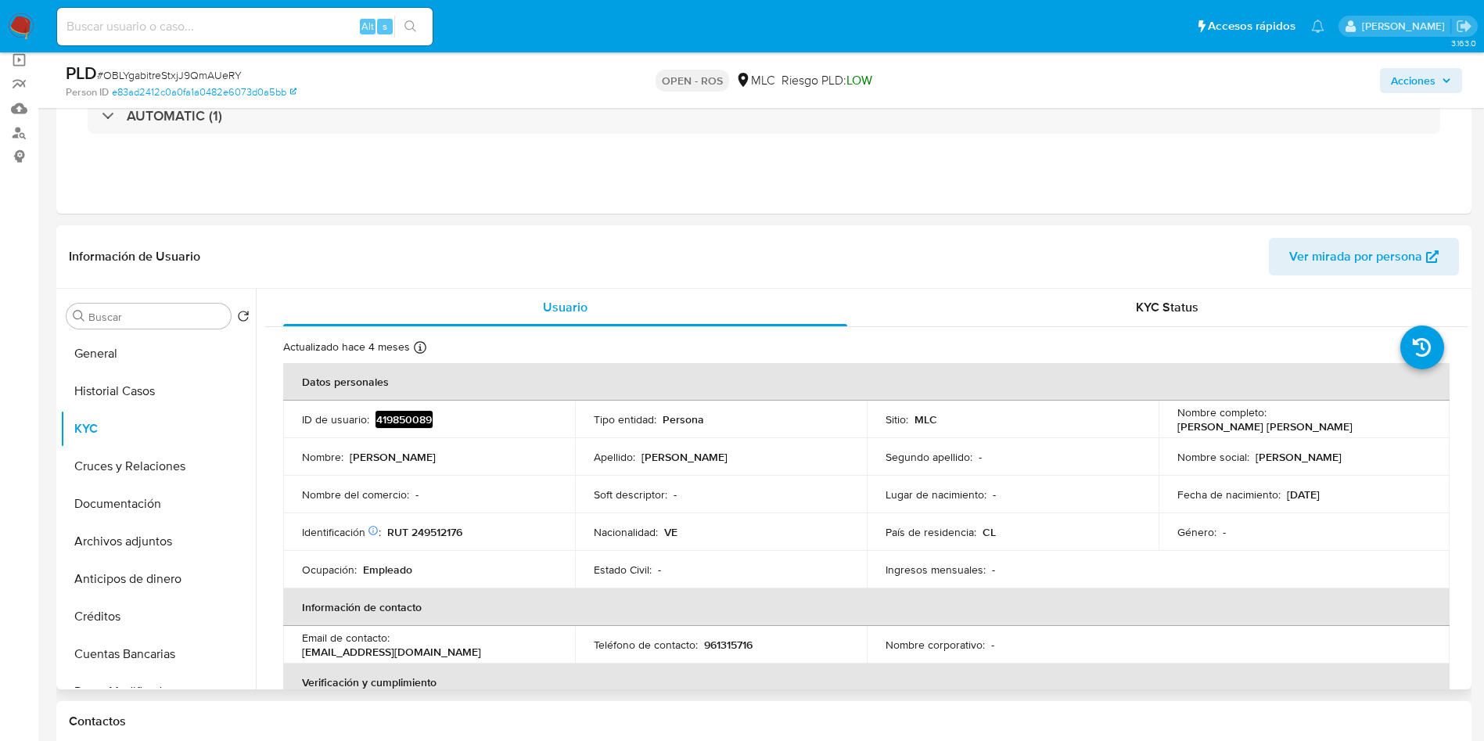
click at [438, 527] on p "RUT 249512176" at bounding box center [424, 532] width 75 height 14
copy p "249512176"
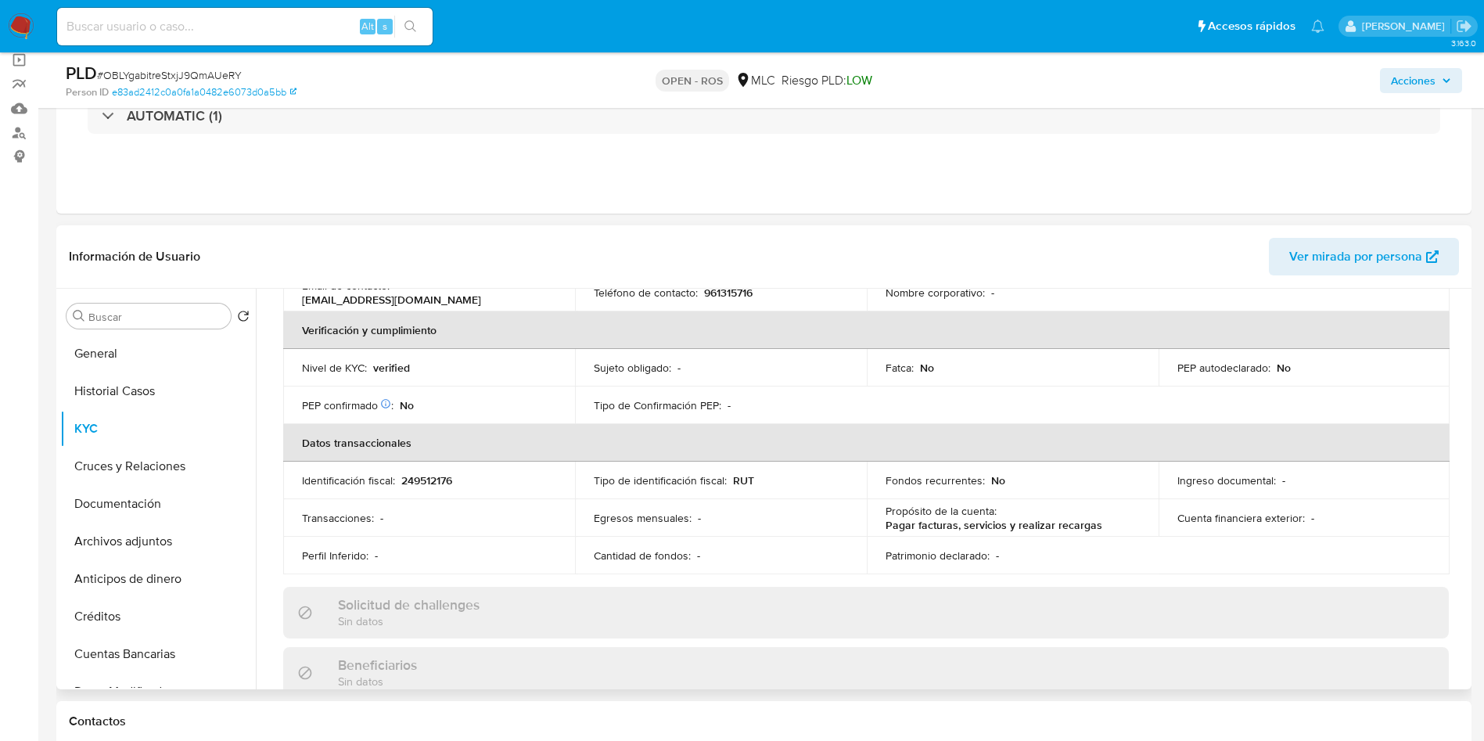
scroll to position [235, 0]
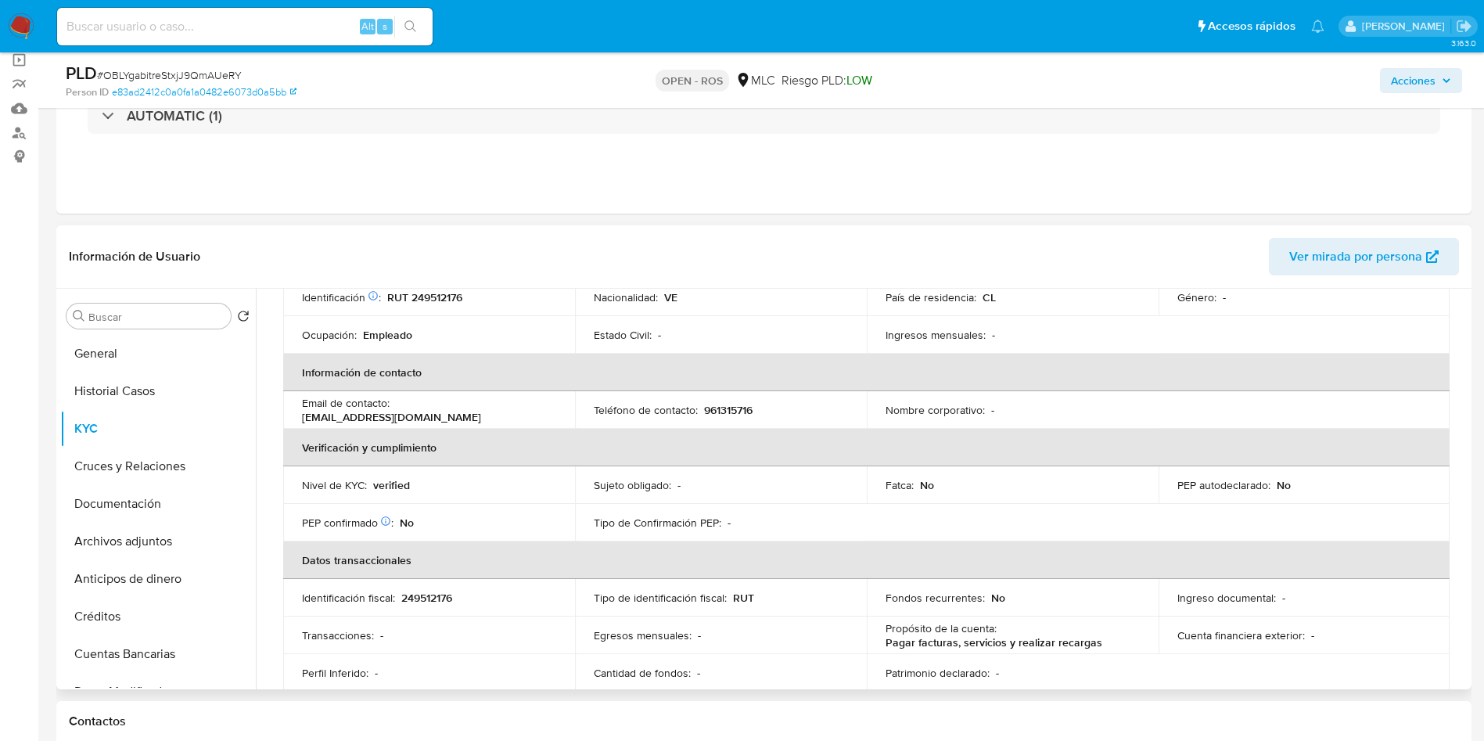
click at [729, 411] on p "961315716" at bounding box center [728, 410] width 49 height 14
copy p "961315716"
click at [465, 410] on p "[EMAIL_ADDRESS][DOMAIN_NAME]" at bounding box center [391, 417] width 179 height 14
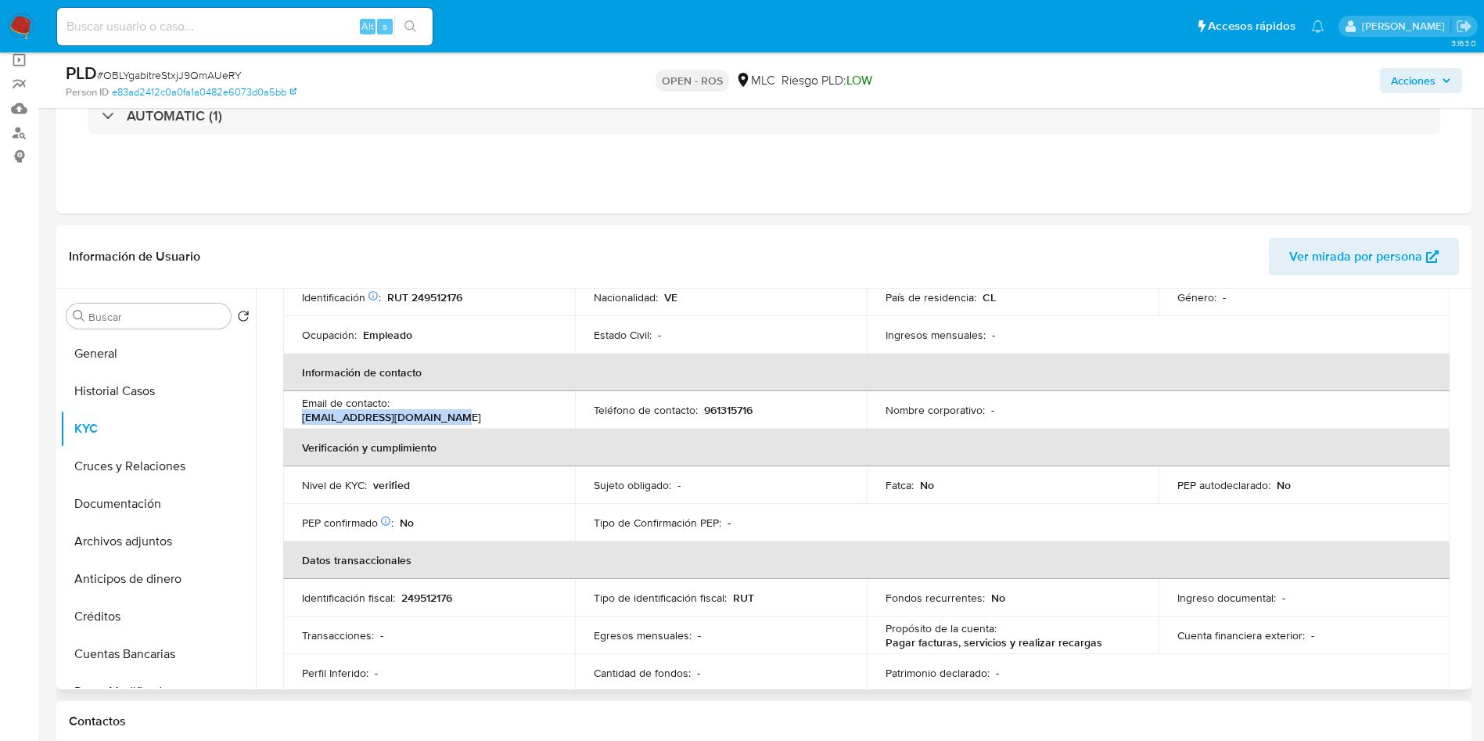
drag, startPoint x: 514, startPoint y: 409, endPoint x: 395, endPoint y: 416, distance: 119.1
click at [395, 416] on p "[EMAIL_ADDRESS][DOMAIN_NAME]" at bounding box center [391, 417] width 179 height 14
copy p "[EMAIL_ADDRESS][DOMAIN_NAME]"
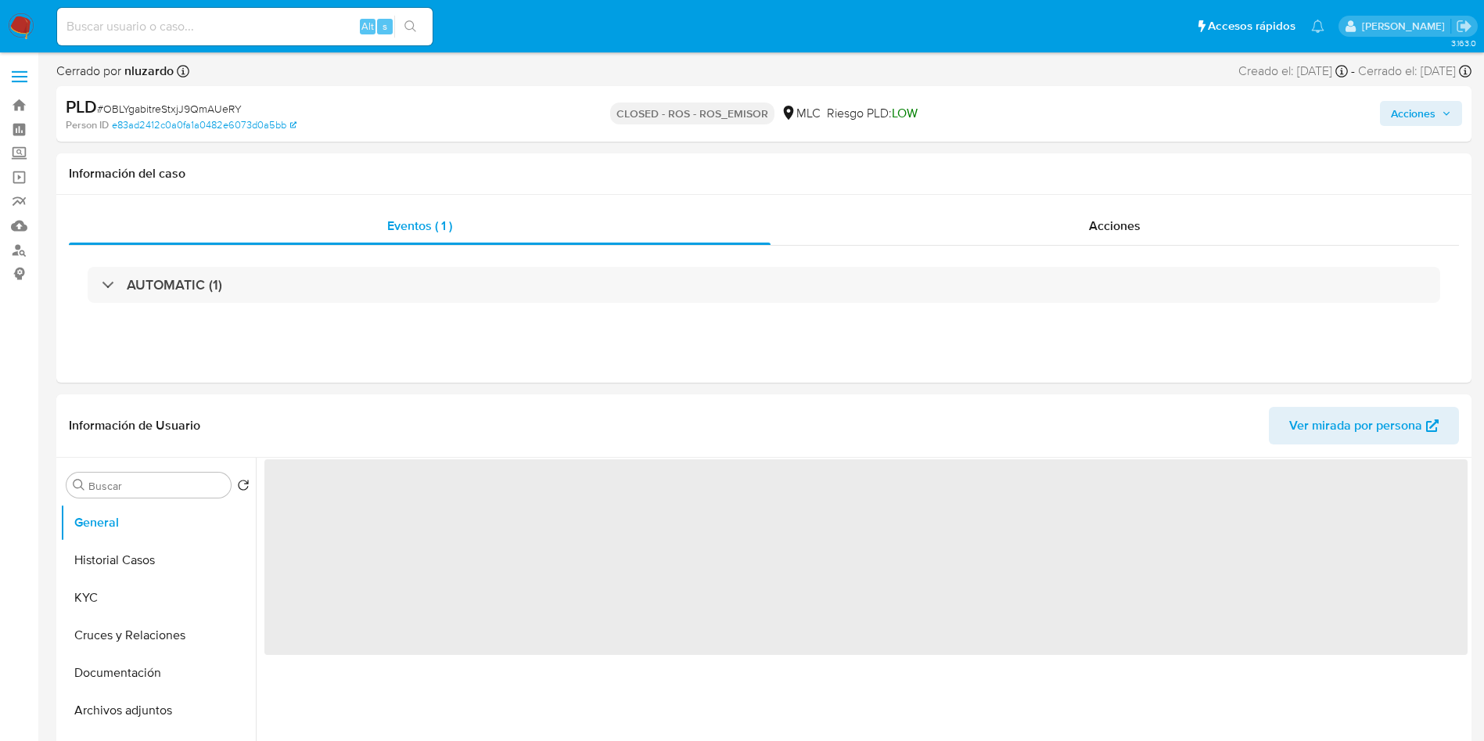
select select "10"
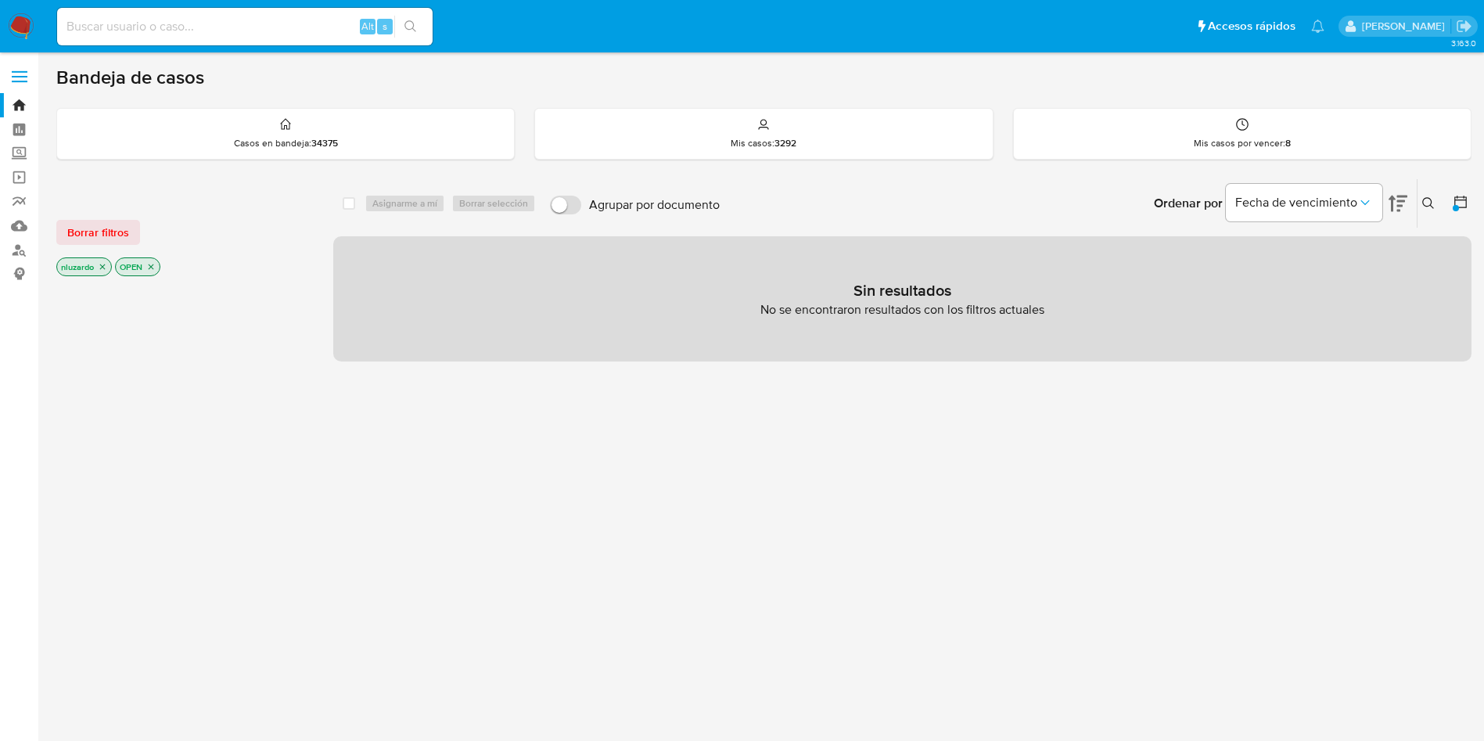
click at [1472, 204] on main "3.163.0" at bounding box center [742, 476] width 1484 height 953
click at [1463, 207] on icon at bounding box center [1461, 202] width 13 height 13
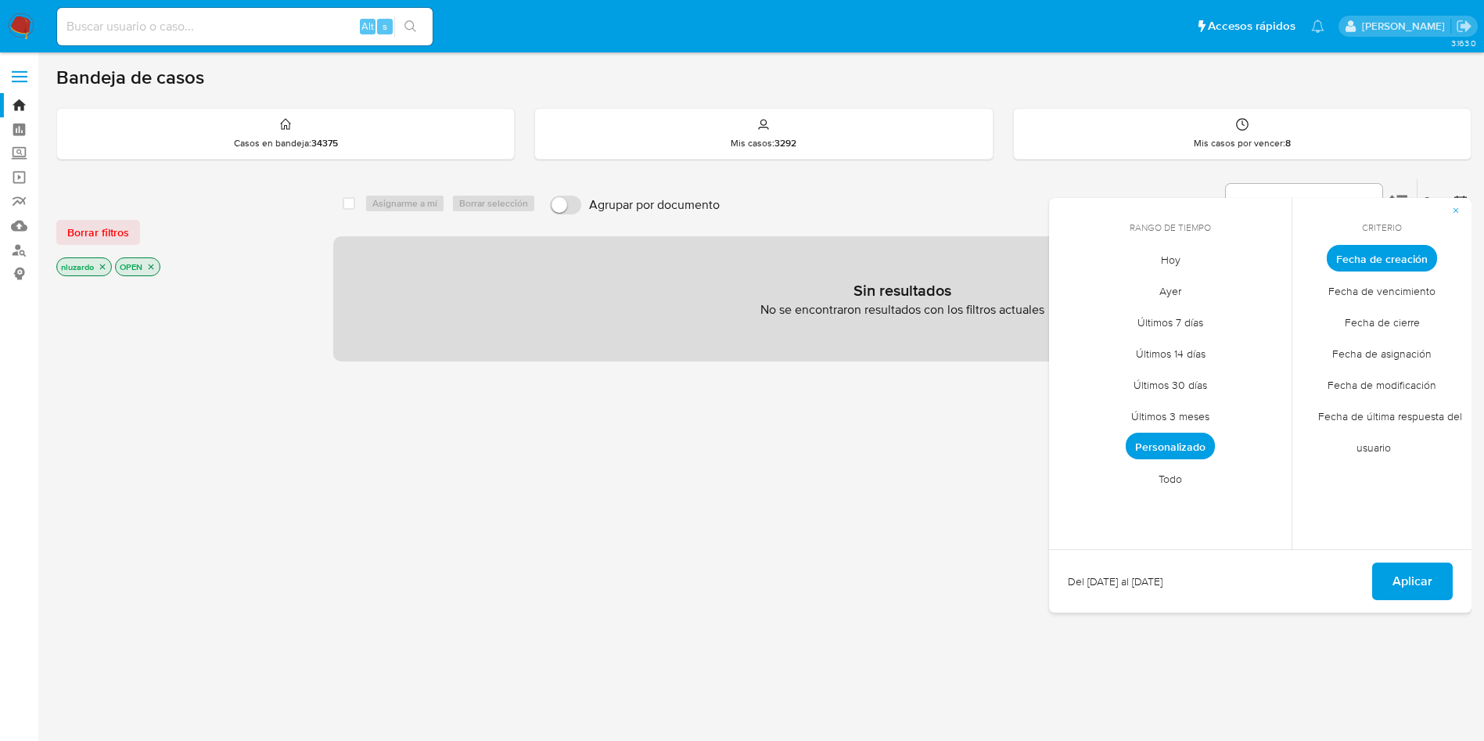
click at [1182, 443] on span "Personalizado" at bounding box center [1170, 446] width 89 height 27
click at [1238, 408] on button "19" at bounding box center [1233, 407] width 25 height 25
click at [1243, 384] on button "12" at bounding box center [1233, 376] width 25 height 25
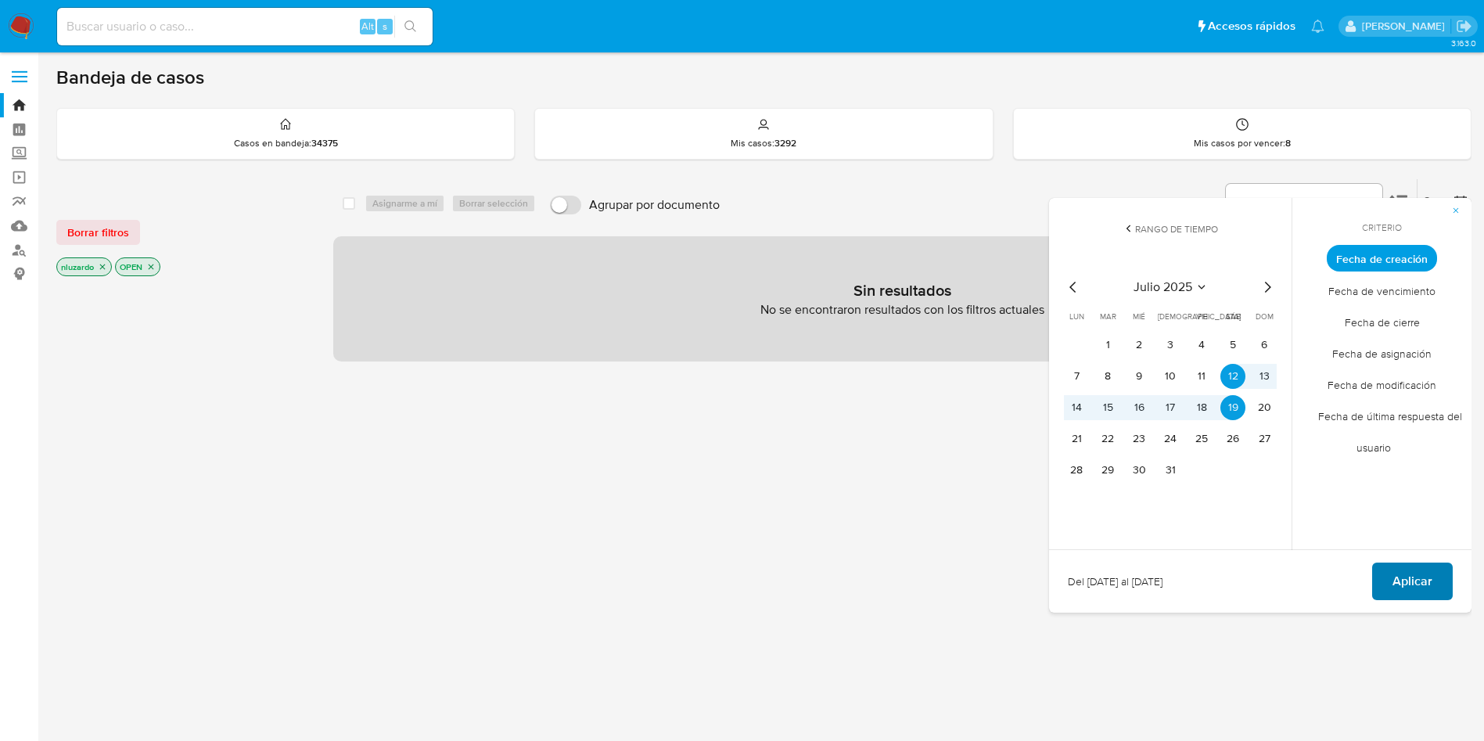
click at [1394, 577] on span "Aplicar" at bounding box center [1413, 581] width 40 height 34
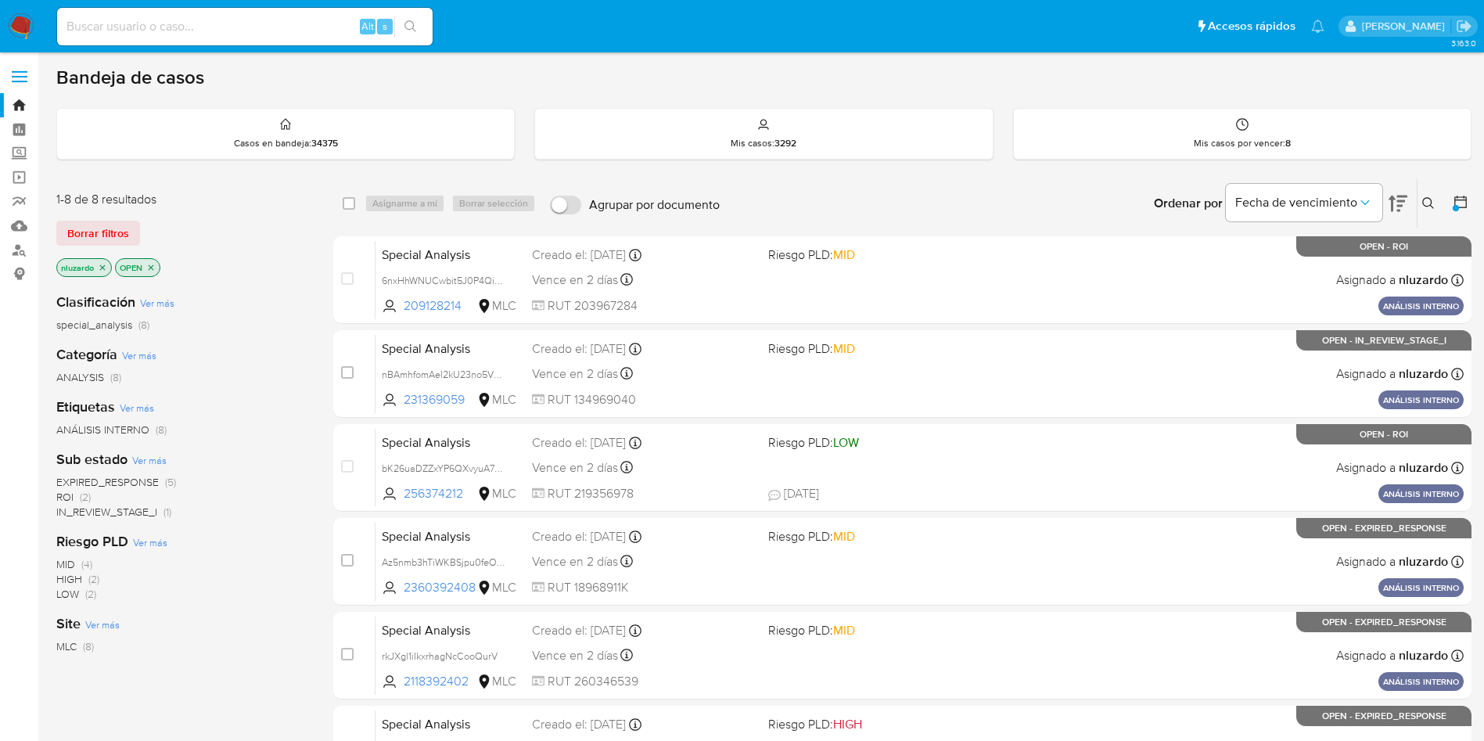
click at [73, 495] on span "ROI" at bounding box center [64, 497] width 17 height 16
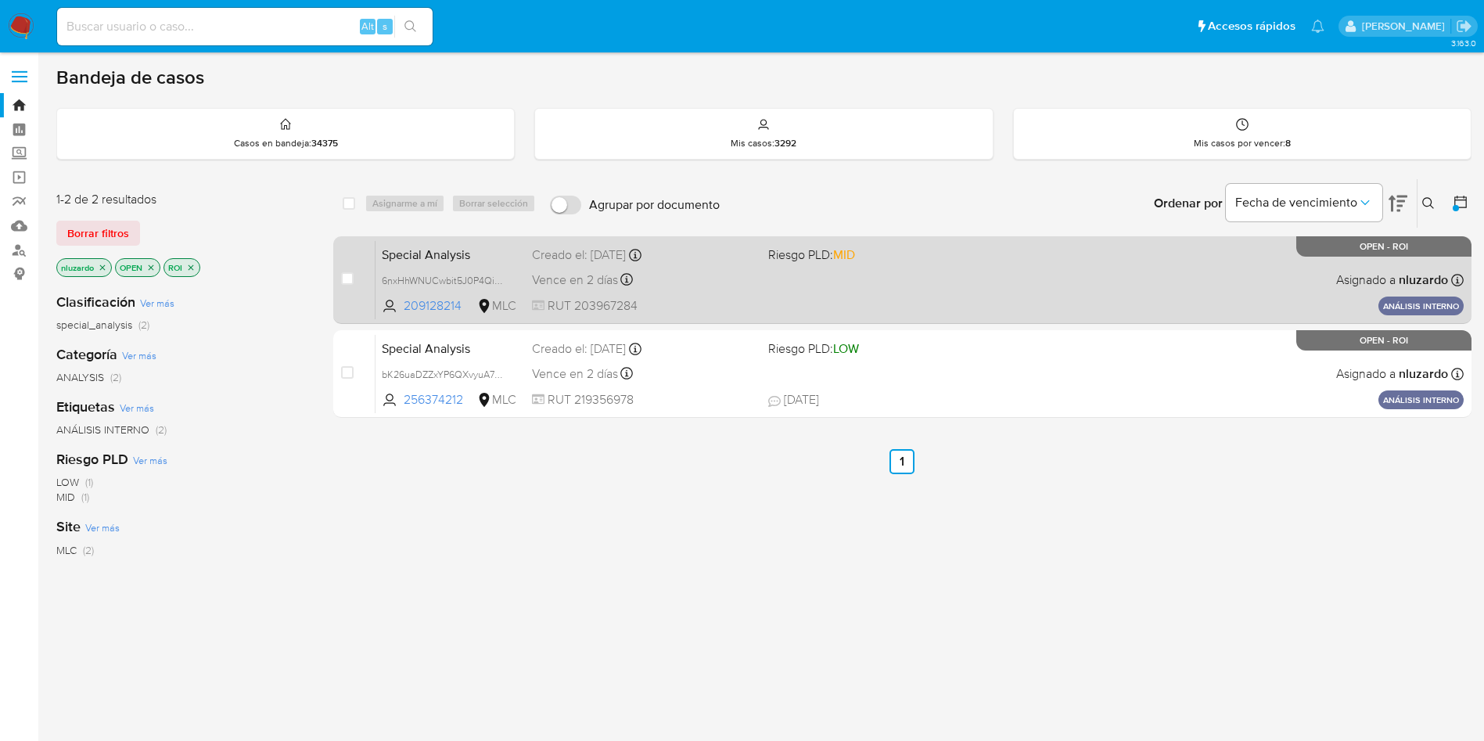
click at [870, 300] on div "Special Analysis 6nxHhWNUCwbit5J0P4QiyKP1 209128214 MLC Riesgo PLD: MID Creado …" at bounding box center [920, 279] width 1088 height 79
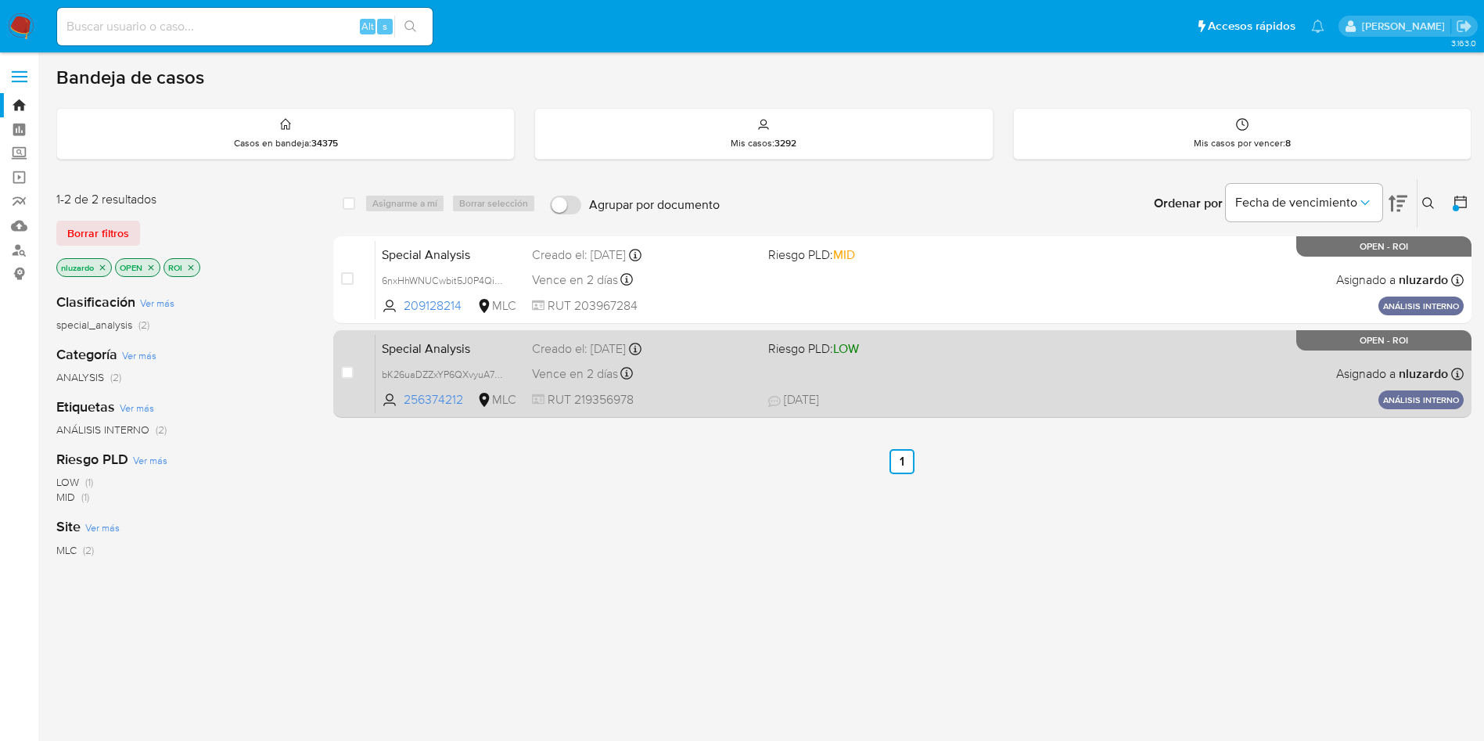
click at [903, 352] on span "Riesgo PLD: LOW" at bounding box center [880, 347] width 224 height 20
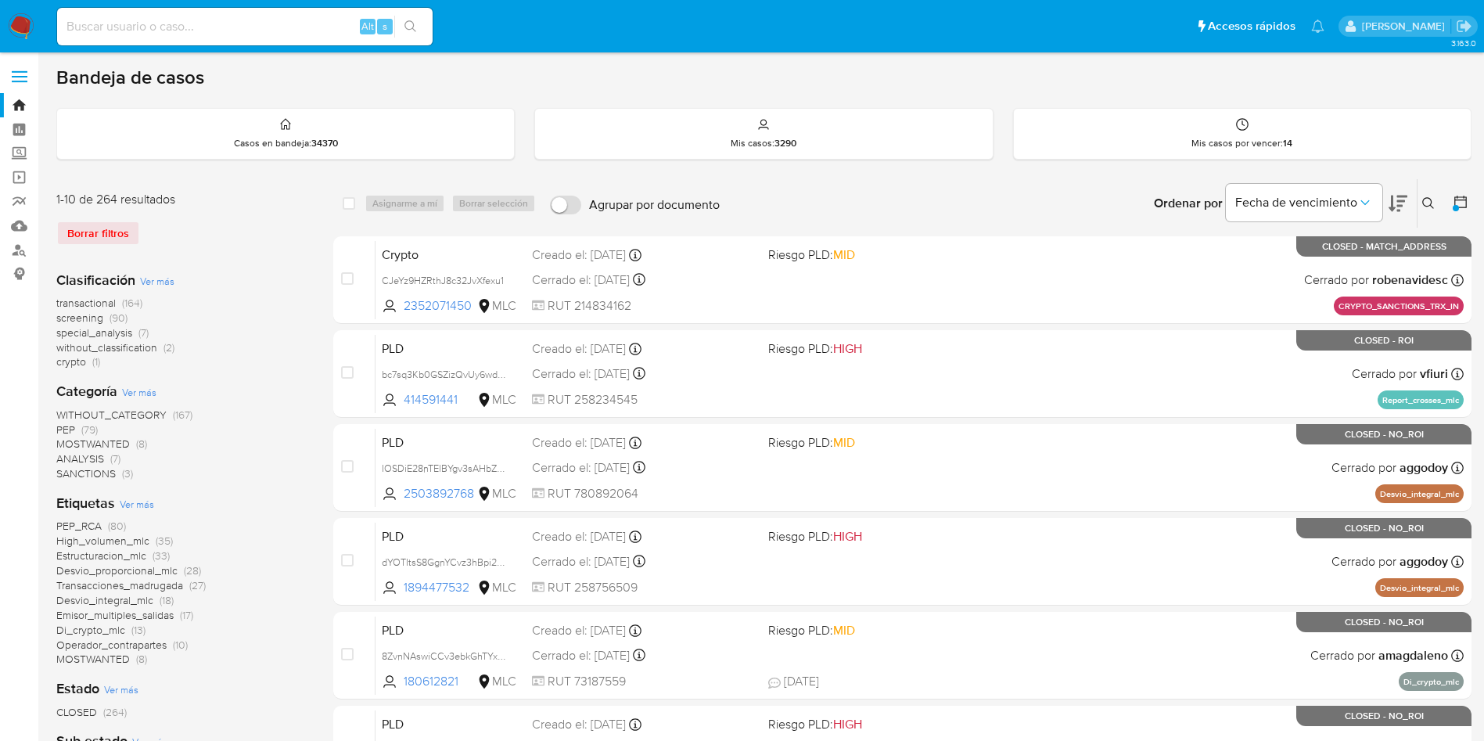
click at [1472, 197] on main "3.163.0" at bounding box center [742, 702] width 1484 height 1405
click at [1470, 197] on button at bounding box center [1462, 203] width 19 height 19
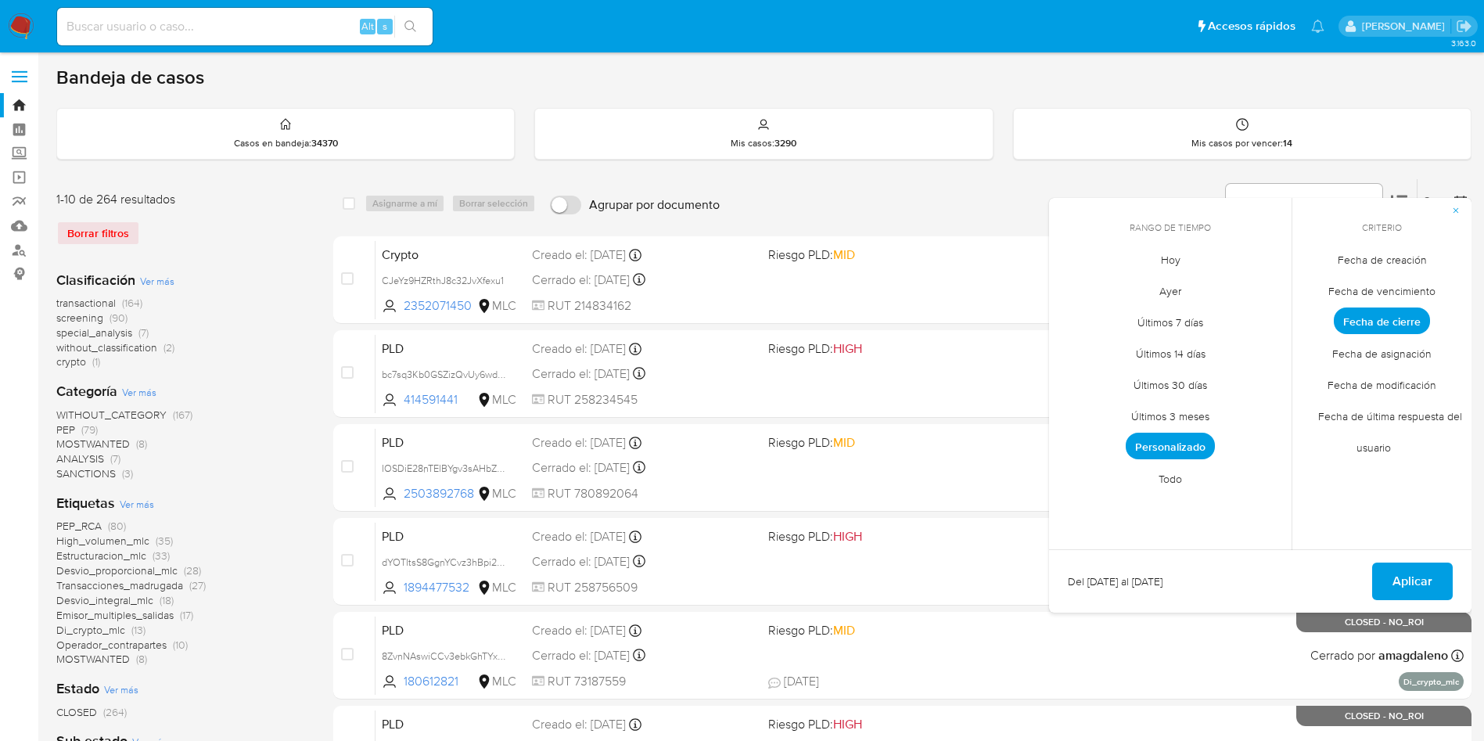
click at [1353, 262] on span "Fecha de creación" at bounding box center [1383, 259] width 122 height 32
click at [1169, 447] on span "Personalizado" at bounding box center [1170, 446] width 89 height 27
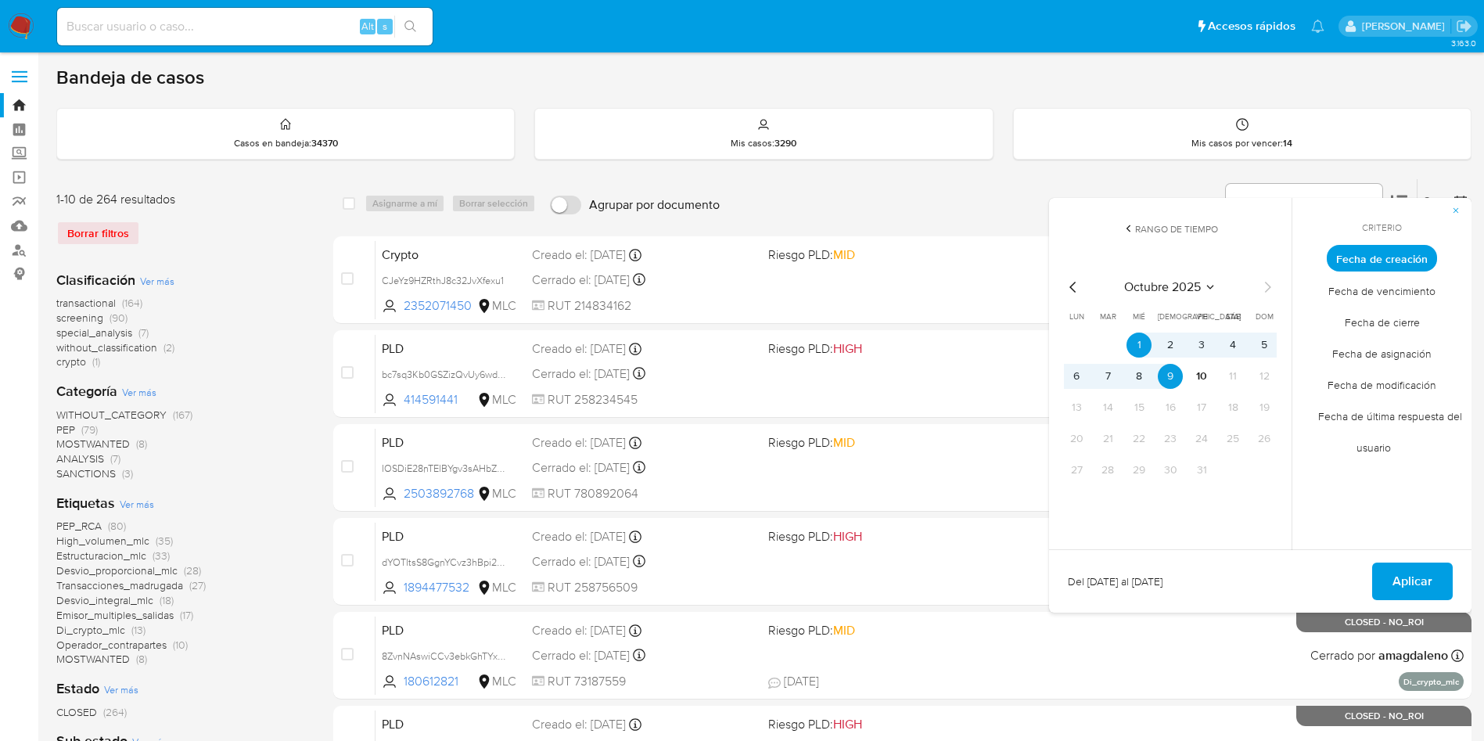
click at [1069, 283] on icon "Mes anterior" at bounding box center [1073, 287] width 19 height 19
click at [1236, 376] on button "12" at bounding box center [1233, 376] width 25 height 25
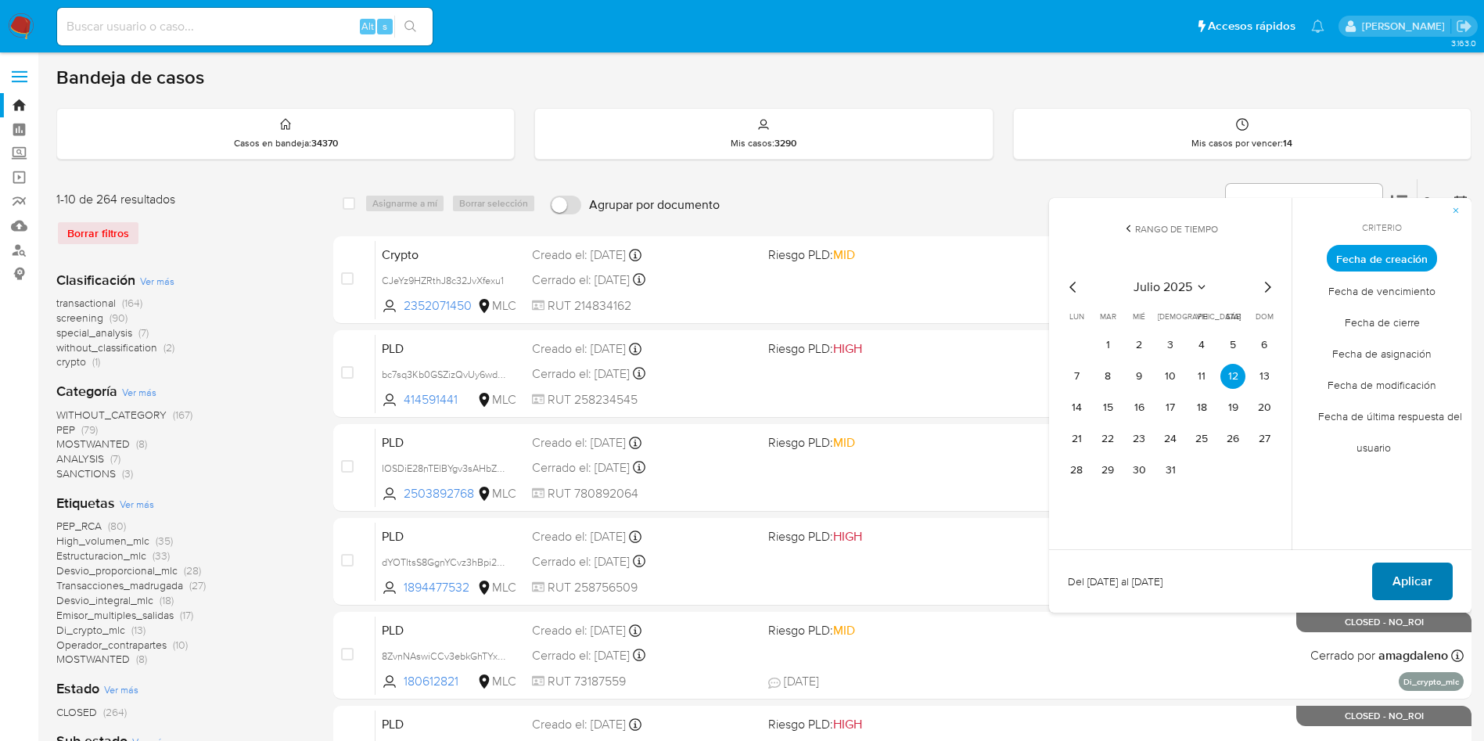
click at [1403, 585] on span "Aplicar" at bounding box center [1413, 581] width 40 height 34
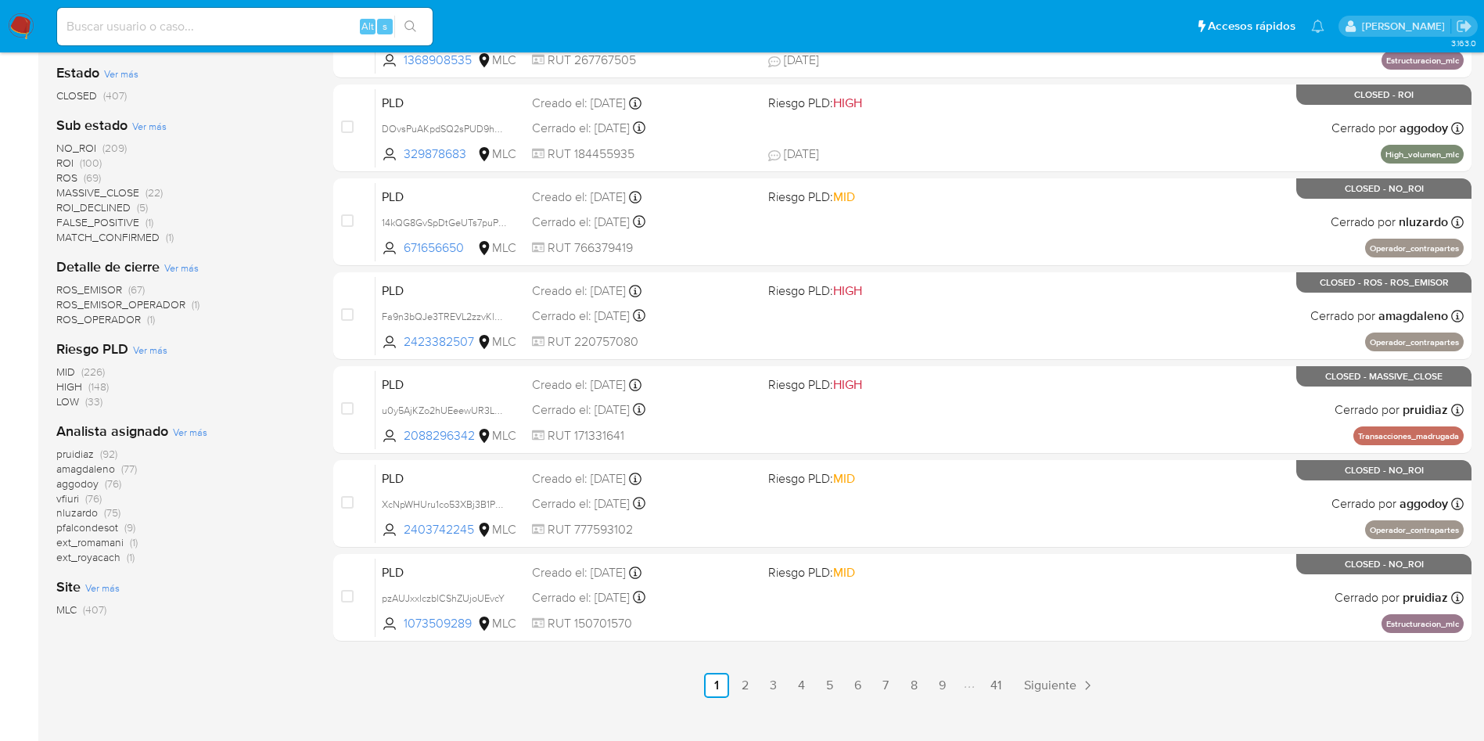
scroll to position [551, 0]
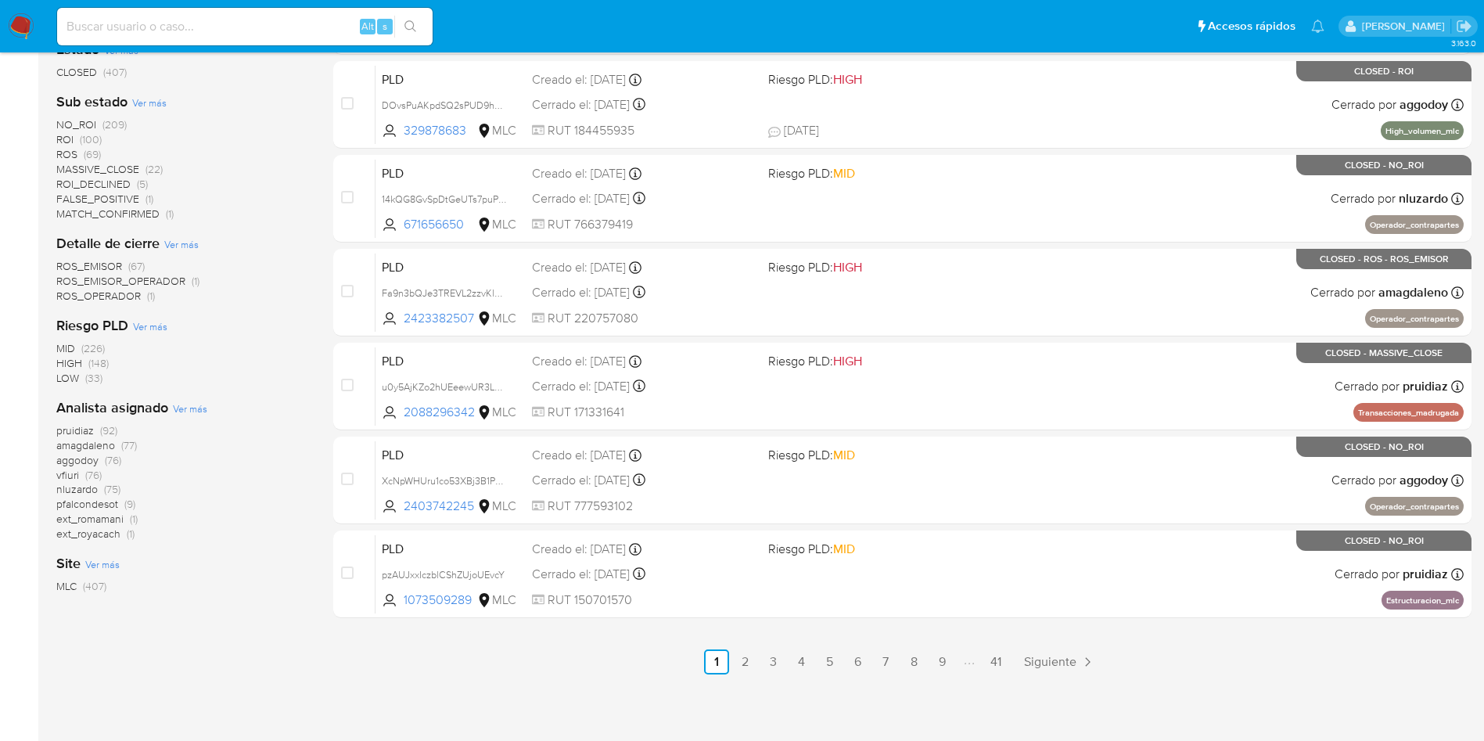
click at [149, 626] on div "1-10 de 407 resultados Borrar filtros Clasificación Ver más transactional (405)…" at bounding box center [182, 151] width 252 height 1047
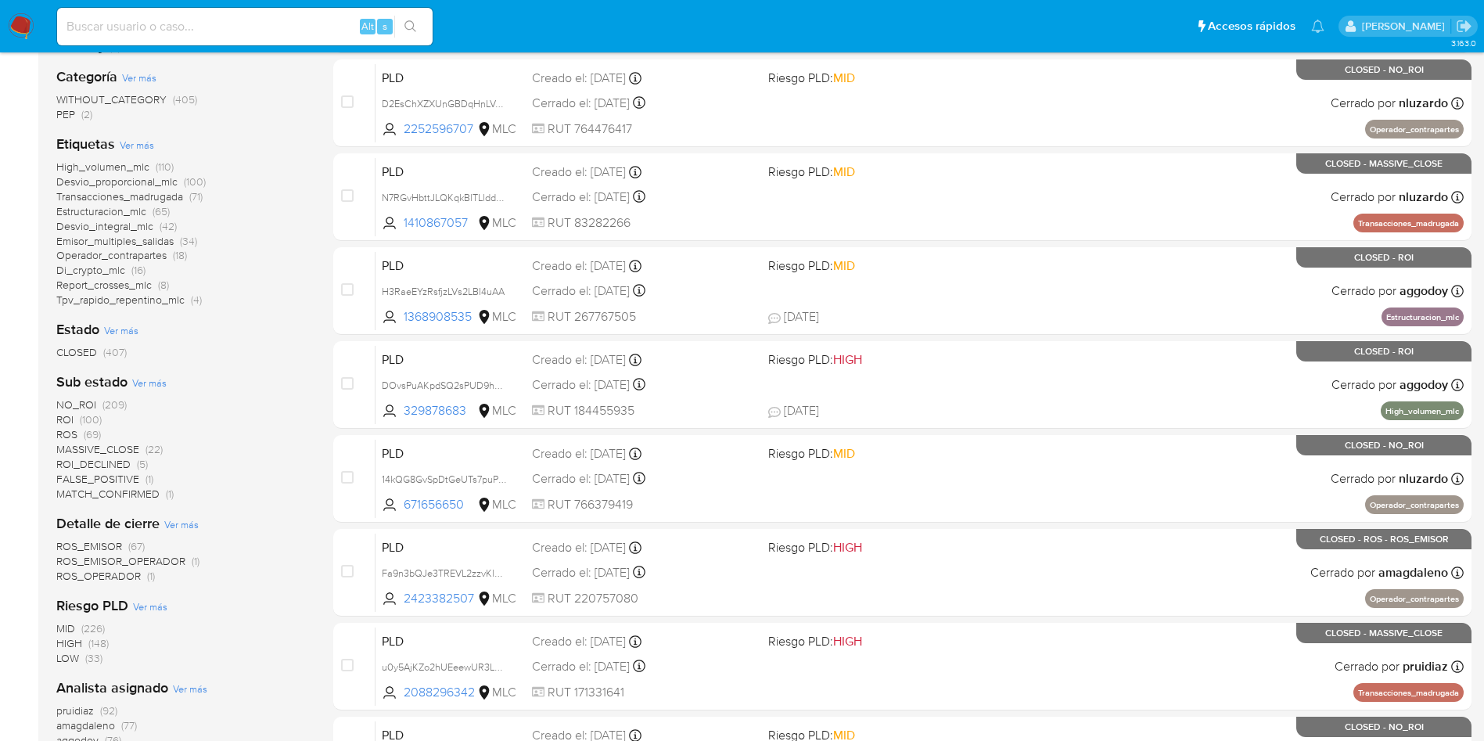
scroll to position [235, 0]
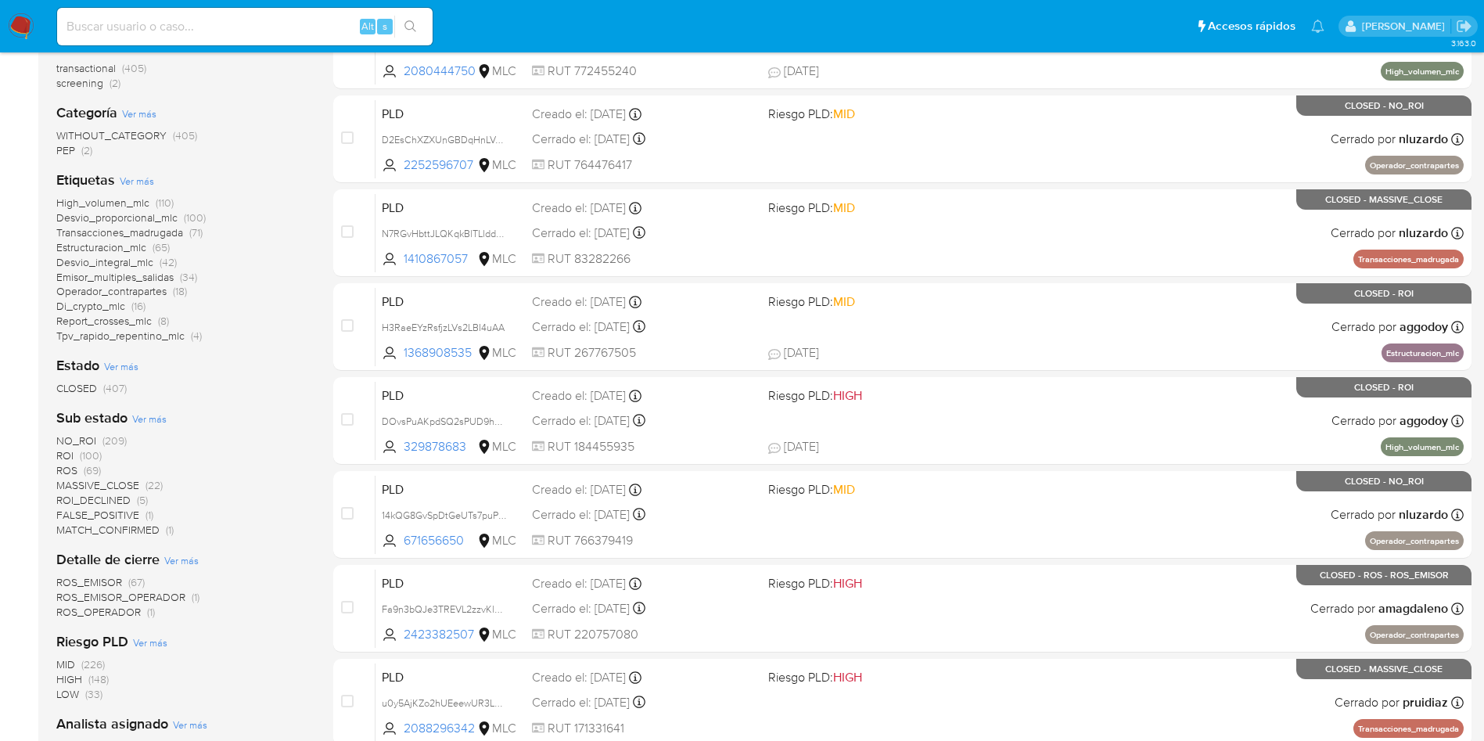
click at [78, 473] on span "ROS (69)" at bounding box center [78, 470] width 45 height 15
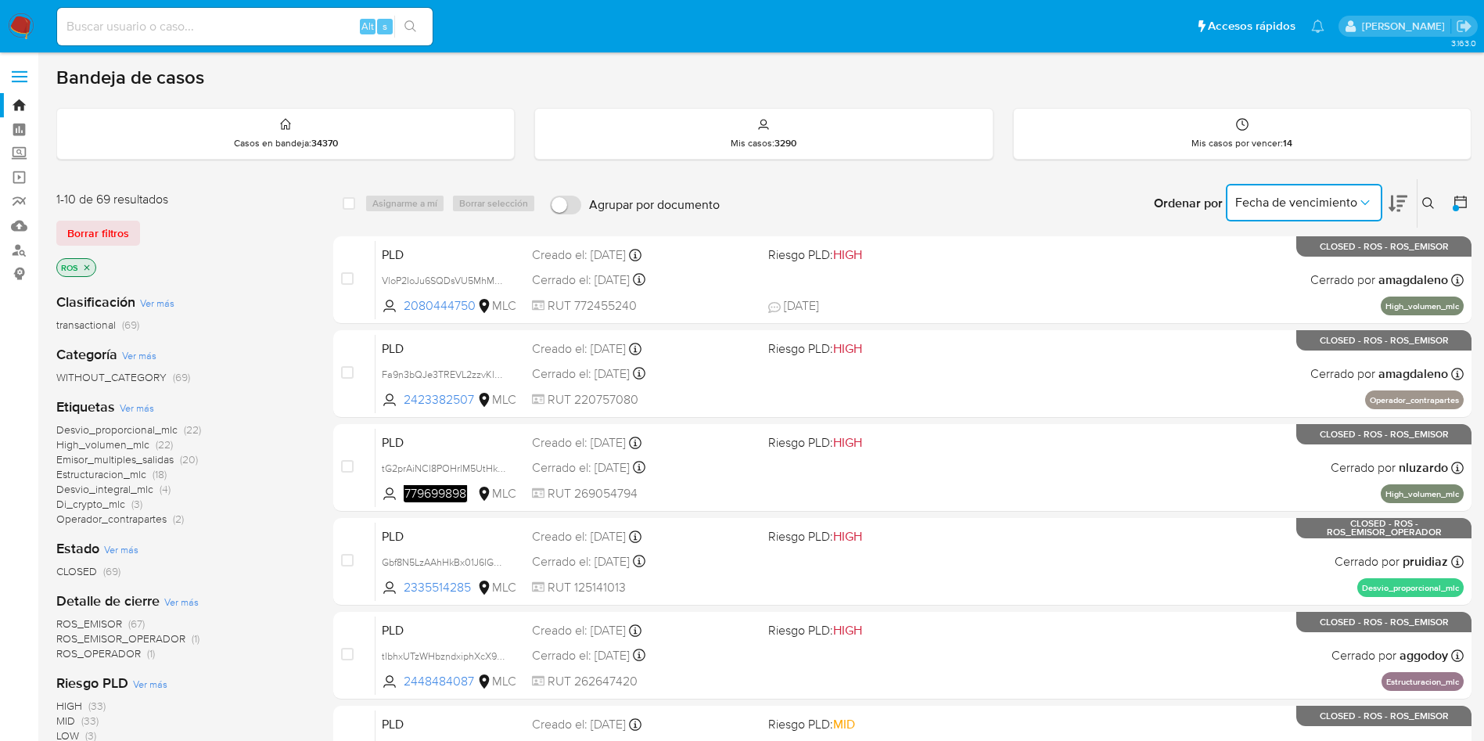
click at [1341, 192] on button "Fecha de vencimiento" at bounding box center [1304, 203] width 157 height 38
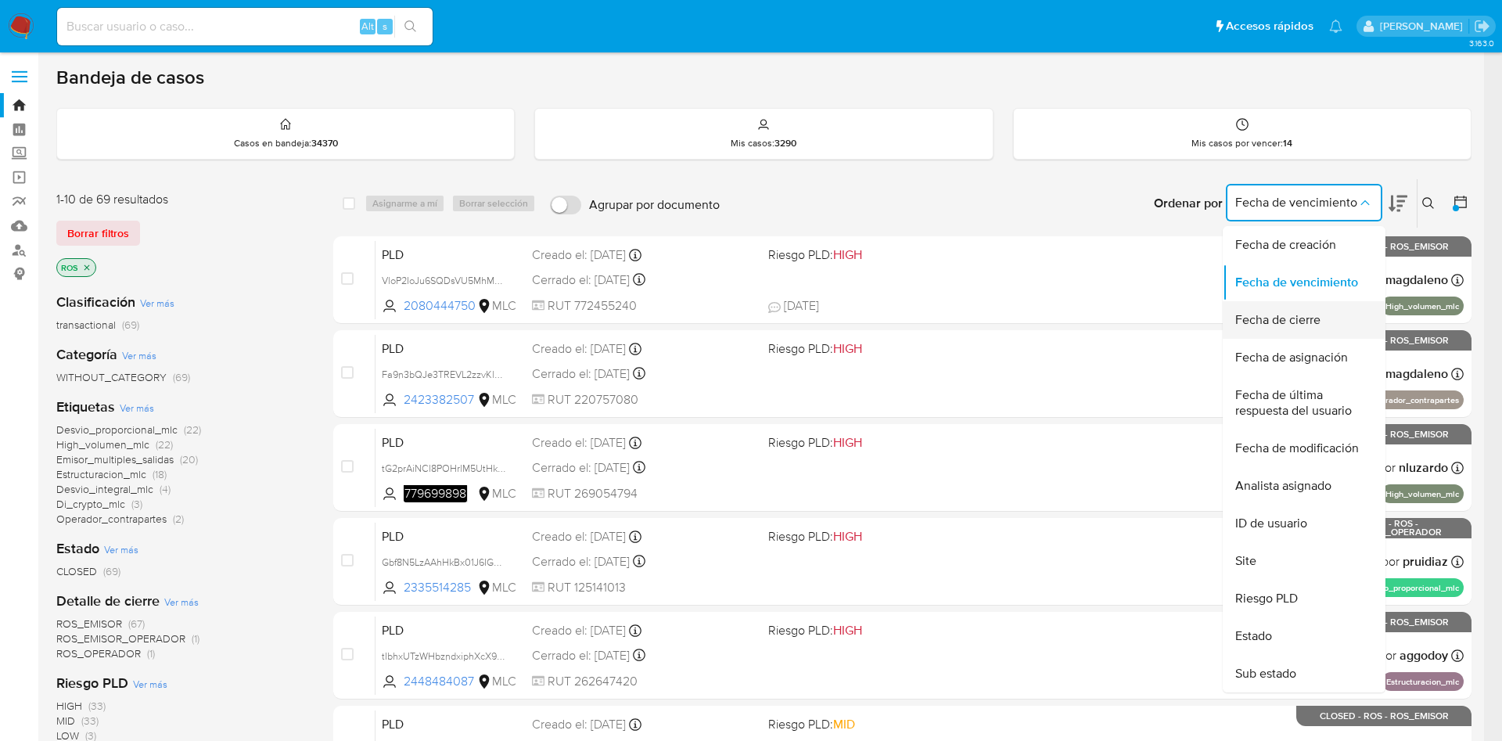
click at [1319, 326] on span "Fecha de cierre" at bounding box center [1278, 320] width 85 height 16
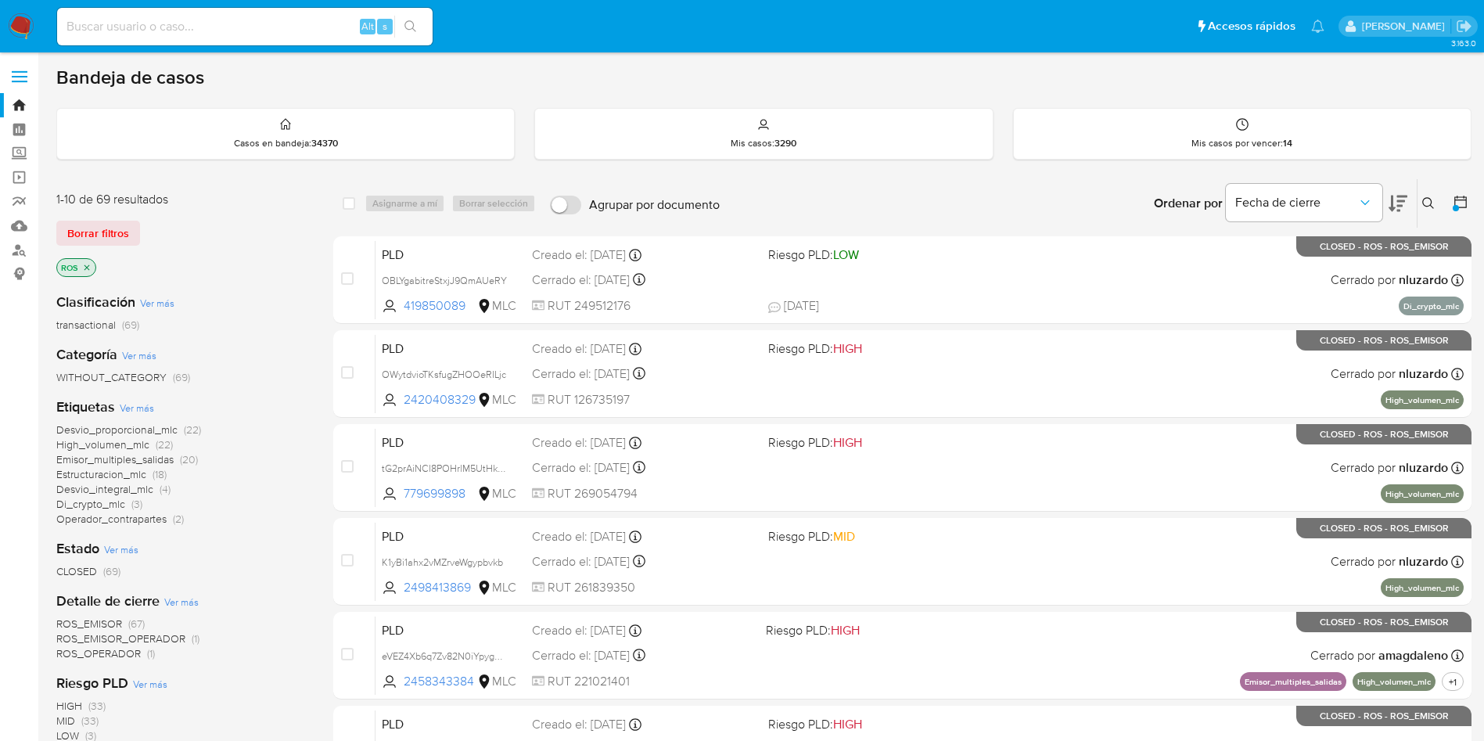
click at [1391, 209] on icon at bounding box center [1398, 204] width 19 height 16
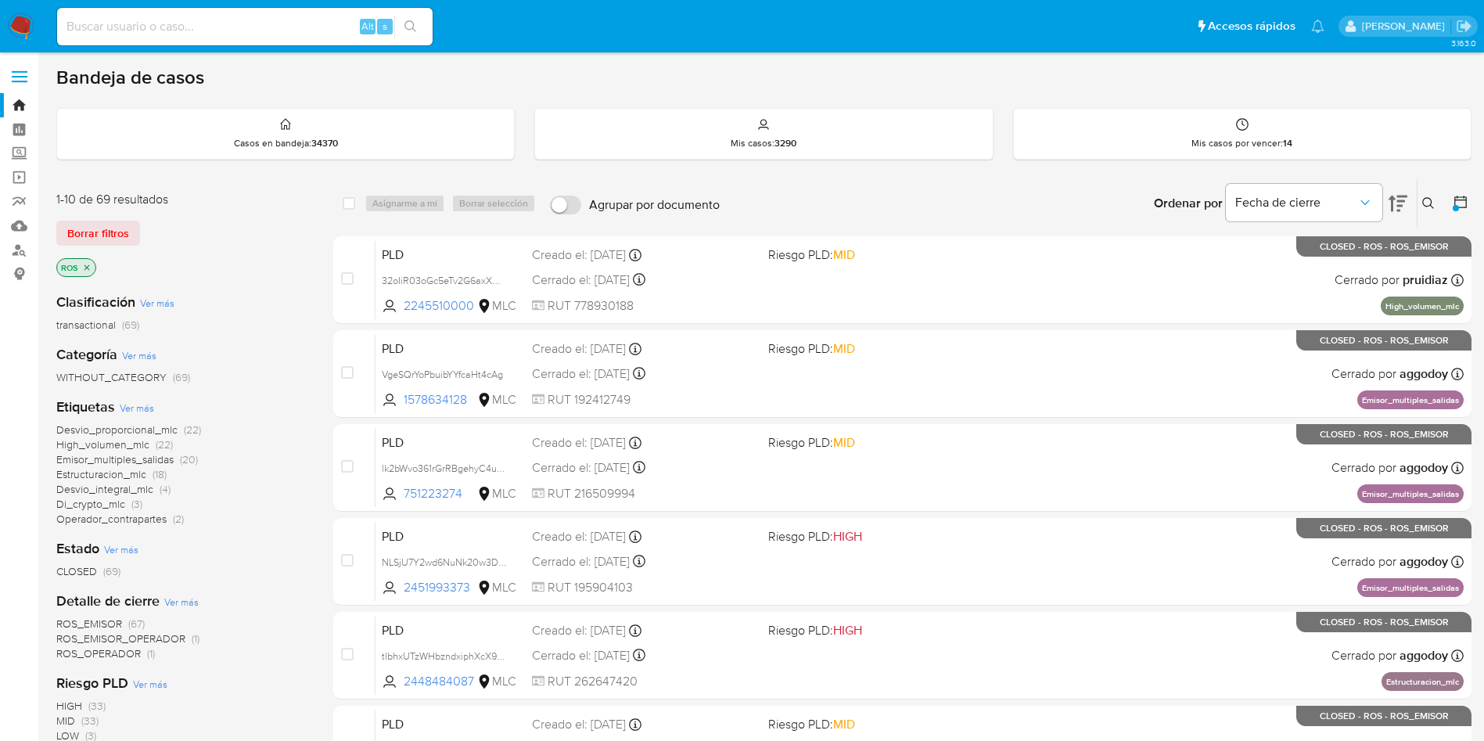
click at [1400, 208] on icon at bounding box center [1398, 203] width 19 height 19
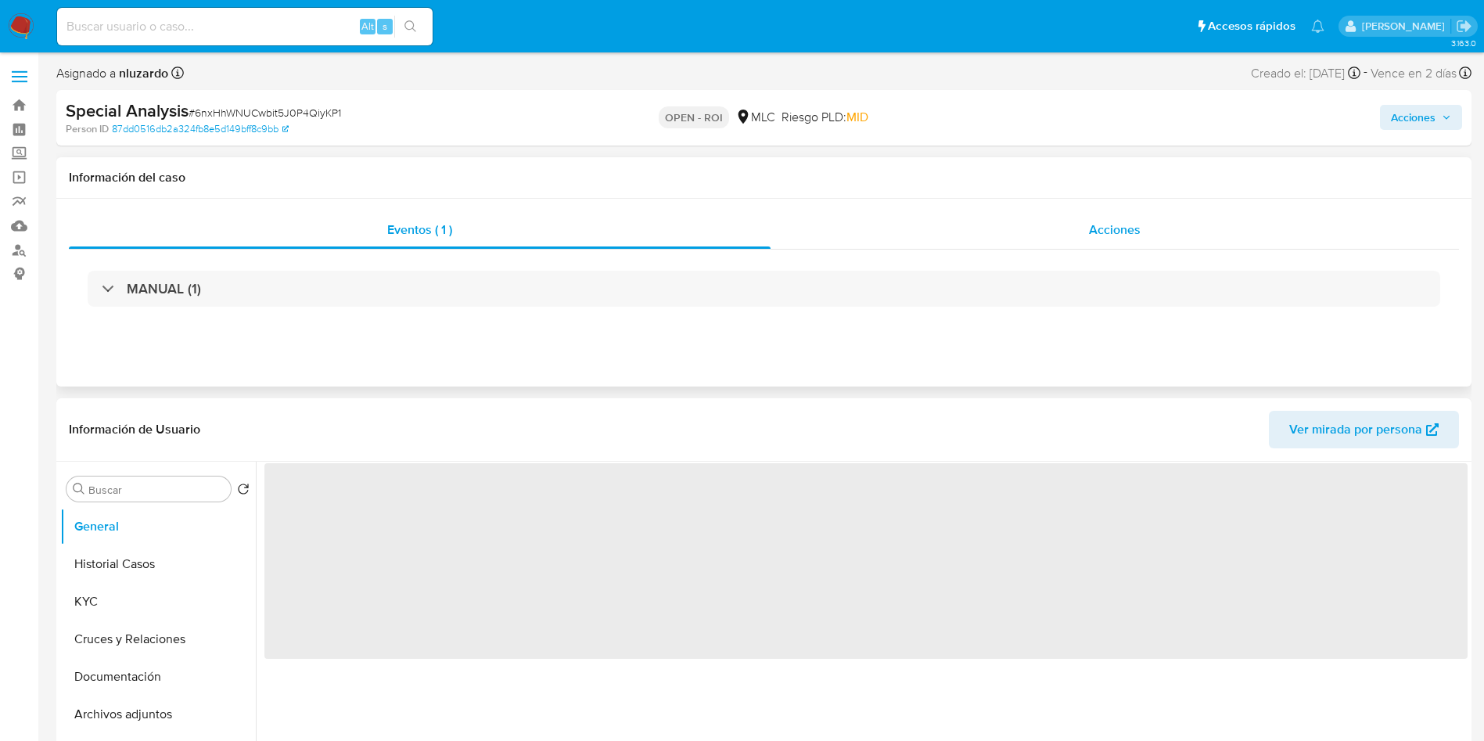
select select "10"
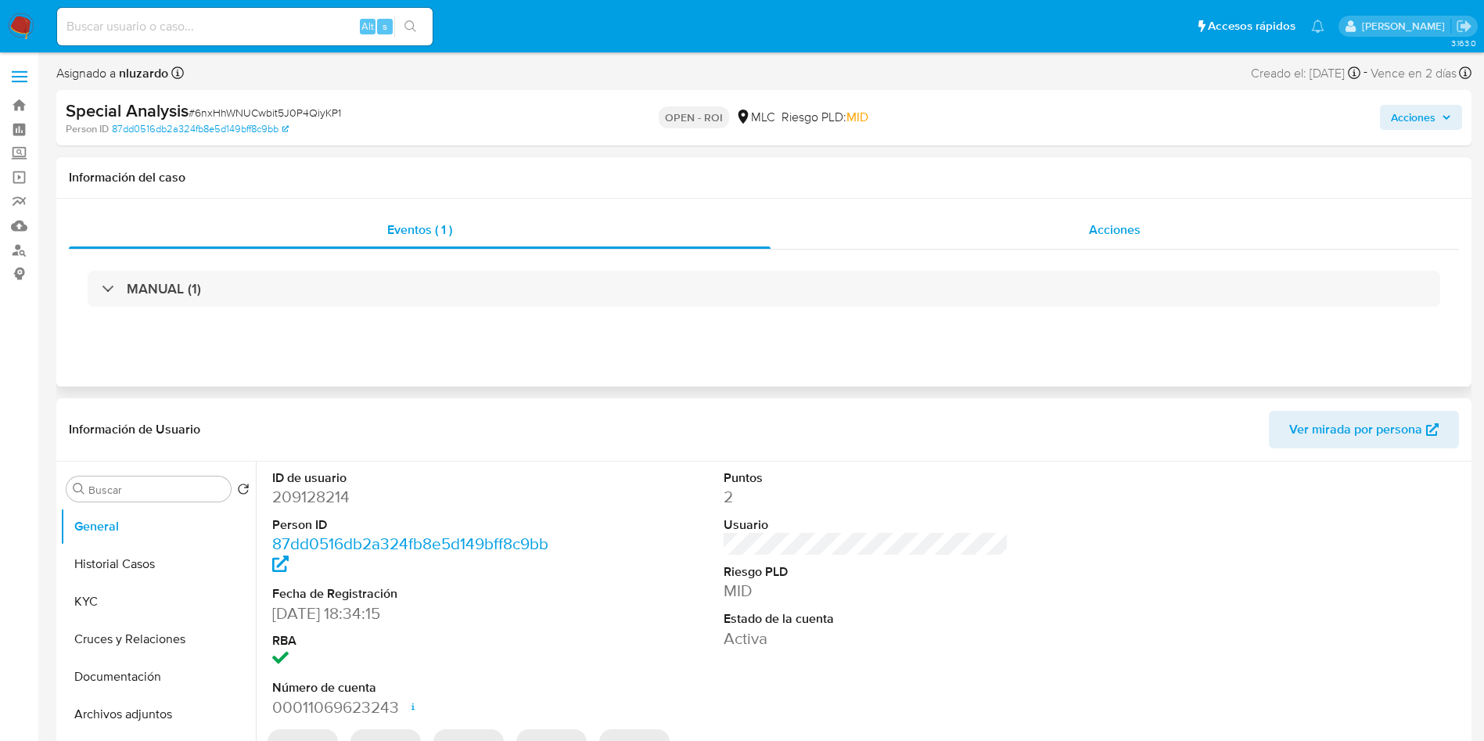
click at [1173, 225] on div "Acciones" at bounding box center [1115, 230] width 689 height 38
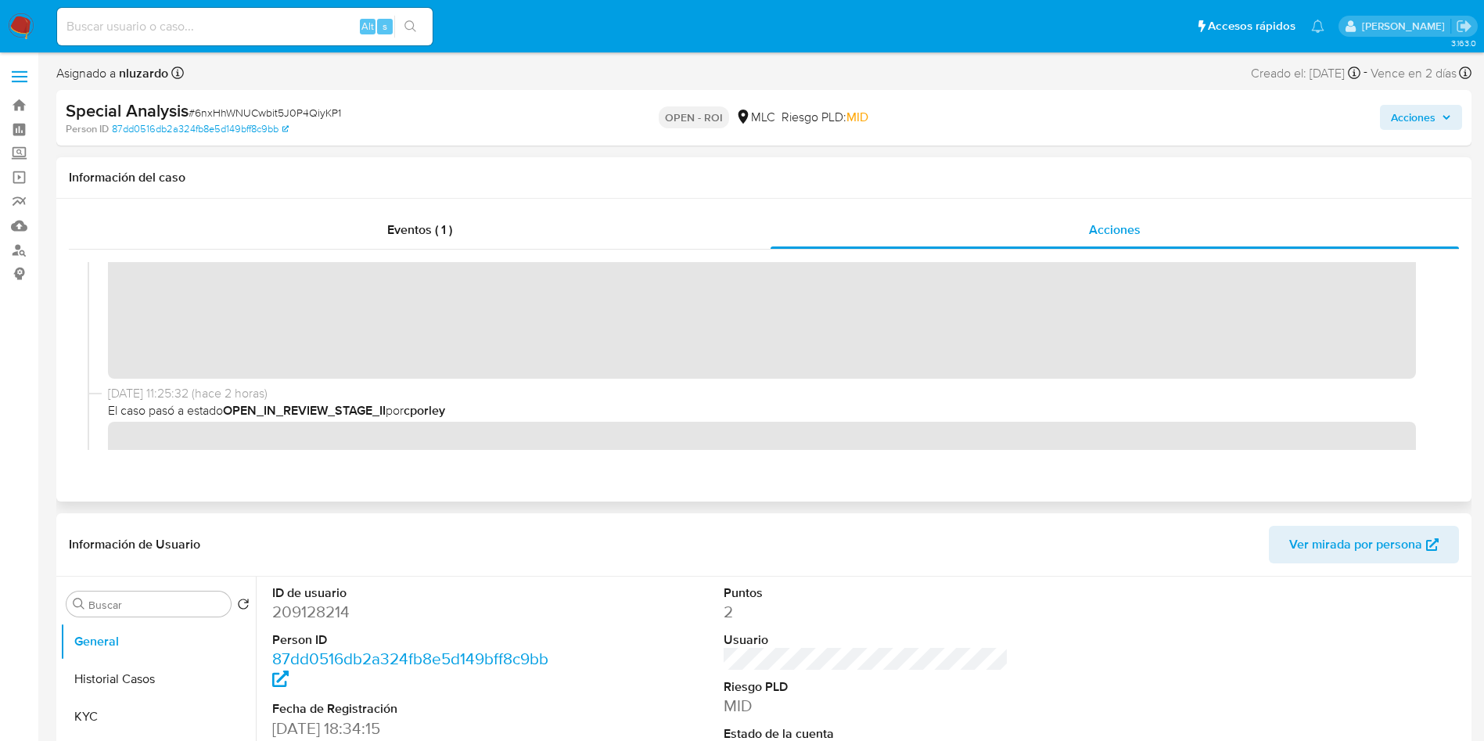
scroll to position [117, 0]
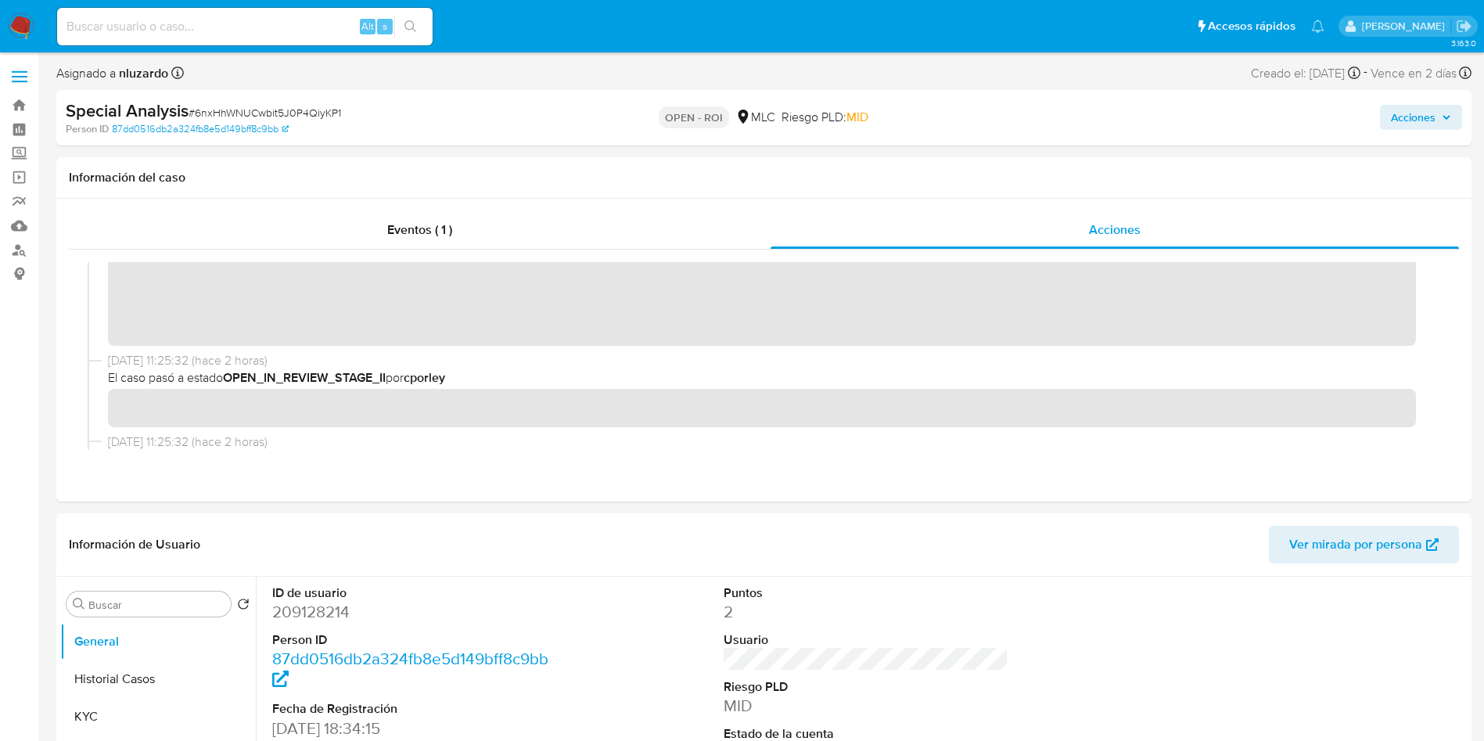
click at [1398, 105] on span "Acciones" at bounding box center [1413, 117] width 45 height 25
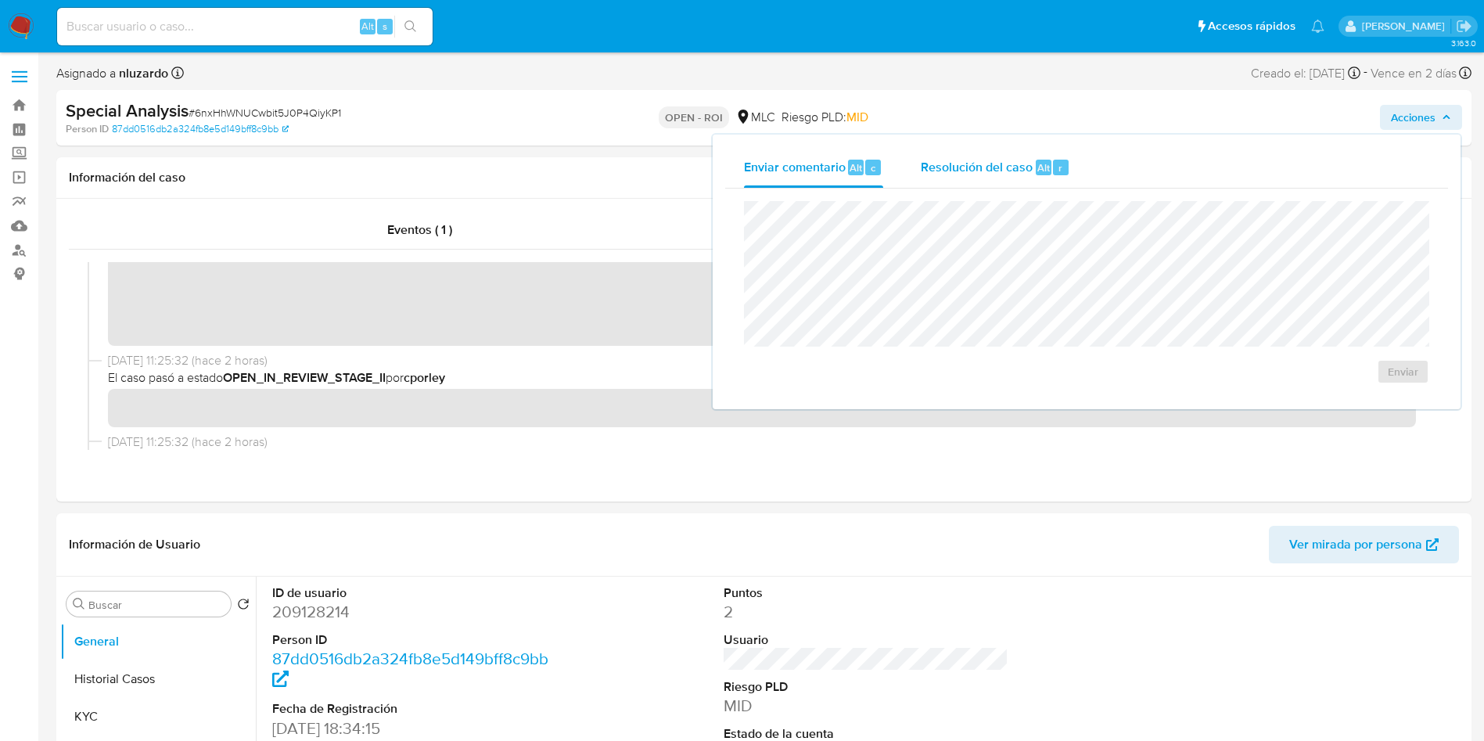
drag, startPoint x: 1012, startPoint y: 174, endPoint x: 1001, endPoint y: 184, distance: 14.9
click at [1011, 174] on span "Resolución del caso" at bounding box center [977, 167] width 112 height 18
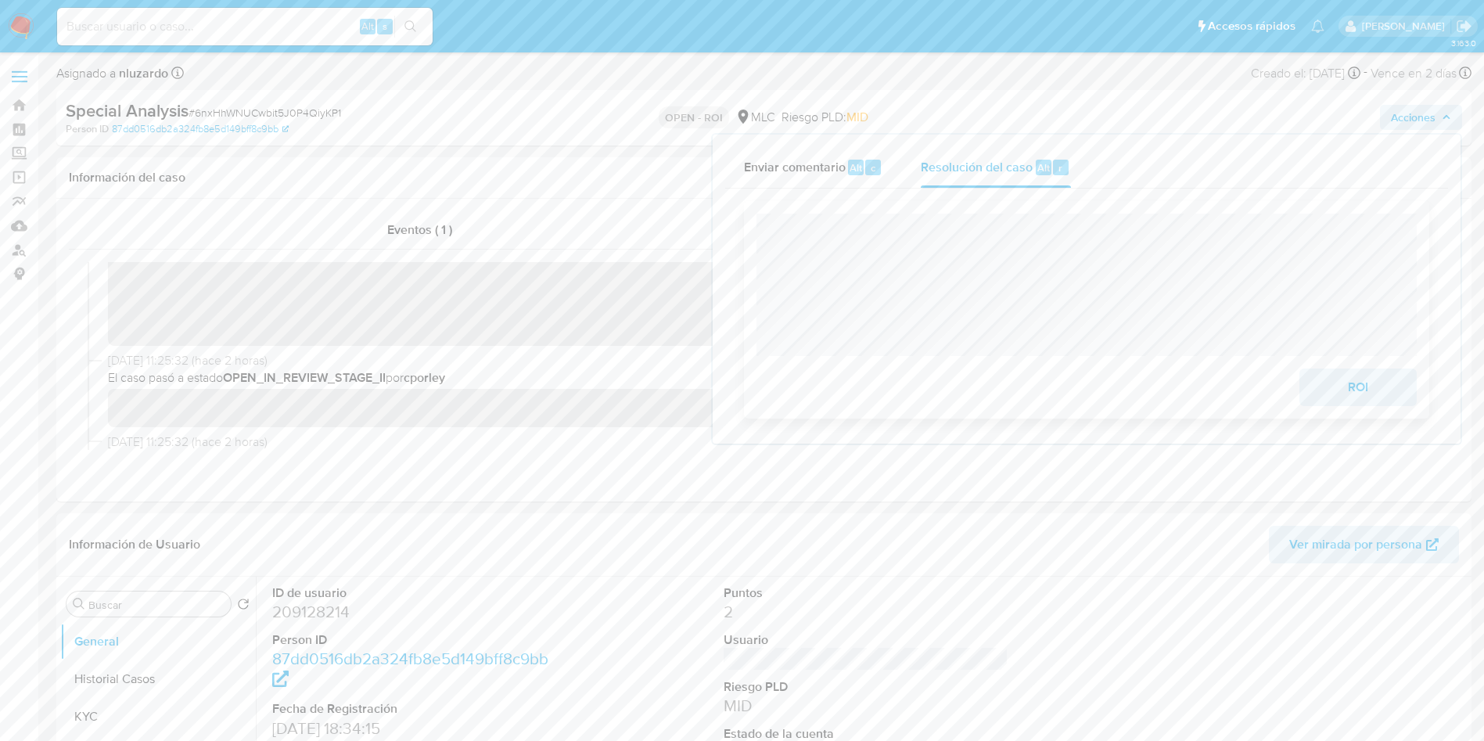
click at [1356, 398] on span "ROI" at bounding box center [1358, 387] width 77 height 34
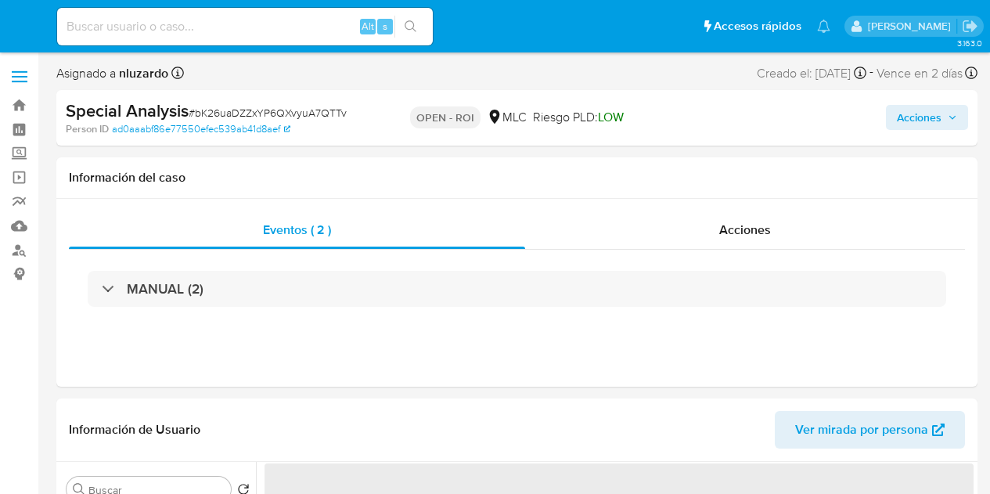
select select "10"
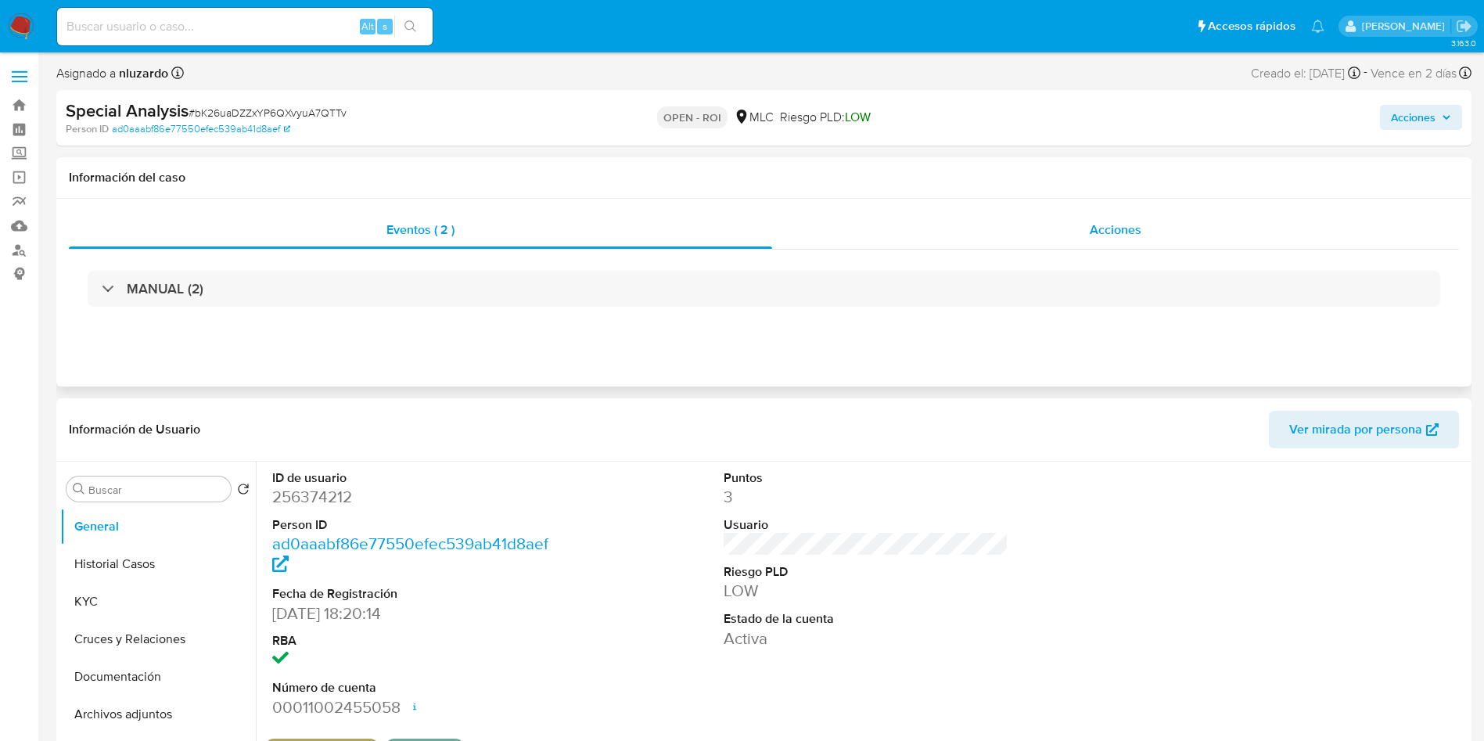
click at [989, 215] on div "Acciones" at bounding box center [1115, 230] width 687 height 38
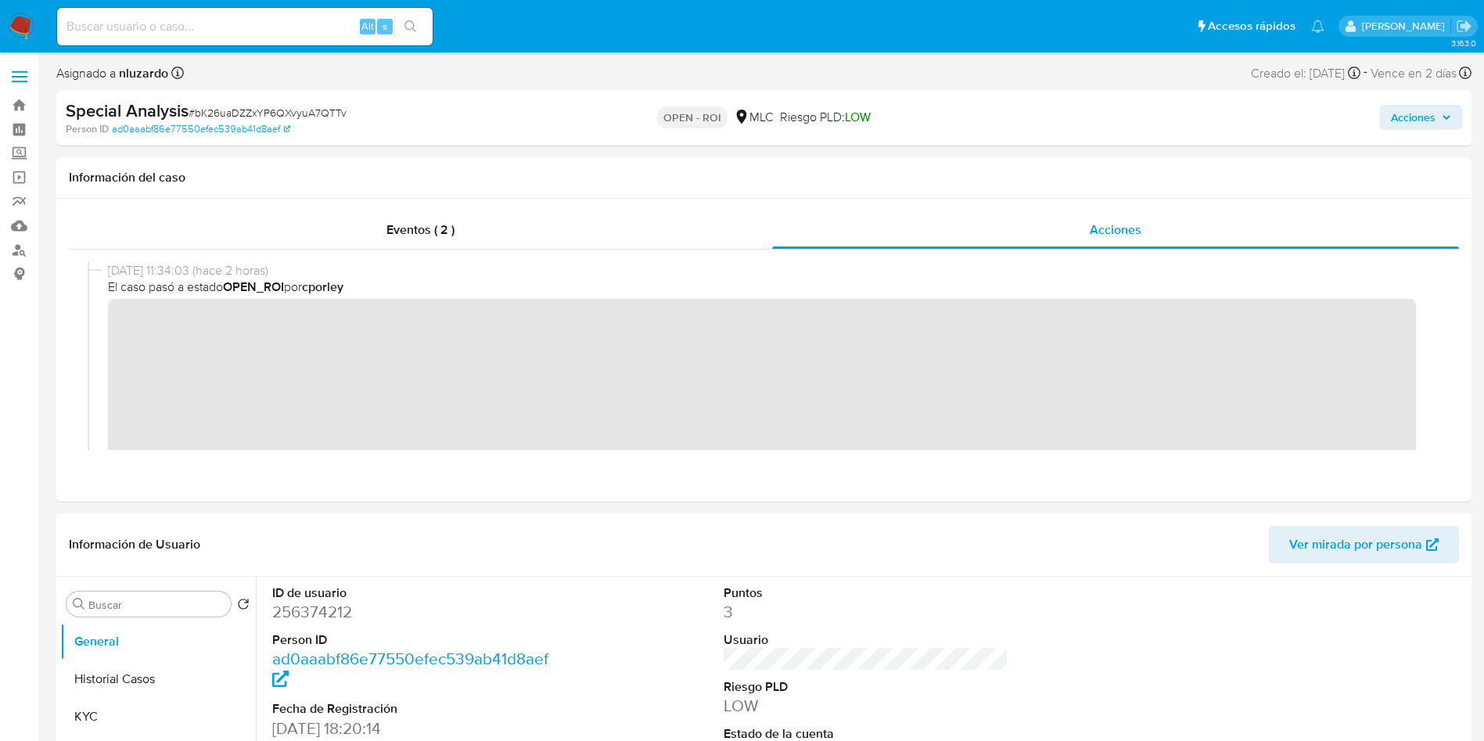
click at [989, 121] on span "Acciones" at bounding box center [1413, 117] width 45 height 25
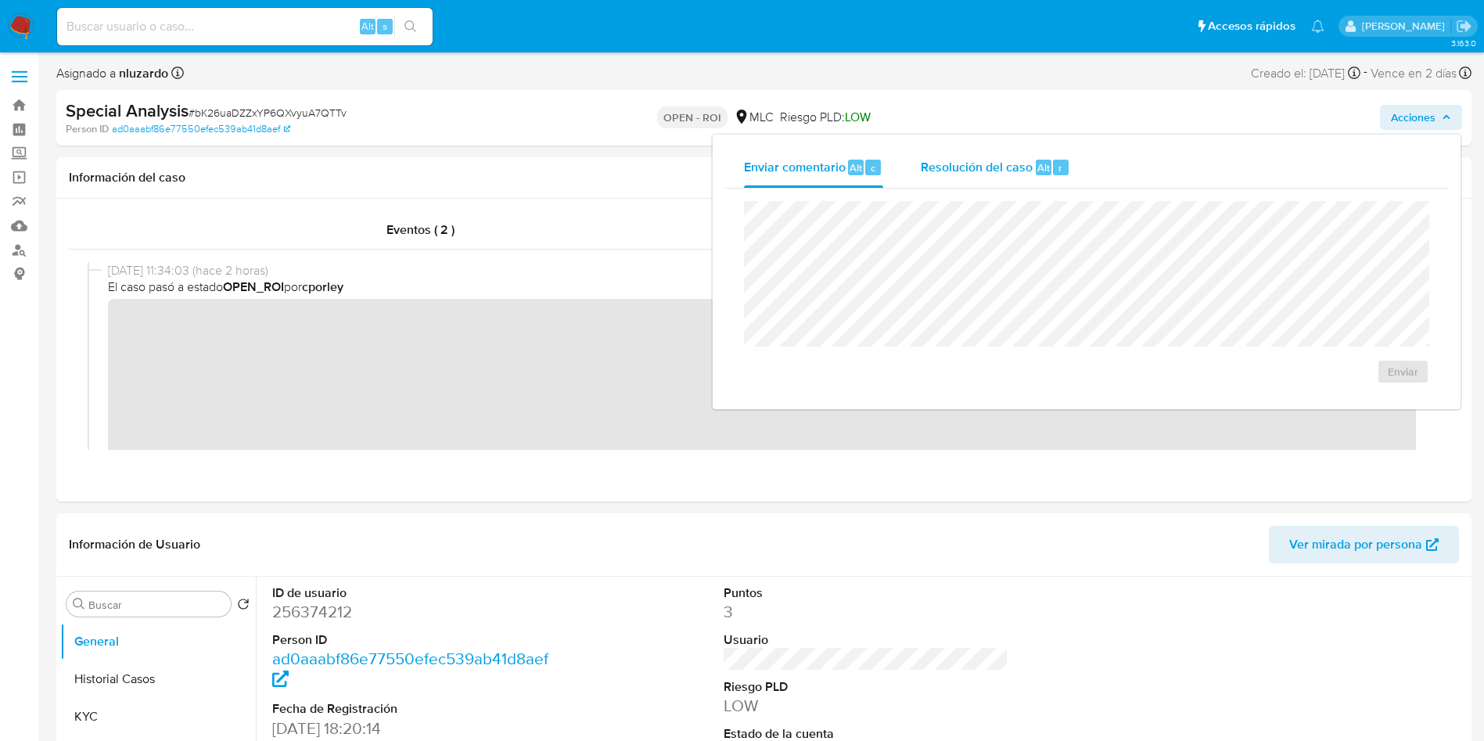
click at [989, 169] on span "Resolución del caso" at bounding box center [977, 167] width 112 height 18
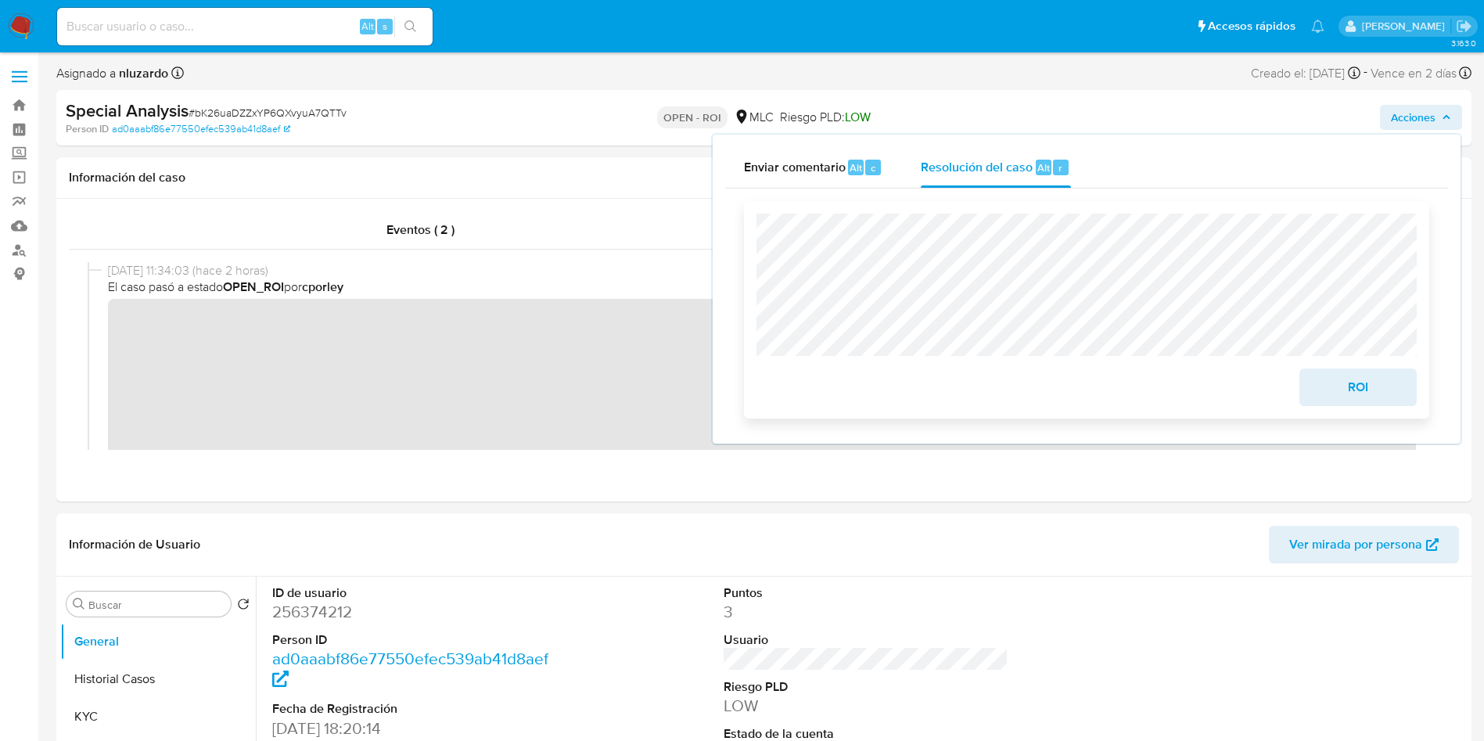
click at [989, 397] on span "ROI" at bounding box center [1358, 387] width 77 height 34
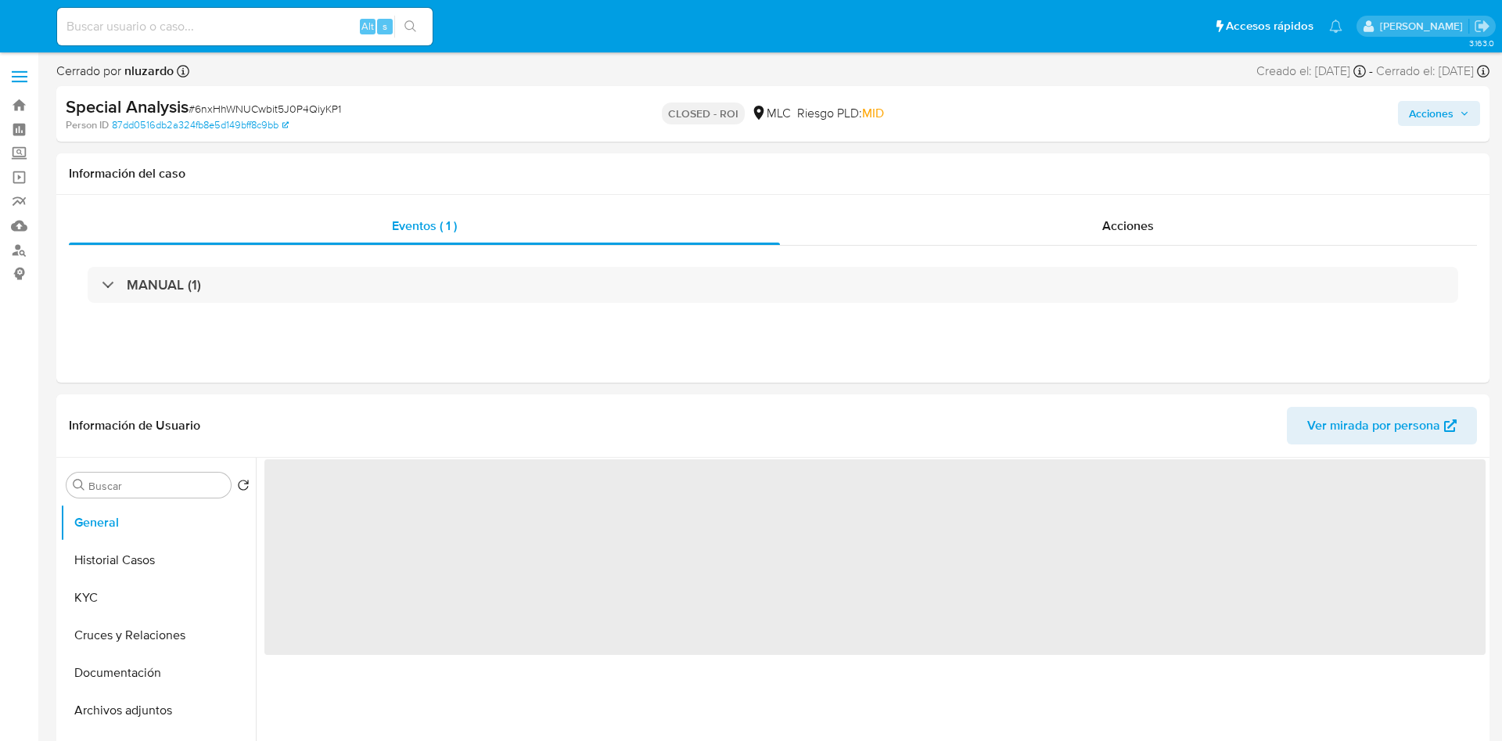
select select "10"
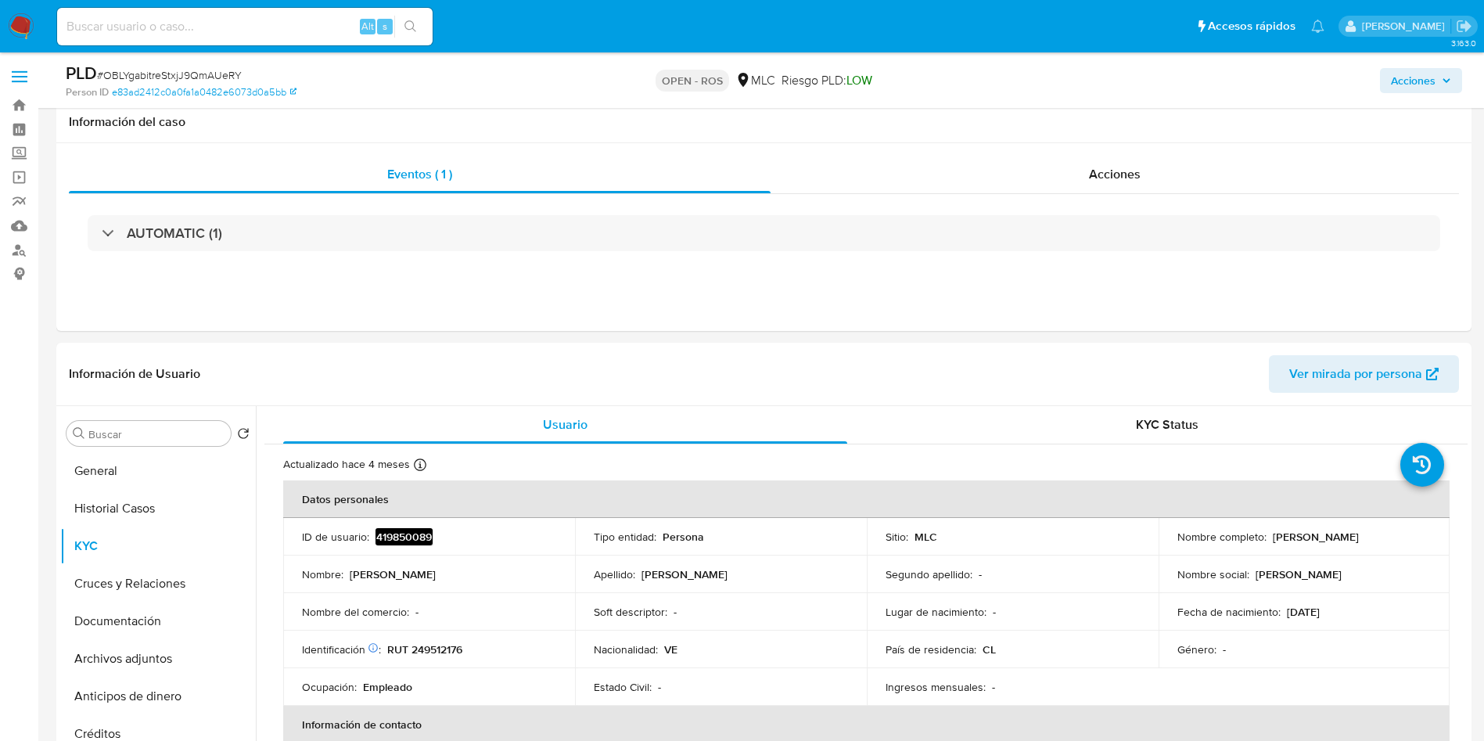
select select "10"
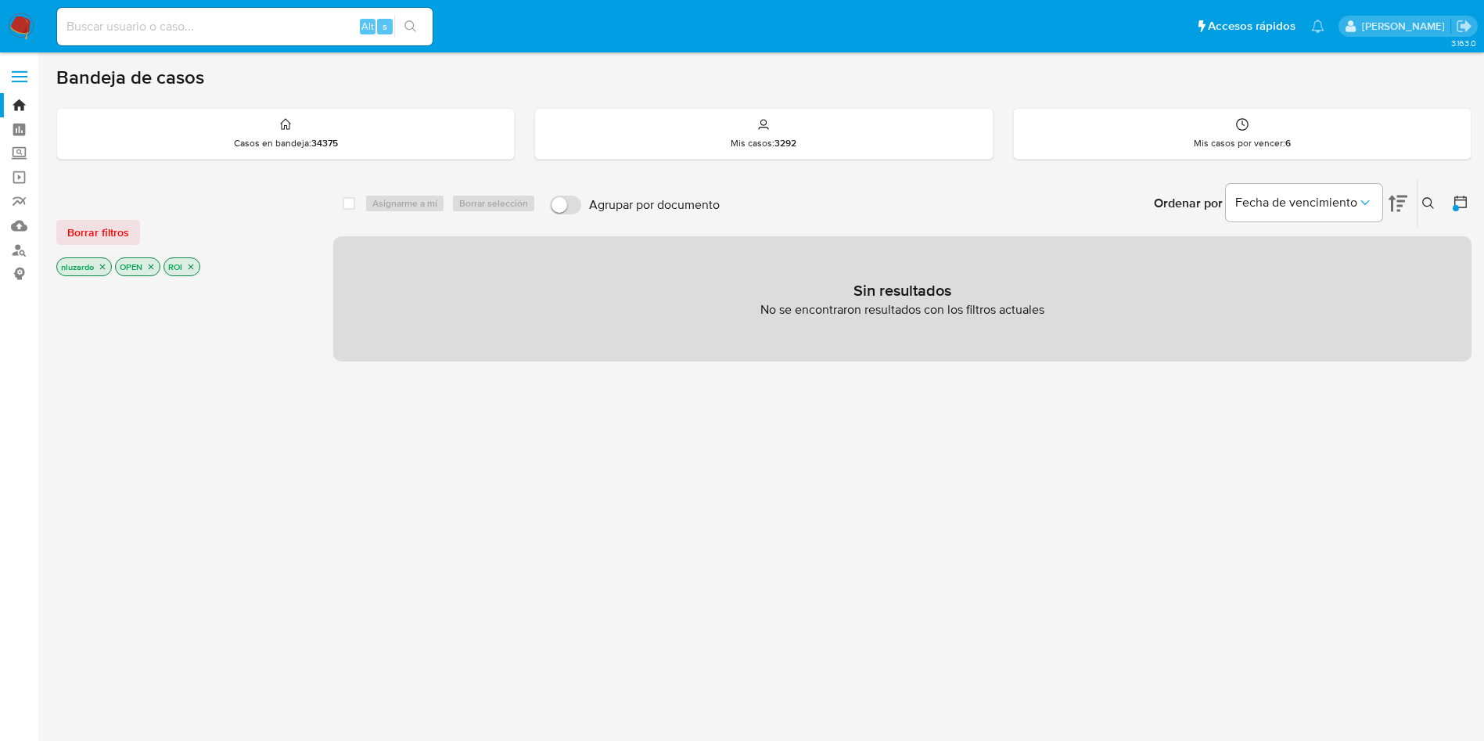
click at [191, 268] on icon "close-filter" at bounding box center [191, 266] width 5 height 5
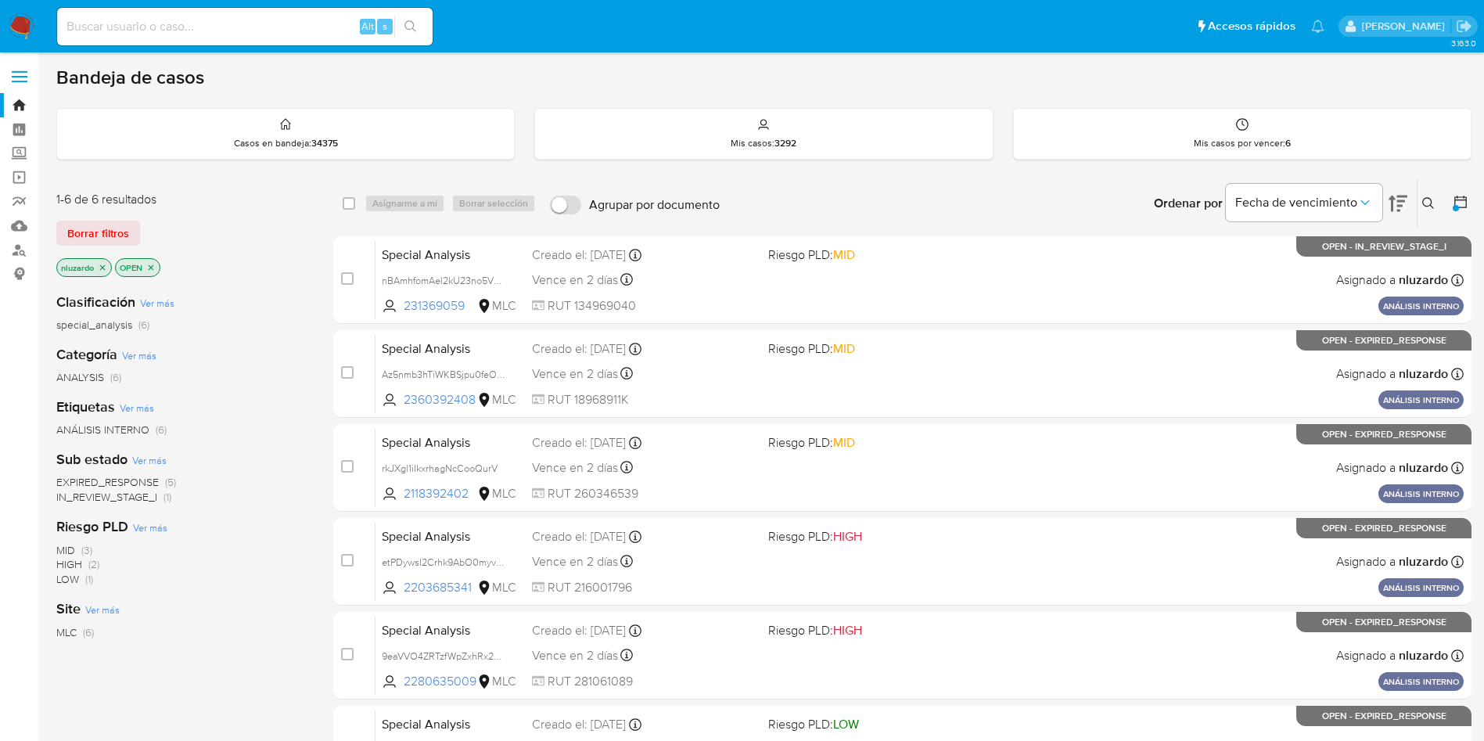
drag, startPoint x: 472, startPoint y: 402, endPoint x: 304, endPoint y: 461, distance: 178.2
click at [304, 461] on div "1-6 de 6 resultados Borrar filtros nluzardo OPEN Clasificación Ver más special_…" at bounding box center [764, 532] width 1416 height 709
click at [295, 472] on div "Sub estado Ver más EXPIRED_RESPONSE (5) IN_REVIEW_STAGE_I (1)" at bounding box center [182, 477] width 252 height 55
drag, startPoint x: 479, startPoint y: 595, endPoint x: 288, endPoint y: 617, distance: 192.1
click at [289, 617] on div "1-6 de 6 resultados Borrar filtros nluzardo OPEN Clasificación Ver más special_…" at bounding box center [764, 532] width 1416 height 709
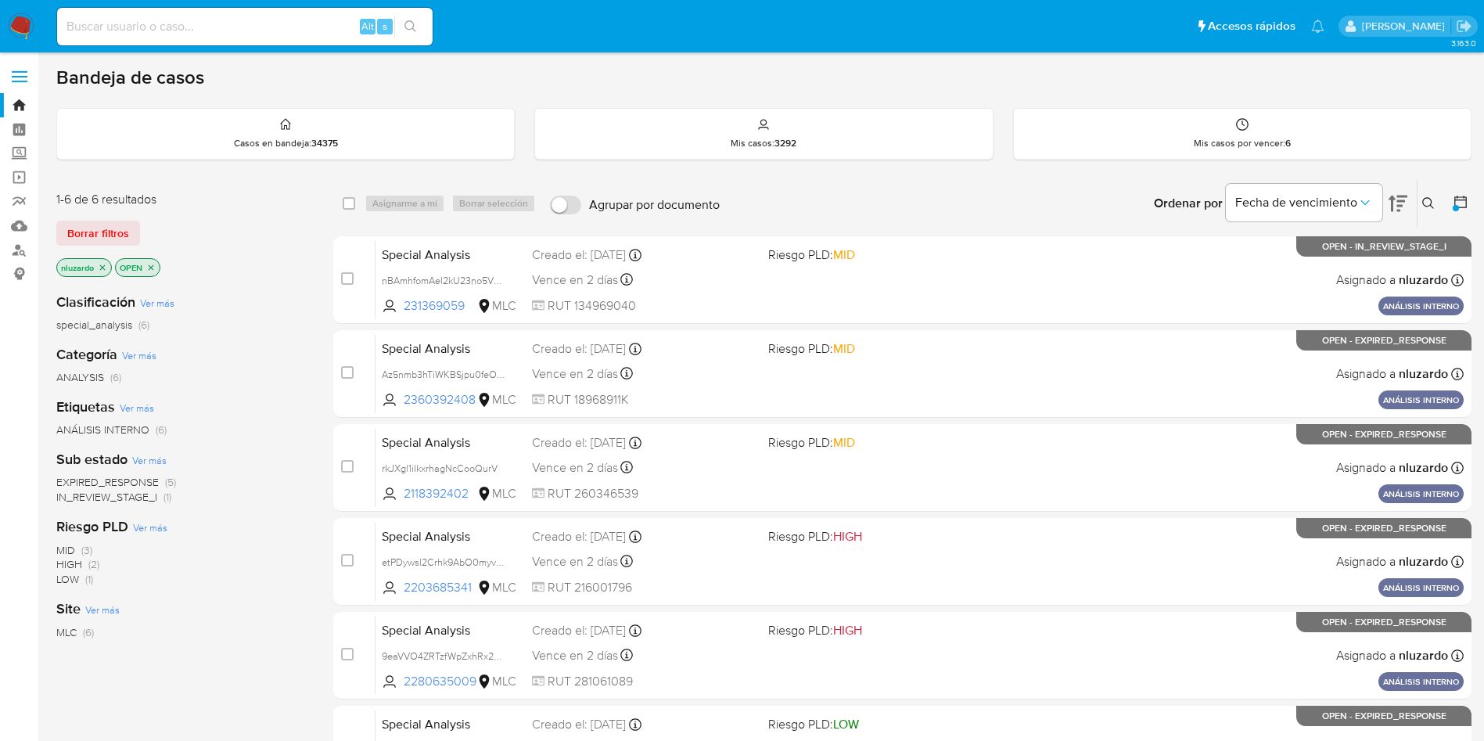
click at [288, 617] on div "Site Ver más MLC (6)" at bounding box center [182, 619] width 252 height 40
drag, startPoint x: 480, startPoint y: 317, endPoint x: 311, endPoint y: 398, distance: 188.0
click at [351, 346] on div "case-item-checkbox No es posible asignar el caso Special Analysis nBAmhfomAel2k…" at bounding box center [902, 514] width 1139 height 557
click at [311, 398] on div "1-6 de 6 resultados Borrar filtros nluzardo OPEN Clasificación Ver más special_…" at bounding box center [764, 532] width 1416 height 709
click at [299, 362] on div "Categoría Ver más ANALYSIS (6)" at bounding box center [182, 365] width 252 height 40
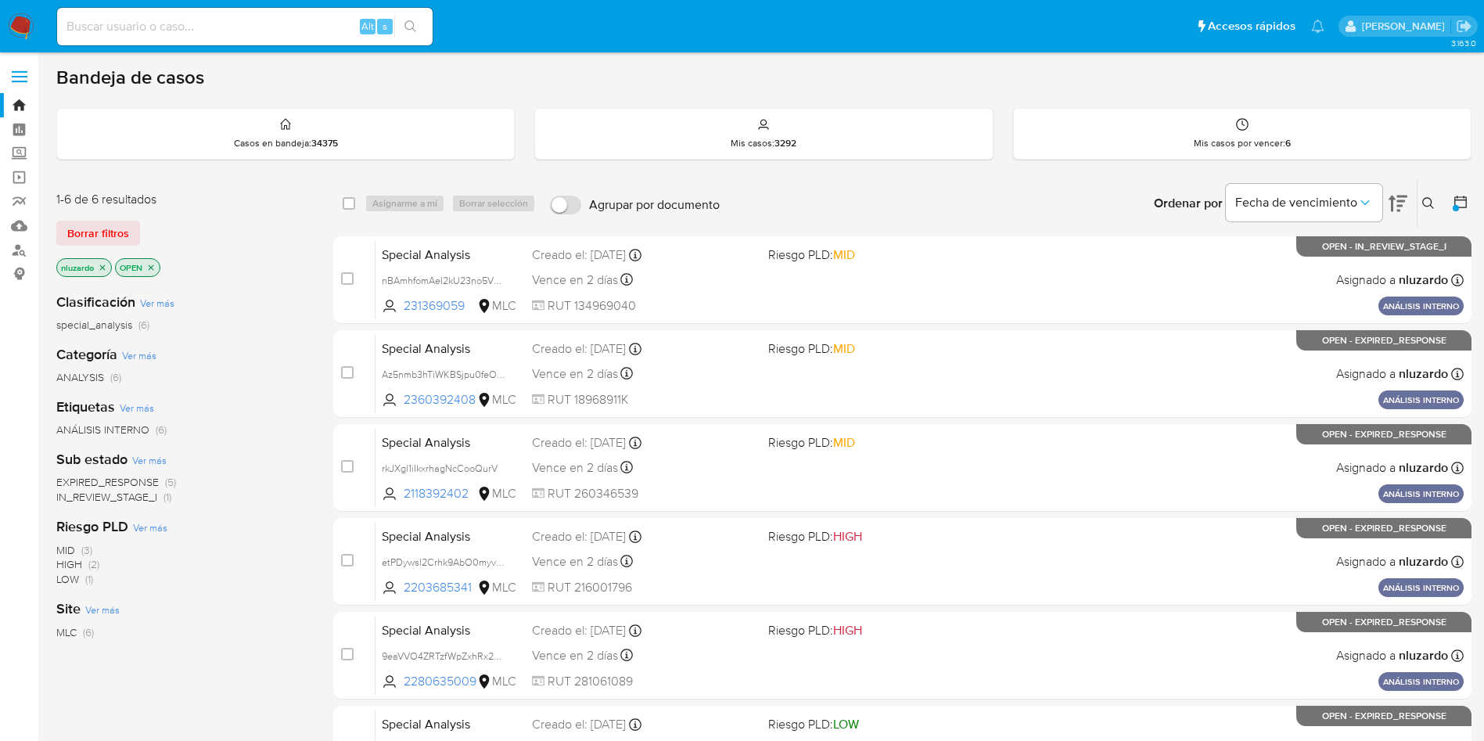
drag, startPoint x: 484, startPoint y: 682, endPoint x: 250, endPoint y: 675, distance: 233.3
click at [250, 675] on div "1-6 de 6 resultados Borrar filtros nluzardo OPEN Clasificación Ver más special_…" at bounding box center [764, 532] width 1416 height 709
click at [250, 671] on div "Clasificación Ver más special_analysis (6) Categoría Ver más ANALYSIS (6) Etiqu…" at bounding box center [182, 546] width 252 height 532
click at [607, 74] on div "Bandeja de casos" at bounding box center [764, 77] width 1416 height 23
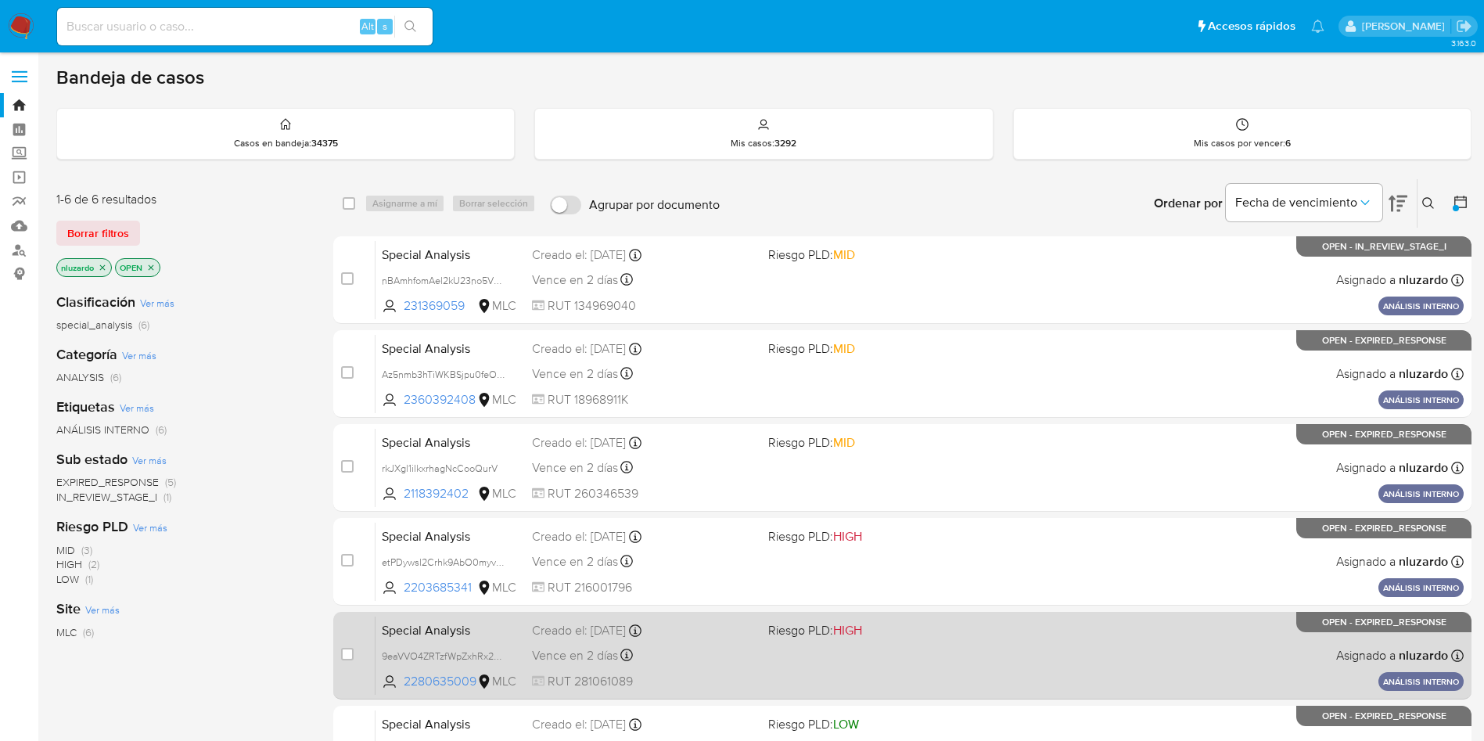
click at [784, 677] on div "Special Analysis 9eaVVO4ZRTzfWpZxhRx20y2M 2280635009 MLC Riesgo PLD: HIGH Cread…" at bounding box center [920, 655] width 1088 height 79
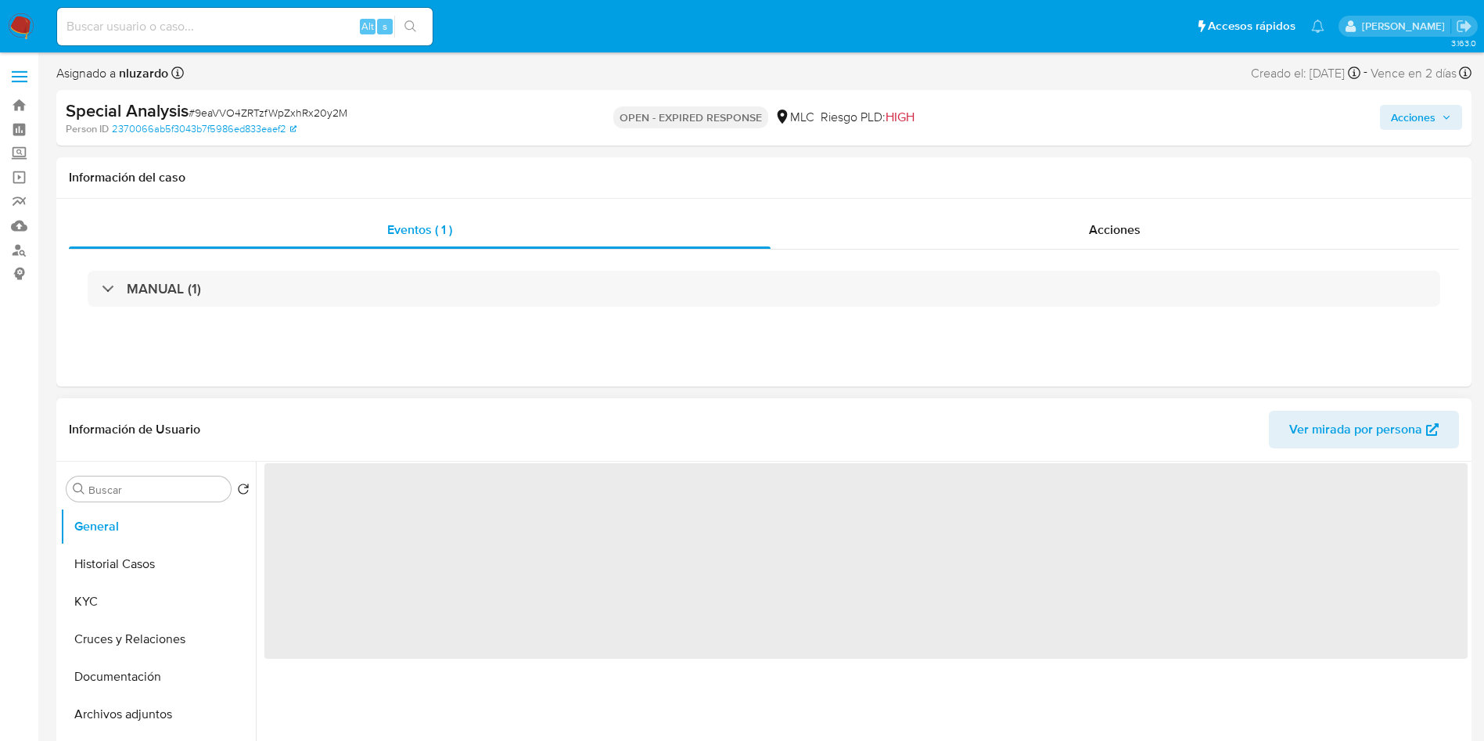
select select "10"
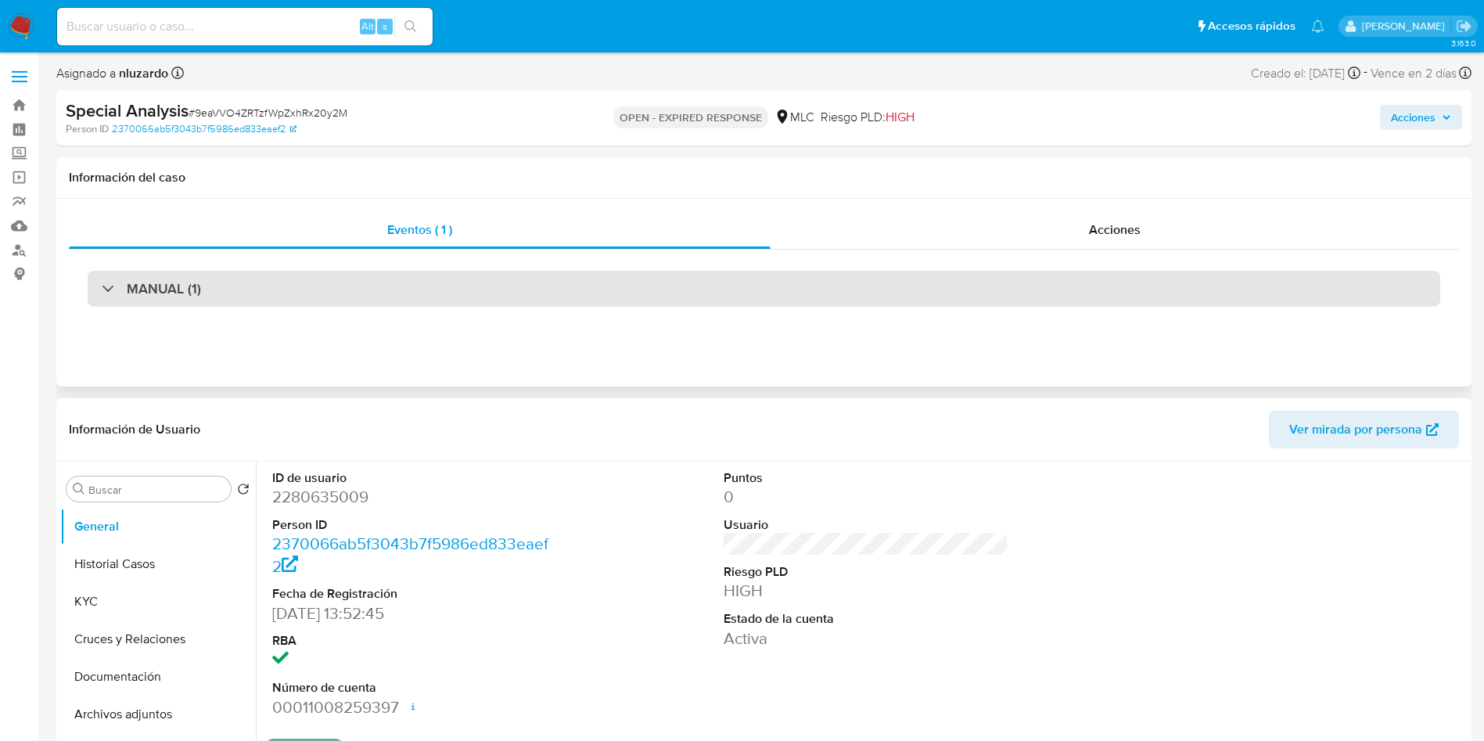
click at [244, 275] on div "MANUAL (1)" at bounding box center [764, 289] width 1353 height 36
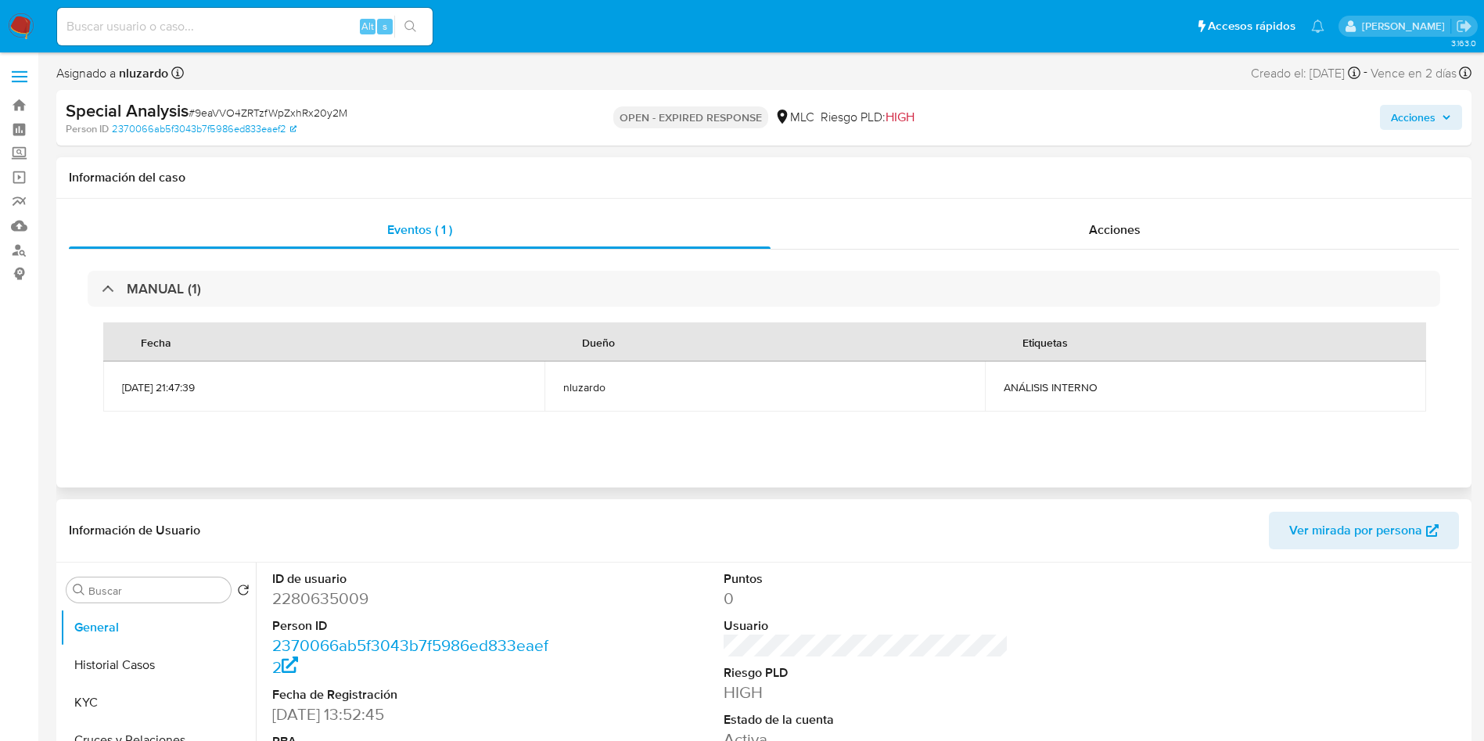
click at [1078, 382] on span "ANÁLISIS INTERNO" at bounding box center [1206, 387] width 404 height 14
copy div "ANÁLISIS INTERNO"
drag, startPoint x: 142, startPoint y: 49, endPoint x: 146, endPoint y: 37, distance: 12.1
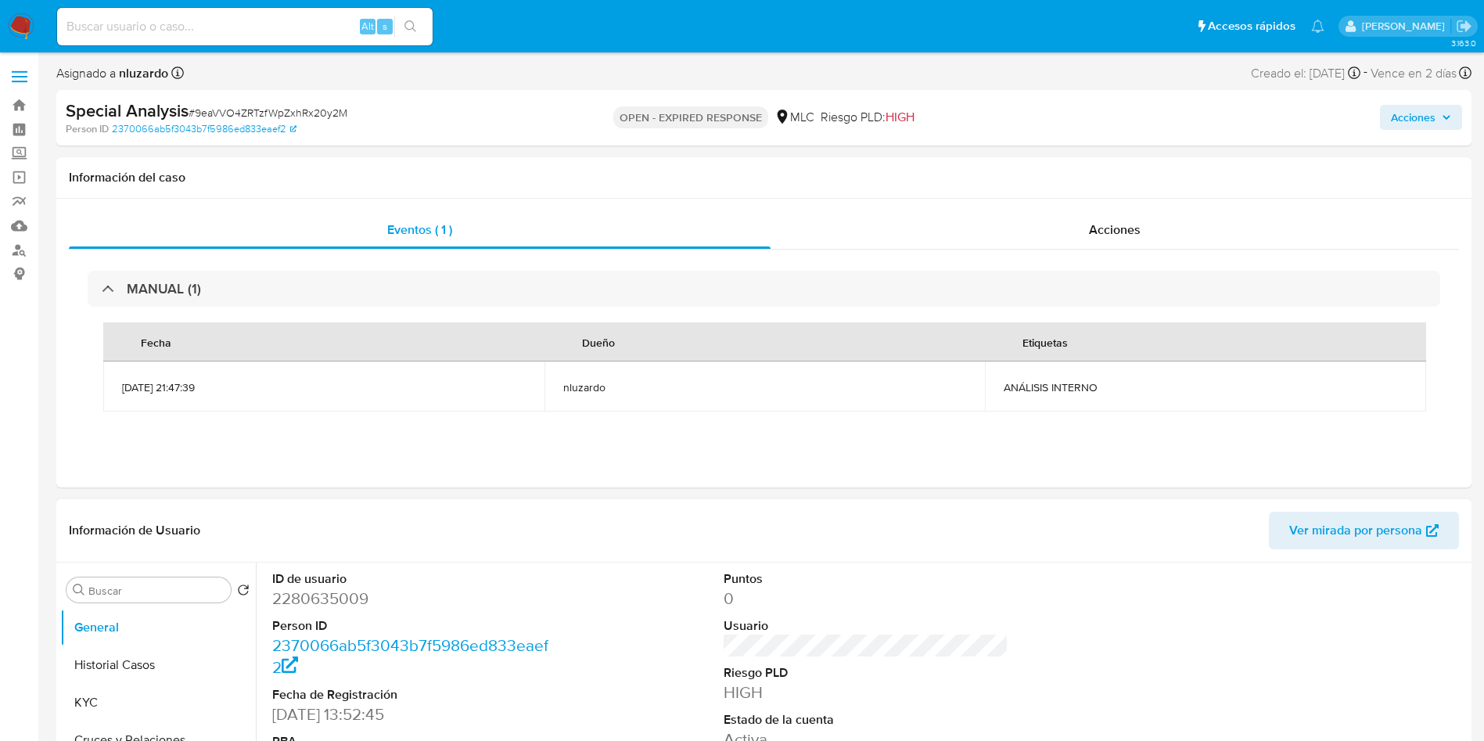
click at [142, 47] on div "Alt s" at bounding box center [245, 27] width 376 height 44
click at [149, 25] on input at bounding box center [245, 26] width 376 height 20
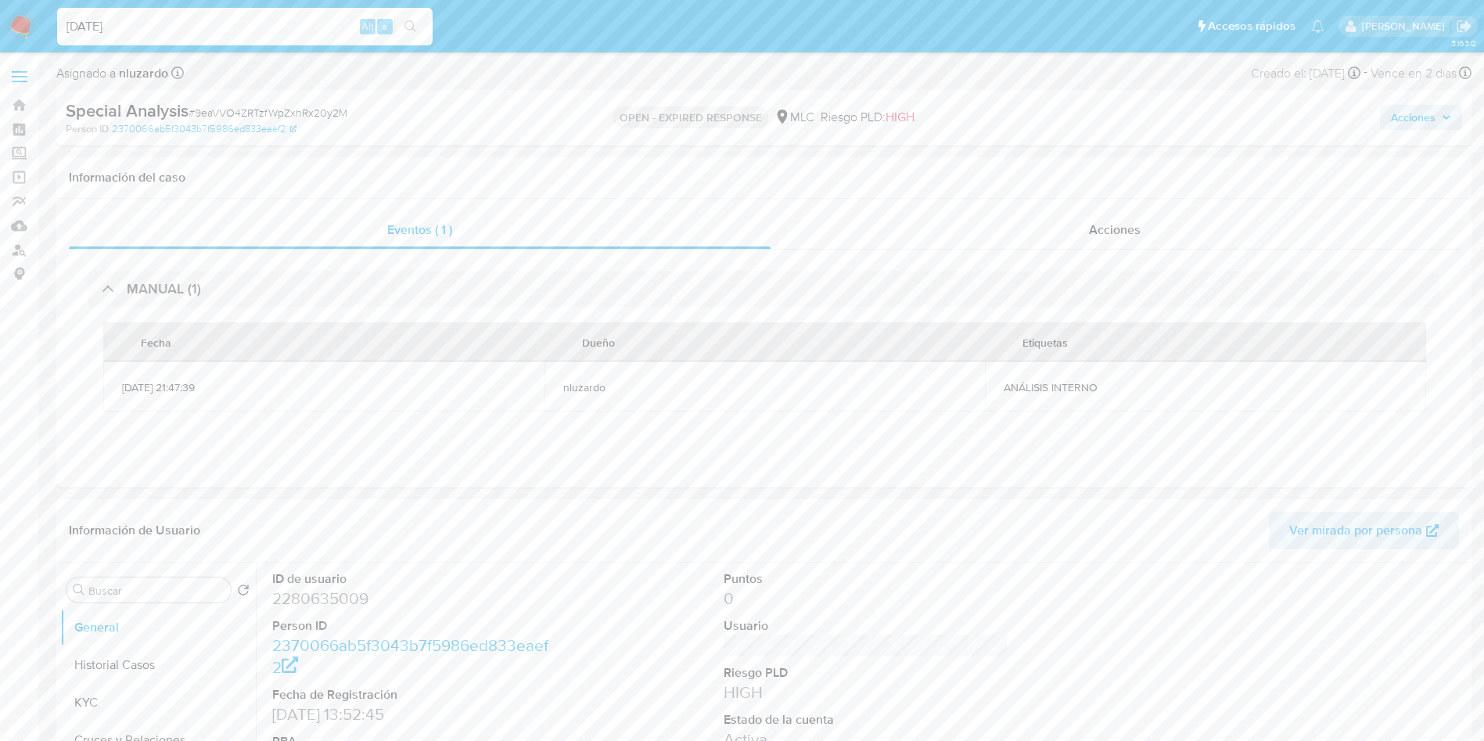
type input "10/10/2025"
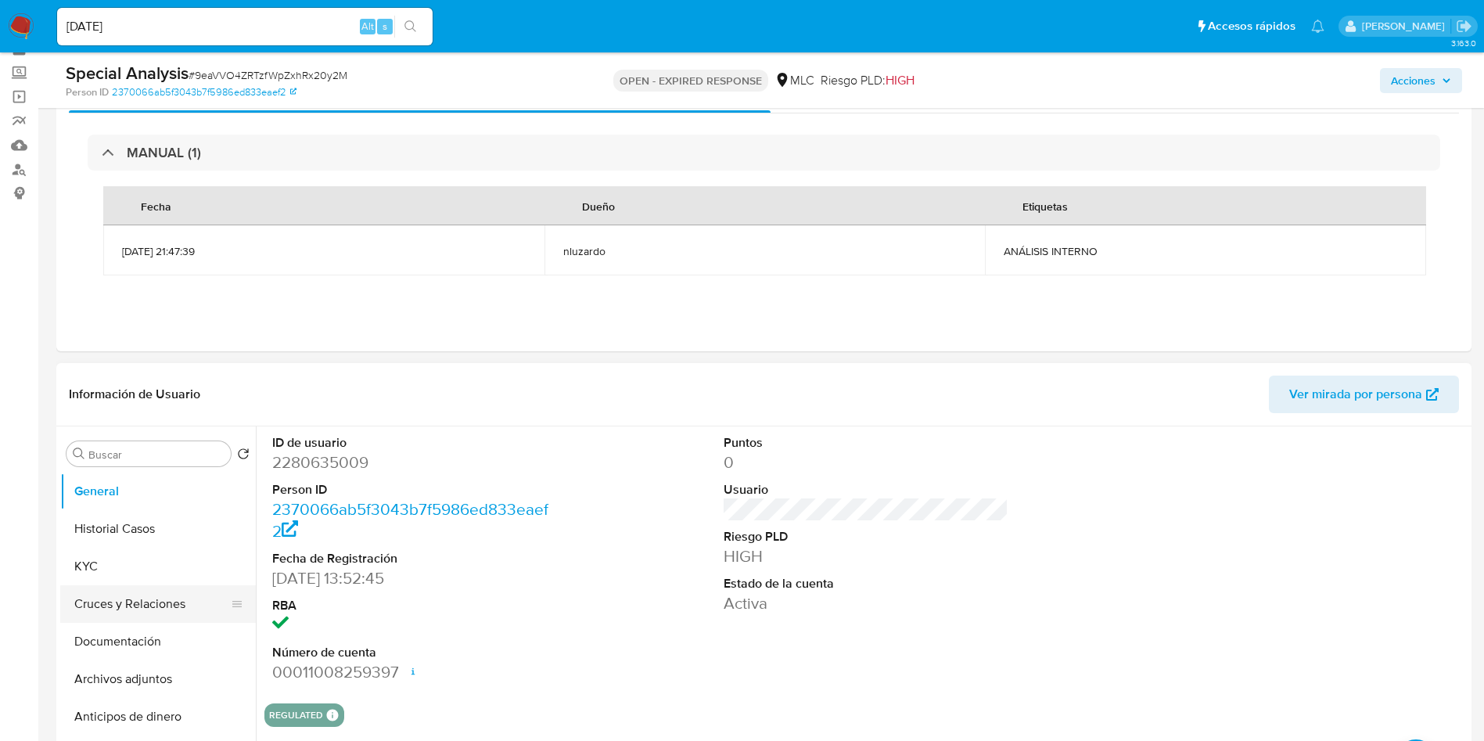
scroll to position [117, 0]
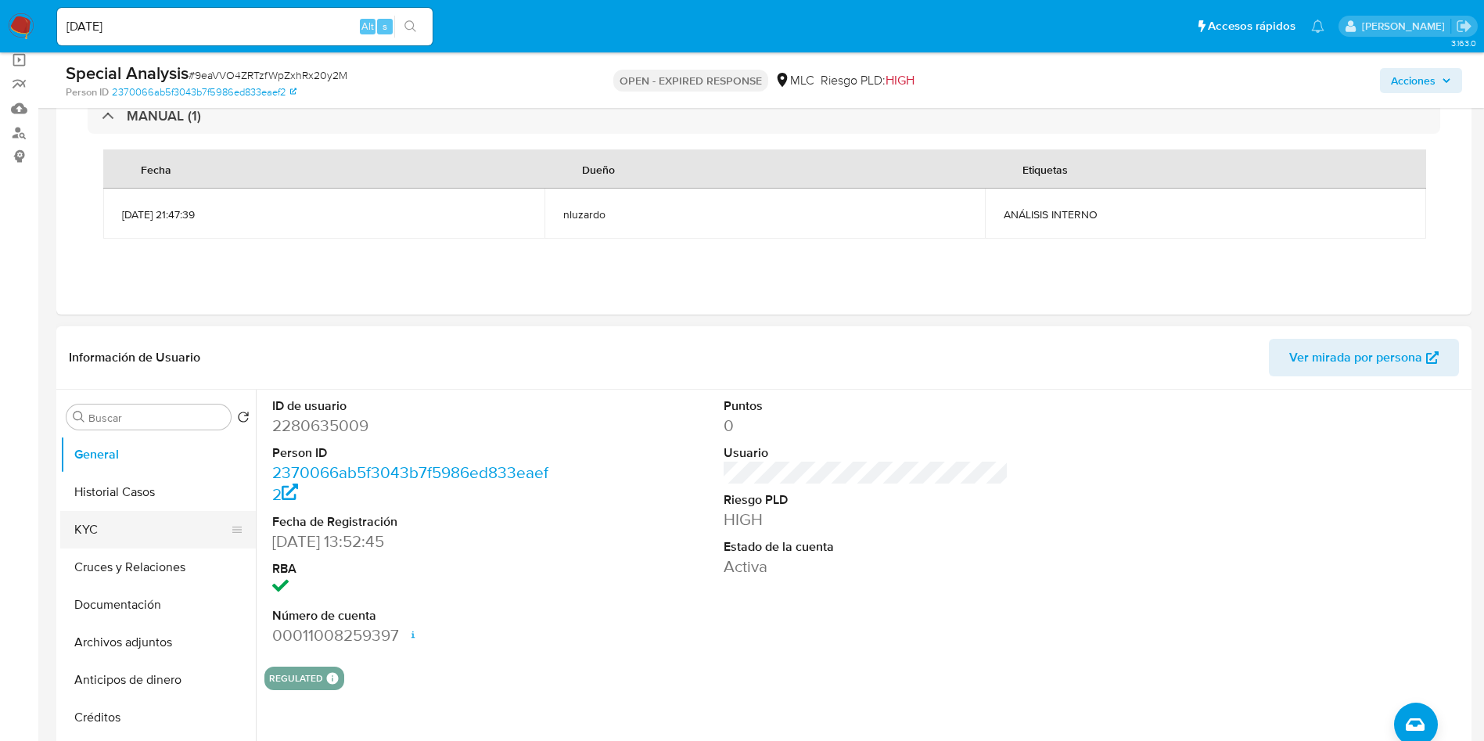
click at [128, 528] on button "KYC" at bounding box center [151, 530] width 183 height 38
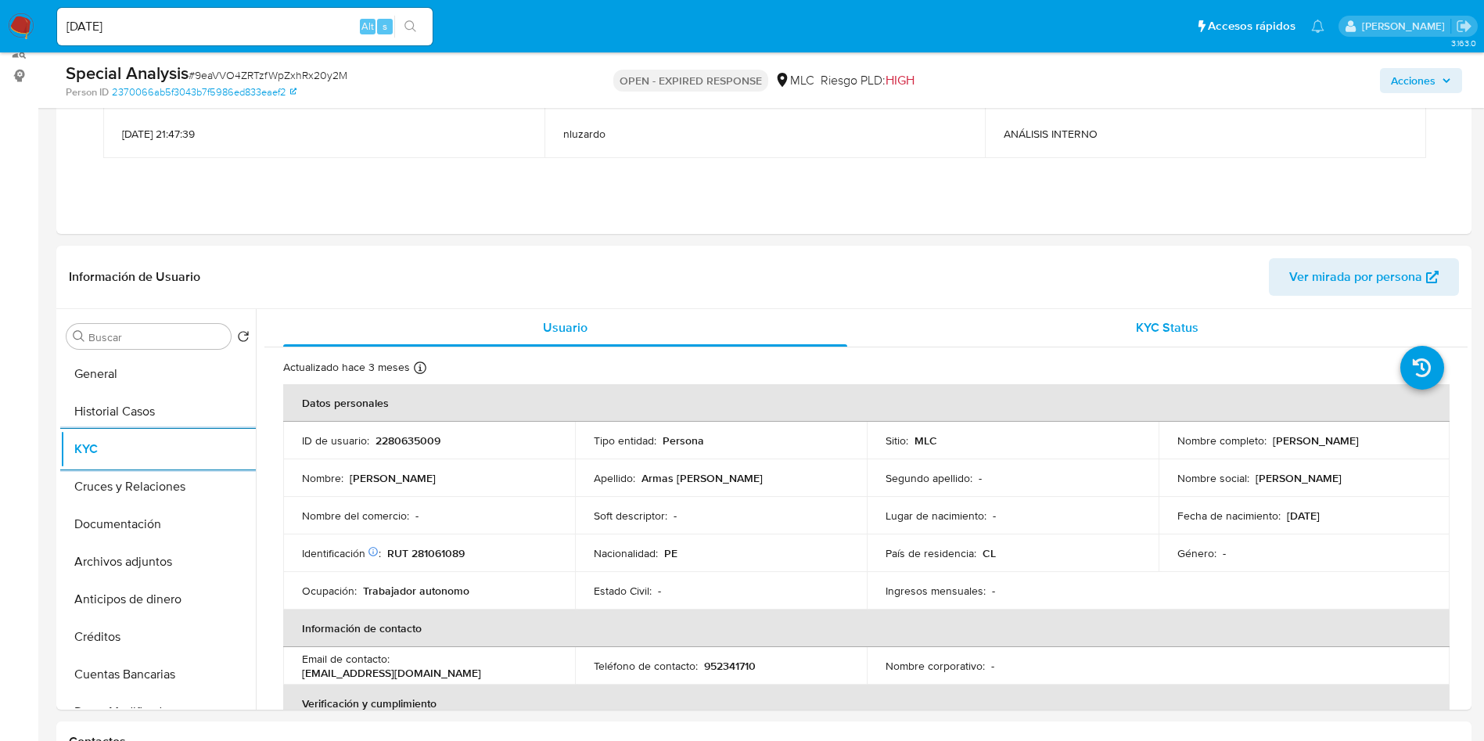
scroll to position [235, 0]
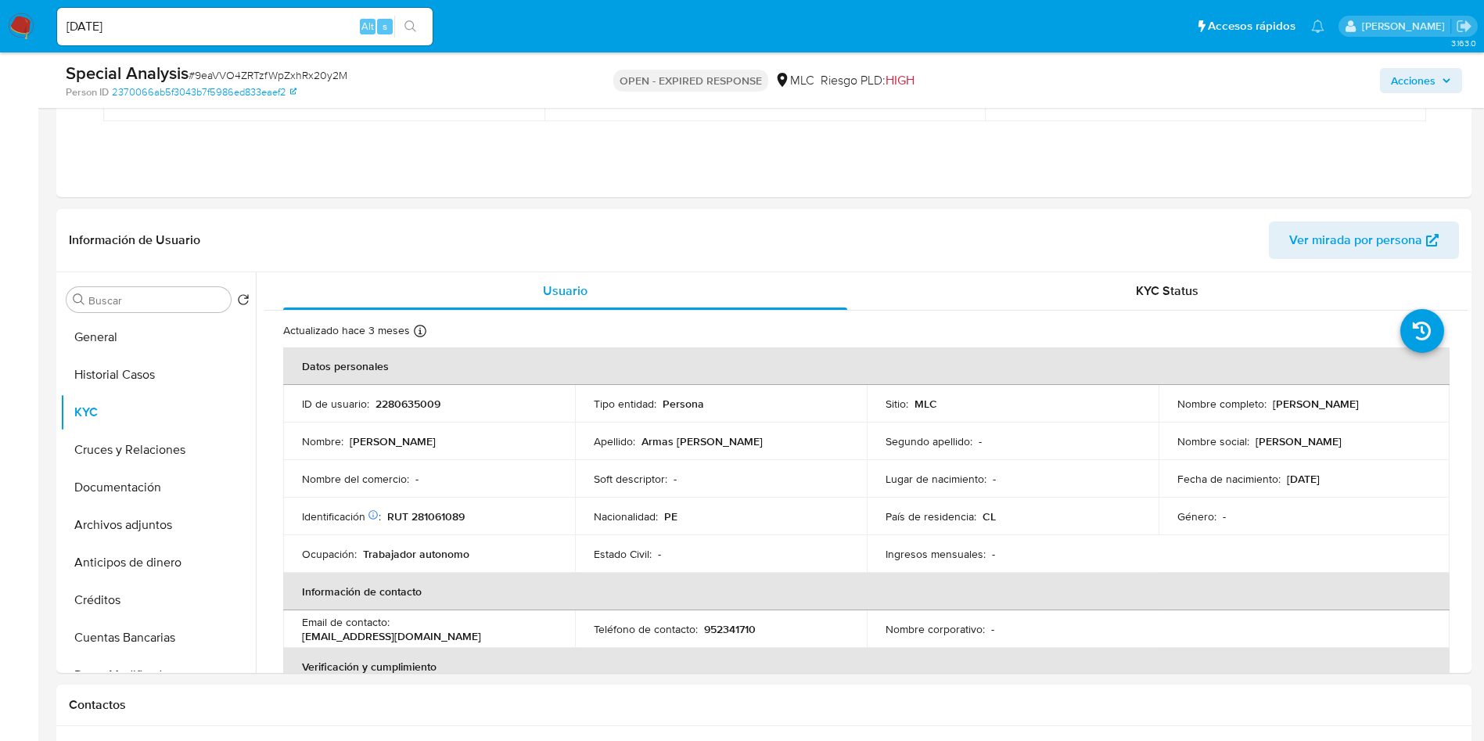
click at [1281, 405] on p "[PERSON_NAME] [PERSON_NAME]" at bounding box center [1316, 404] width 86 height 14
drag, startPoint x: 1350, startPoint y: 405, endPoint x: 1409, endPoint y: 402, distance: 59.6
click at [1359, 402] on p "[PERSON_NAME] [PERSON_NAME]" at bounding box center [1316, 404] width 86 height 14
copy p "[PERSON_NAME] [PERSON_NAME]"
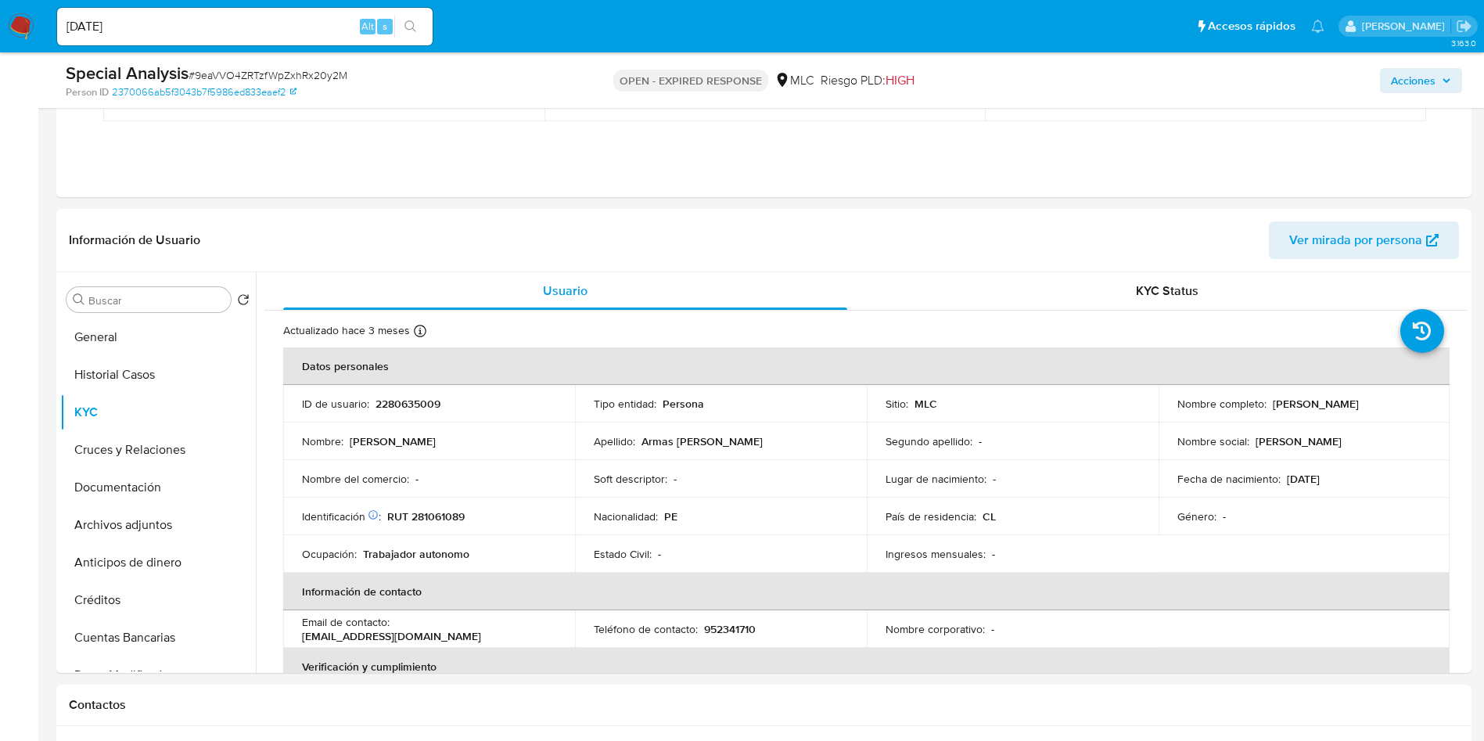
click at [412, 495] on td "Nombre del comercio : -" at bounding box center [429, 479] width 292 height 38
click at [427, 513] on p "RUT 281061089" at bounding box center [425, 516] width 77 height 14
copy p "281061089"
click at [427, 513] on p "RUT 281061089" at bounding box center [425, 516] width 77 height 14
click at [595, 473] on p "Soft descriptor :" at bounding box center [631, 479] width 74 height 14
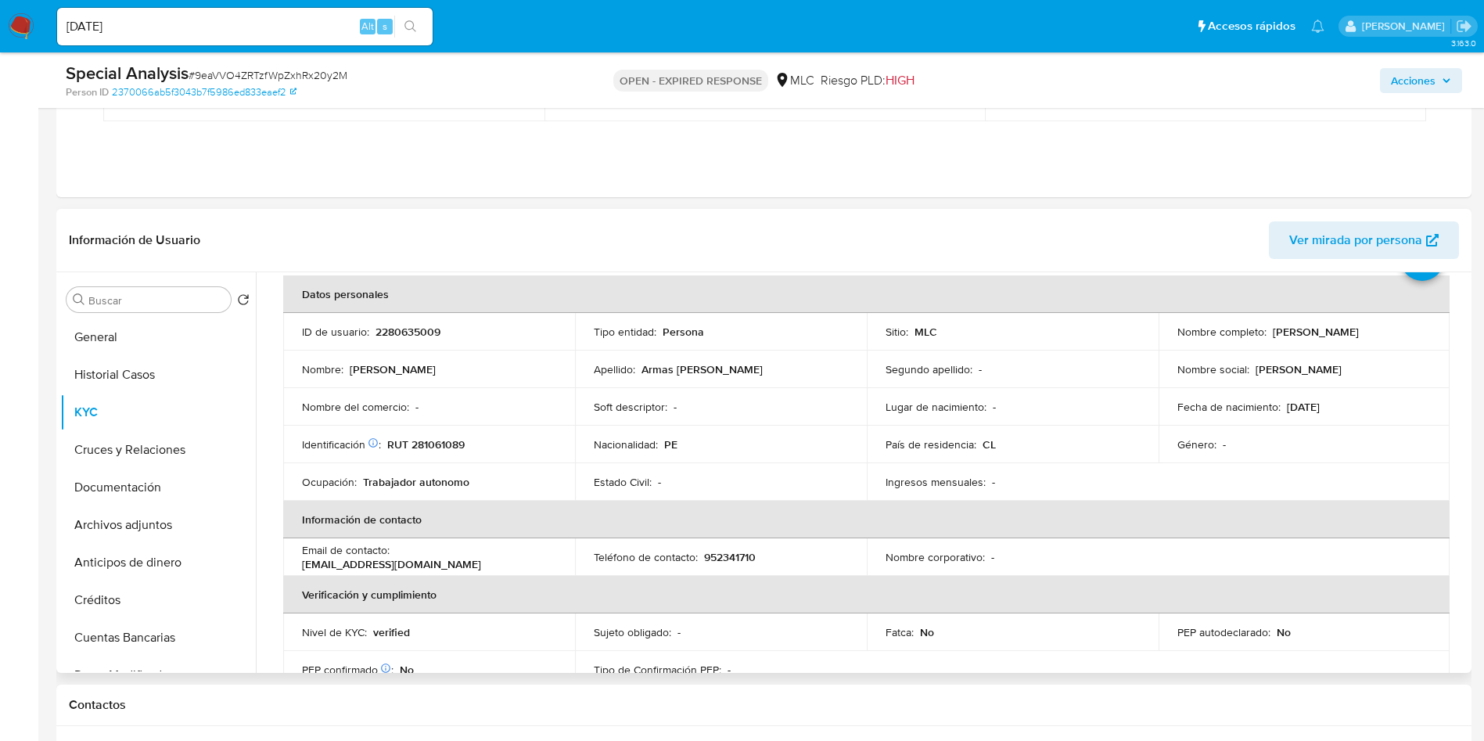
scroll to position [67, 0]
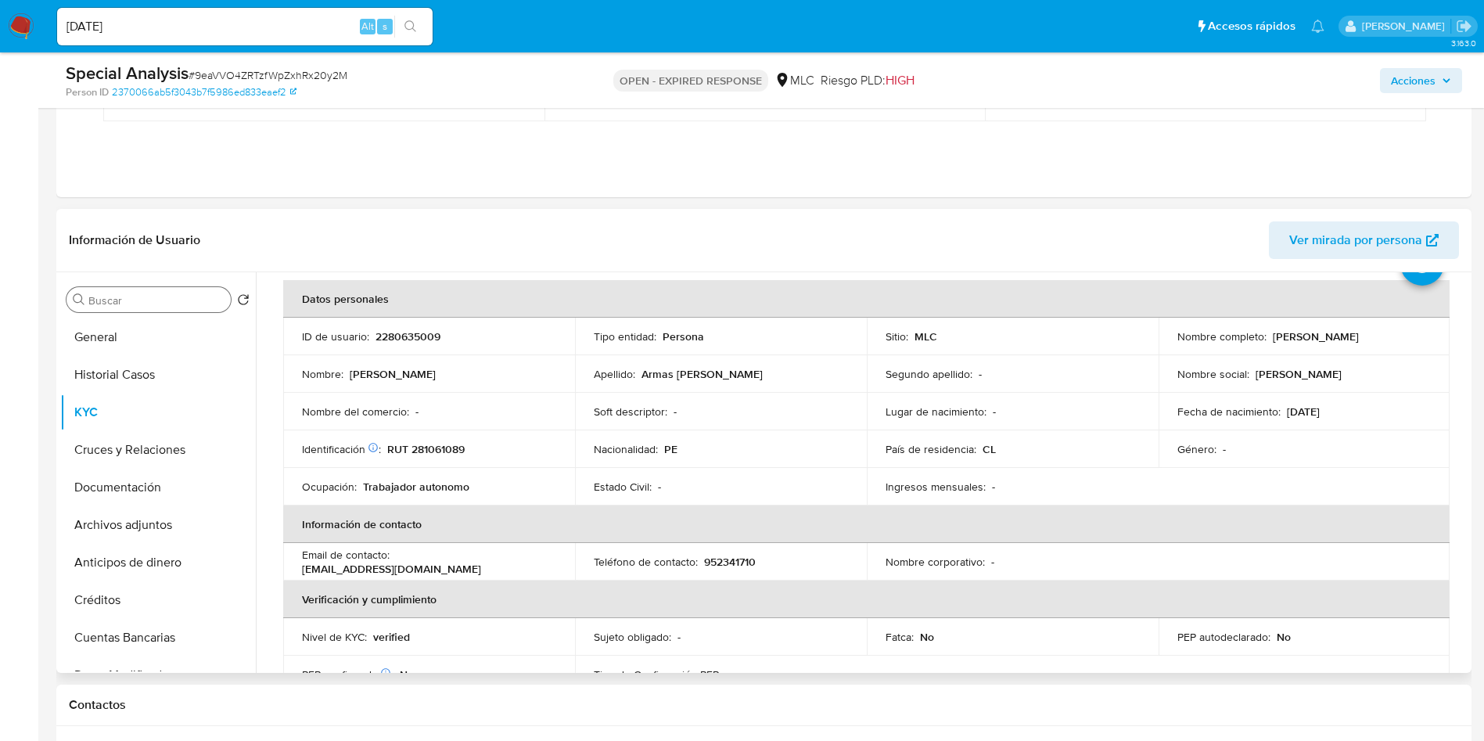
click at [149, 299] on input "Buscar" at bounding box center [156, 300] width 136 height 14
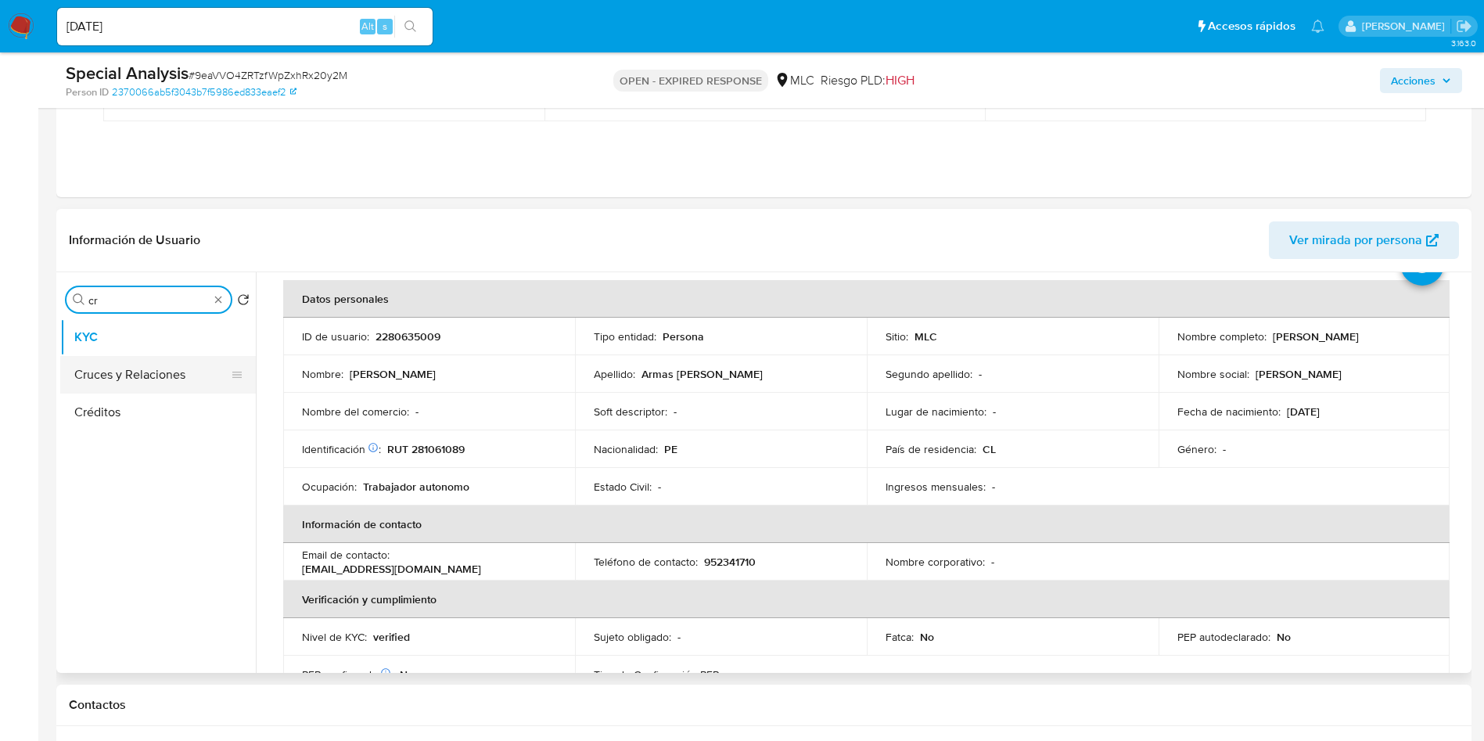
type input "cr"
click at [134, 362] on button "Cruces y Relaciones" at bounding box center [151, 375] width 183 height 38
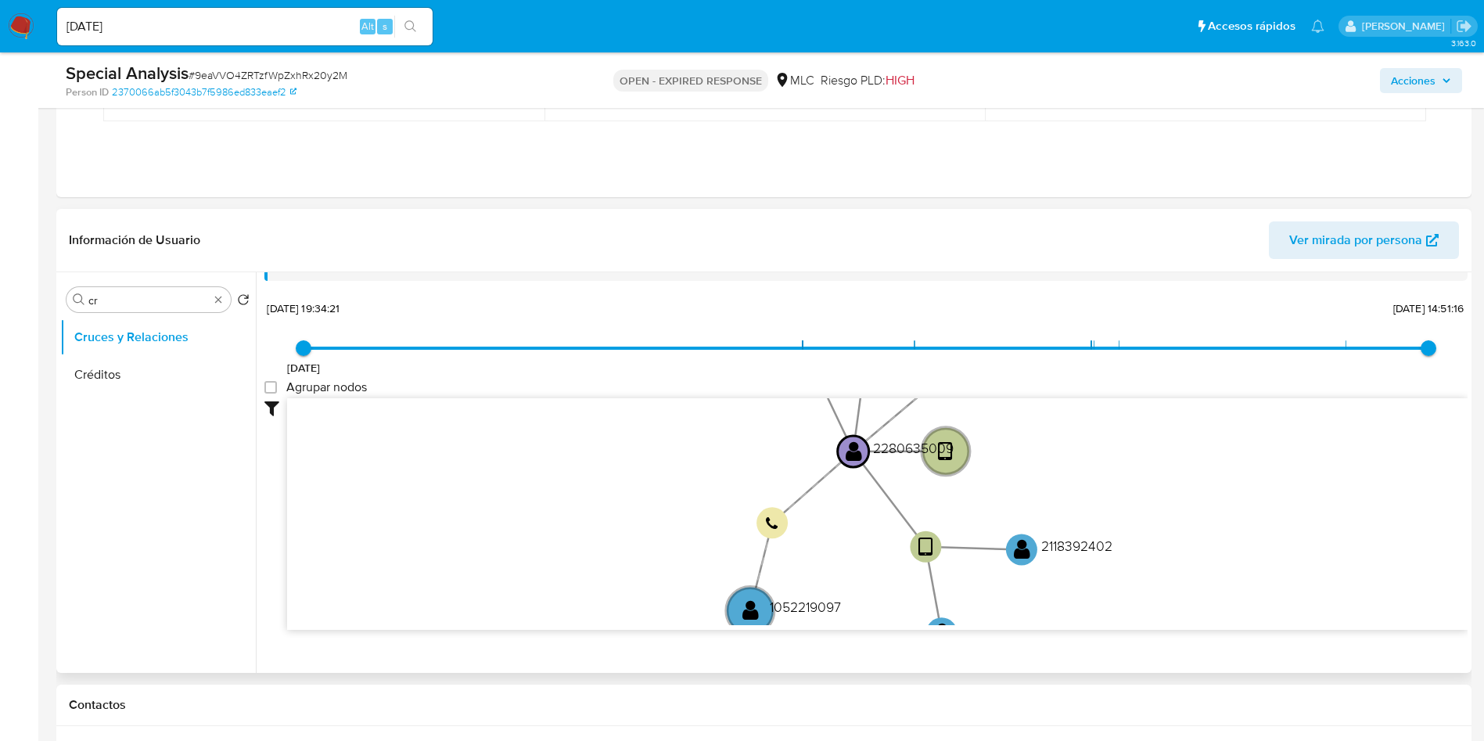
scroll to position [59, 0]
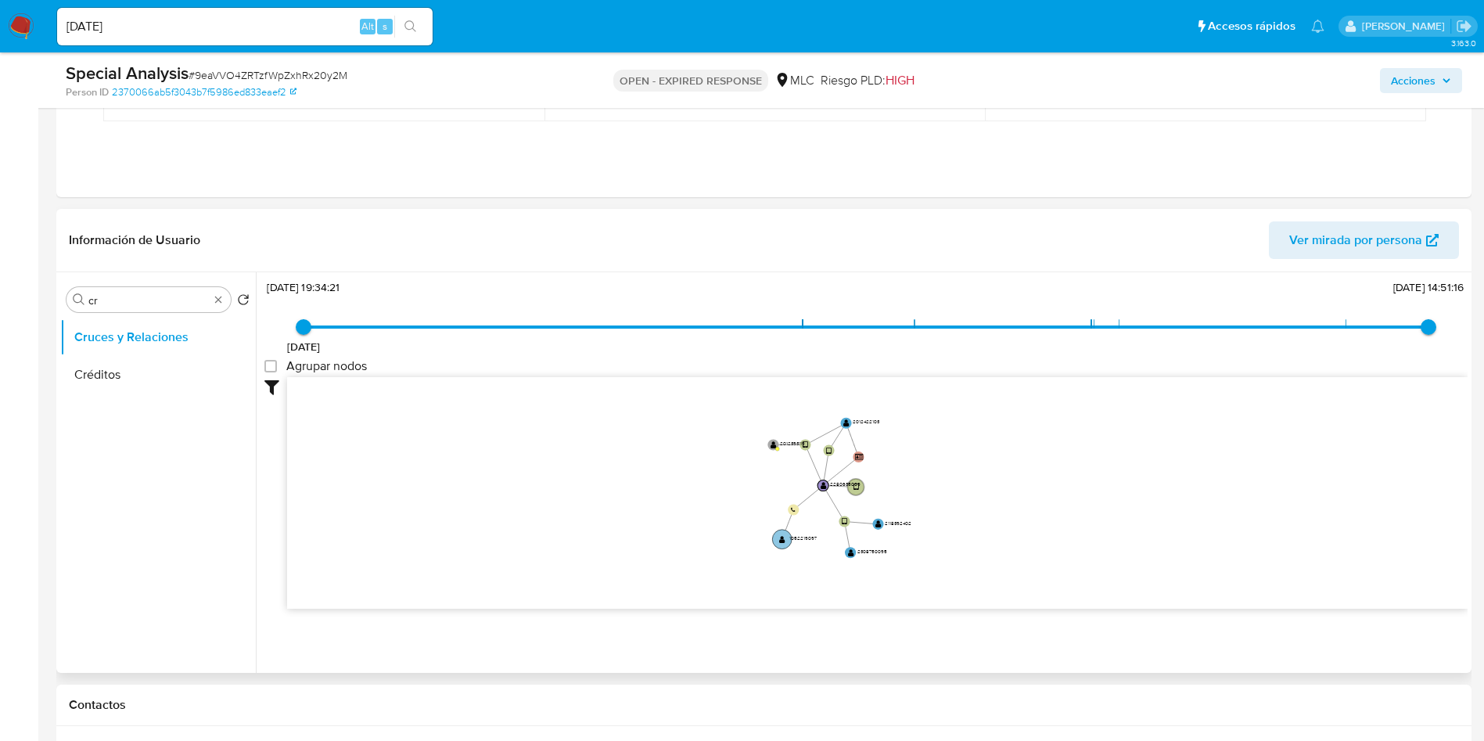
drag, startPoint x: 806, startPoint y: 504, endPoint x: 782, endPoint y: 543, distance: 46.0
click at [739, 520] on icon "device-6554e54a11e8f85e590bee98  user-2280635009  2280635009 device-689636a42…" at bounding box center [877, 490] width 1181 height 227
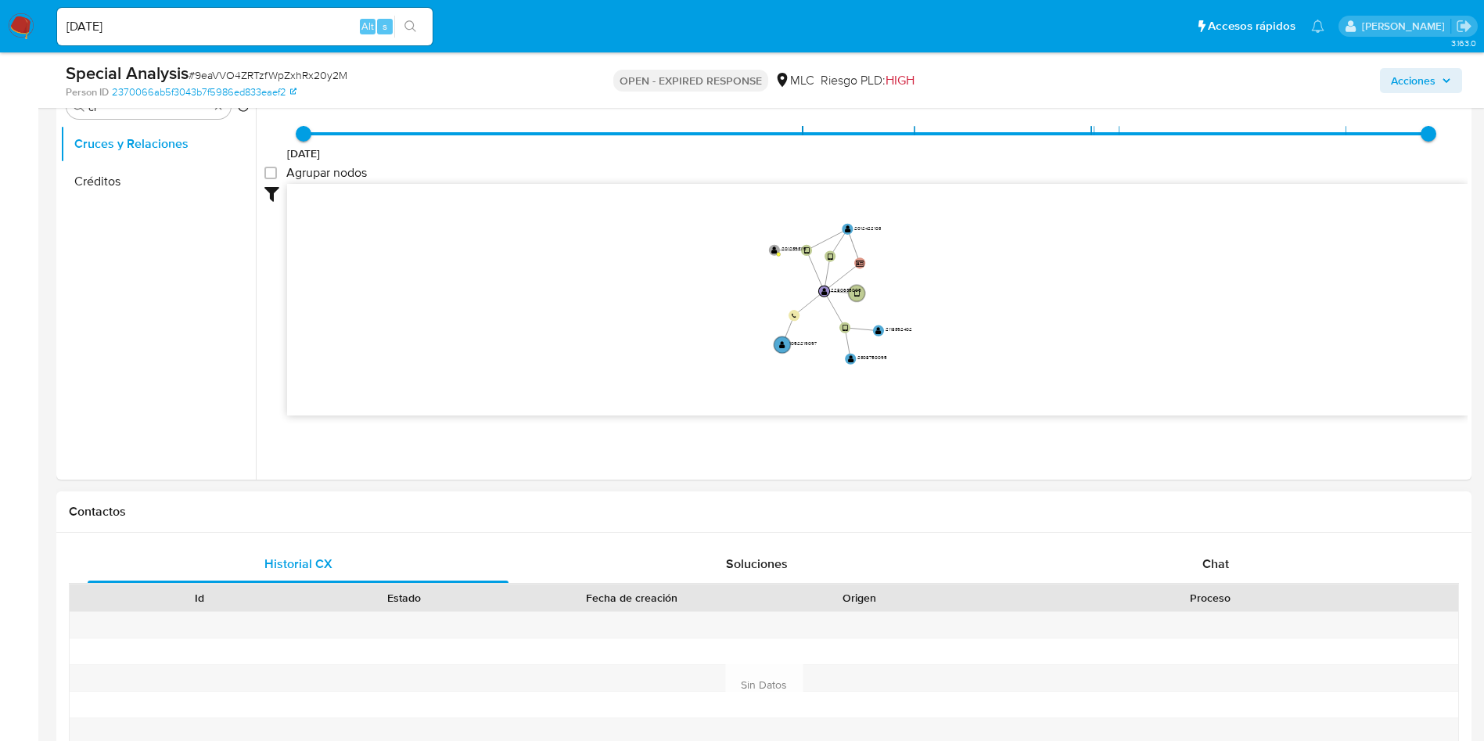
scroll to position [820, 0]
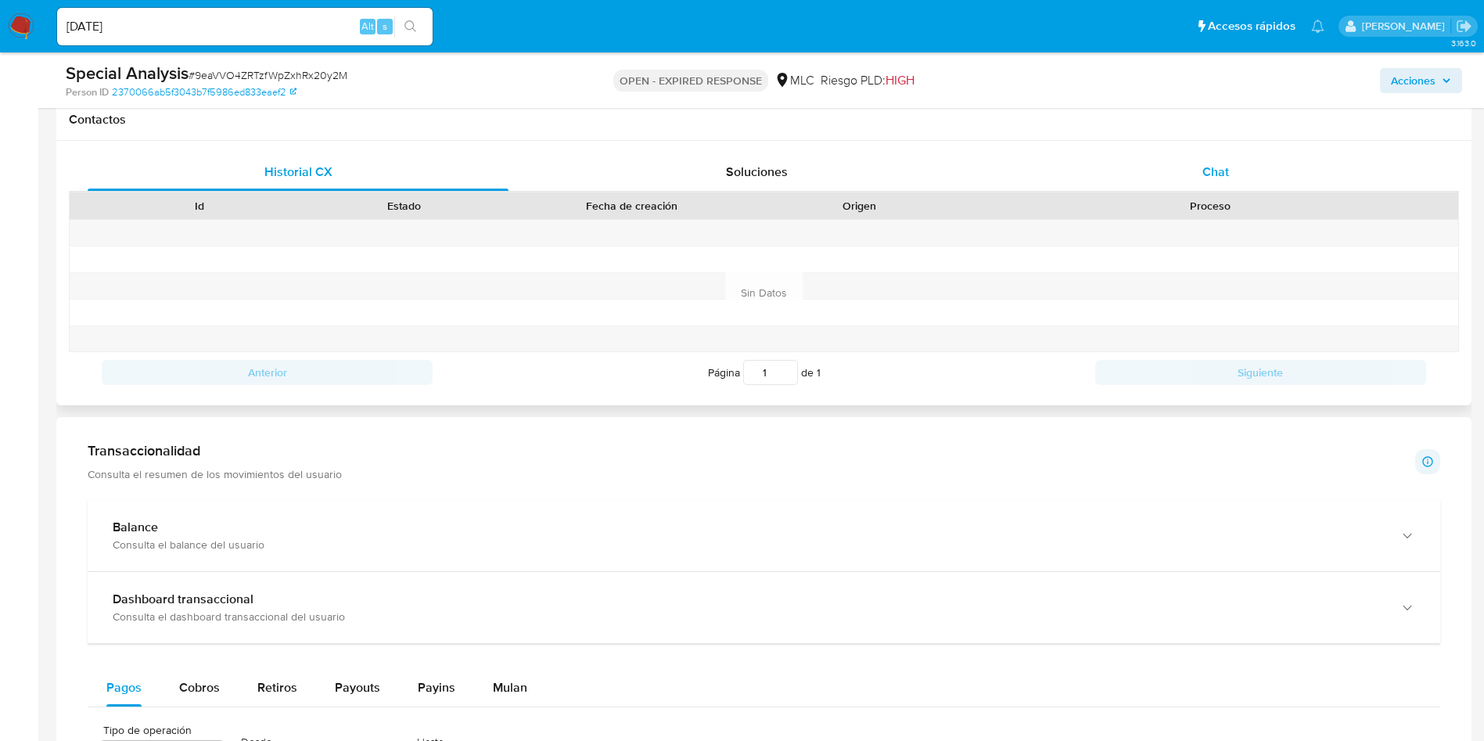
click at [1217, 165] on span "Chat" at bounding box center [1216, 172] width 27 height 18
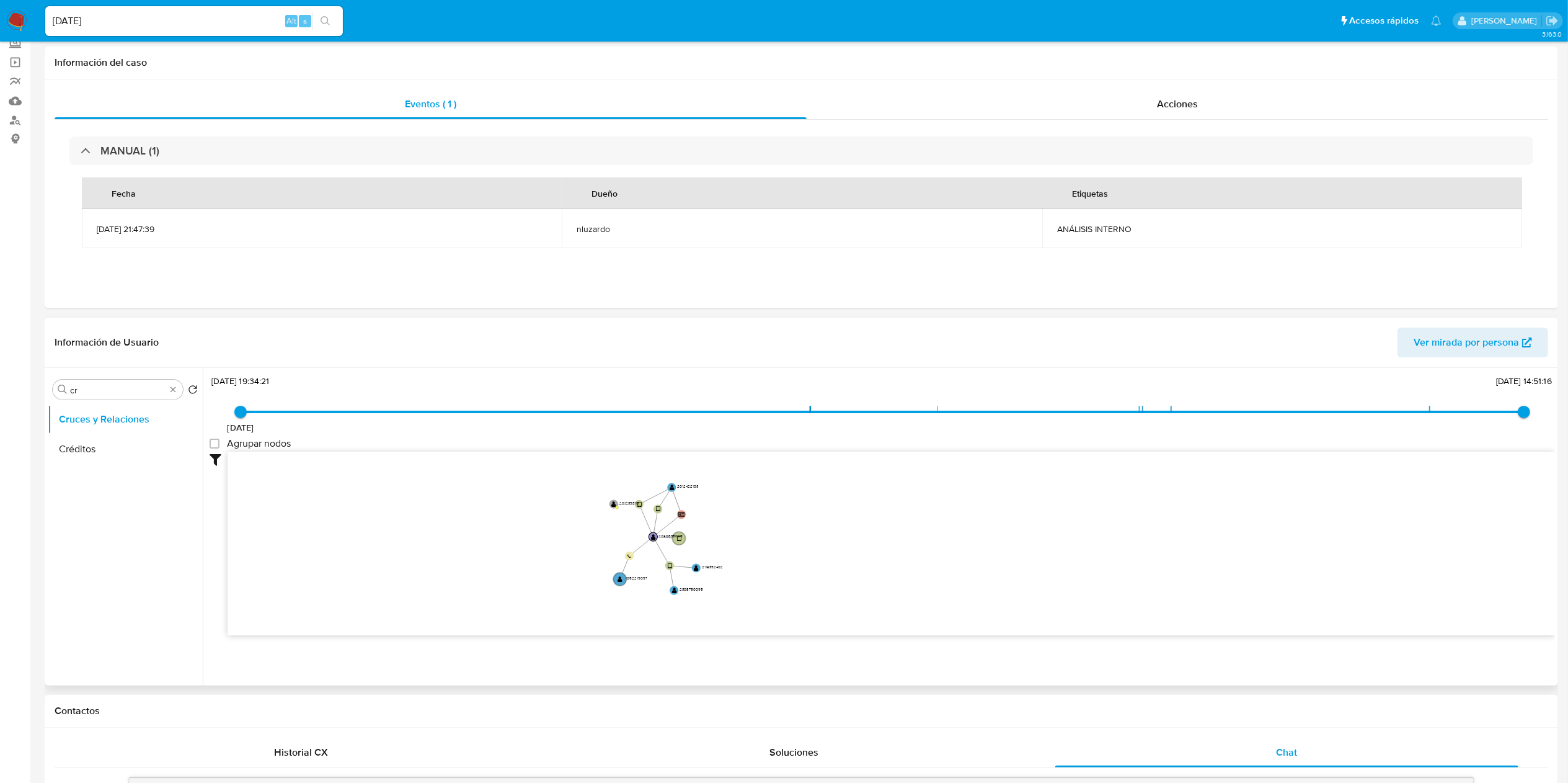
scroll to position [5, 0]
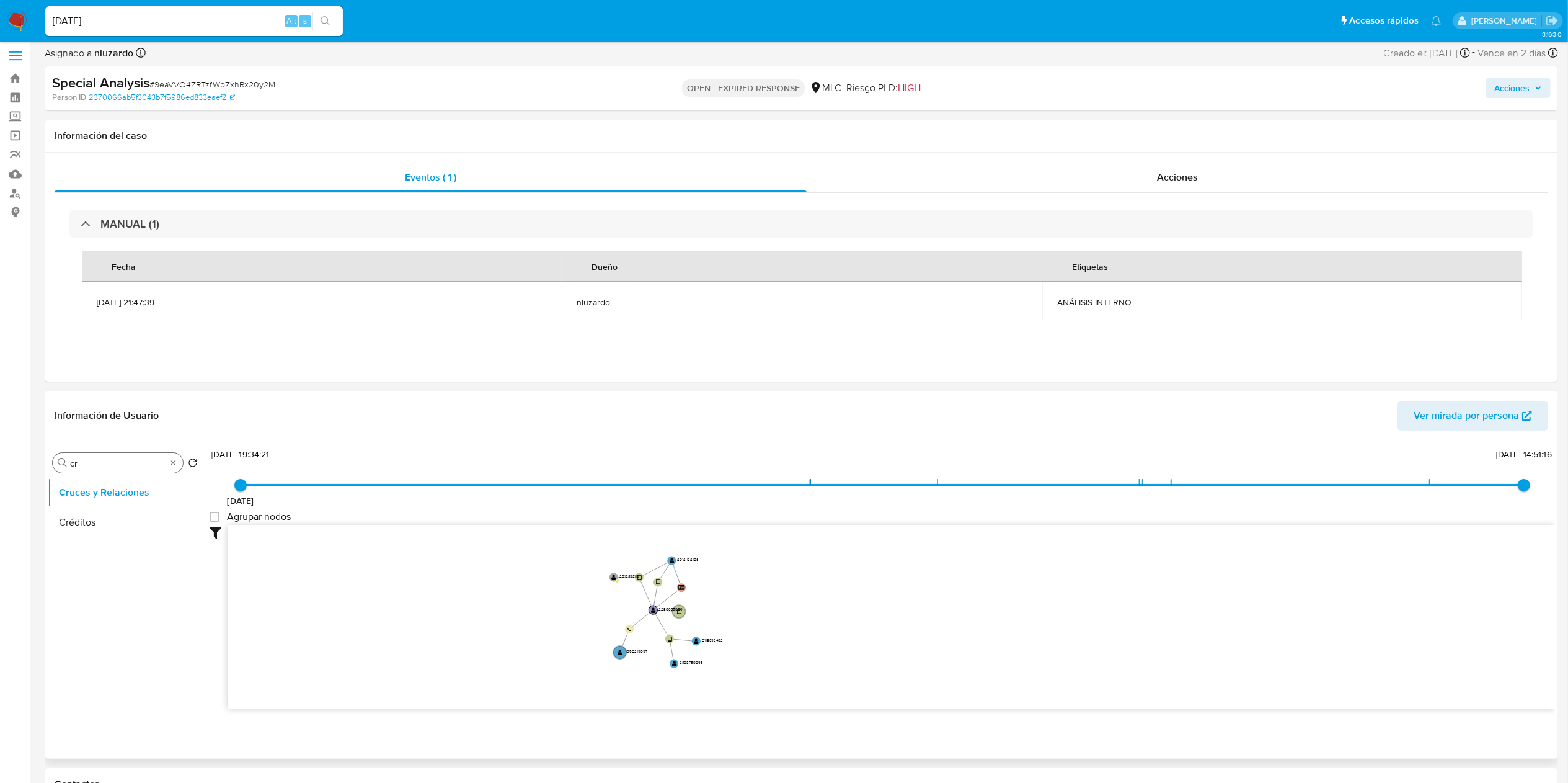
click at [141, 456] on div "Buscar cr" at bounding box center [118, 462] width 130 height 20
click at [136, 460] on input "cr" at bounding box center [117, 463] width 96 height 11
type input "doc"
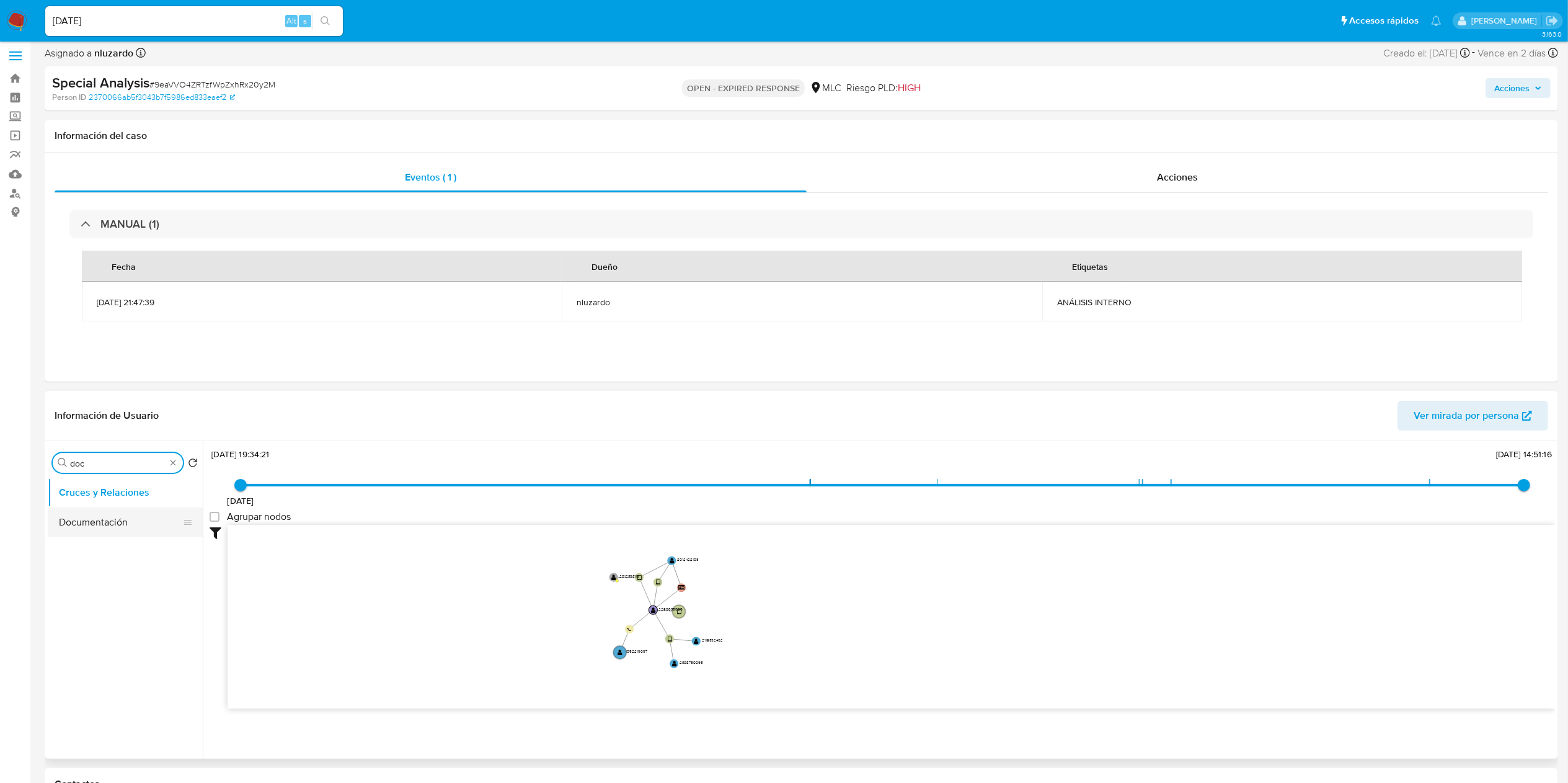
click at [112, 518] on button "Documentación" at bounding box center [120, 522] width 145 height 30
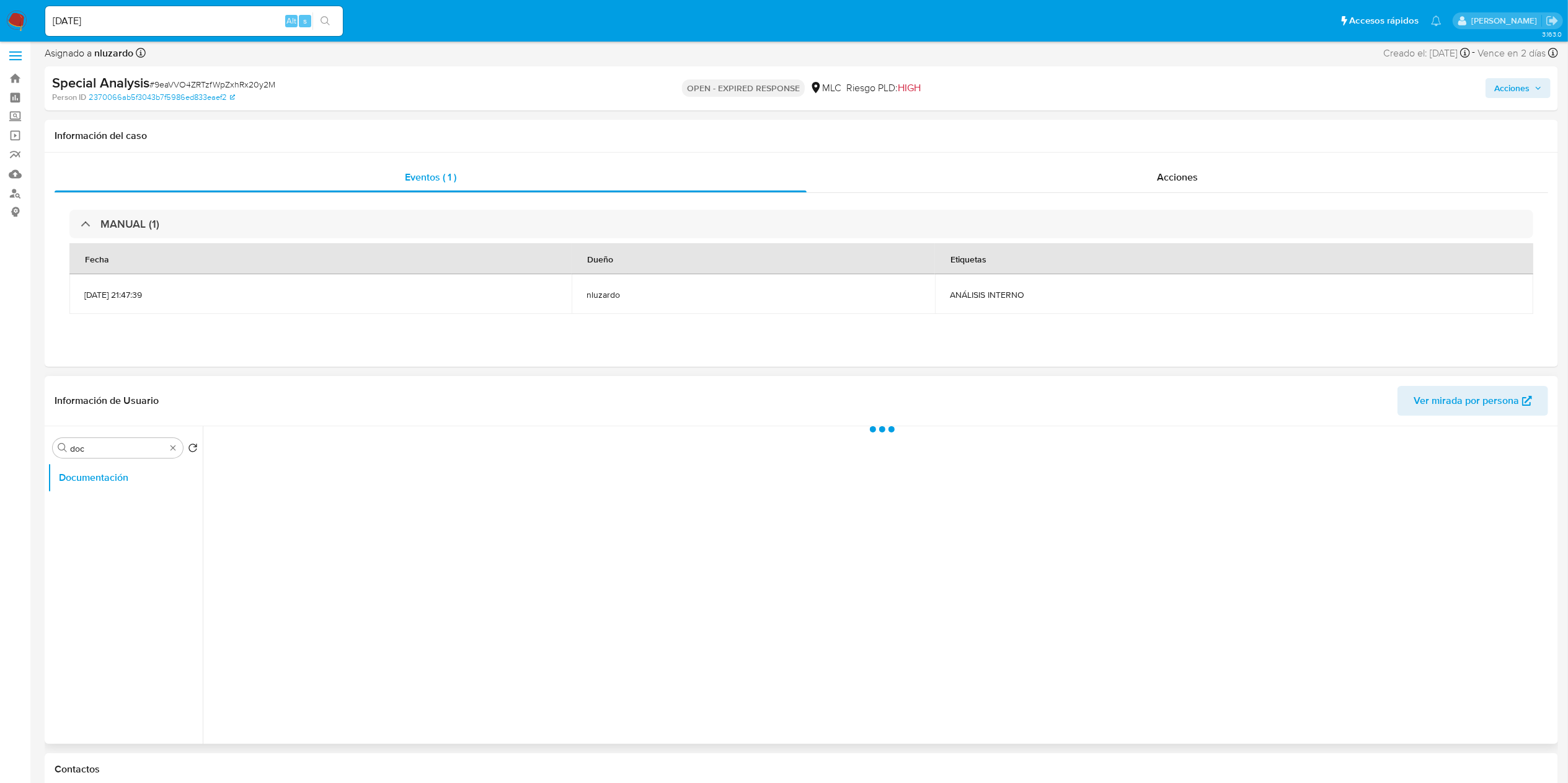
scroll to position [0, 0]
click at [326, 481] on button "Prueba de vida" at bounding box center [368, 487] width 317 height 32
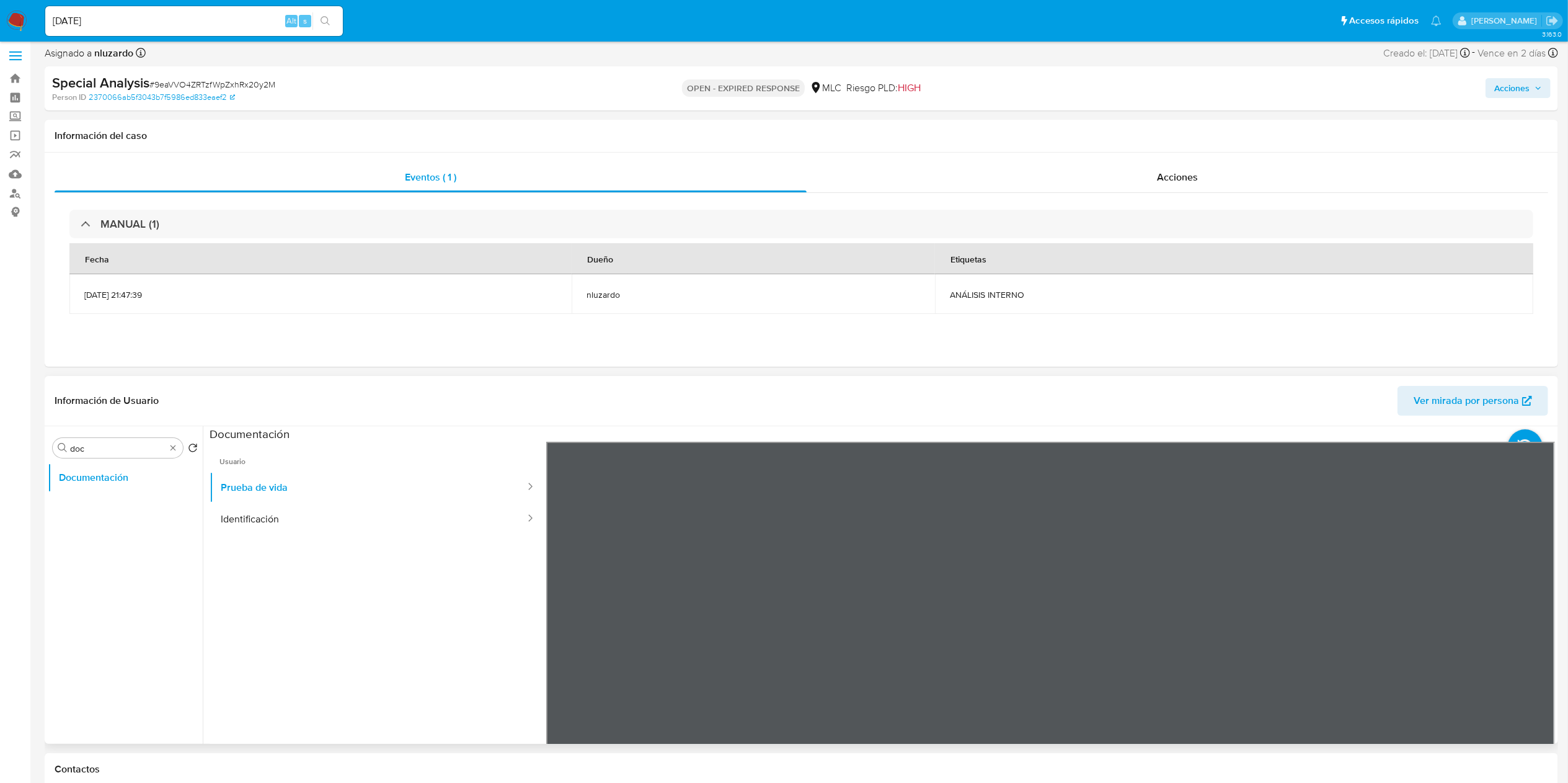
scroll to position [129, 0]
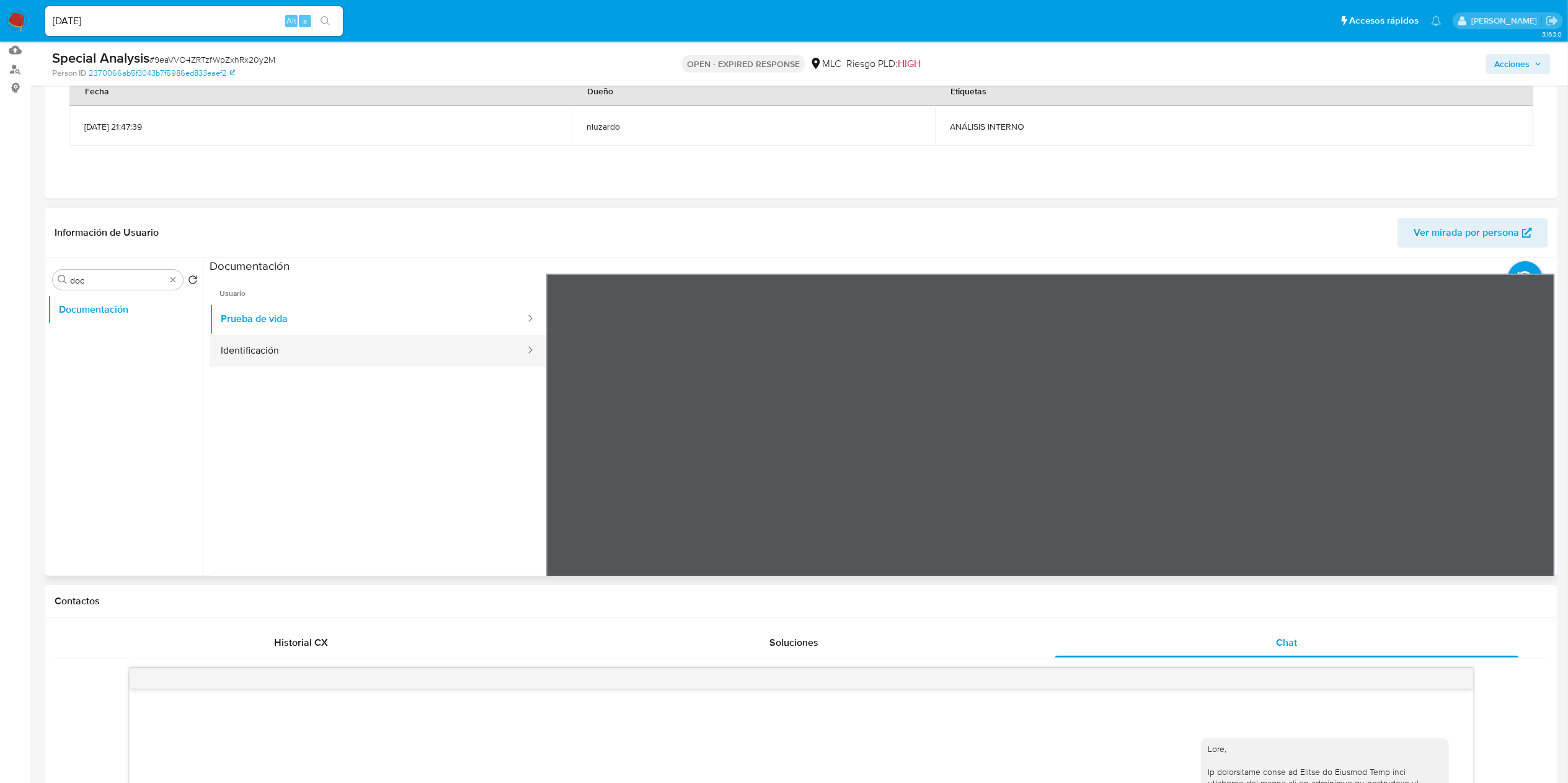
click at [406, 346] on button "Identificación" at bounding box center [368, 351] width 317 height 32
click at [347, 315] on button "Prueba de vida" at bounding box center [368, 319] width 317 height 32
click at [284, 346] on button "Identificación" at bounding box center [368, 351] width 317 height 32
click at [1190, 475] on icon at bounding box center [1539, 475] width 25 height 25
click at [553, 473] on icon at bounding box center [561, 475] width 25 height 25
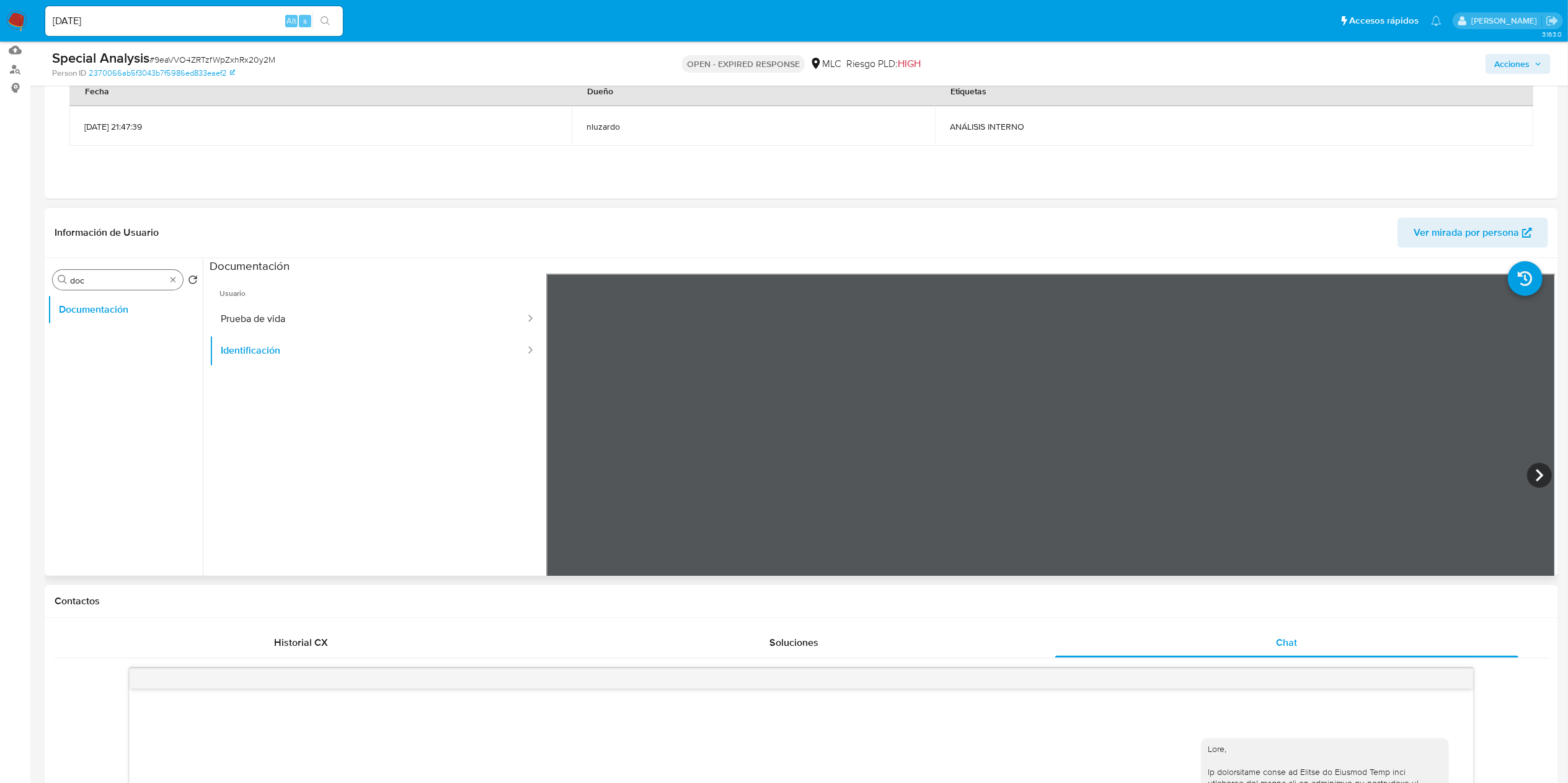
click at [173, 285] on div "Buscar doc" at bounding box center [118, 279] width 130 height 20
click at [171, 273] on div "Buscar doc" at bounding box center [118, 279] width 130 height 20
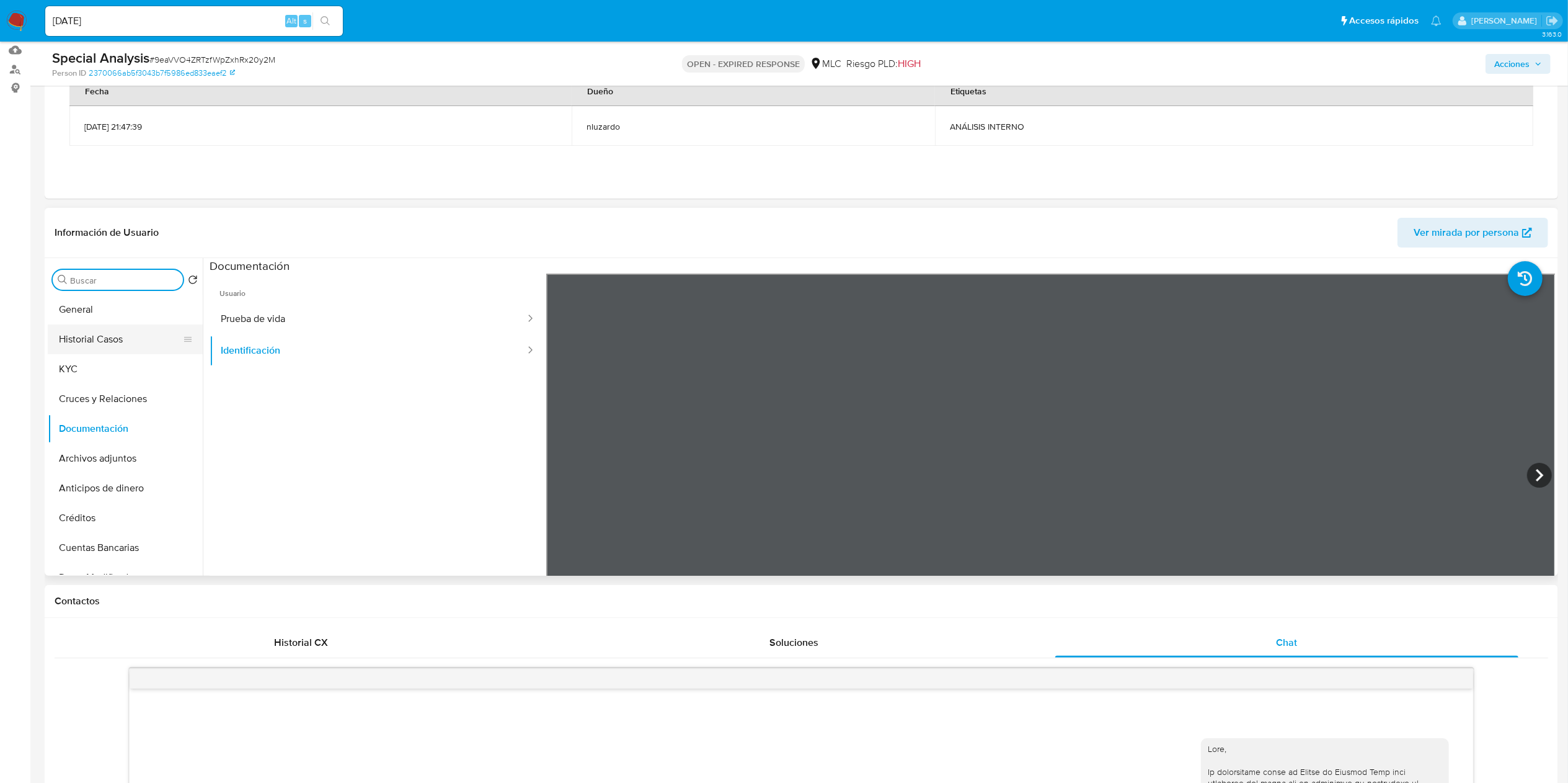
click at [159, 345] on button "Historial Casos" at bounding box center [120, 339] width 145 height 30
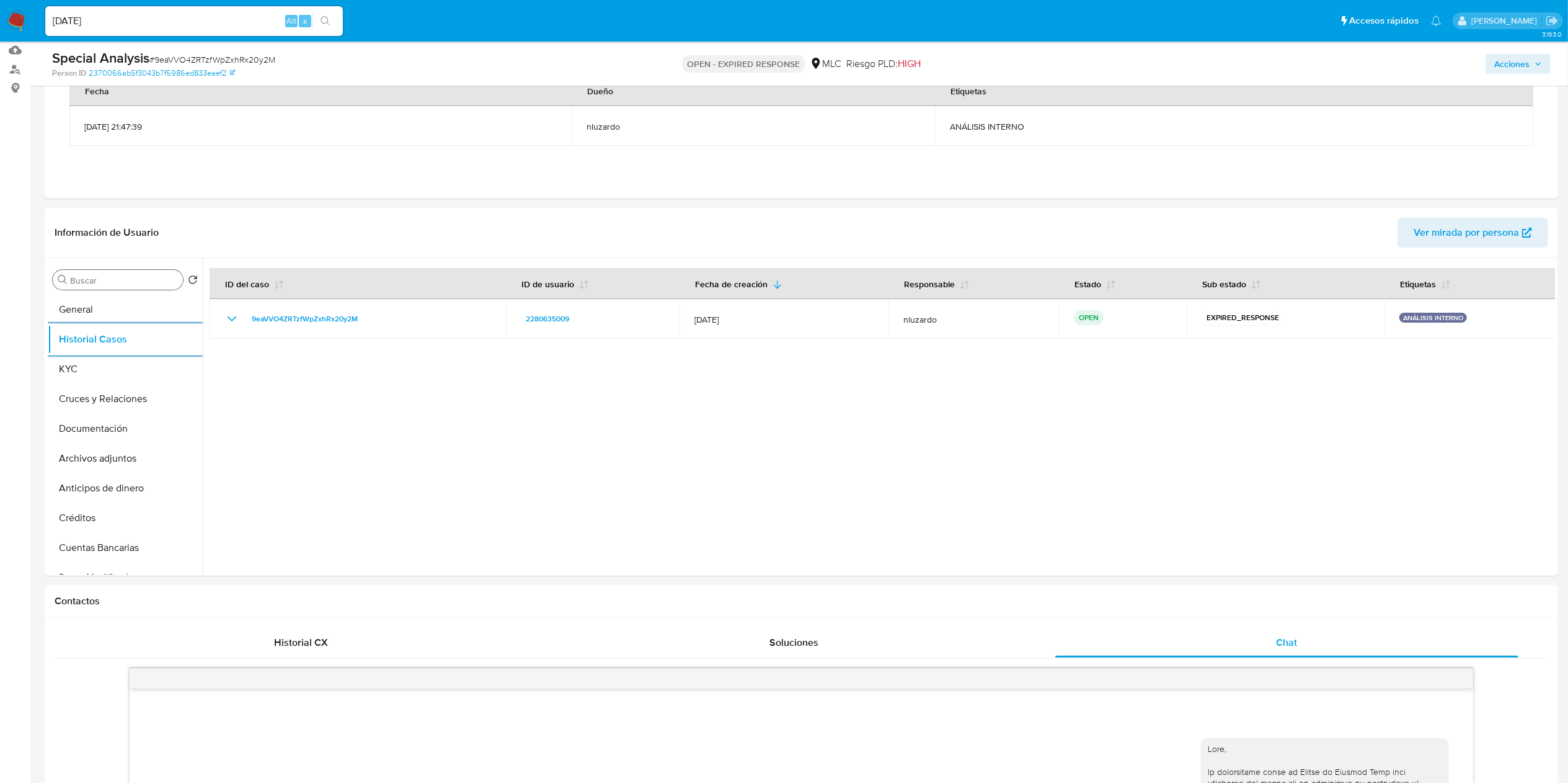
click at [103, 278] on input "Buscar" at bounding box center [124, 281] width 108 height 11
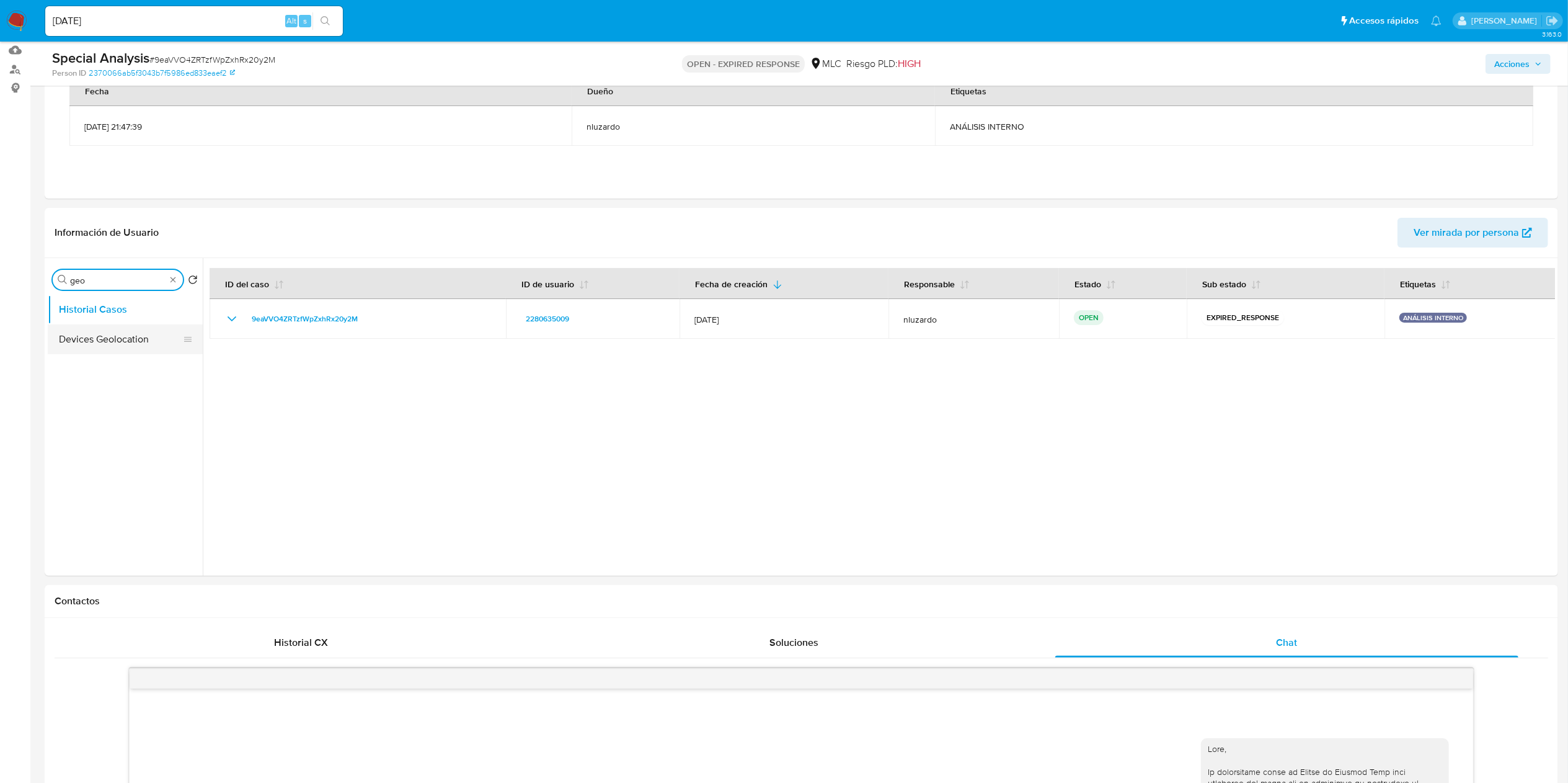
click at [101, 339] on button "Devices Geolocation" at bounding box center [120, 339] width 145 height 30
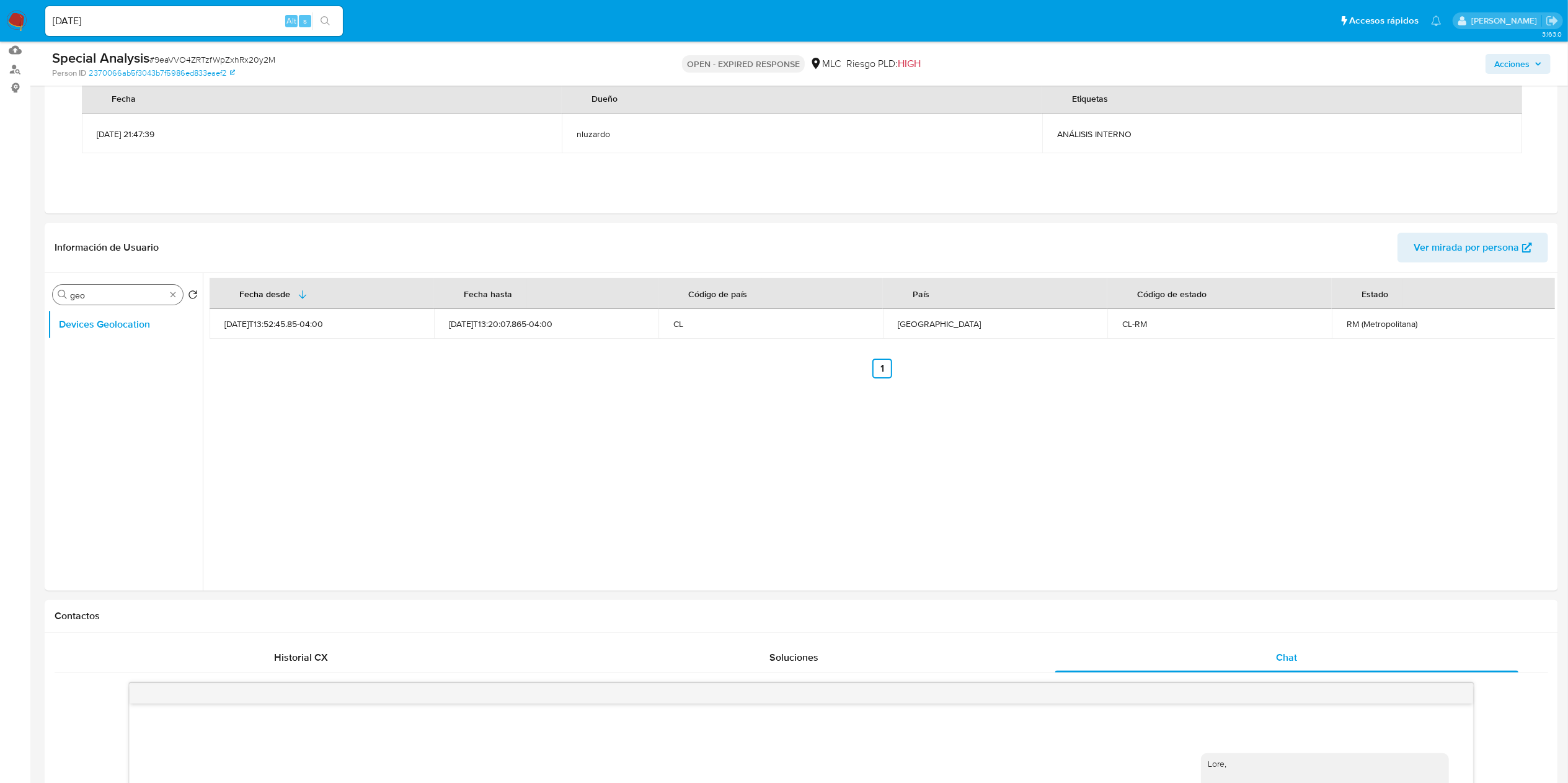
click at [77, 285] on div "Buscar geo" at bounding box center [118, 294] width 130 height 20
click at [80, 292] on input "geo" at bounding box center [117, 295] width 96 height 11
type input "res"
click at [119, 344] on button "Restricciones Nuevo Mundo" at bounding box center [120, 354] width 145 height 30
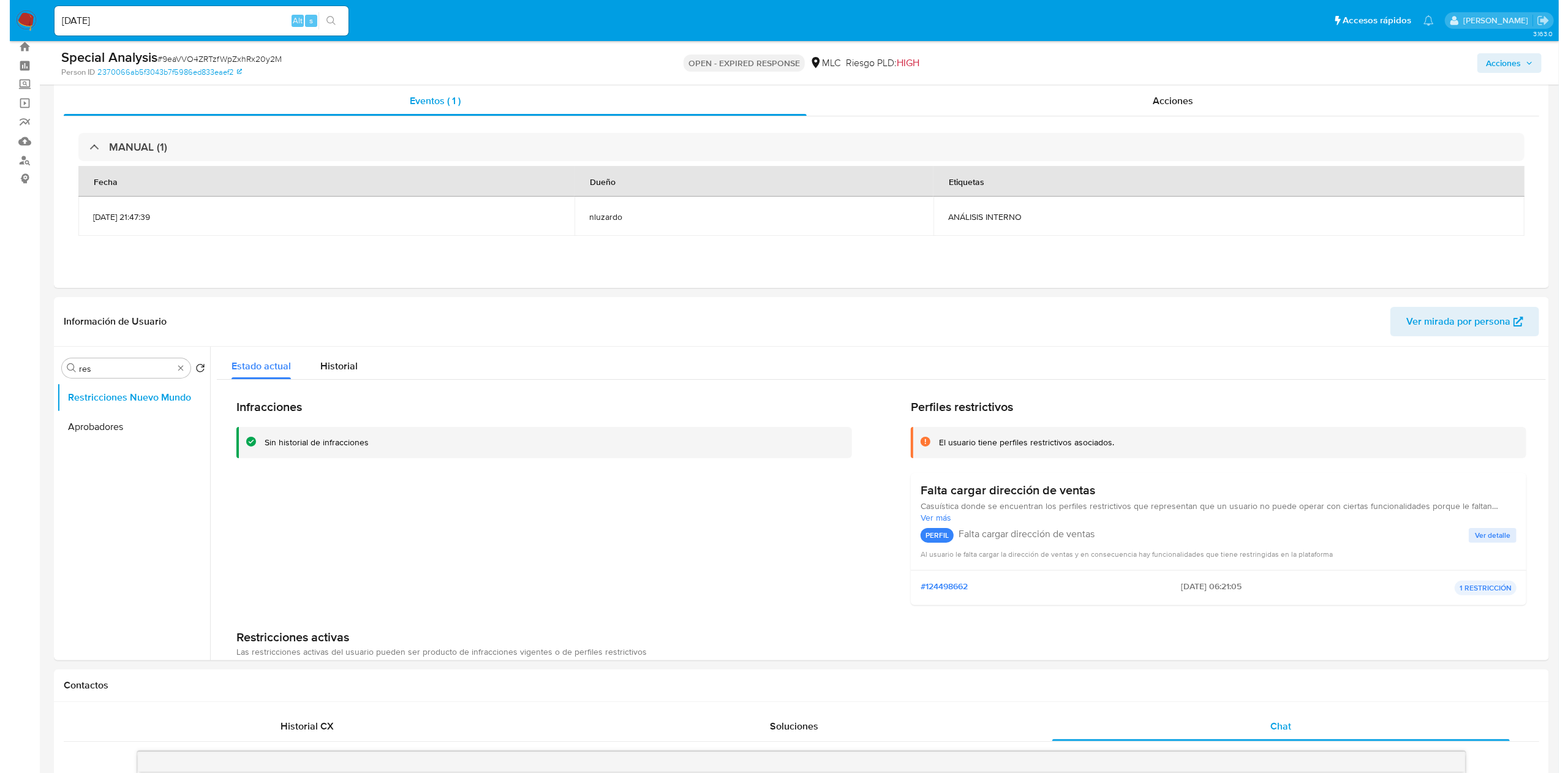
scroll to position [0, 0]
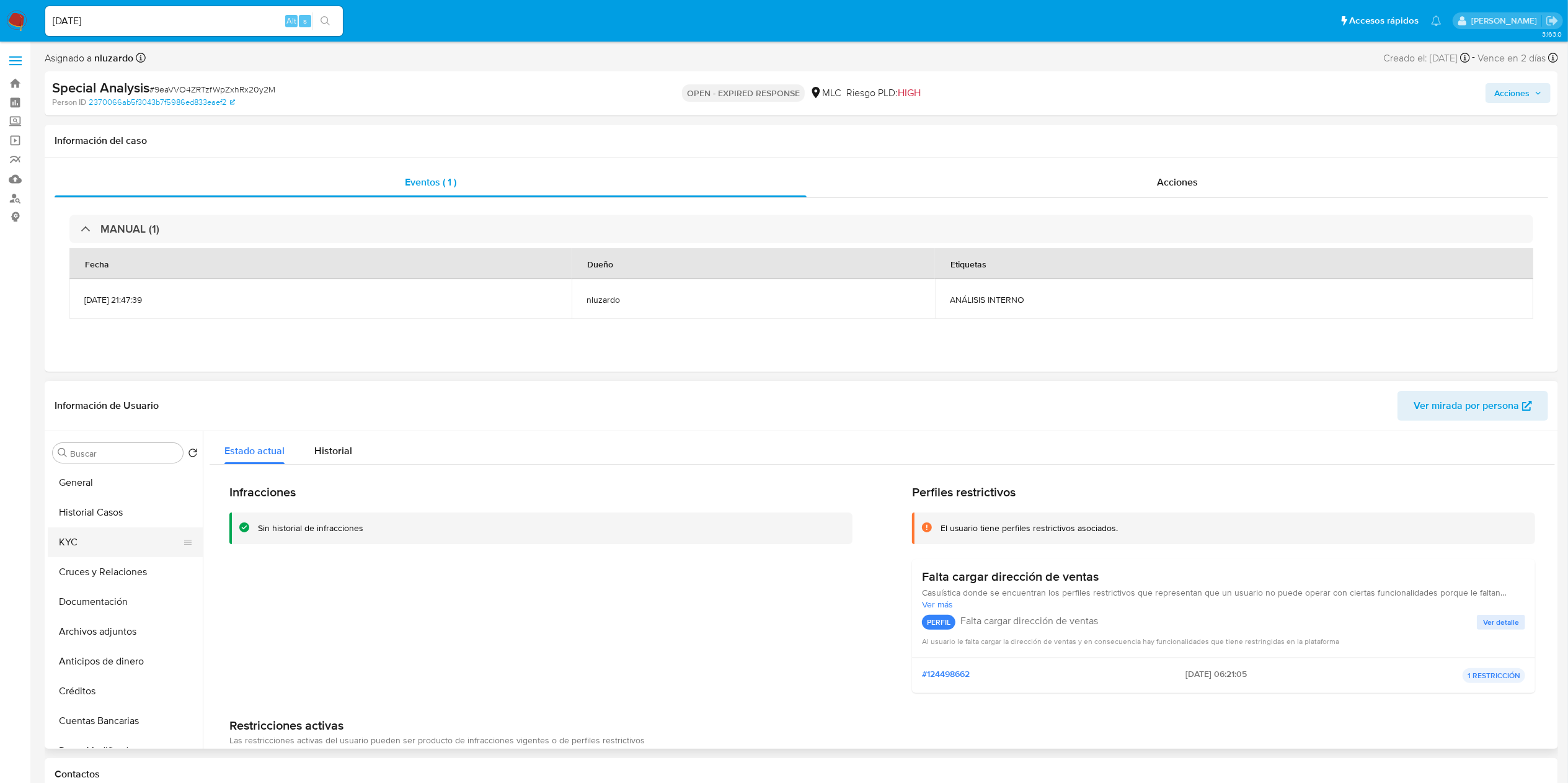
click at [103, 536] on button "KYC" at bounding box center [120, 542] width 145 height 30
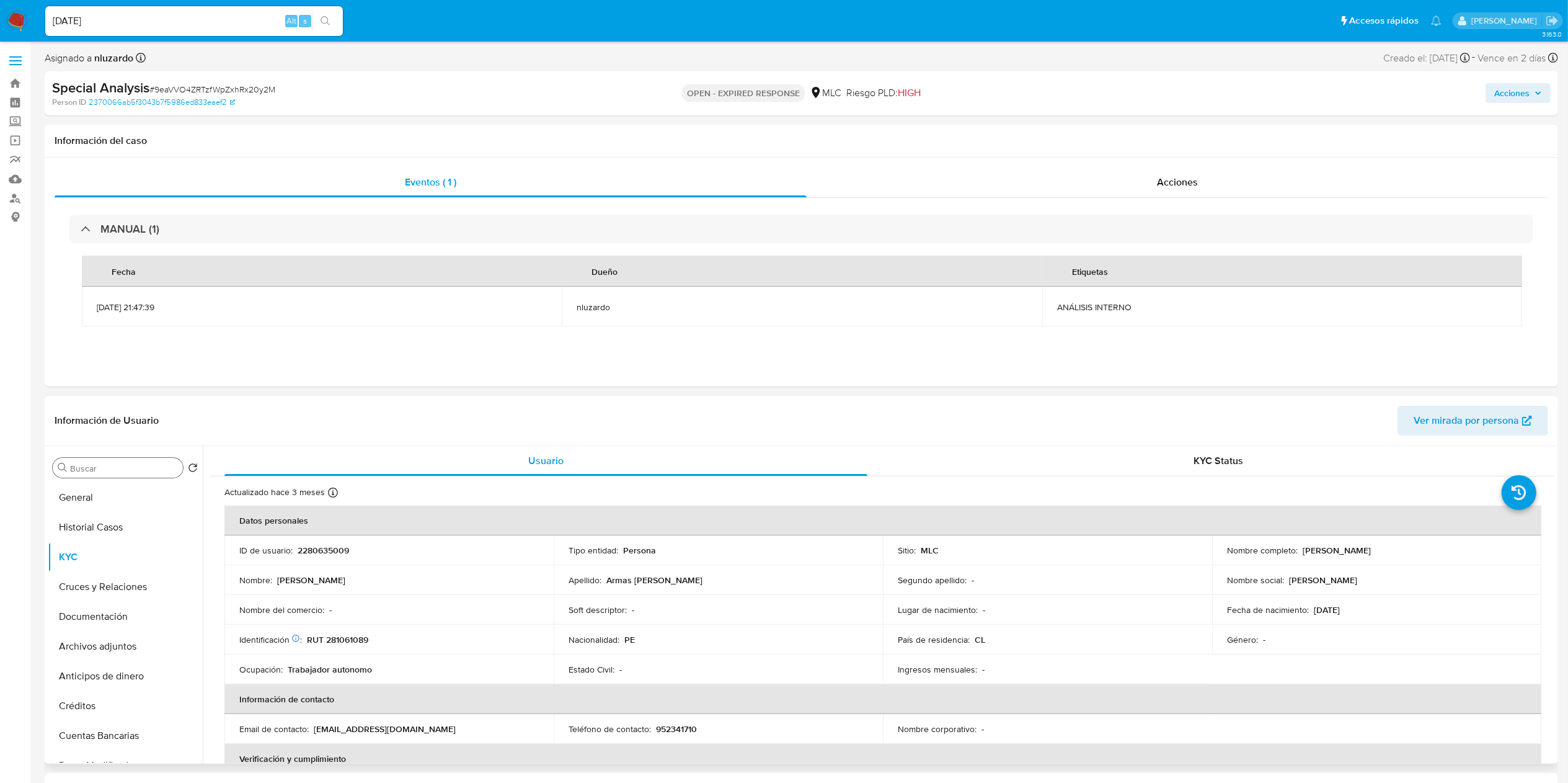
click at [120, 470] on input "Buscar" at bounding box center [124, 468] width 108 height 11
type input "ad"
click at [132, 521] on button "Archivos adjuntos" at bounding box center [120, 527] width 145 height 30
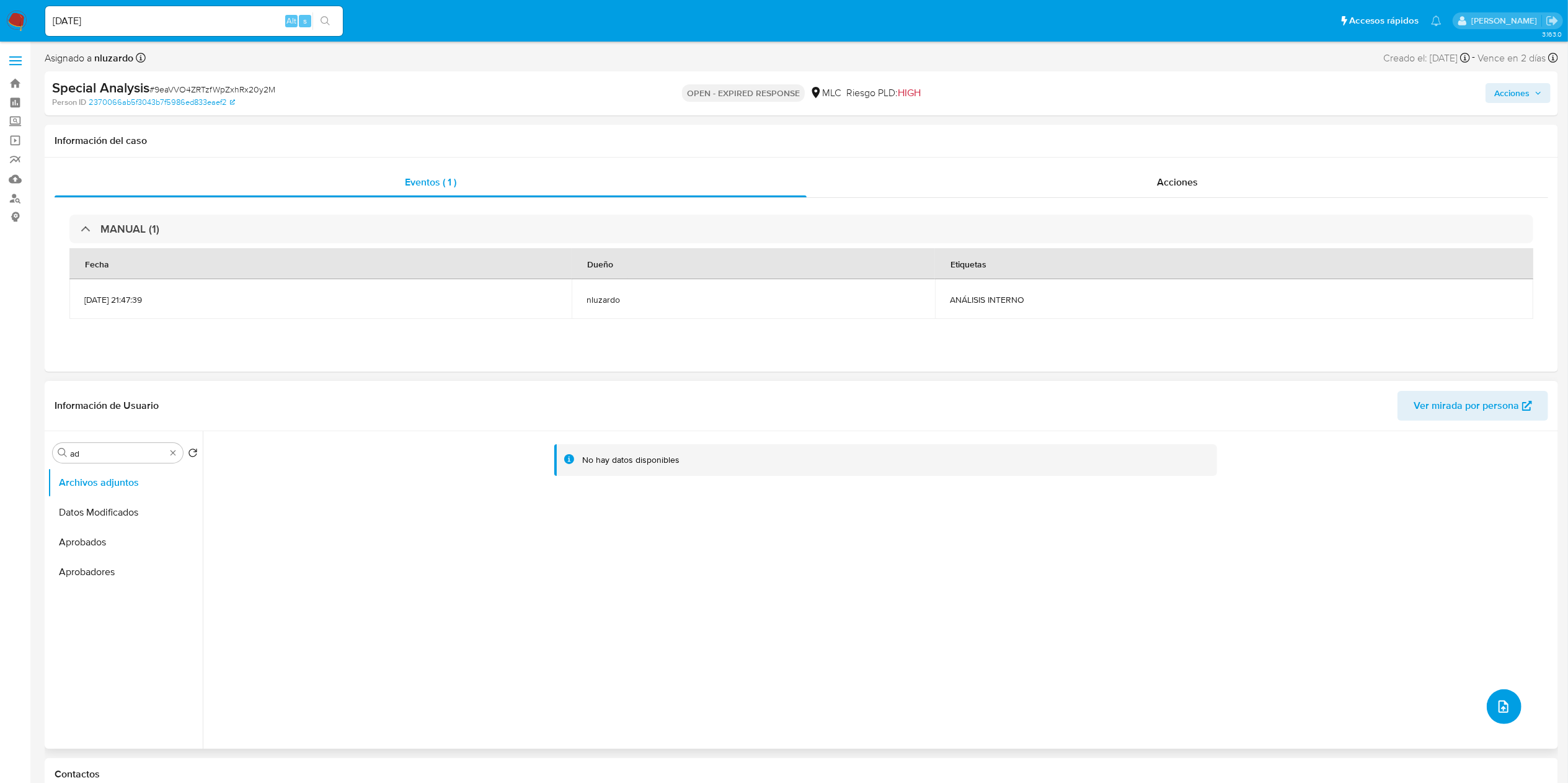
click at [1190, 586] on icon "upload-file" at bounding box center [1503, 706] width 15 height 15
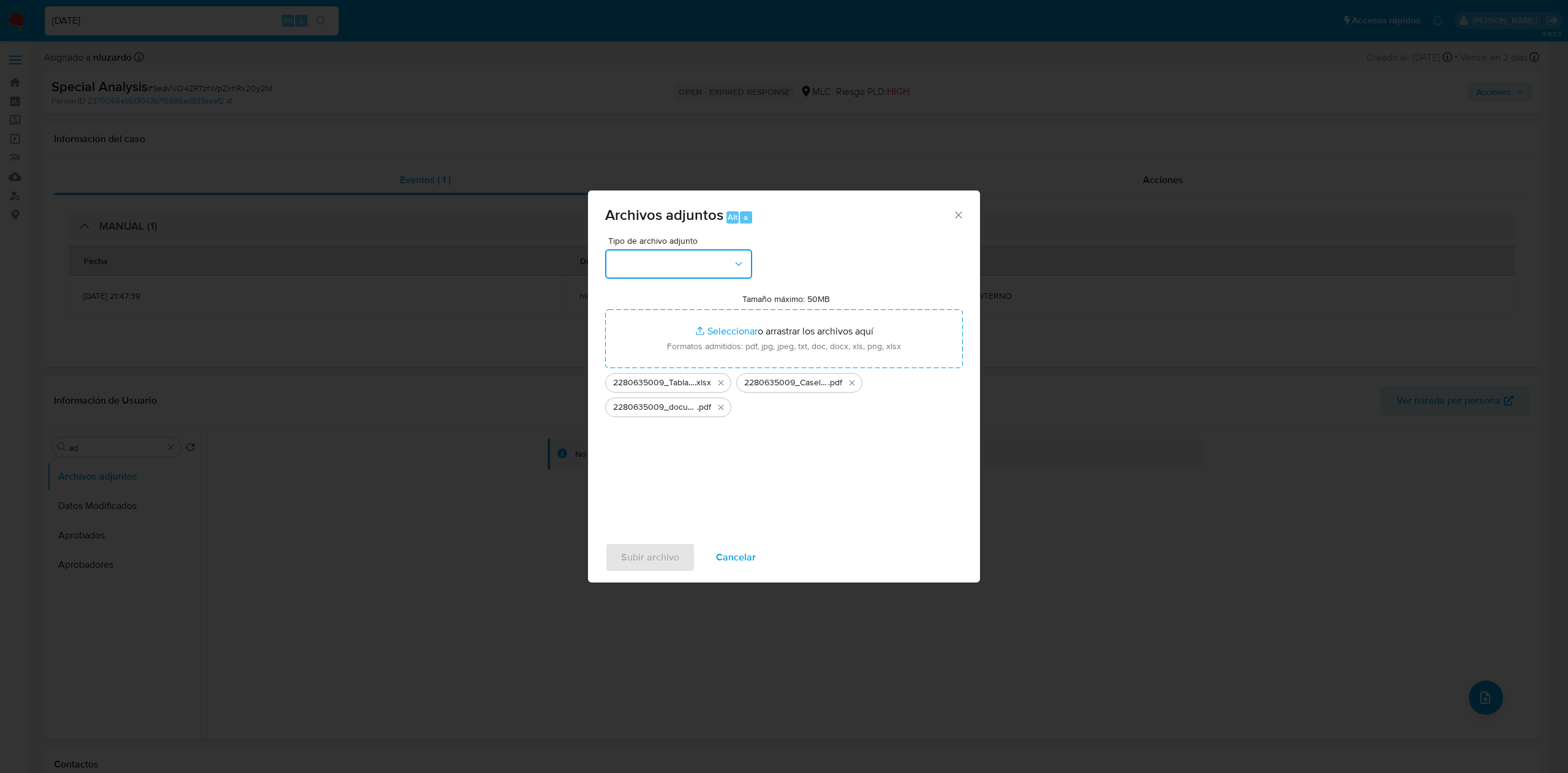
click at [737, 260] on icon "button" at bounding box center [739, 264] width 13 height 13
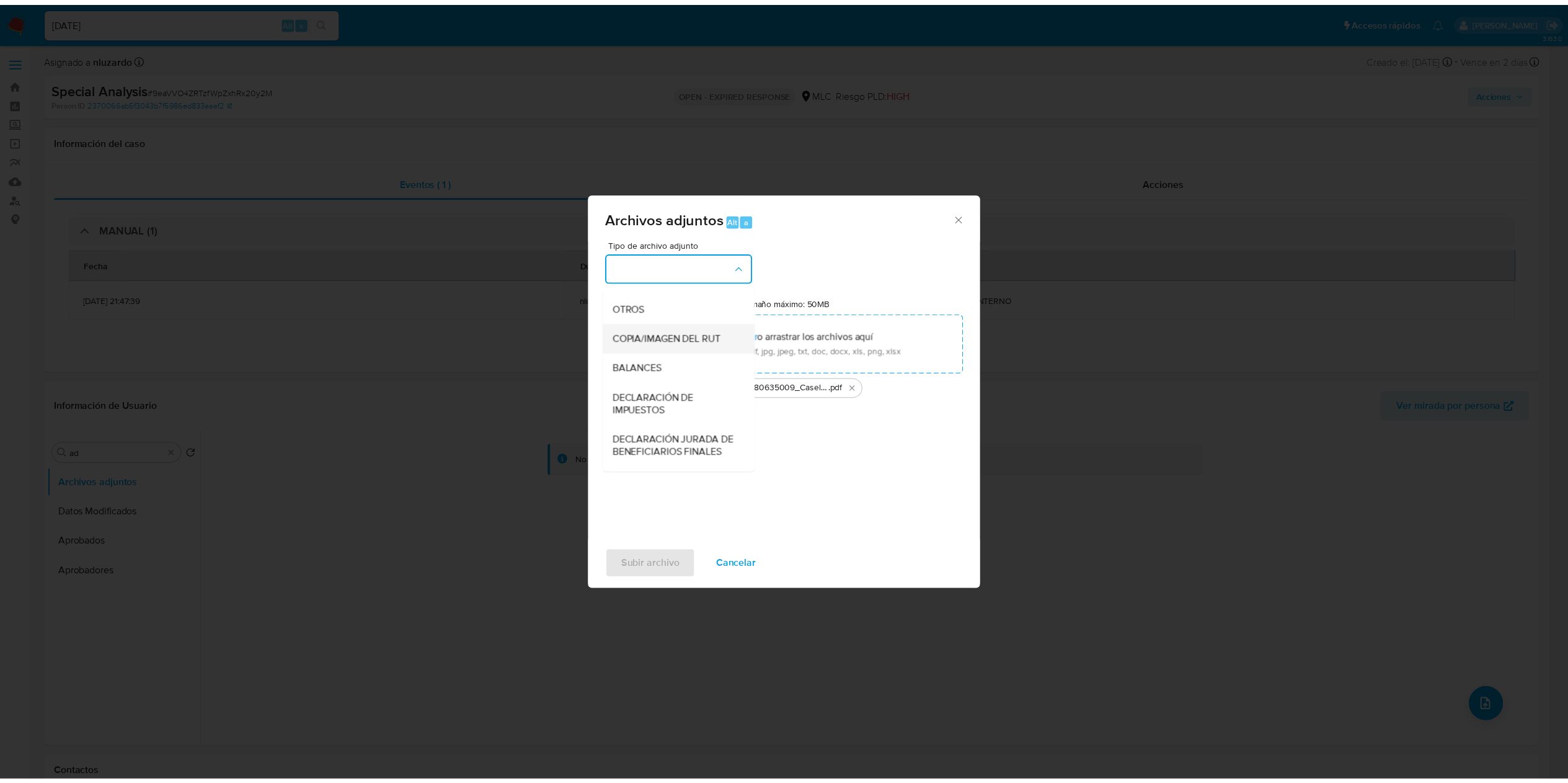
scroll to position [169, 0]
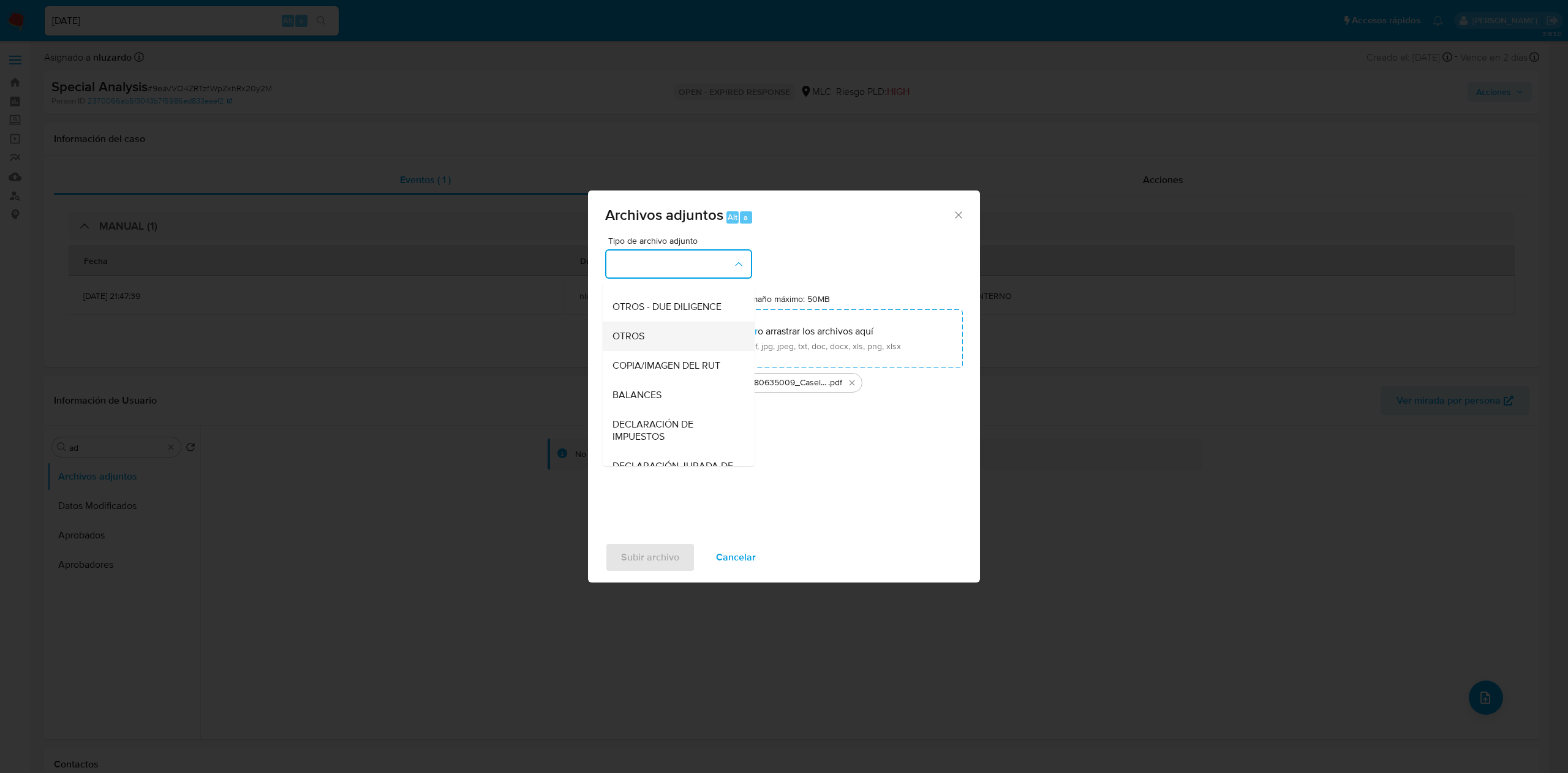
click at [664, 351] on div "OTROS" at bounding box center [676, 336] width 125 height 30
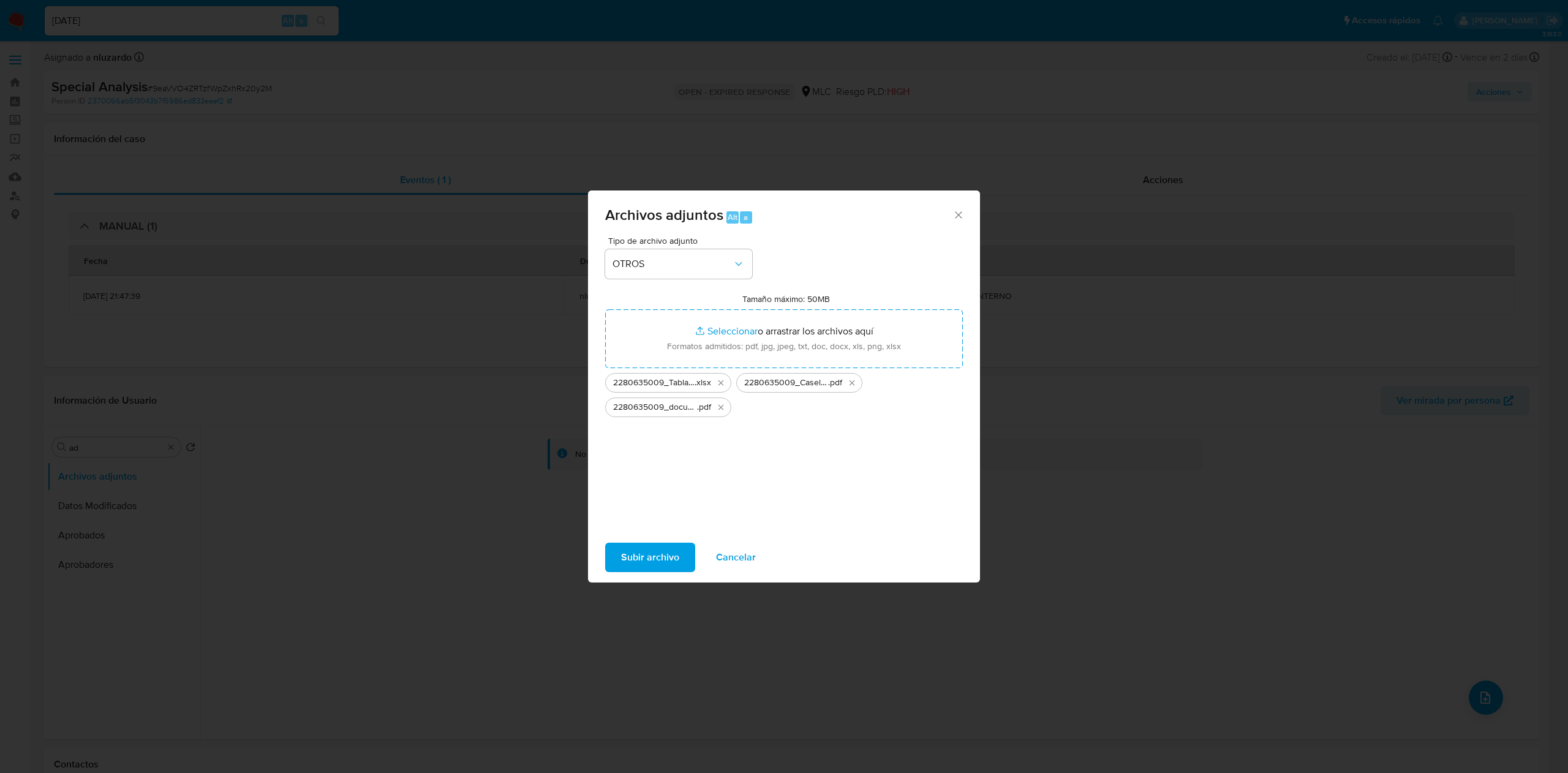
click at [650, 552] on span "Subir archivo" at bounding box center [650, 557] width 58 height 27
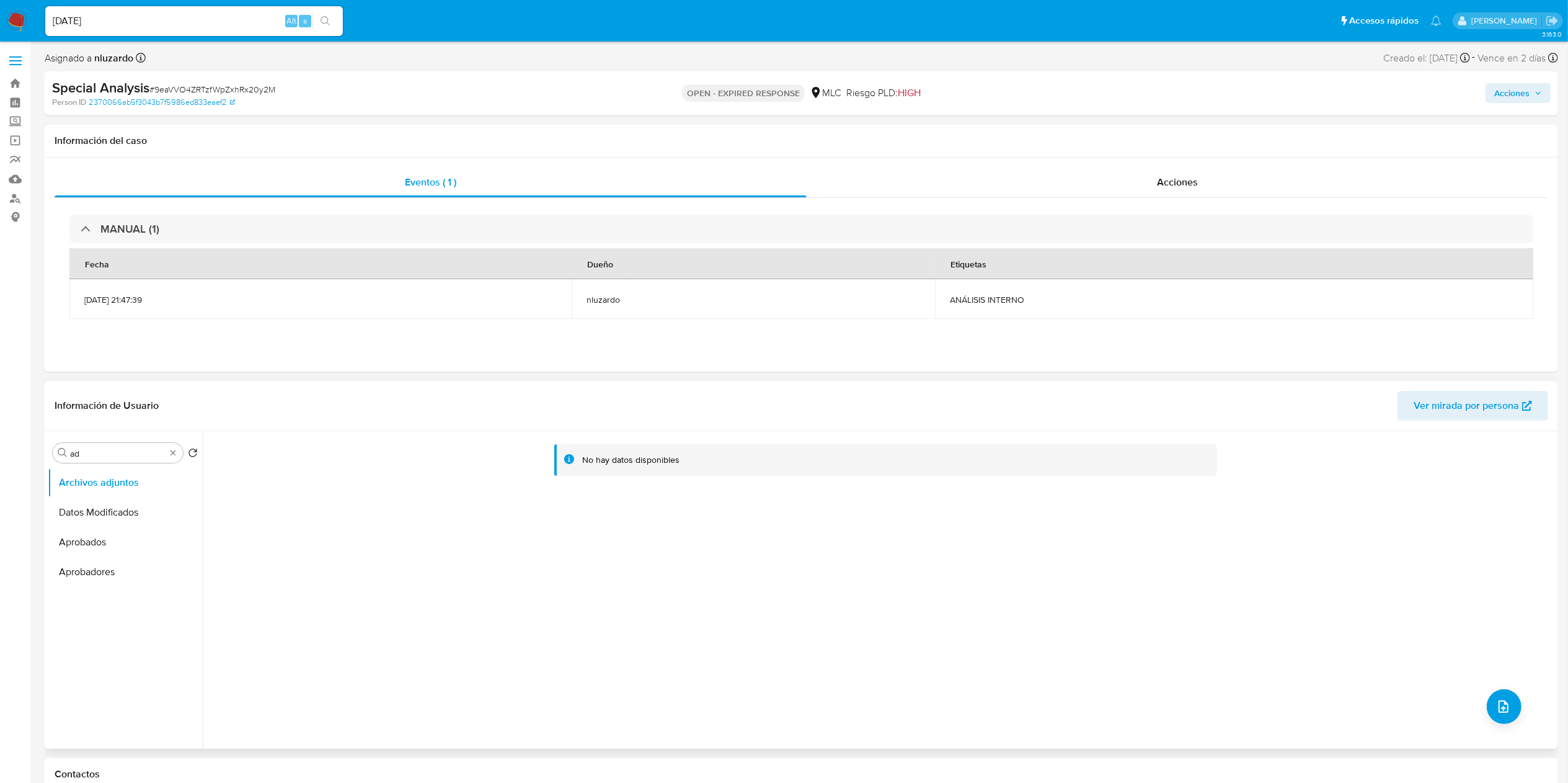
click at [818, 586] on div "No hay datos disponibles" at bounding box center [879, 590] width 1352 height 318
drag, startPoint x: 1146, startPoint y: 175, endPoint x: 1149, endPoint y: 168, distance: 7.6
click at [1149, 168] on div "Acciones" at bounding box center [1177, 182] width 742 height 30
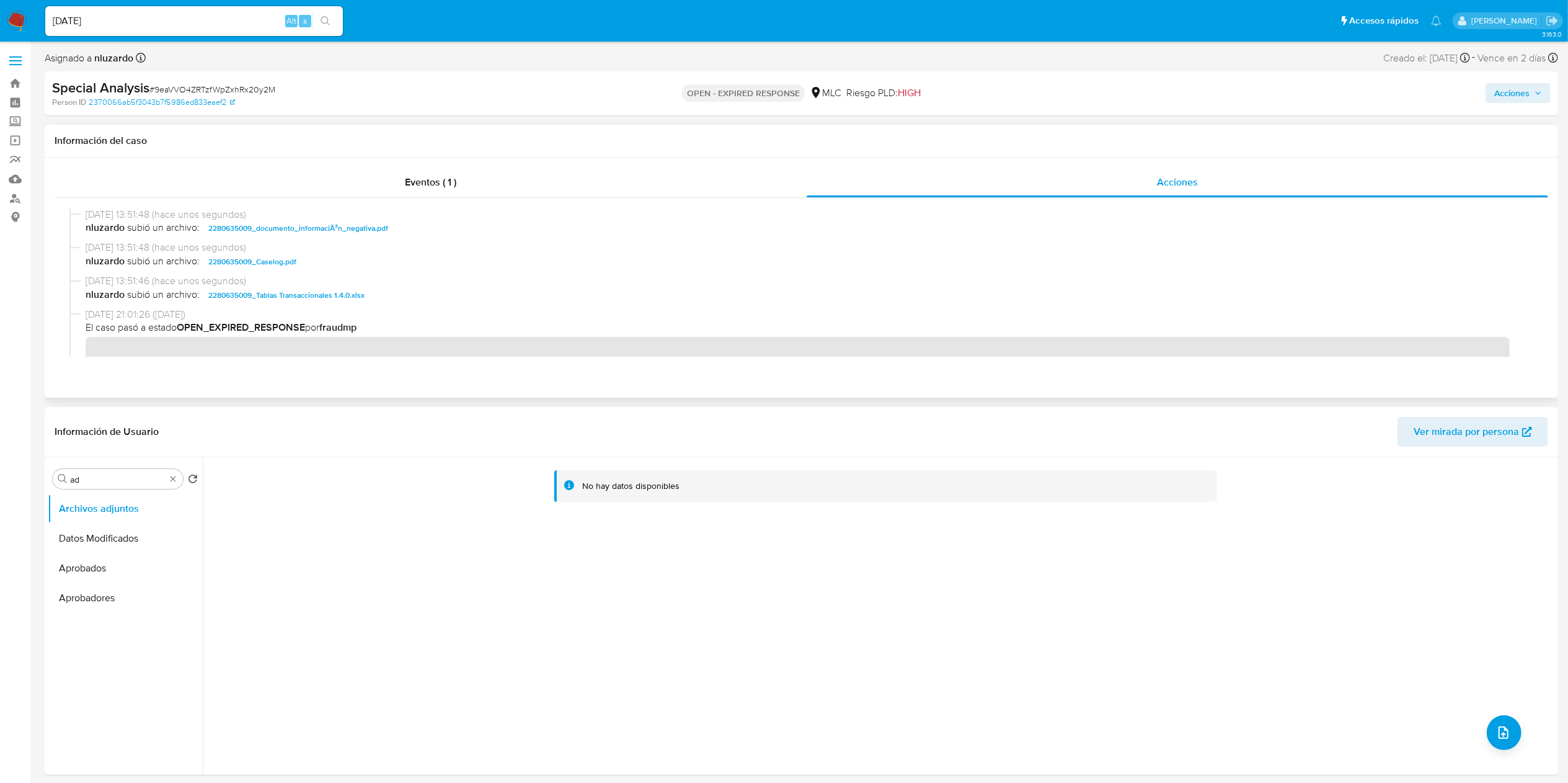
click at [316, 262] on span "nluzardo subió un archivo: 2280635009_Caselog.pdf" at bounding box center [807, 262] width 1443 height 15
click at [361, 266] on span "nluzardo subió un archivo: 2280635009_Caselog.pdf" at bounding box center [807, 262] width 1443 height 15
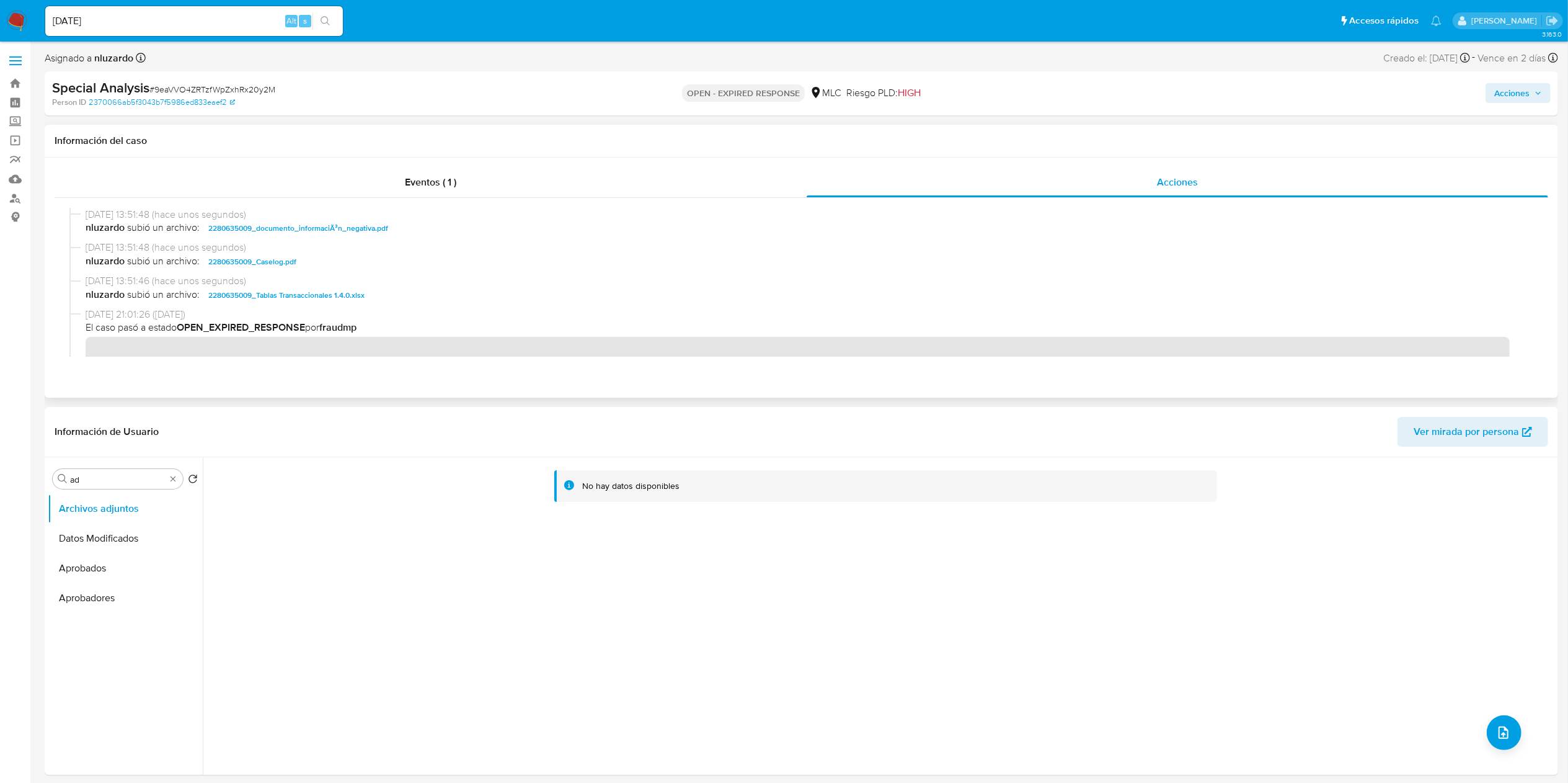
click at [361, 266] on span "nluzardo subió un archivo: 2280635009_Caselog.pdf" at bounding box center [807, 262] width 1443 height 15
click at [113, 573] on button "KYC" at bounding box center [120, 568] width 145 height 30
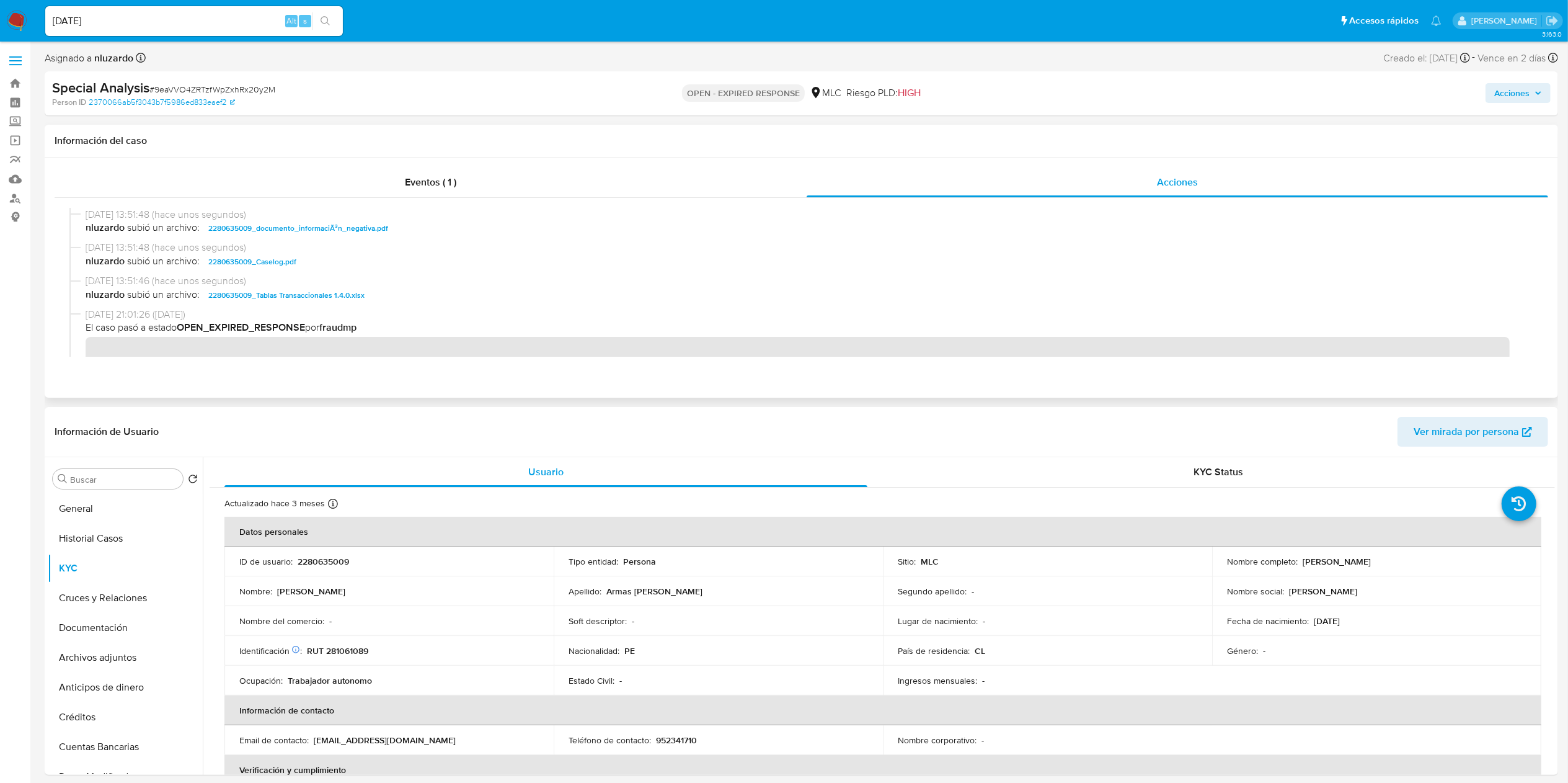
click at [322, 263] on span "nluzardo subió un archivo: 2280635009_Caselog.pdf" at bounding box center [807, 262] width 1443 height 15
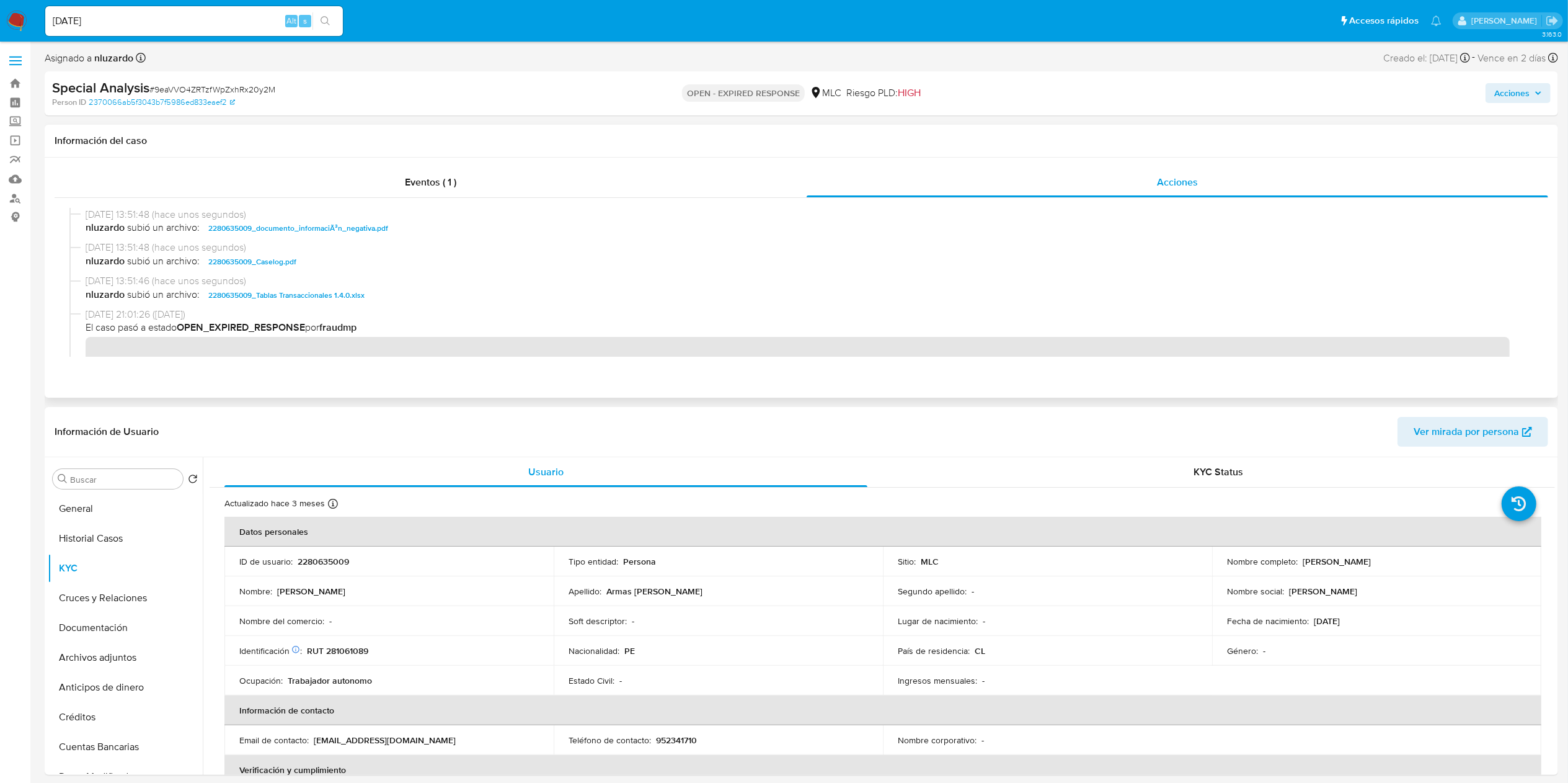
click at [322, 263] on span "nluzardo subió un archivo: 2280635009_Caselog.pdf" at bounding box center [807, 262] width 1443 height 15
click at [1190, 94] on span "Acciones" at bounding box center [1512, 93] width 36 height 20
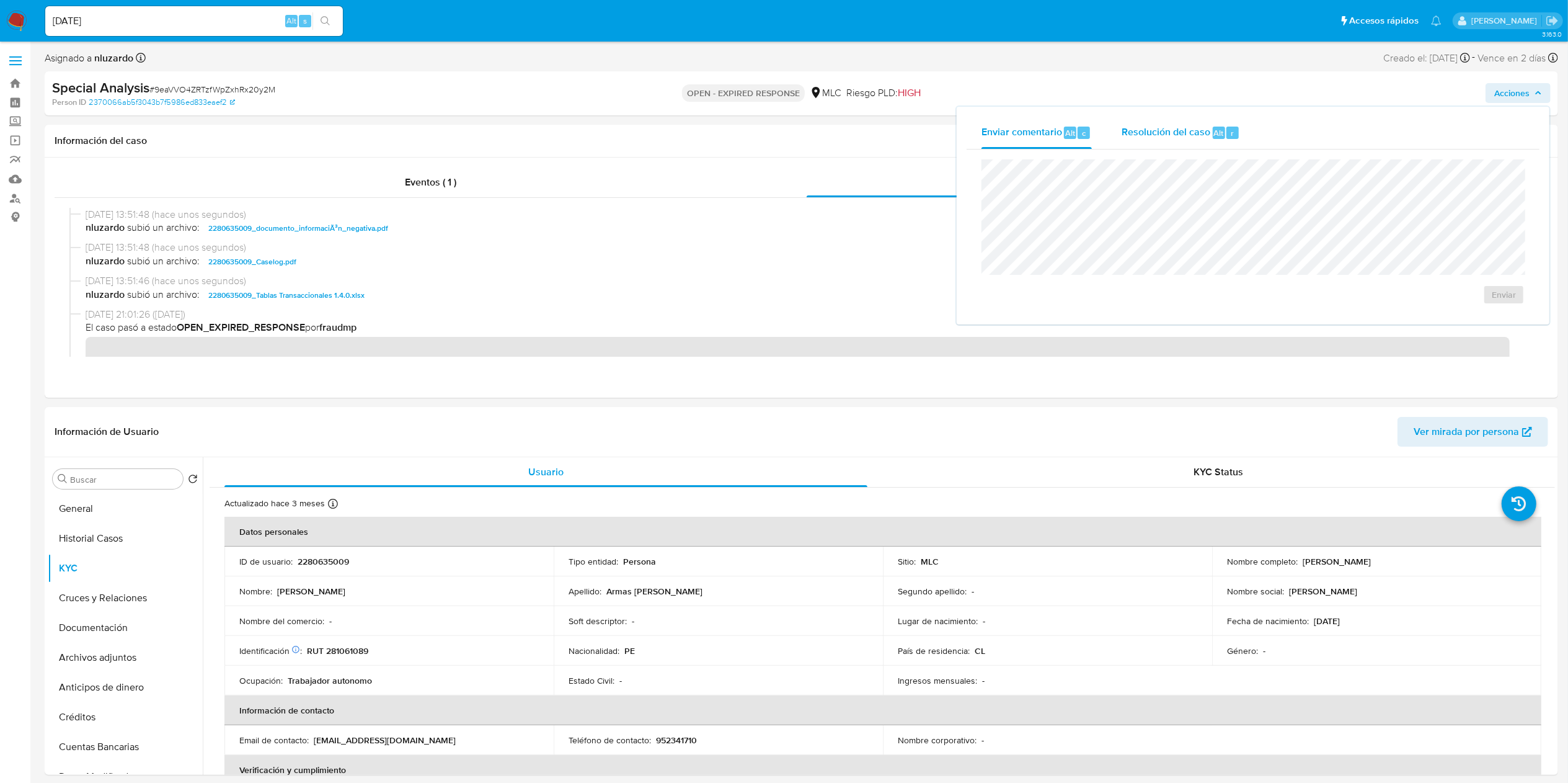
click at [1154, 147] on div "Resolución del caso Alt r" at bounding box center [1181, 132] width 118 height 32
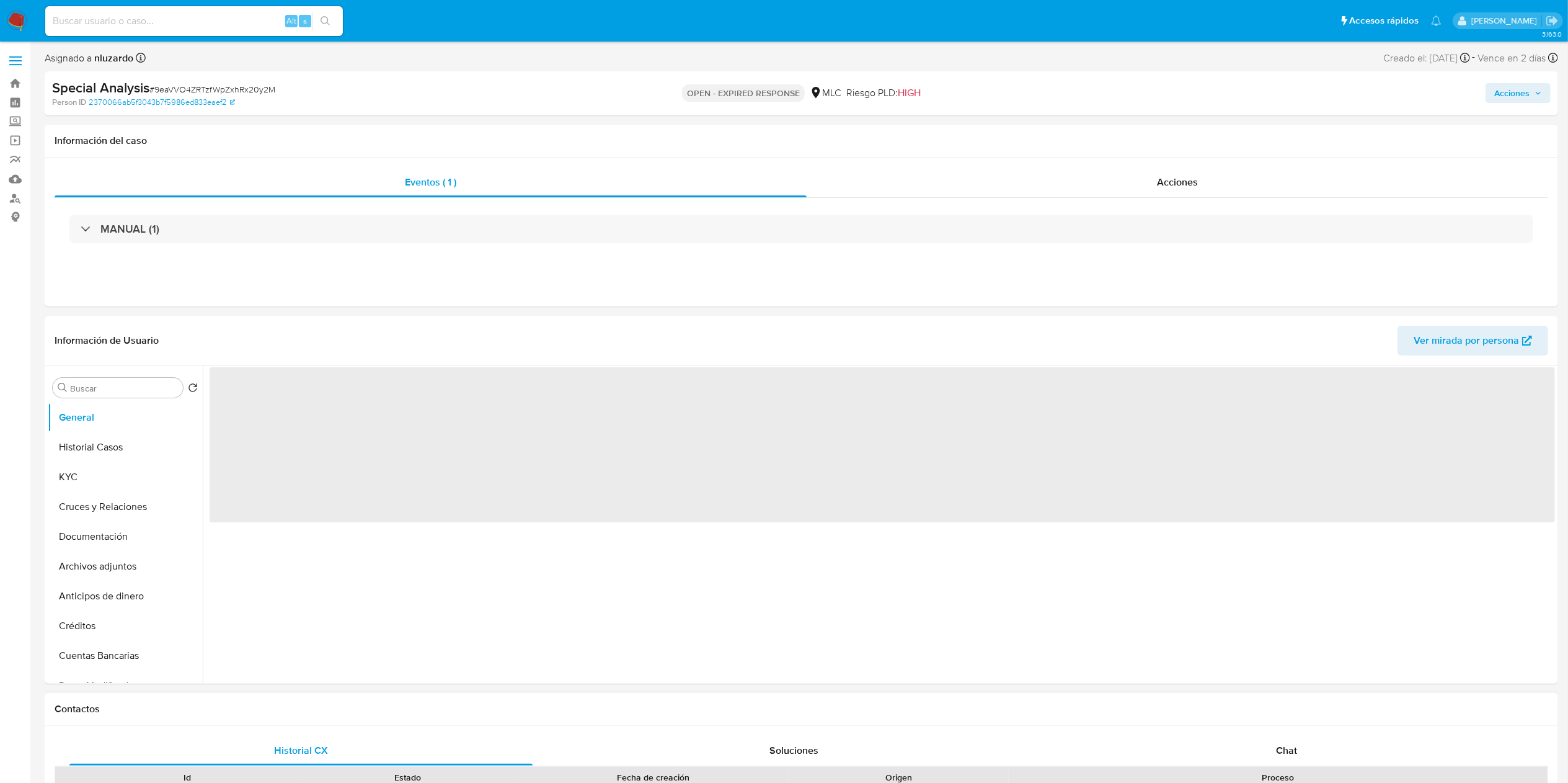
select select "10"
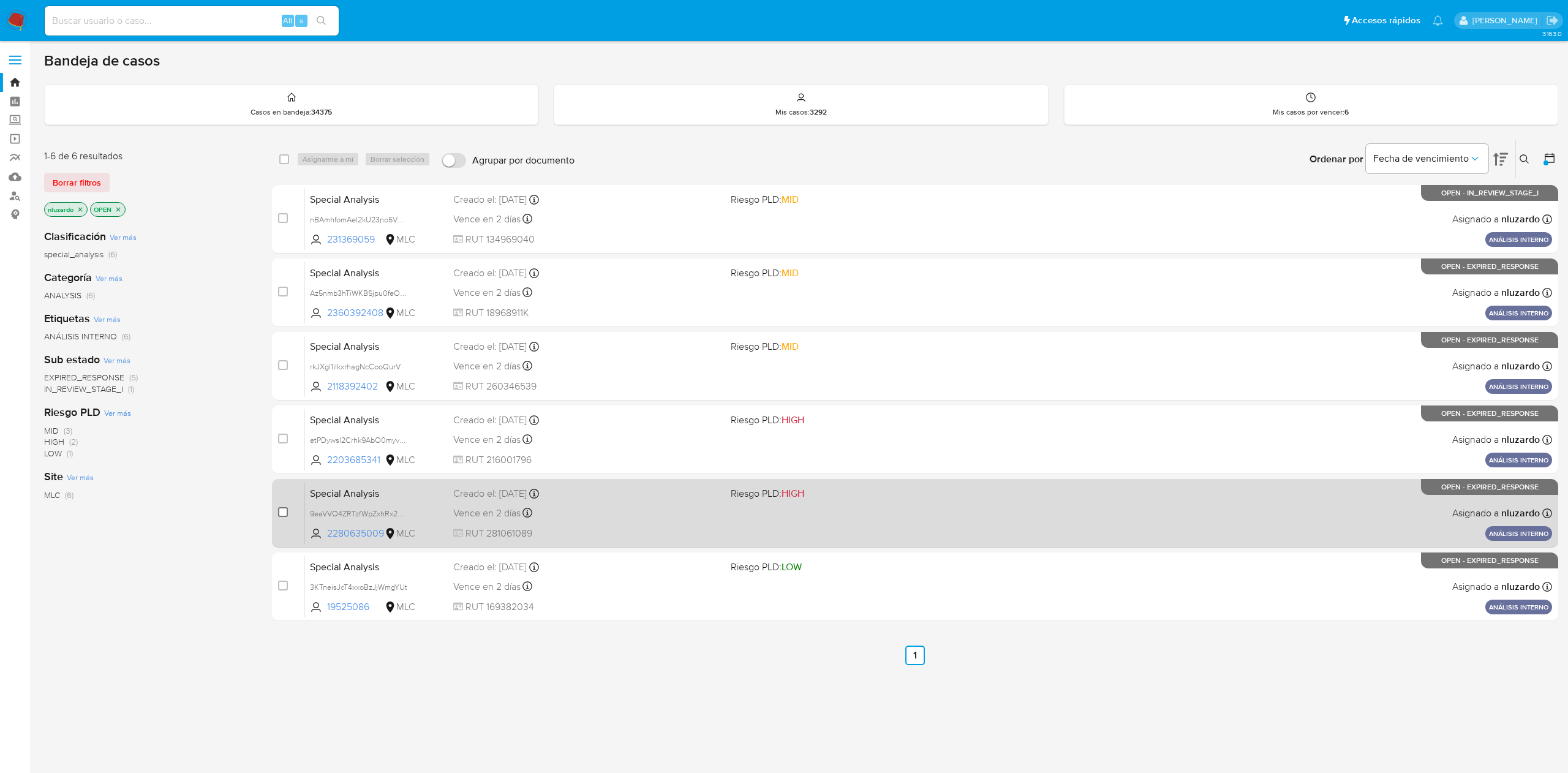
click at [283, 507] on input "checkbox" at bounding box center [283, 512] width 10 height 10
checkbox input "true"
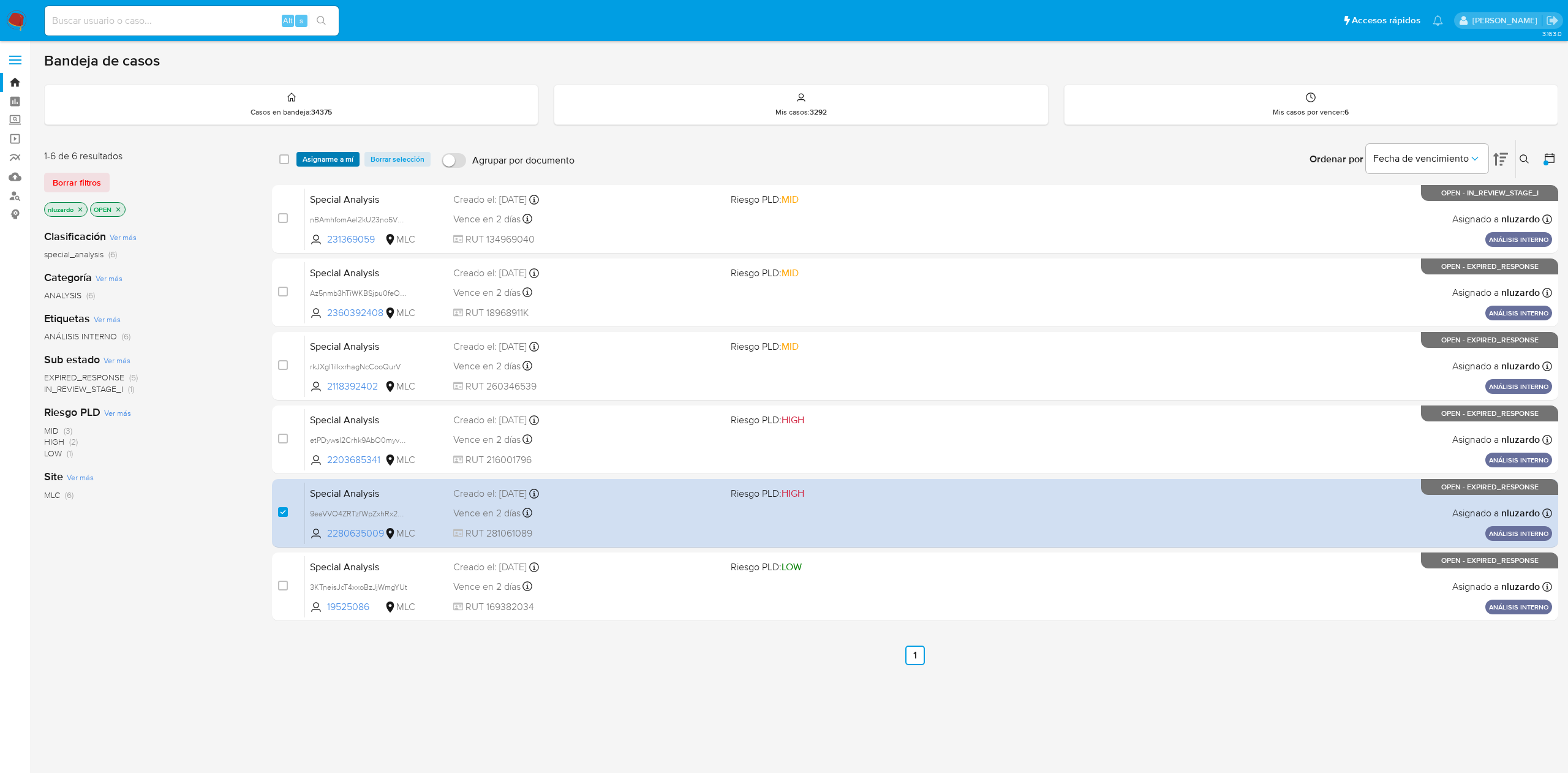
click at [336, 153] on span "Asignarme a mí" at bounding box center [328, 160] width 51 height 13
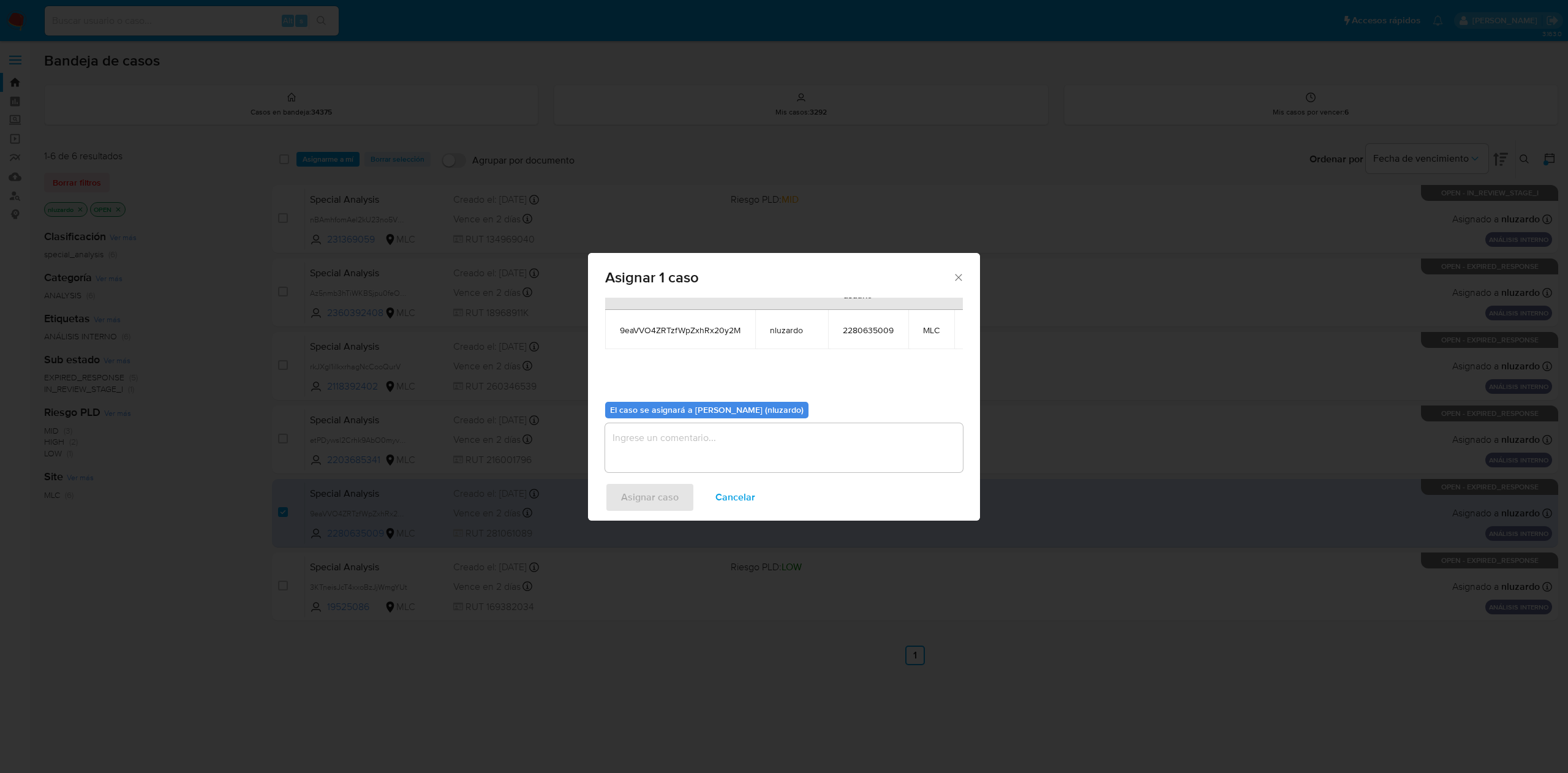
scroll to position [81, 0]
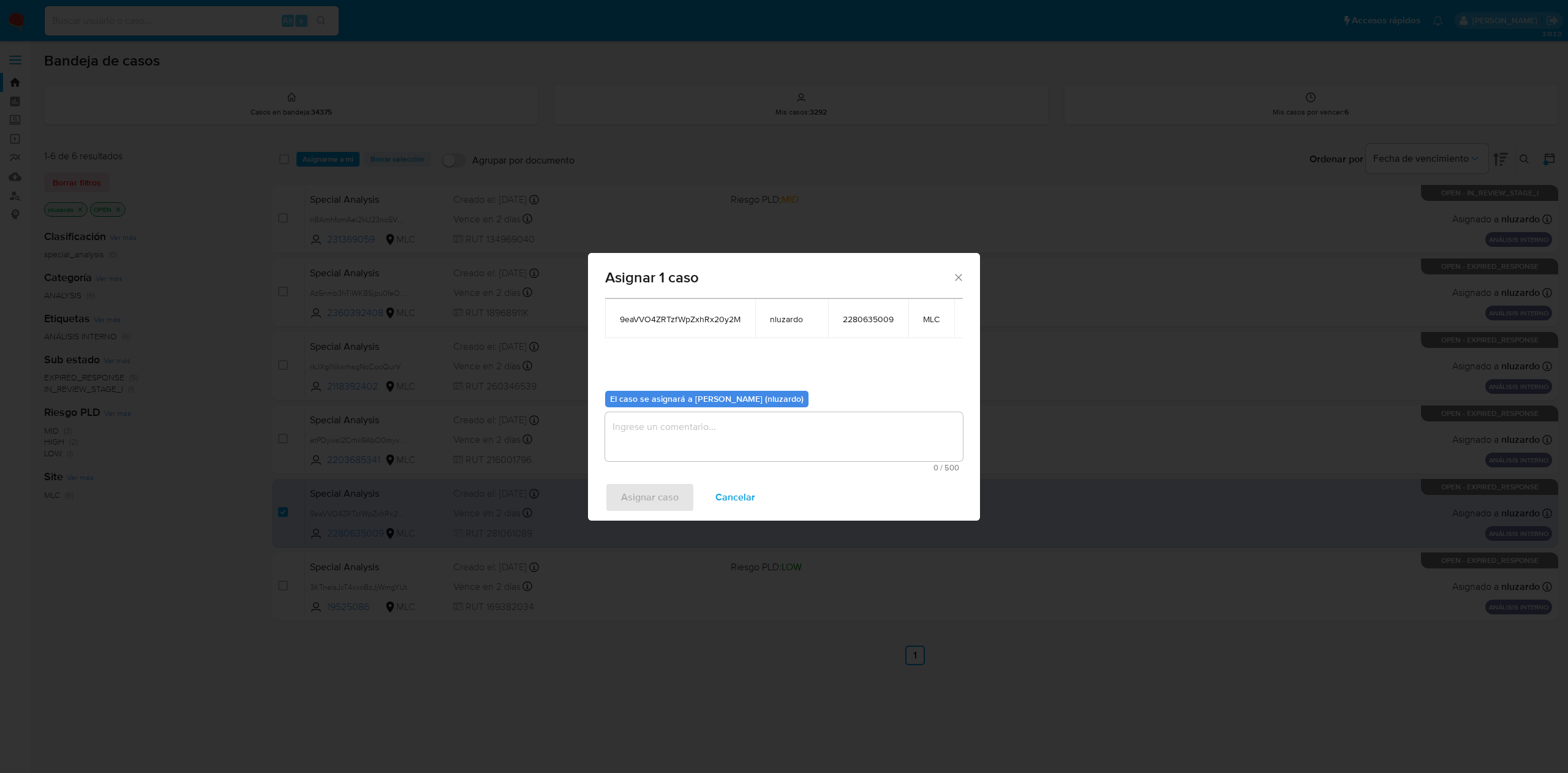
click at [677, 431] on textarea "assign-modal" at bounding box center [784, 437] width 358 height 49
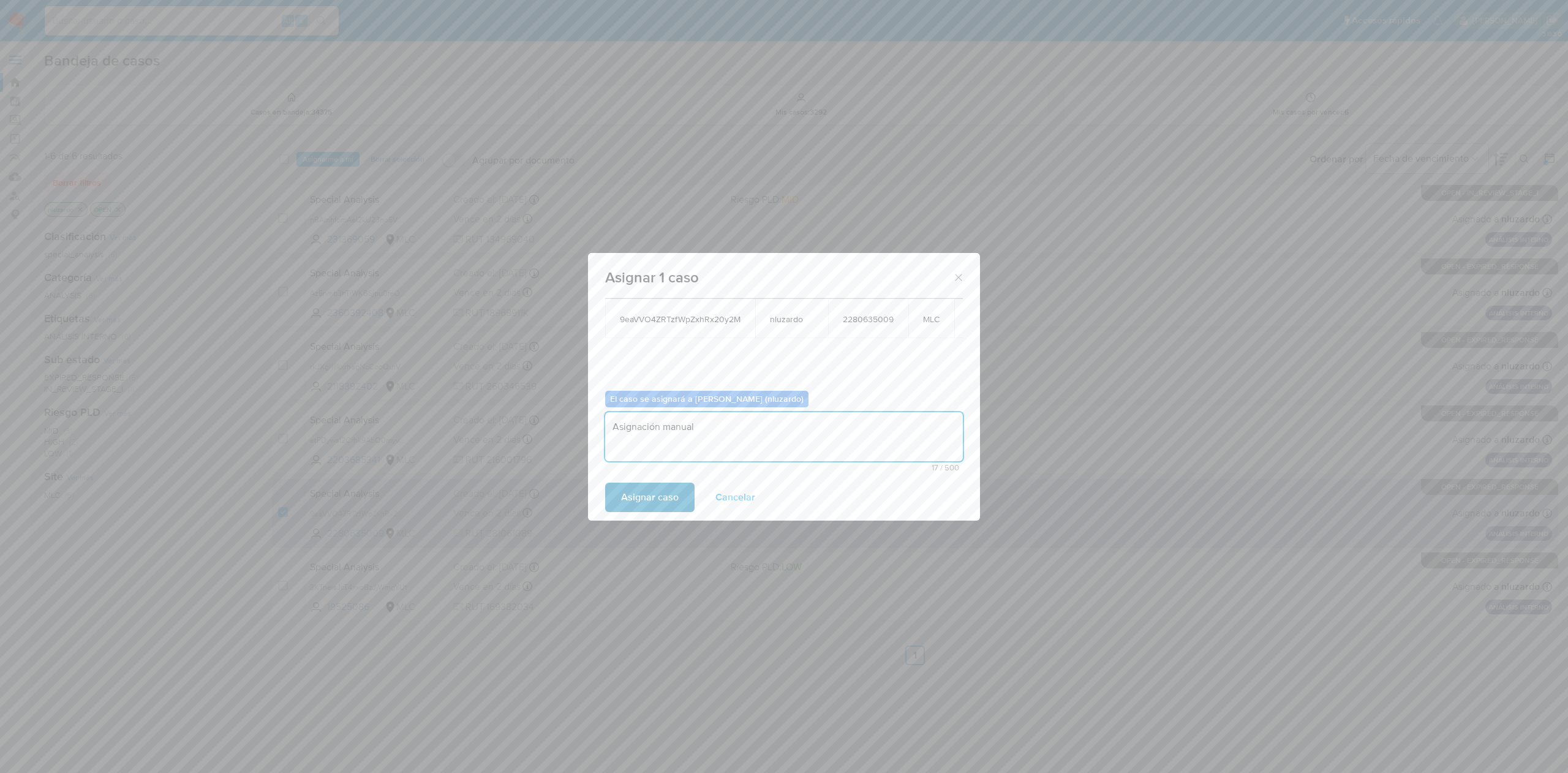
type textarea "Asignación manual"
click at [660, 499] on span "Asignar caso" at bounding box center [650, 497] width 58 height 27
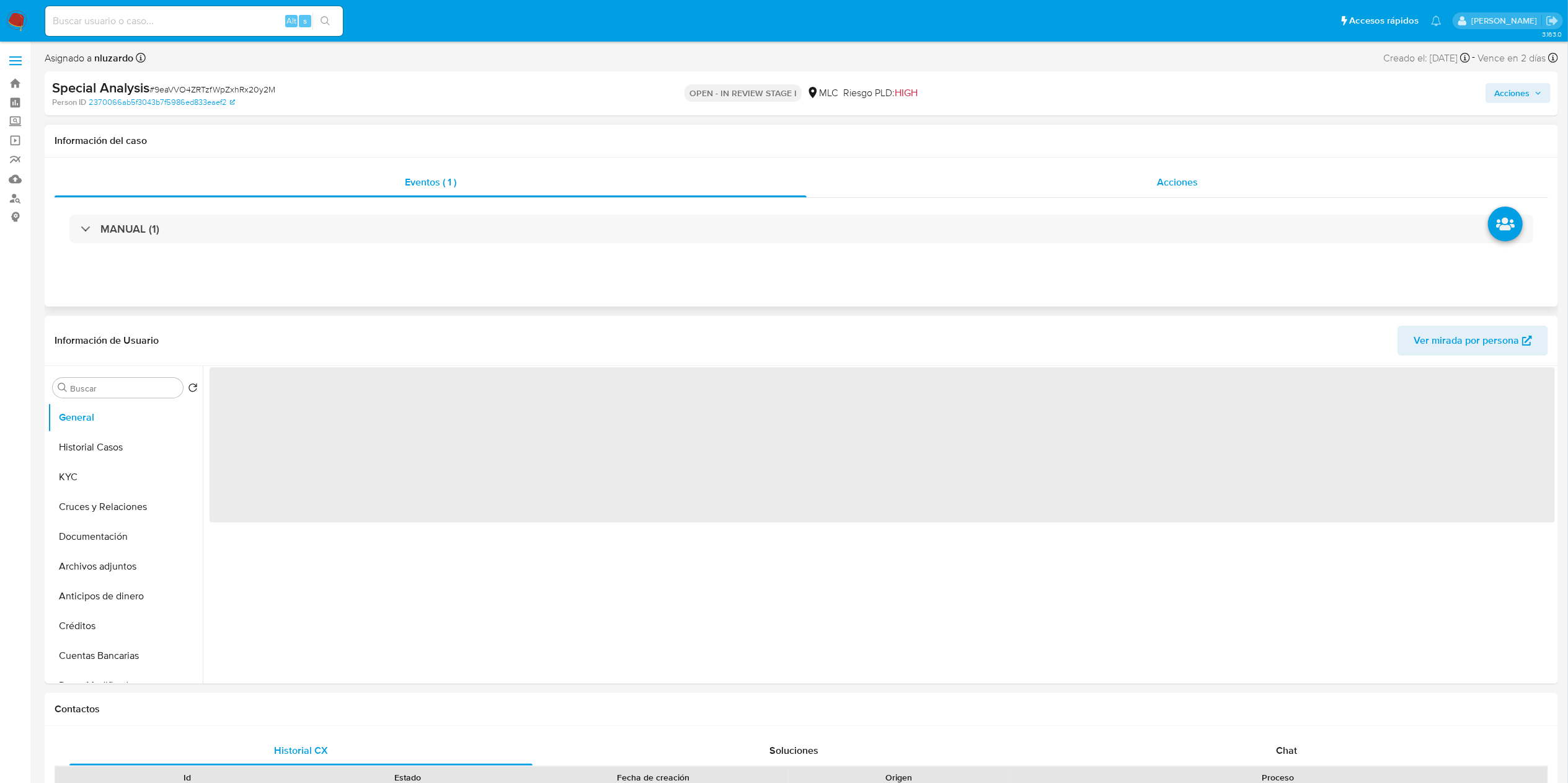
select select "10"
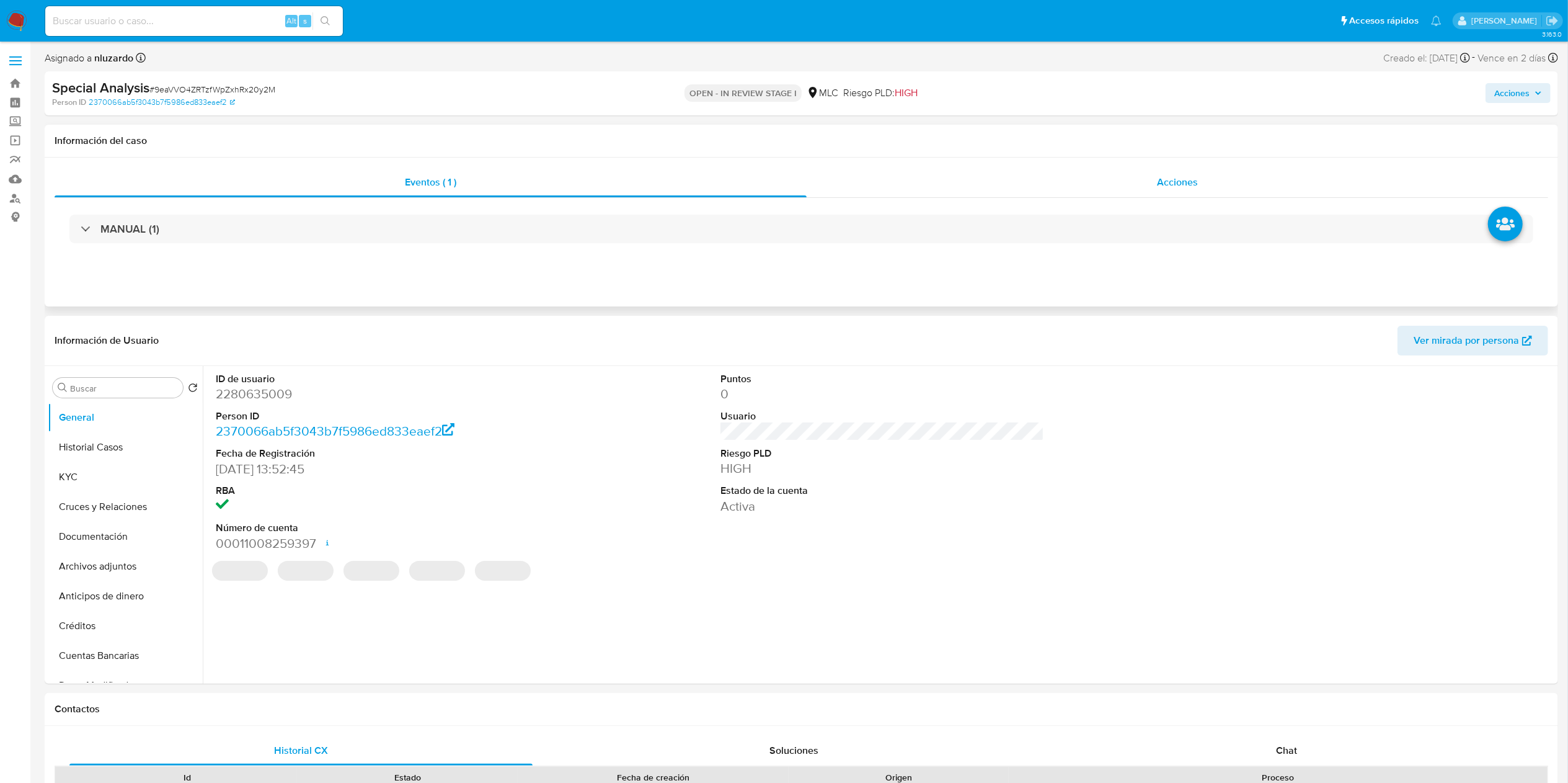
click at [1131, 185] on div "Acciones" at bounding box center [1177, 182] width 742 height 30
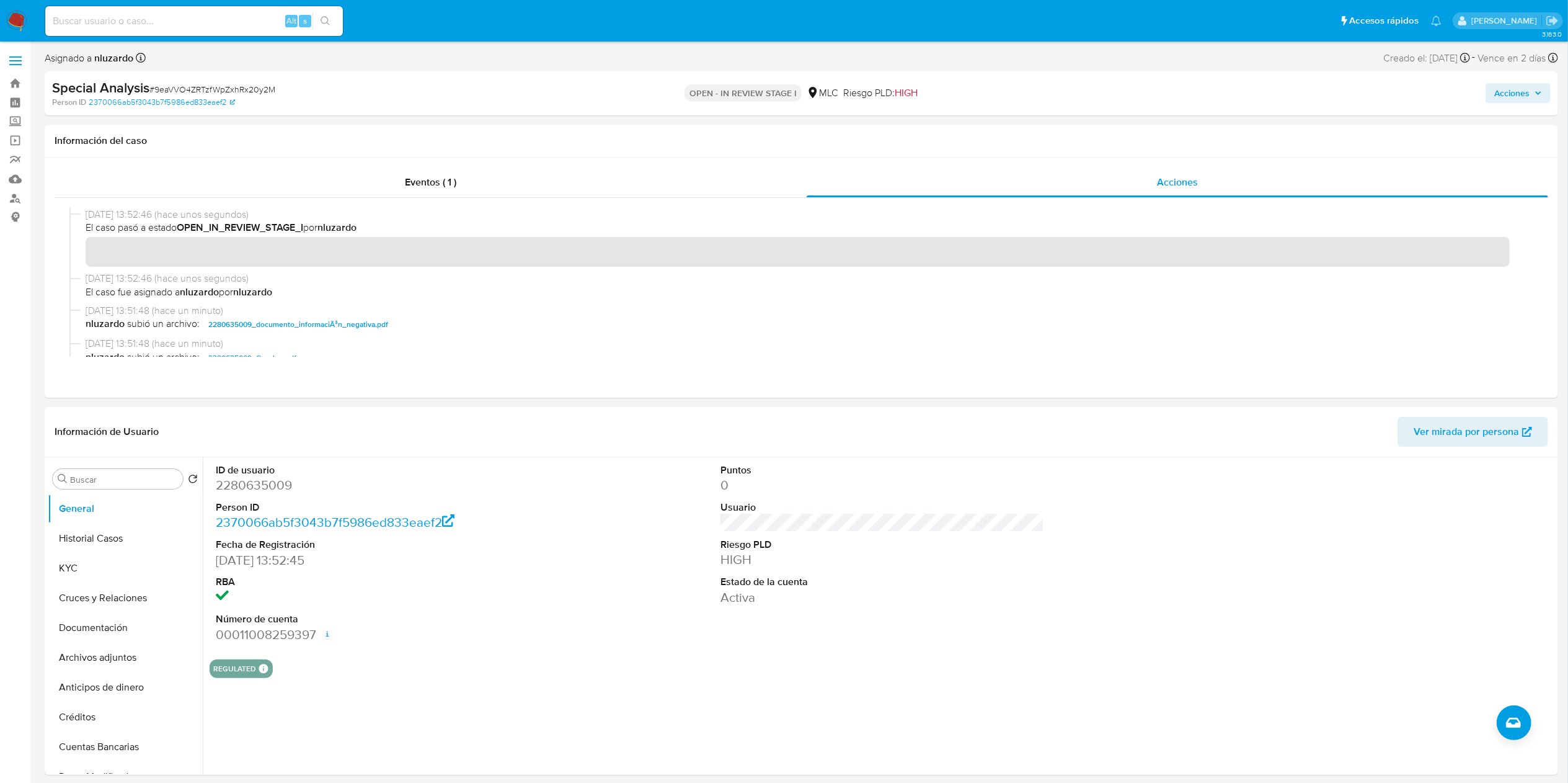
click at [1518, 98] on span "Acciones" at bounding box center [1512, 93] width 36 height 20
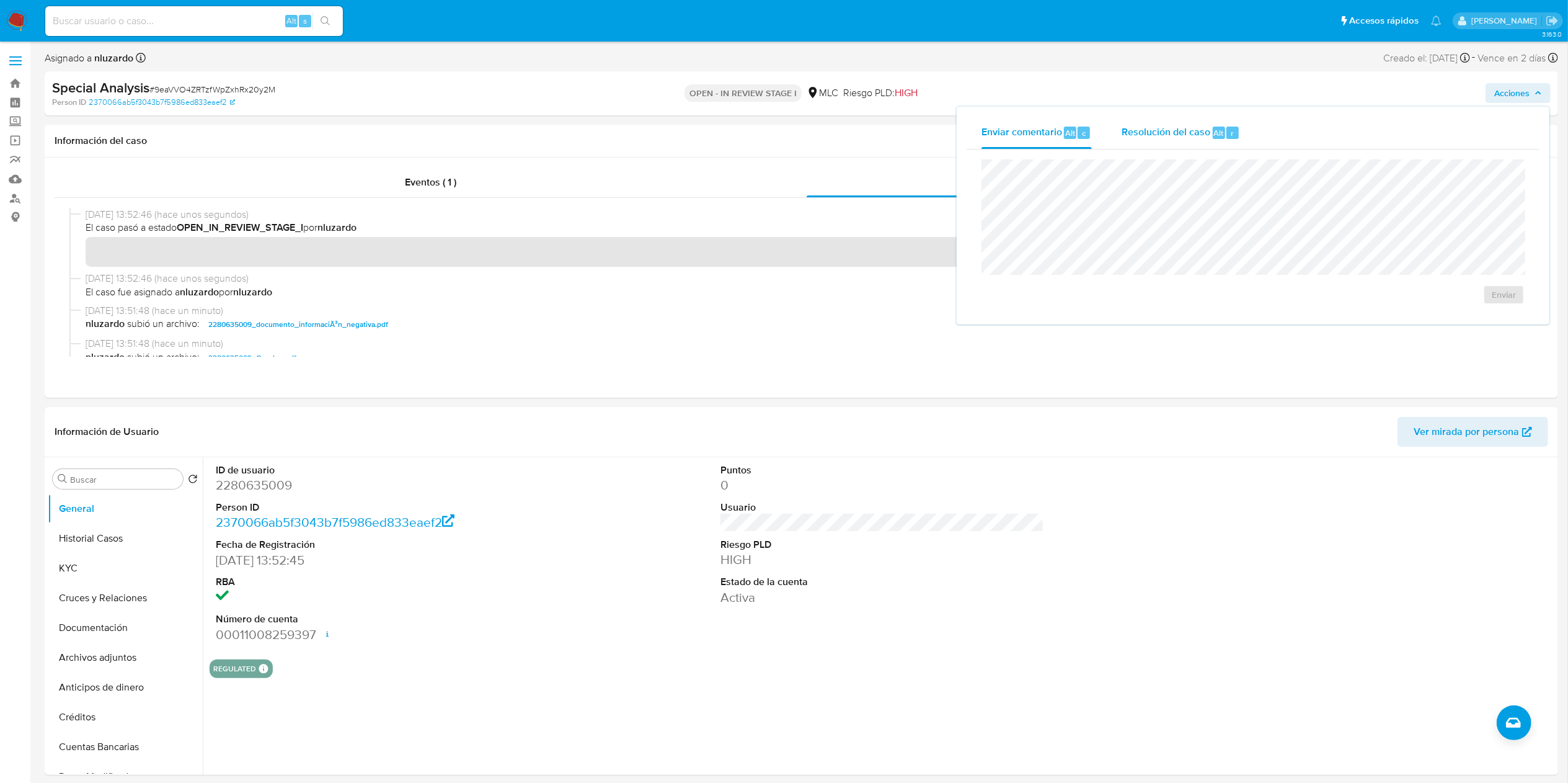
click at [1196, 138] on span "Resolución del caso" at bounding box center [1166, 132] width 89 height 14
click at [1450, 307] on span "ROI Proposal" at bounding box center [1468, 307] width 61 height 27
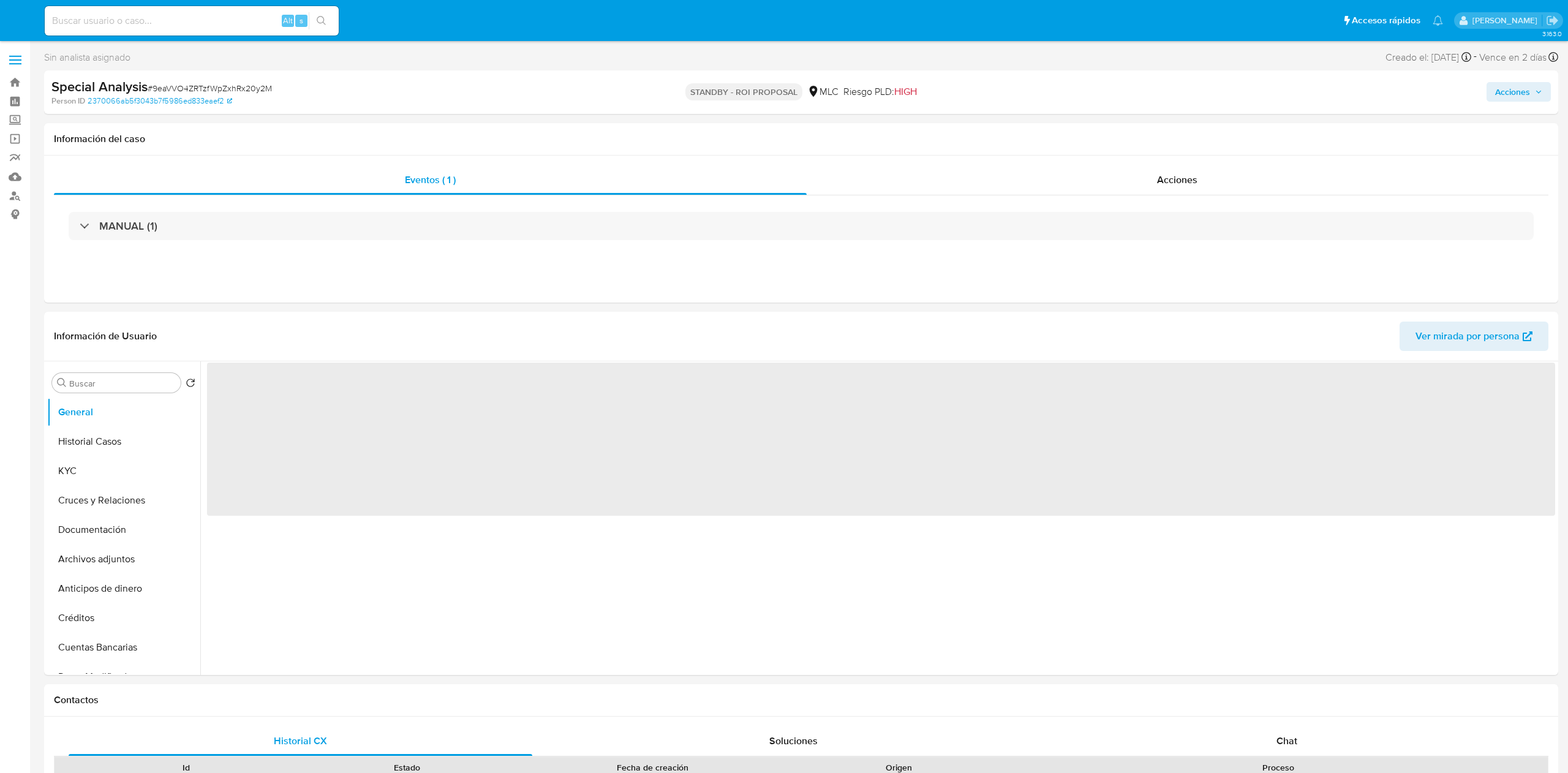
select select "10"
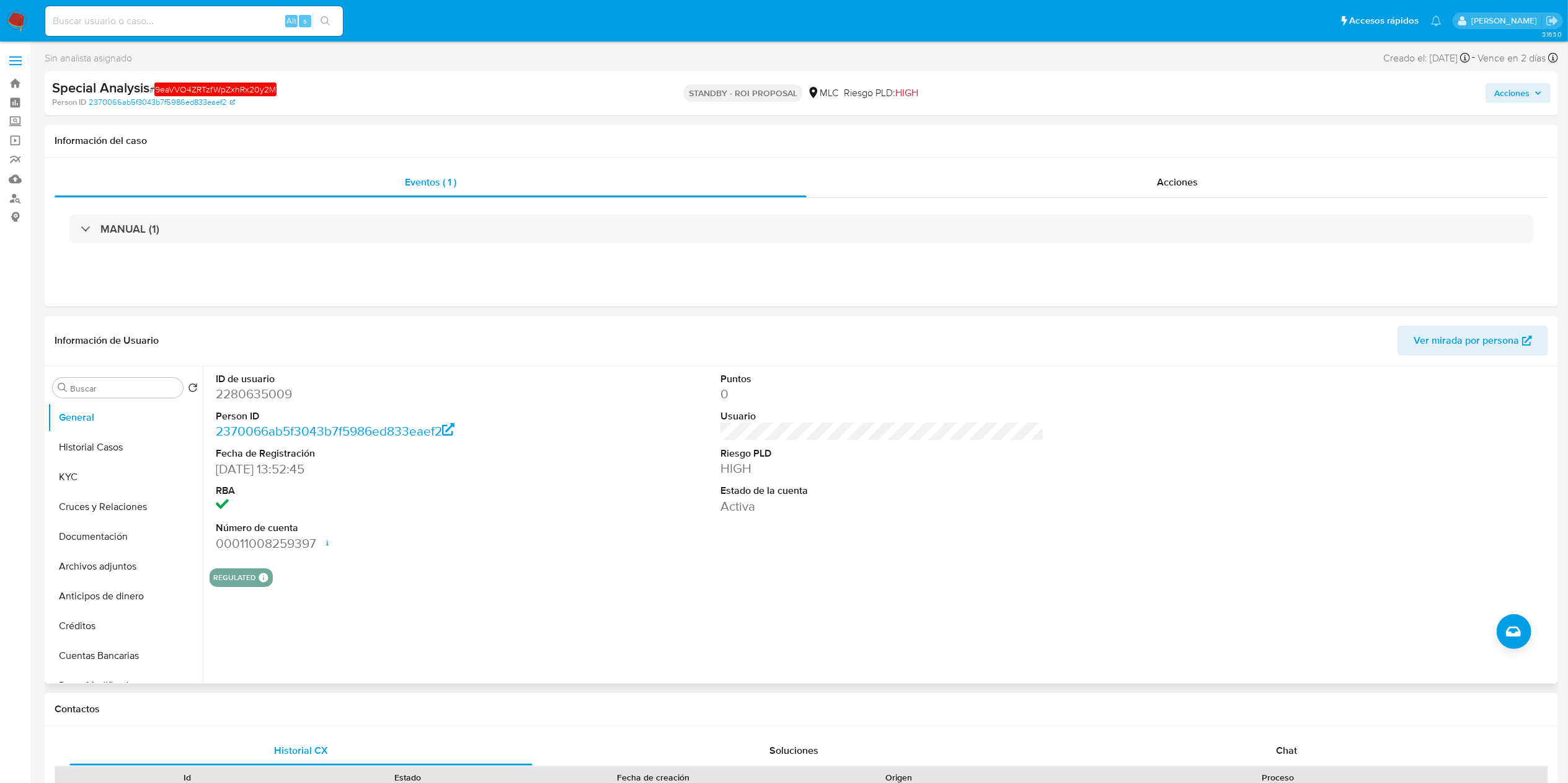
click at [1281, 535] on div at bounding box center [1387, 462] width 337 height 193
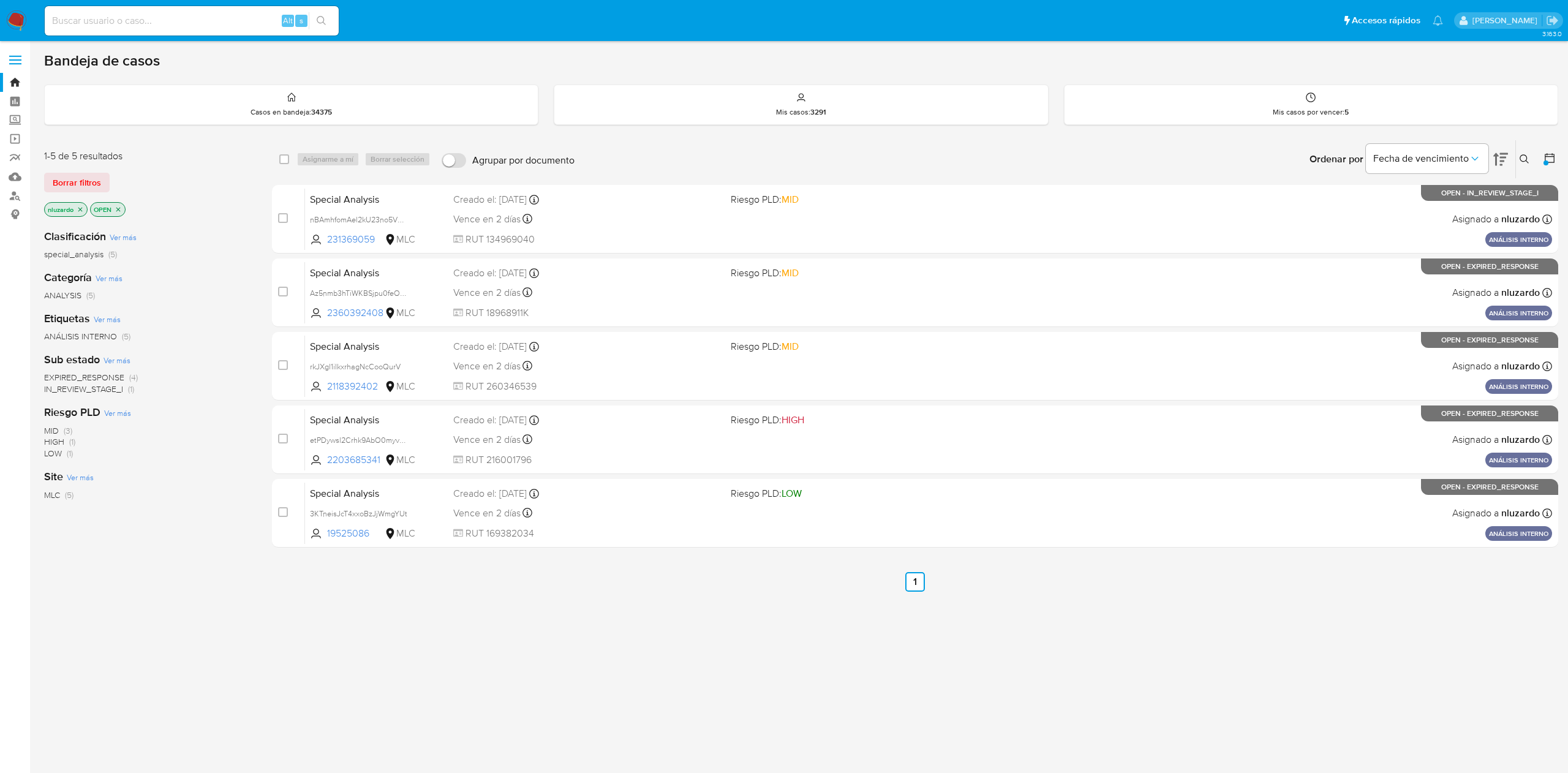
drag, startPoint x: 373, startPoint y: 538, endPoint x: 547, endPoint y: 656, distance: 210.2
click at [523, 658] on div "select-all-cases-checkbox Asignarme a mí Borrar selección Agrupar por documento…" at bounding box center [914, 416] width 1286 height 555
click at [548, 655] on div "select-all-cases-checkbox Asignarme a mí Borrar selección Agrupar por documento…" at bounding box center [914, 416] width 1286 height 555
click at [383, 585] on ul "Anterior 1 Siguiente" at bounding box center [914, 581] width 1286 height 20
drag, startPoint x: 376, startPoint y: 391, endPoint x: 582, endPoint y: 660, distance: 338.8
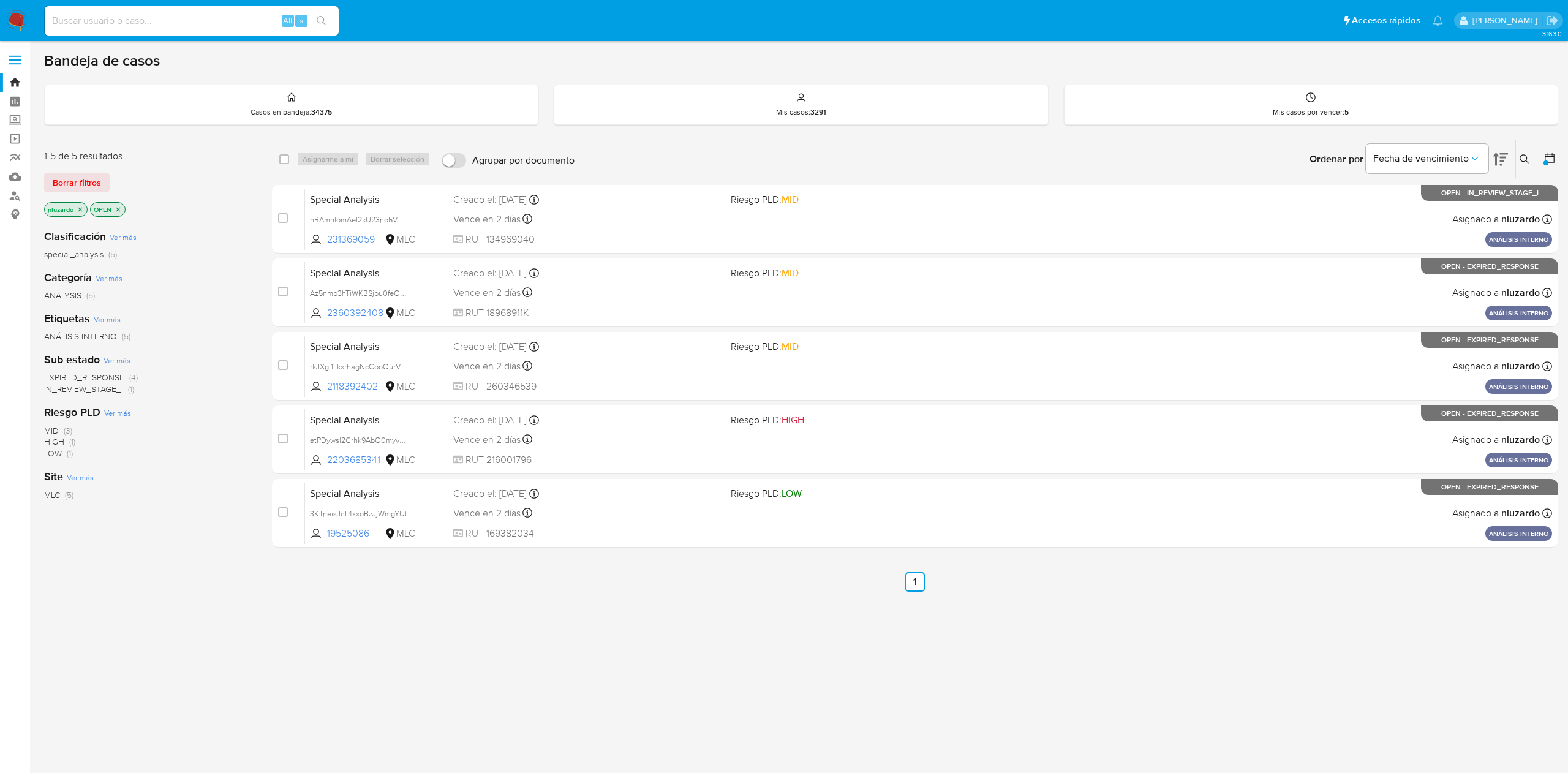
click at [524, 641] on div "select-all-cases-checkbox Asignarme a mí Borrar selección Agrupar por documento…" at bounding box center [914, 416] width 1286 height 555
drag, startPoint x: 582, startPoint y: 660, endPoint x: 709, endPoint y: 749, distance: 155.1
click at [583, 663] on div "select-all-cases-checkbox Asignarme a mí Borrar selección Agrupar por documento…" at bounding box center [914, 416] width 1286 height 555
click at [772, 653] on div "select-all-cases-checkbox Asignarme a mí Borrar selección Agrupar por documento…" at bounding box center [914, 416] width 1286 height 555
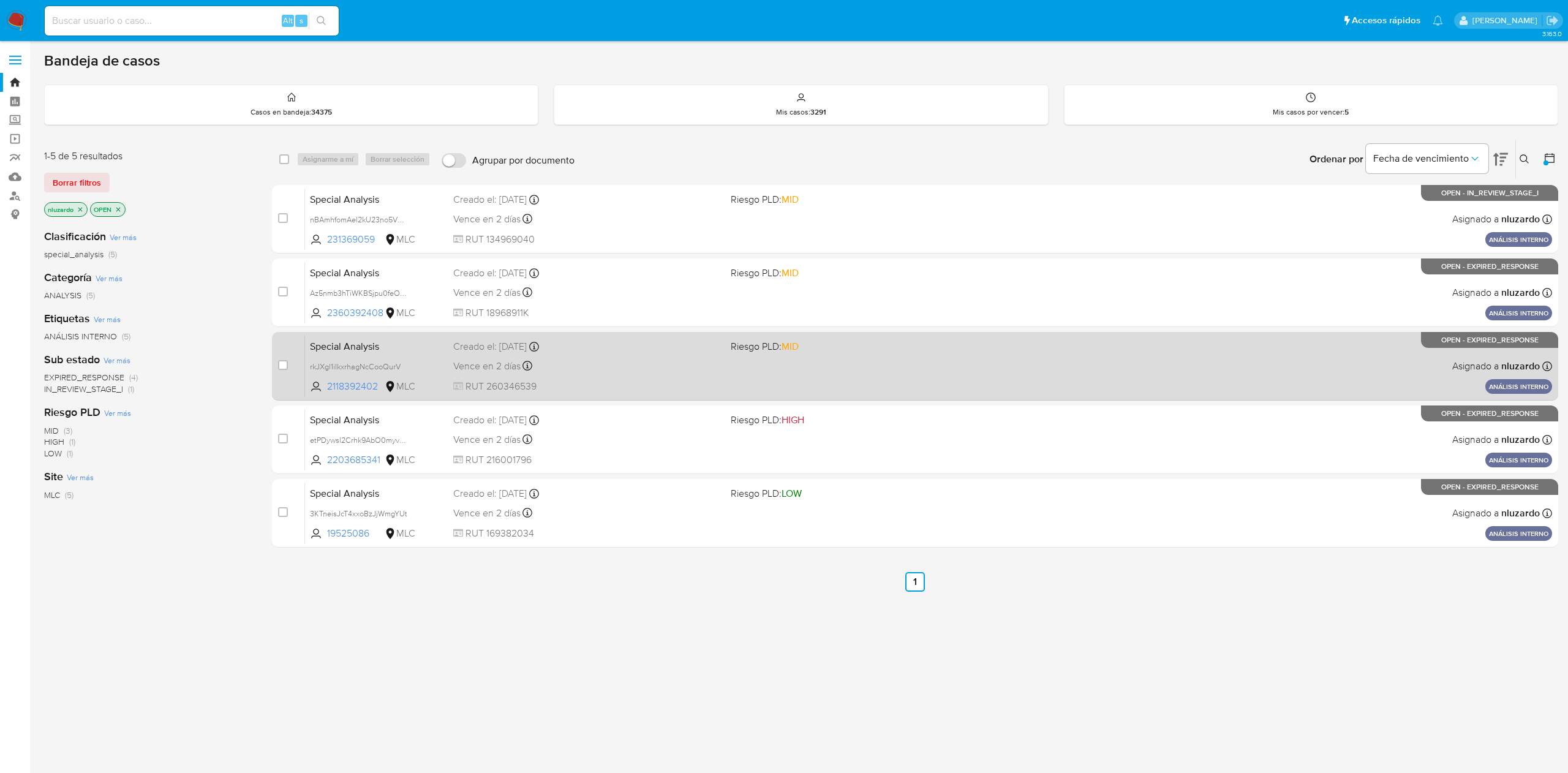
click at [653, 360] on div "Vence en 2 días Vence el 12/10/2025 21:47:29" at bounding box center [586, 365] width 267 height 16
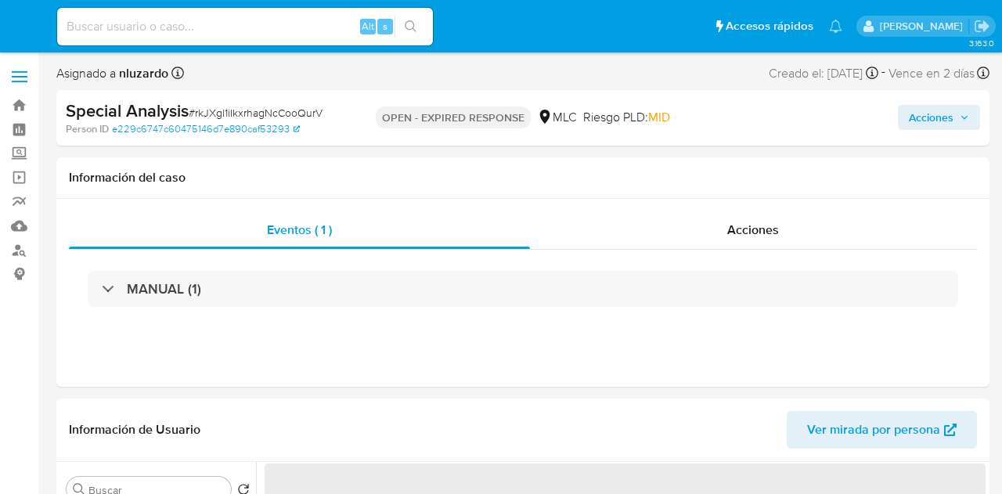
select select "10"
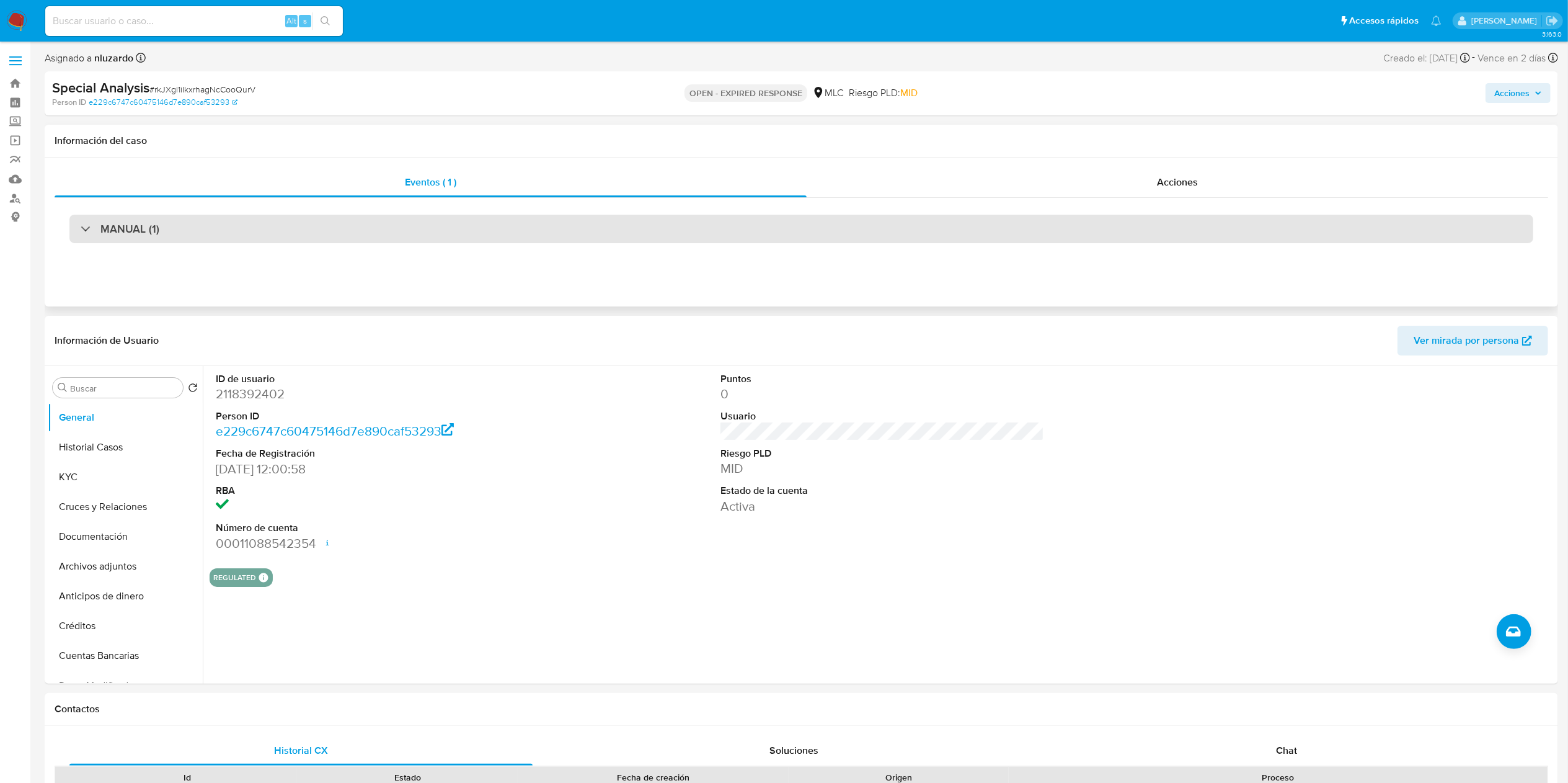
click at [128, 230] on h3 "MANUAL (1)" at bounding box center [130, 228] width 59 height 13
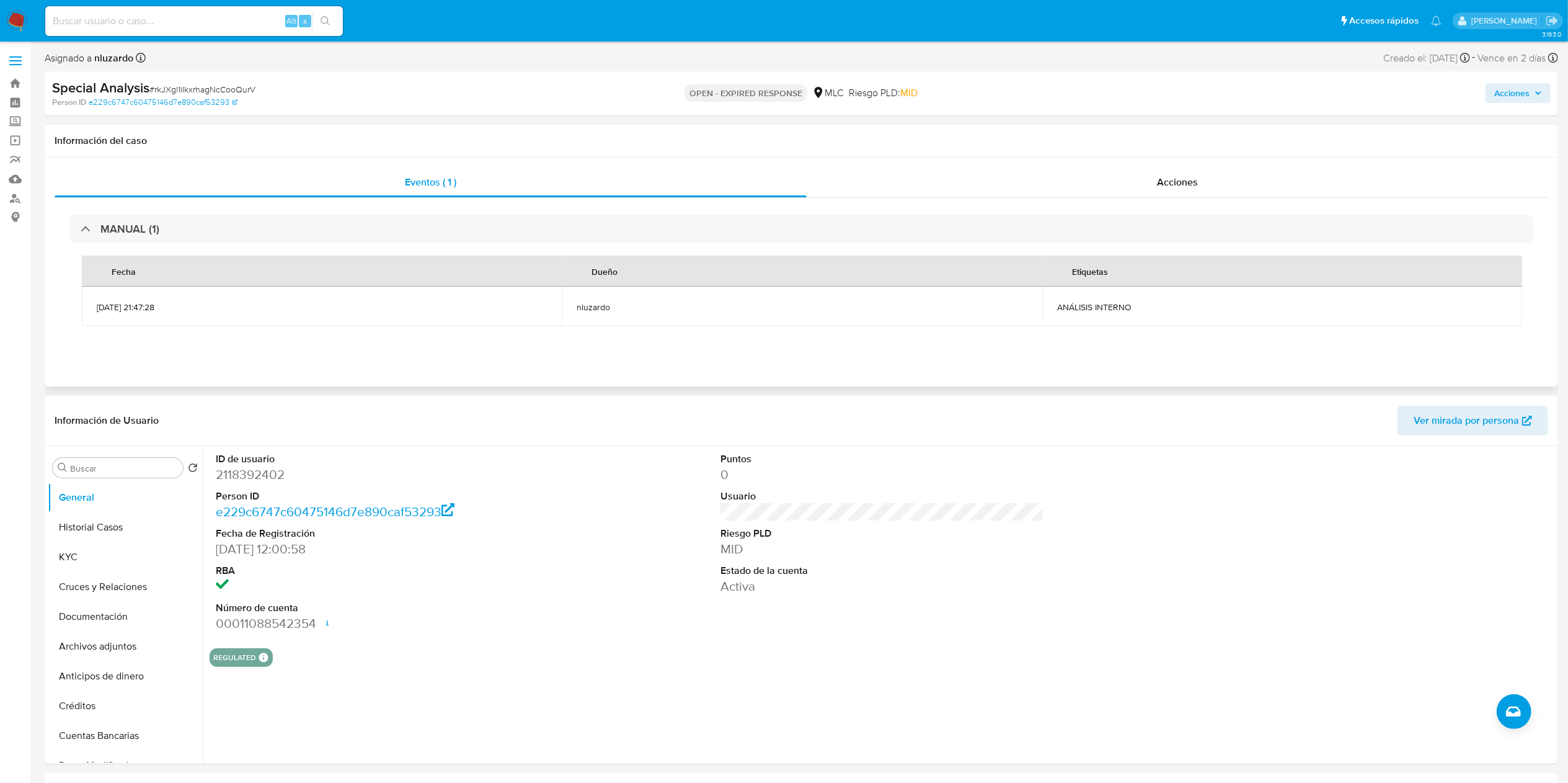
click at [793, 303] on span "ANÁLISIS INTERNO" at bounding box center [1282, 307] width 450 height 11
copy div "ANÁLISIS INTERNO"
click at [124, 19] on input at bounding box center [194, 21] width 298 height 16
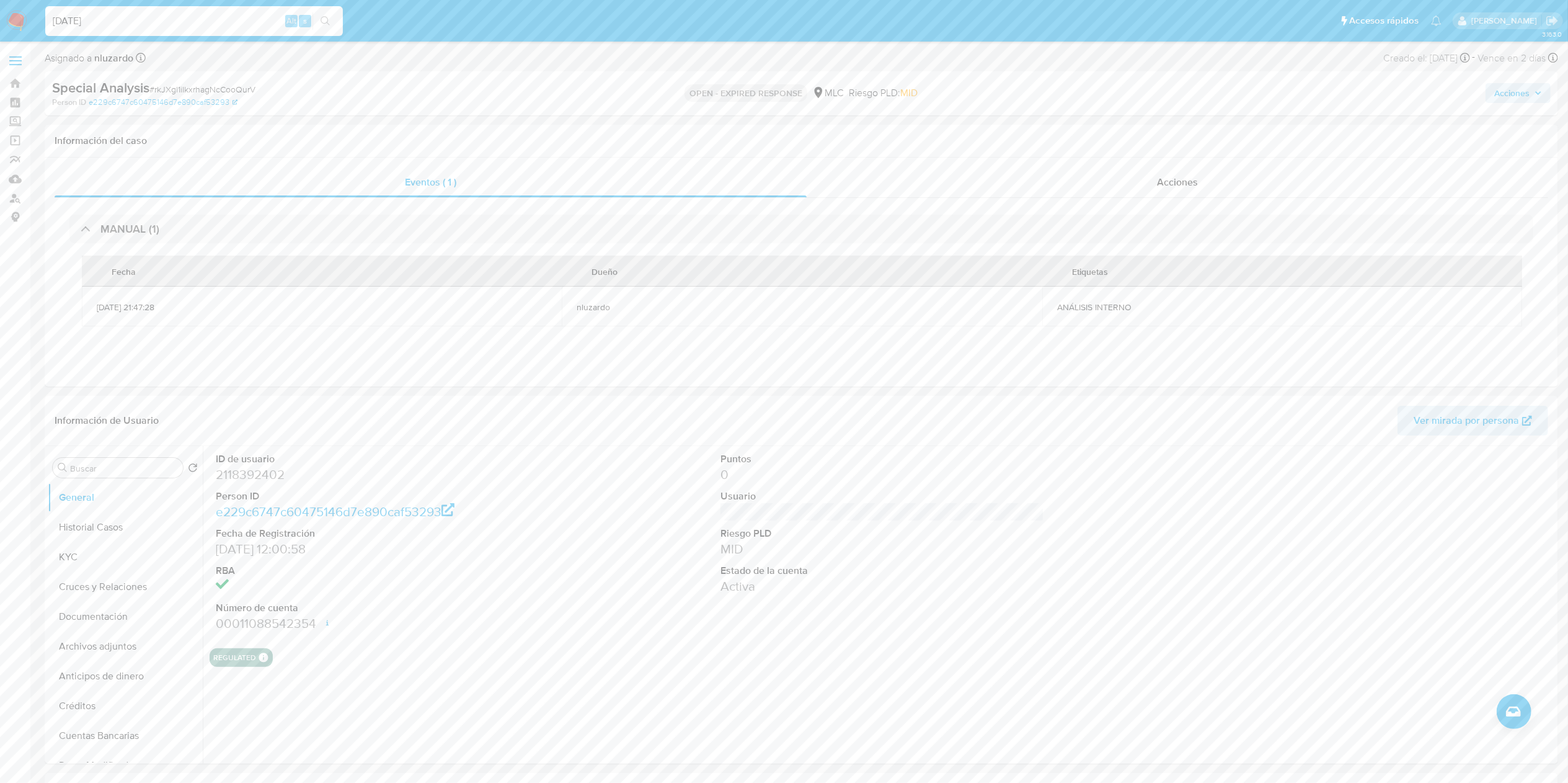
type input "[DATE]"
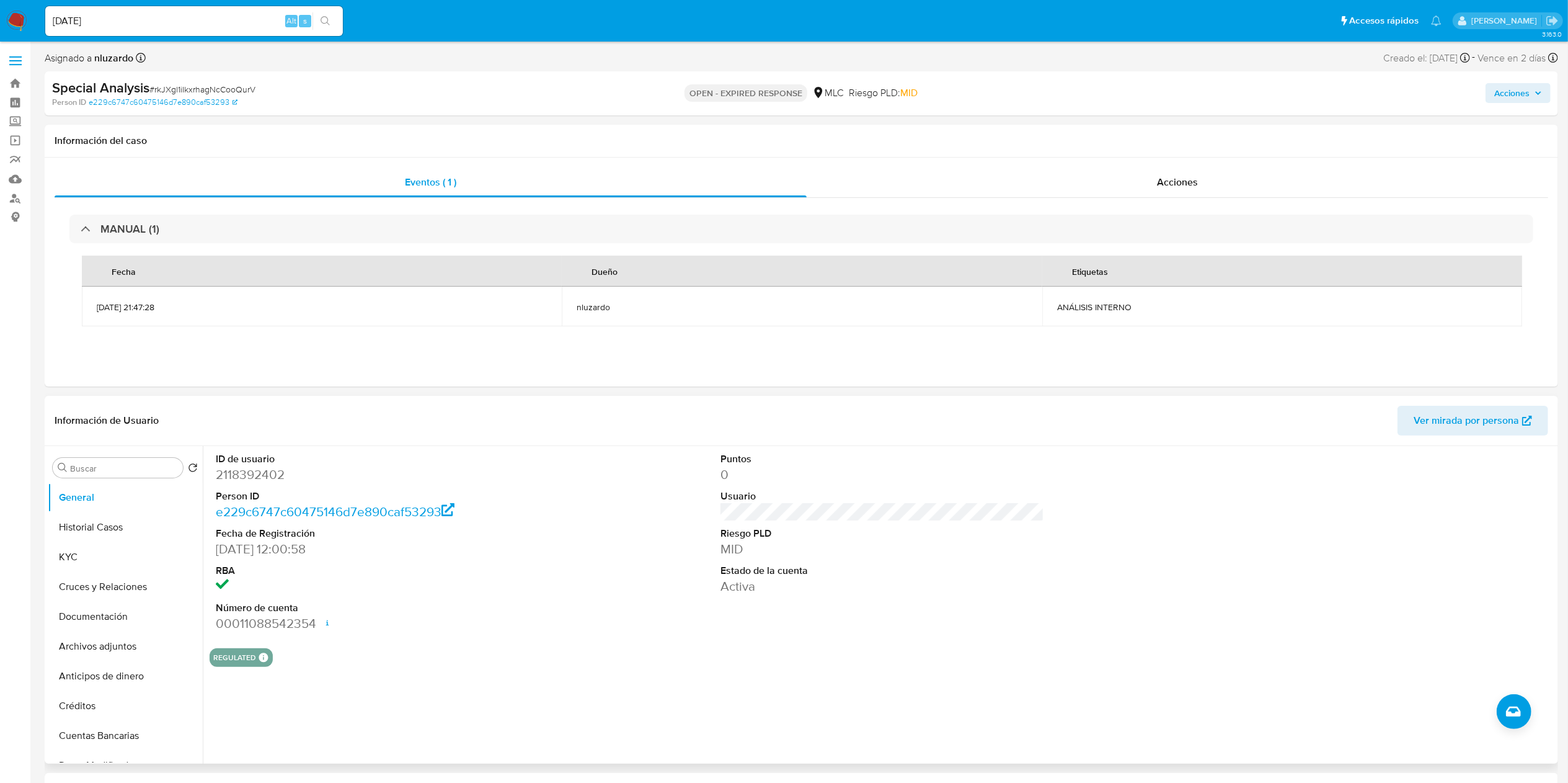
click at [793, 391] on div "Puntos 0 Usuario Riesgo PLD MID Estado de la cuenta Activa" at bounding box center [882, 542] width 337 height 193
click at [55, 391] on button "KYC" at bounding box center [120, 557] width 145 height 30
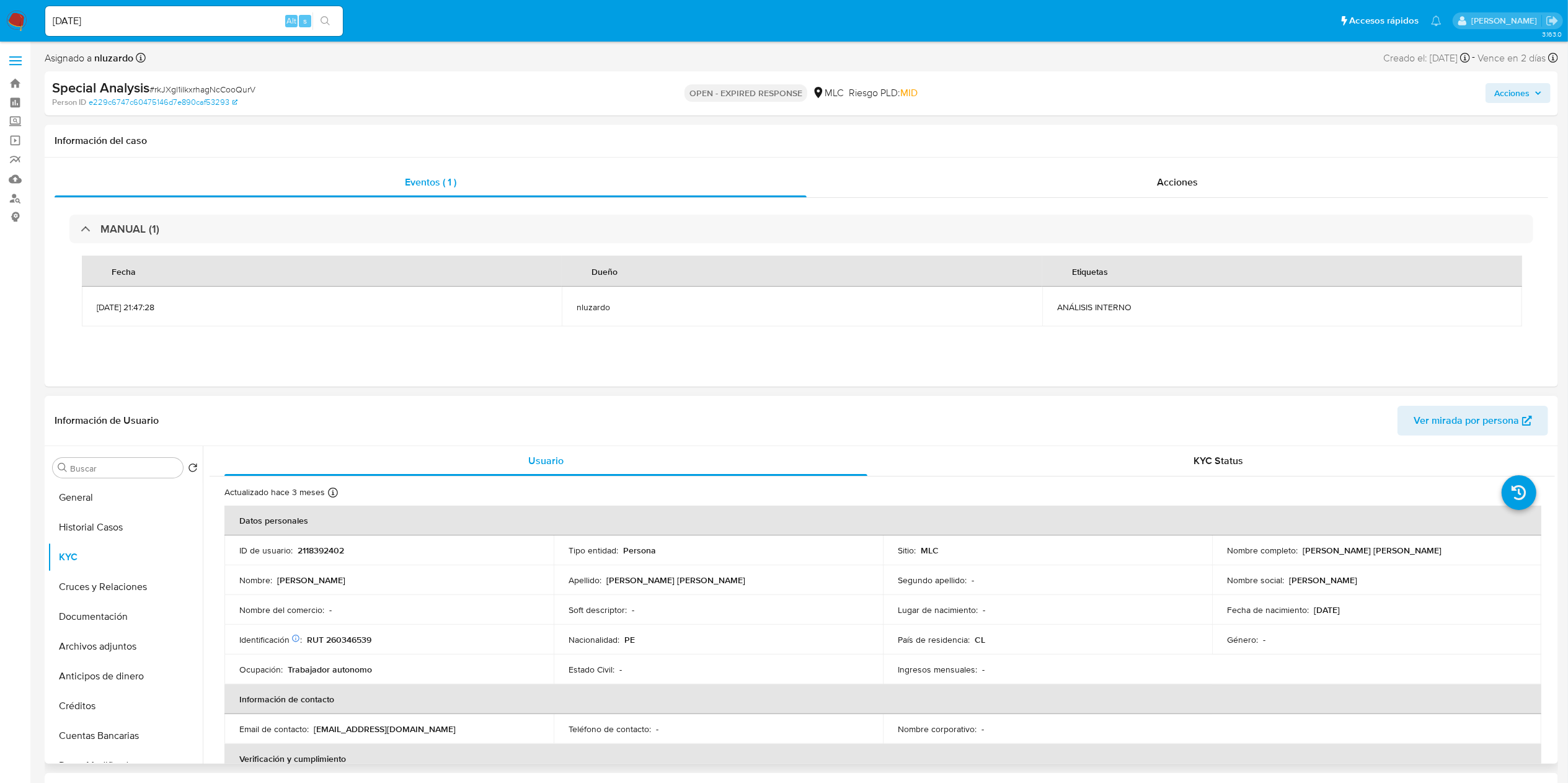
click at [793, 391] on p "[PERSON_NAME] [PERSON_NAME]" at bounding box center [1372, 550] width 139 height 11
drag, startPoint x: 1394, startPoint y: 552, endPoint x: 1422, endPoint y: 552, distance: 28.0
click at [793, 391] on div "Nombre completo : [PERSON_NAME] [PERSON_NAME]" at bounding box center [1377, 550] width 299 height 11
copy p "[PERSON_NAME] [PERSON_NAME]"
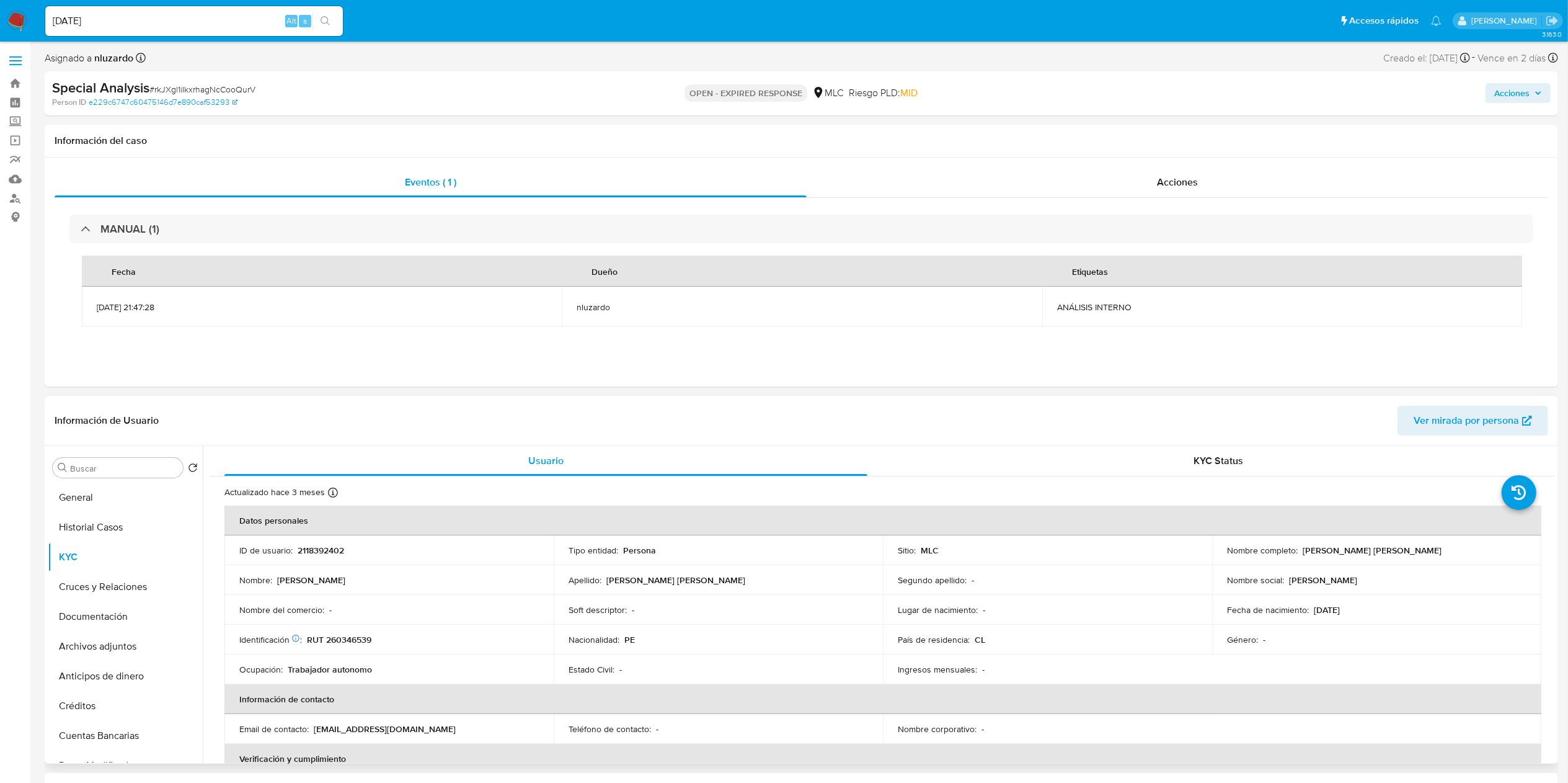
click at [355, 391] on p "RUT 260346539" at bounding box center [338, 640] width 64 height 11
copy p "260346539"
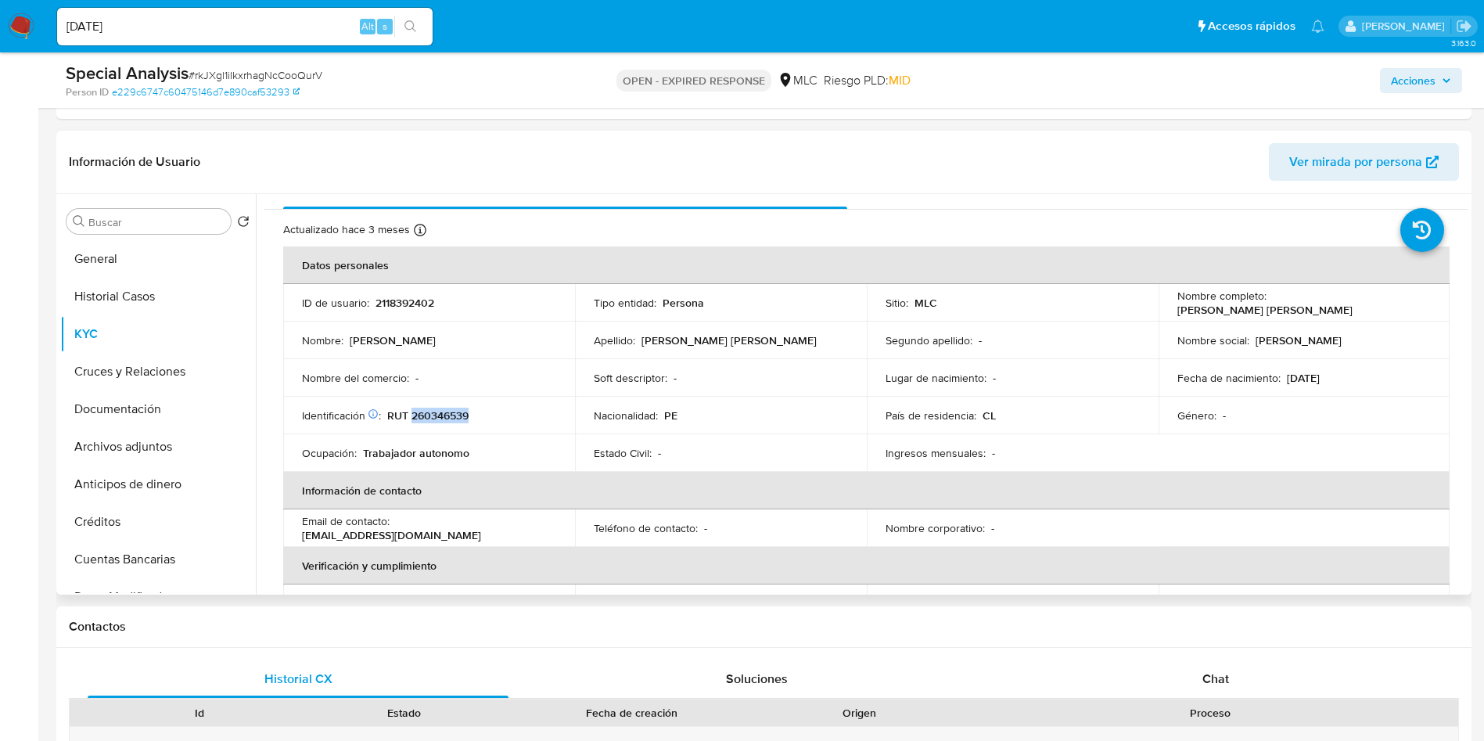
scroll to position [63, 0]
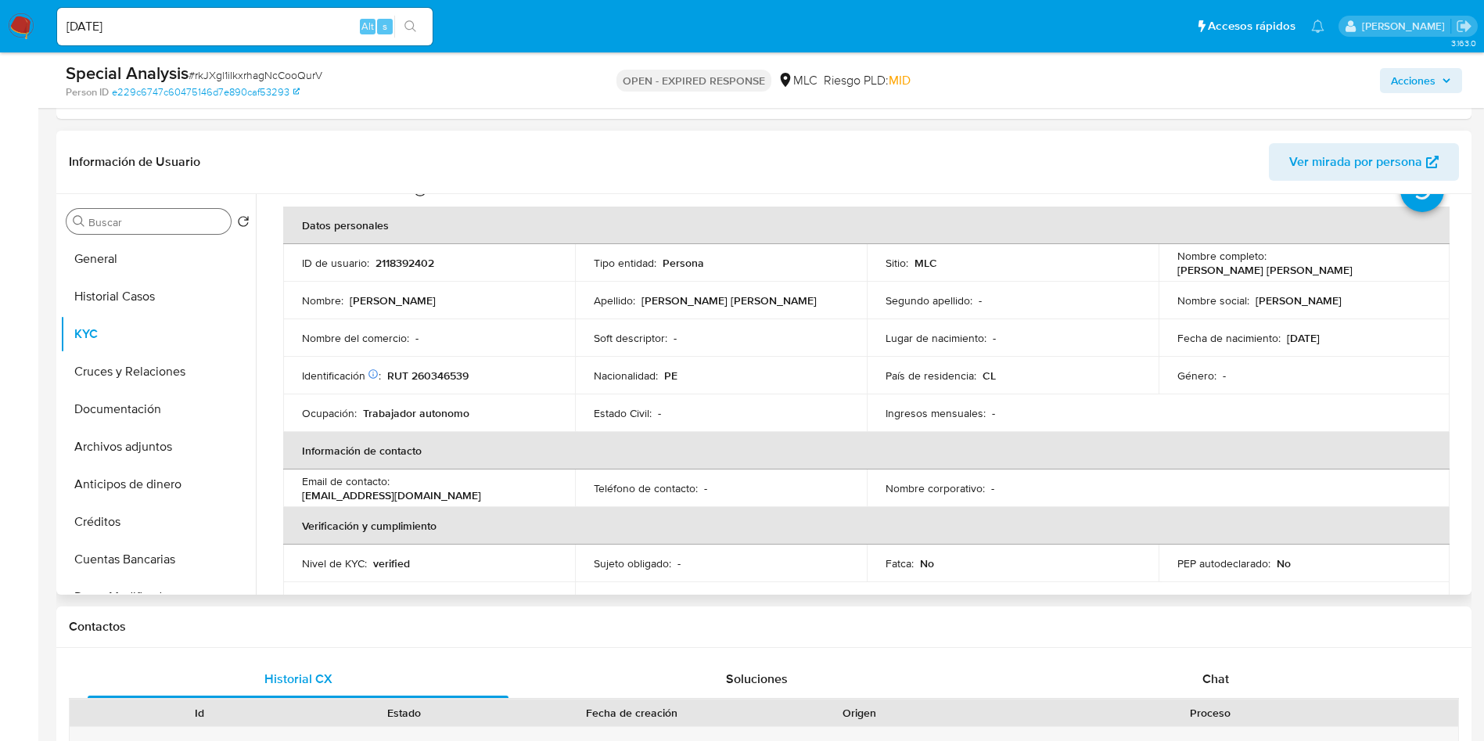
click at [133, 212] on div "Buscar" at bounding box center [149, 221] width 164 height 25
click at [128, 222] on input "Buscar" at bounding box center [156, 222] width 136 height 14
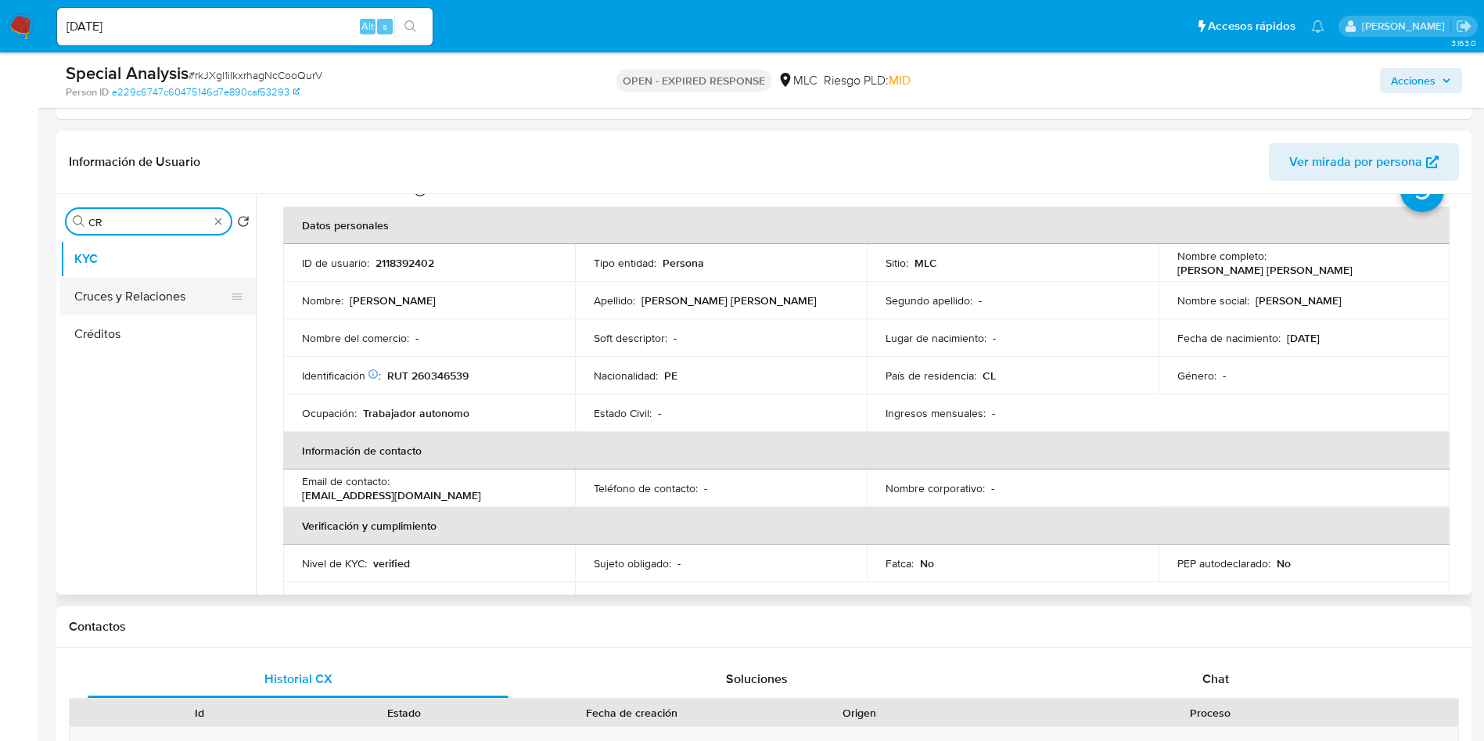
type input "CR"
click at [128, 282] on button "Cruces y Relaciones" at bounding box center [151, 297] width 183 height 38
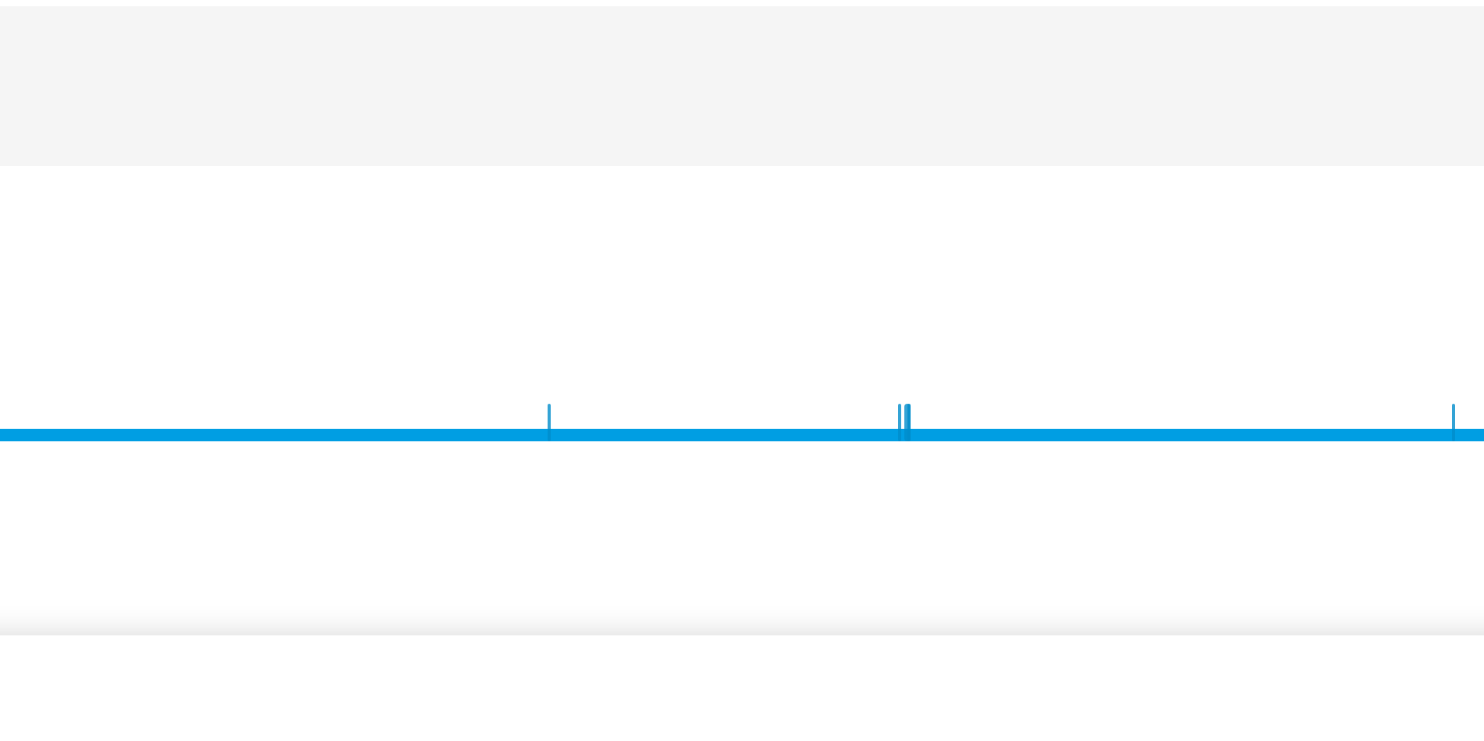
scroll to position [59, 0]
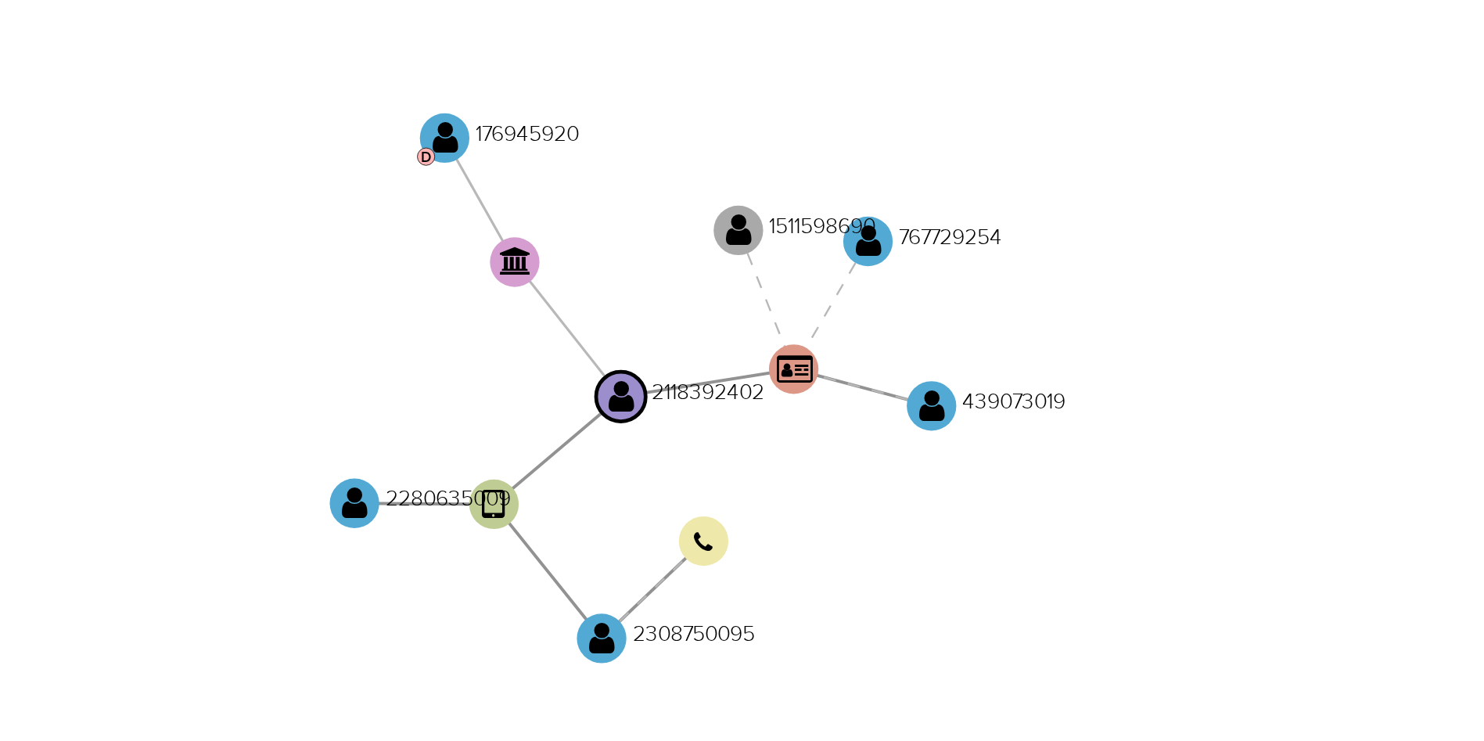
drag, startPoint x: 962, startPoint y: 467, endPoint x: 951, endPoint y: 487, distance: 22.4
click at [949, 493] on icon "user-2118392402  2118392402 device-67449f3ae1d9b4a2dc2cb33a  person-e229c6747…" at bounding box center [877, 412] width 1181 height 227
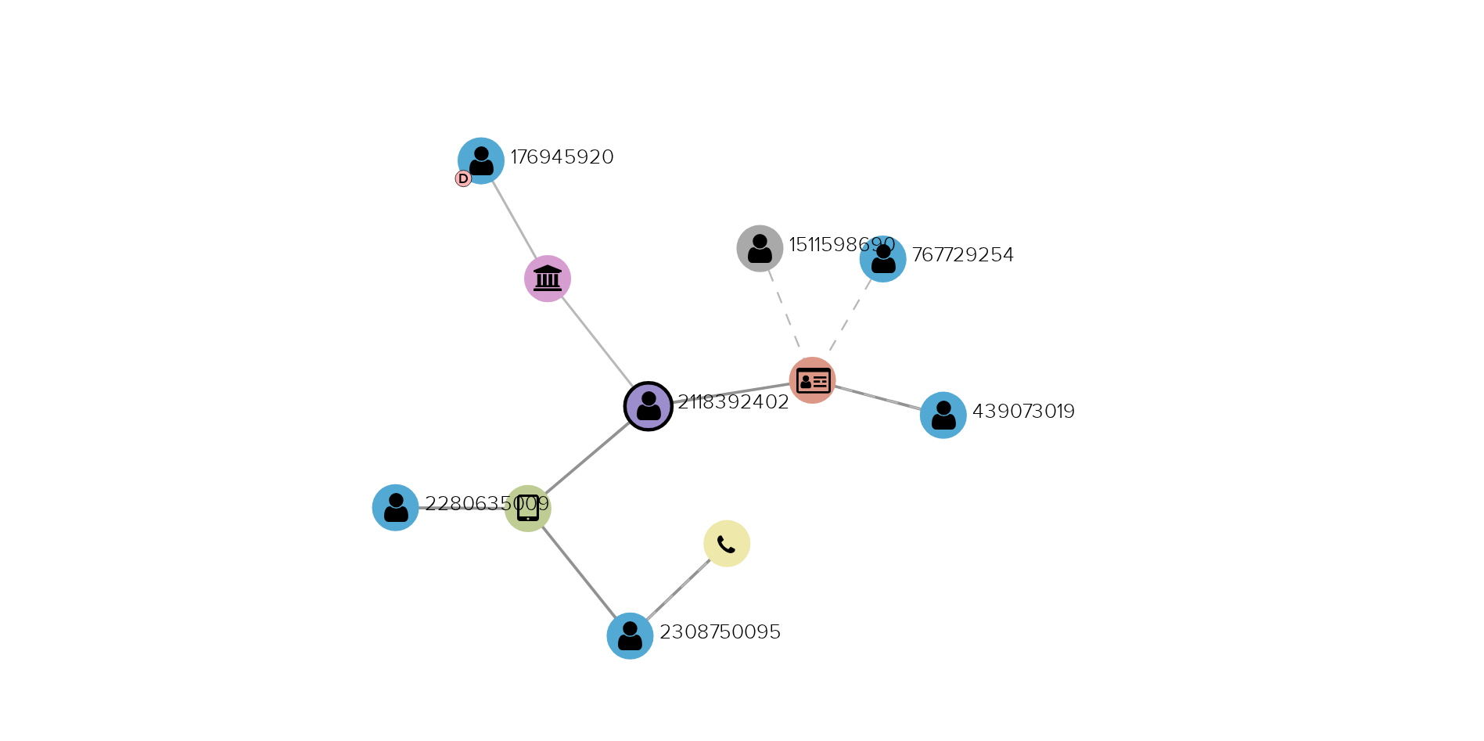
click at [952, 484] on icon "user-2118392402  2118392402 device-67449f3ae1d9b4a2dc2cb33a  person-e229c6747…" at bounding box center [877, 412] width 1181 height 227
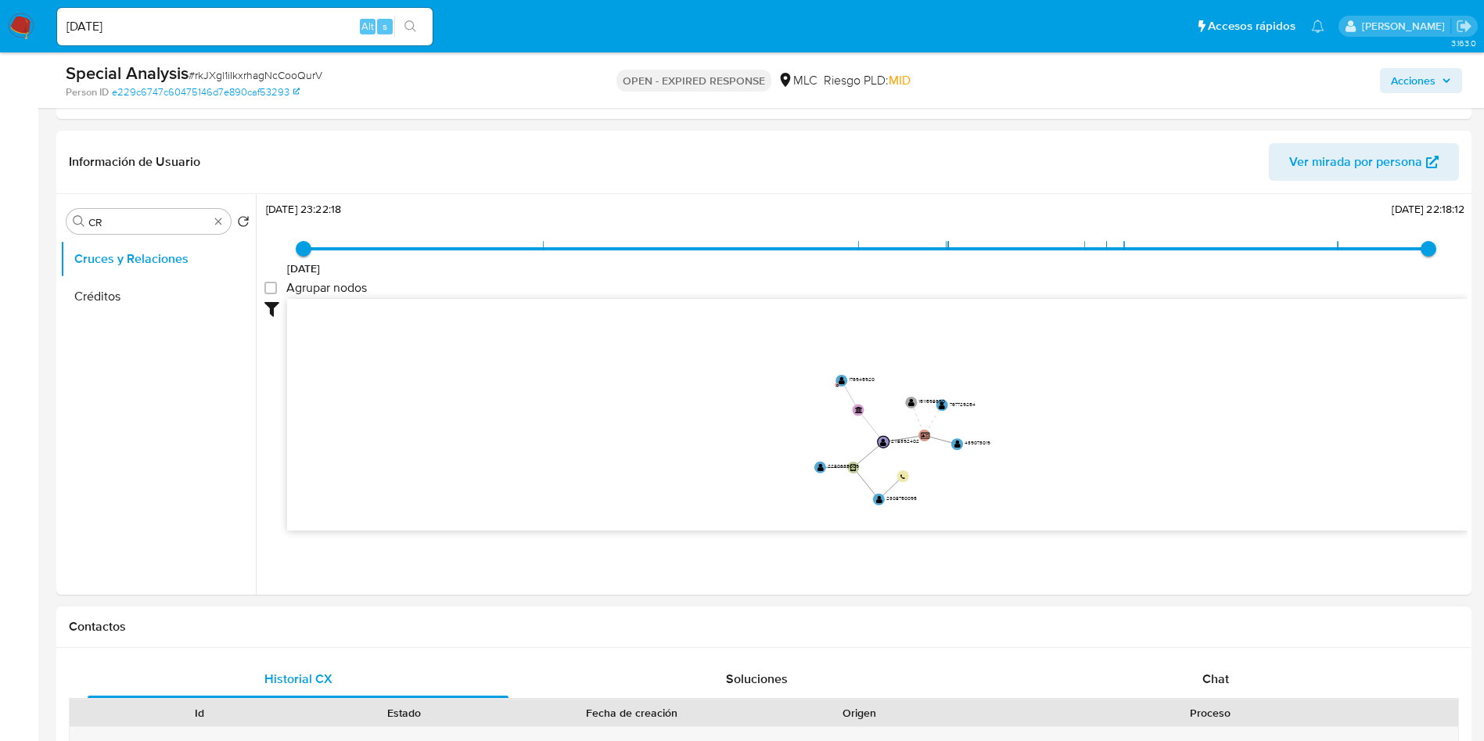
scroll to position [312, 0]
click at [1001, 493] on div "Chat" at bounding box center [1216, 680] width 421 height 38
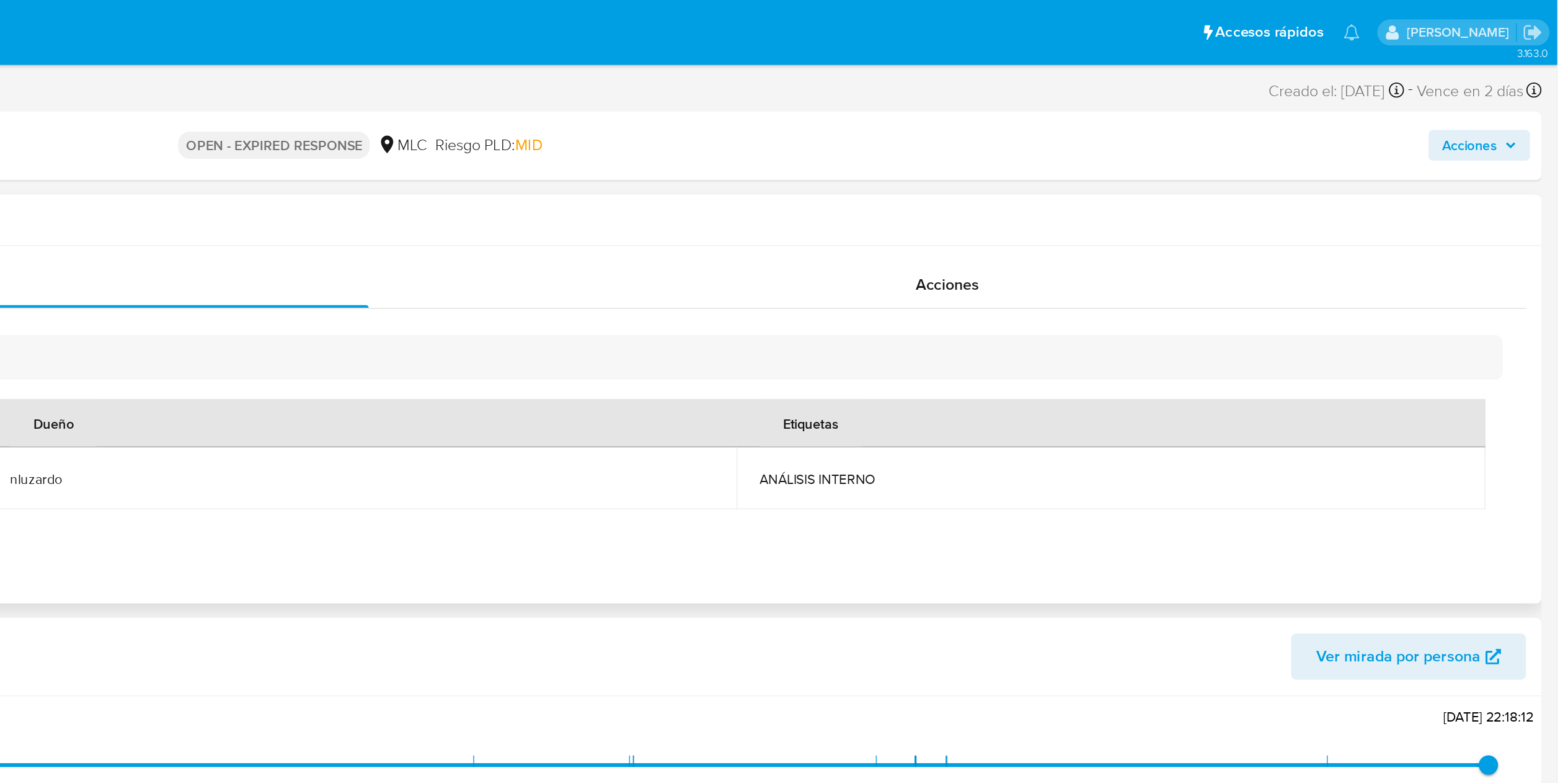
scroll to position [0, 0]
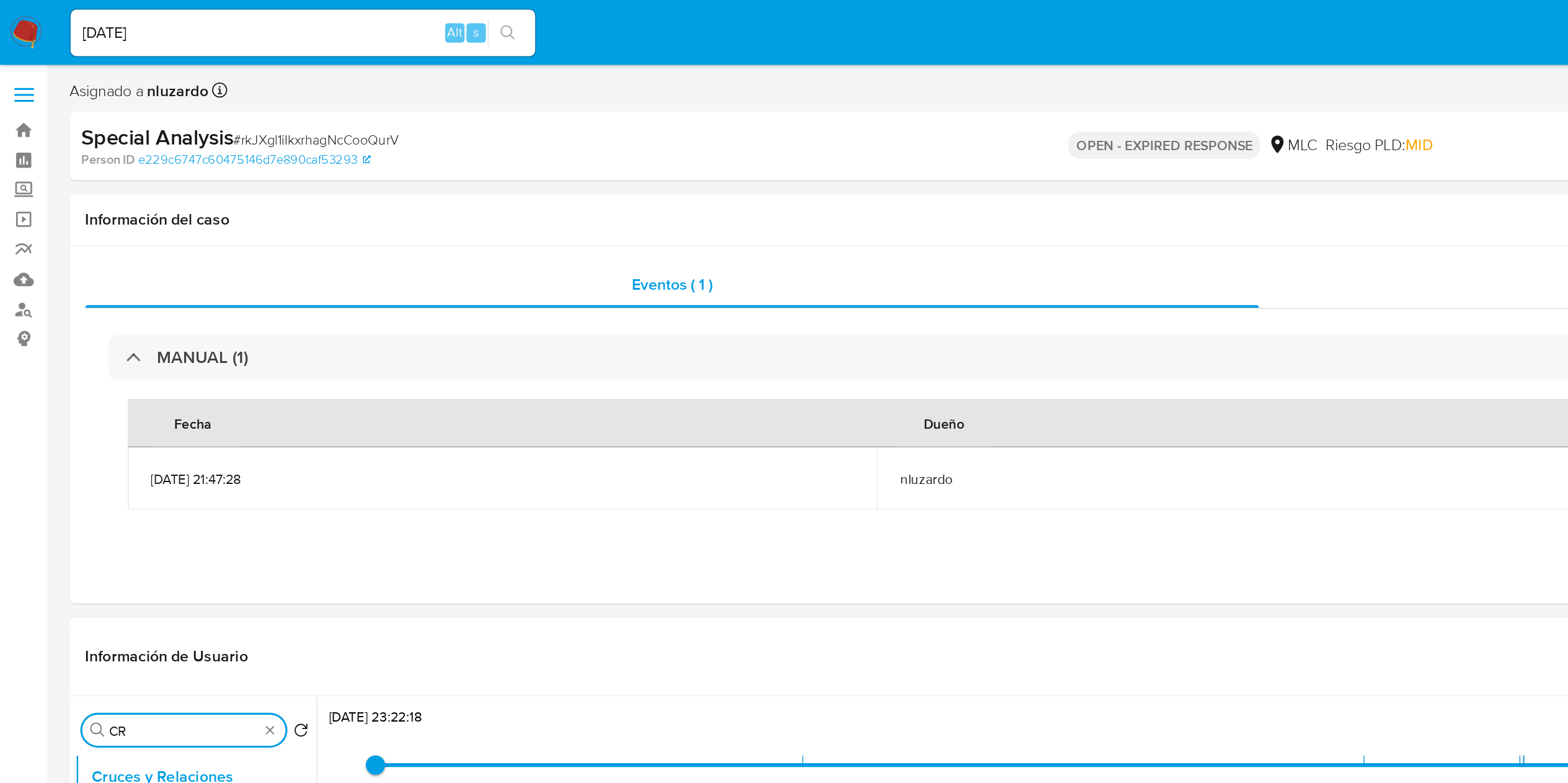
click at [127, 391] on input "CR" at bounding box center [117, 468] width 96 height 11
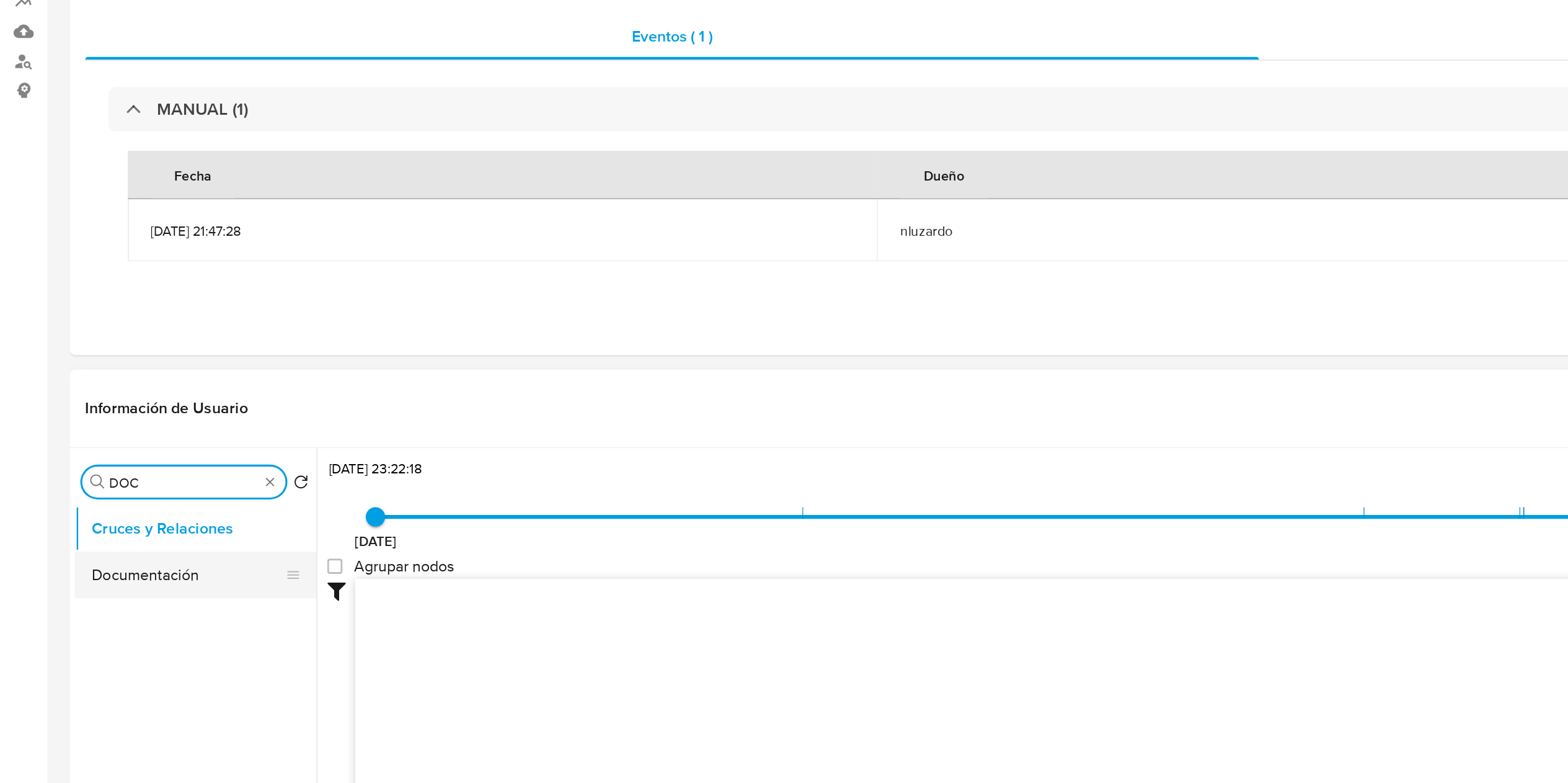
type input "DOC"
click at [110, 391] on button "Documentación" at bounding box center [120, 527] width 145 height 30
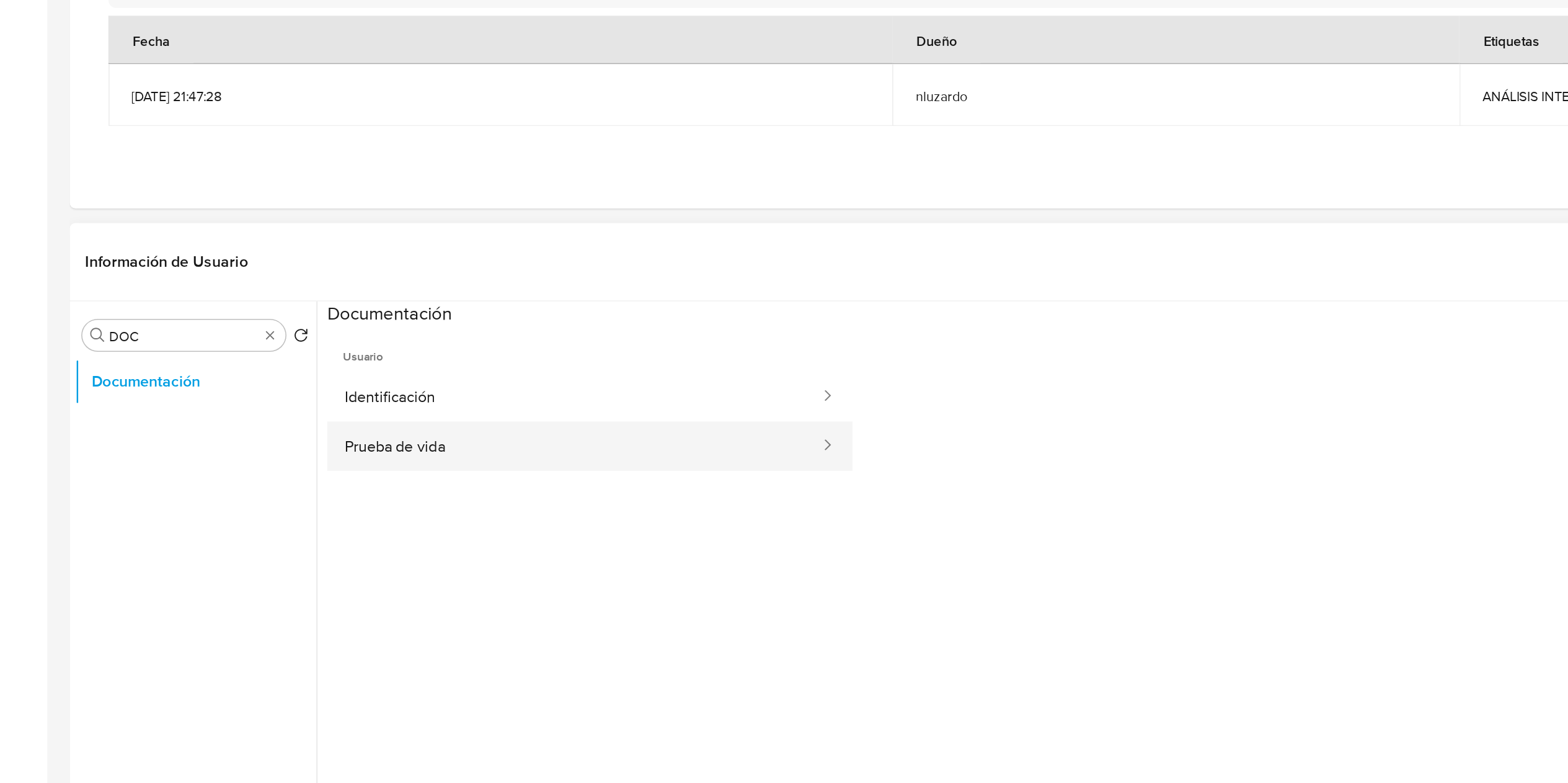
click at [309, 391] on button "Prueba de vida" at bounding box center [368, 524] width 317 height 32
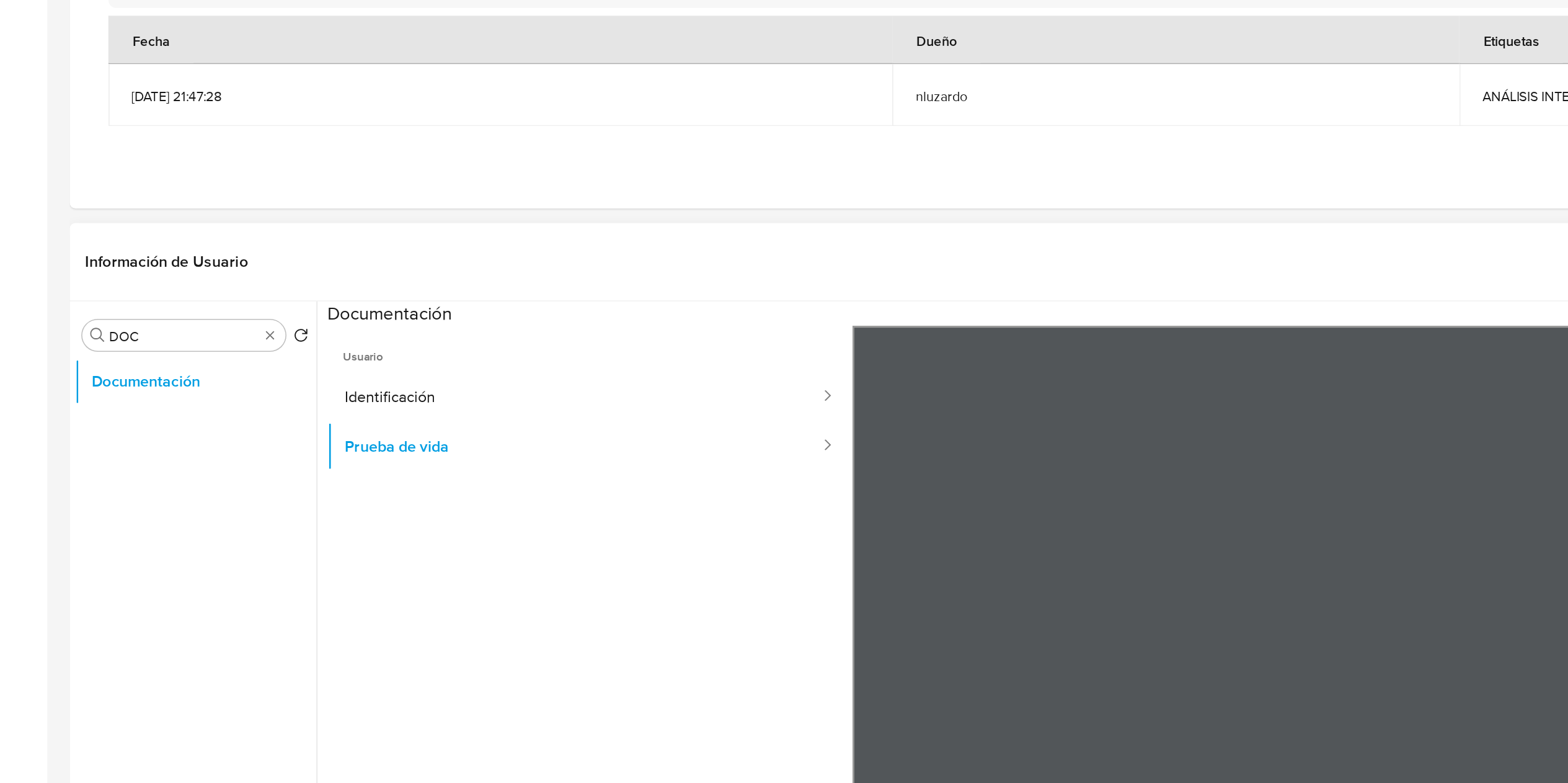
scroll to position [36, 0]
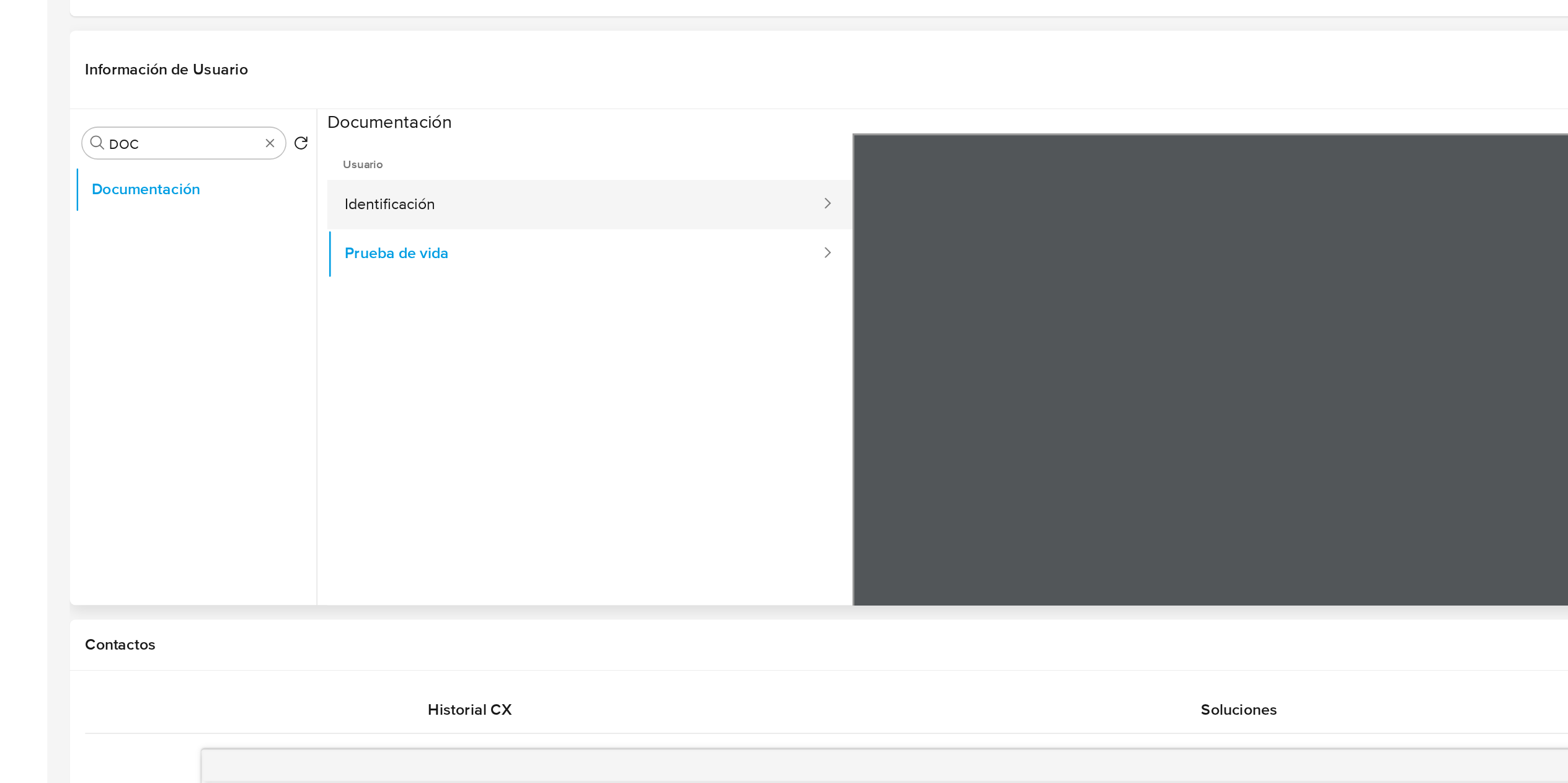
drag, startPoint x: 165, startPoint y: 400, endPoint x: 258, endPoint y: 411, distance: 93.6
click at [181, 391] on li "Documentación" at bounding box center [125, 403] width 155 height 30
click at [258, 391] on button "Identificación" at bounding box center [368, 412] width 317 height 32
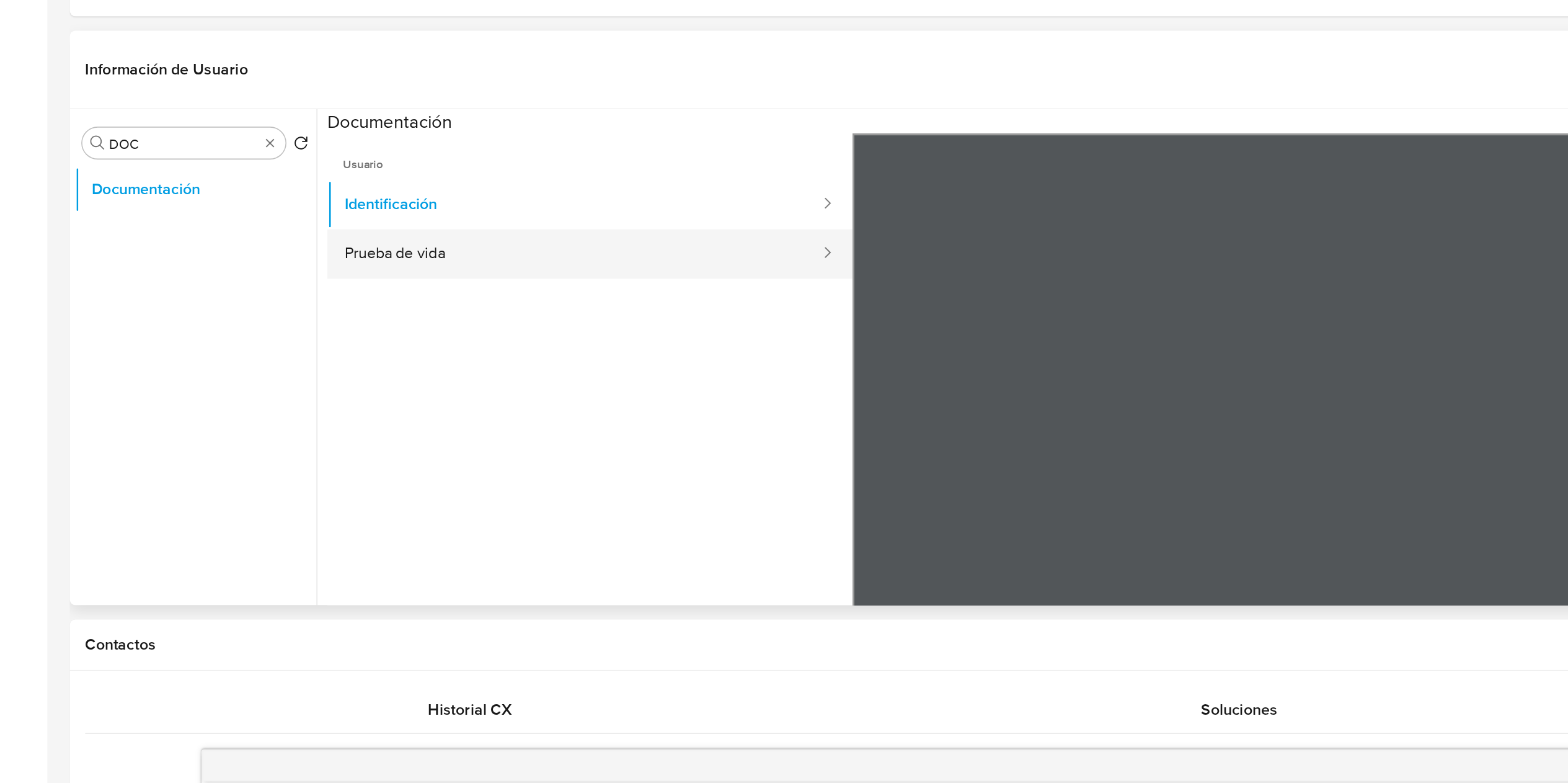
click at [418, 391] on button "Prueba de vida" at bounding box center [368, 444] width 317 height 32
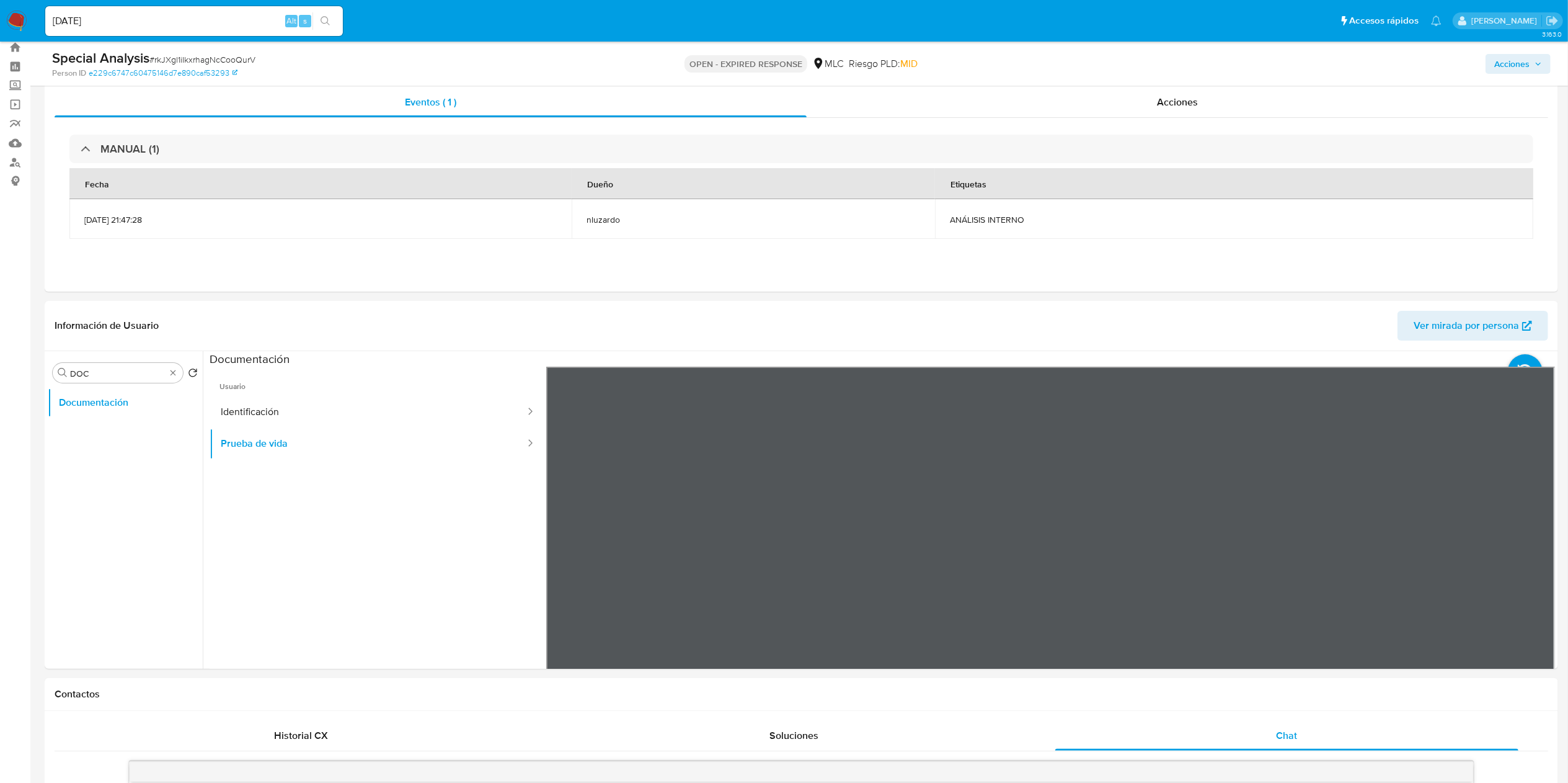
click at [793, 72] on div "OPEN - EXPIRED RESPONSE MLC Riesgo PLD: MID" at bounding box center [801, 63] width 496 height 29
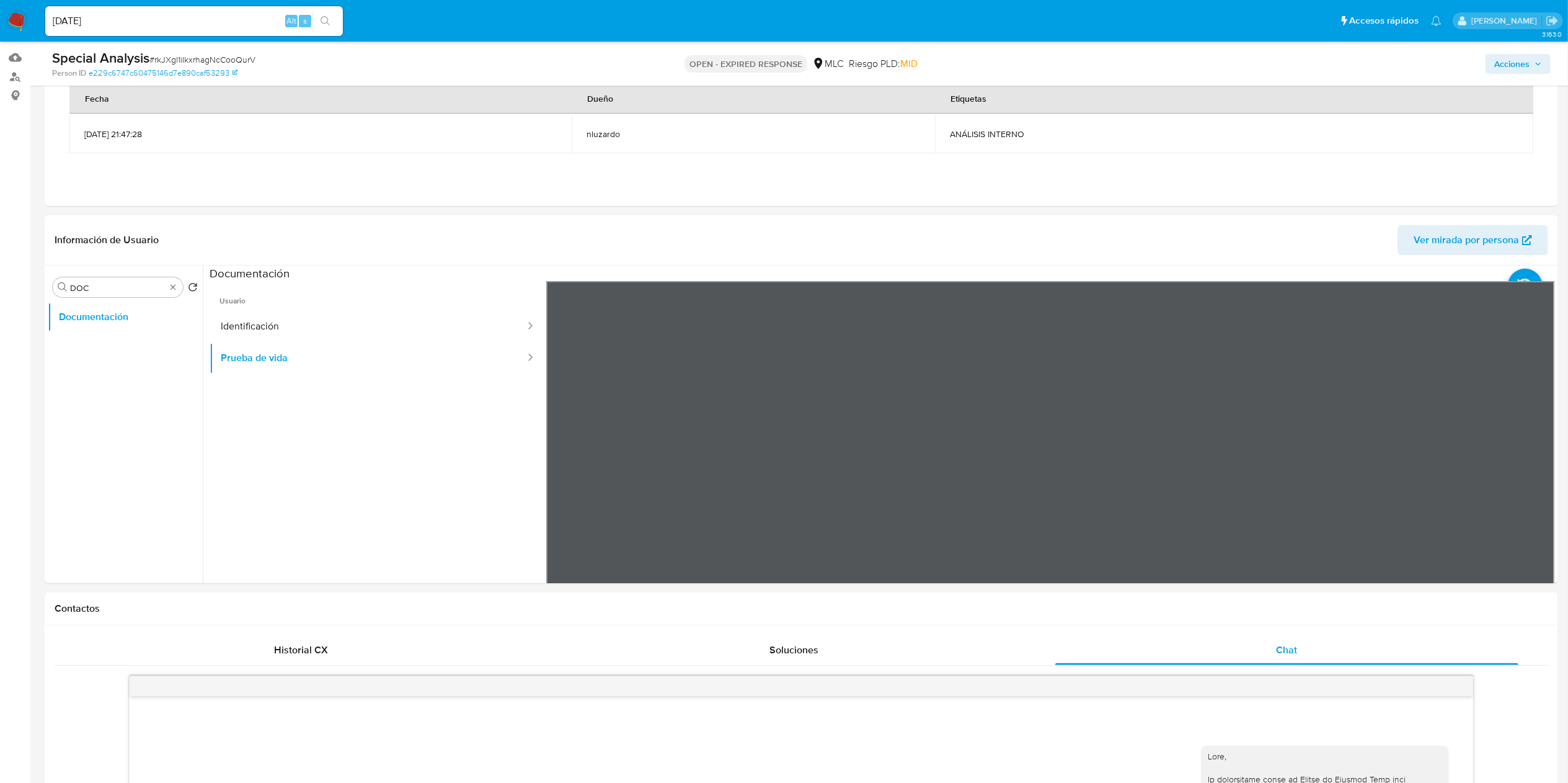
scroll to position [160, 0]
